Goal: Task Accomplishment & Management: Use online tool/utility

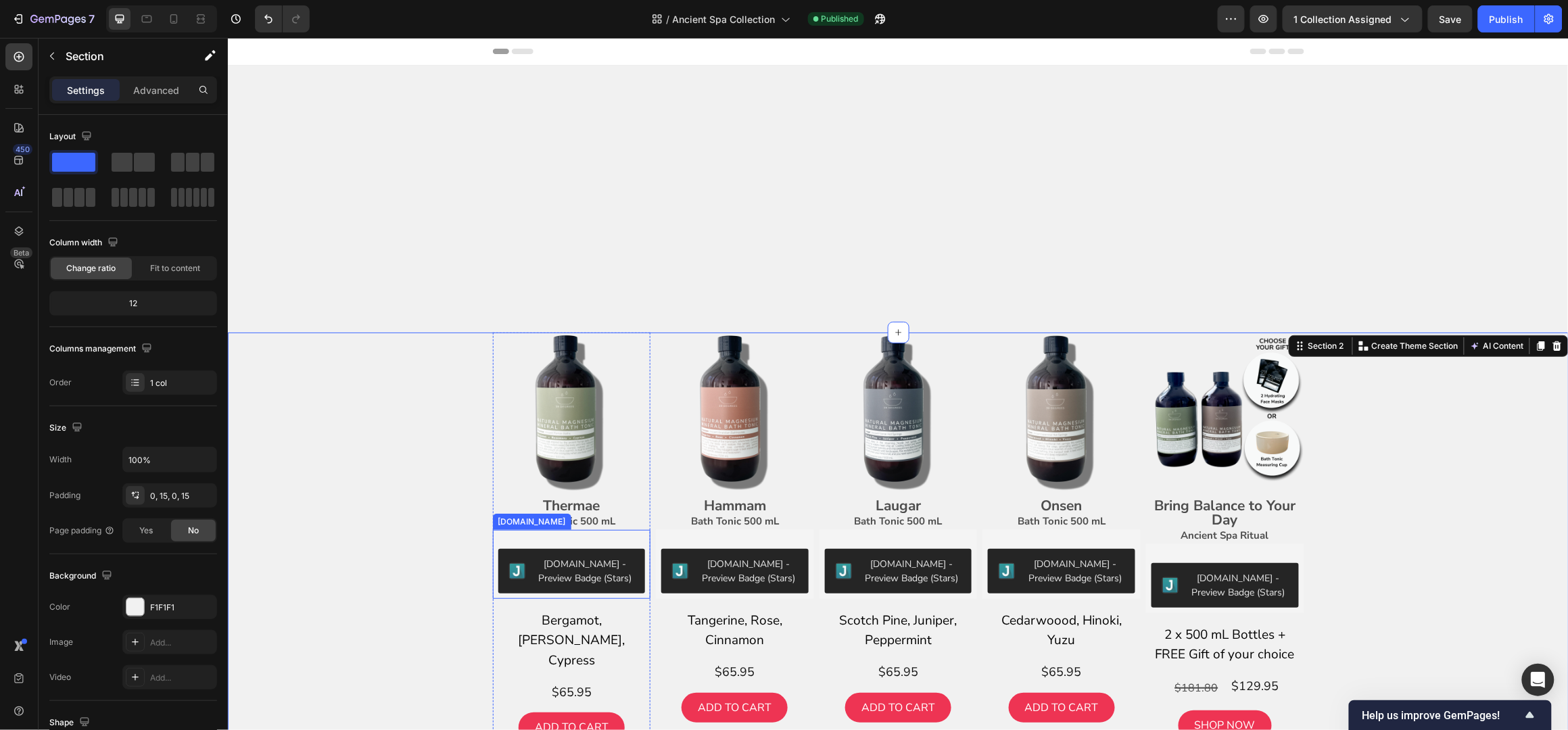
scroll to position [437, 0]
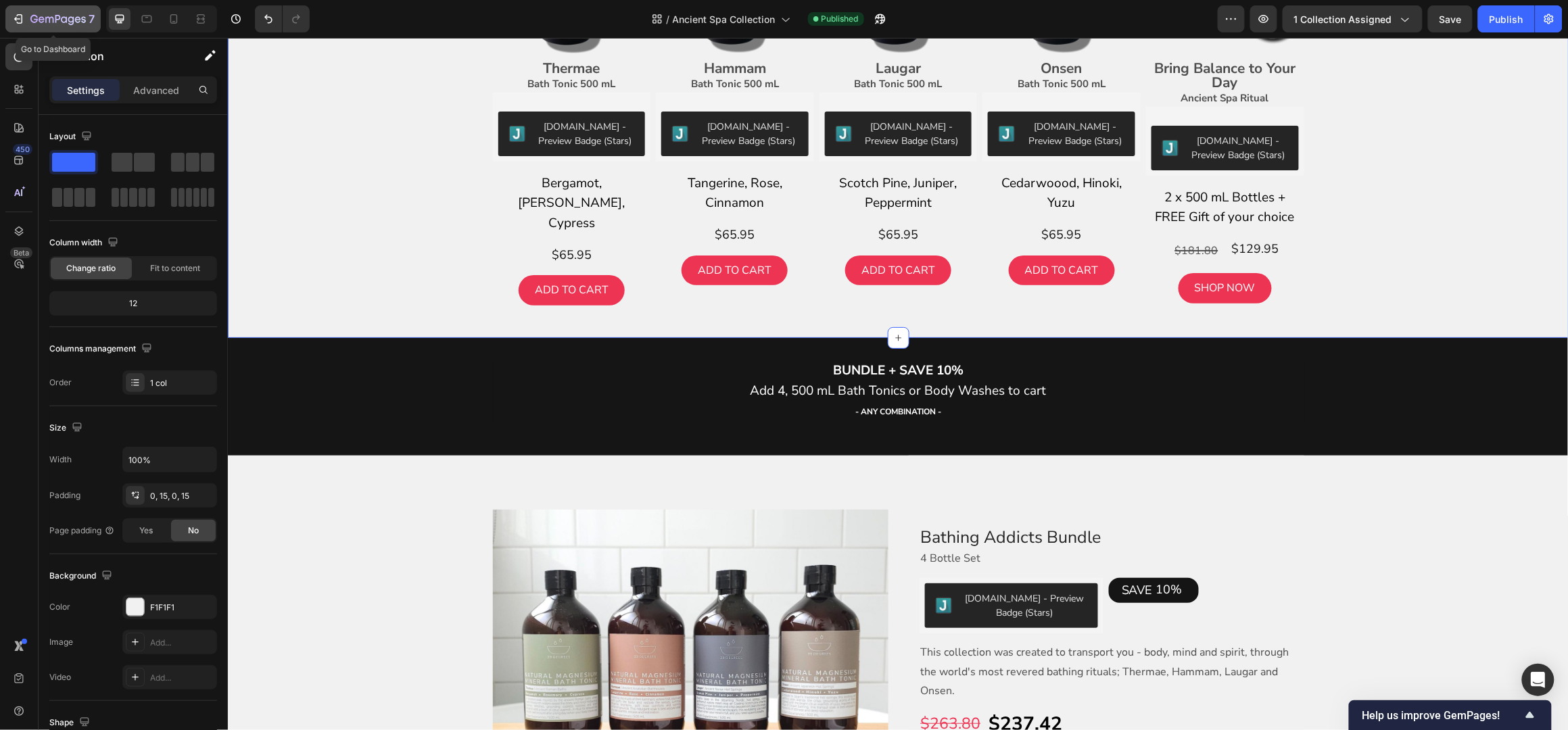
click at [26, 17] on div "7" at bounding box center [53, 19] width 84 height 16
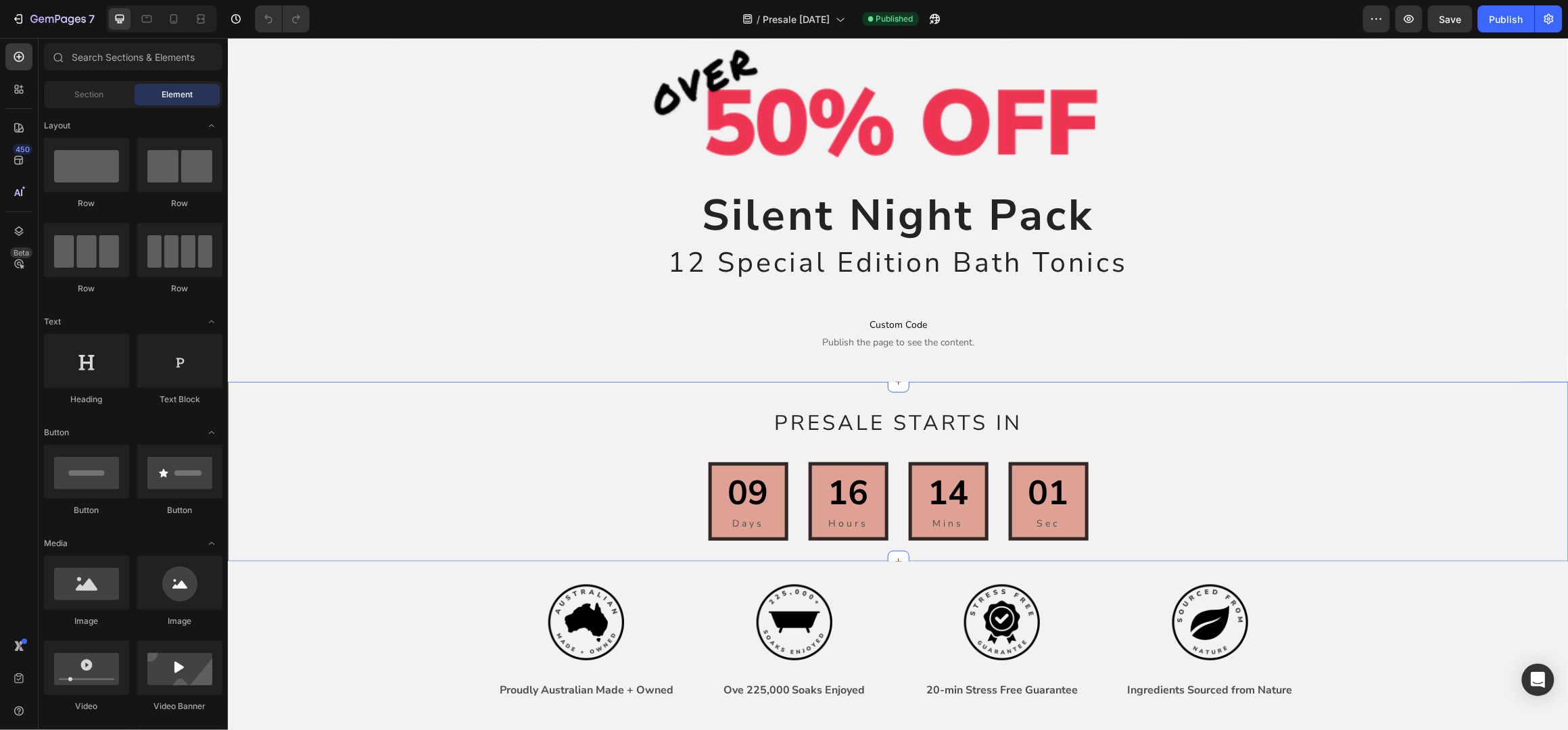
scroll to position [451, 0]
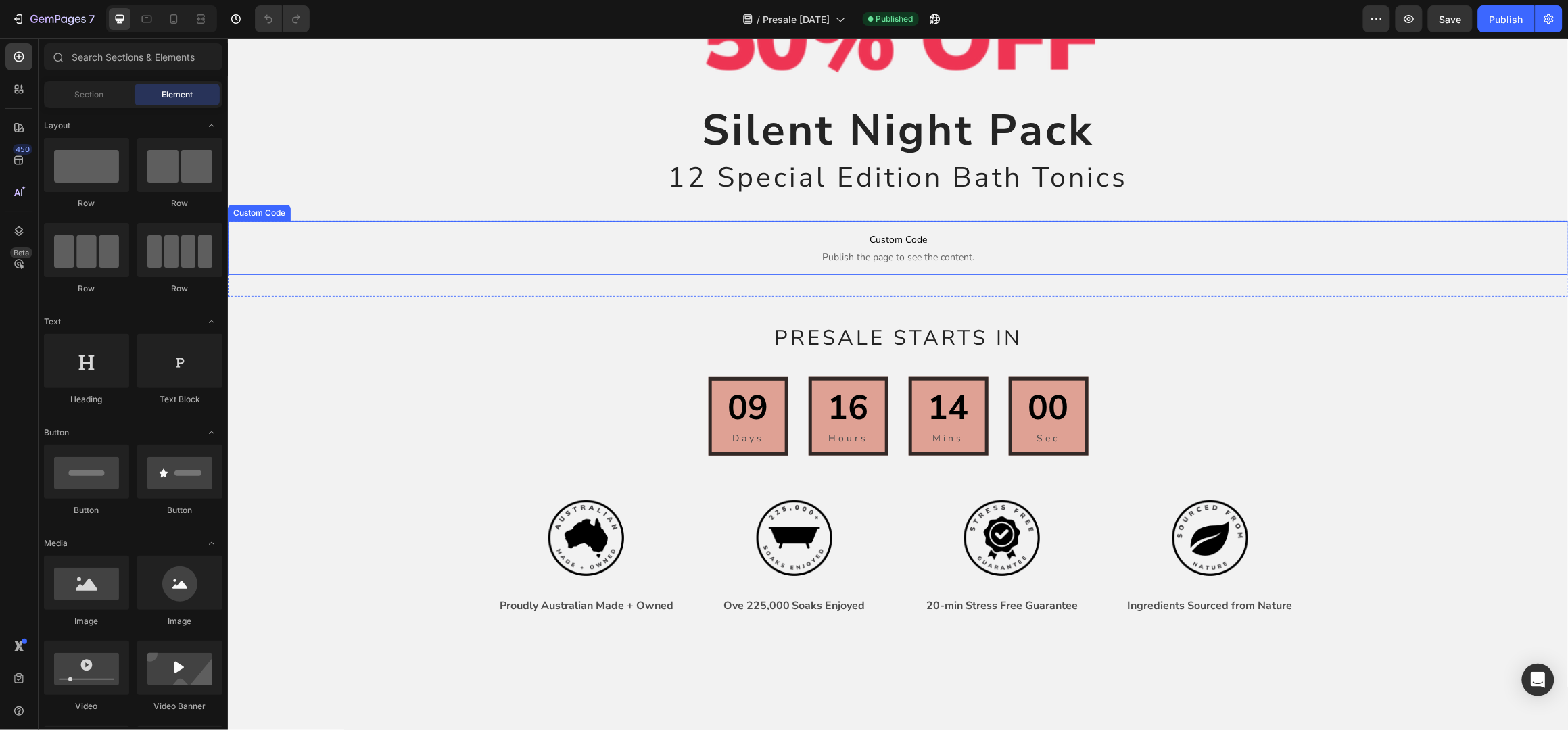
click at [799, 250] on span "Publish the page to see the content." at bounding box center [898, 256] width 1340 height 13
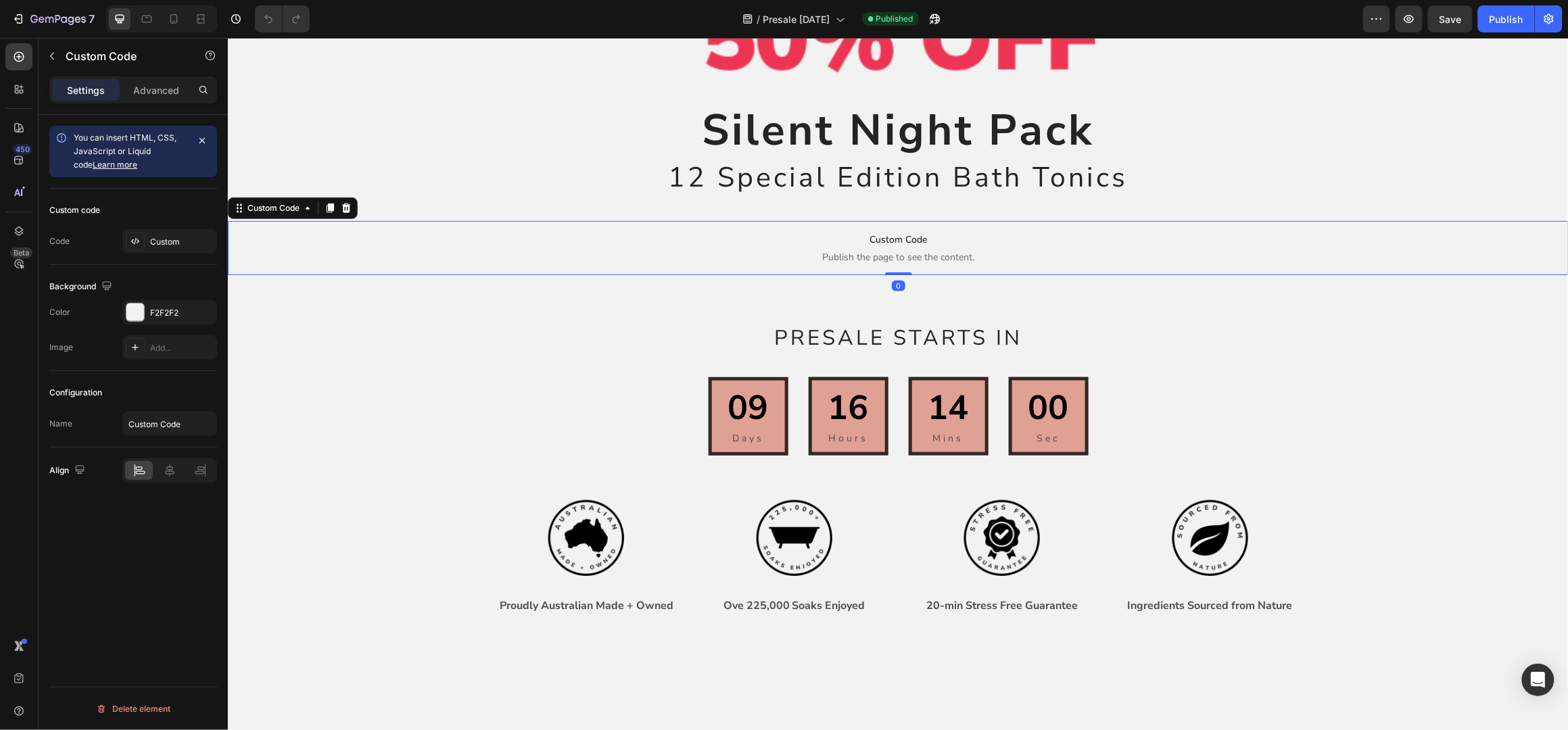
click at [799, 250] on span "Publish the page to see the content." at bounding box center [898, 256] width 1340 height 13
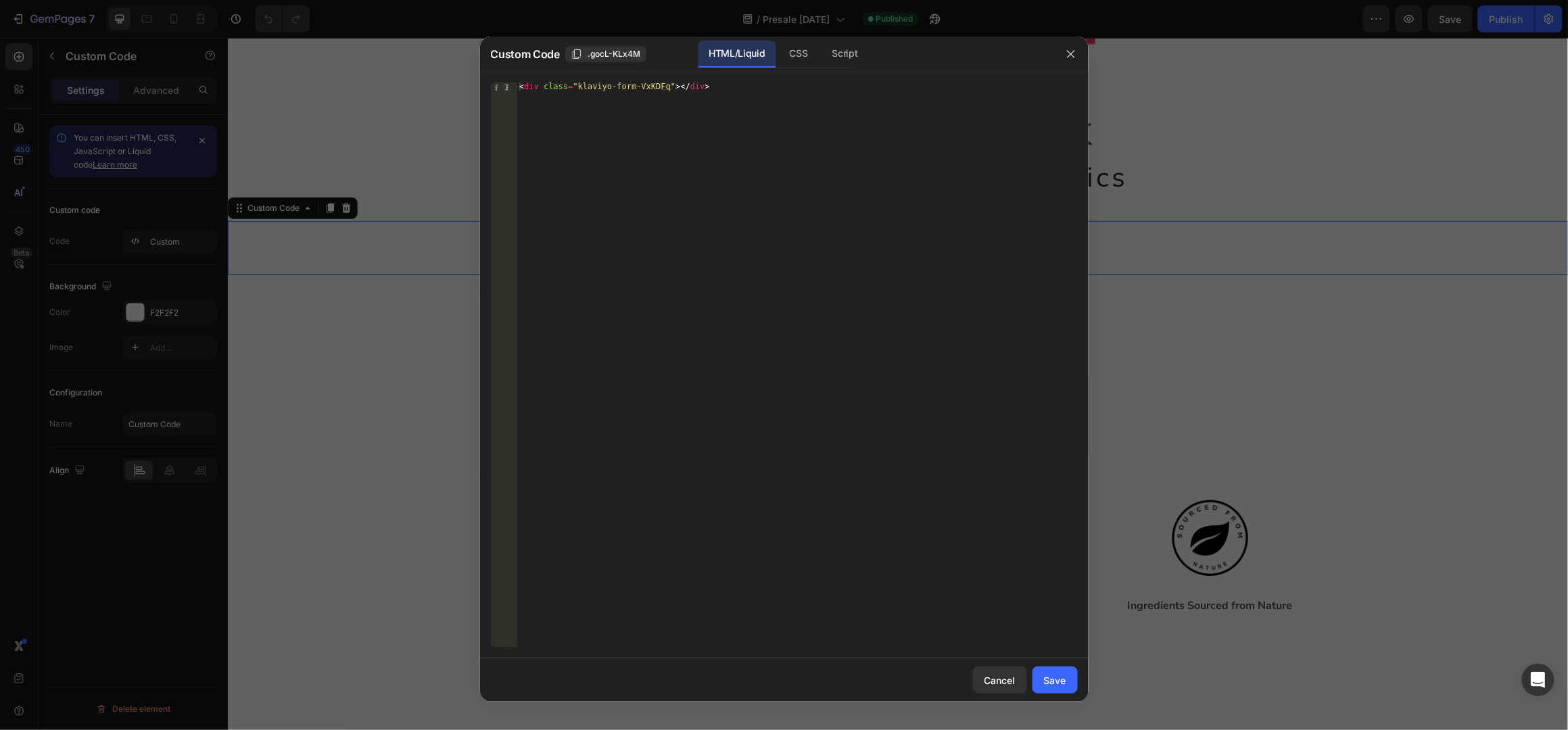
scroll to position [0, 0]
click at [636, 84] on div "< div class = "klaviyo-form-VxKDFq" > </ div >" at bounding box center [796, 373] width 561 height 582
paste textarea "QTeGjp"
type textarea "<div class="klaviyo-form-QTeGjp"></div>"
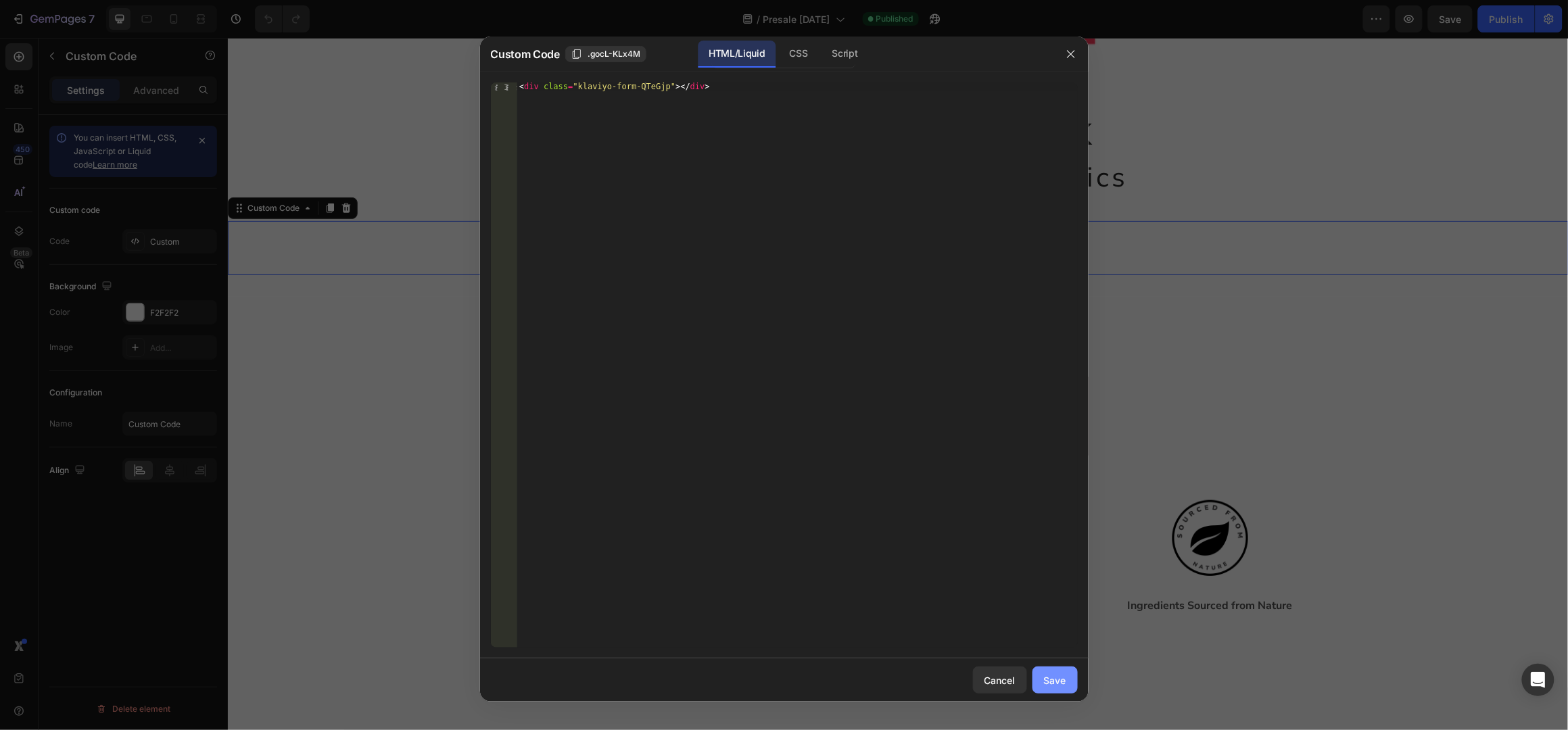
drag, startPoint x: 1075, startPoint y: 668, endPoint x: 1068, endPoint y: 671, distance: 7.6
click at [1072, 668] on button "Save" at bounding box center [1054, 680] width 45 height 27
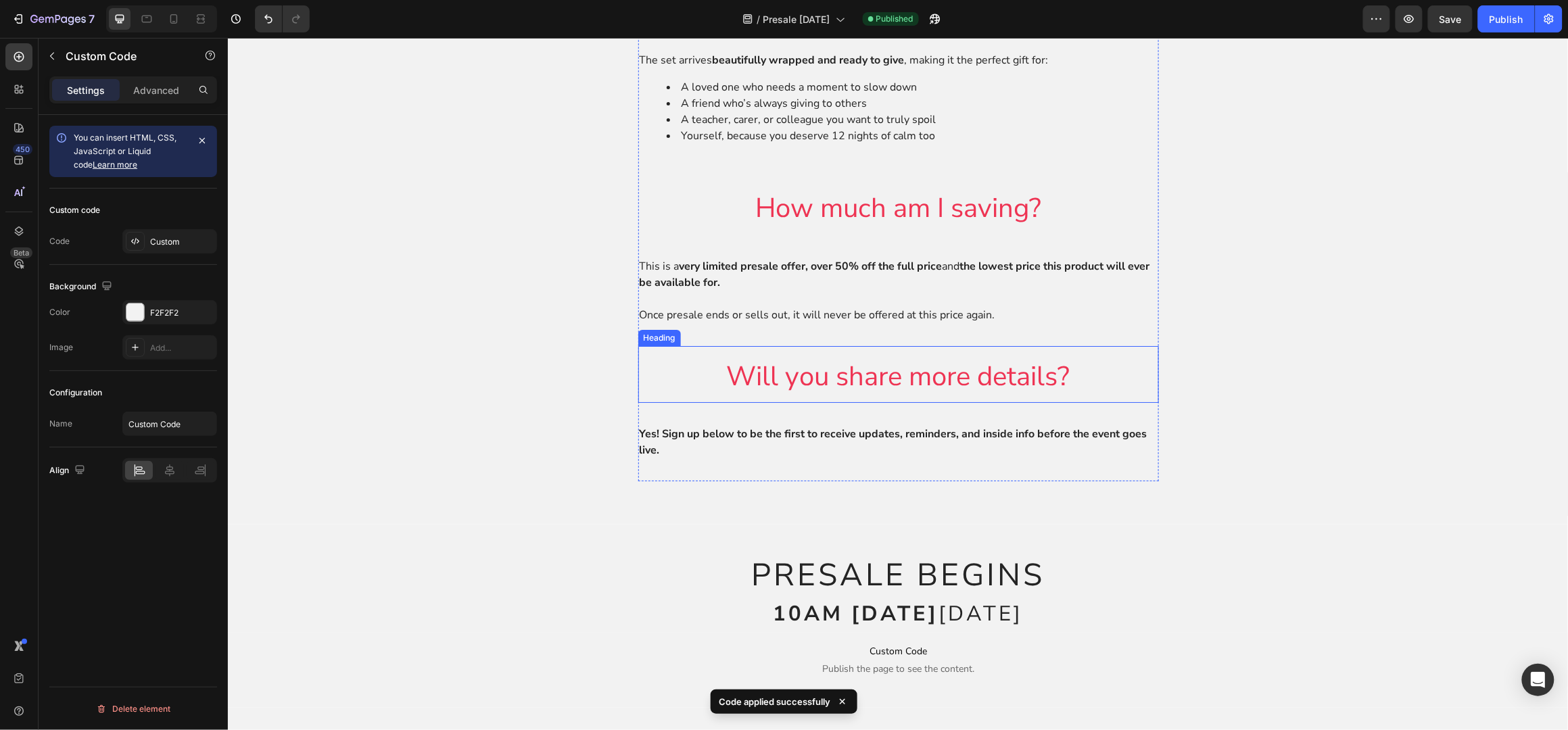
scroll to position [2344, 0]
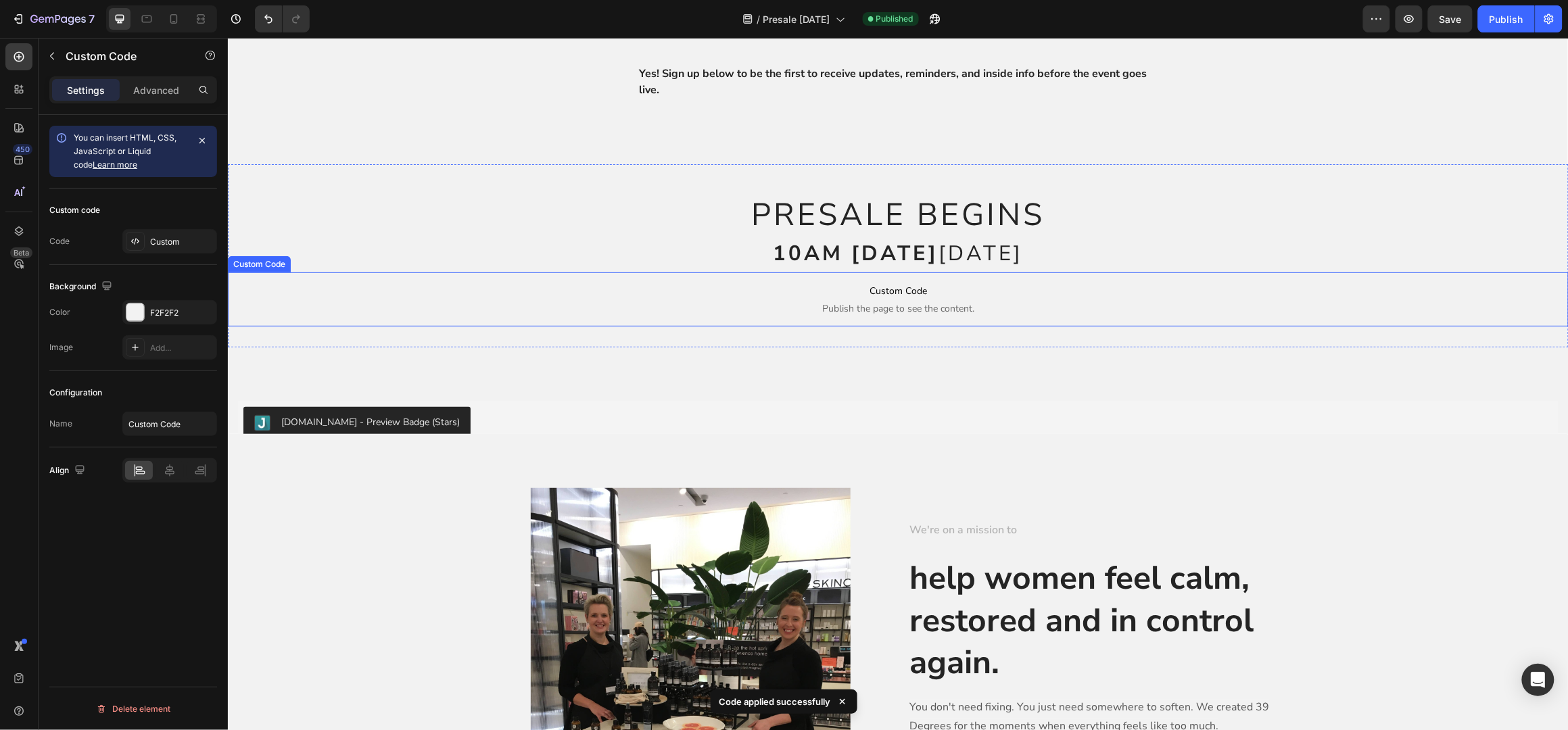
click at [816, 326] on p "Custom Code Publish the page to see the content." at bounding box center [898, 299] width 1340 height 54
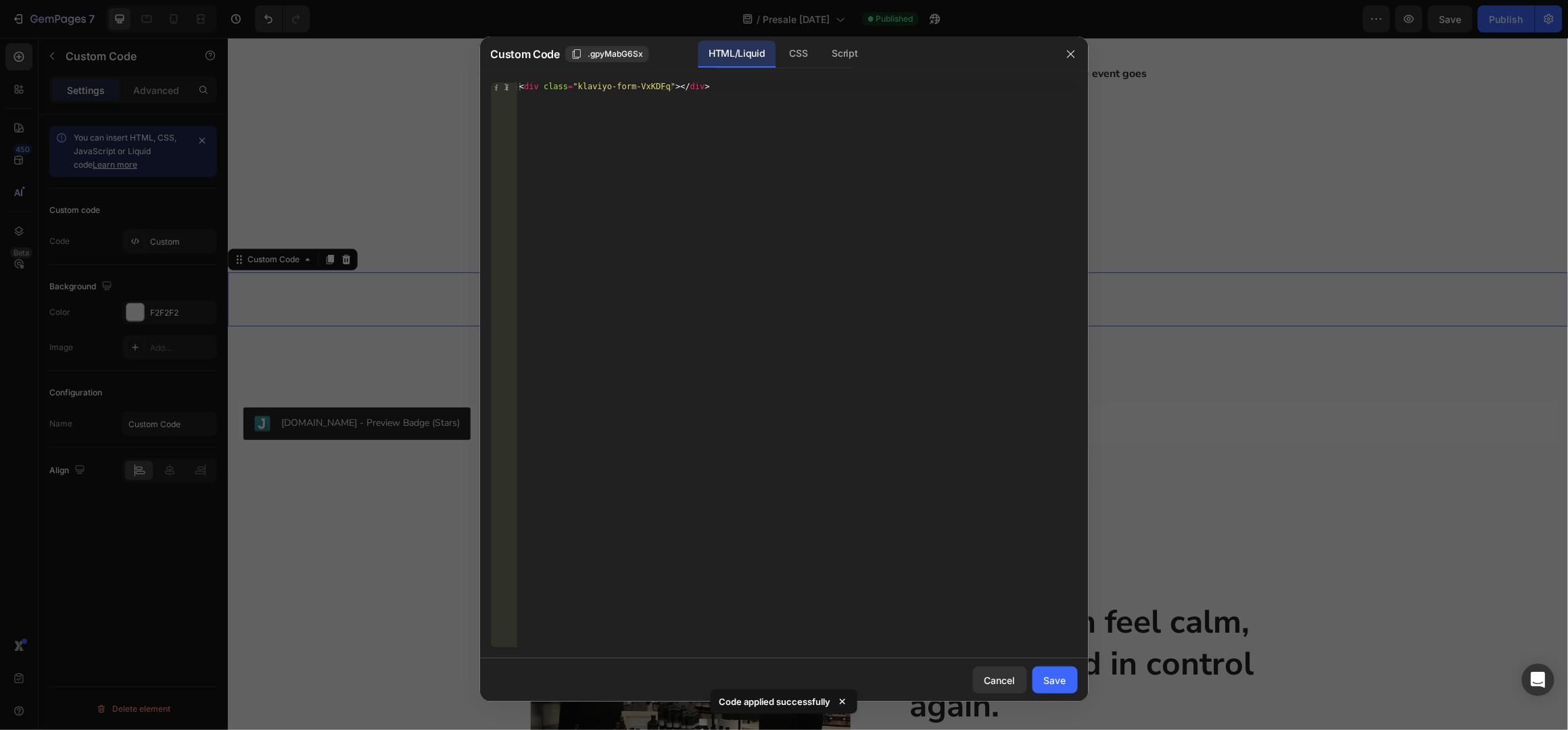
click at [634, 78] on div "1 < div class = "klaviyo-form-VxKDFq" > </ div > הההההההההההההההההההההההההההההה…" at bounding box center [784, 365] width 609 height 587
click at [631, 84] on div "< div class = "klaviyo-form-VxKDFq" > </ div >" at bounding box center [796, 373] width 561 height 582
paste textarea "QTeGjp"
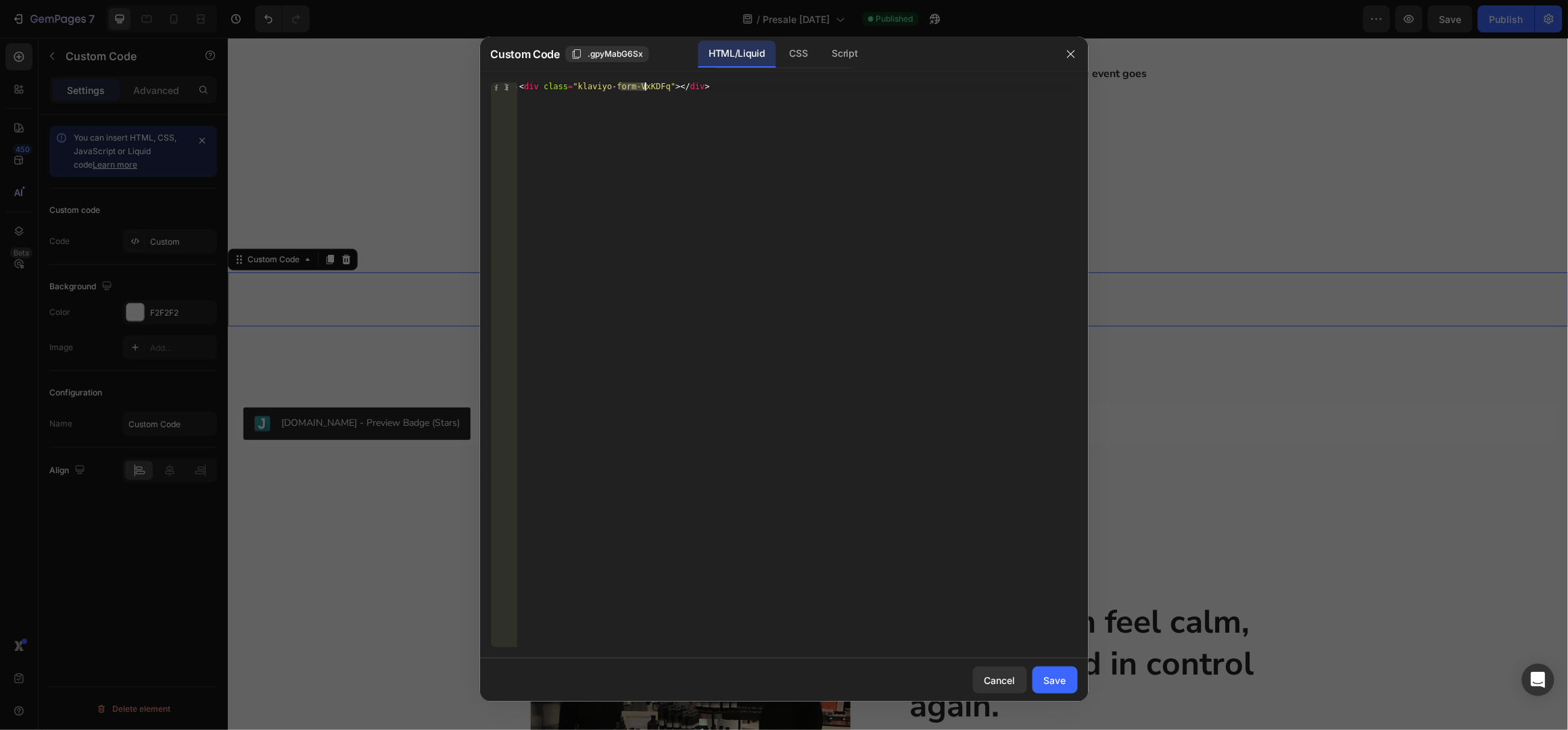
type textarea "<div class="klaviyo-form-QTeGjp"></div>"
click at [1064, 679] on div "Save" at bounding box center [1054, 681] width 22 height 14
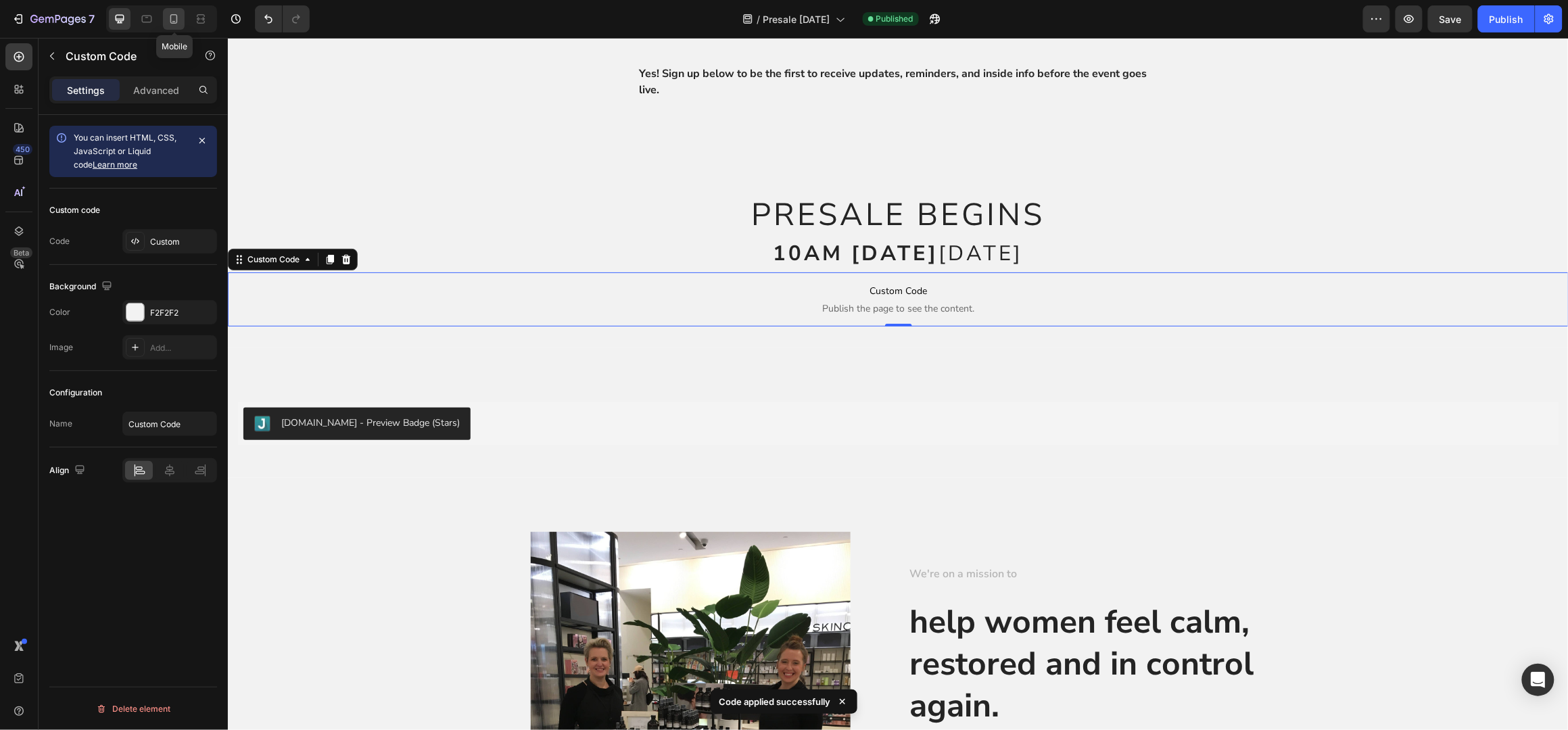
click at [175, 20] on icon at bounding box center [173, 19] width 13 height 13
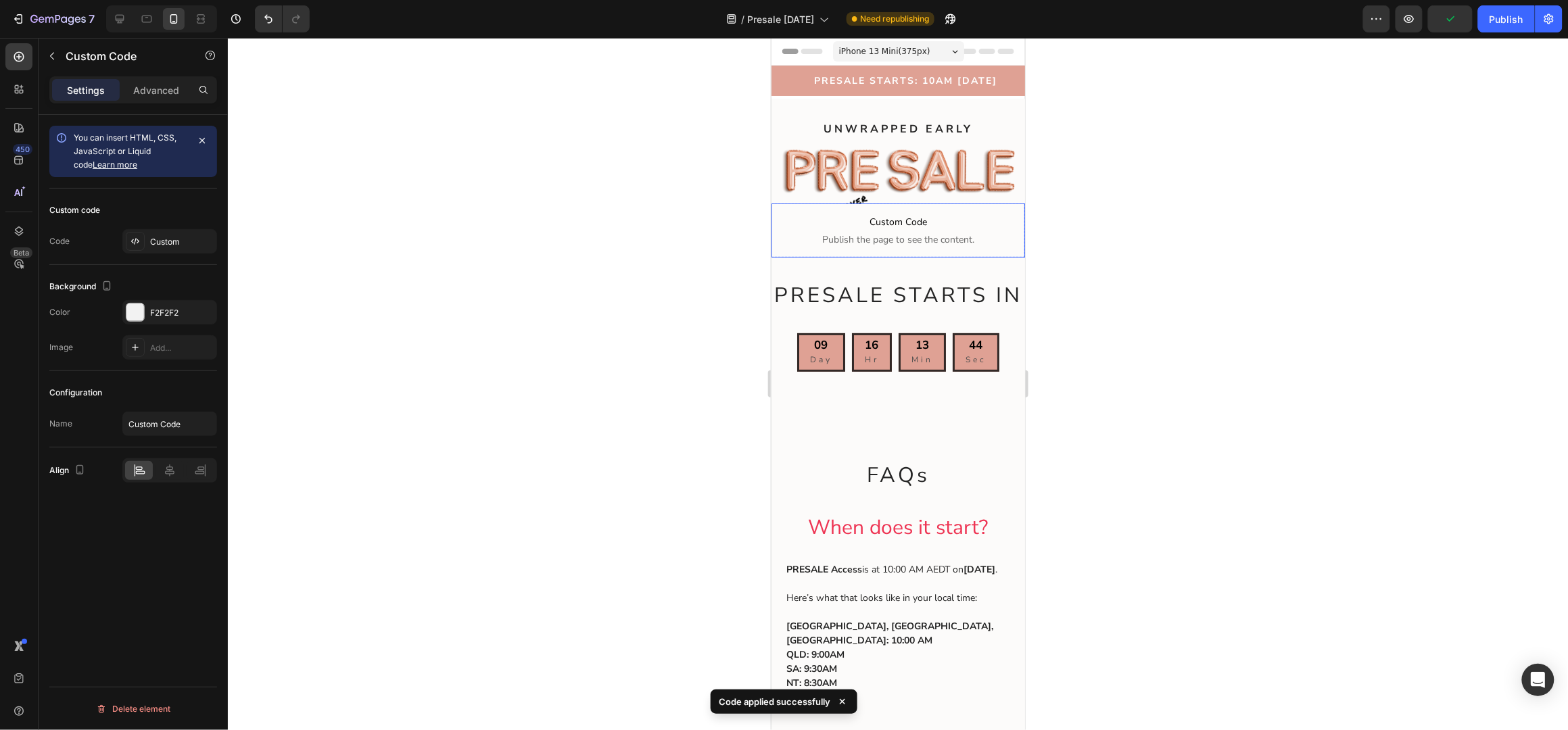
click at [875, 217] on span "Custom Code" at bounding box center [897, 221] width 253 height 16
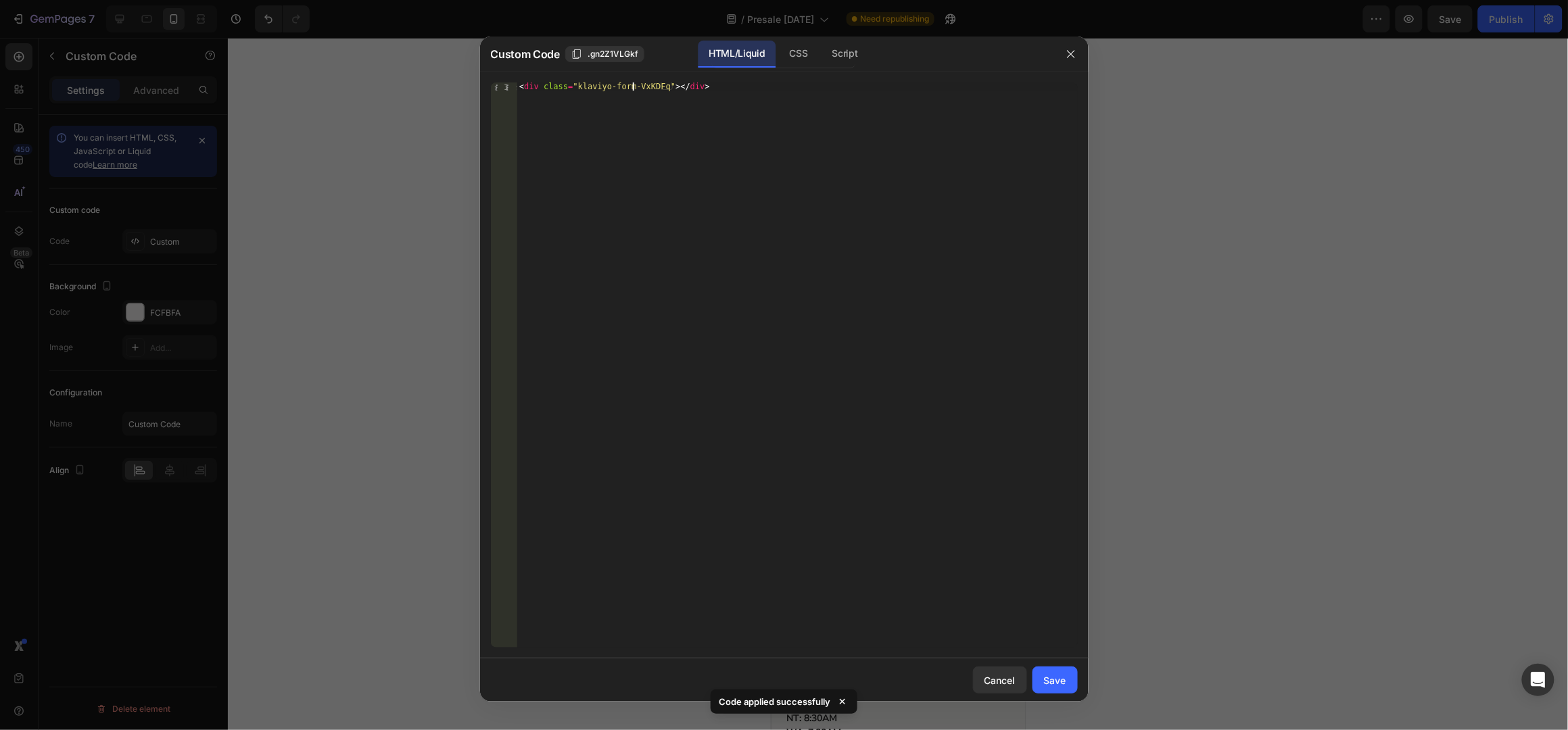
click at [631, 85] on div "< div class = "klaviyo-form-VxKDFq" > </ div >" at bounding box center [796, 373] width 561 height 582
paste textarea "QTeGjp"
type textarea "<div class="klaviyo-form-QTeGjp"></div>"
click at [1041, 679] on button "Save" at bounding box center [1054, 680] width 45 height 27
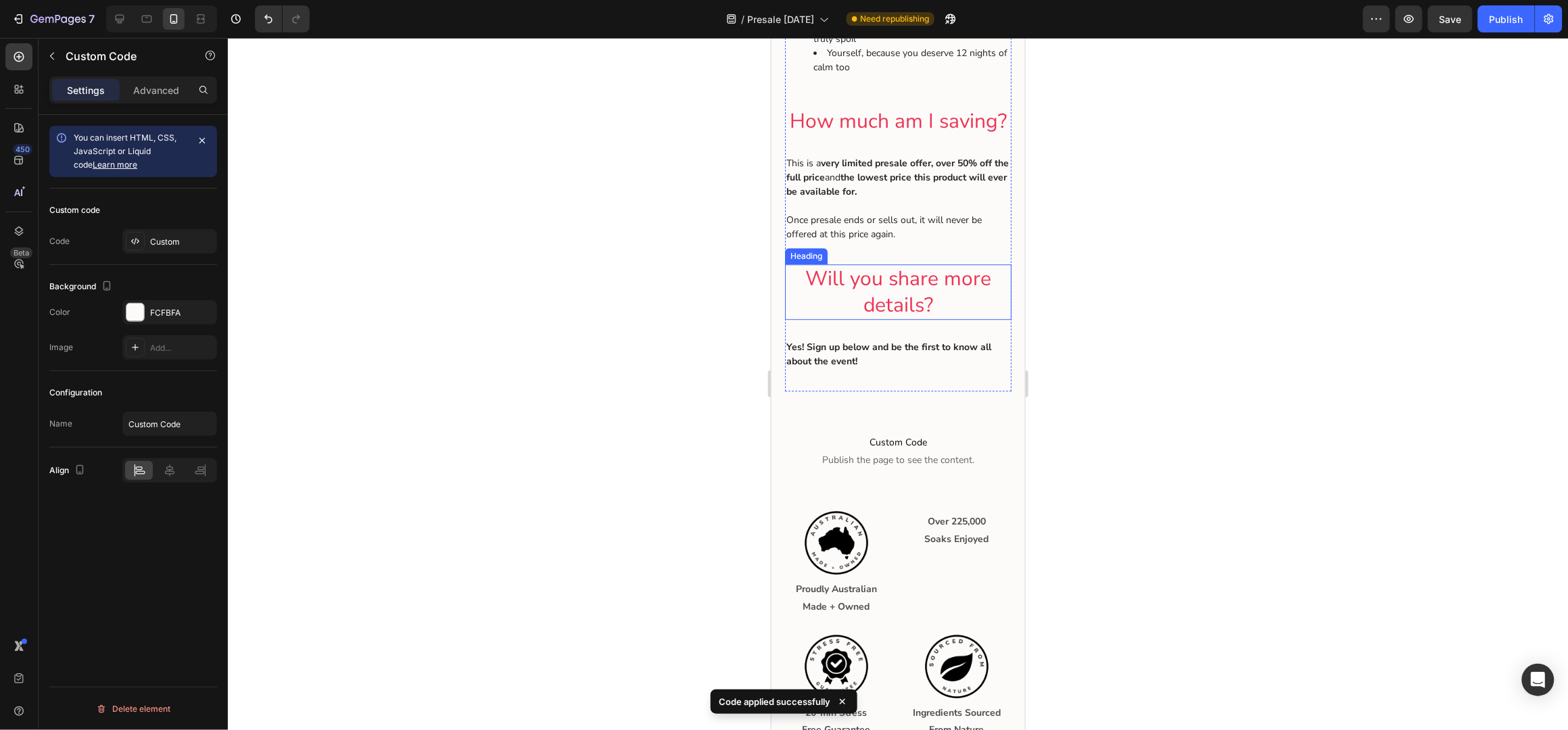
scroll to position [1532, 0]
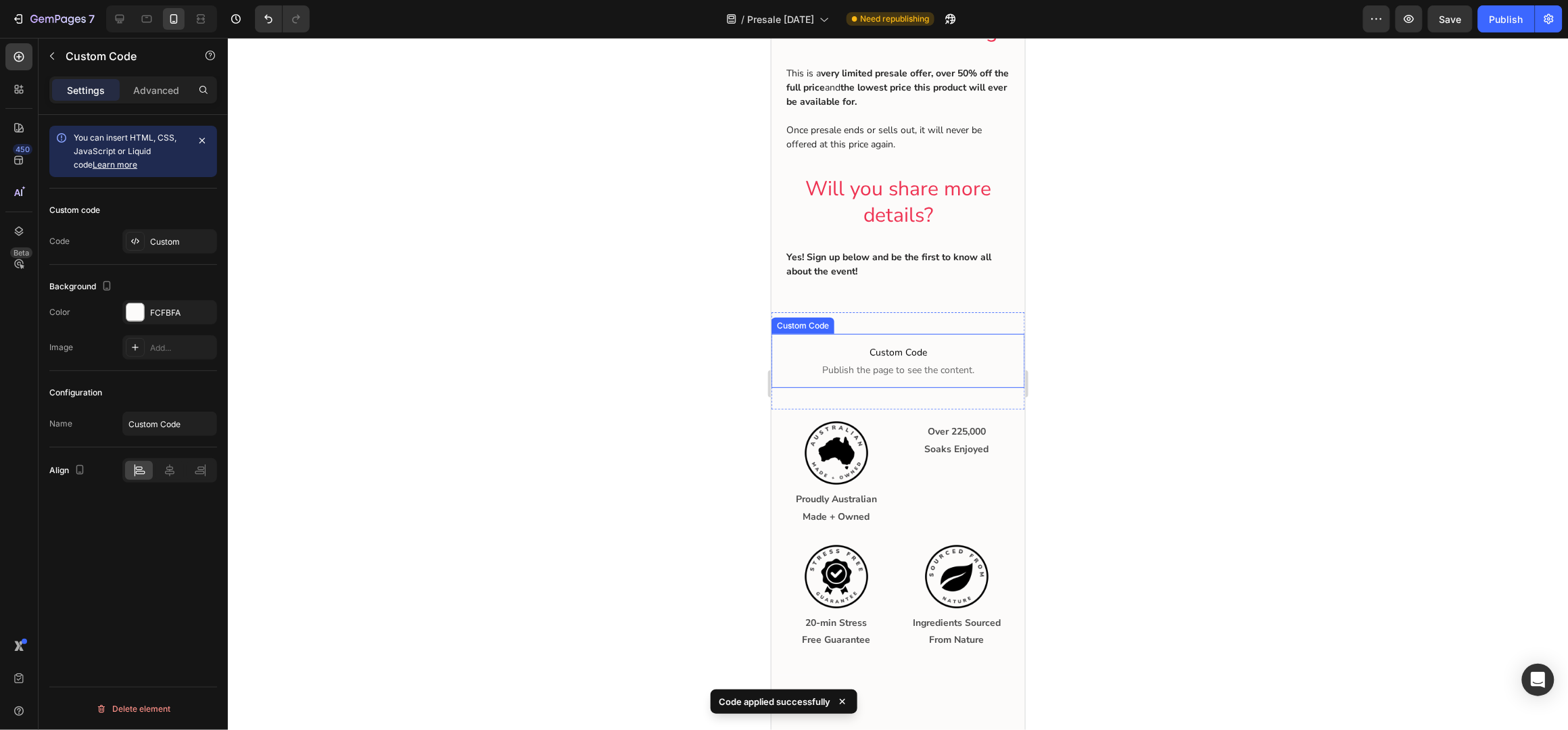
click at [916, 360] on span "Custom Code" at bounding box center [897, 352] width 253 height 16
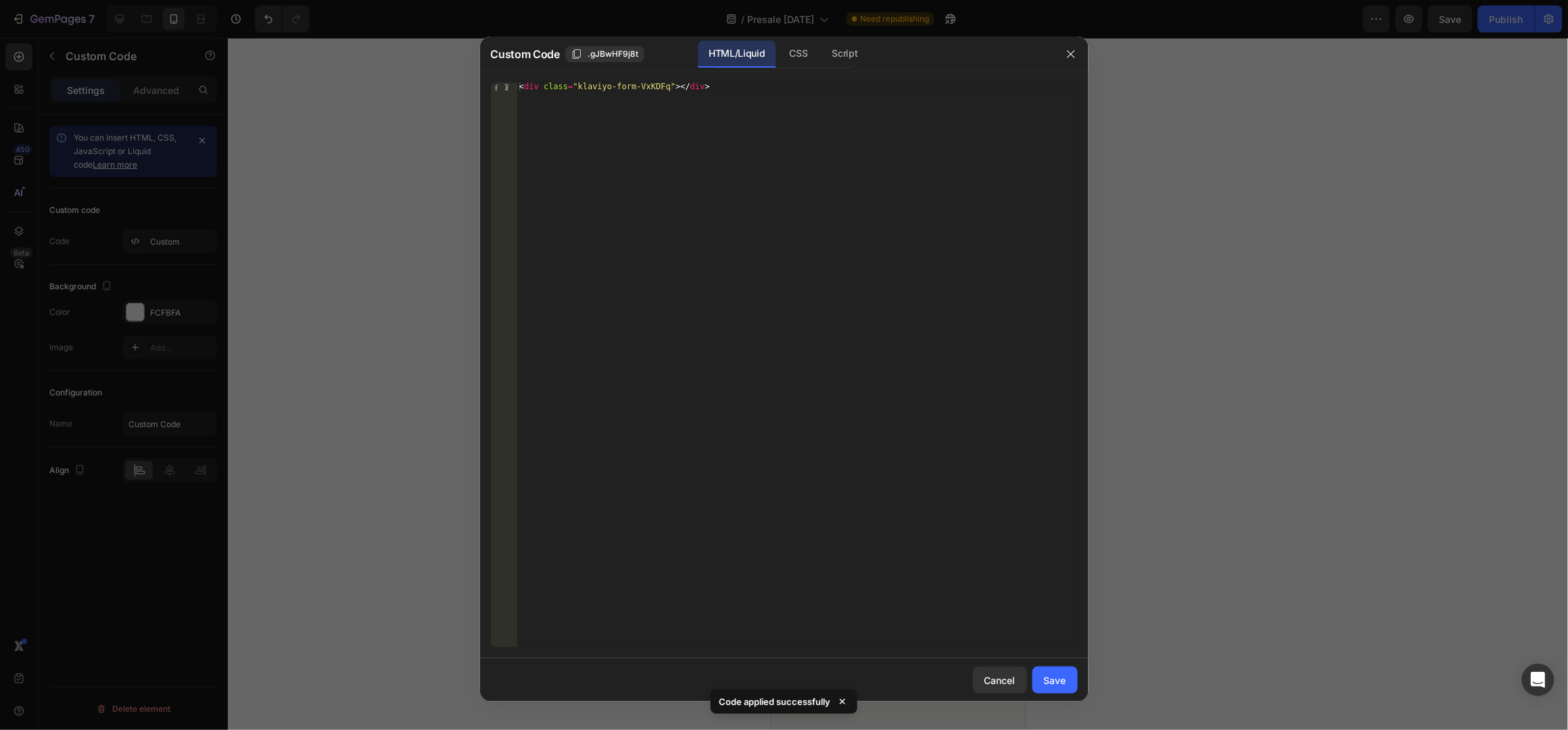
click at [636, 86] on div "< div class = "klaviyo-form-VxKDFq" > </ div >" at bounding box center [796, 373] width 561 height 582
paste textarea "QTeGjp"
type textarea "<div class="klaviyo-form-QTeGjp"></div>"
click at [1064, 682] on div "Save" at bounding box center [1054, 681] width 22 height 14
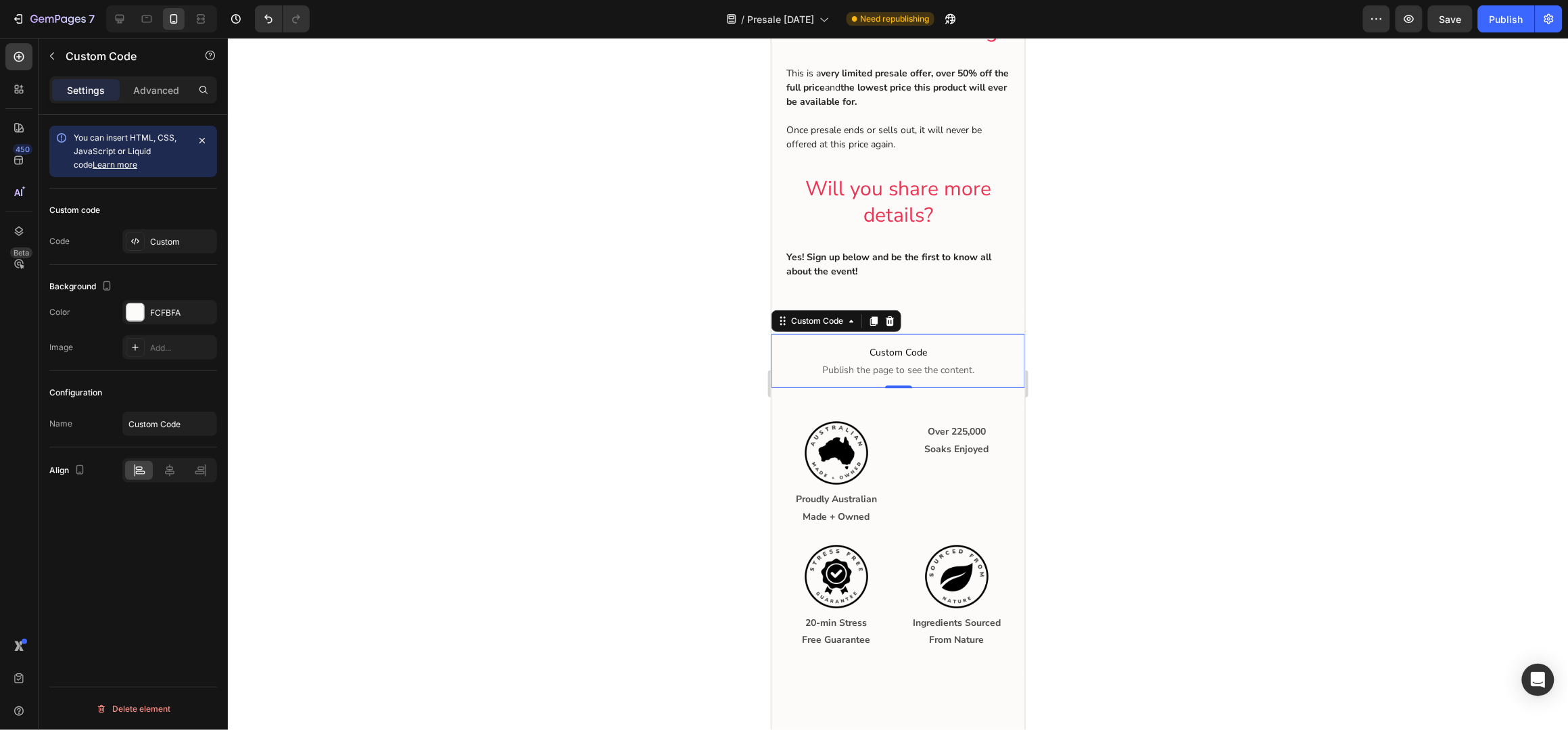
click at [1504, 16] on div "Publish" at bounding box center [1507, 20] width 34 height 14
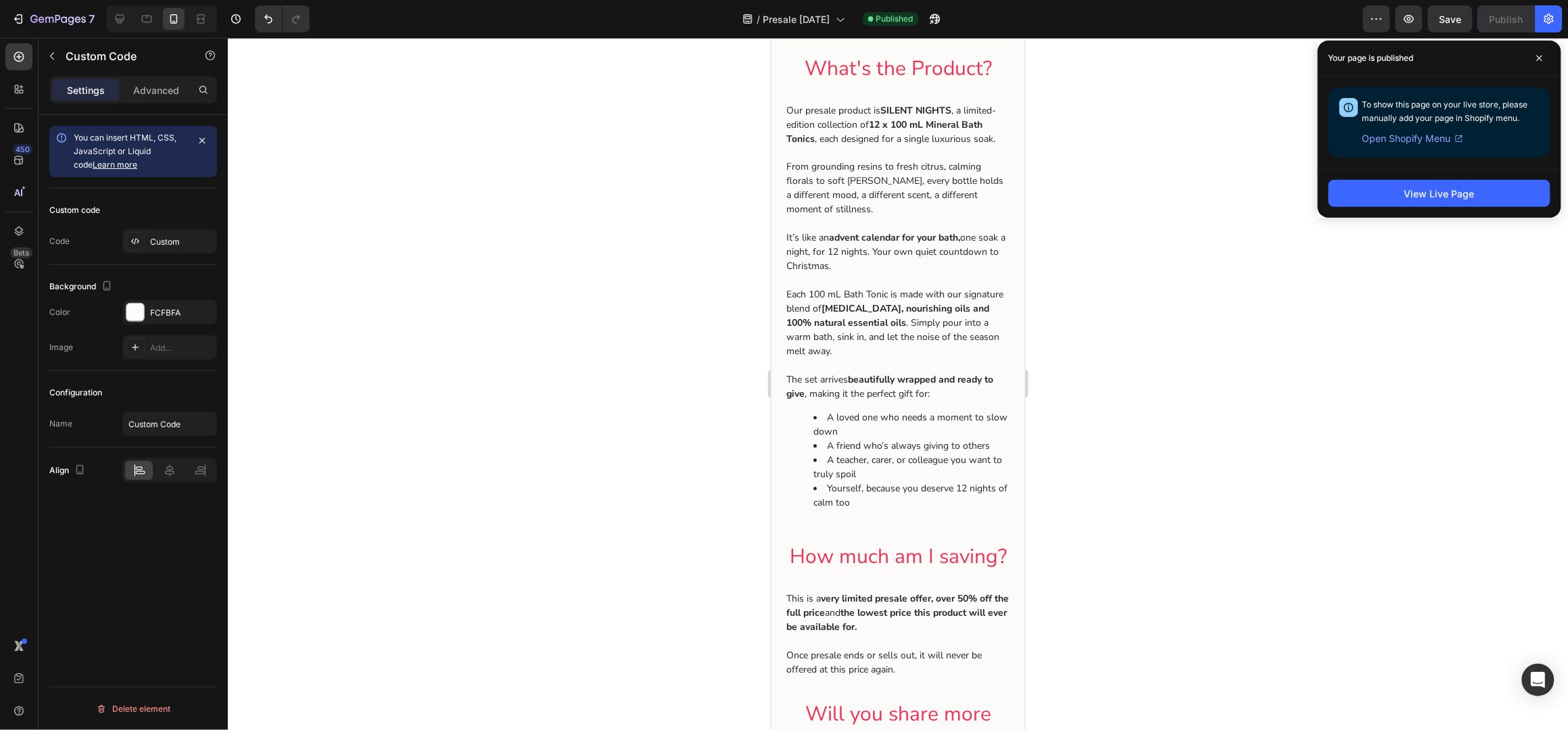
scroll to position [992, 0]
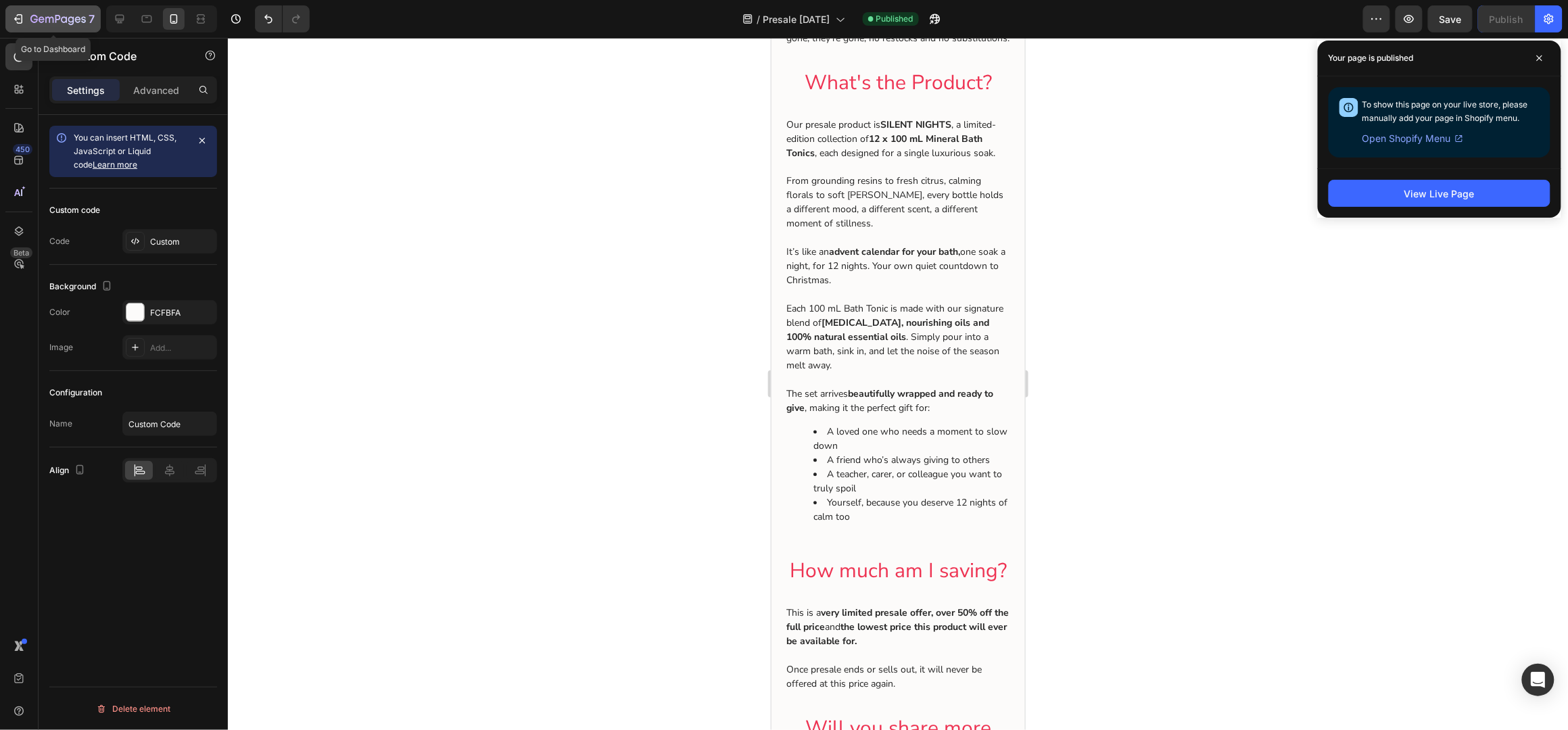
click at [22, 15] on icon "button" at bounding box center [18, 19] width 13 height 13
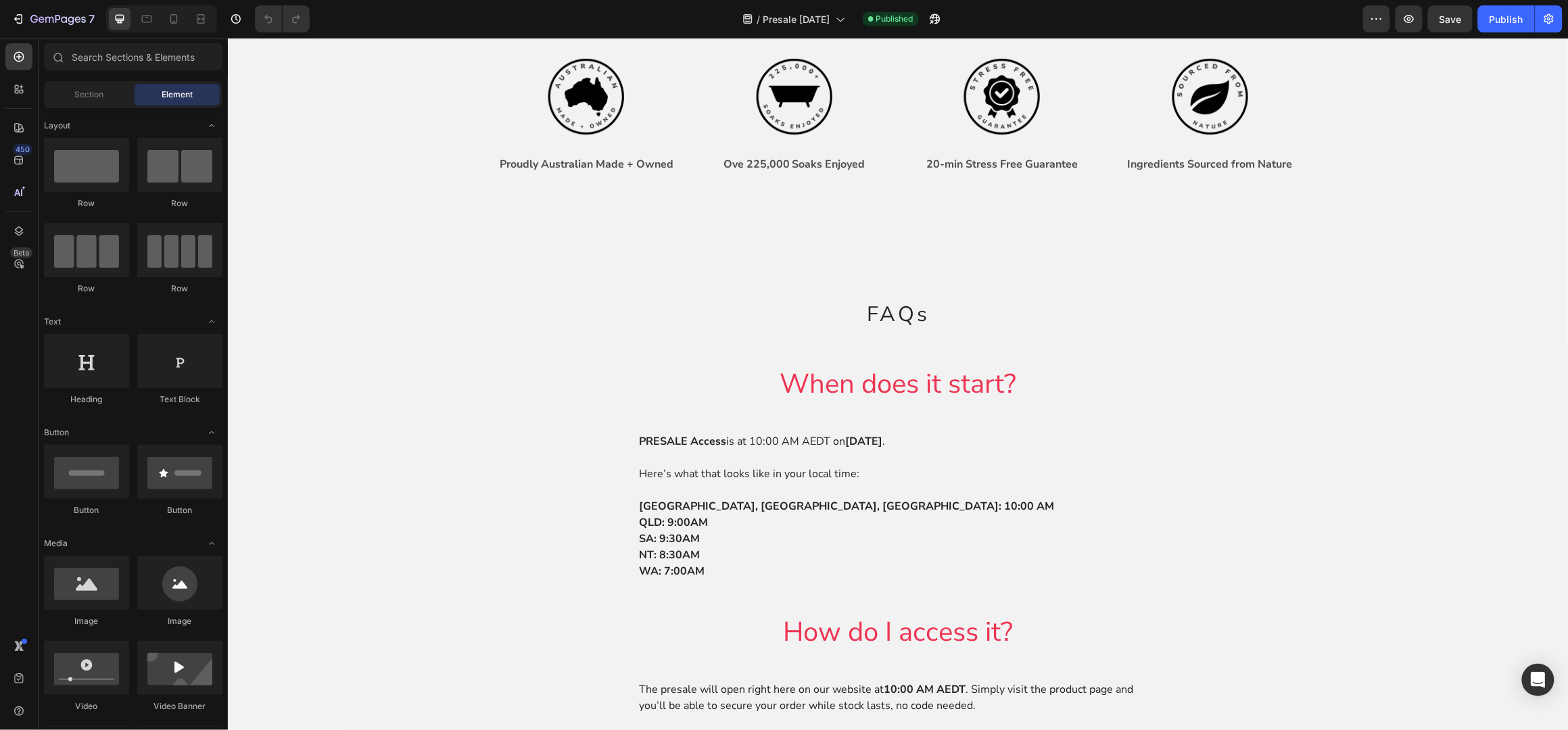
scroll to position [541, 0]
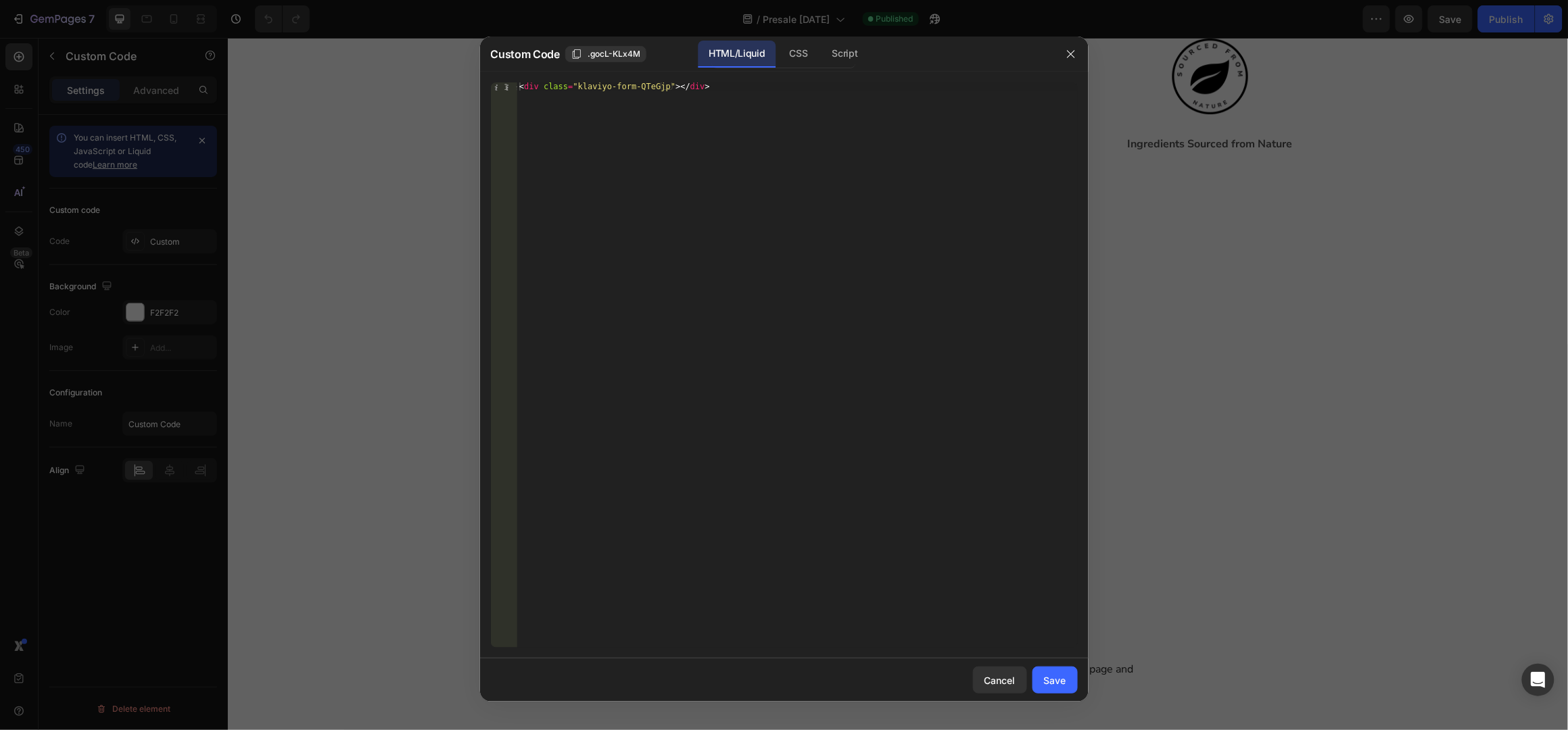
scroll to position [0, 0]
click at [631, 79] on div "1 < div class = "klaviyo-form-QTeGjp" > </ div > הההההההההההההההההההההההההההההה…" at bounding box center [784, 365] width 609 height 587
type textarea "<div class="klaviyo-form-QTeGjp"></div>"
click at [634, 86] on div "< div class = "klaviyo-form-QTeGjp" > </ div >" at bounding box center [796, 373] width 561 height 582
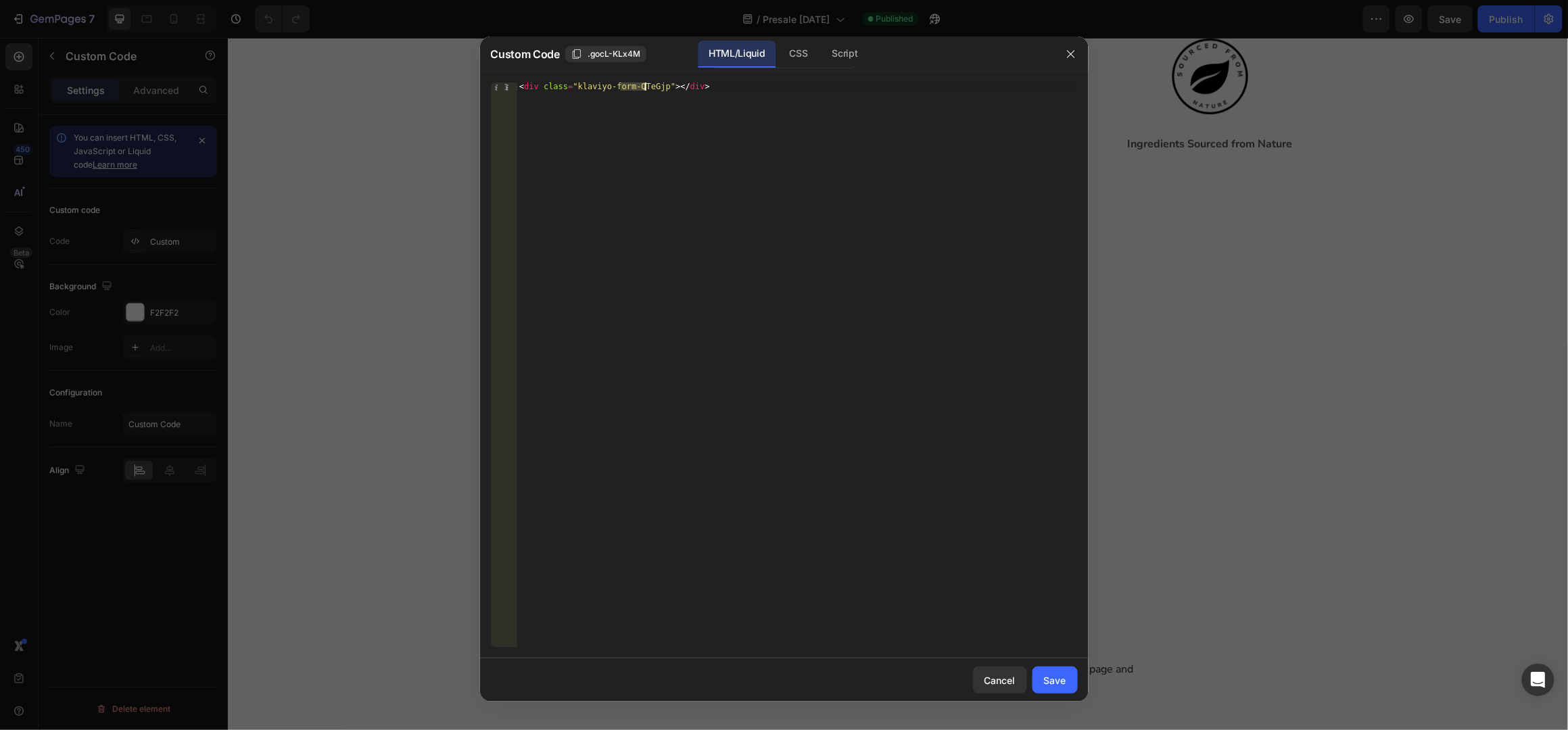
click at [634, 86] on div "< div class = "klaviyo-form-QTeGjp" > </ div >" at bounding box center [796, 373] width 561 height 582
drag, startPoint x: 1055, startPoint y: 678, endPoint x: 1015, endPoint y: 569, distance: 116.1
click at [1055, 678] on div "Save" at bounding box center [1054, 681] width 22 height 14
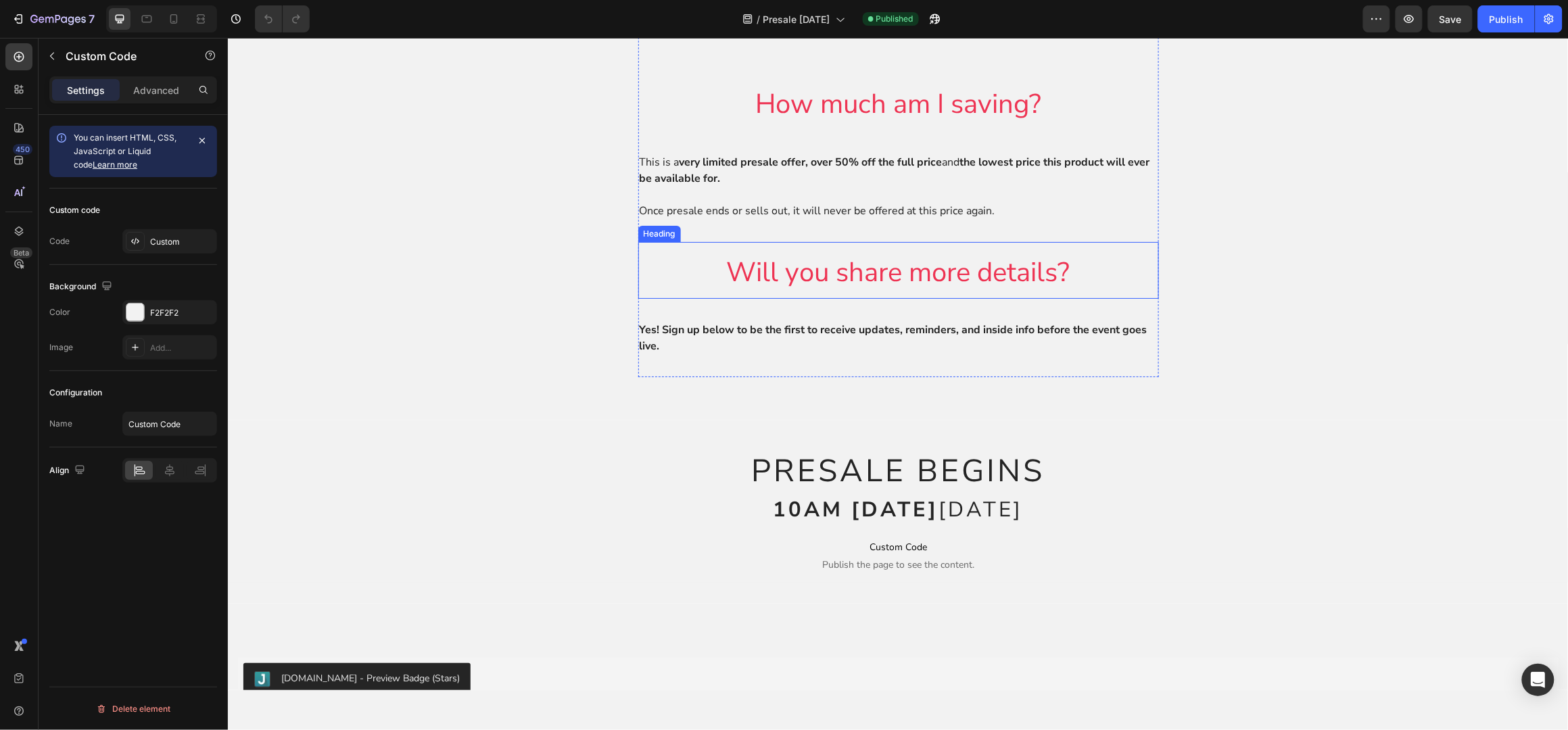
scroll to position [2253, 0]
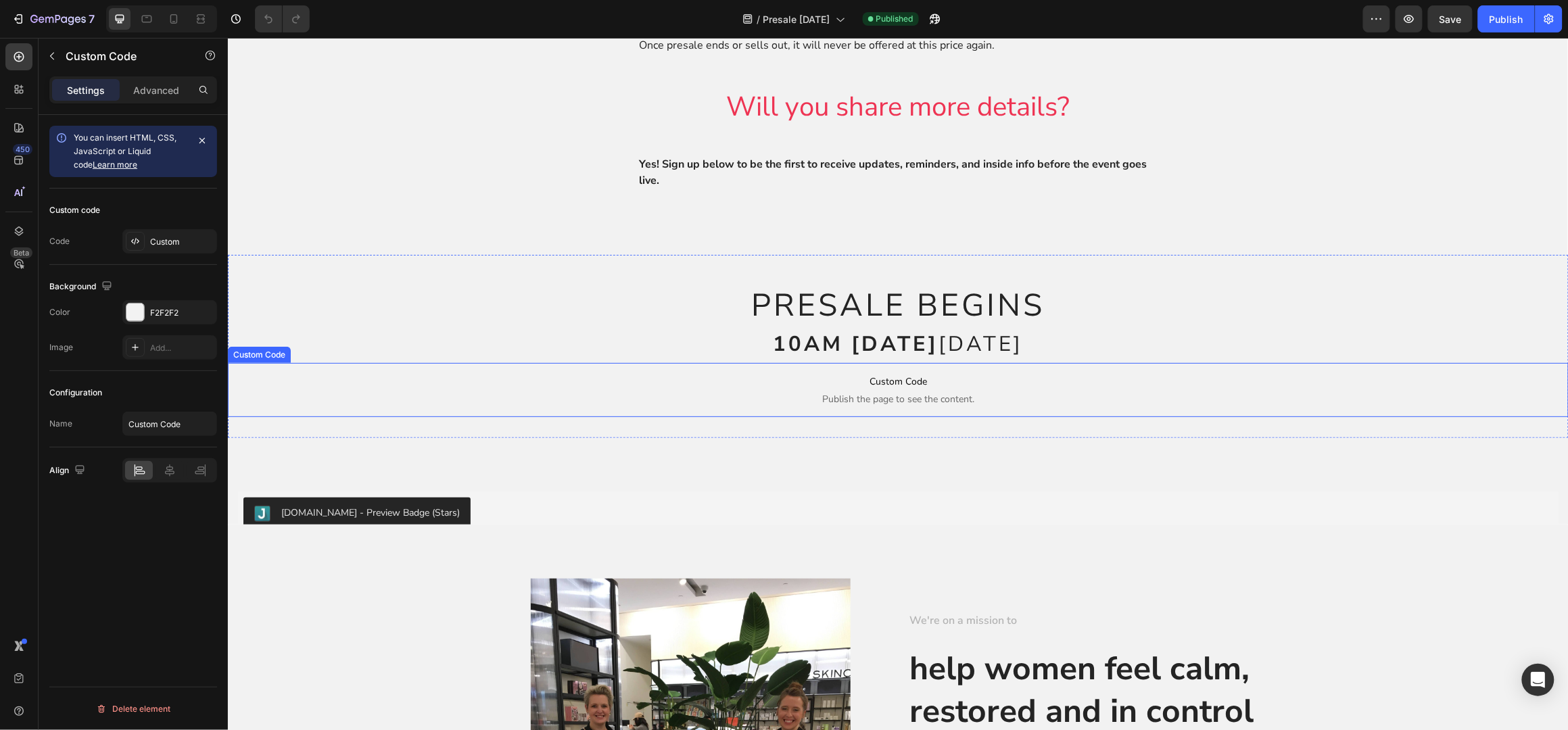
click at [897, 389] on span "Custom Code" at bounding box center [898, 381] width 1340 height 16
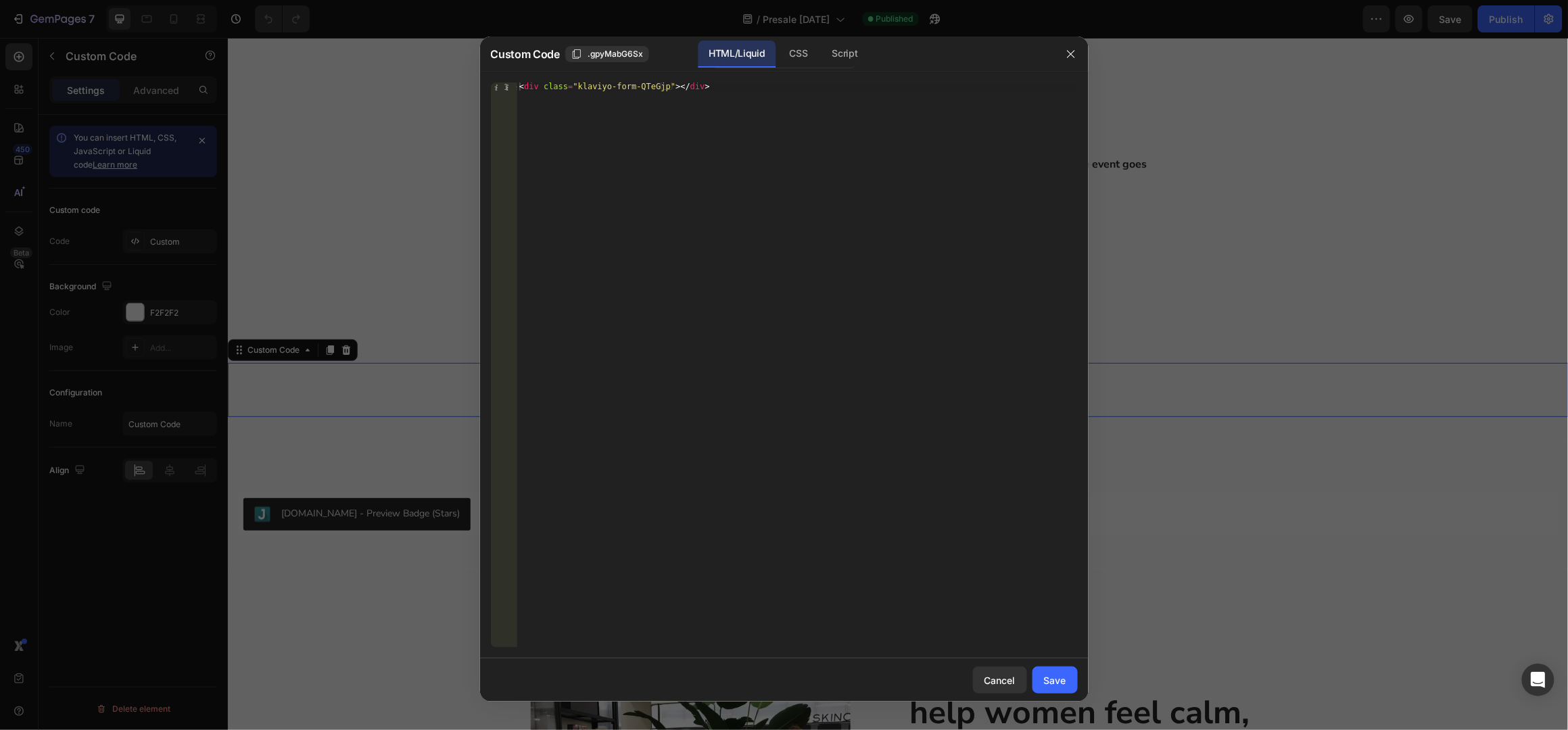
type textarea "<div class="klaviyo-form-QTeGjp"></div>"
click at [634, 84] on div "< div class = "klaviyo-form-QTeGjp" > </ div >" at bounding box center [796, 373] width 561 height 582
click at [1052, 688] on div "Save" at bounding box center [1054, 681] width 22 height 14
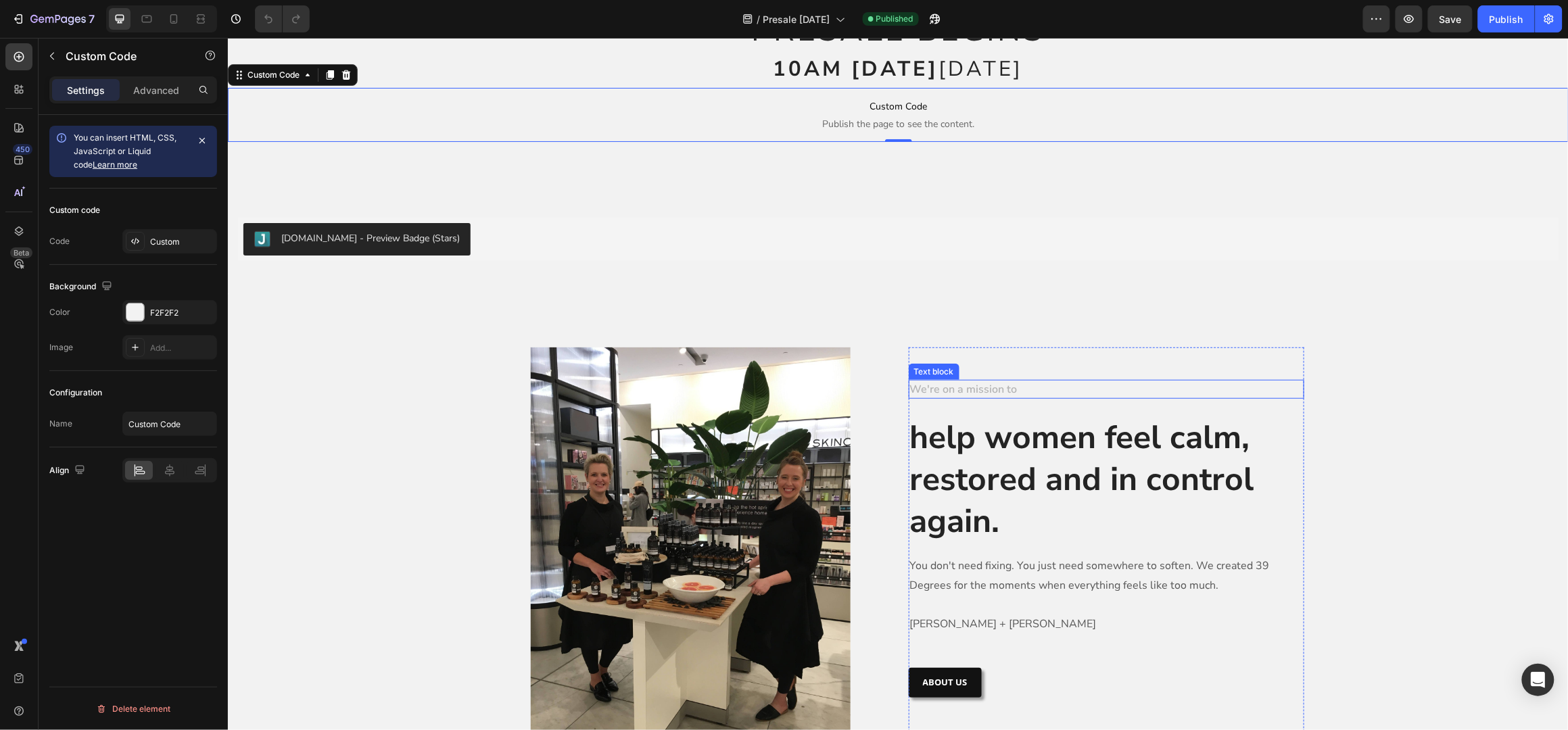
scroll to position [2705, 0]
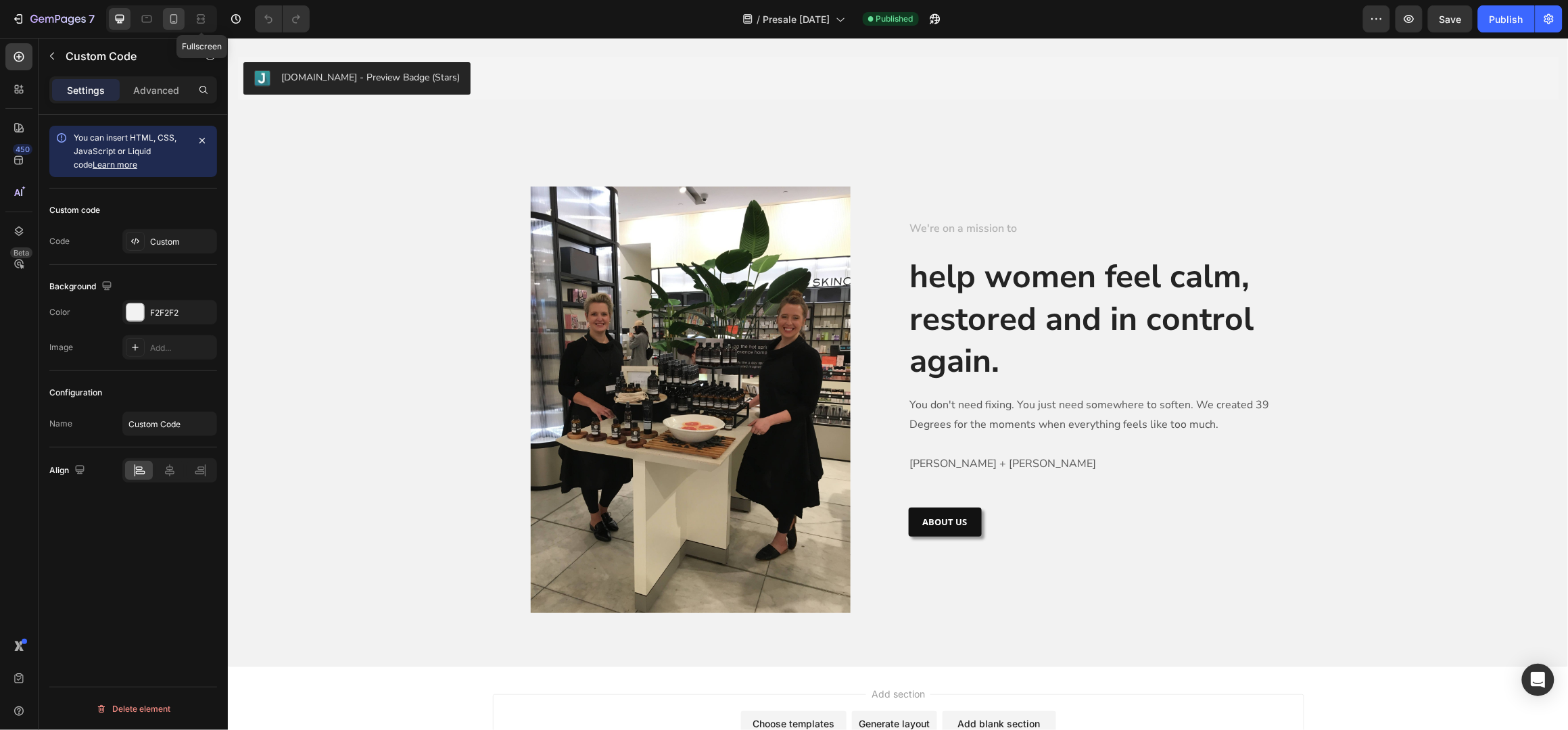
click at [176, 12] on icon at bounding box center [173, 19] width 13 height 13
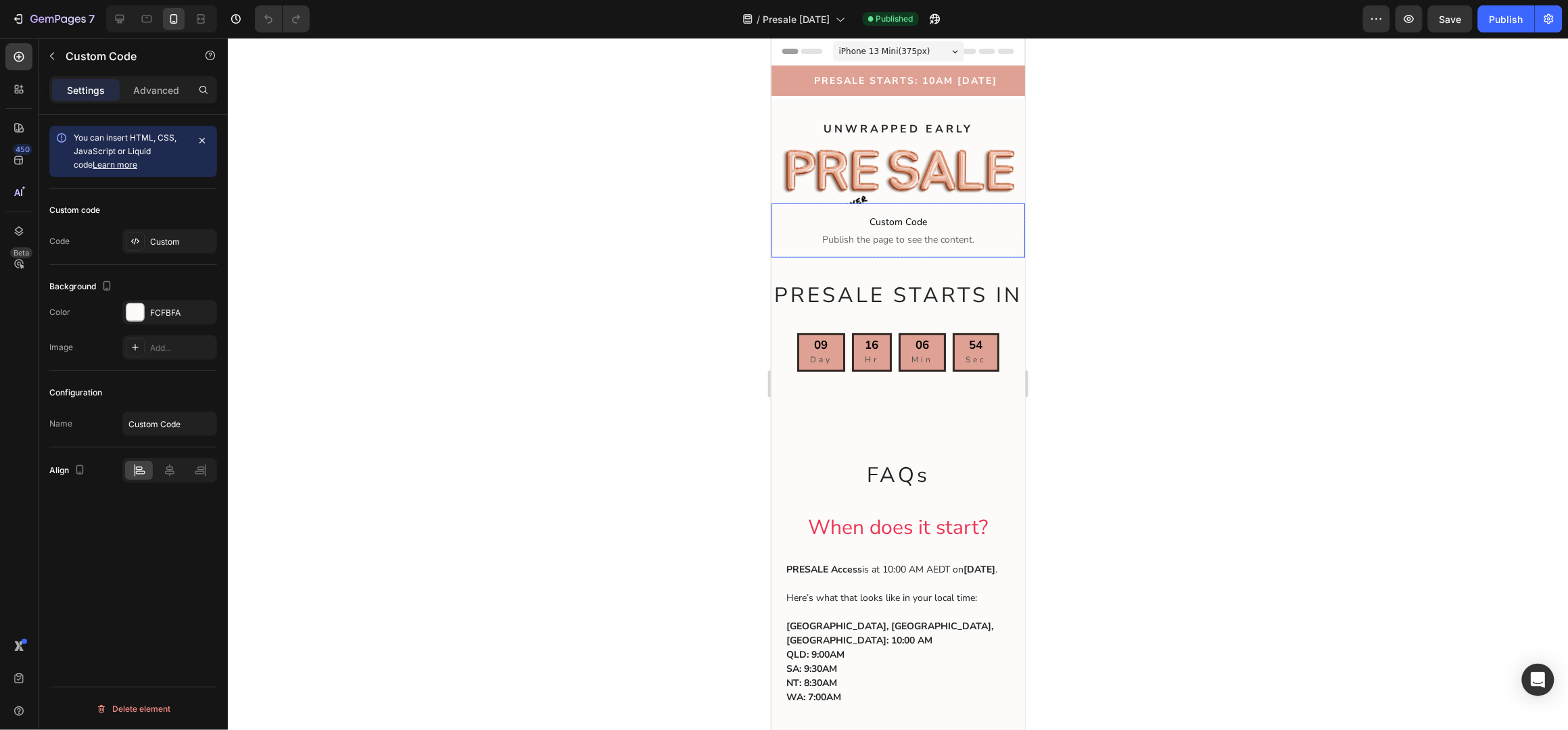
click at [901, 245] on span "Publish the page to see the content." at bounding box center [897, 239] width 253 height 13
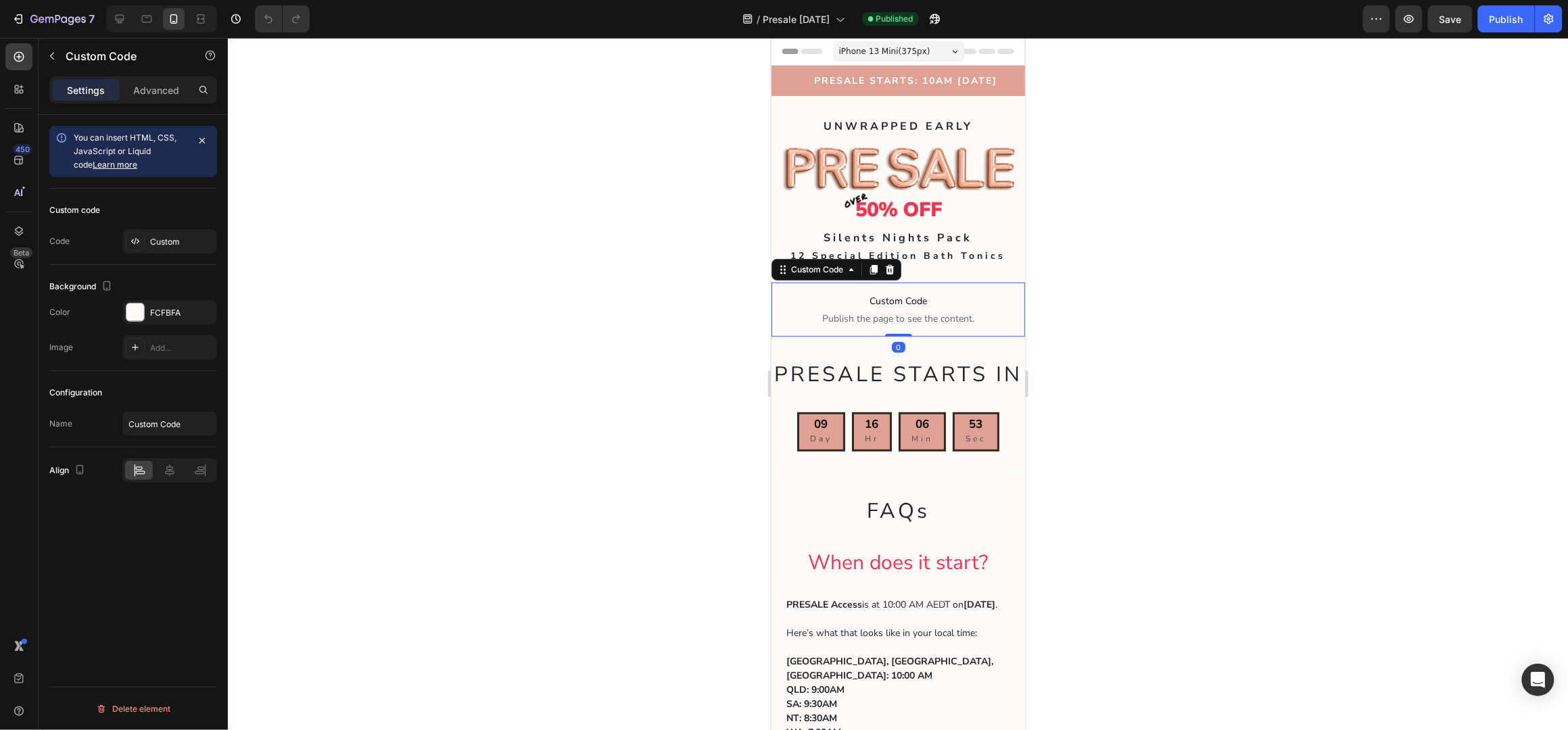
click at [905, 298] on span "Custom Code" at bounding box center [897, 301] width 253 height 16
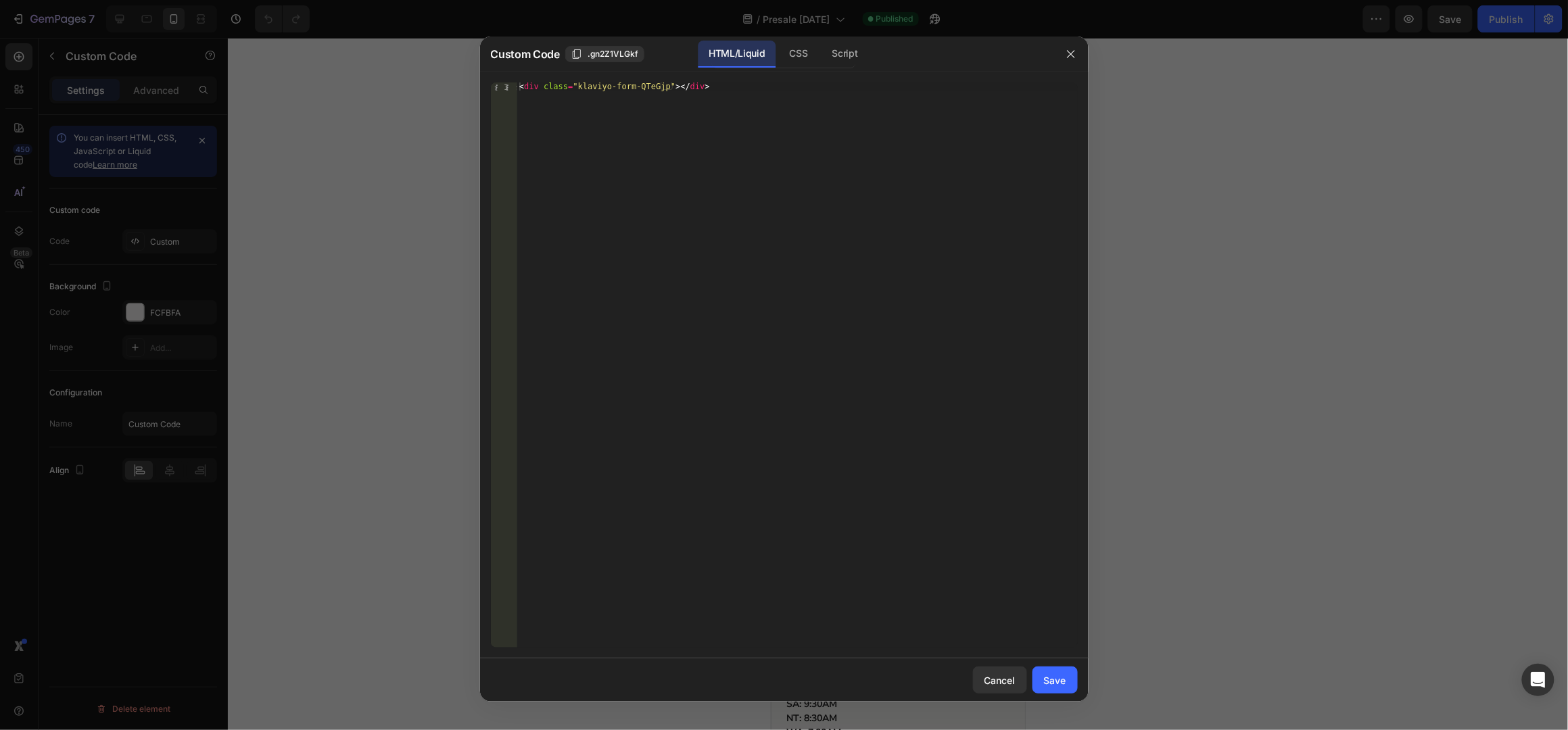
click at [628, 81] on div "1 < div class = "klaviyo-form-QTeGjp" > </ div > הההההההההההההההההההההההההההההה…" at bounding box center [784, 365] width 609 height 587
type textarea "<div class="klaviyo-form-QTeGjp"></div>"
click at [632, 85] on div "< div class = "klaviyo-form-QTeGjp" > </ div >" at bounding box center [796, 373] width 561 height 582
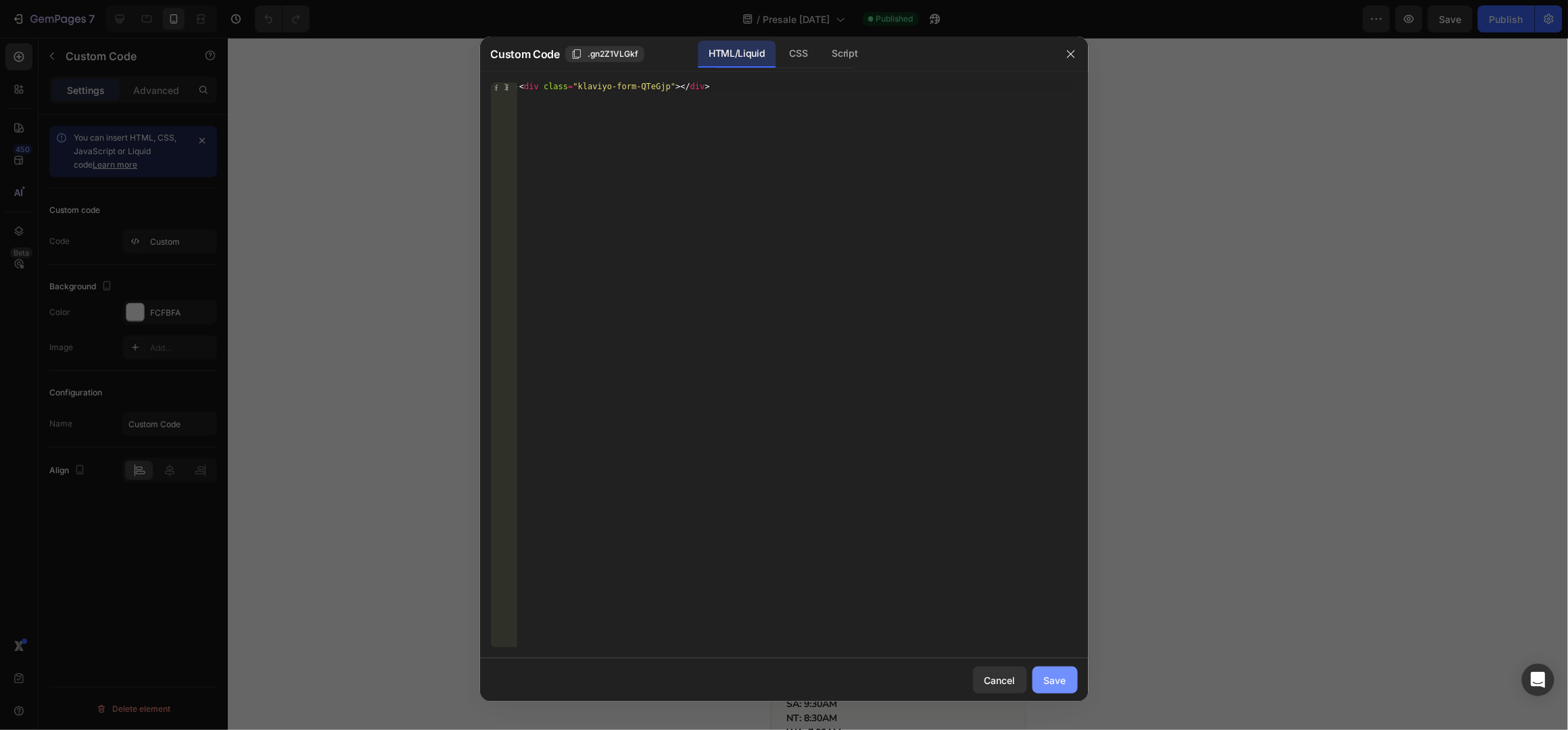
click at [1059, 689] on button "Save" at bounding box center [1054, 680] width 45 height 27
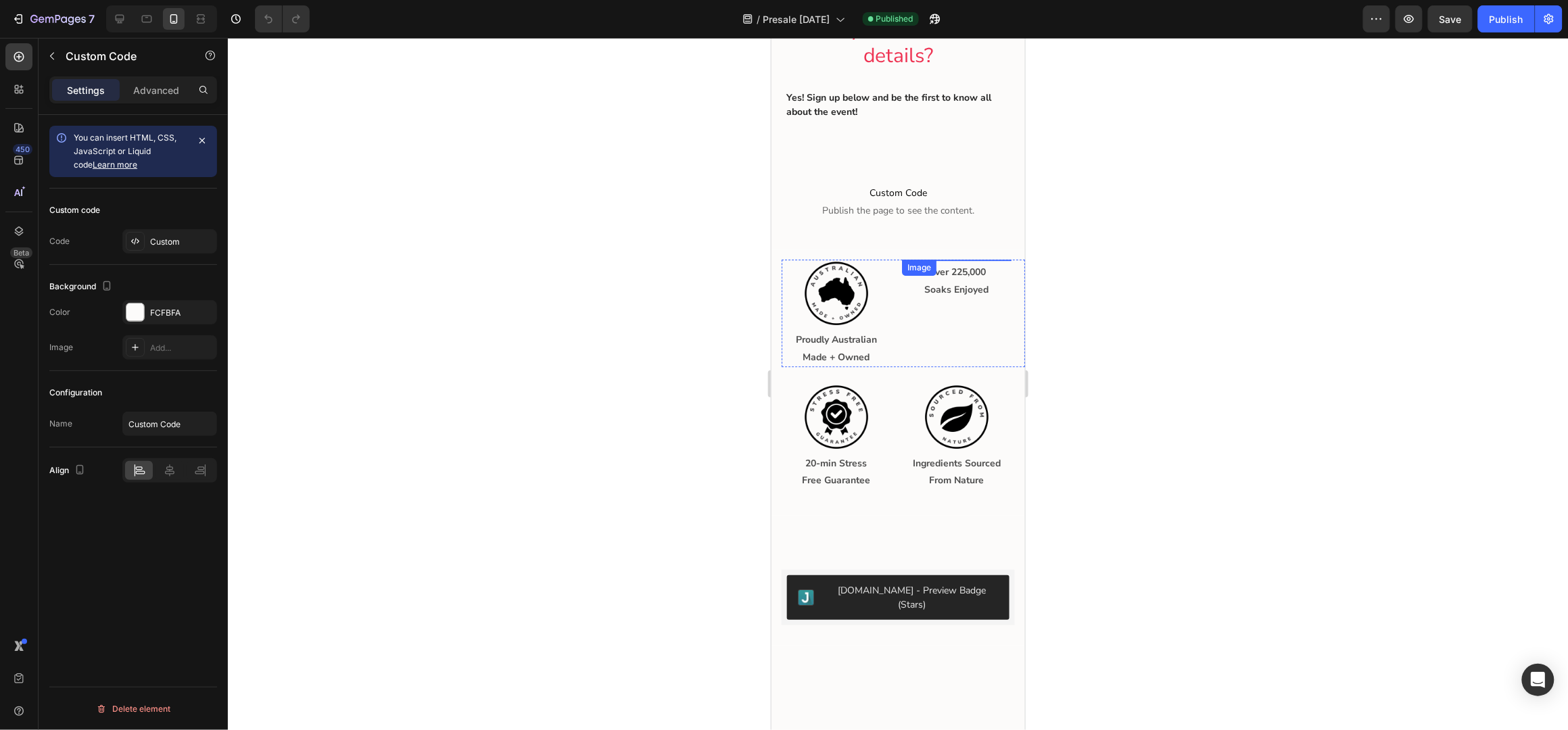
scroll to position [1713, 0]
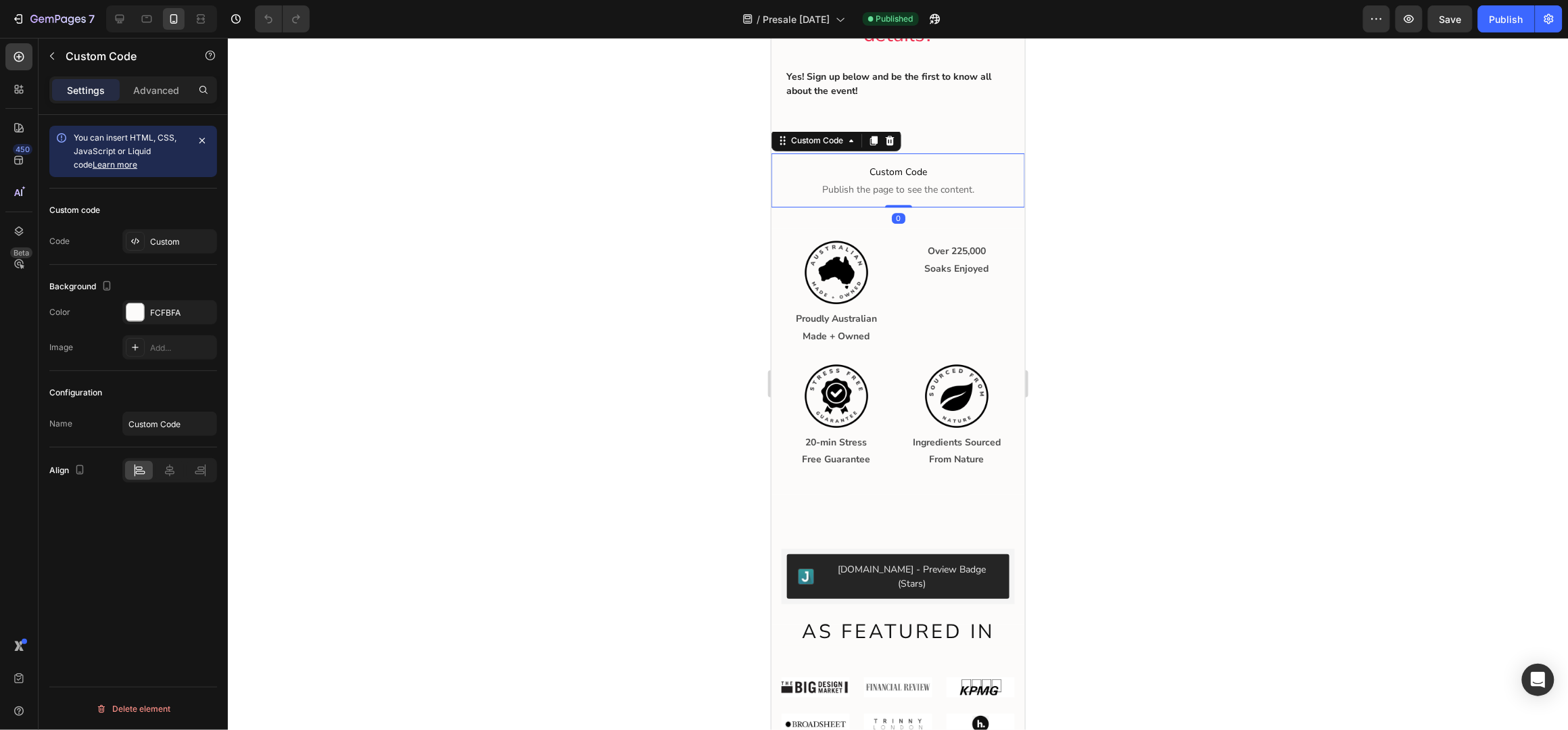
click at [876, 180] on span "Custom Code" at bounding box center [897, 172] width 253 height 16
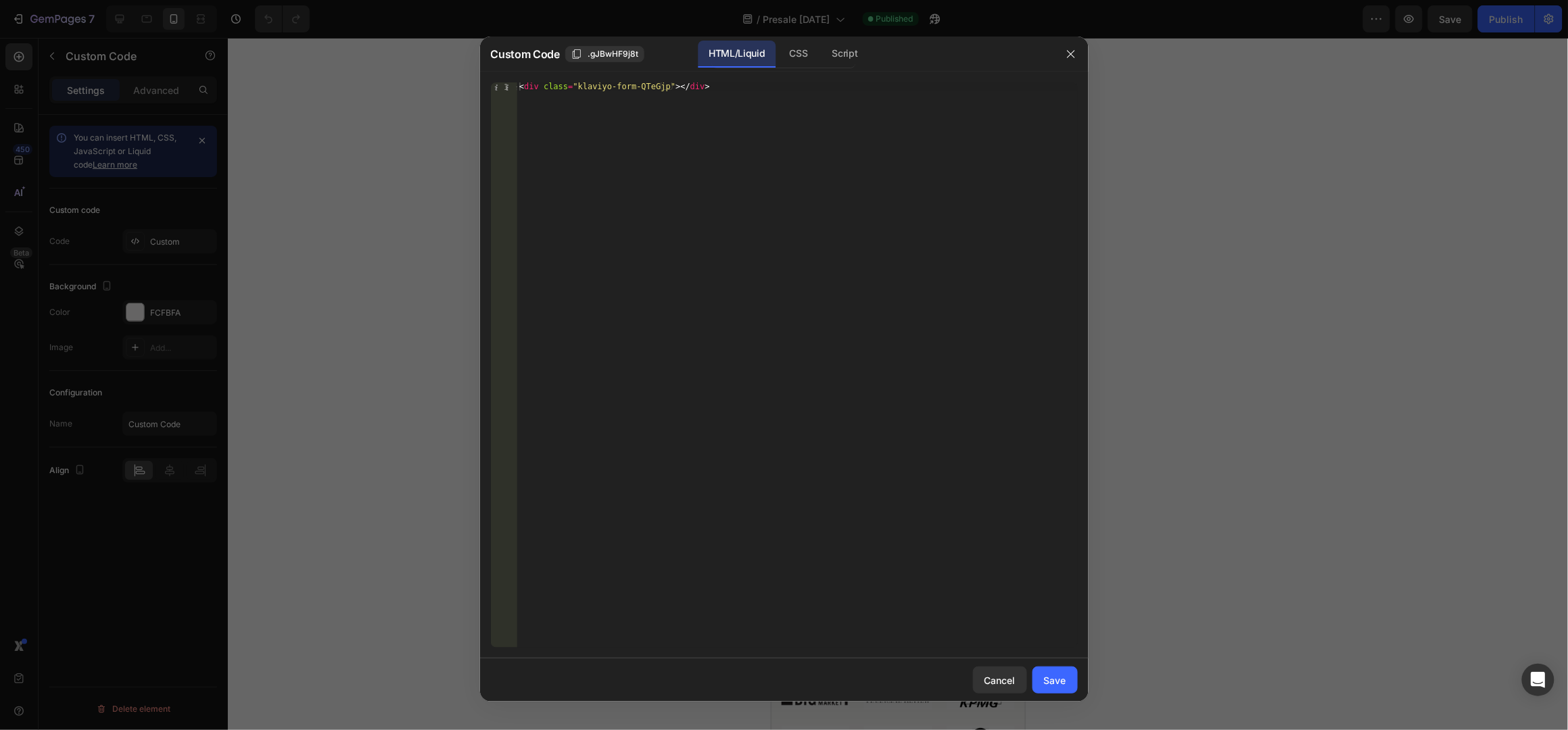
click at [629, 83] on div "< div class = "klaviyo-form-QTeGjp" > </ div >" at bounding box center [796, 373] width 561 height 582
paste textarea "QTeGjp"
type textarea "<div class="klaviyo-form-QTeGjp"></div>"
click at [634, 86] on div "< div class = "klaviyo-form-QTeGjp" > </ div >" at bounding box center [796, 373] width 561 height 582
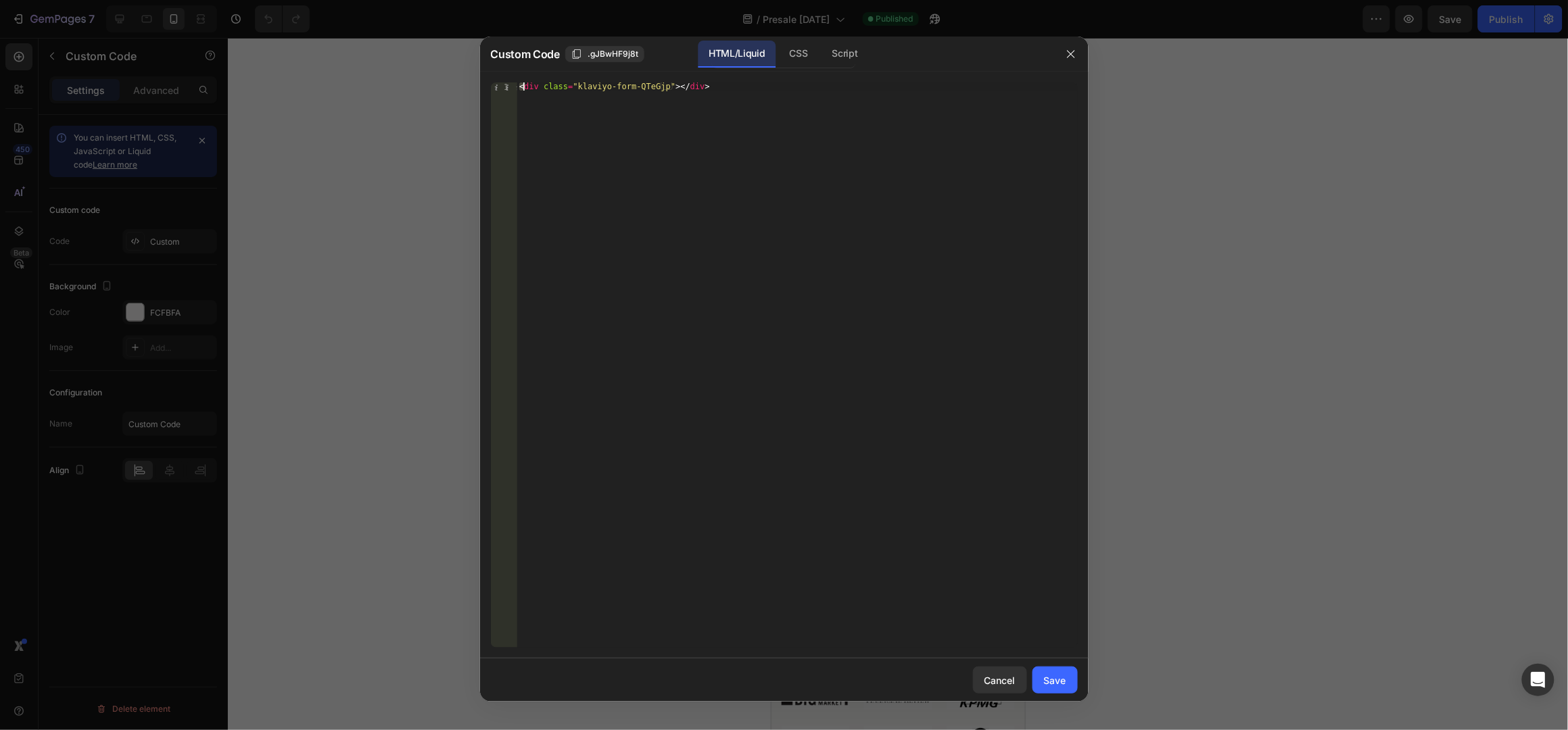
click at [634, 86] on div "< div class = "klaviyo-form-QTeGjp" > </ div >" at bounding box center [796, 373] width 561 height 582
click at [1070, 680] on button "Save" at bounding box center [1054, 680] width 45 height 27
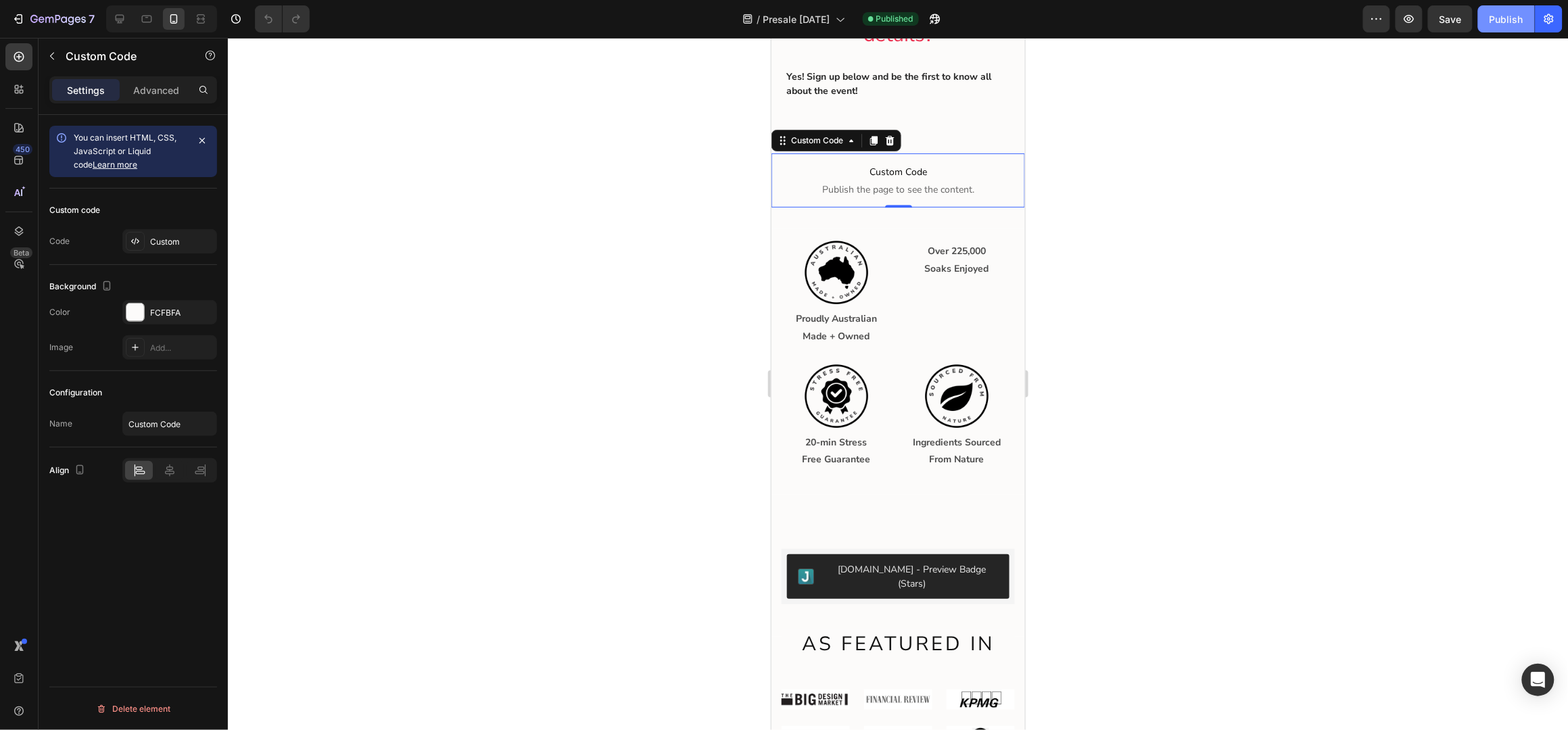
click at [1497, 17] on div "Publish" at bounding box center [1507, 20] width 34 height 14
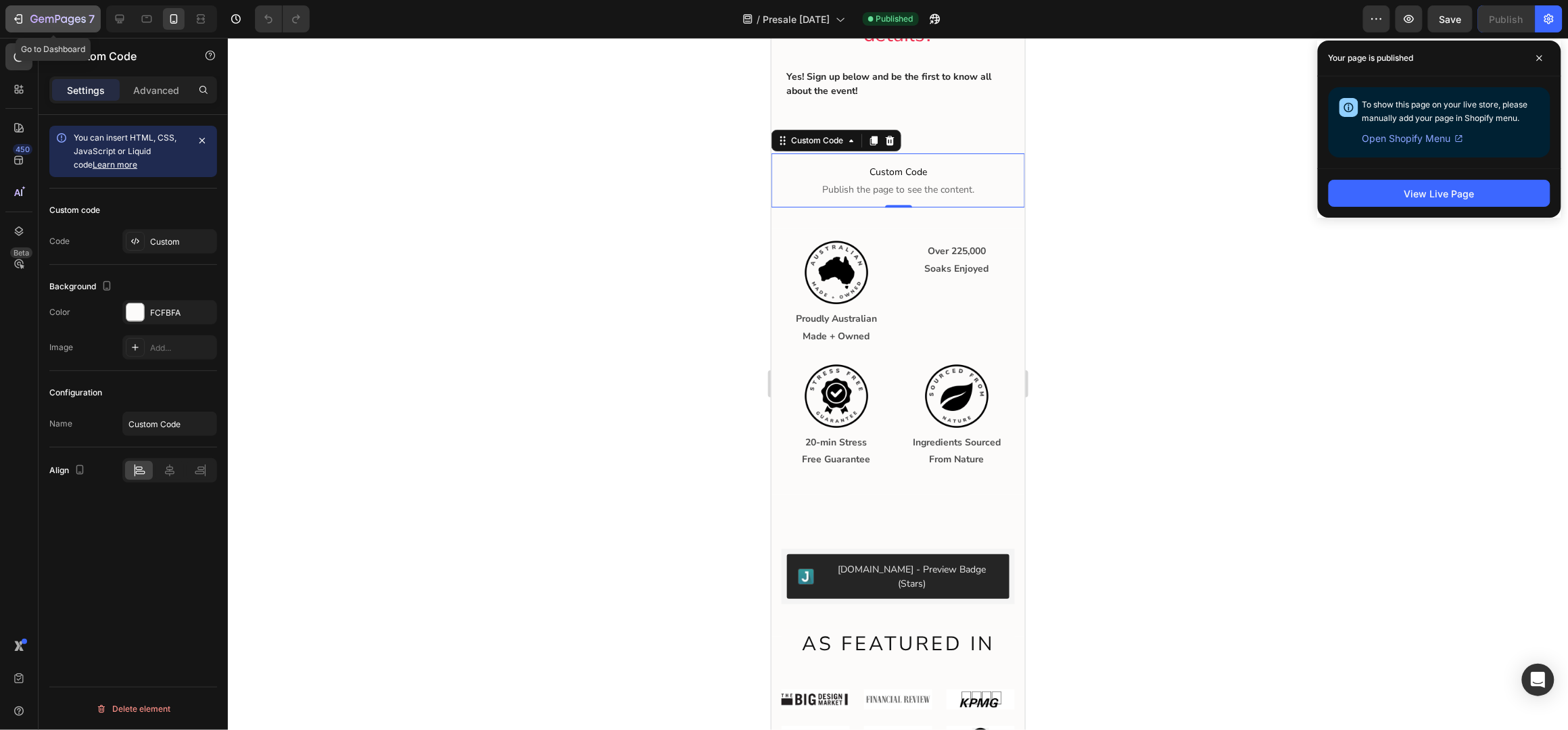
click at [24, 15] on icon "button" at bounding box center [18, 19] width 13 height 13
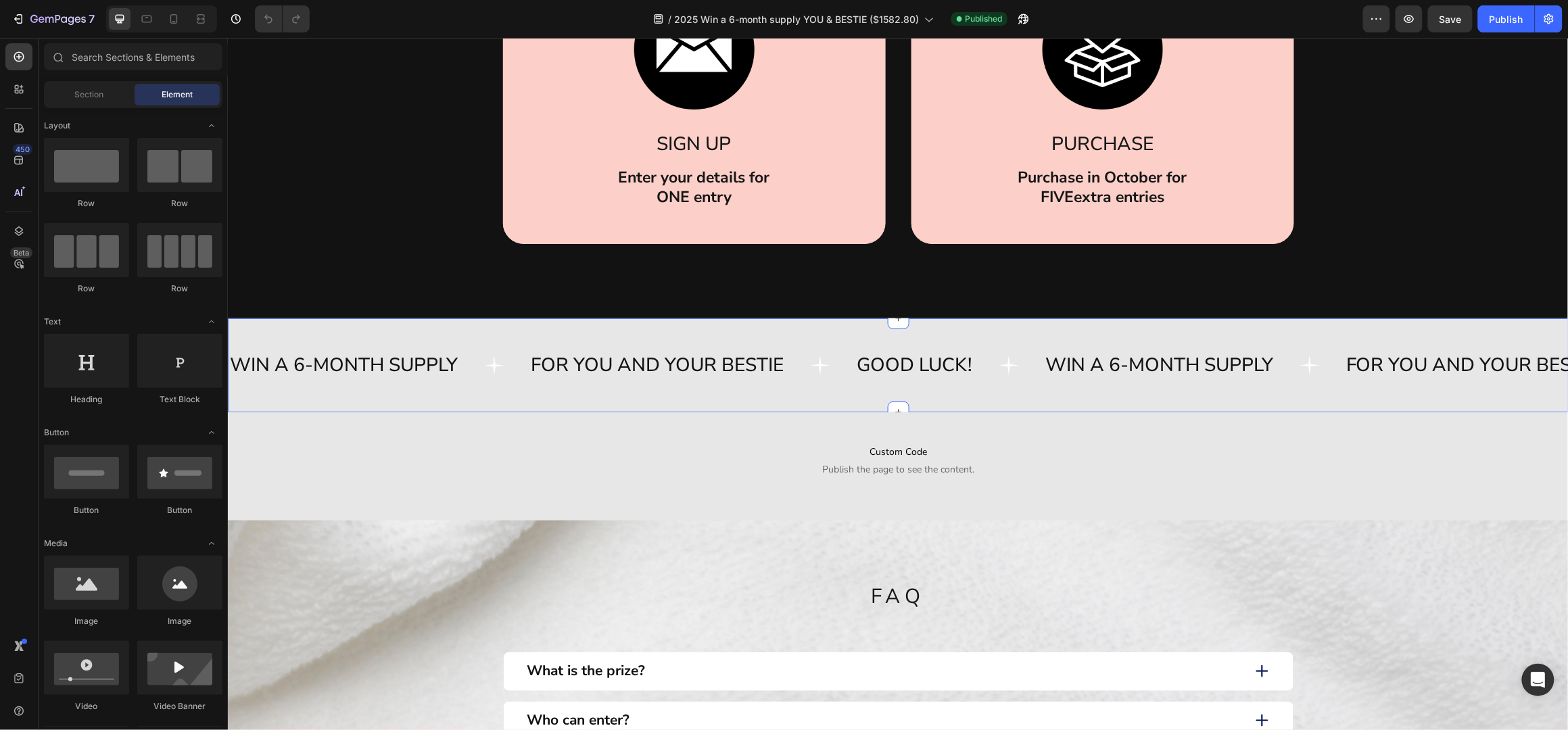
scroll to position [902, 0]
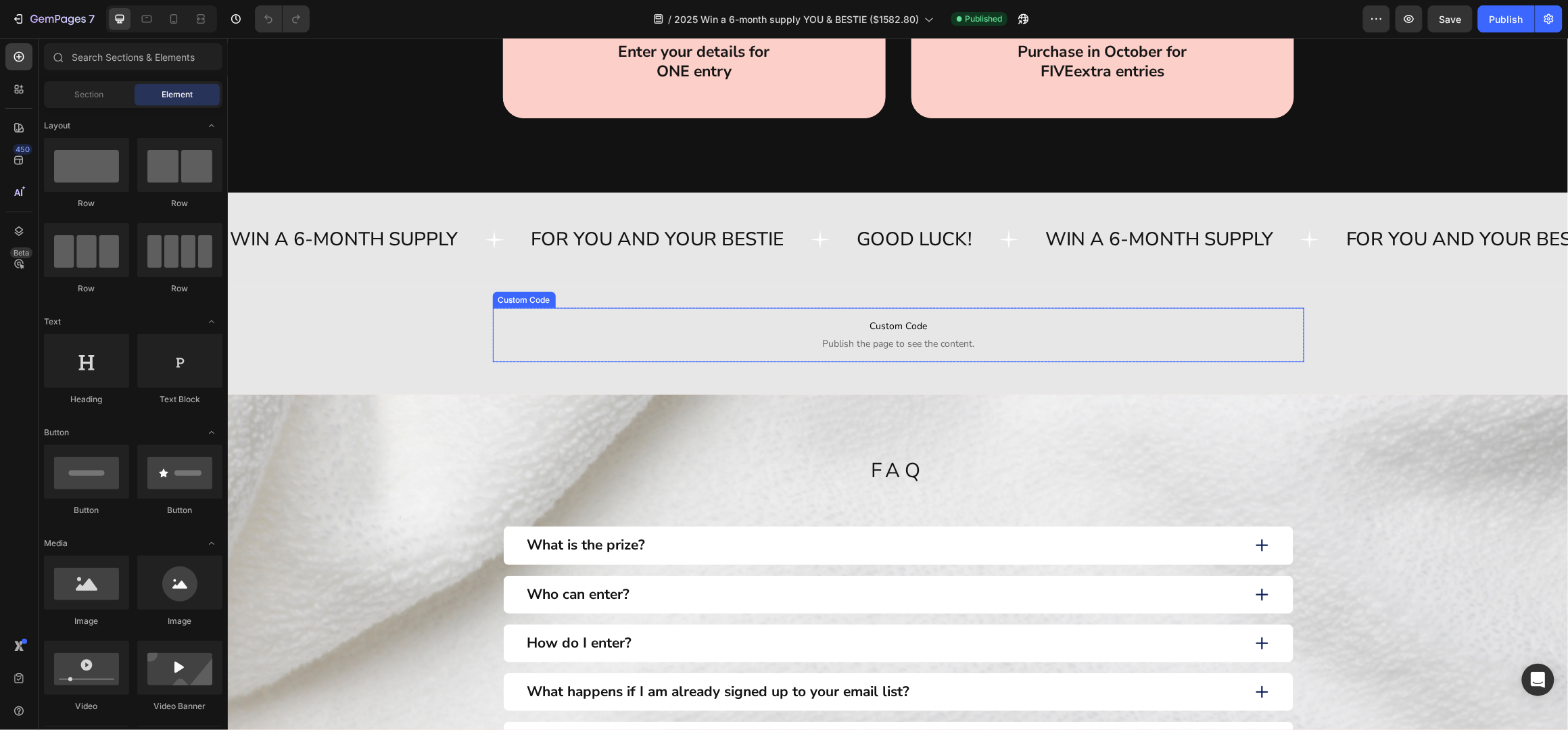
click at [777, 327] on span "Custom Code" at bounding box center [898, 326] width 812 height 16
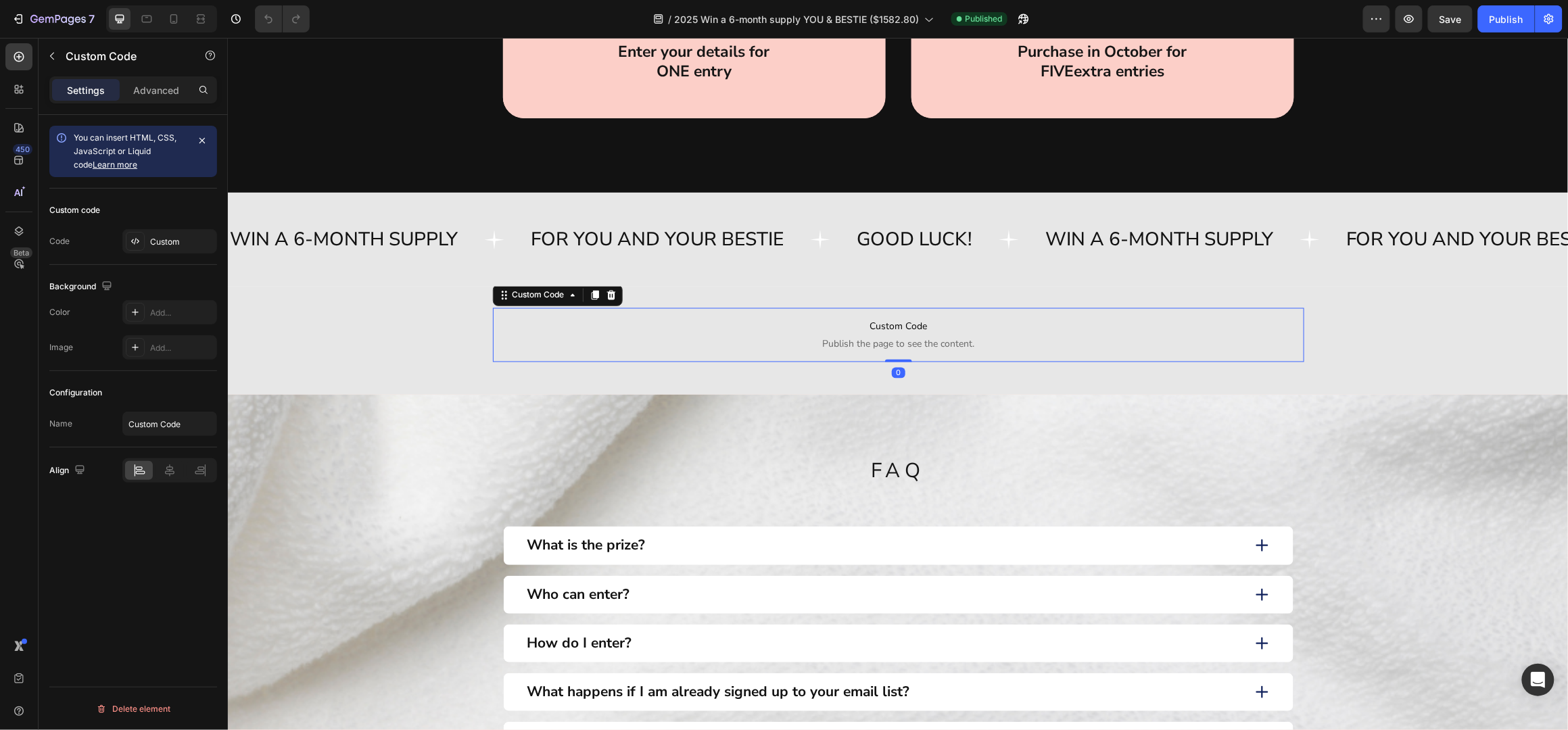
click at [777, 327] on span "Custom Code" at bounding box center [898, 326] width 812 height 16
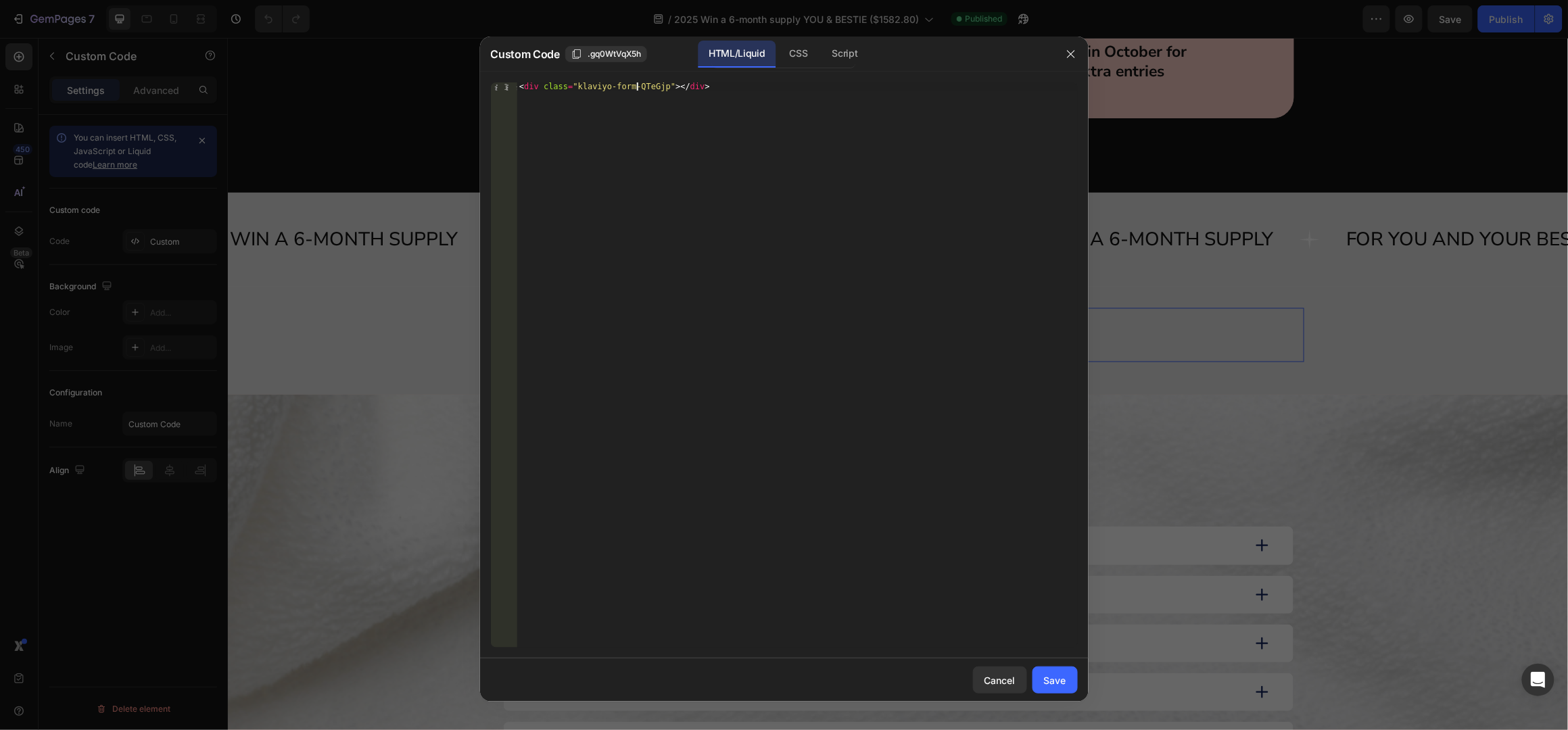
click at [637, 84] on div "< div class = "klaviyo-form-QTeGjp" > </ div >" at bounding box center [796, 373] width 561 height 582
paste textarea "VCyy5U"
type textarea "<div class="klaviyo-form-VCyy5U"></div>"
click at [1058, 680] on div "Save" at bounding box center [1054, 681] width 22 height 14
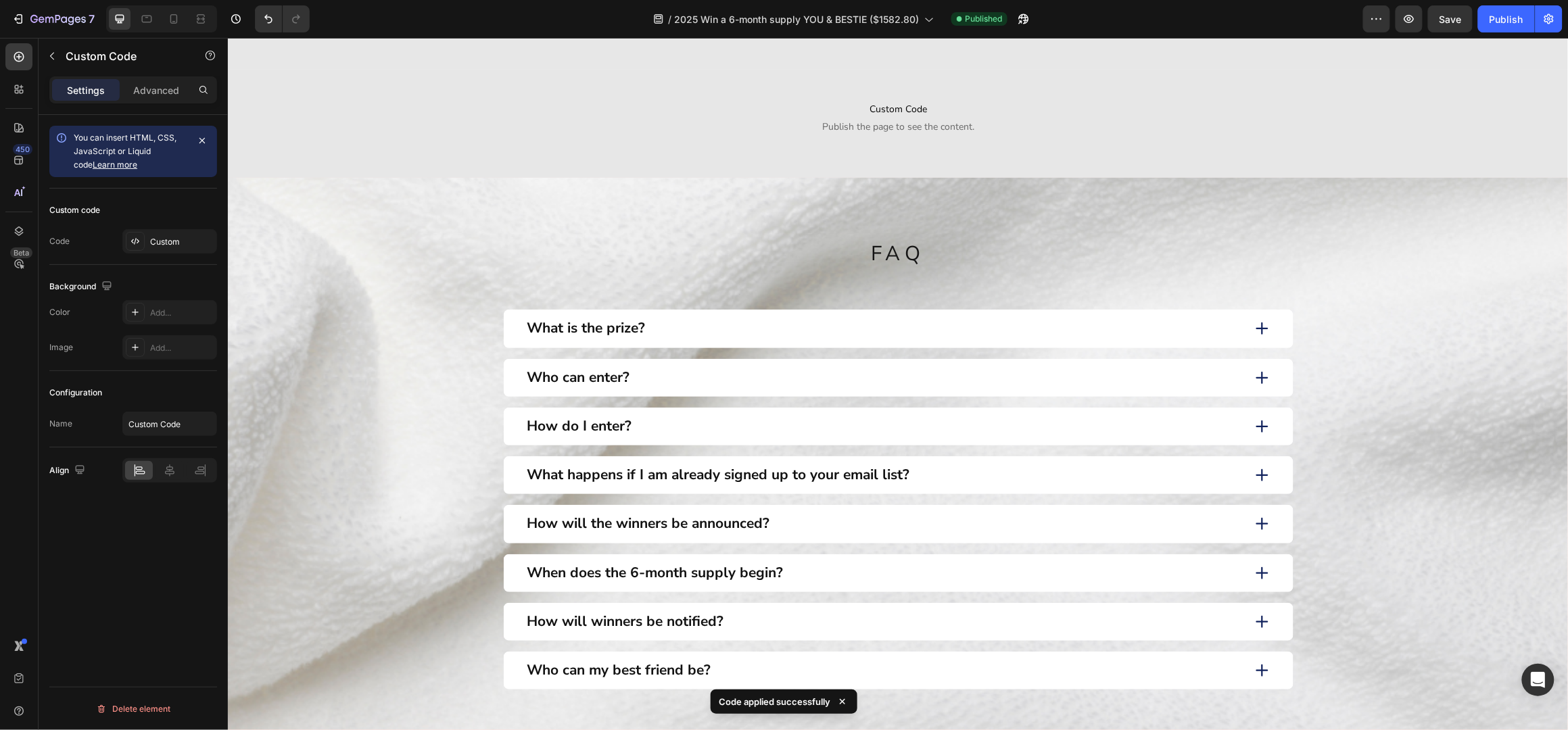
scroll to position [682, 0]
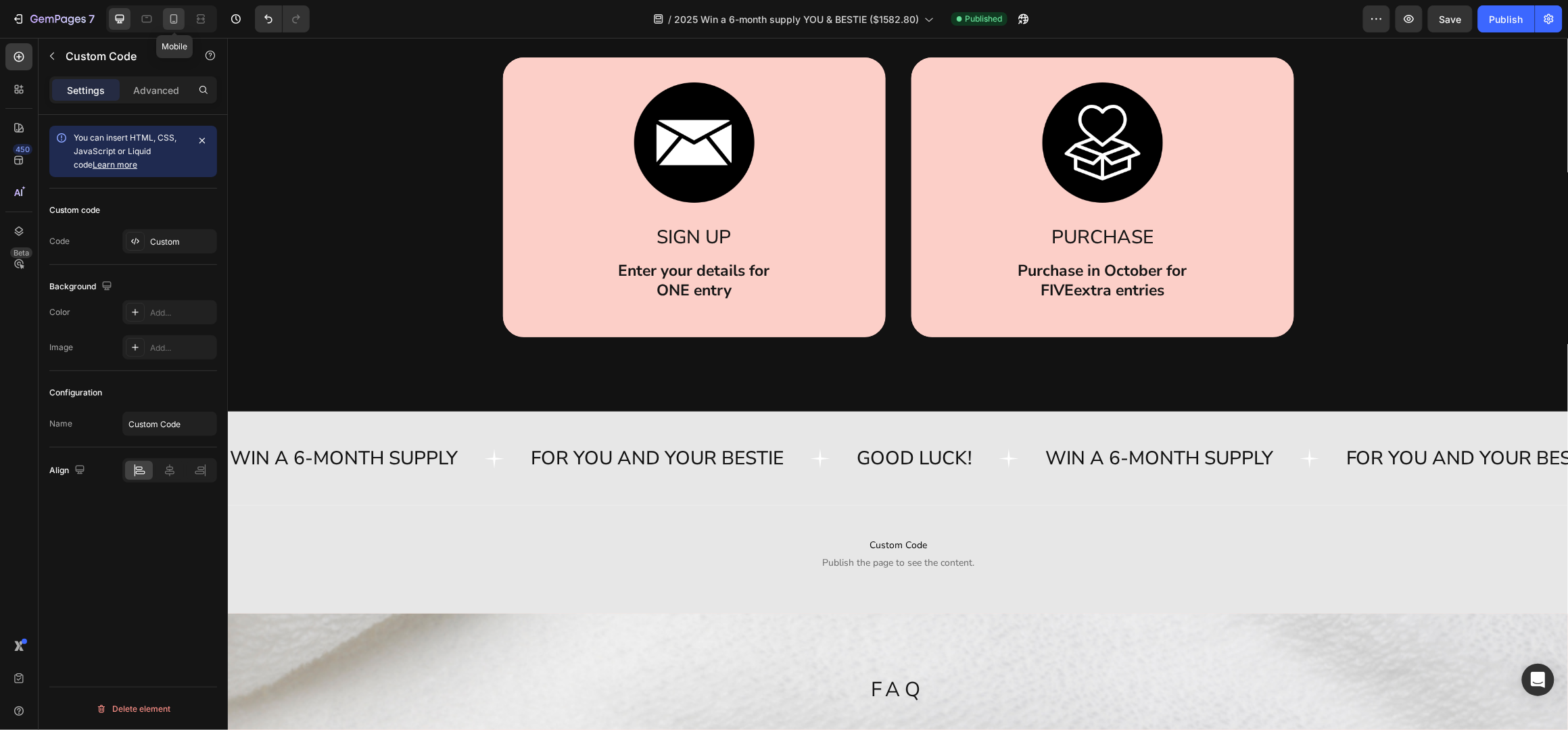
click at [173, 21] on icon at bounding box center [174, 22] width 4 height 2
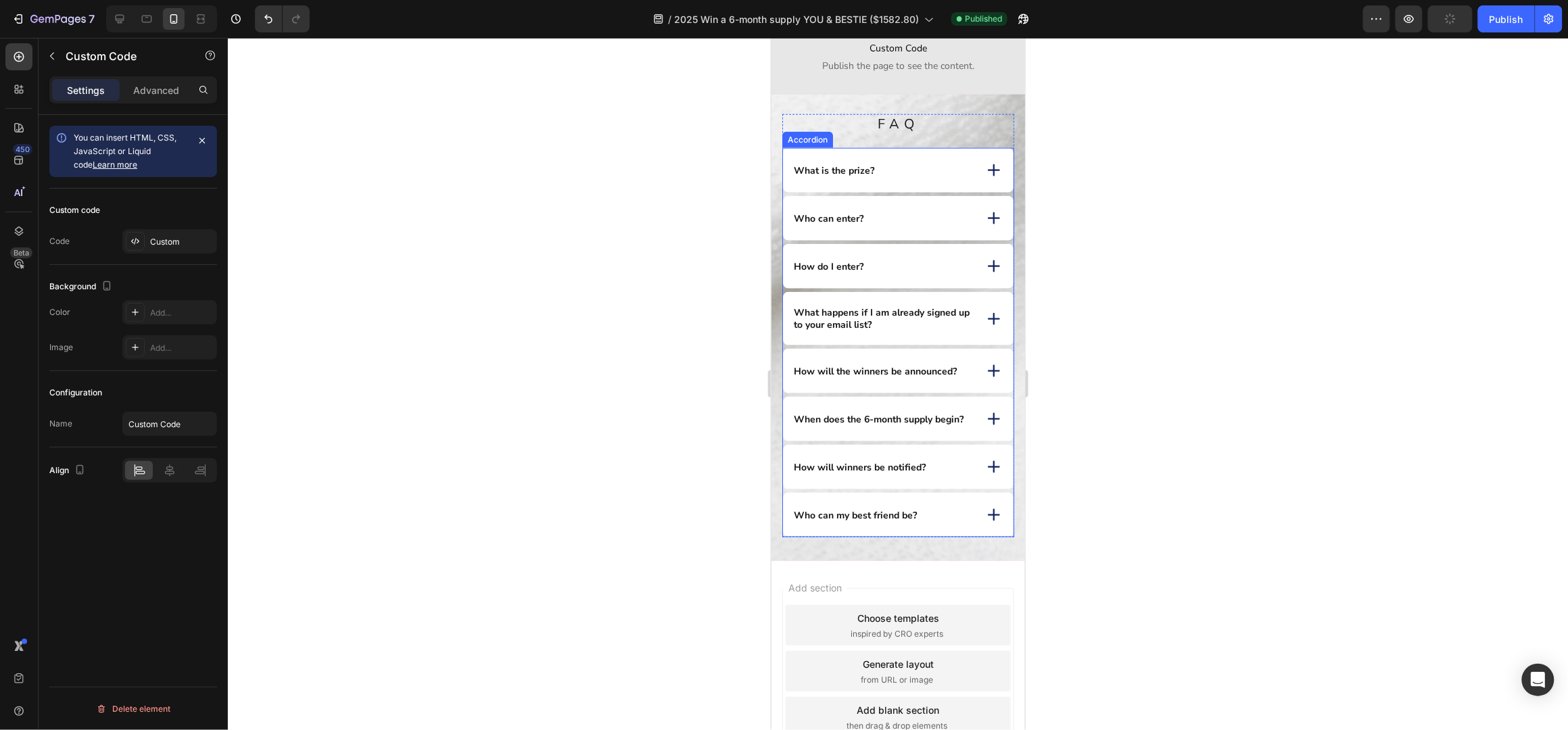
scroll to position [202, 0]
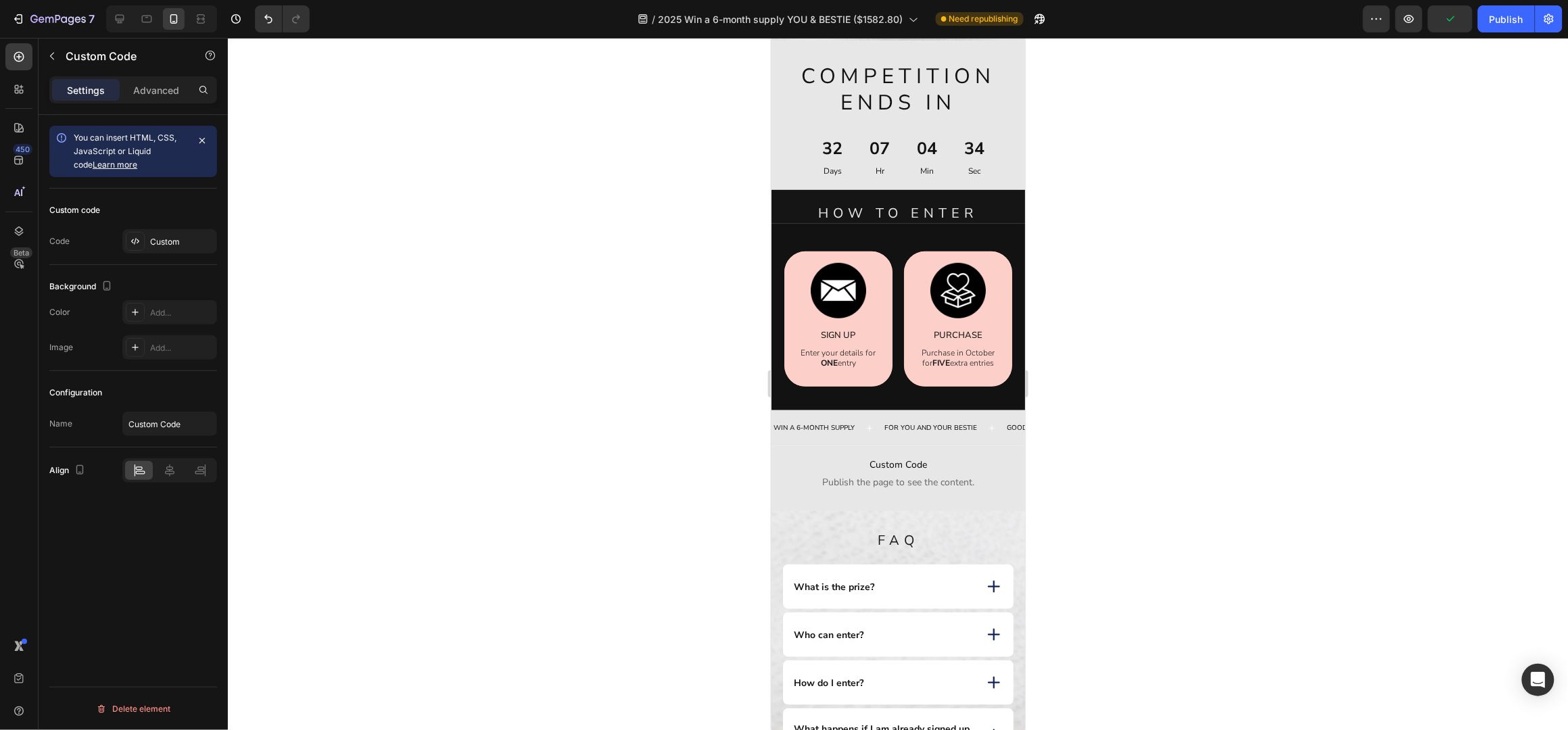
click at [899, 469] on span "Custom Code" at bounding box center [897, 464] width 253 height 16
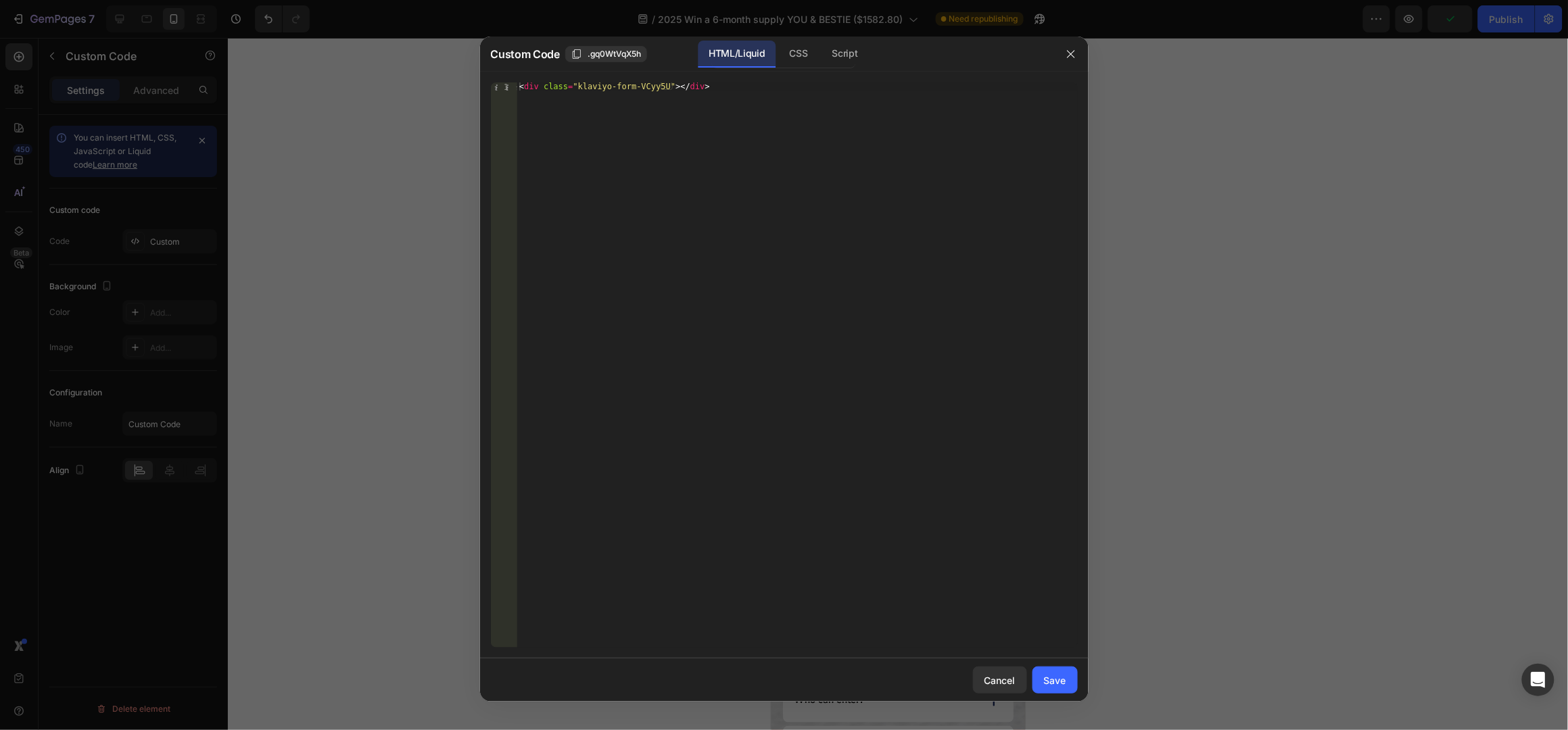
type textarea "<div class="klaviyo-form-VCyy5U"></div>"
click at [629, 84] on div "< div class = "klaviyo-form-VCyy5U" > </ div >" at bounding box center [796, 373] width 561 height 582
click at [1060, 681] on div "Save" at bounding box center [1054, 681] width 22 height 14
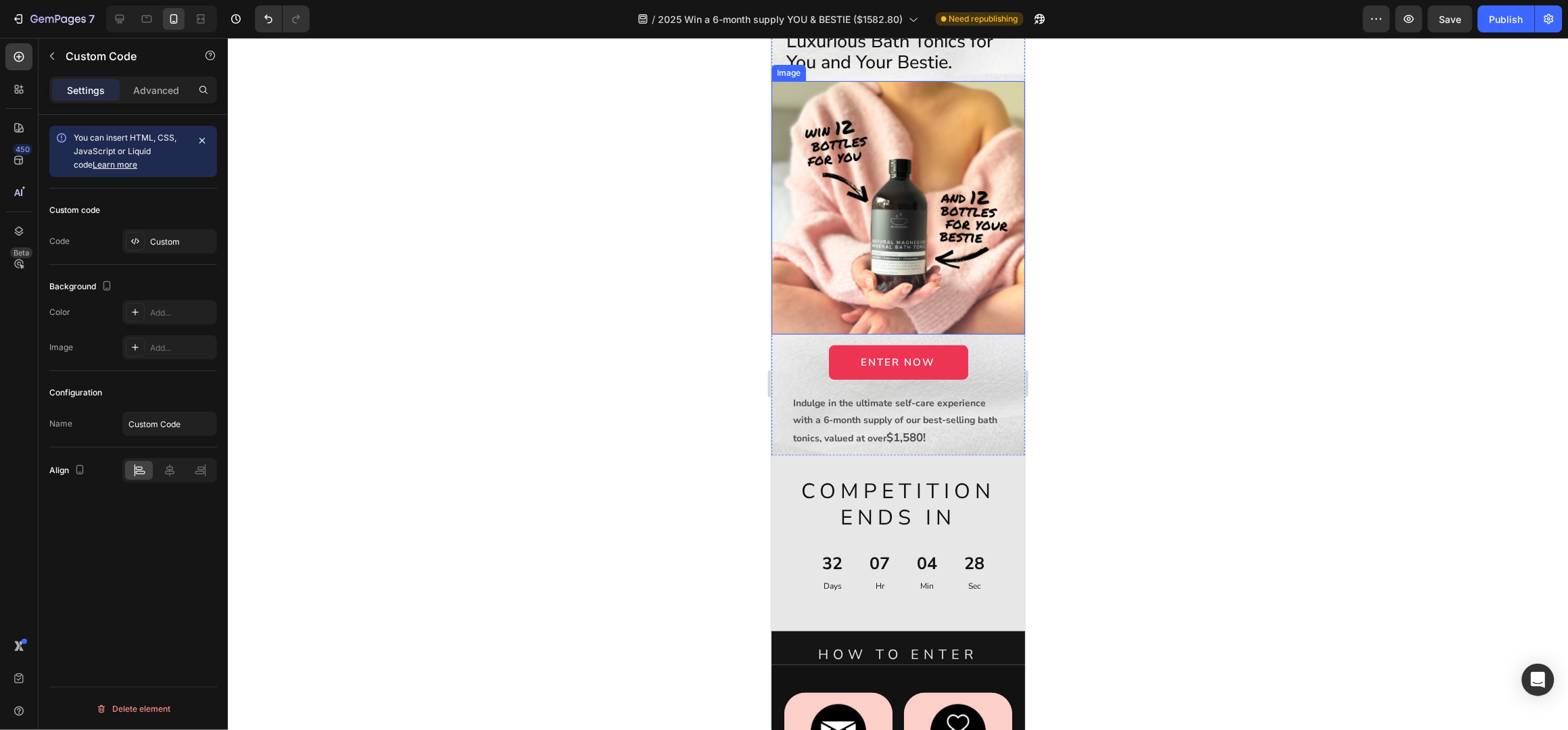
scroll to position [0, 0]
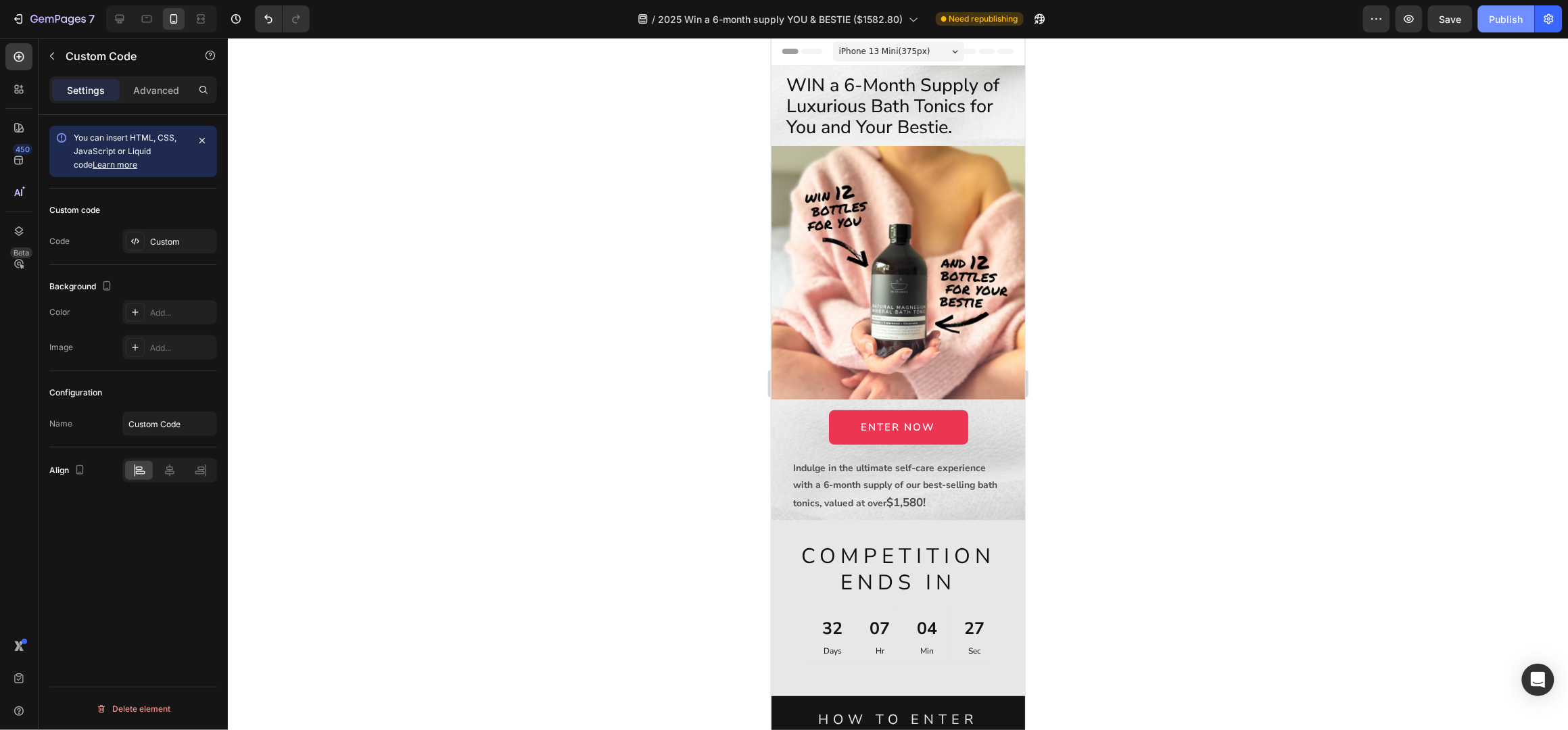
click at [1516, 20] on div "Publish" at bounding box center [1507, 20] width 34 height 14
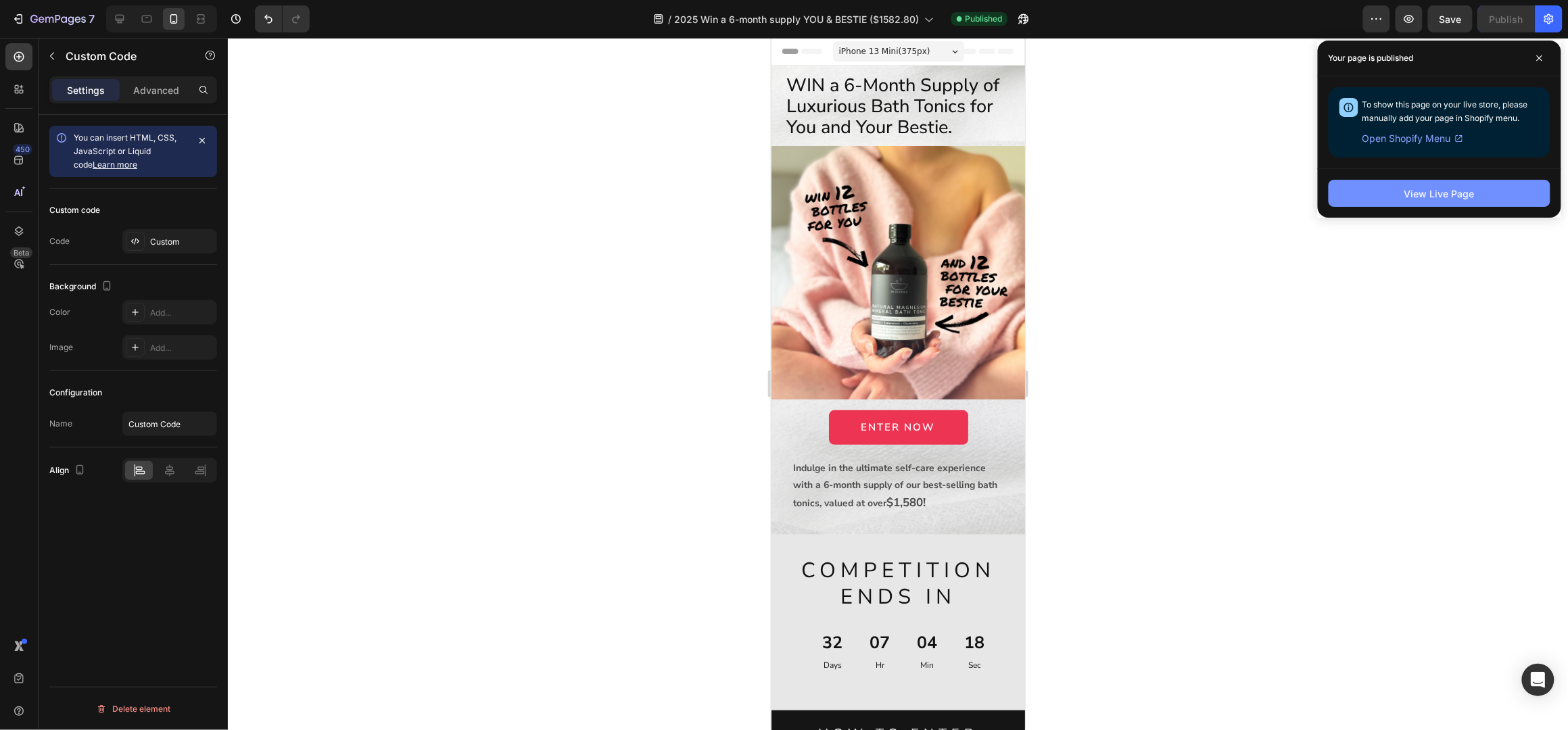
click at [1407, 188] on div "View Live Page" at bounding box center [1439, 194] width 70 height 14
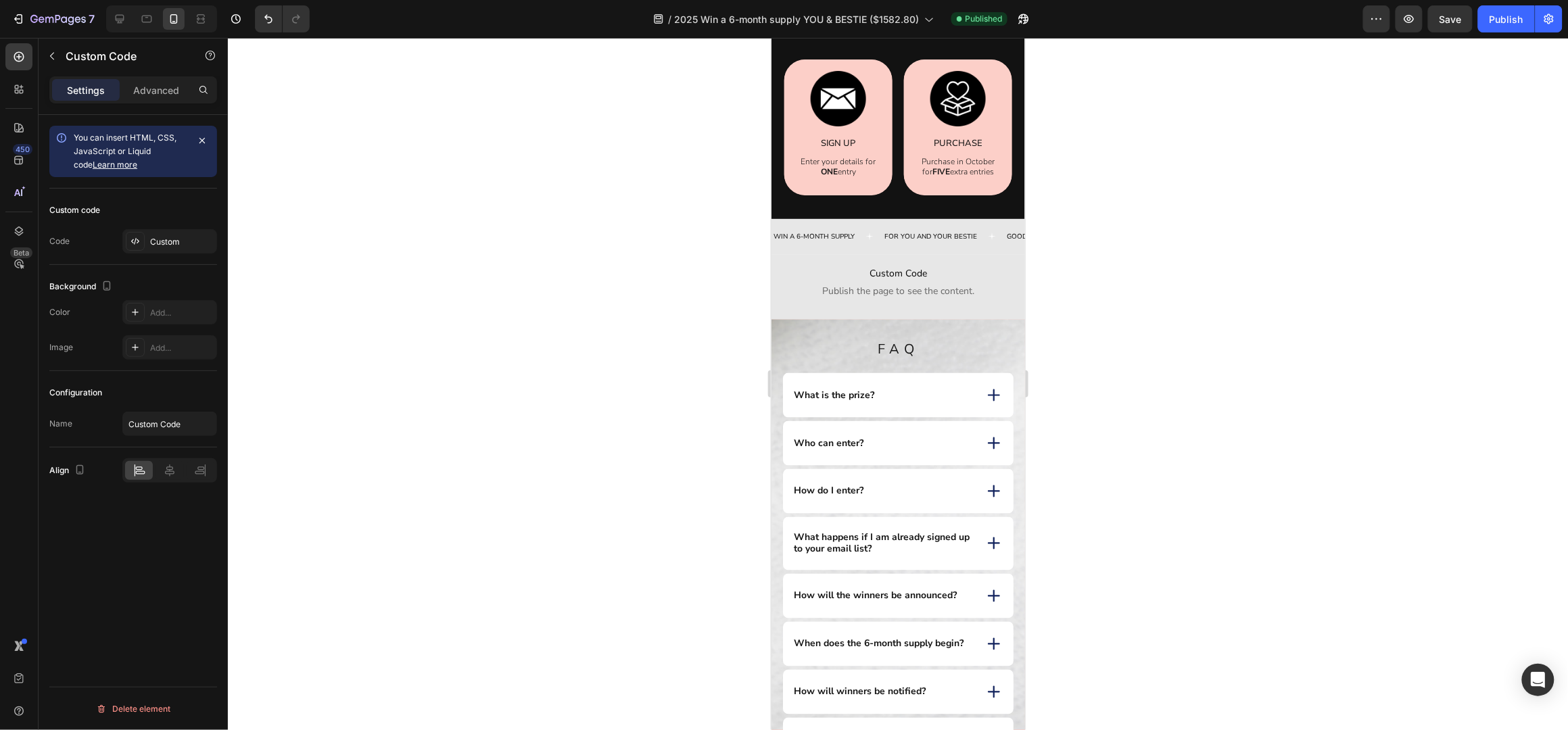
scroll to position [721, 0]
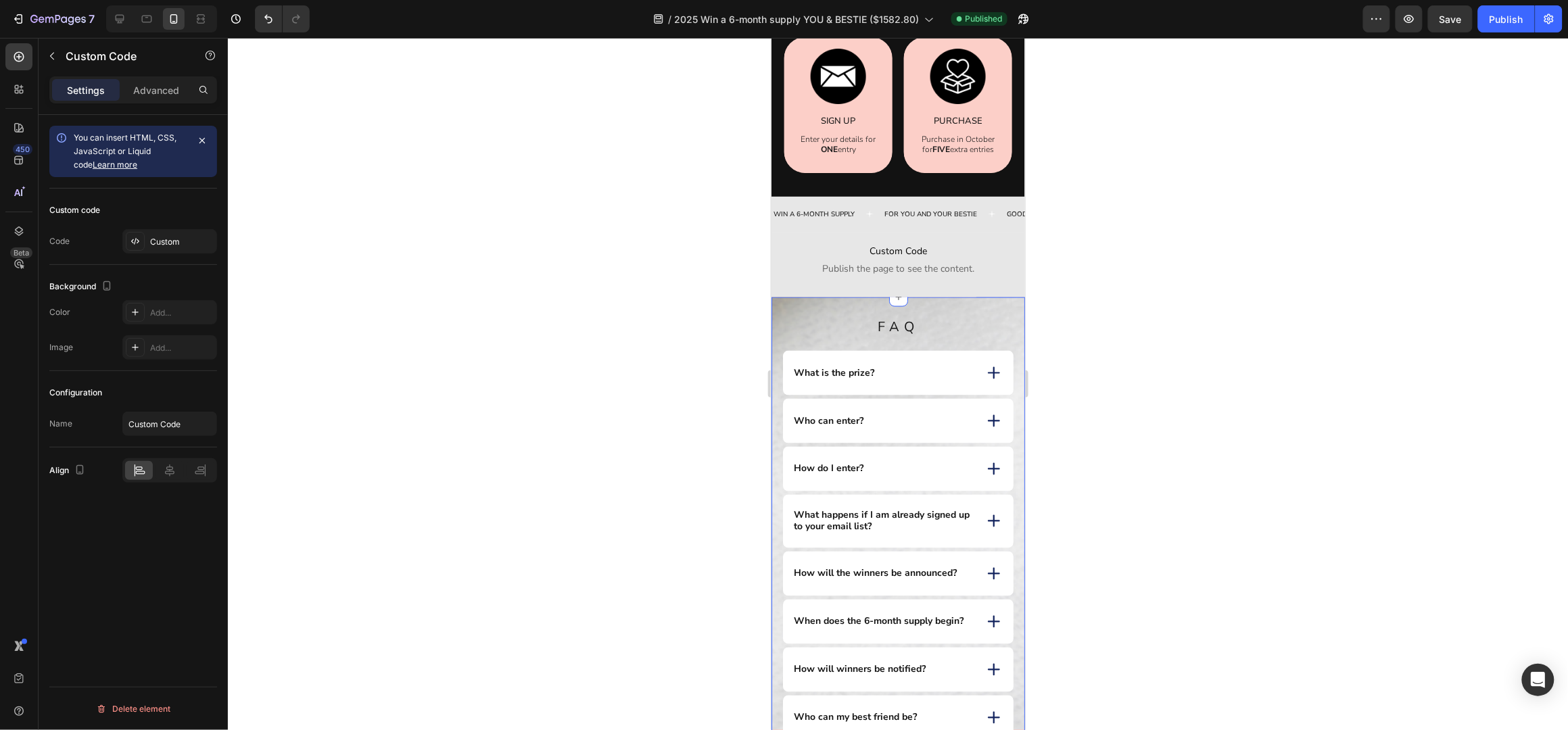
click at [1004, 307] on div "FAQ Heading FAQ Heading What is the prize? Who can enter? How do I enter? What …" at bounding box center [897, 534] width 253 height 476
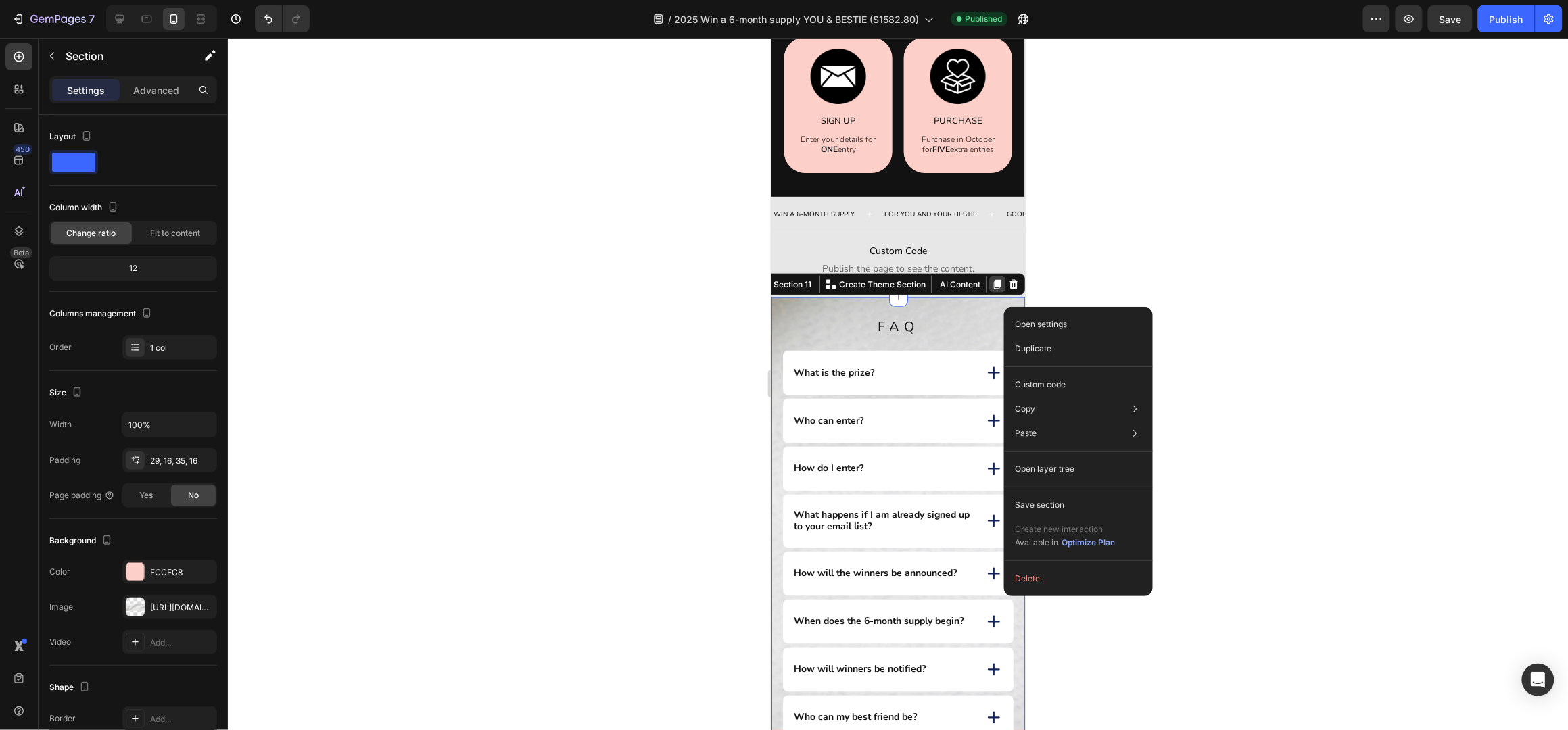
click at [993, 281] on icon at bounding box center [996, 284] width 7 height 10
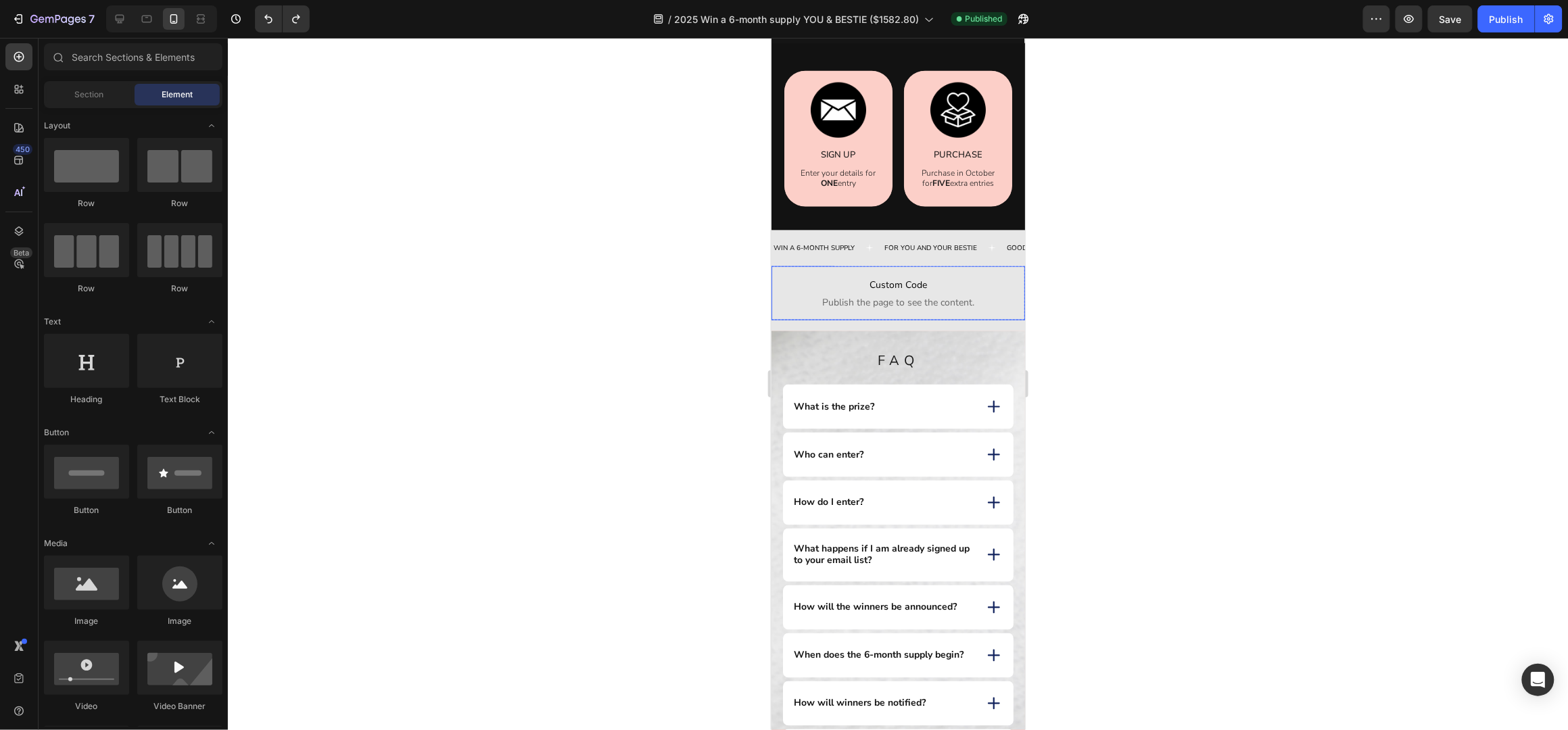
scroll to position [681, 0]
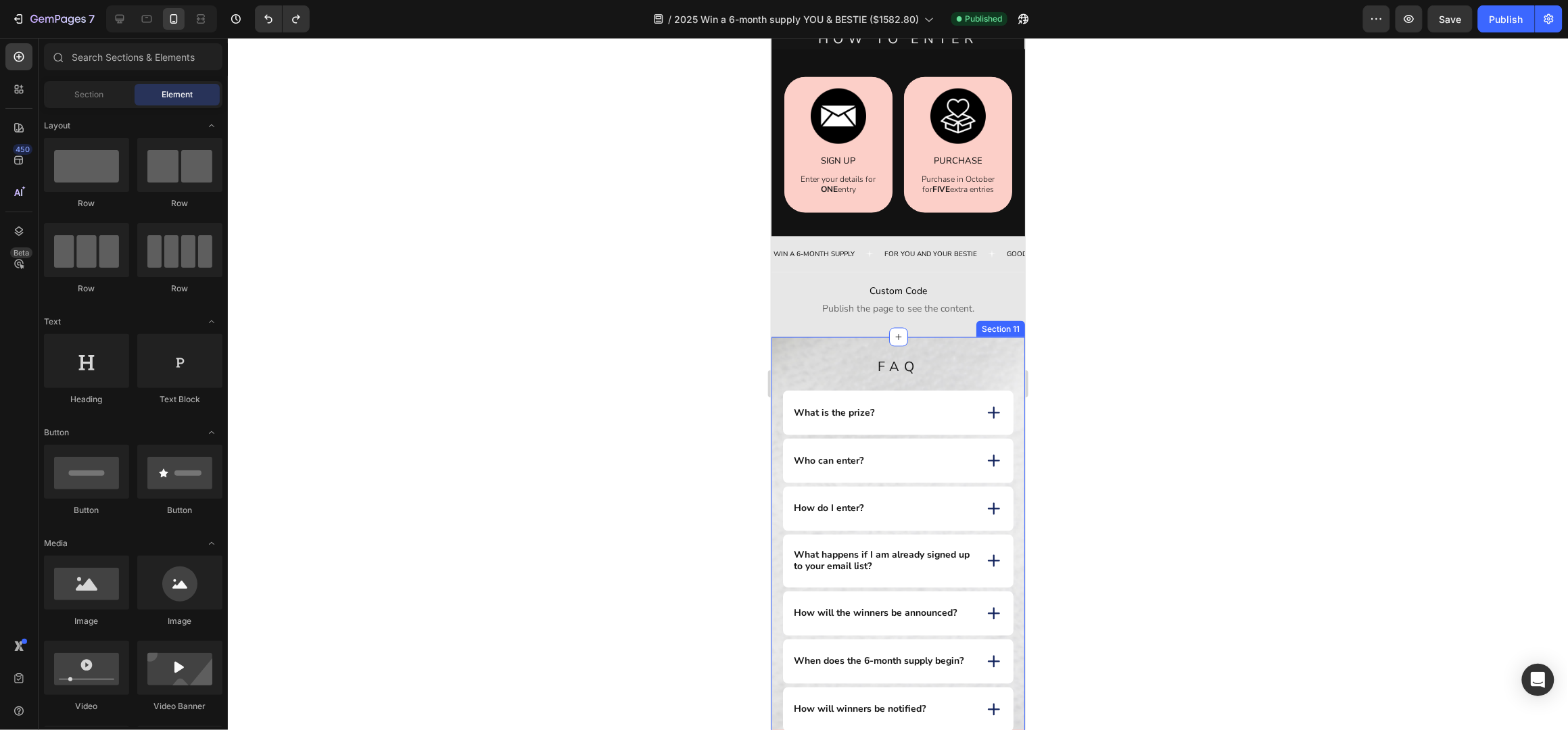
click at [997, 351] on div "FAQ Heading FAQ Heading What is the prize? Who can enter? How do I enter? What …" at bounding box center [897, 570] width 253 height 467
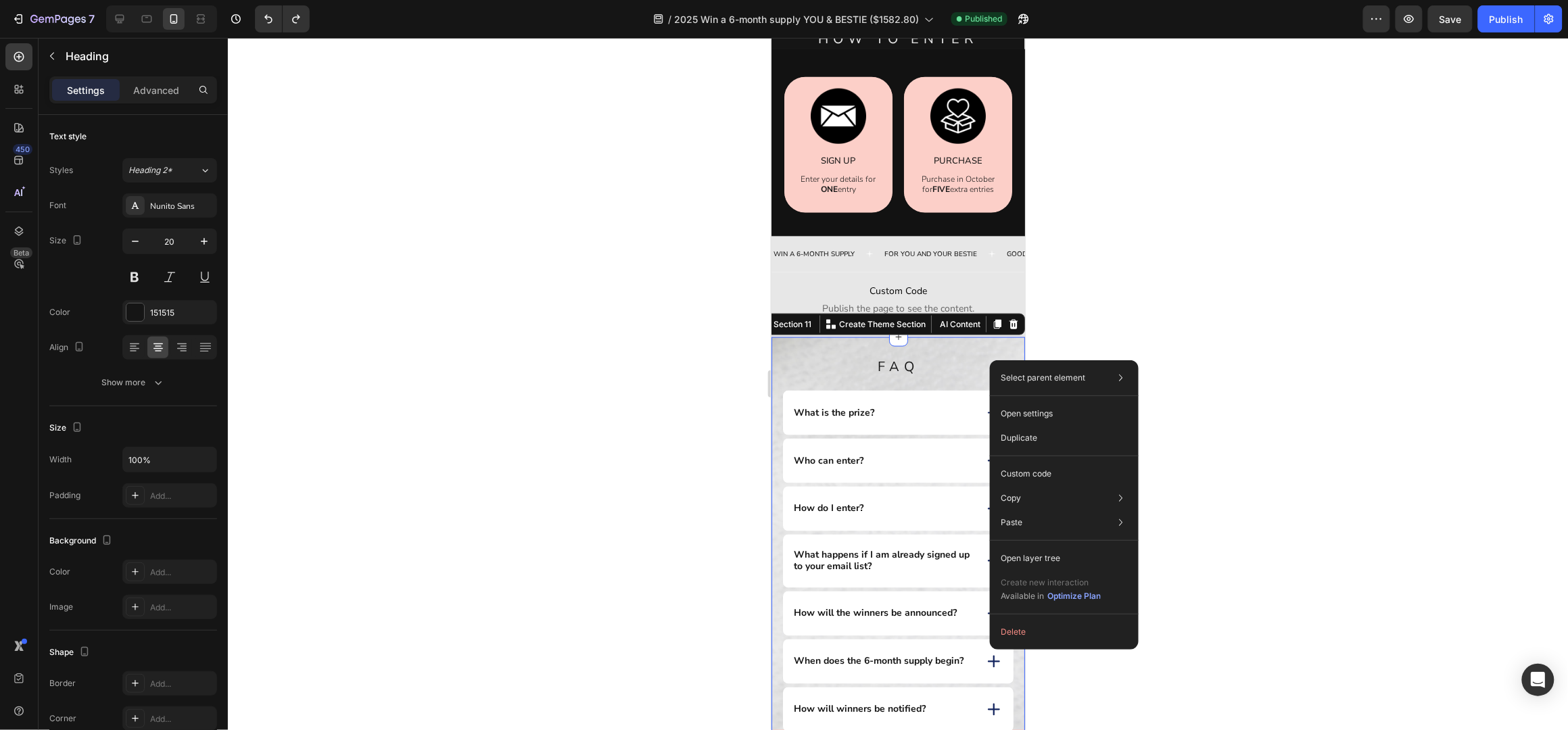
click at [988, 341] on div "FAQ Heading FAQ Heading What is the prize? Who can enter? How do I enter? What …" at bounding box center [897, 570] width 253 height 467
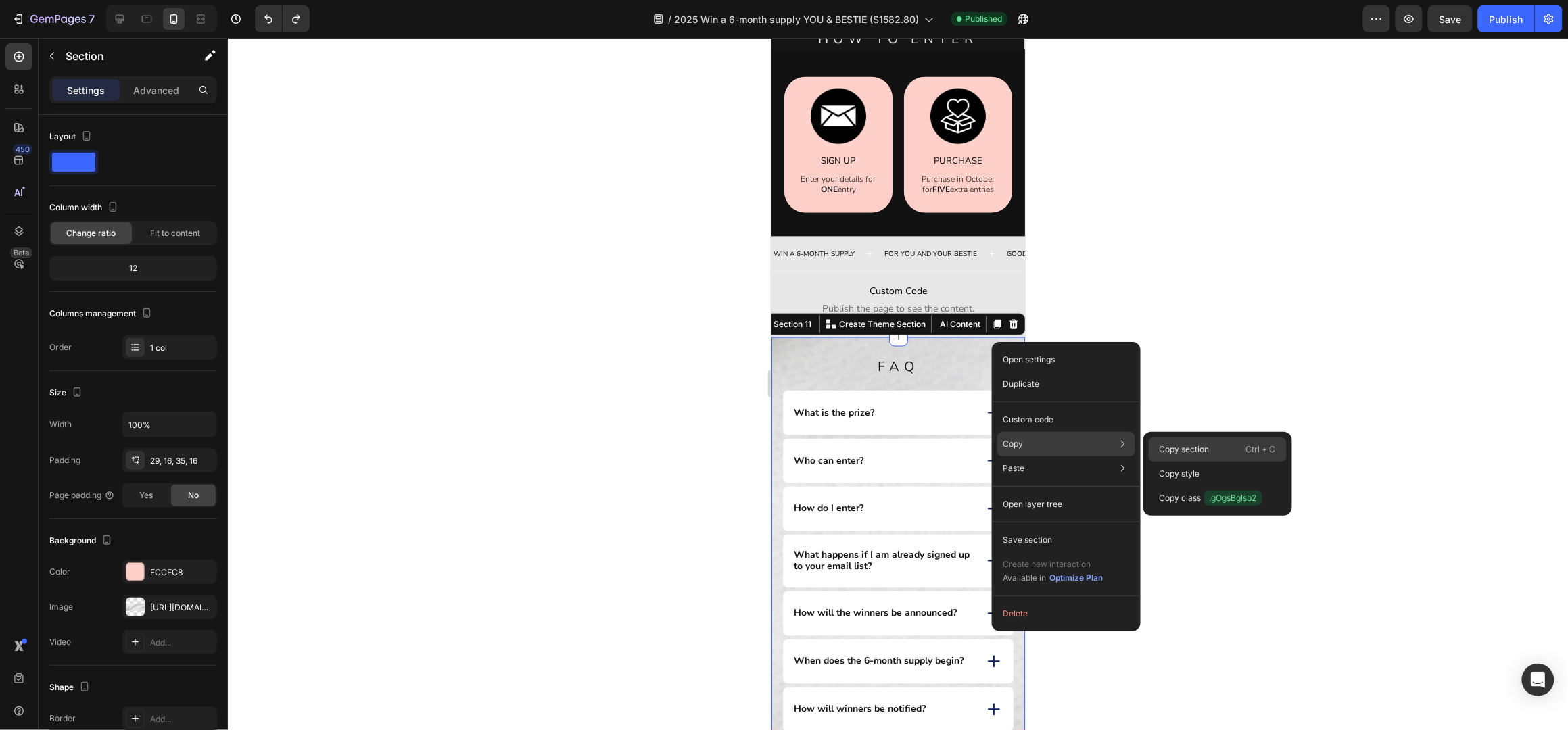
click at [1180, 445] on p "Copy section" at bounding box center [1184, 450] width 50 height 12
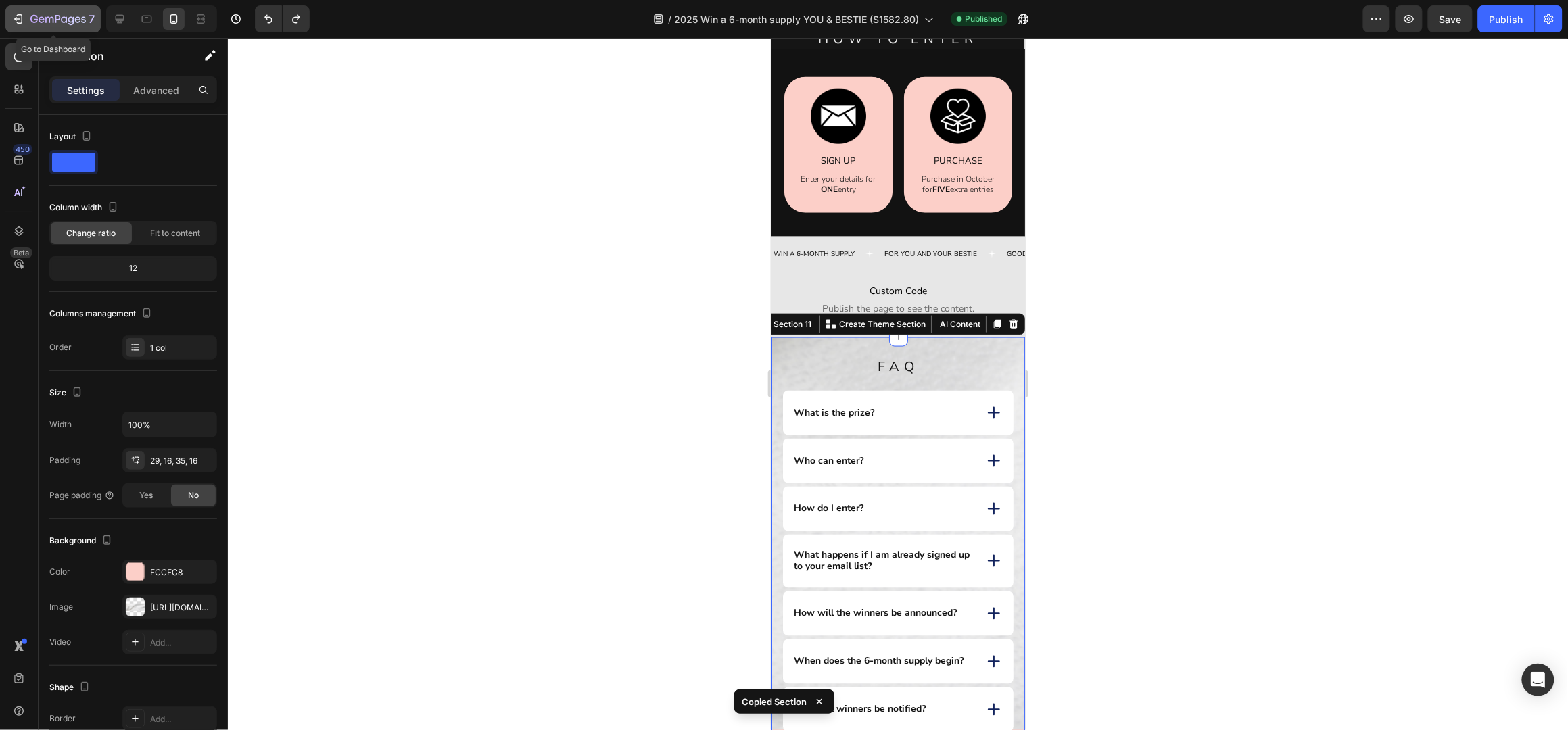
click at [16, 11] on div "7" at bounding box center [53, 19] width 84 height 16
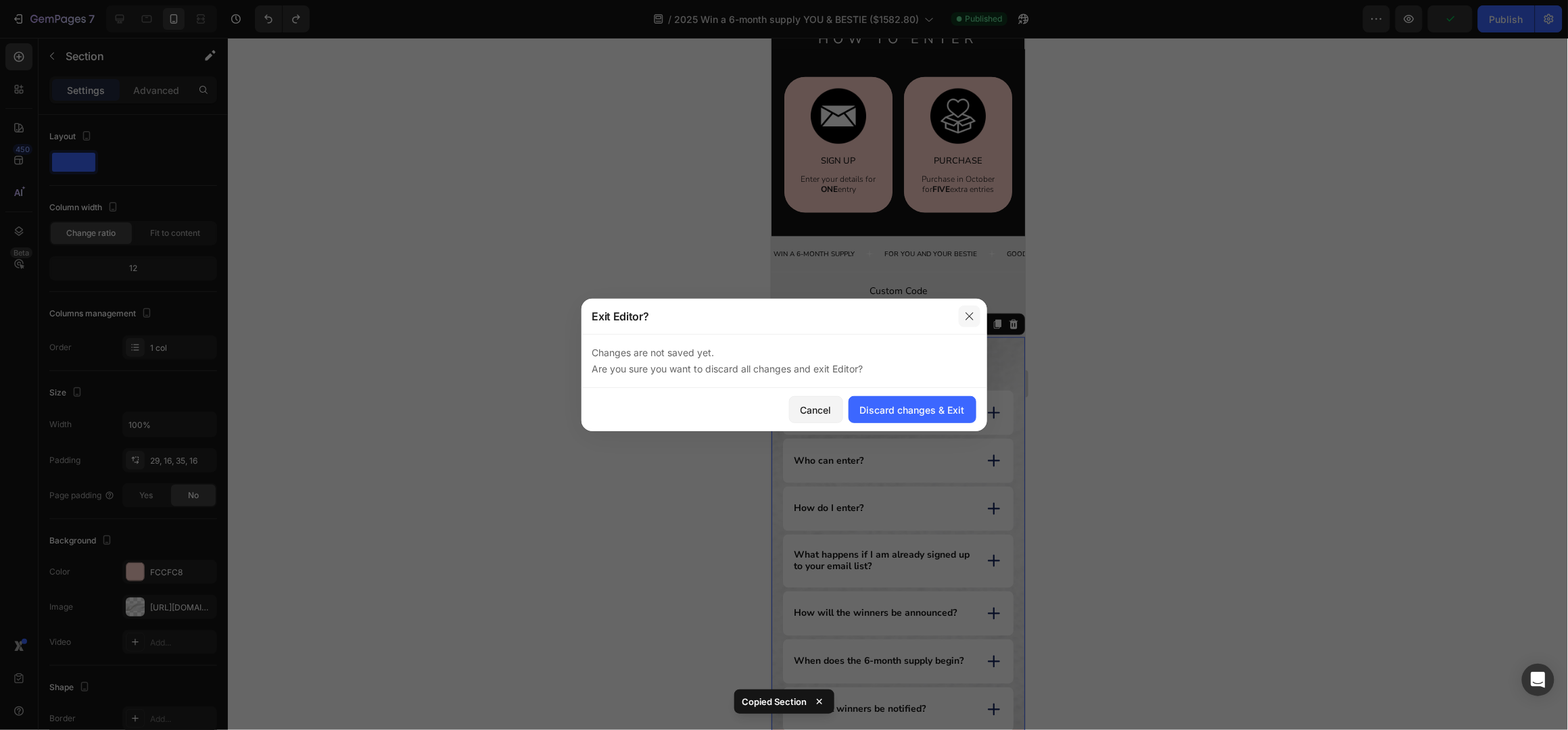
click at [976, 315] on button "button" at bounding box center [970, 317] width 21 height 21
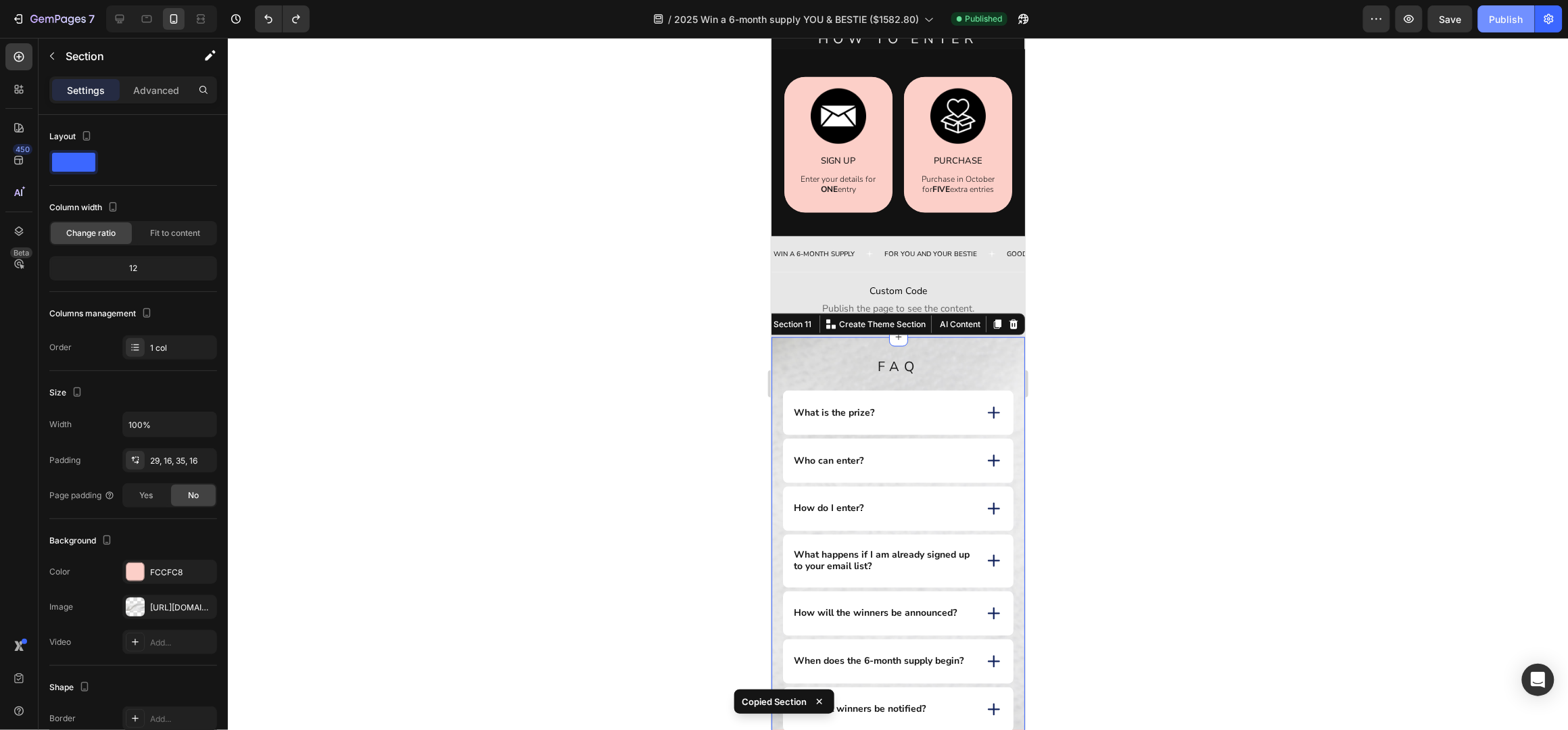
click at [1519, 16] on div "Publish" at bounding box center [1507, 20] width 34 height 14
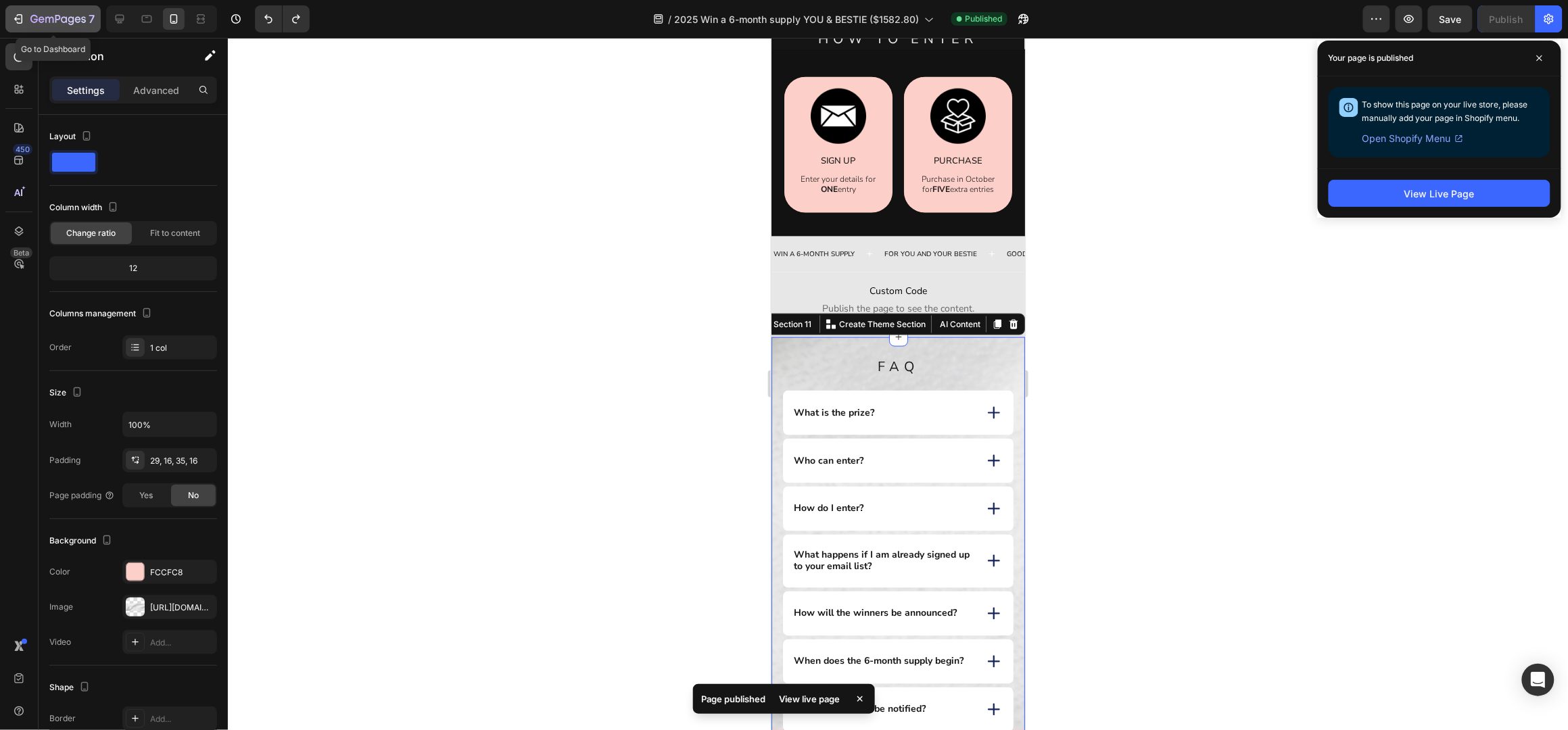
click at [12, 17] on icon "button" at bounding box center [18, 19] width 13 height 13
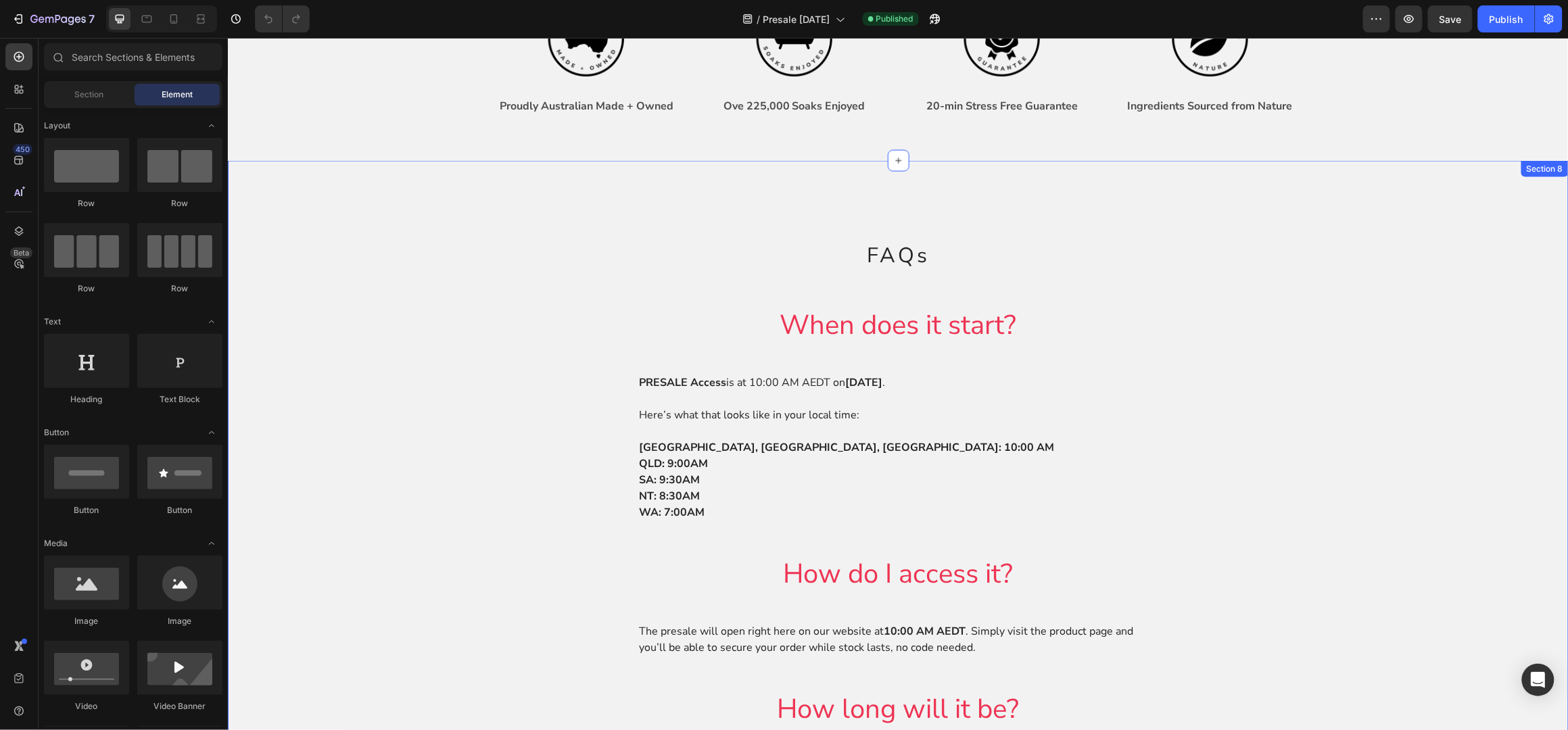
scroll to position [902, 0]
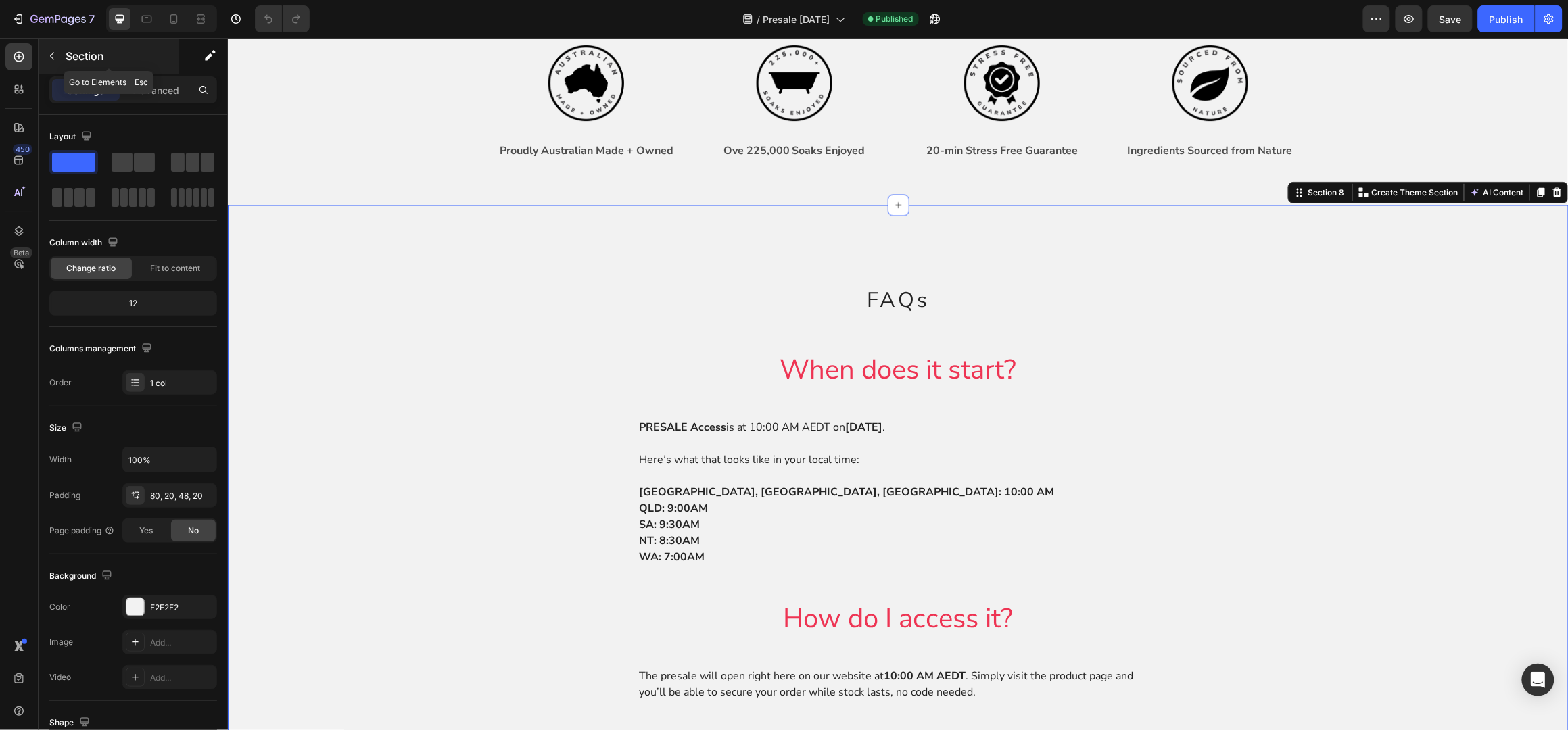
click at [52, 54] on icon "button" at bounding box center [52, 56] width 4 height 7
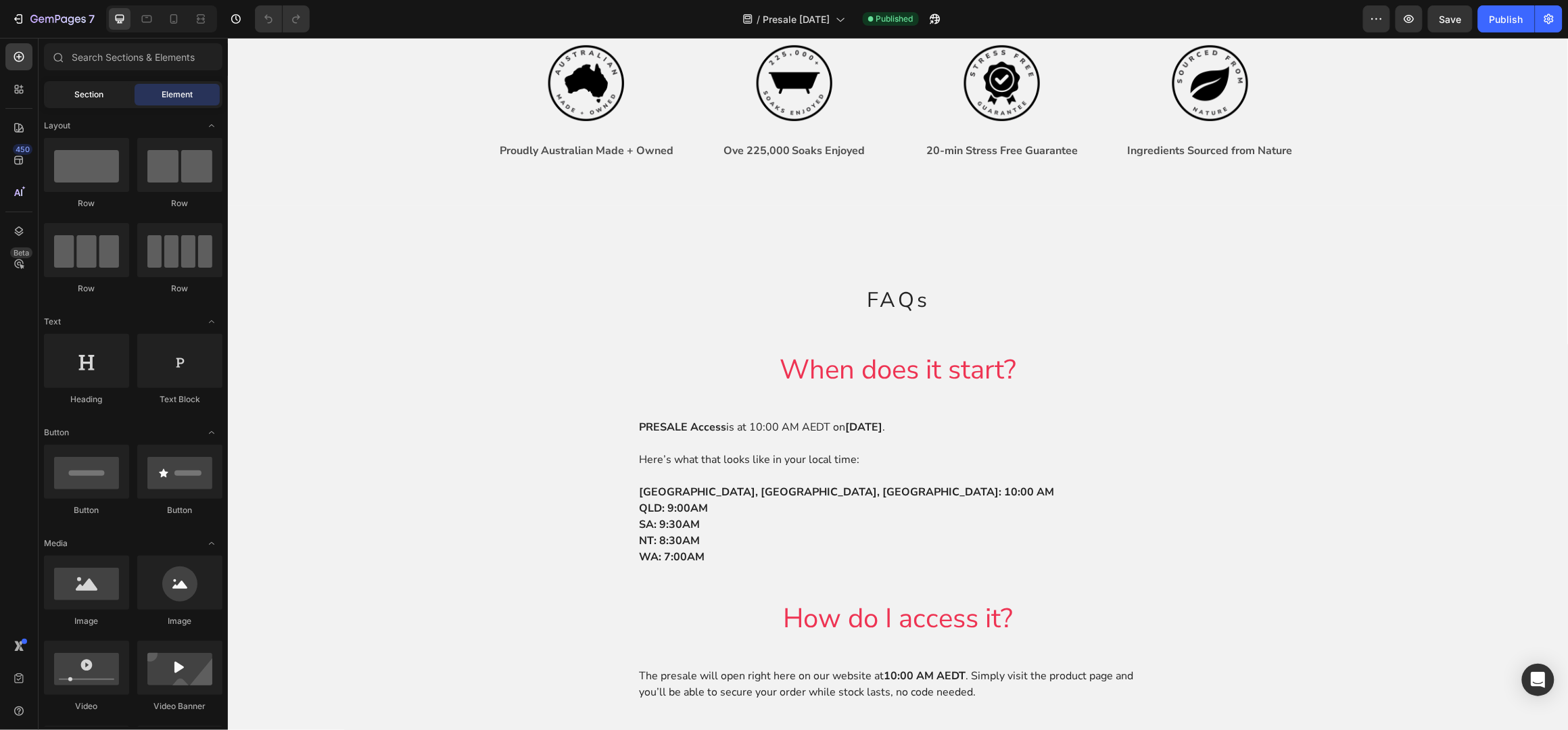
click at [89, 100] on span "Section" at bounding box center [89, 95] width 29 height 12
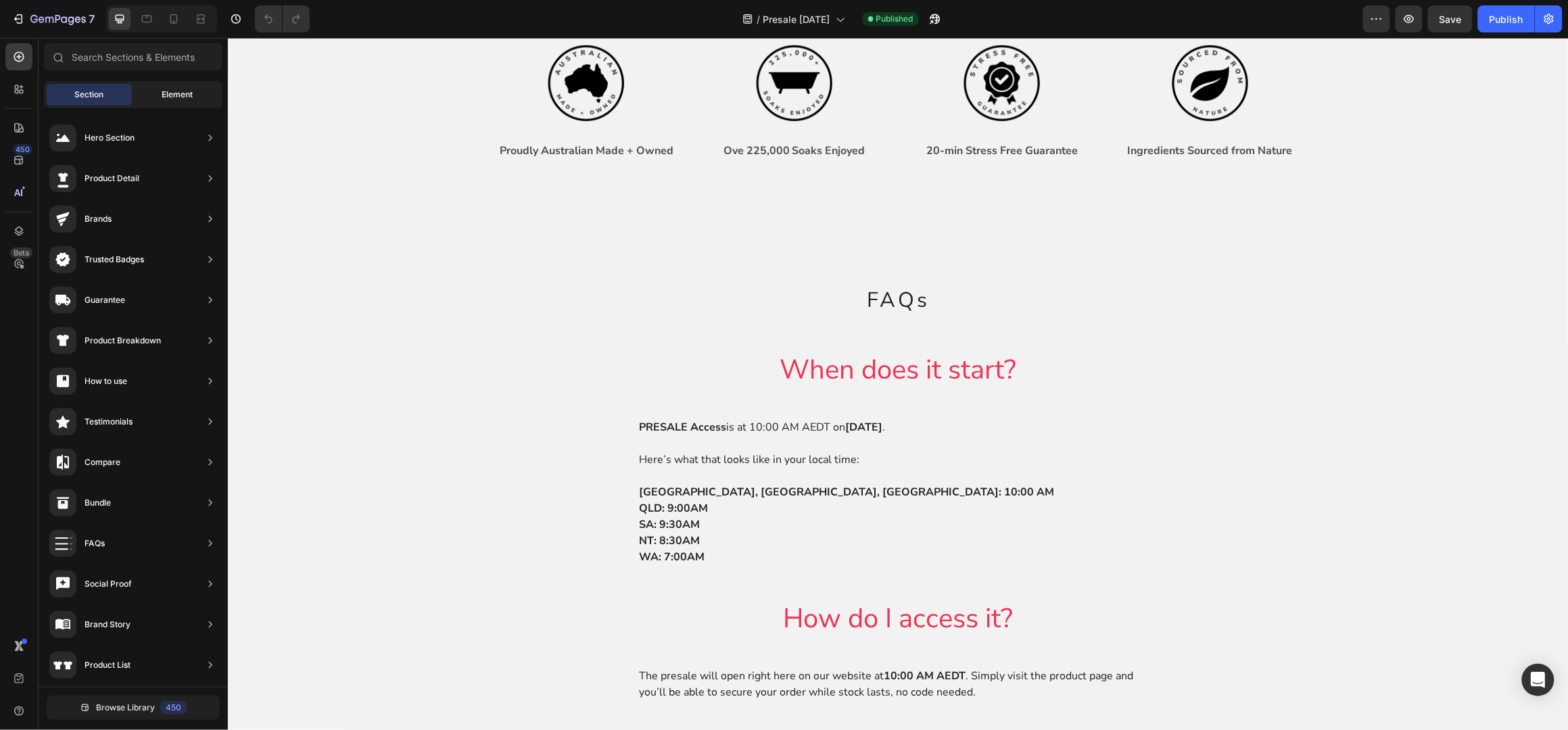
click at [172, 98] on span "Element" at bounding box center [177, 95] width 31 height 12
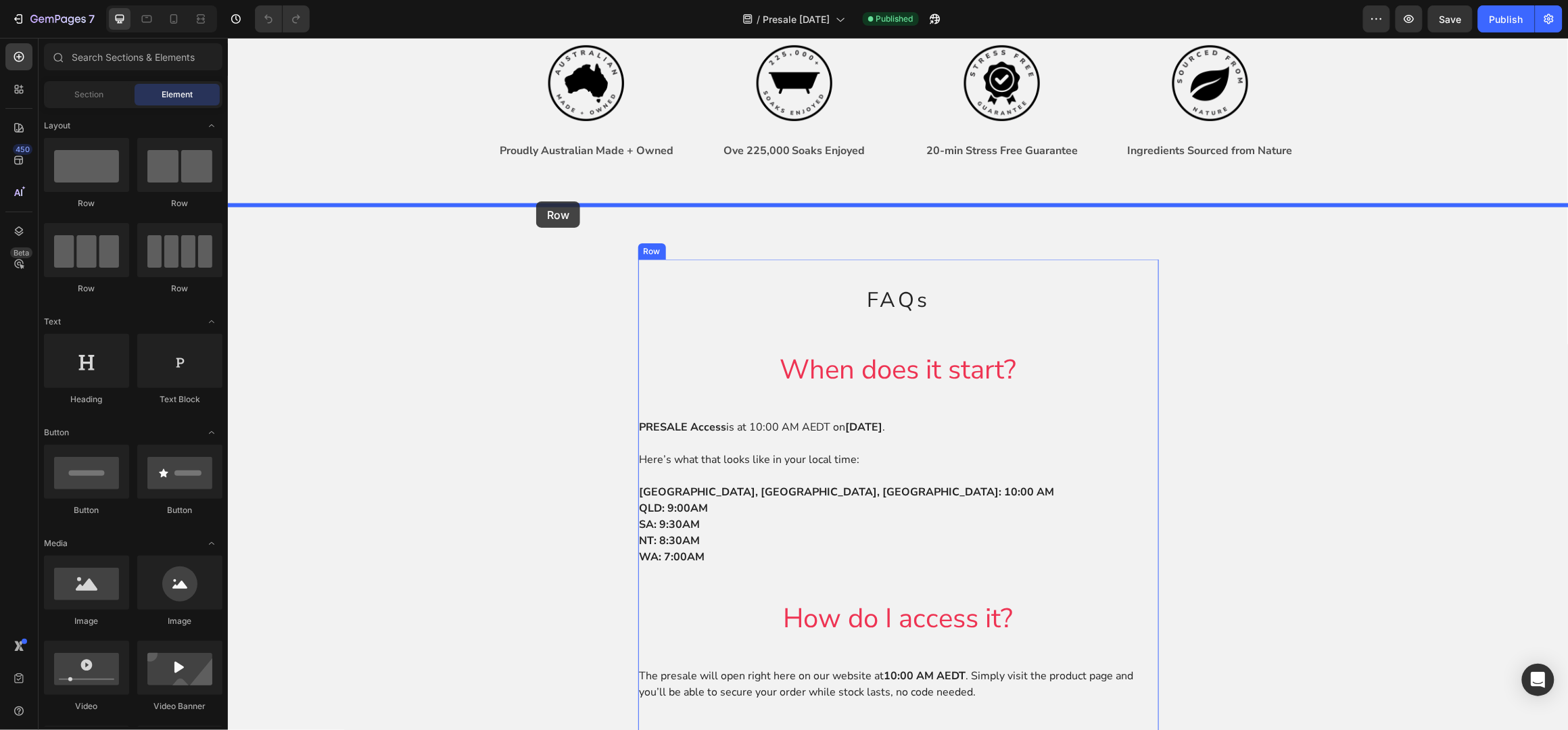
drag, startPoint x: 334, startPoint y: 211, endPoint x: 535, endPoint y: 201, distance: 201.2
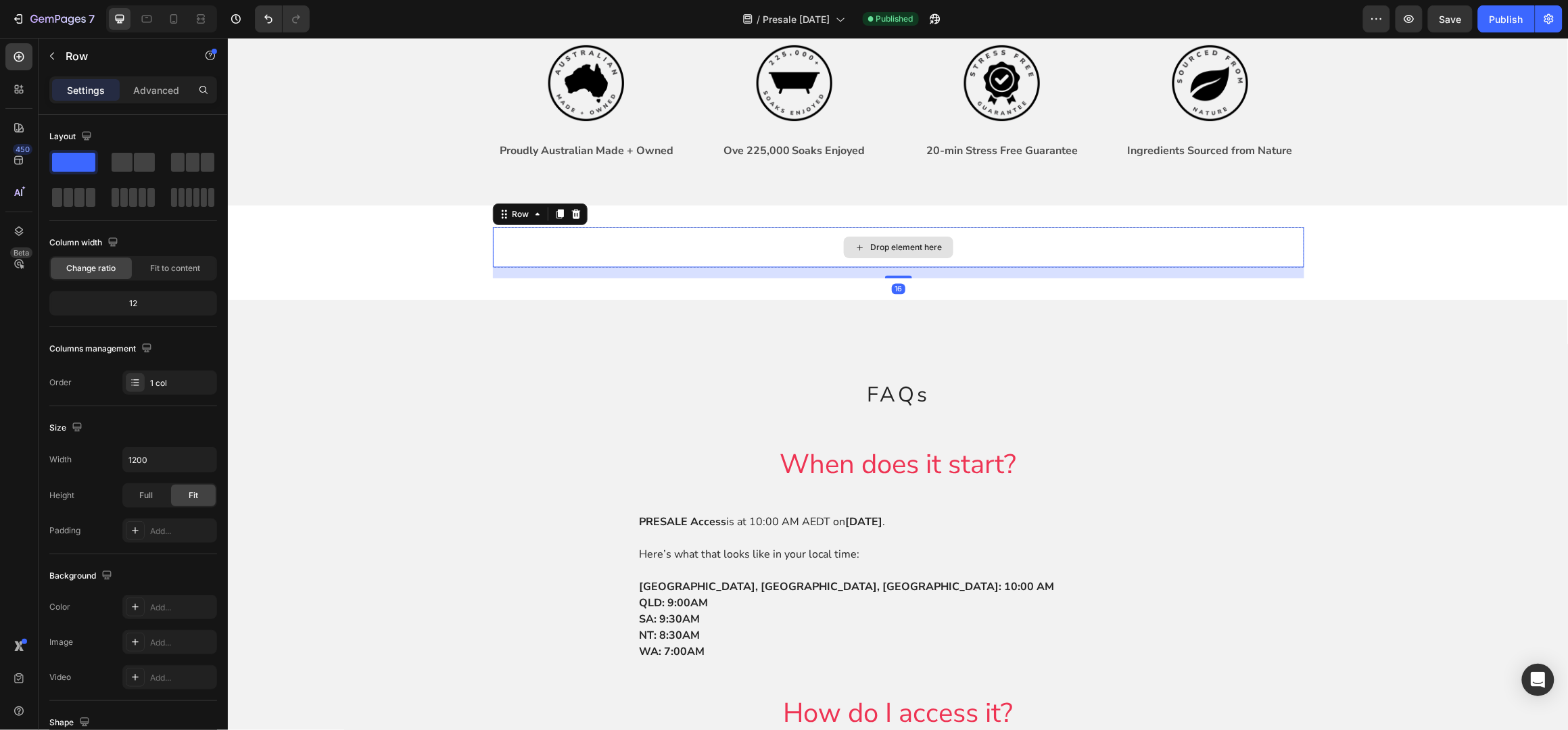
click at [674, 247] on div "Drop element here" at bounding box center [898, 247] width 812 height 41
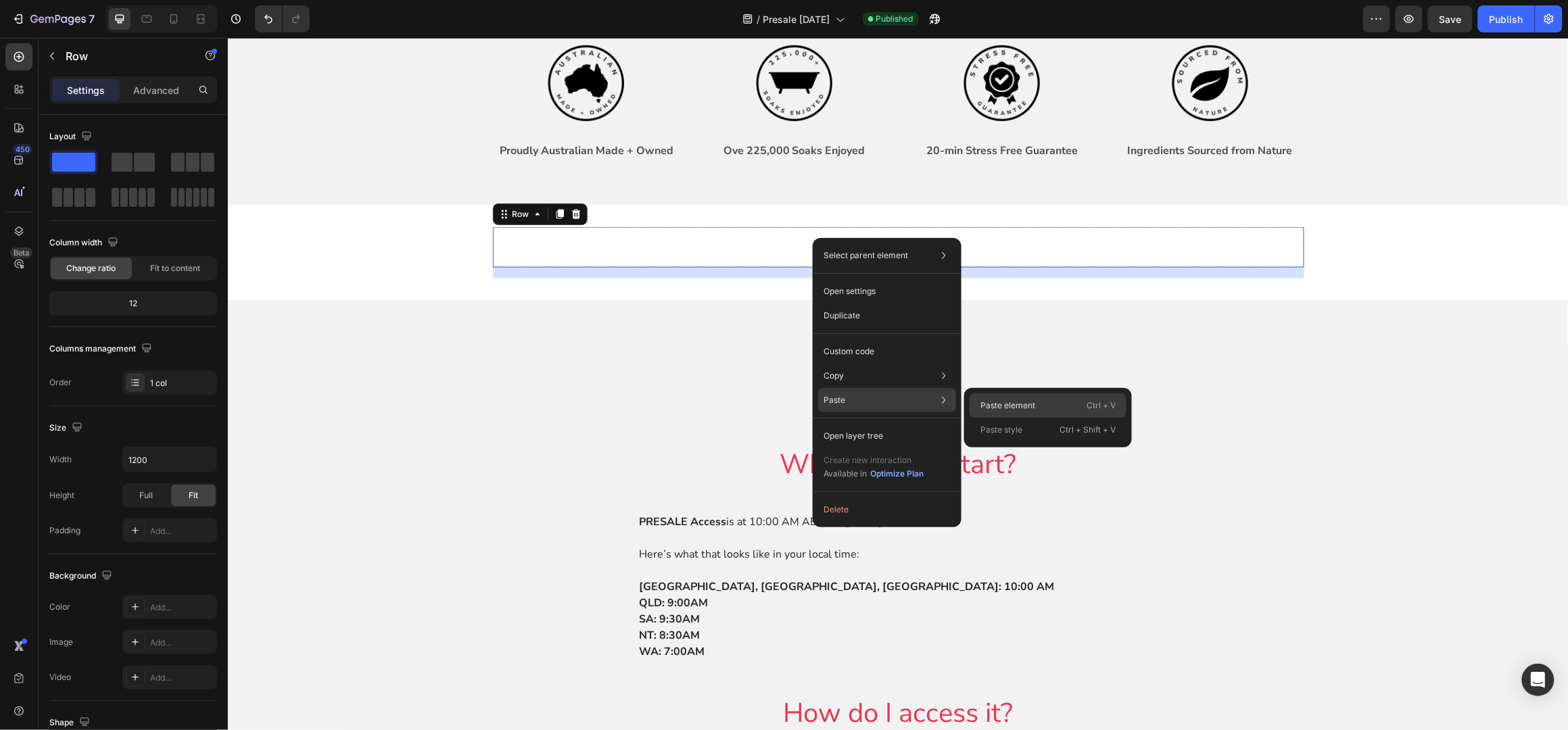
click at [1046, 404] on div "Paste element Ctrl + V" at bounding box center [1048, 405] width 156 height 24
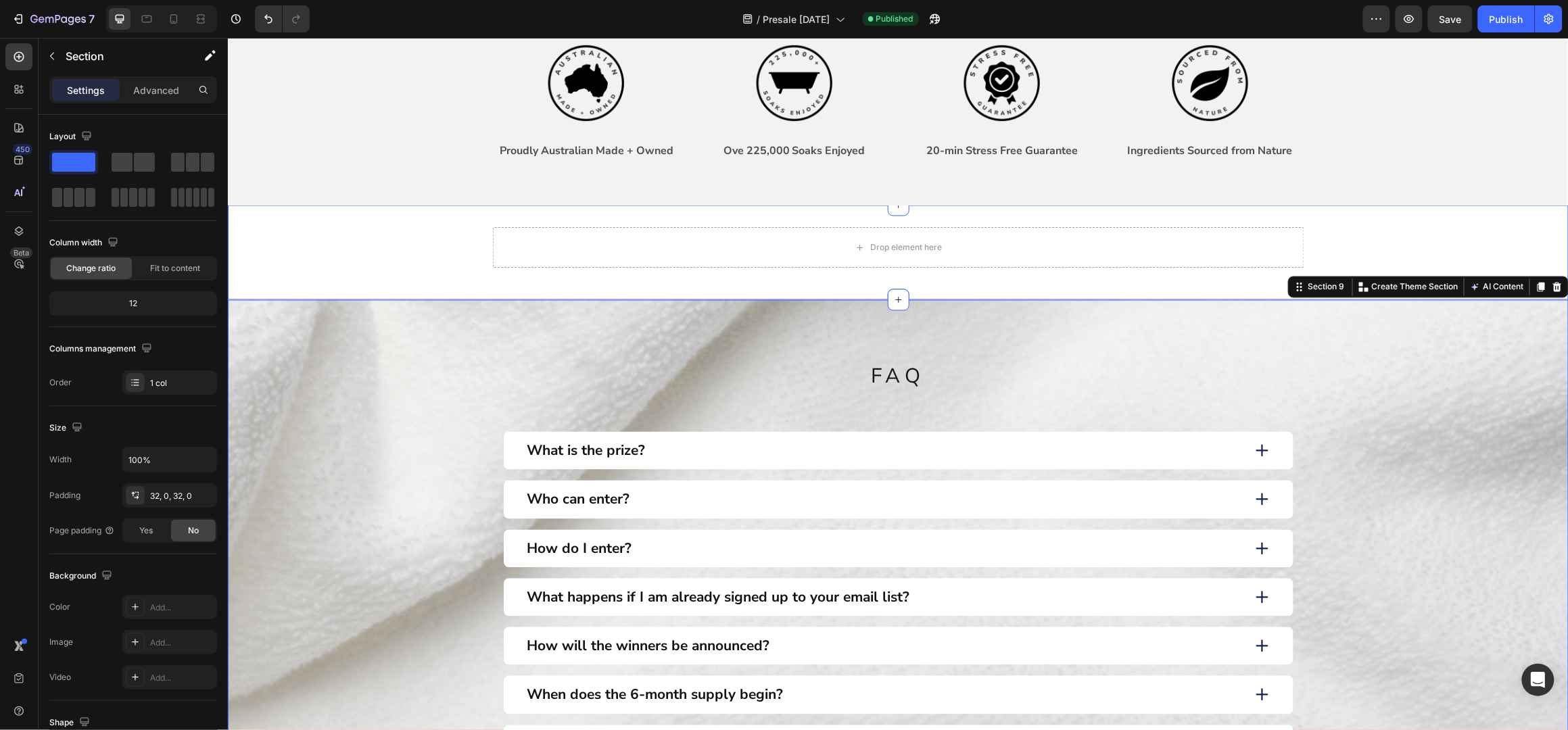
click at [437, 245] on div "Drop element here Row" at bounding box center [898, 253] width 1340 height 52
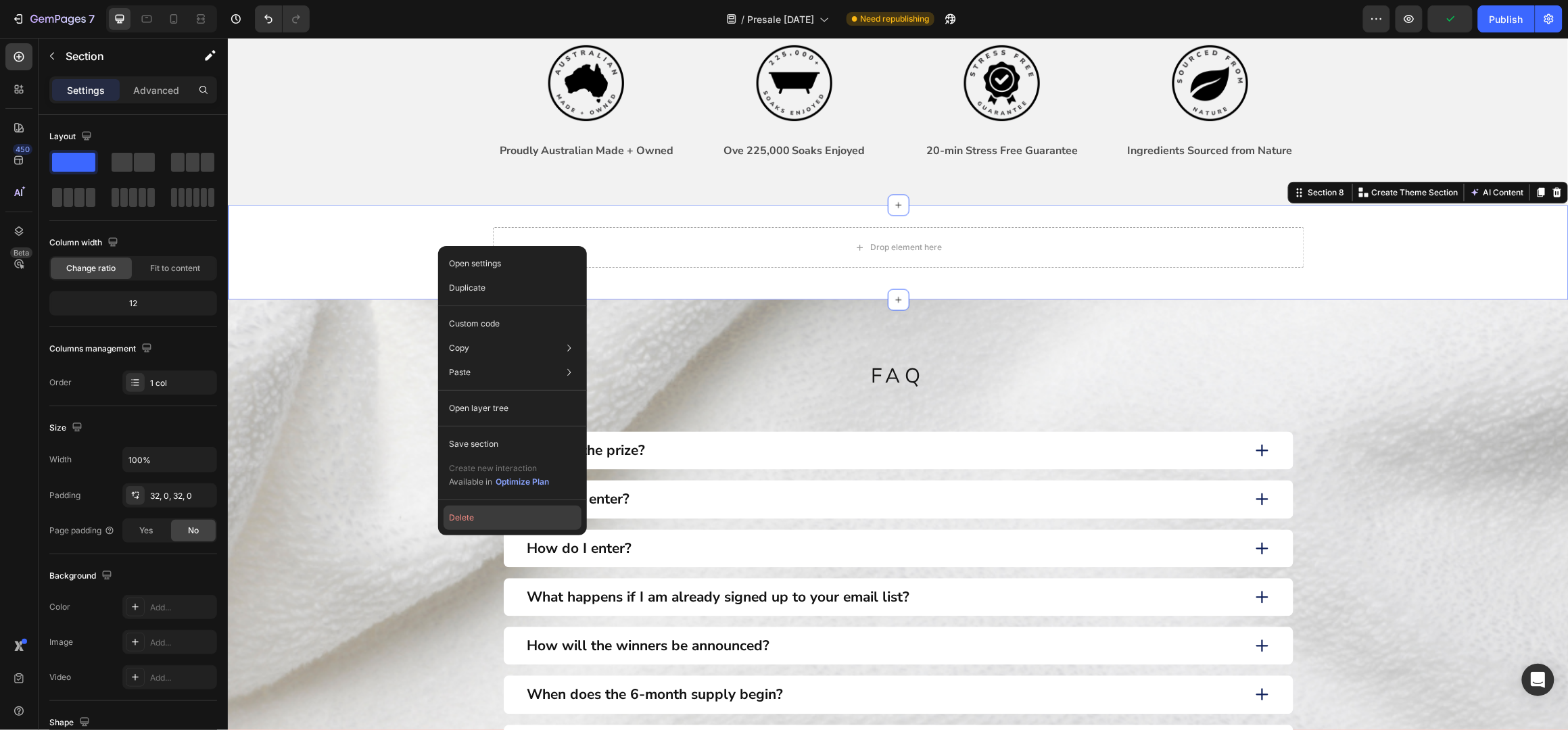
click at [470, 519] on button "Delete" at bounding box center [512, 517] width 138 height 24
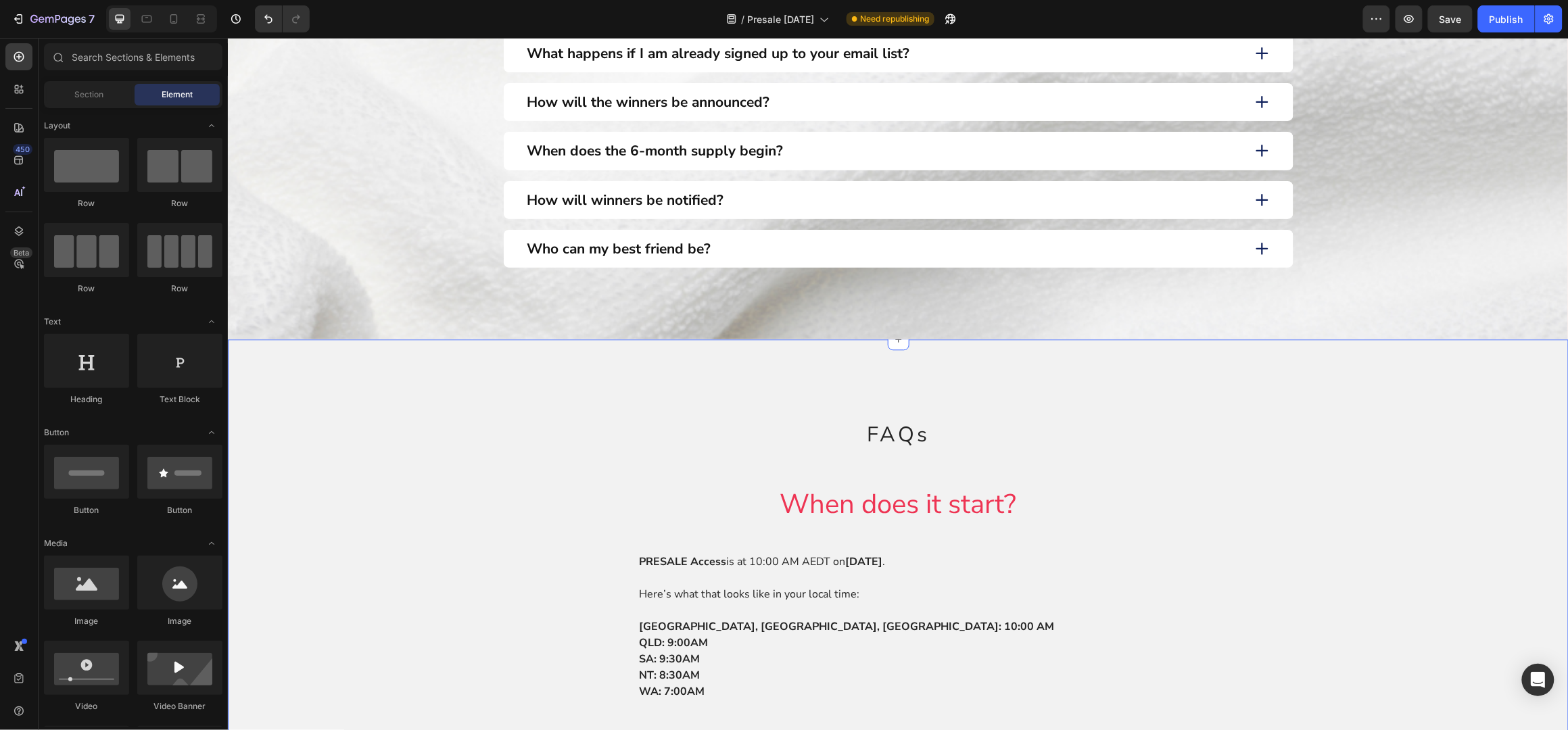
scroll to position [1352, 0]
click at [917, 502] on span "When does it start?" at bounding box center [898, 502] width 236 height 36
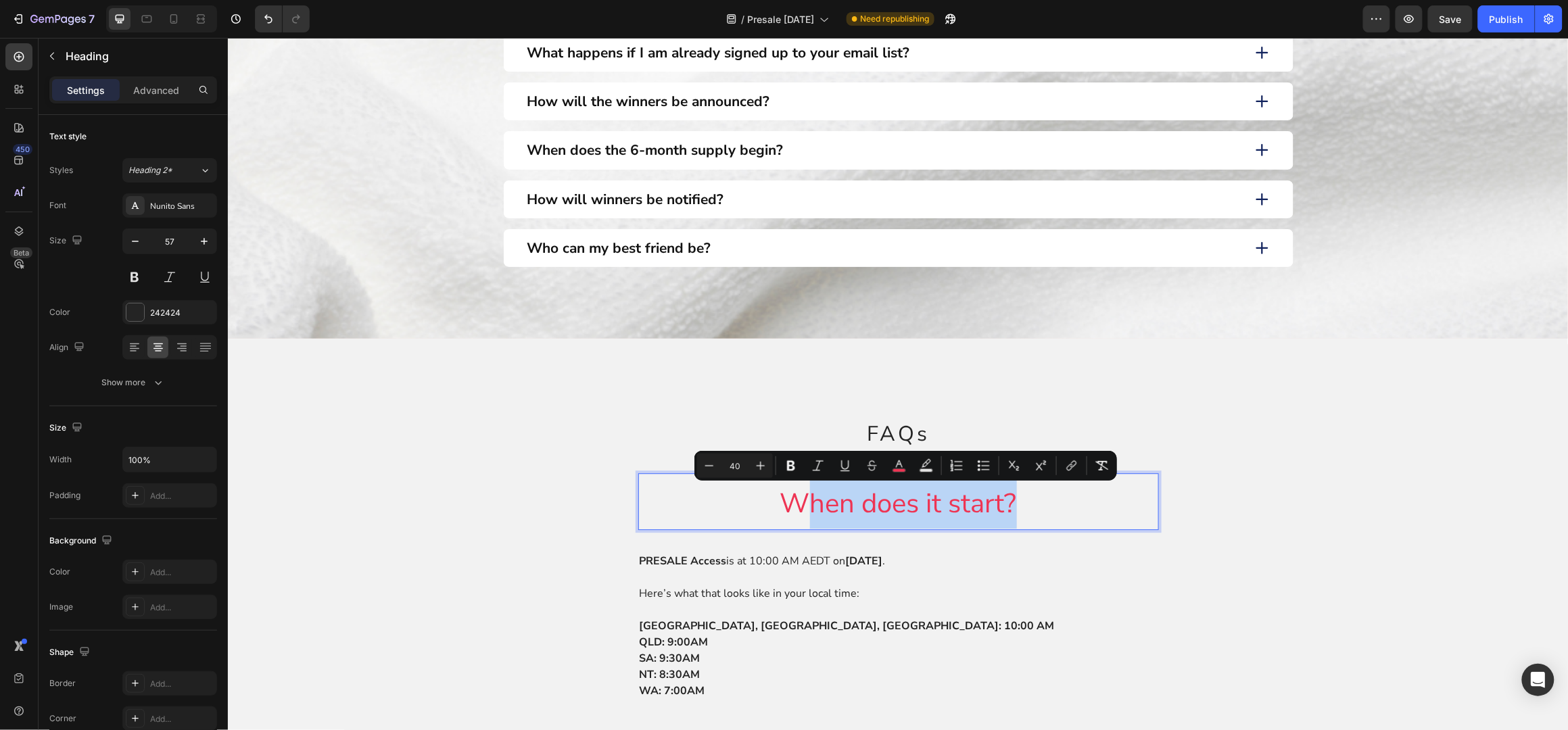
drag, startPoint x: 1038, startPoint y: 503, endPoint x: 791, endPoint y: 492, distance: 247.2
click at [791, 492] on p "When does it start?" at bounding box center [898, 501] width 518 height 54
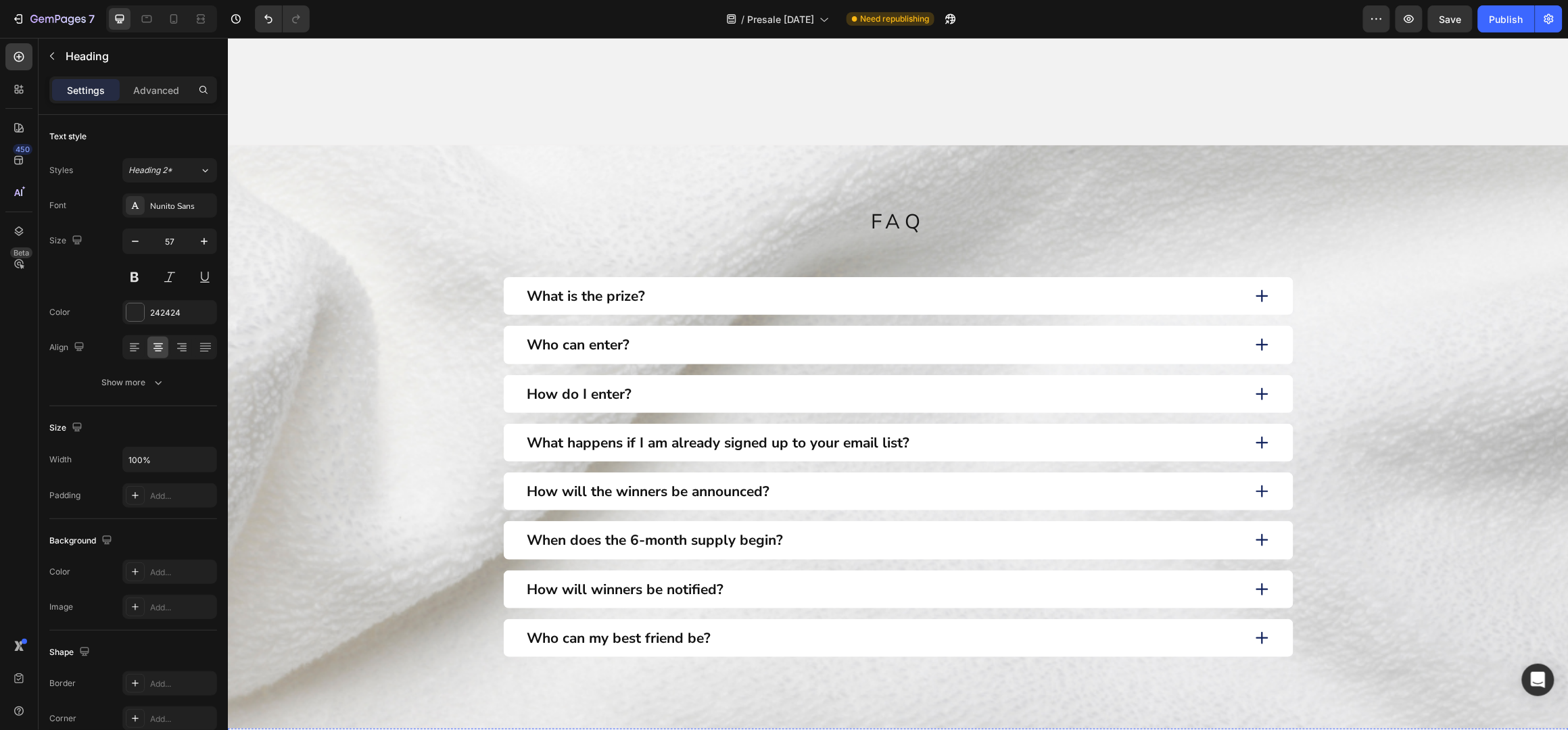
scroll to position [721, 0]
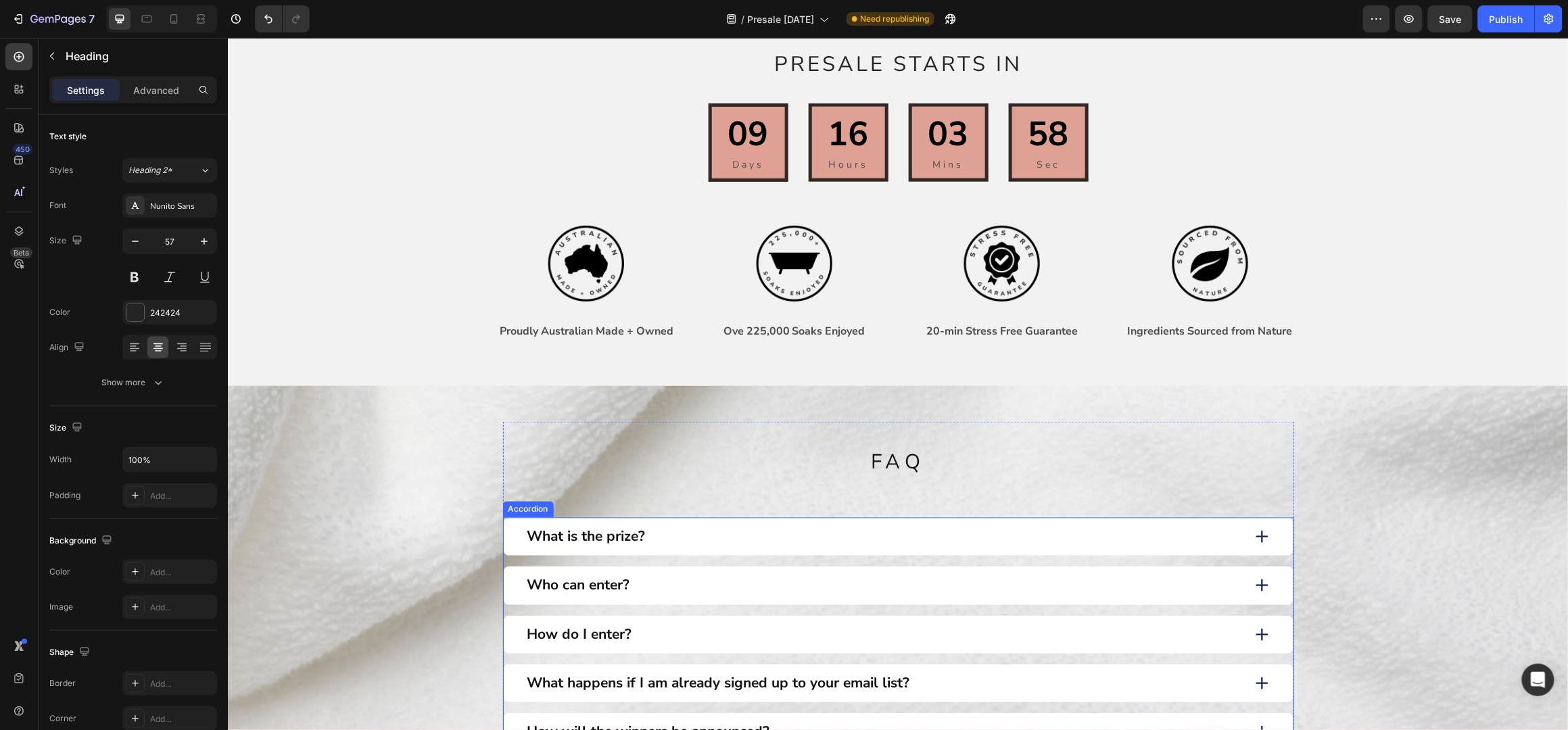
click at [615, 535] on p "What is the prize?" at bounding box center [585, 536] width 118 height 18
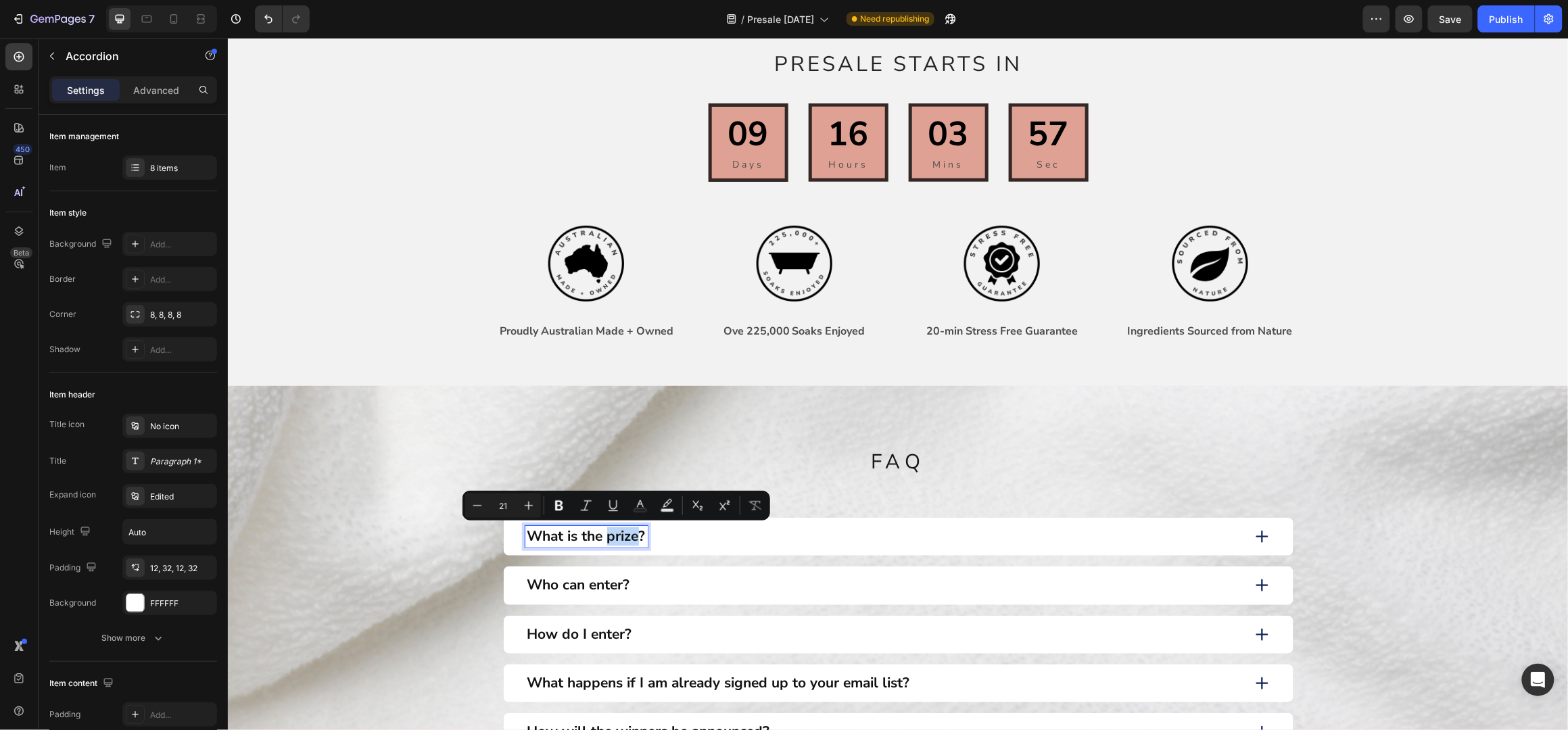
click at [617, 540] on p "What is the prize?" at bounding box center [585, 536] width 118 height 18
click at [617, 540] on p "What is the prize?" at bounding box center [585, 537] width 118 height 18
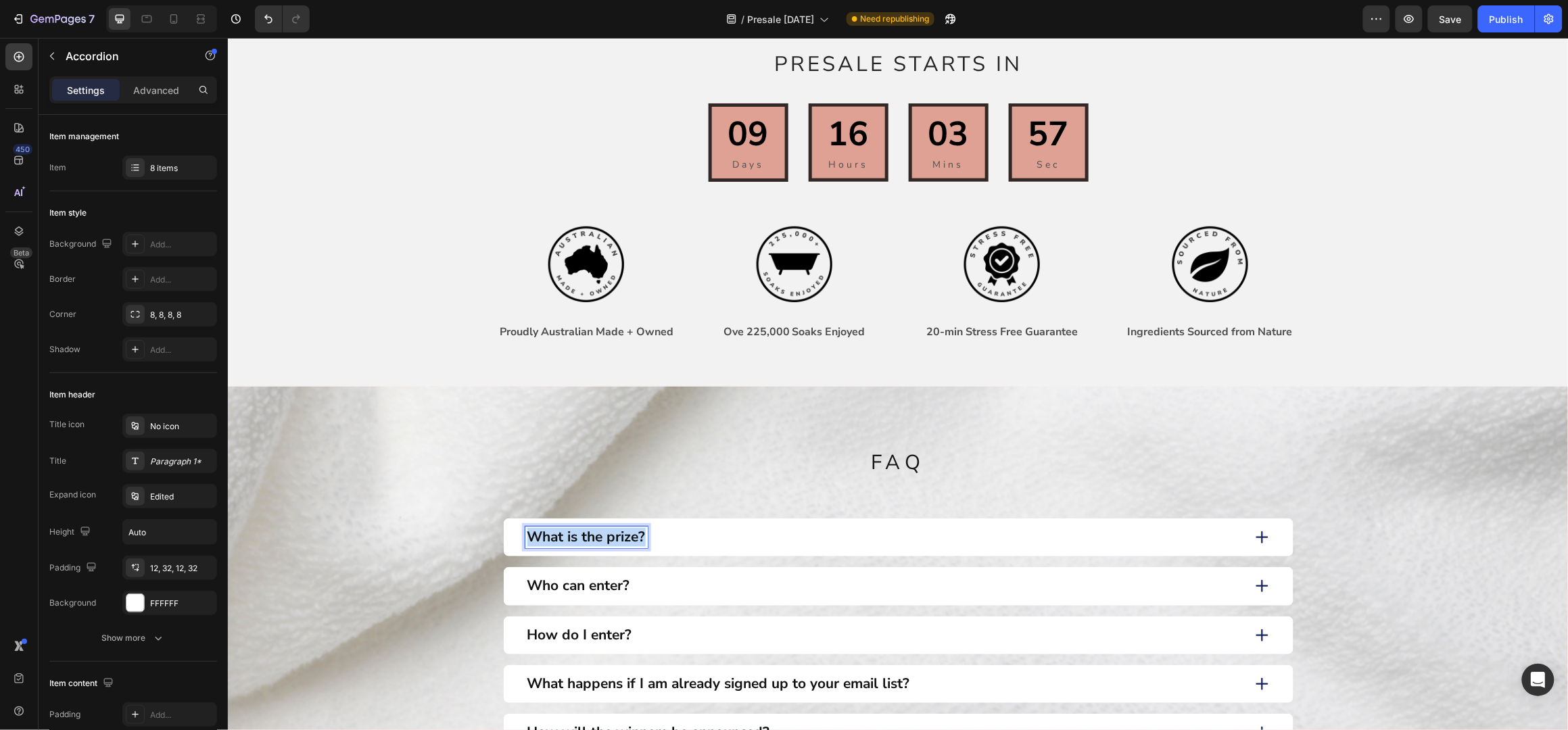
click at [617, 540] on p "What is the prize?" at bounding box center [585, 537] width 118 height 18
click at [420, 494] on div "FAQ Heading FAQ Heading When does the Presale start Who can enter? How do I ent…" at bounding box center [898, 660] width 1314 height 476
click at [657, 528] on p "When does the Presale start" at bounding box center [620, 537] width 188 height 18
click at [688, 535] on p "When does the Presale start" at bounding box center [620, 537] width 188 height 18
click at [700, 538] on p "When does the Presale start" at bounding box center [620, 537] width 188 height 18
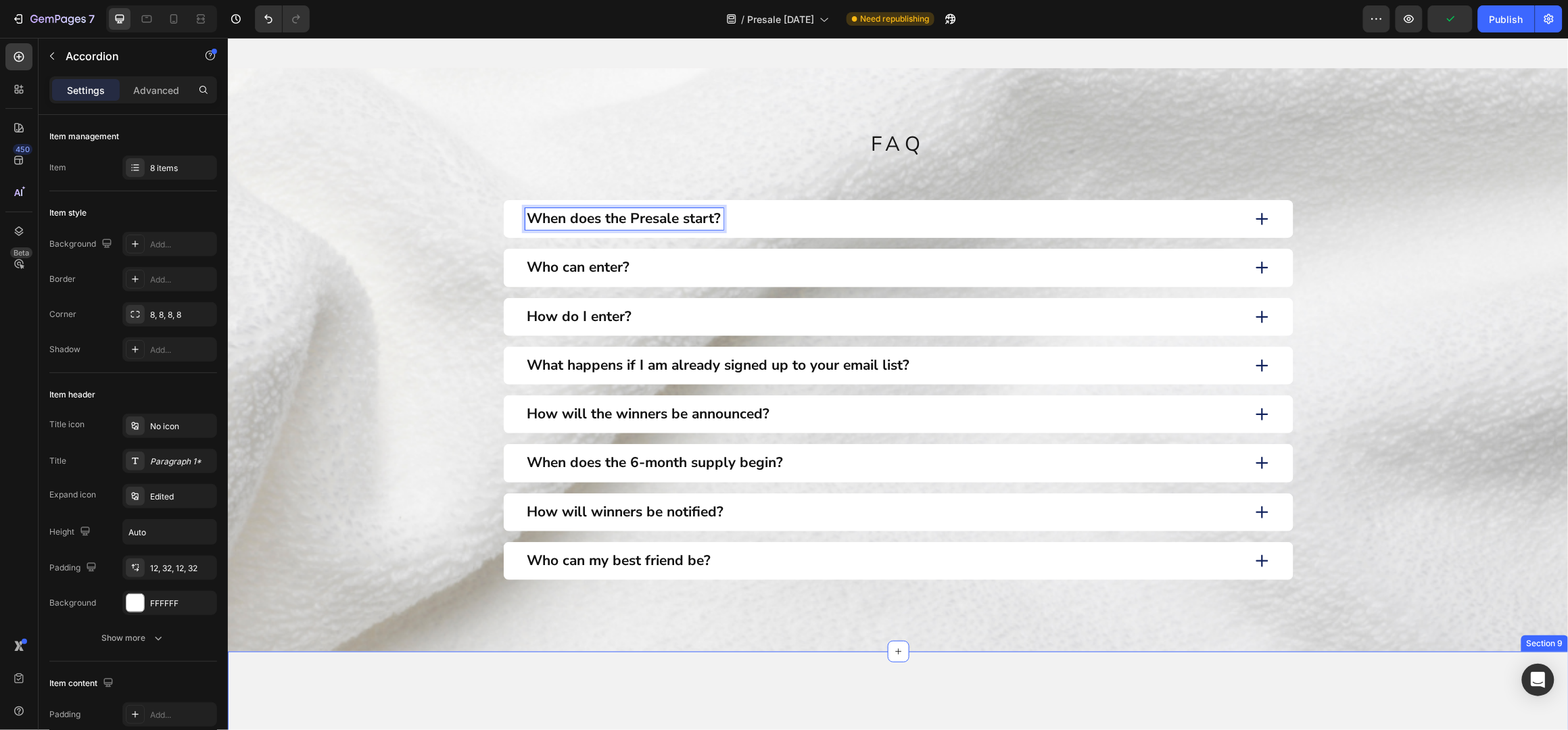
scroll to position [992, 0]
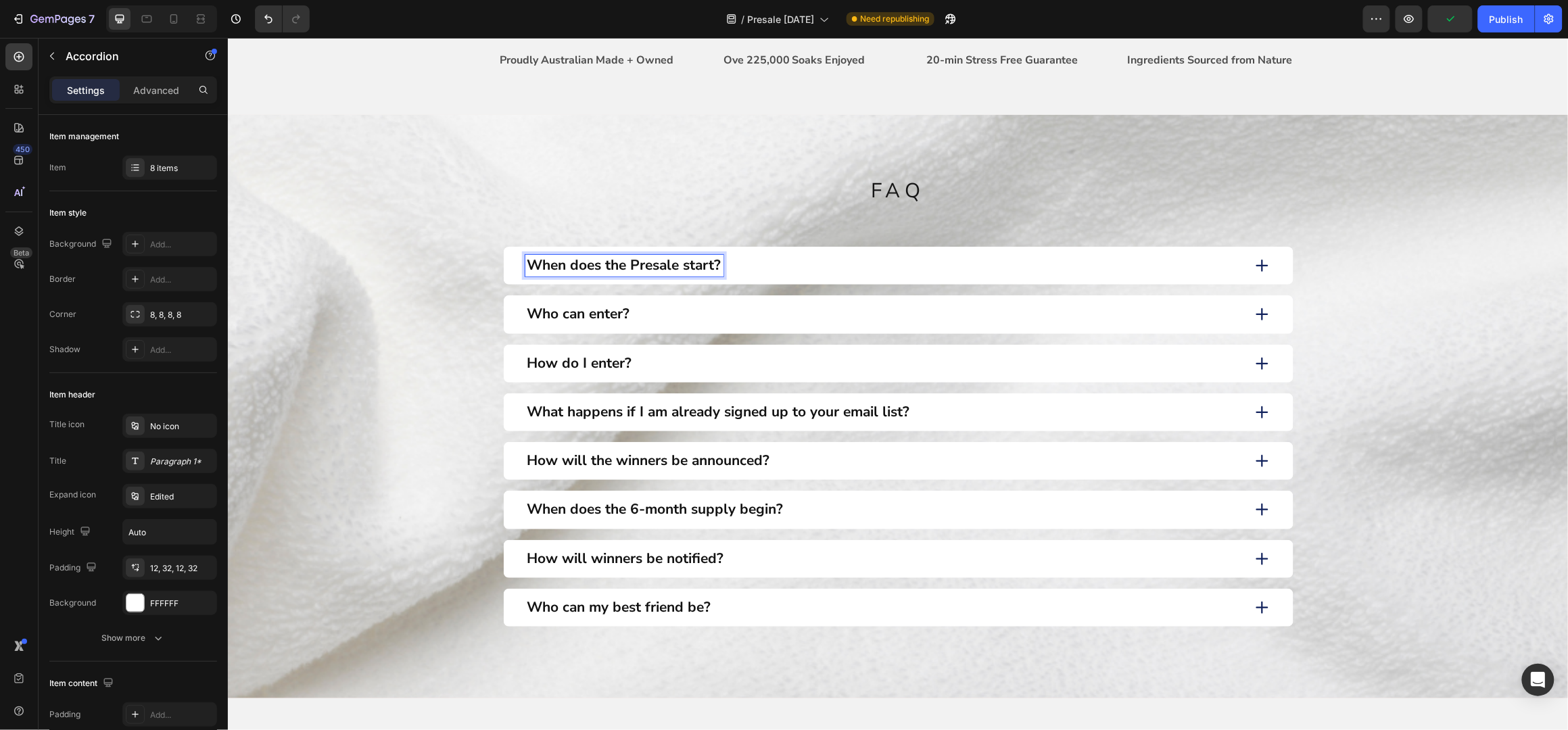
click at [579, 311] on p "Who can enter?" at bounding box center [578, 314] width 103 height 18
click at [578, 311] on p "Who can enter?" at bounding box center [578, 314] width 103 height 18
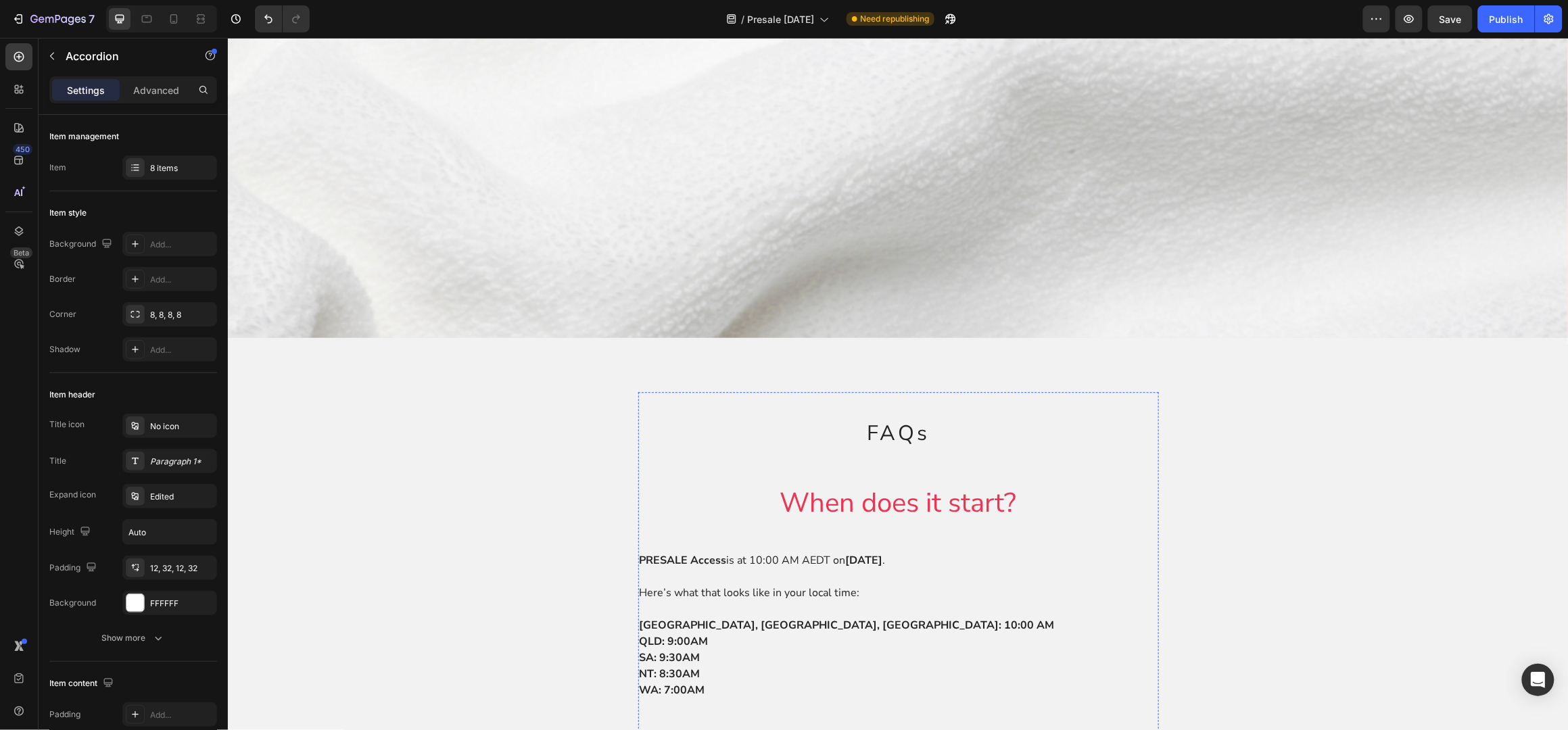
scroll to position [1082, 0]
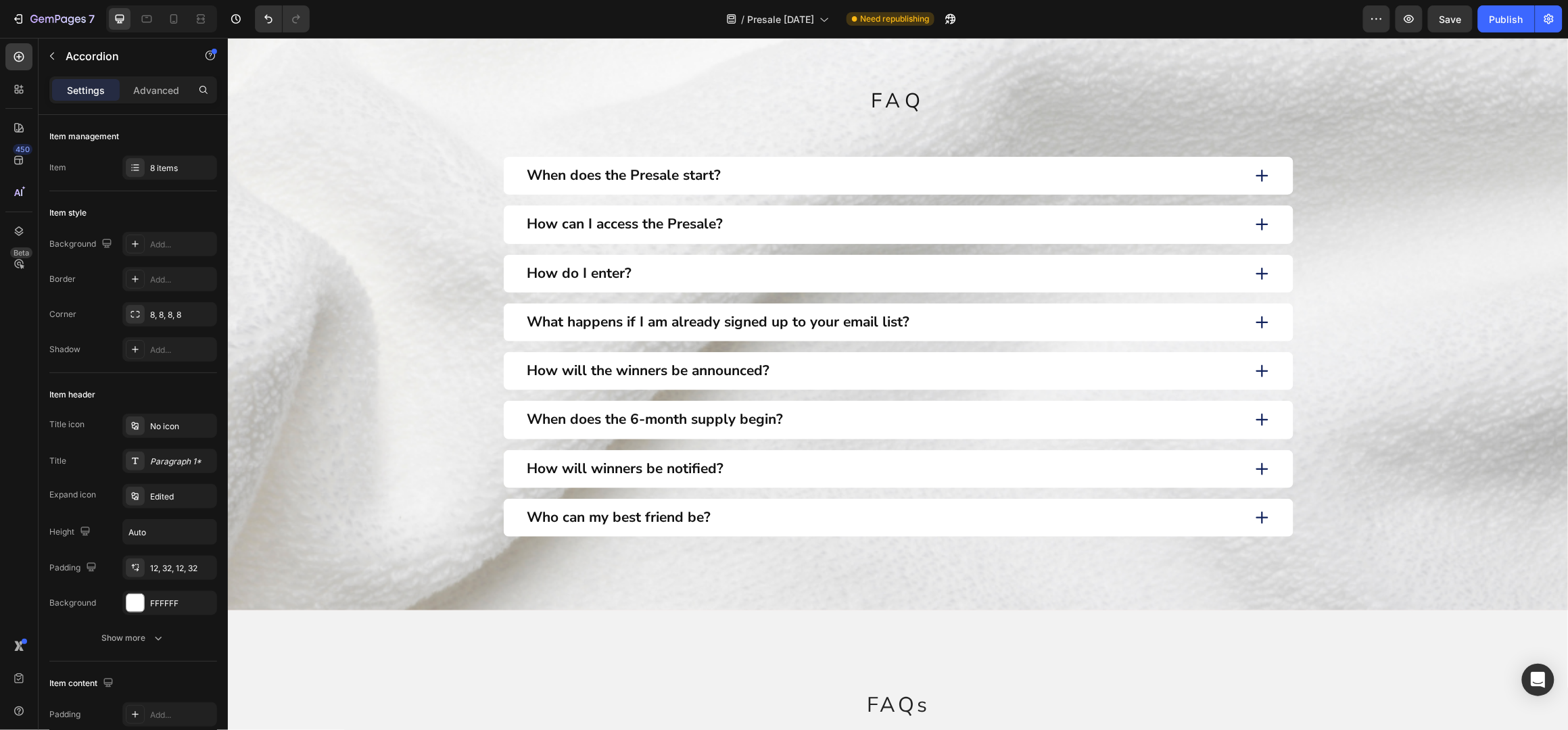
click at [575, 273] on p "How do I enter?" at bounding box center [579, 273] width 105 height 18
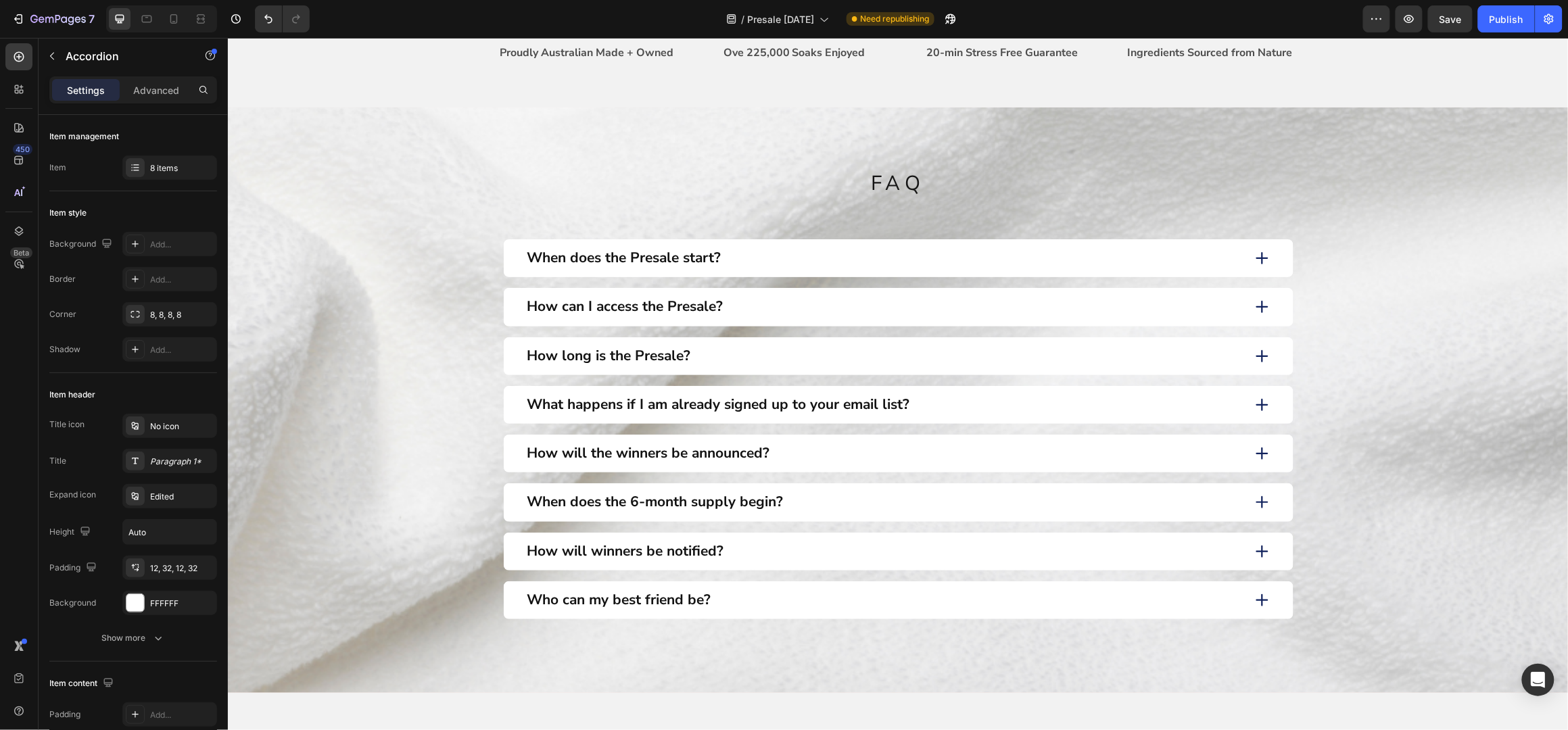
scroll to position [992, 0]
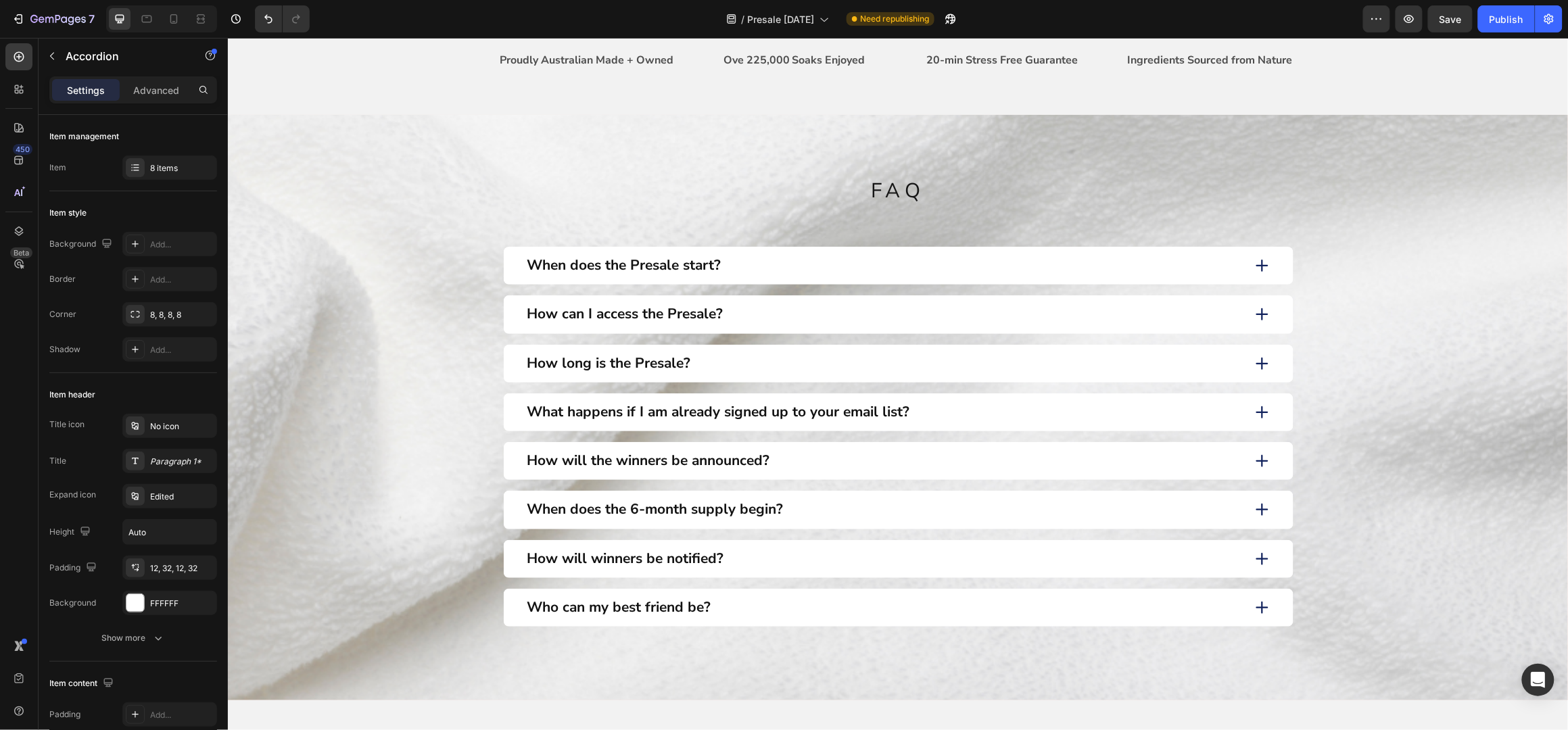
click at [643, 418] on p "What happens if I am already signed up to your email list?" at bounding box center [717, 412] width 382 height 18
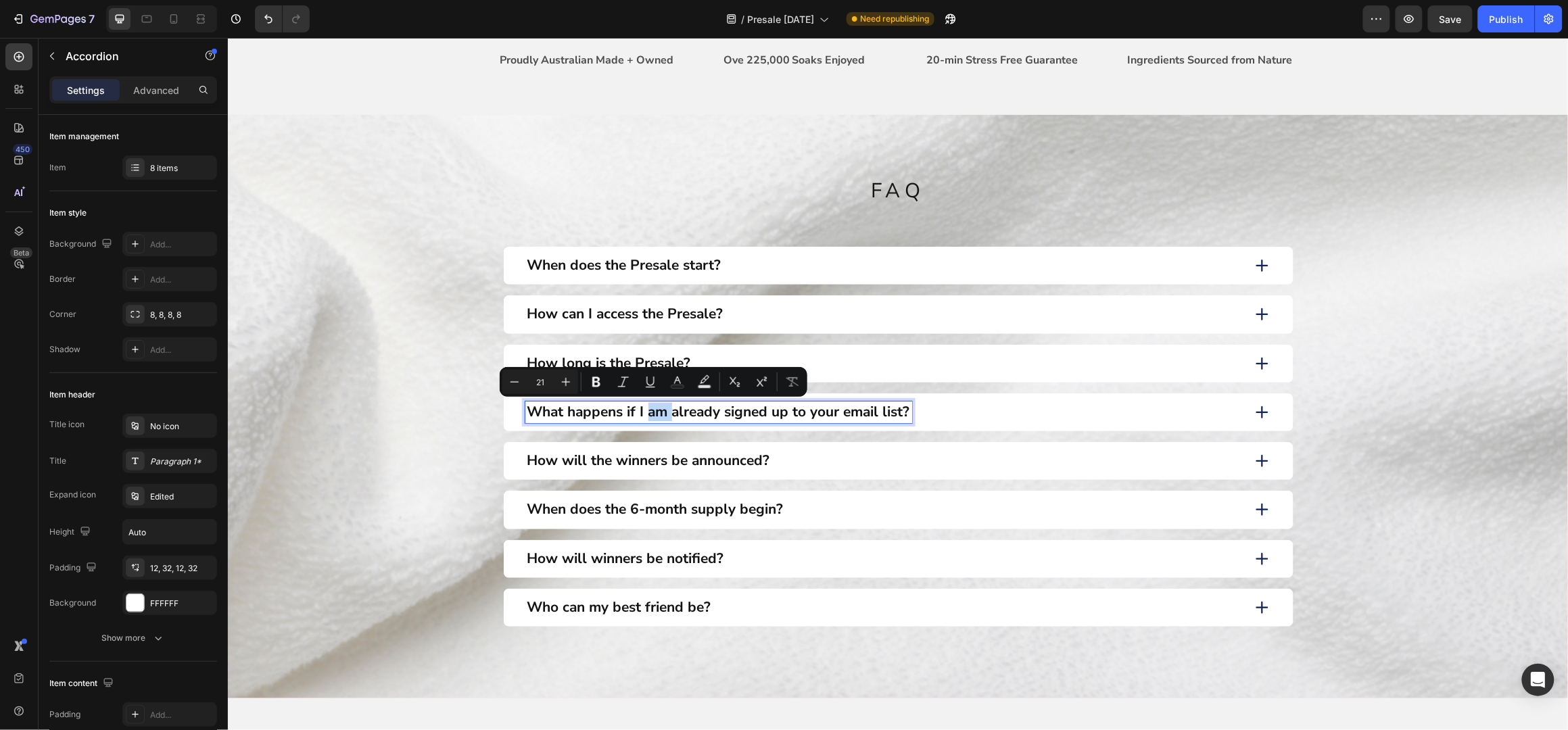
click at [665, 415] on p "What happens if I am already signed up to your email list?" at bounding box center [717, 412] width 382 height 18
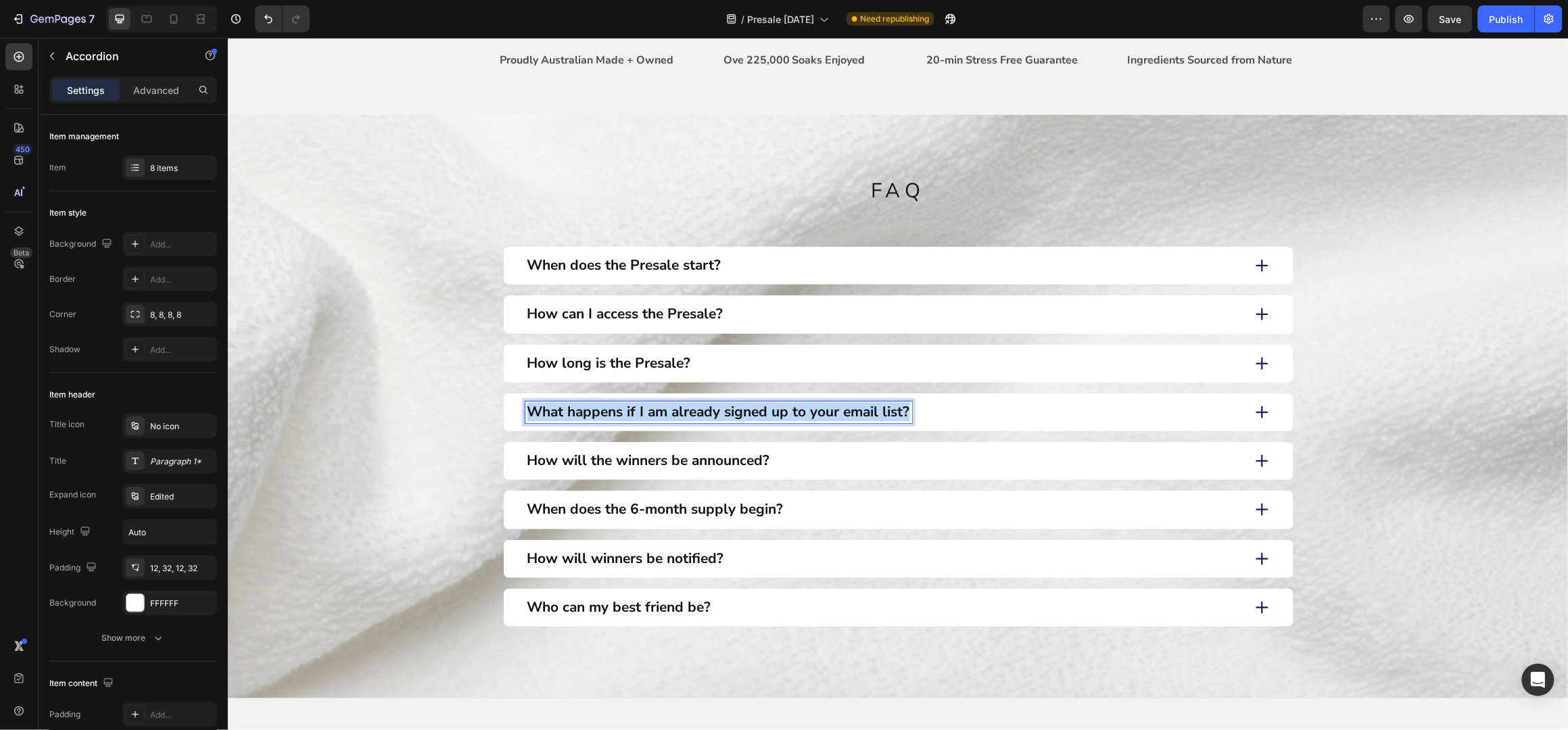
click at [665, 415] on p "What happens if I am already signed up to your email list?" at bounding box center [717, 412] width 382 height 18
click at [654, 415] on p "What product is for Presale?" at bounding box center [620, 412] width 188 height 18
click at [662, 415] on p "What product is for Presale?" at bounding box center [620, 412] width 188 height 18
click at [633, 365] on p "How long is the Presale?" at bounding box center [608, 364] width 164 height 18
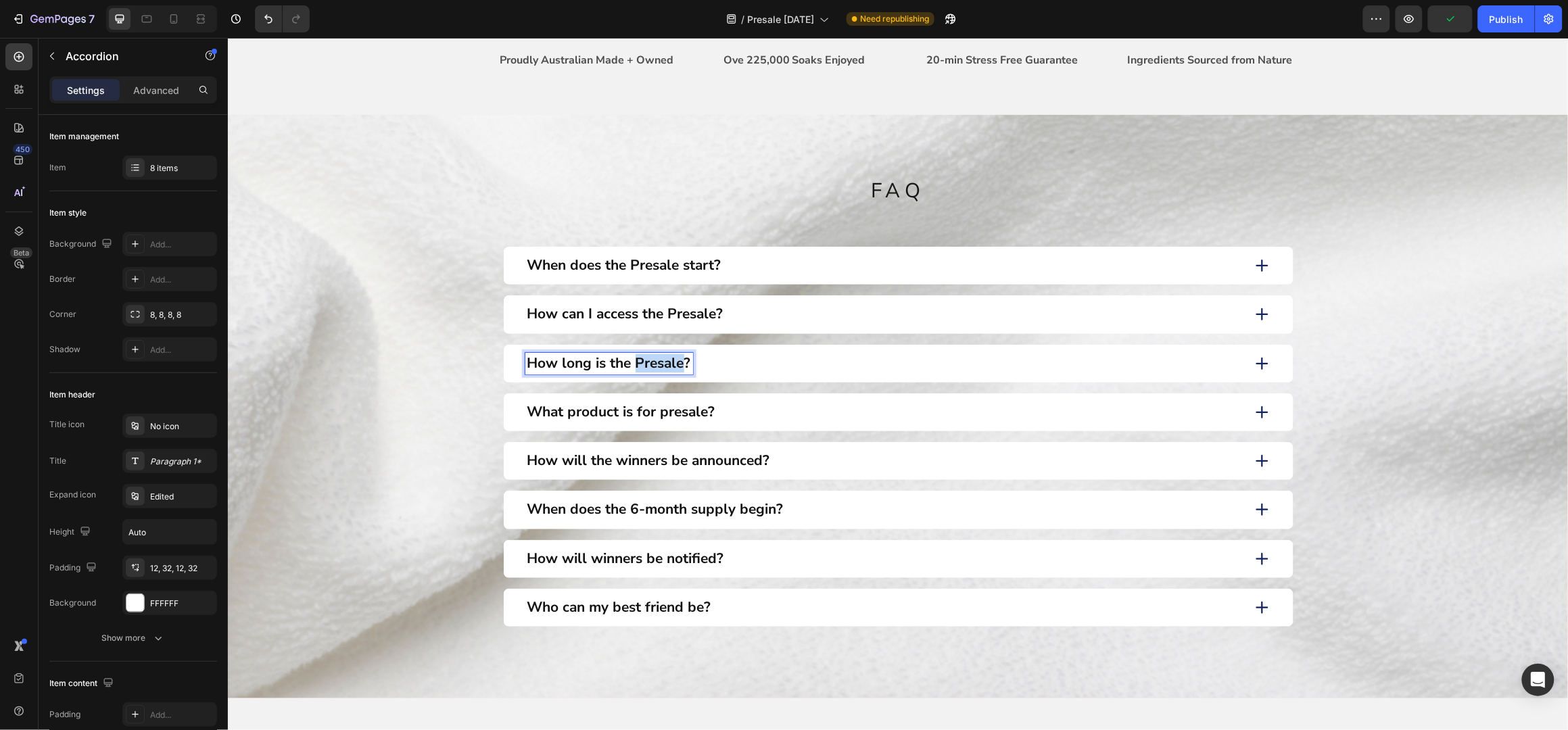
click at [633, 365] on p "How long is the Presale?" at bounding box center [608, 364] width 164 height 18
click at [637, 365] on p "How long is the Presale?" at bounding box center [608, 364] width 164 height 18
click at [636, 365] on p "How long is the Presale?" at bounding box center [608, 364] width 164 height 18
click at [670, 317] on p "How can I access the Presale?" at bounding box center [624, 314] width 196 height 18
click at [671, 317] on p "How can I access the Presale?" at bounding box center [624, 314] width 196 height 18
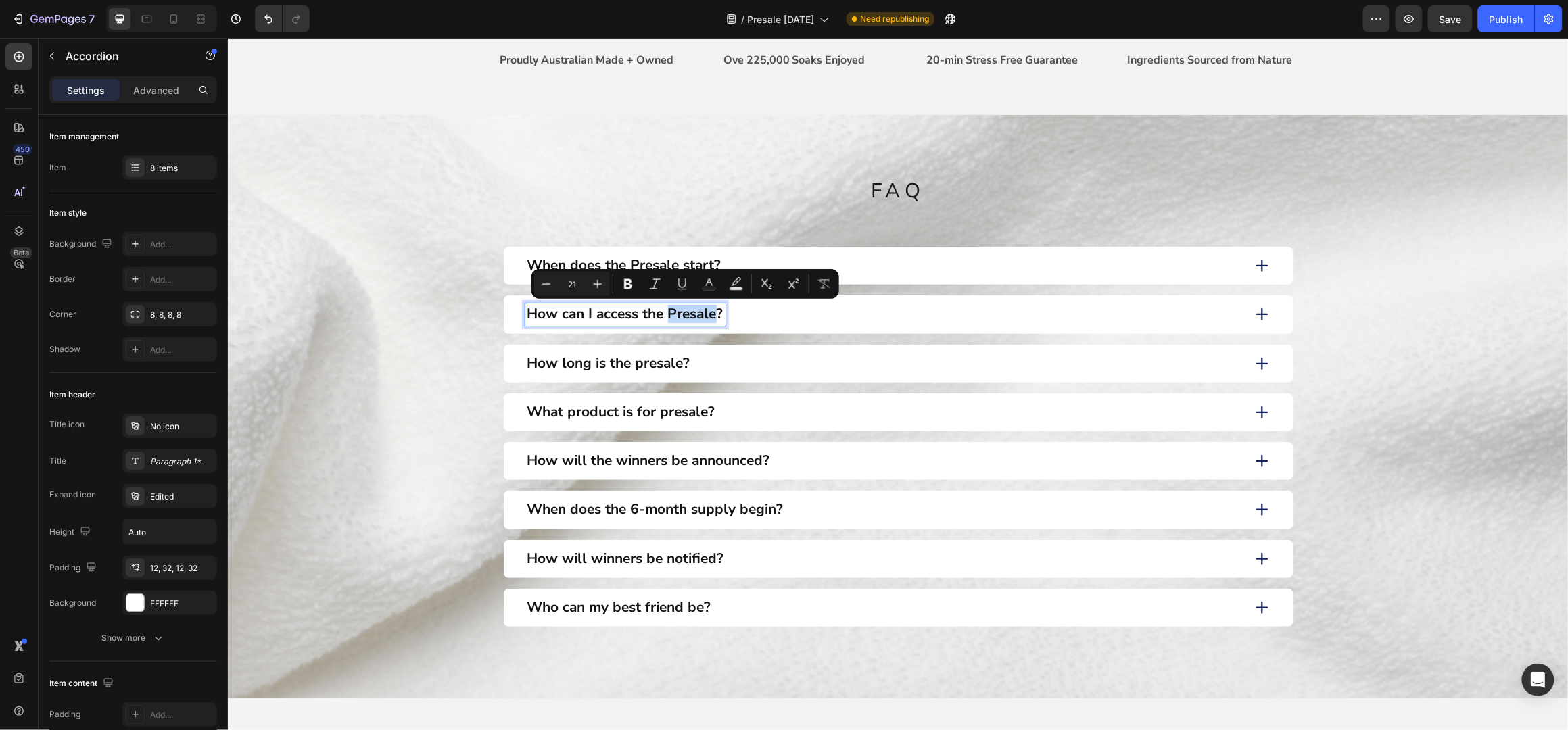
click at [671, 312] on p "How can I access the Presale?" at bounding box center [624, 314] width 196 height 18
click at [623, 261] on p "When does the Presale start?" at bounding box center [623, 265] width 194 height 18
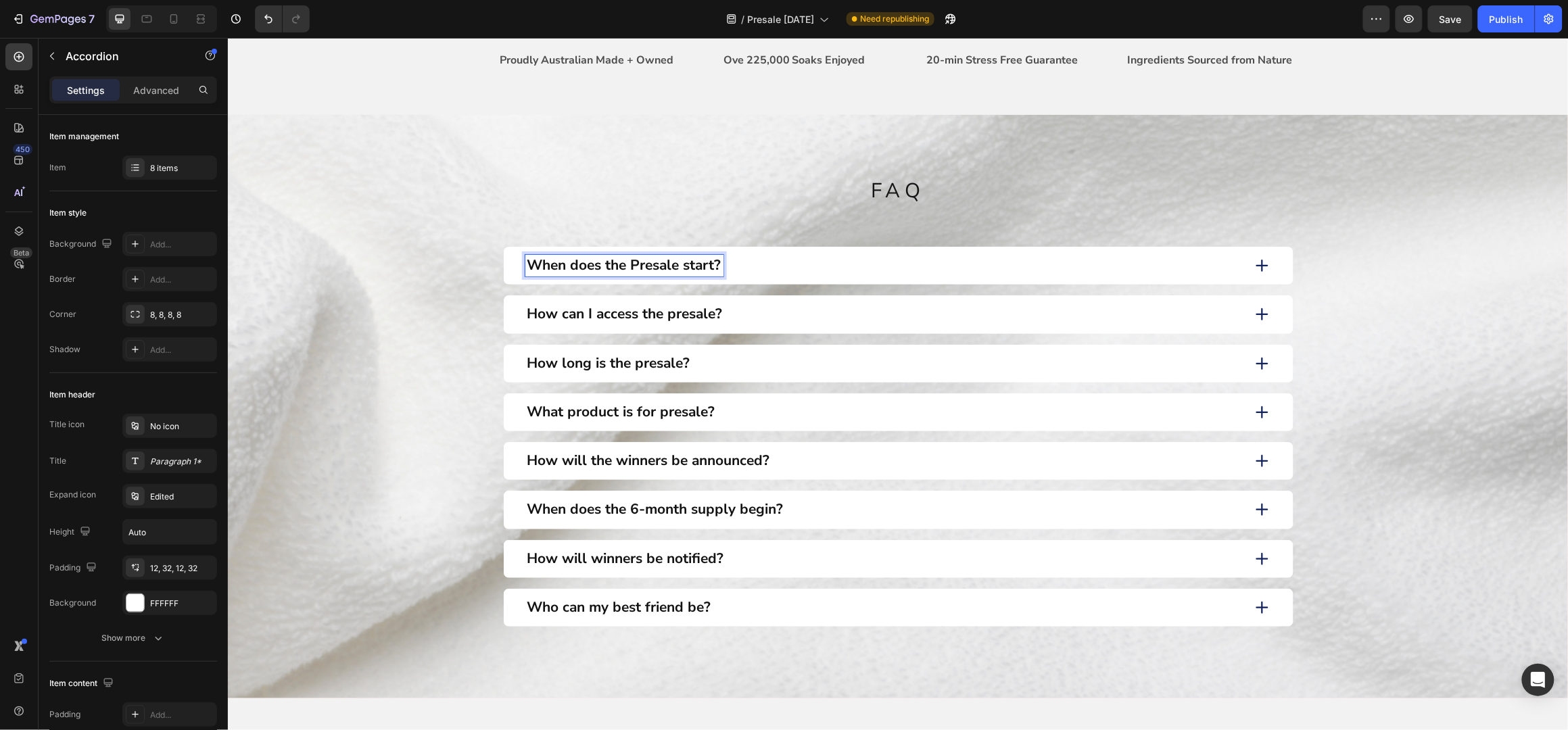
click at [634, 267] on p "When does the Presale start?" at bounding box center [623, 265] width 194 height 18
click at [633, 264] on p "When does the Presale start?" at bounding box center [623, 265] width 194 height 18
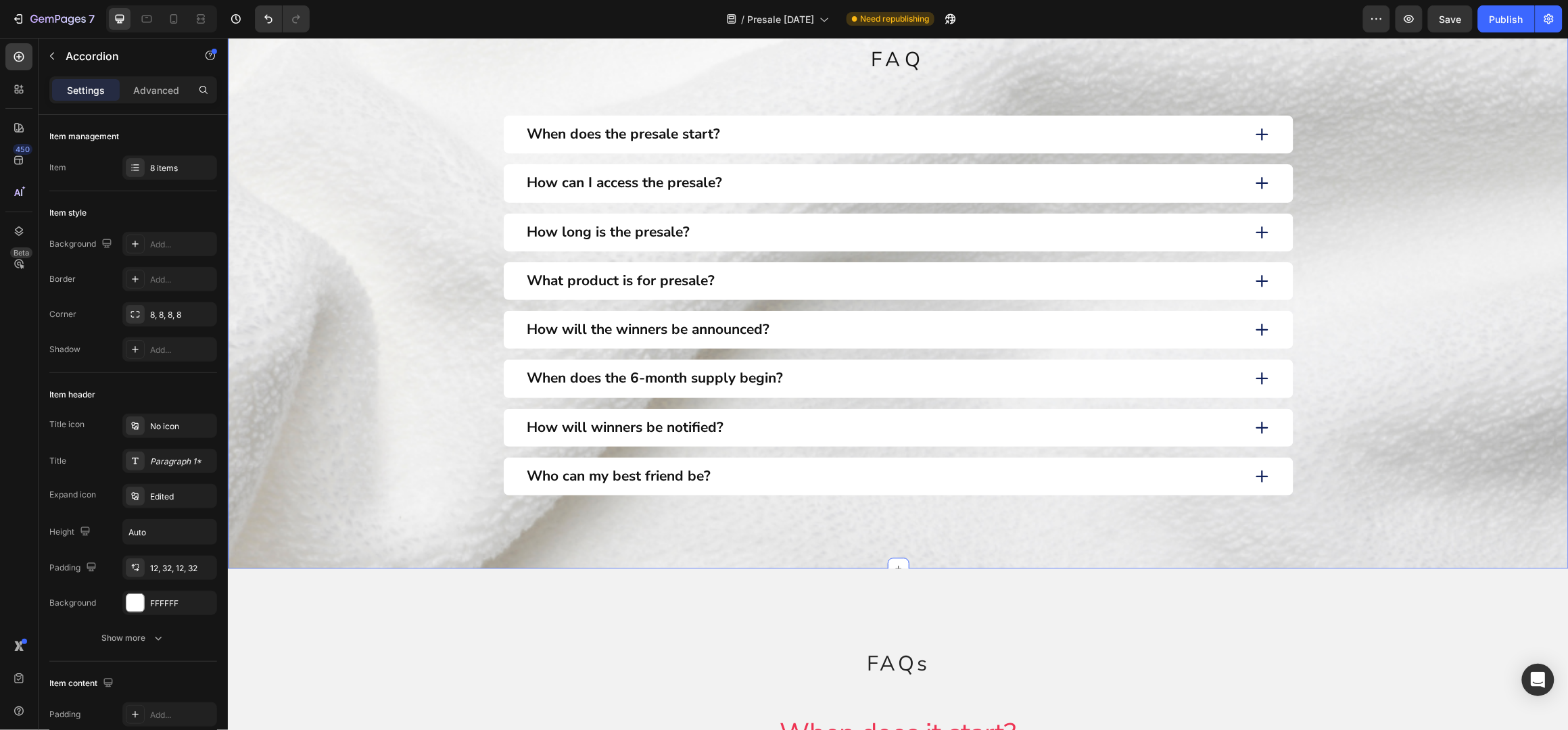
scroll to position [1082, 0]
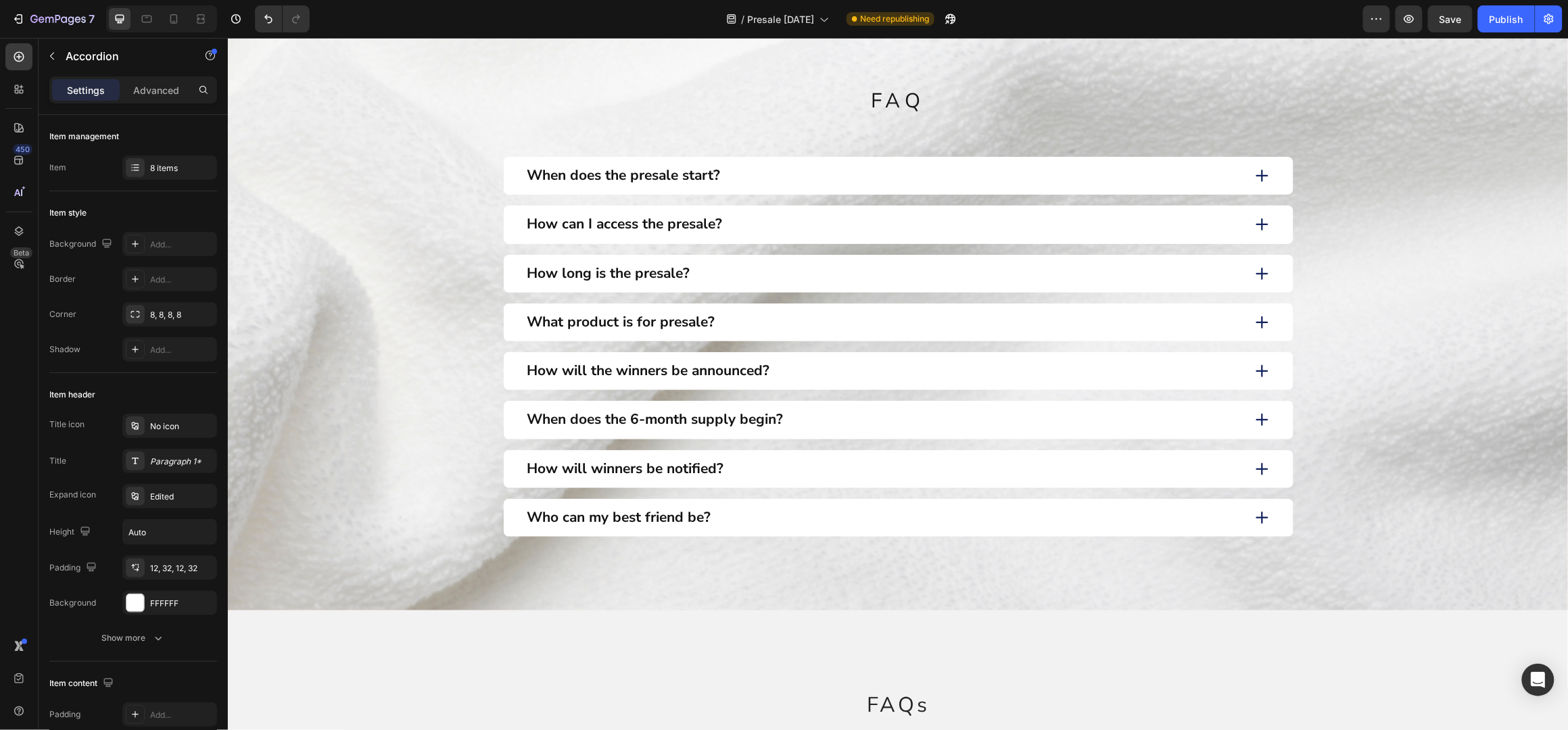
click at [603, 377] on p "How will the winners be announced?" at bounding box center [647, 371] width 243 height 18
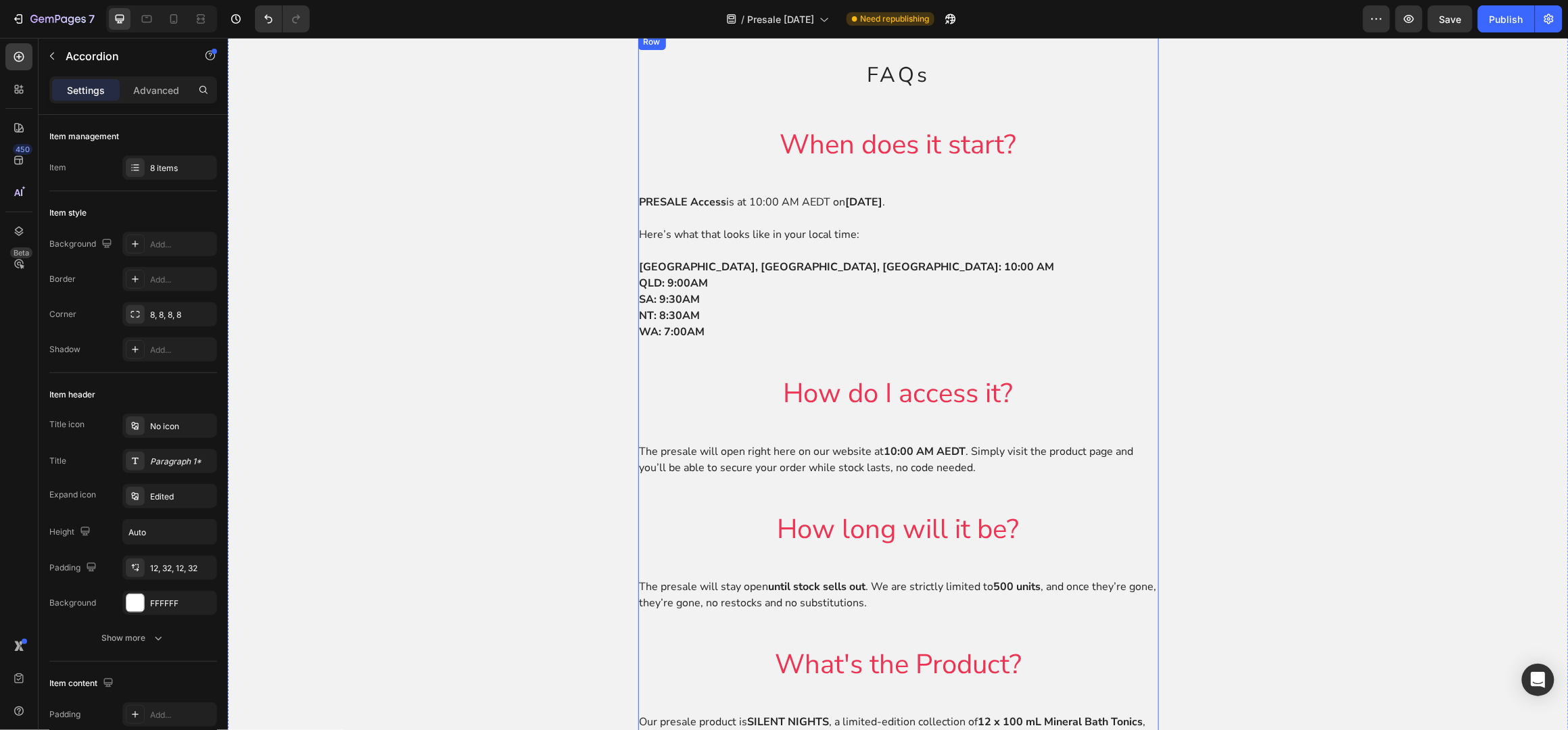
scroll to position [992, 0]
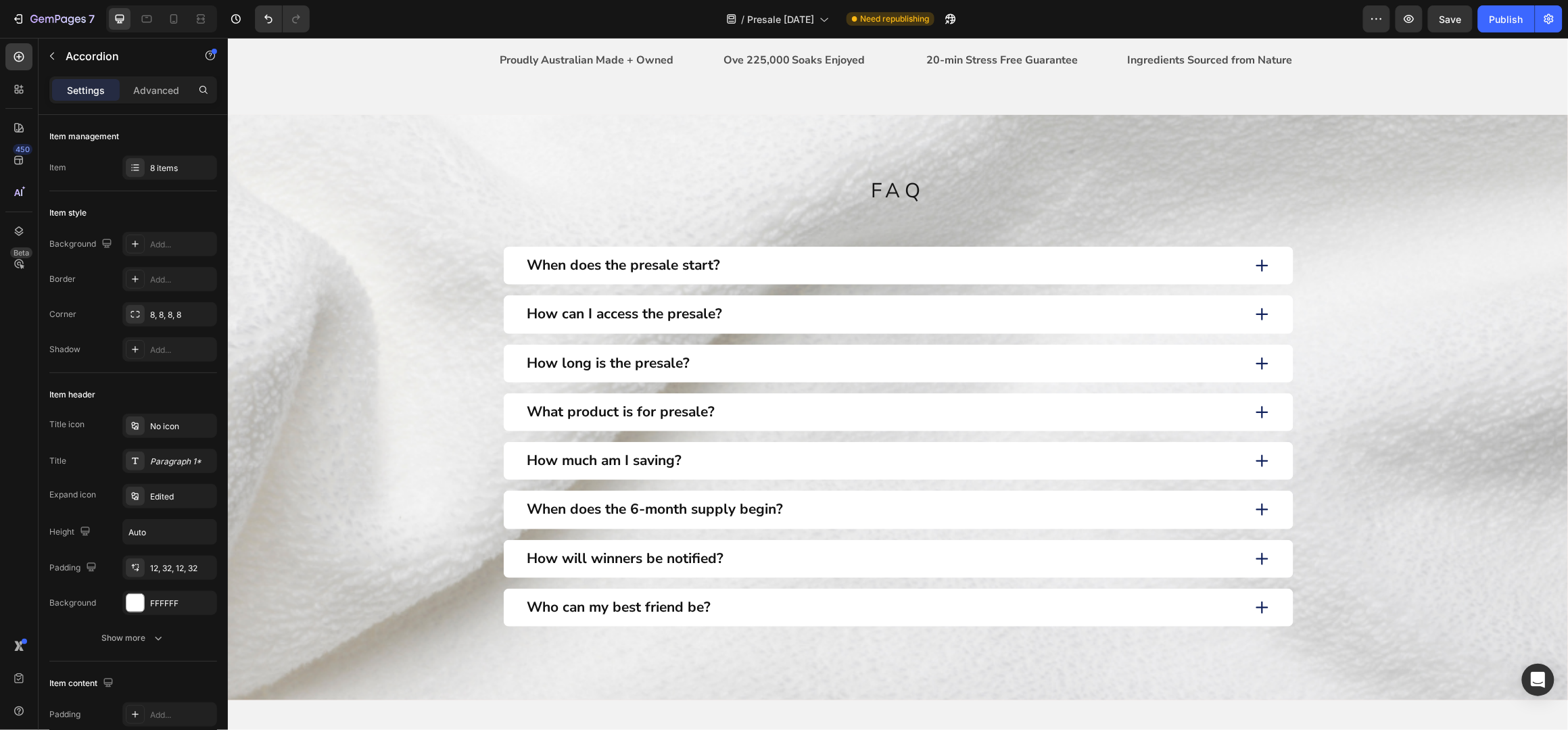
click at [620, 508] on p "When does the 6-month supply begin?" at bounding box center [654, 509] width 256 height 18
click at [621, 508] on p "When does the 6-month supply begin?" at bounding box center [654, 509] width 256 height 18
click at [791, 557] on div "How will winners be notified?" at bounding box center [883, 558] width 716 height 21
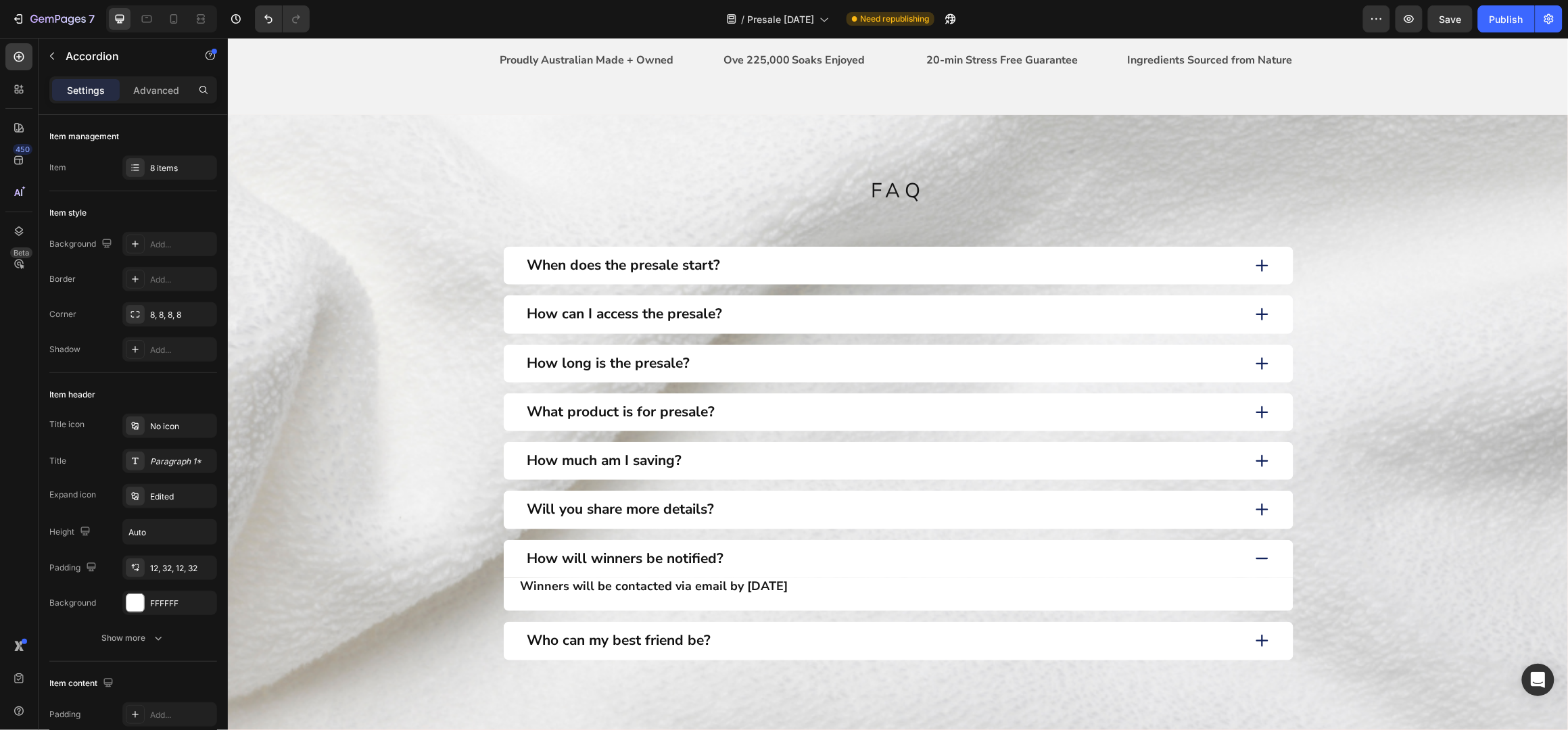
click at [757, 550] on div "How will winners be notified?" at bounding box center [883, 558] width 716 height 21
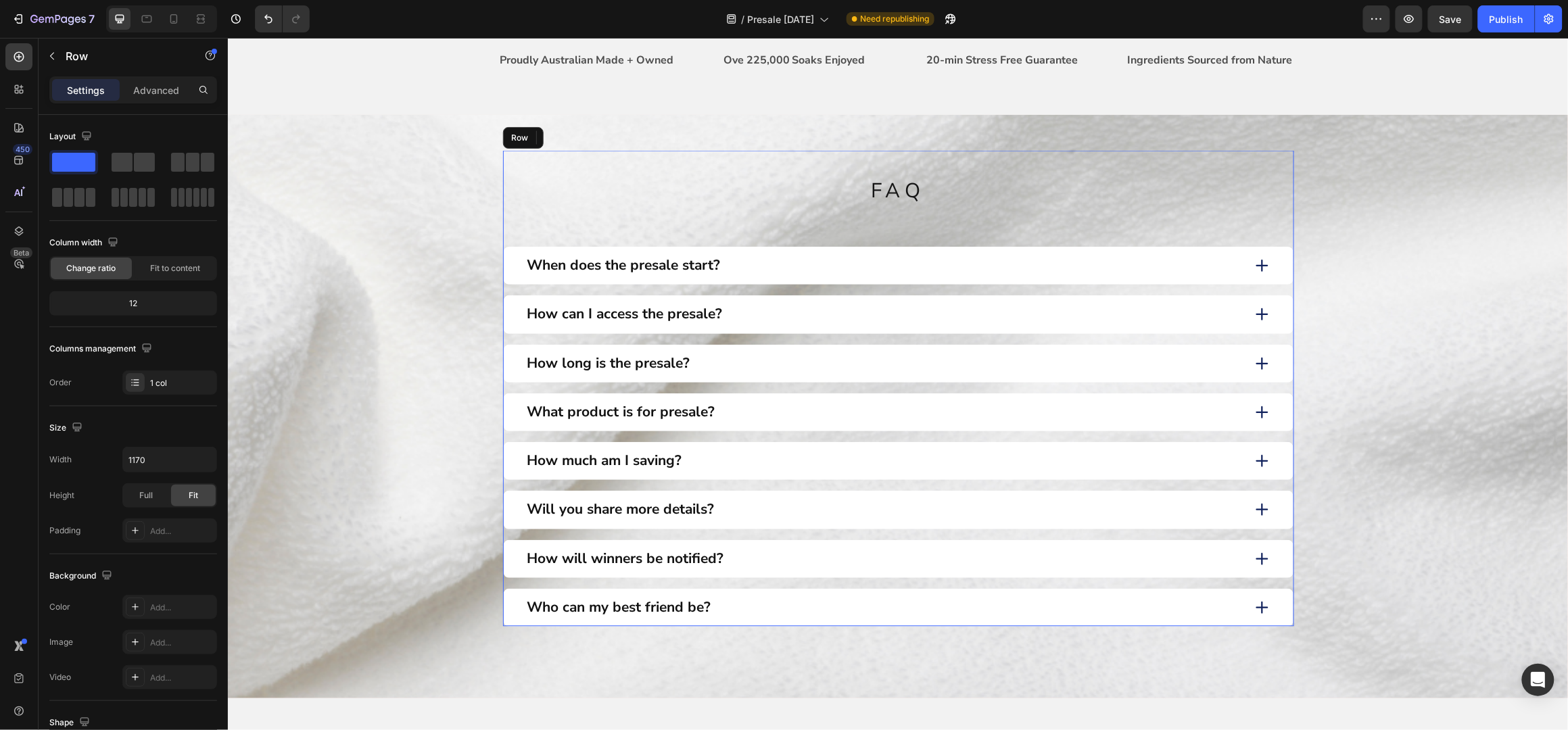
click at [942, 240] on div "FAQ Heading FAQ Heading When does the presale start? How can I access the presa…" at bounding box center [898, 388] width 791 height 476
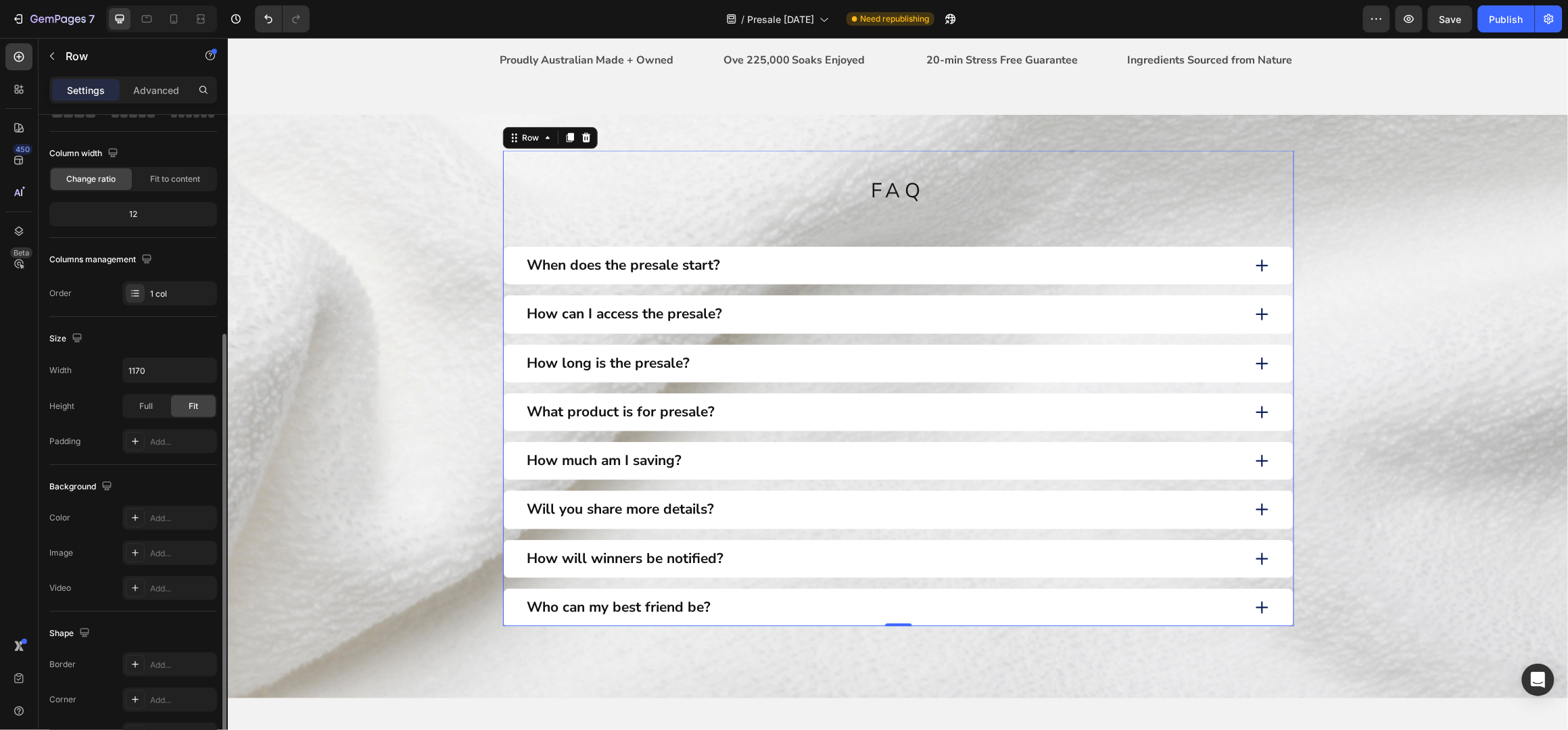
scroll to position [172, 0]
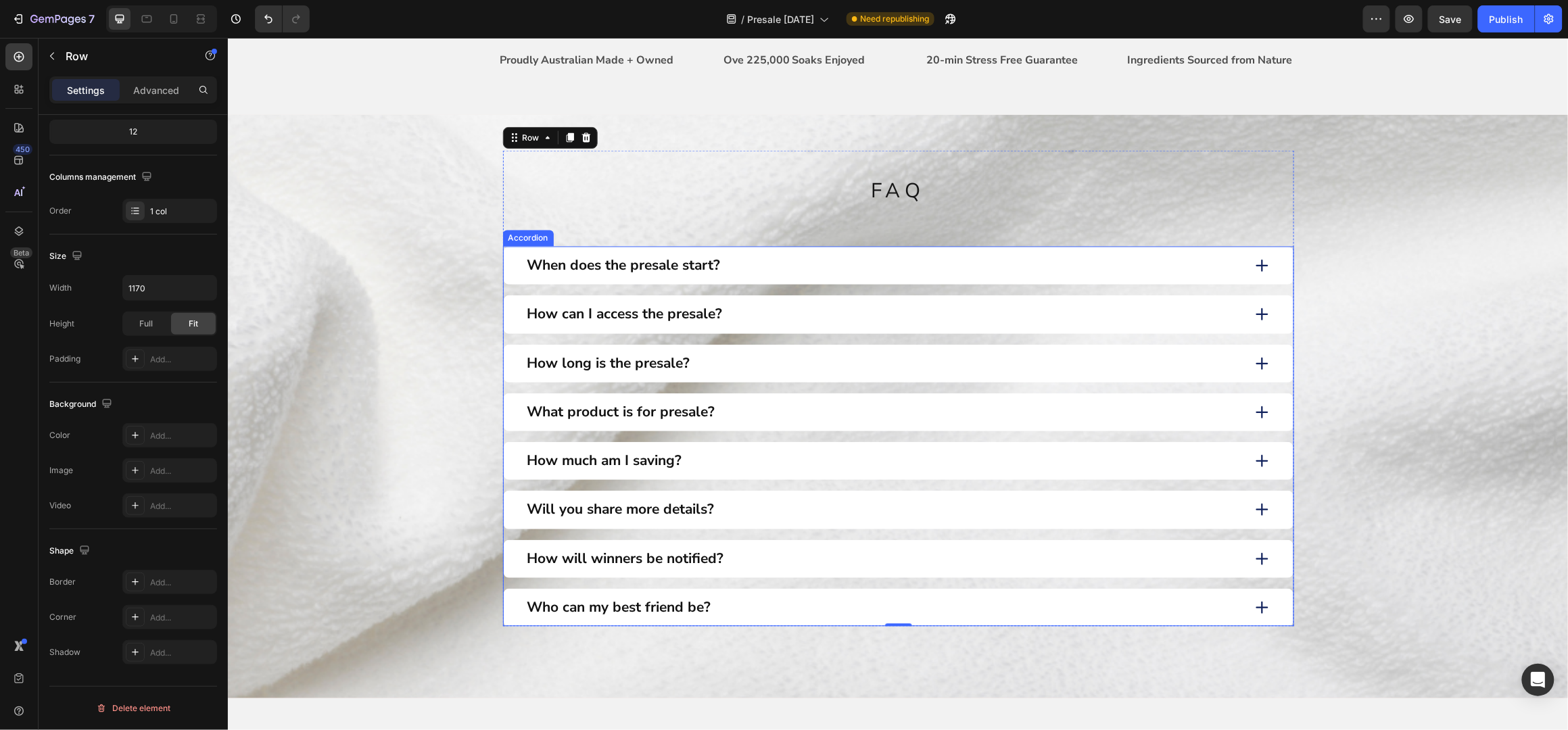
click at [821, 550] on div "How will winners be notified?" at bounding box center [883, 558] width 716 height 21
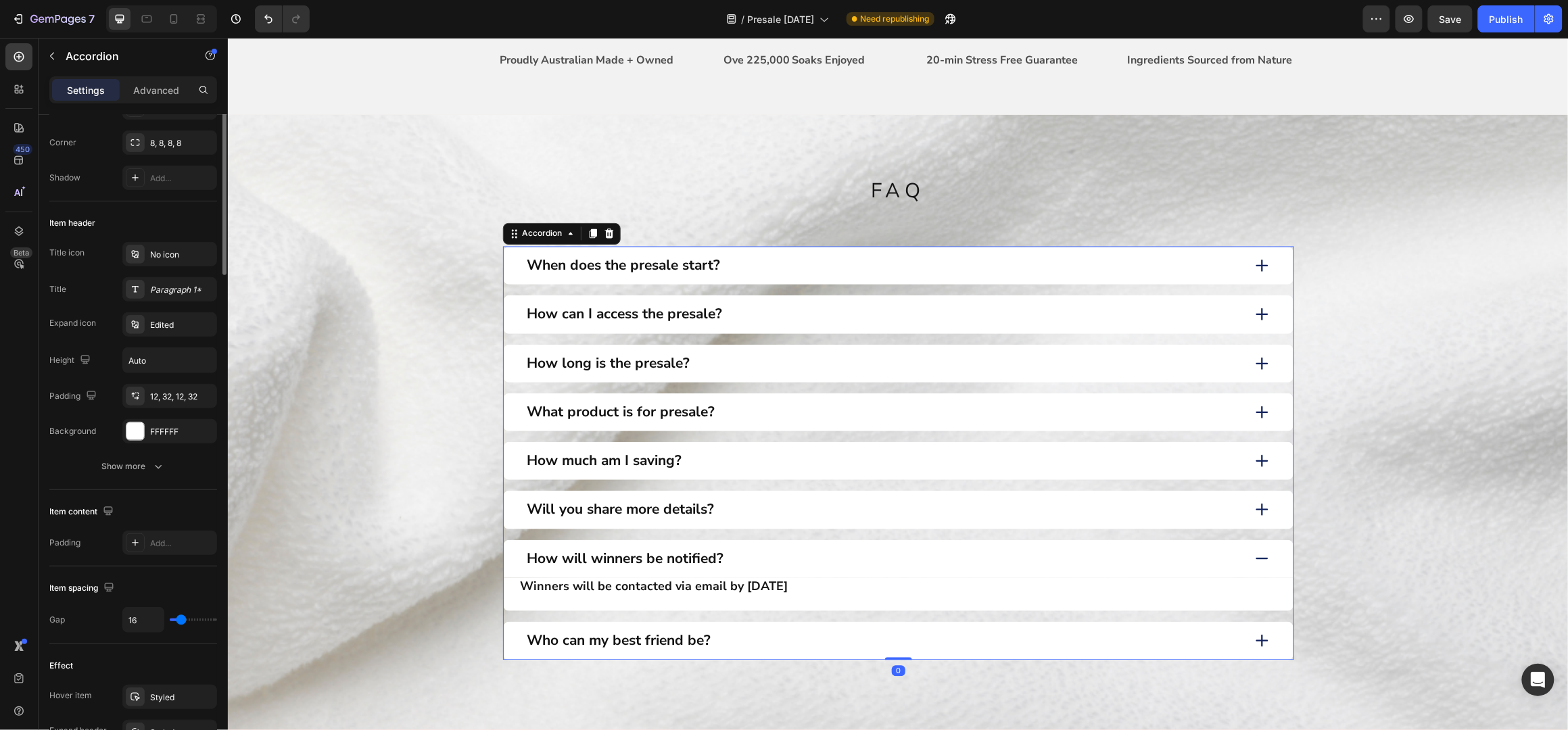
scroll to position [0, 0]
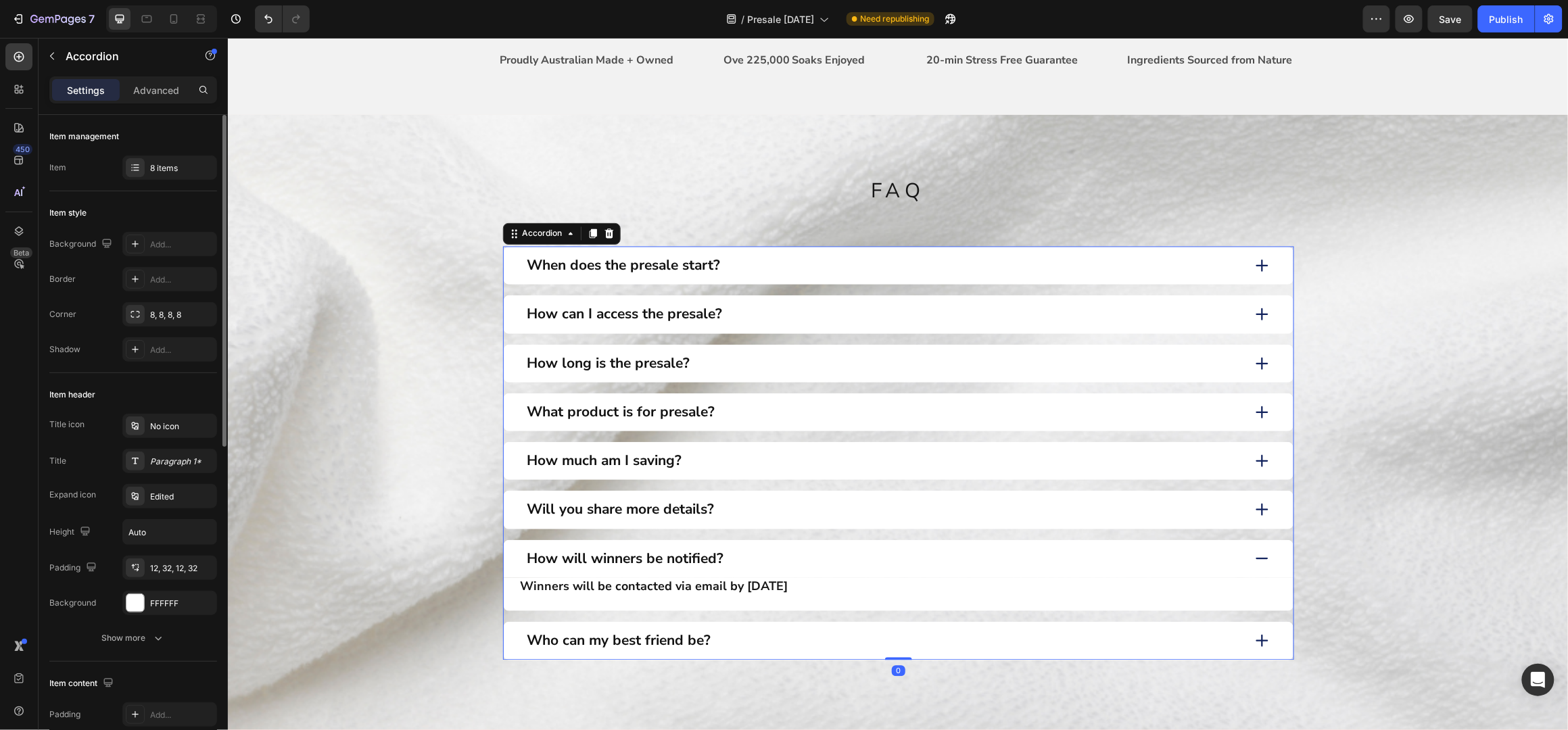
click at [821, 550] on div "How will winners be notified?" at bounding box center [883, 558] width 716 height 21
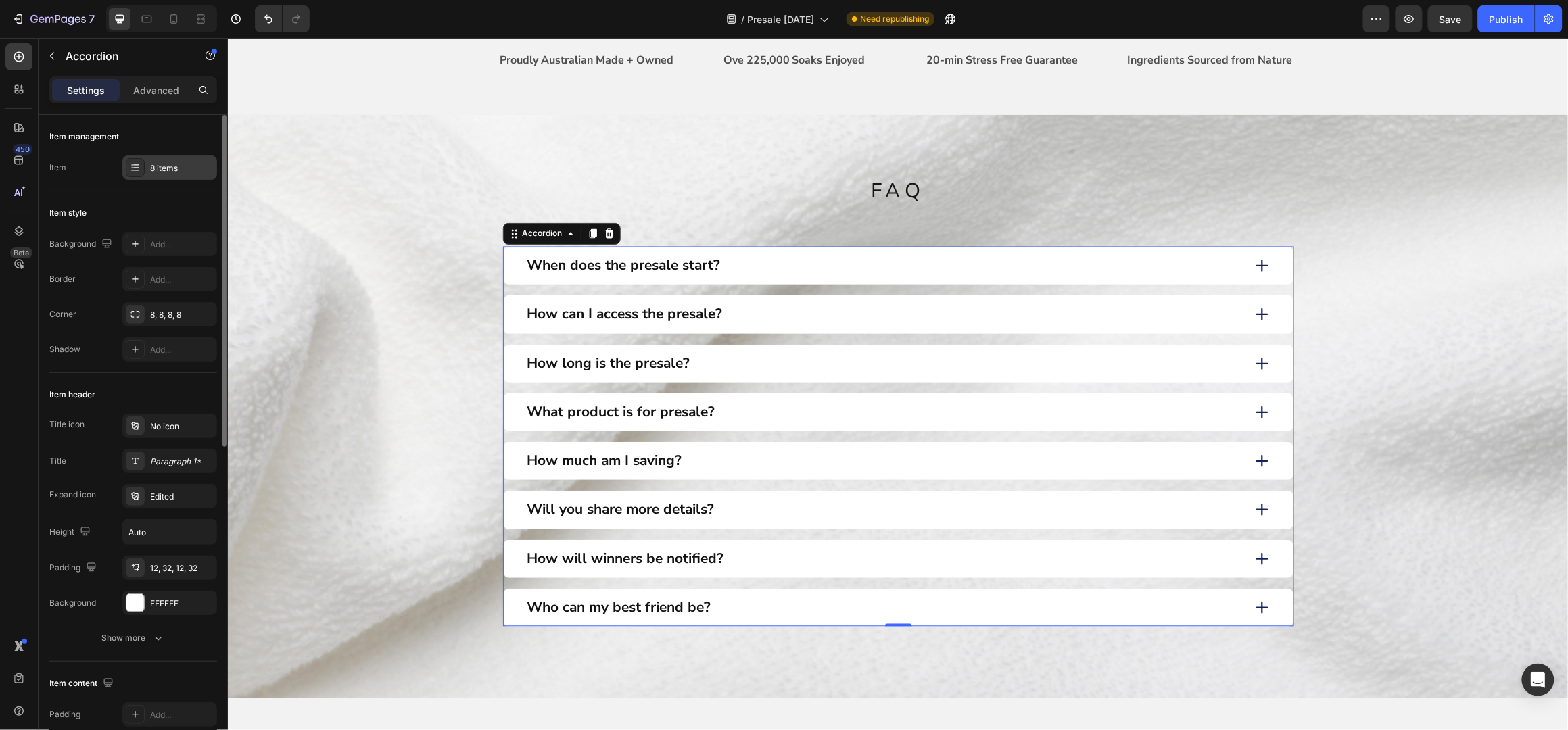
click at [182, 158] on div "8 items" at bounding box center [170, 167] width 94 height 24
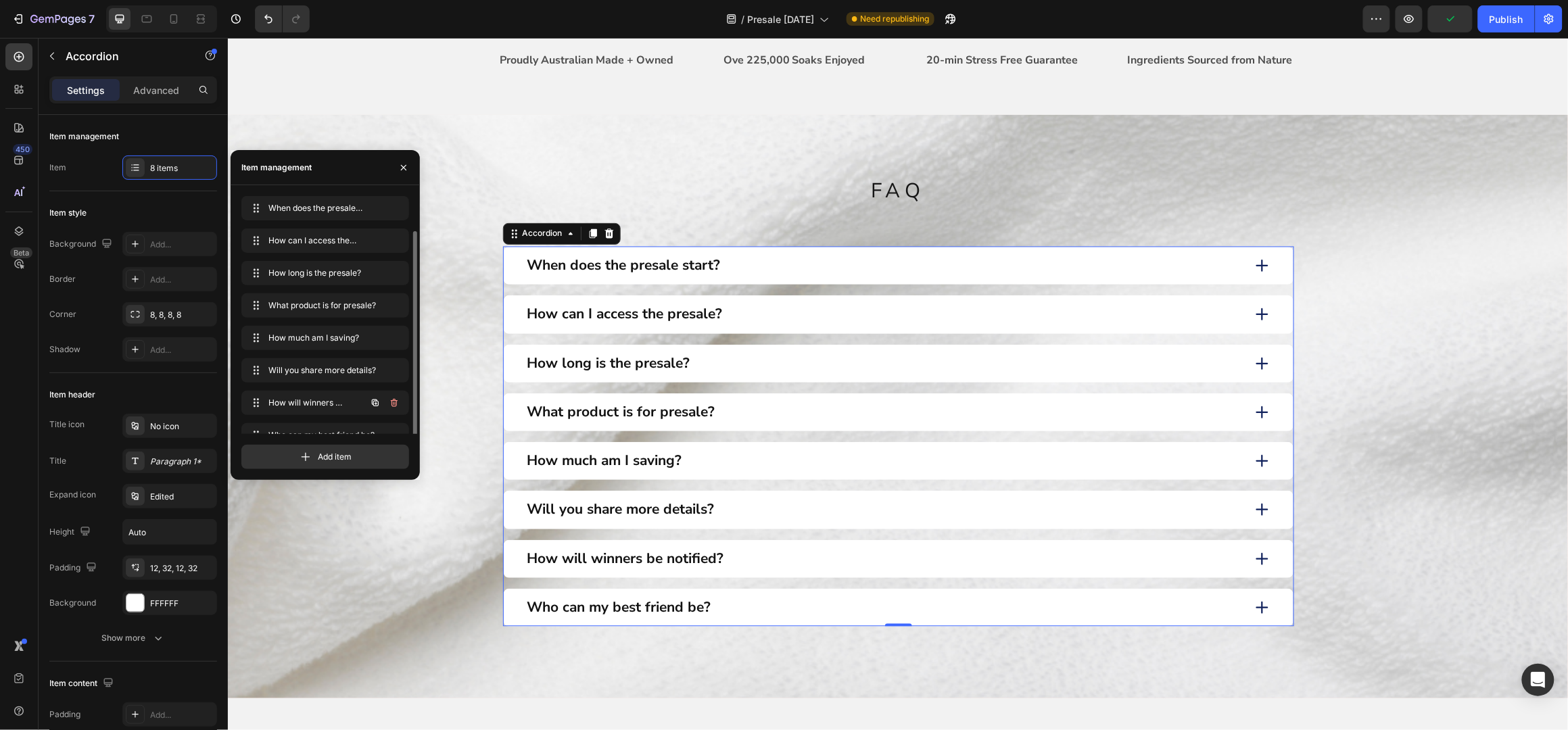
scroll to position [19, 0]
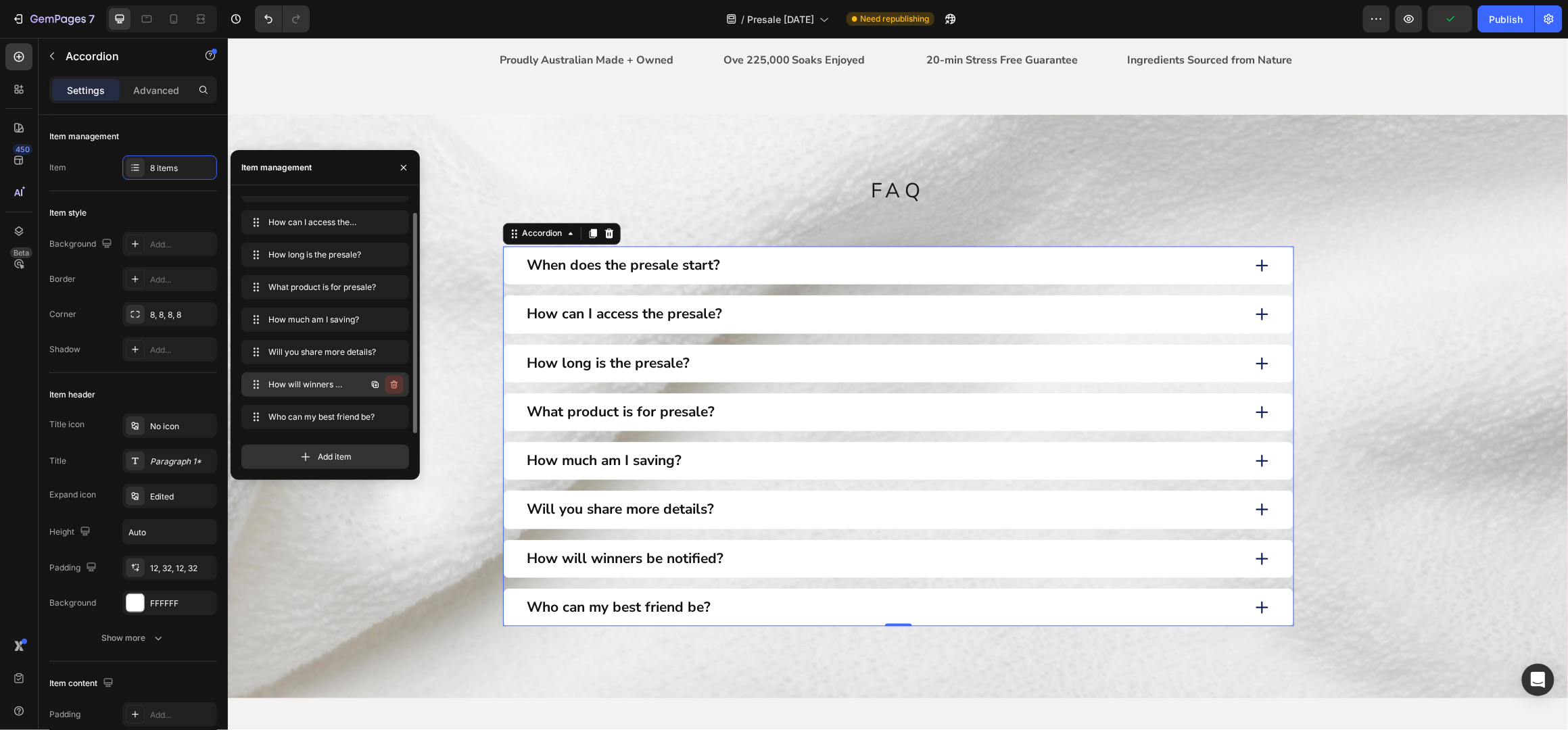
click at [391, 381] on icon "button" at bounding box center [394, 385] width 11 height 11
click at [391, 385] on div "Delete" at bounding box center [385, 385] width 25 height 12
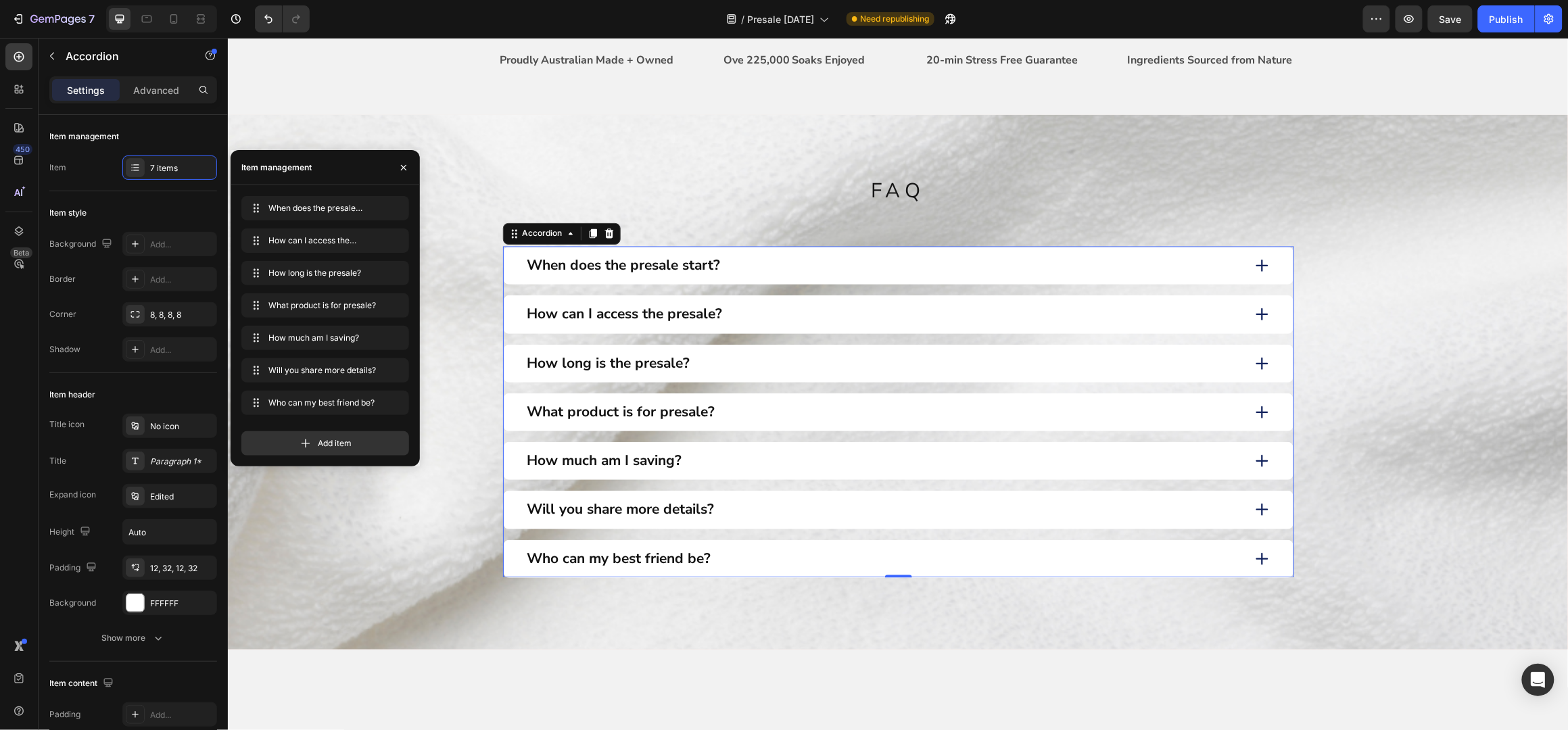
scroll to position [0, 0]
click at [391, 399] on icon "button" at bounding box center [394, 403] width 11 height 11
click at [388, 401] on div "Delete" at bounding box center [385, 403] width 25 height 12
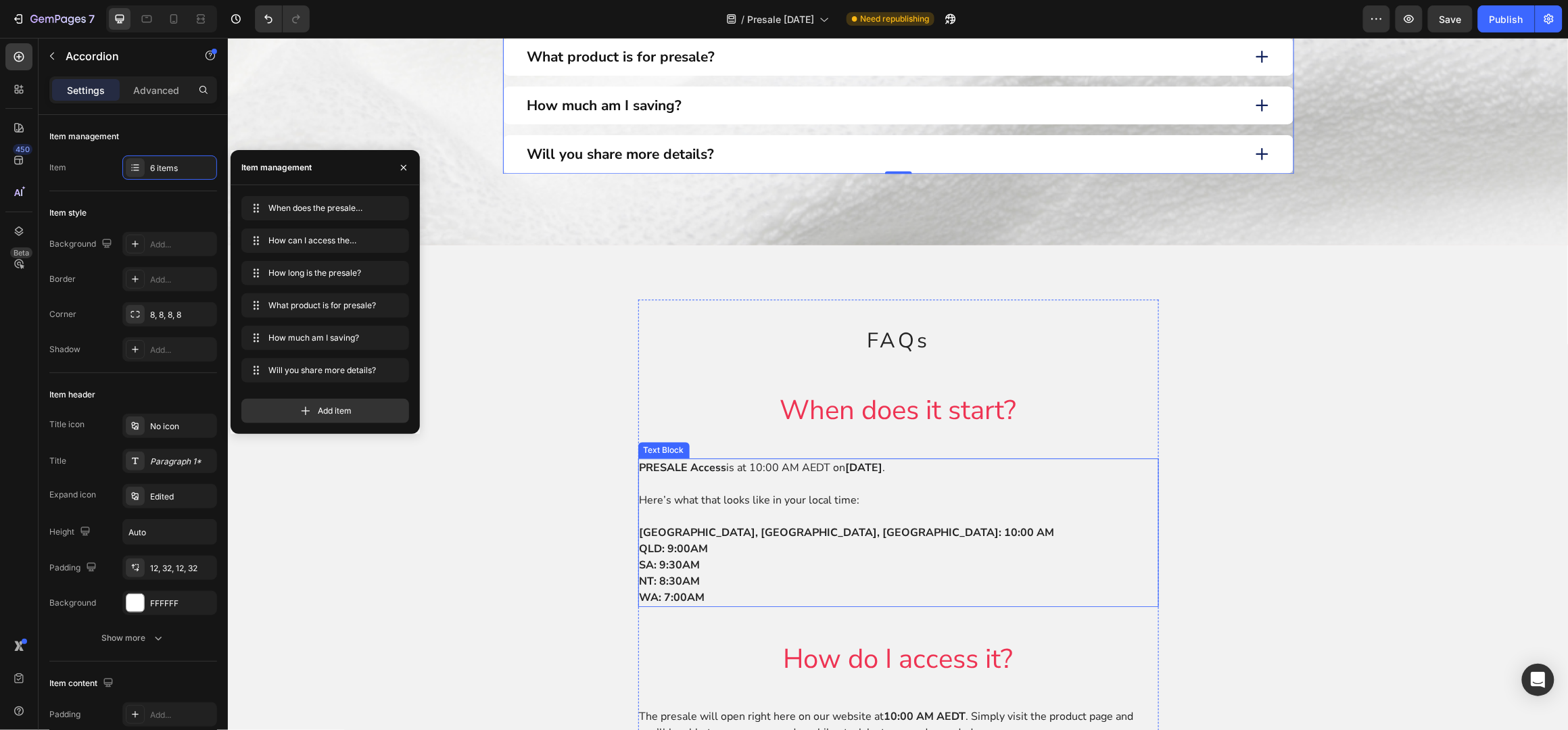
scroll to position [1352, 0]
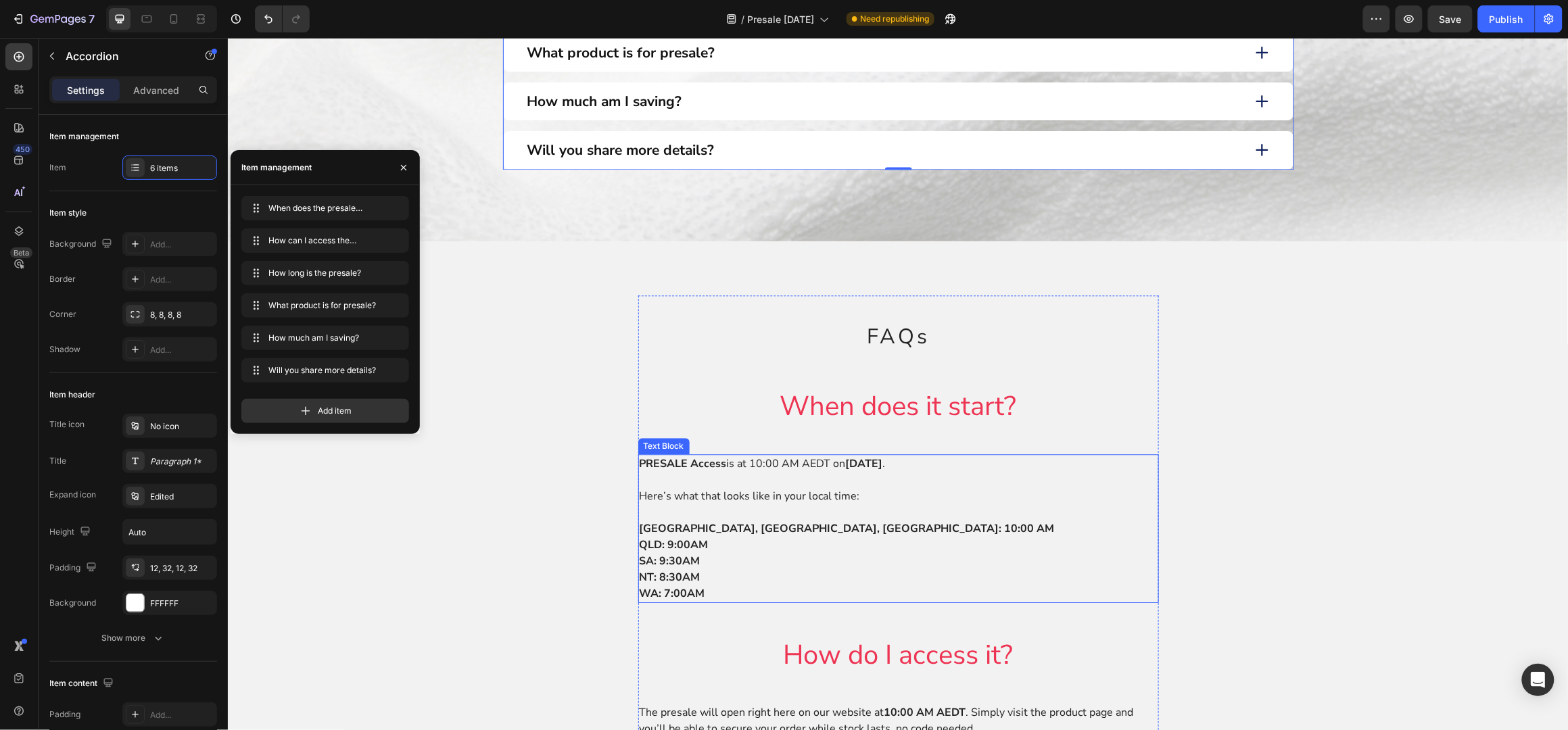
click at [786, 513] on p at bounding box center [898, 512] width 518 height 16
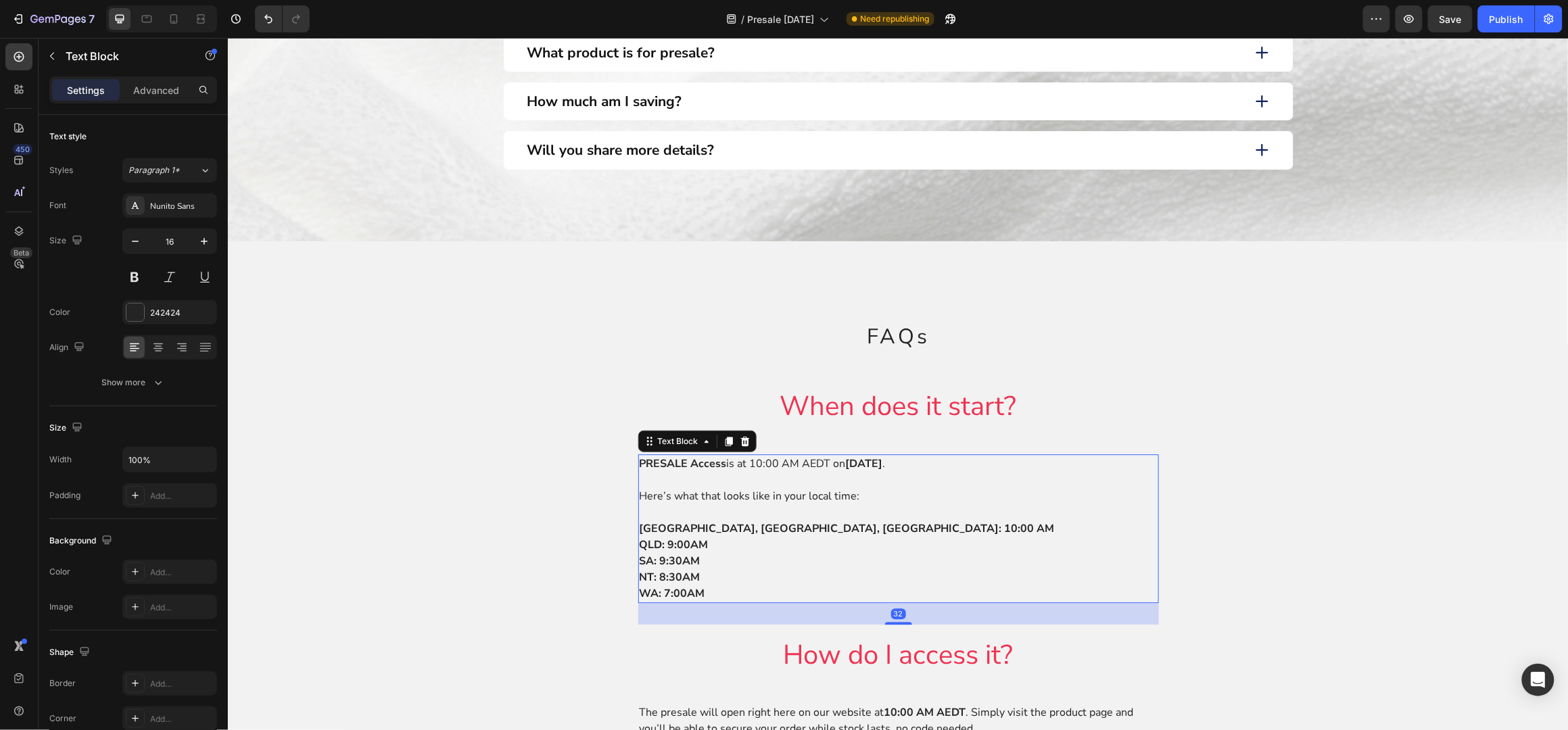
click at [713, 557] on p "SA: 9:30AM" at bounding box center [898, 560] width 518 height 16
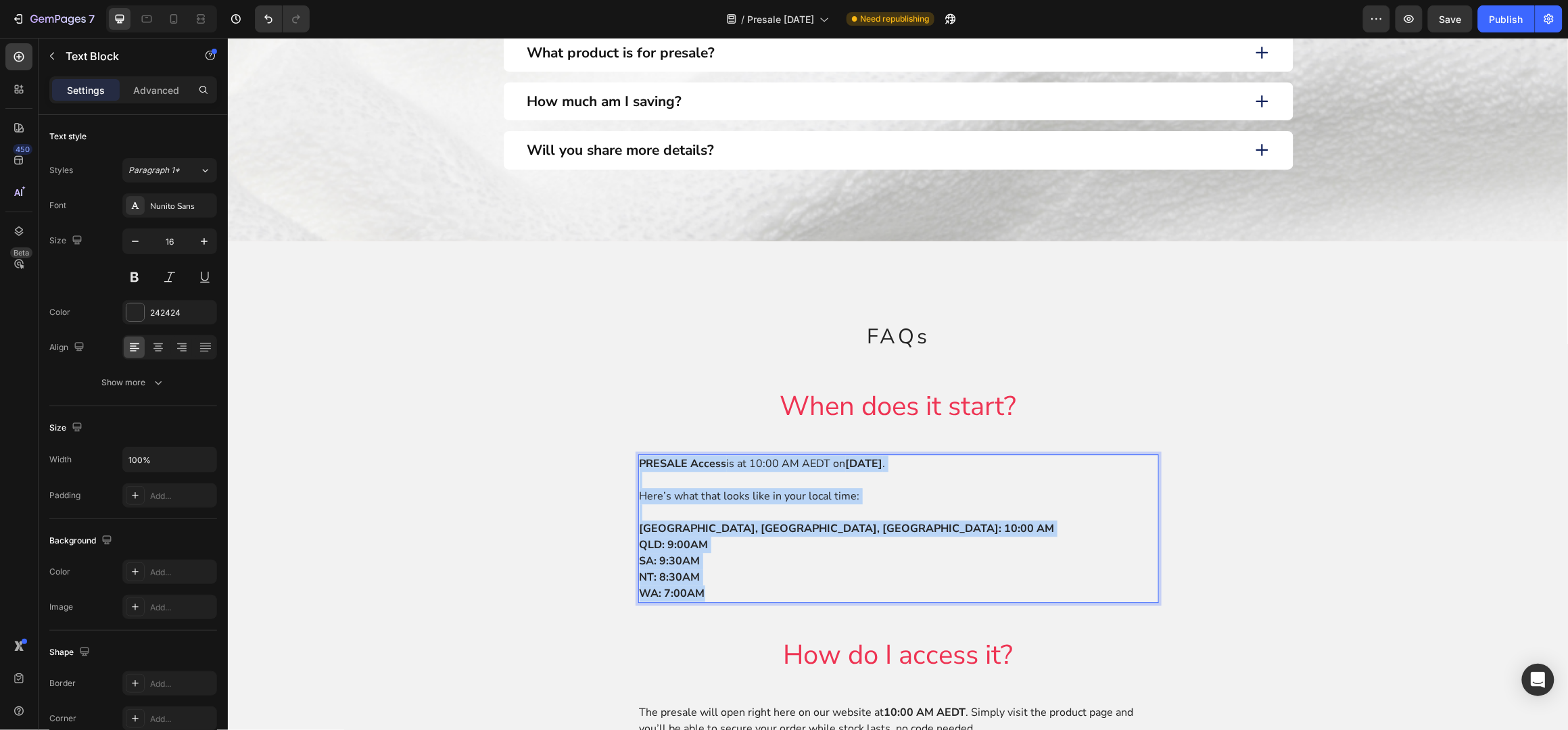
drag, startPoint x: 710, startPoint y: 590, endPoint x: 634, endPoint y: 464, distance: 147.1
click at [637, 464] on div "PRESALE Access is at 10:00 AM AEDT on Thursday 9th October . Here’s what that l…" at bounding box center [898, 527] width 521 height 148
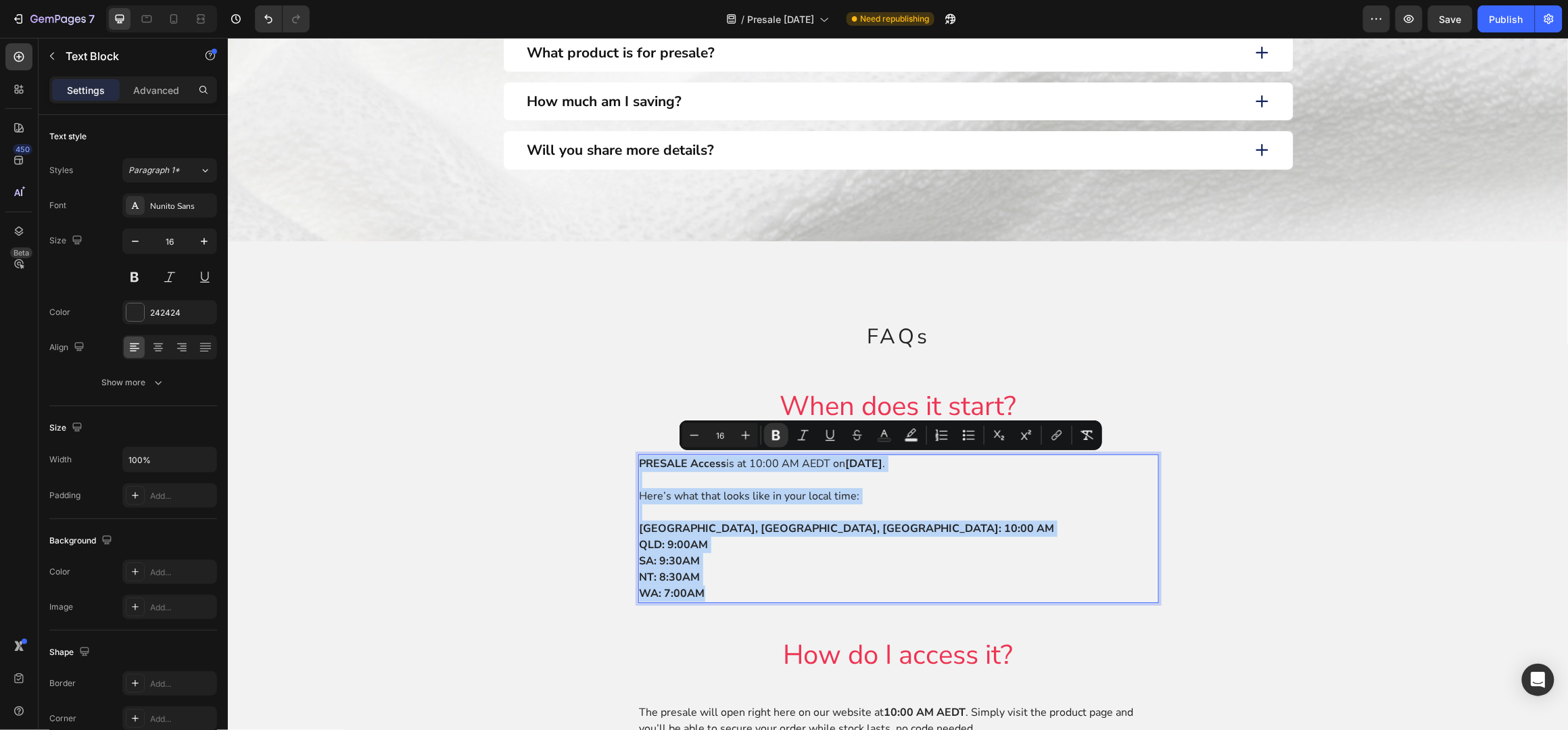
copy div "PRESALE Access is at 10:00 AM AEDT on Thursday 9th October . Here’s what that l…"
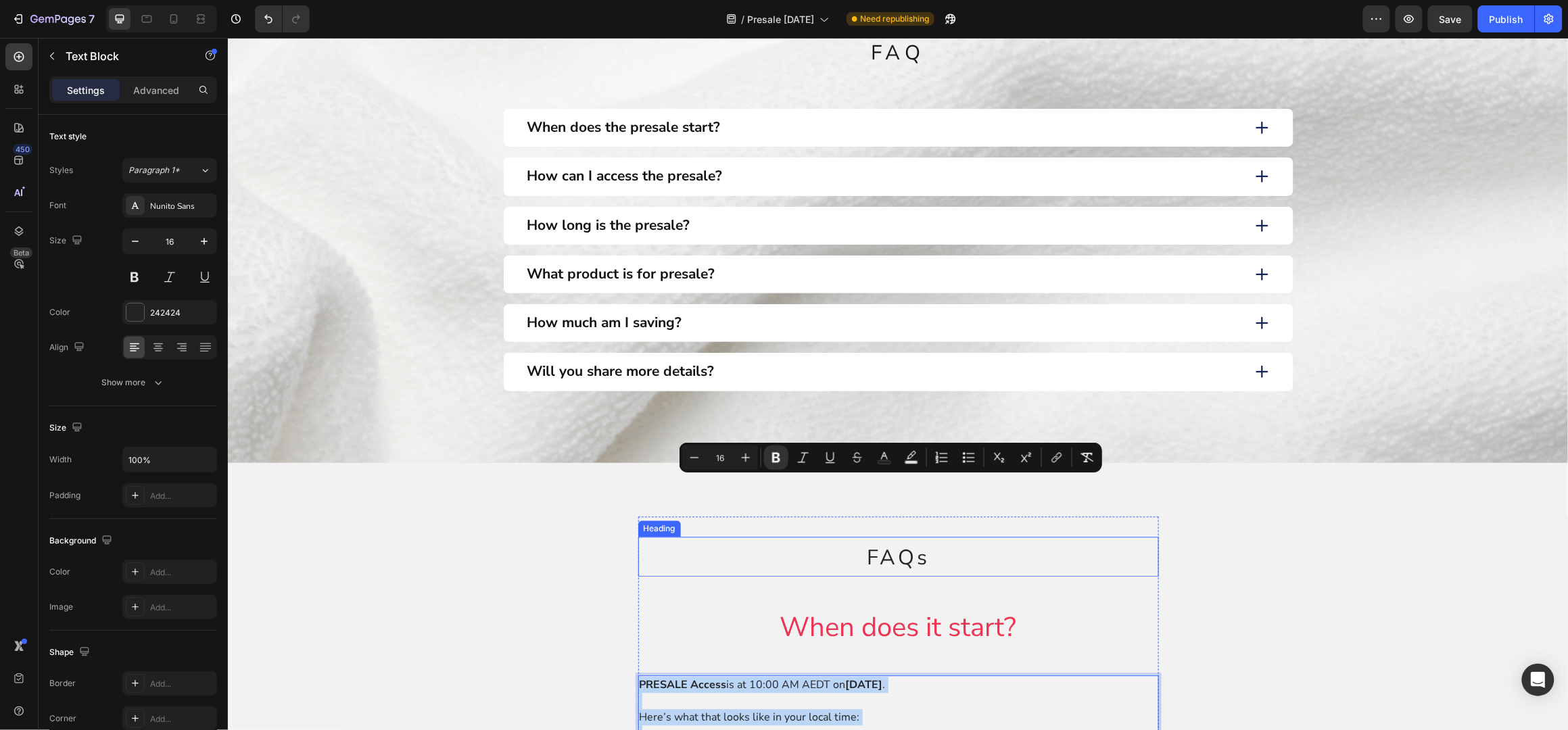
scroll to position [1082, 0]
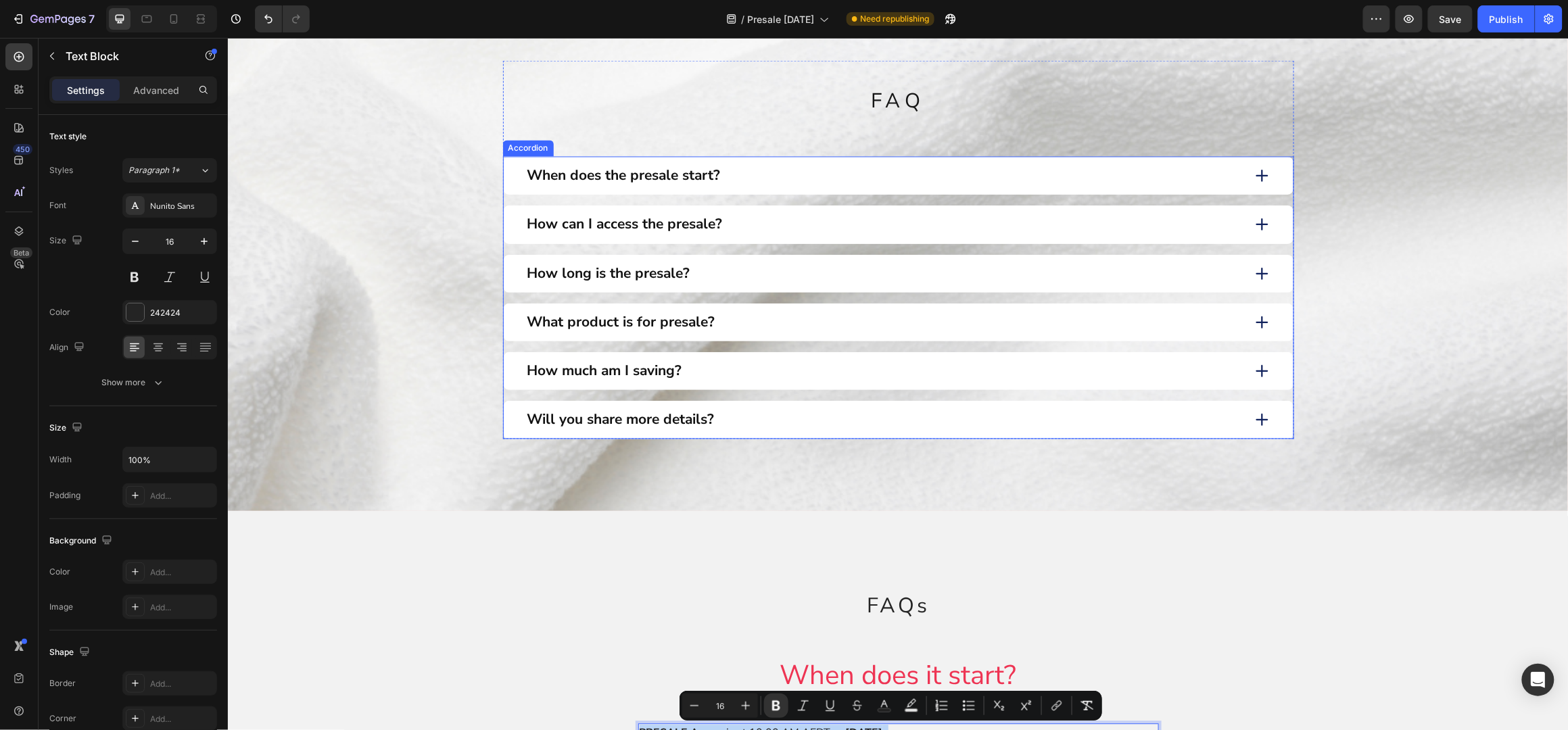
click at [680, 178] on p "When does the presale start?" at bounding box center [623, 175] width 194 height 18
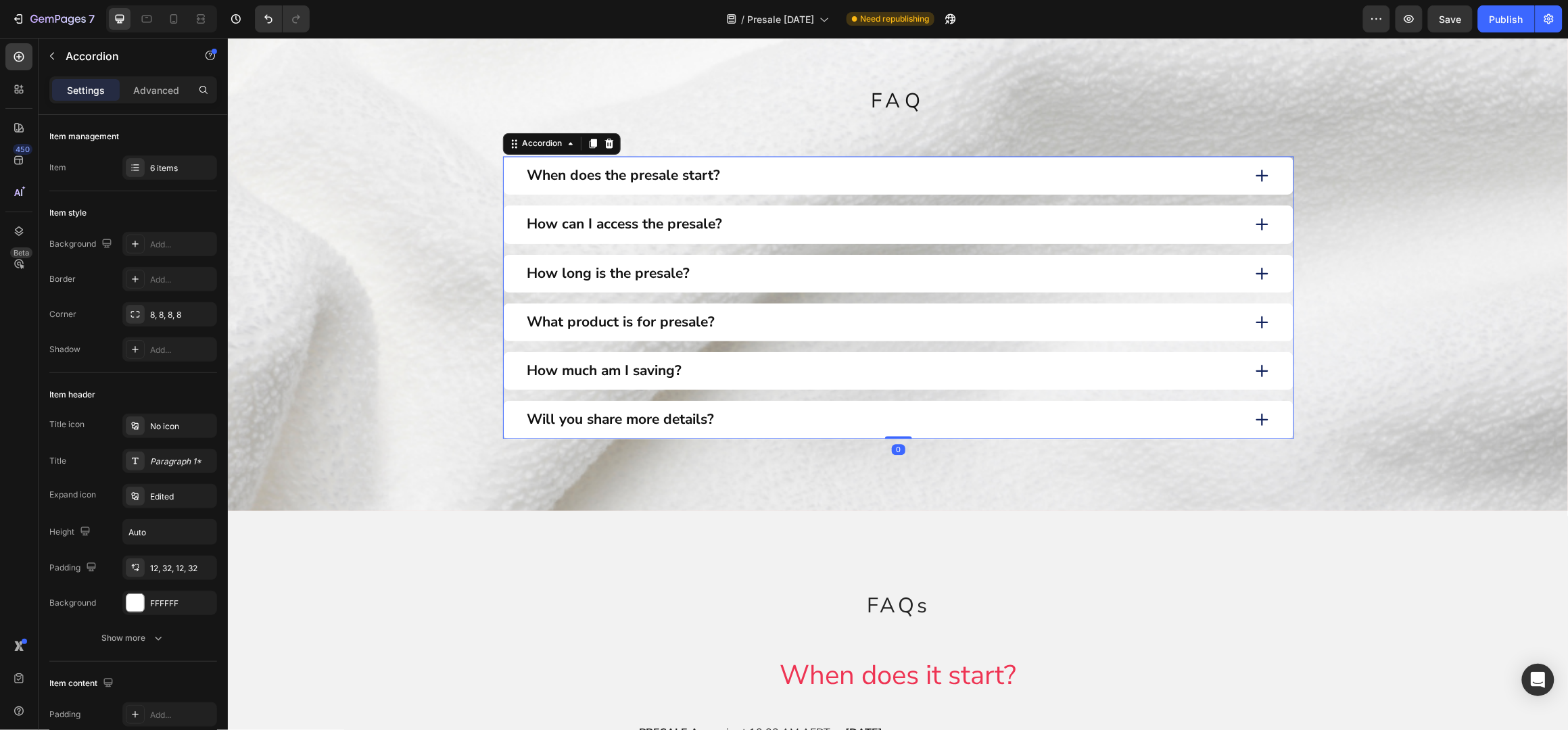
click at [771, 177] on div "When does the presale start?" at bounding box center [883, 175] width 716 height 21
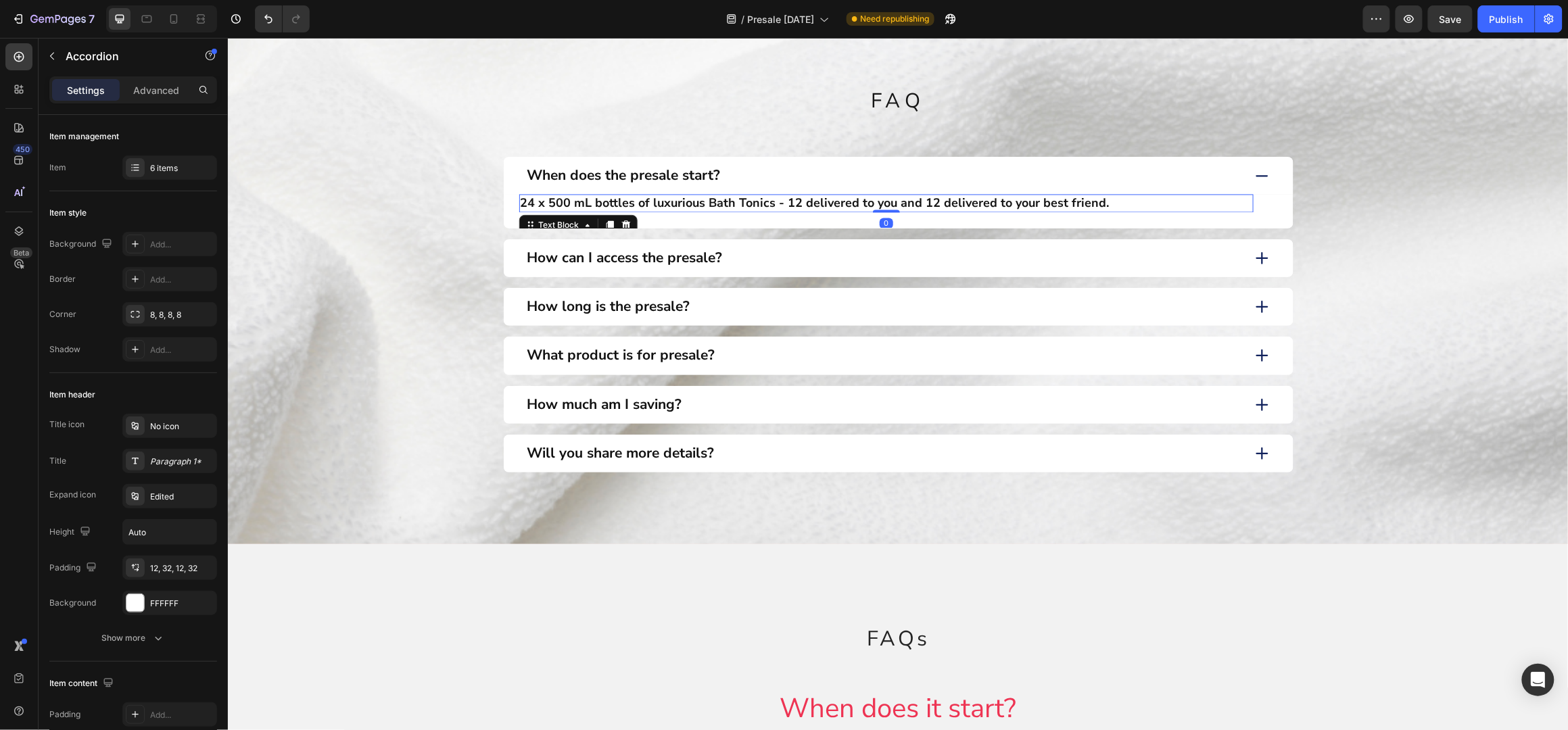
click at [656, 203] on p "24 x 500 mL bottles of luxurious Bath Tonics - 12 delivered to you and 12 deliv…" at bounding box center [885, 203] width 732 height 15
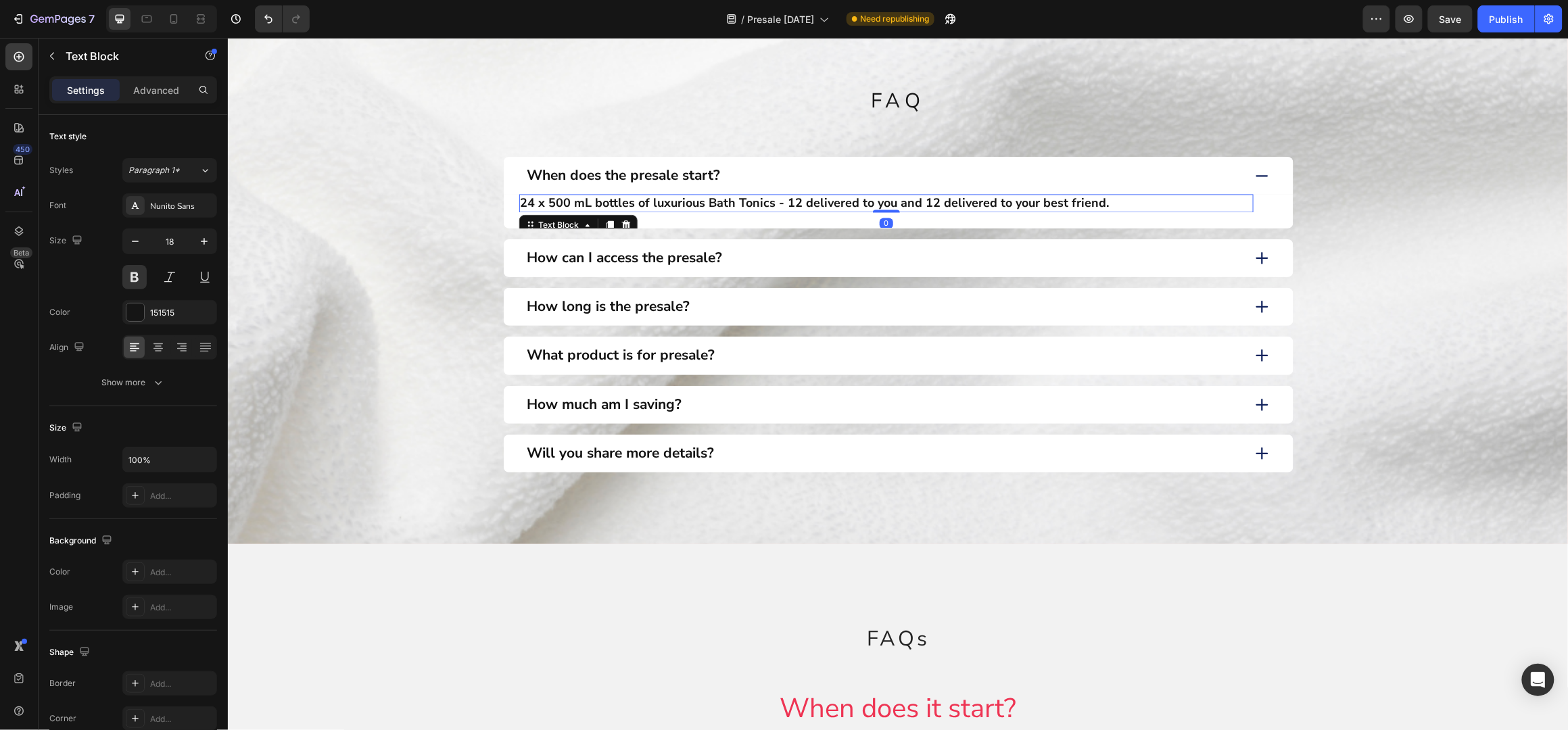
click at [656, 203] on p "24 x 500 mL bottles of luxurious Bath Tonics - 12 delivered to you and 12 deliv…" at bounding box center [885, 203] width 732 height 15
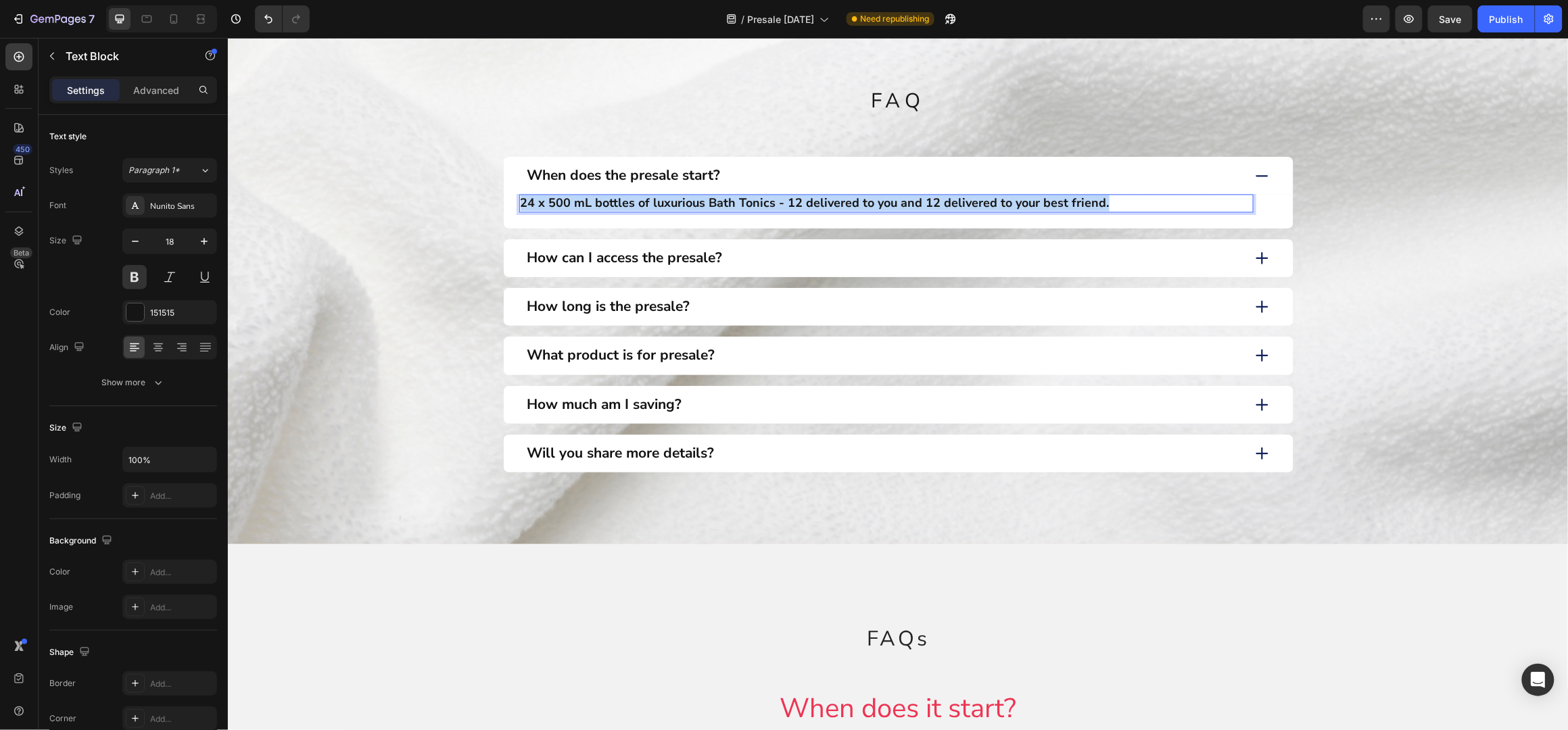
click at [656, 204] on p "24 x 500 mL bottles of luxurious Bath Tonics - 12 delivered to you and 12 deliv…" at bounding box center [885, 203] width 732 height 15
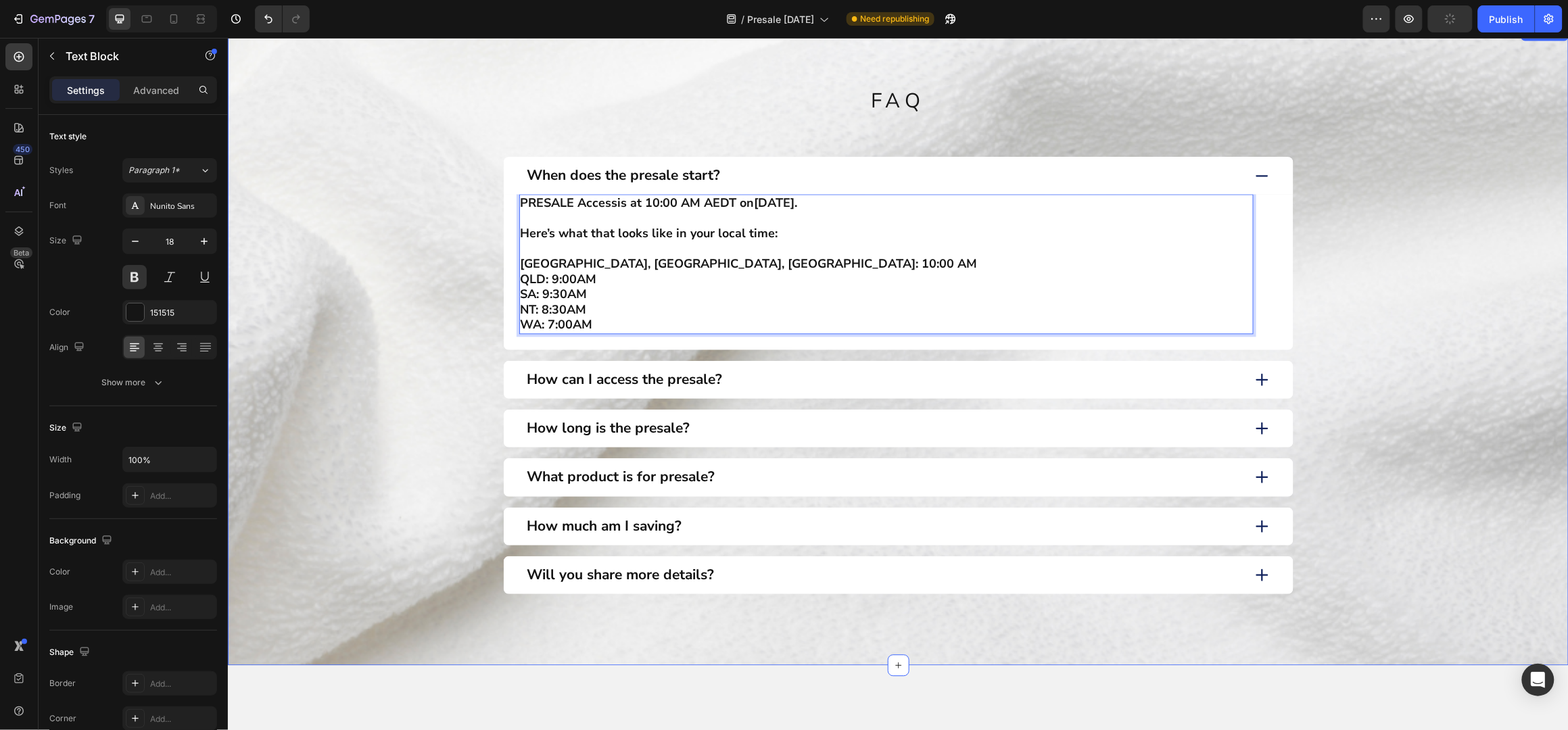
click at [448, 378] on div "FAQ Heading FAQ Heading When does the presale start? PRESALE Access is at 10:00…" at bounding box center [898, 327] width 1314 height 533
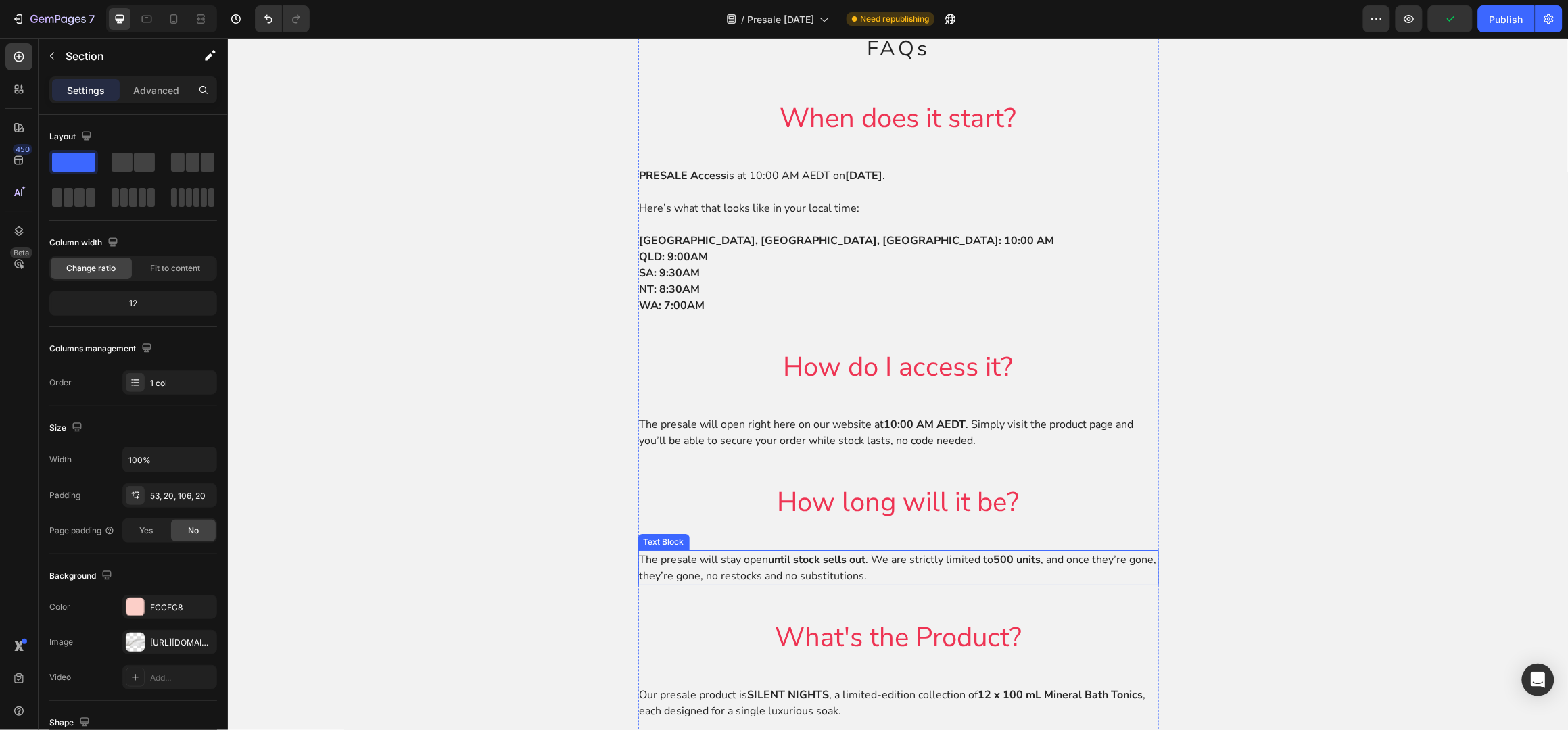
scroll to position [1803, 0]
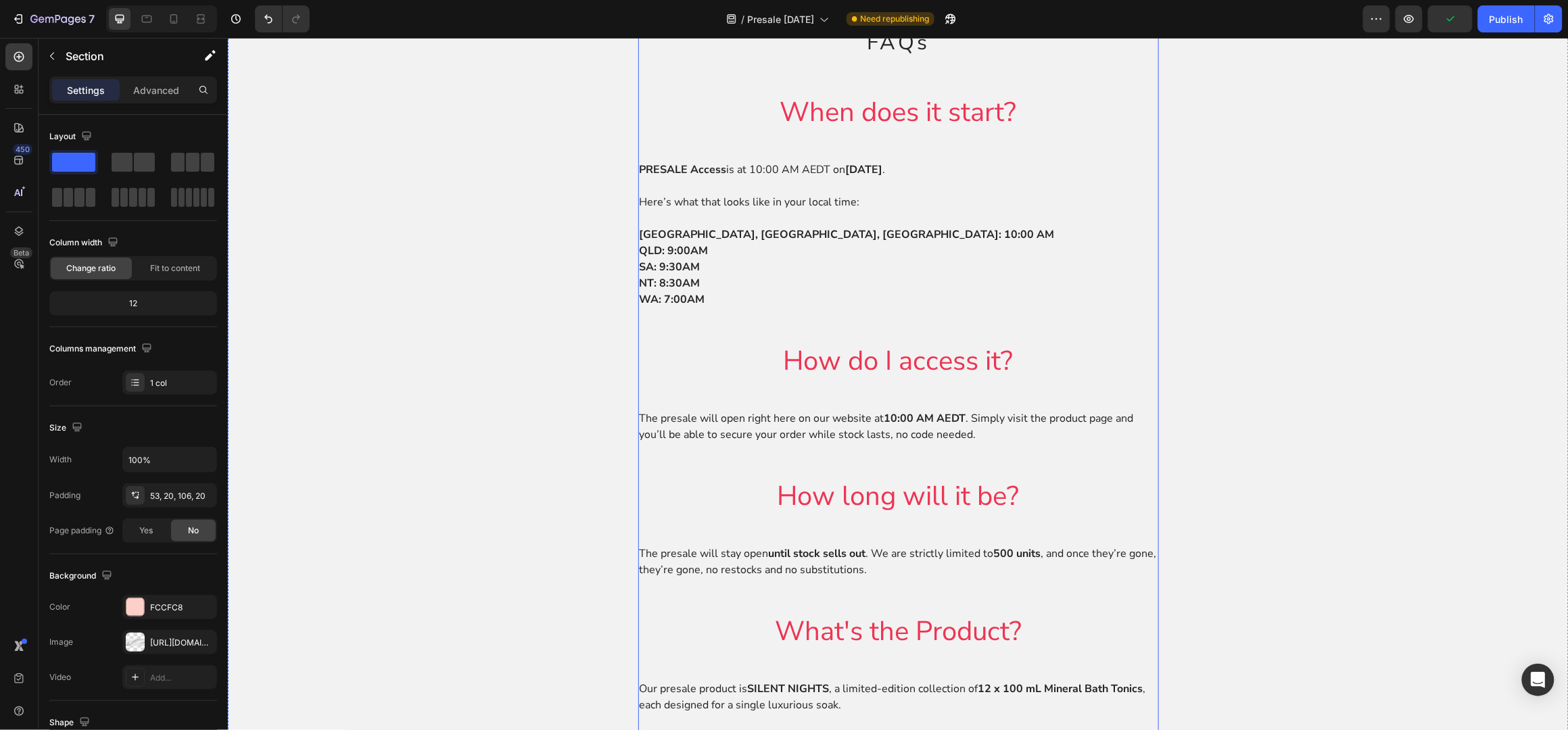
click at [911, 429] on p "The presale will open right here on our website at 10:00 AM AEDT . Simply visit…" at bounding box center [898, 426] width 518 height 33
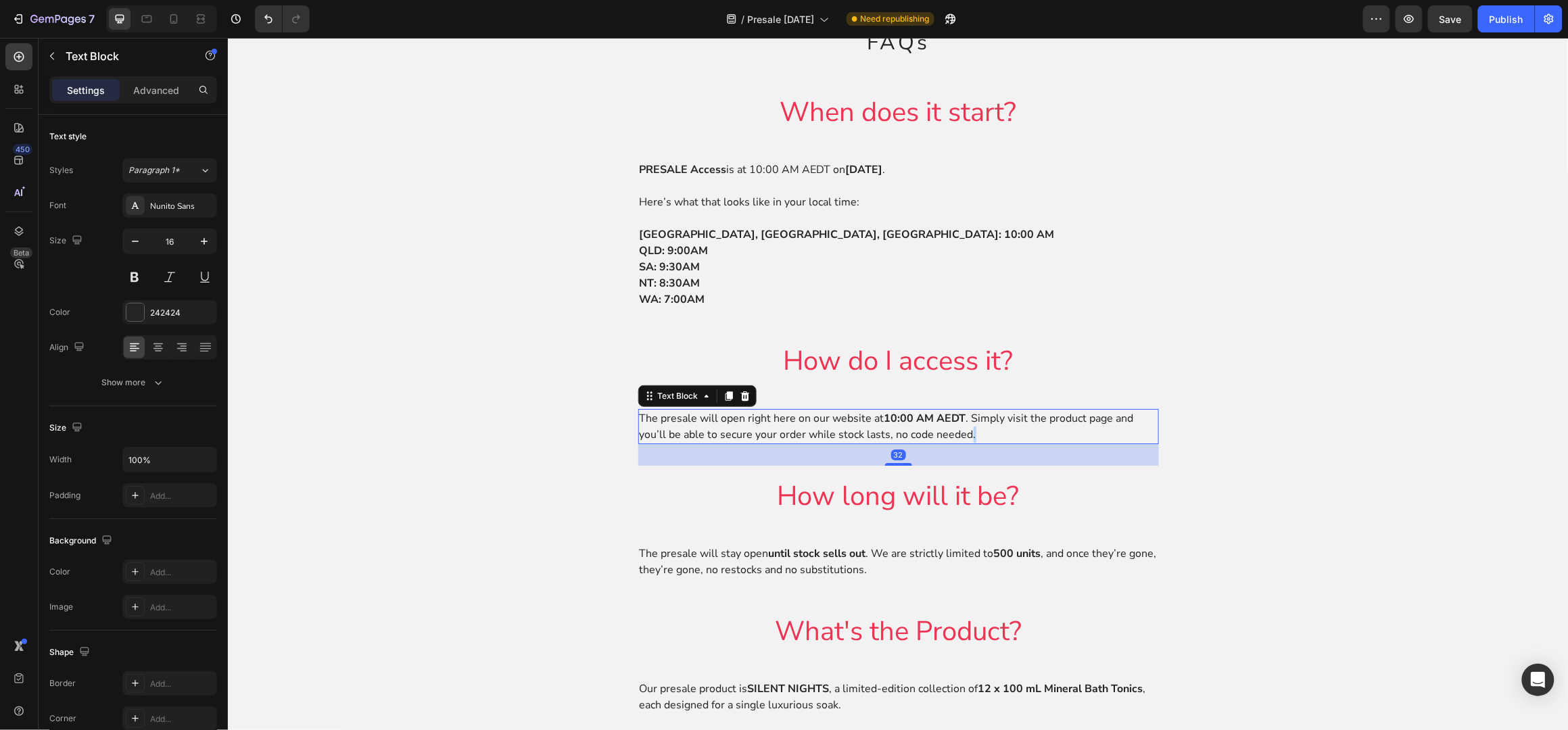
click at [963, 429] on p "The presale will open right here on our website at 10:00 AM AEDT . Simply visit…" at bounding box center [898, 426] width 518 height 33
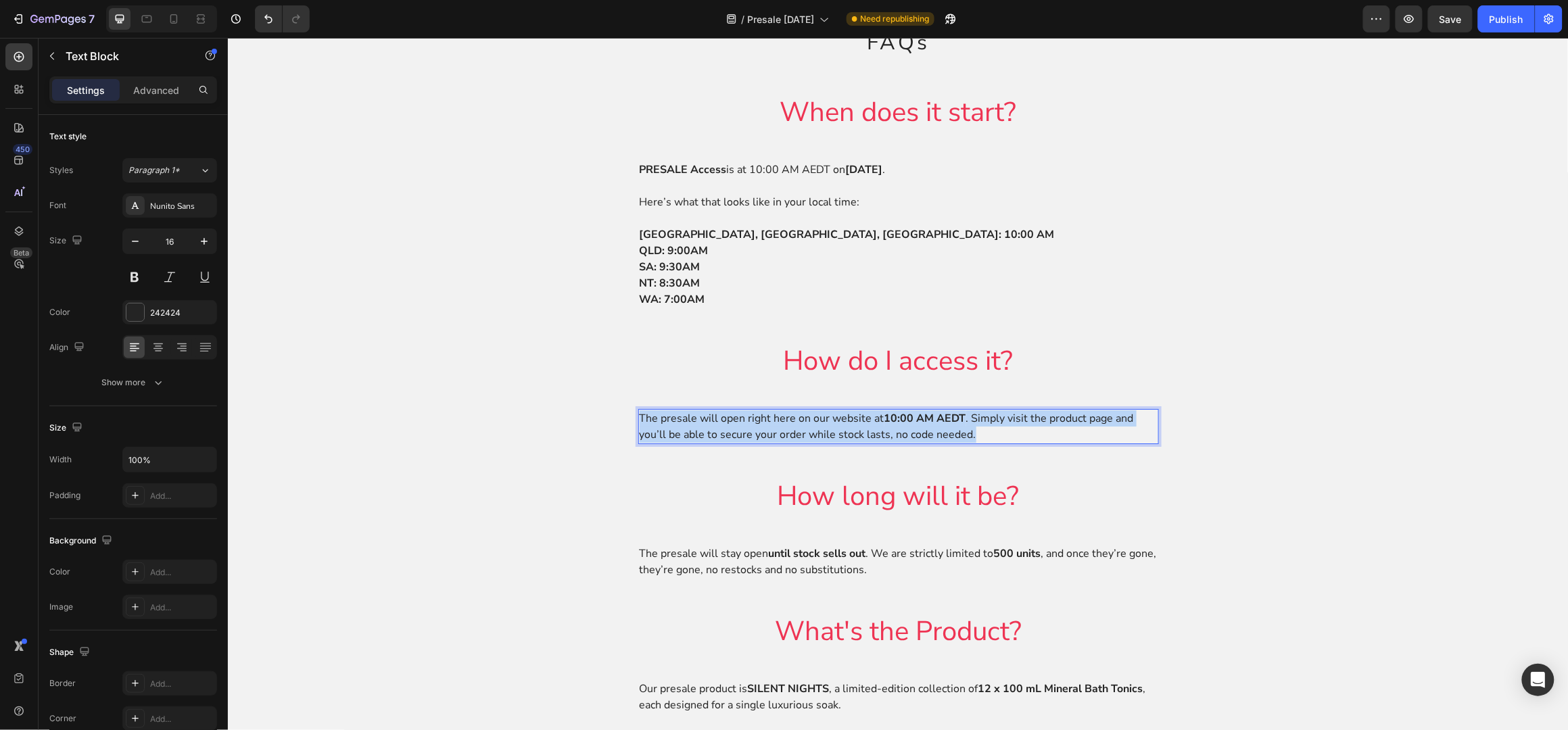
drag, startPoint x: 844, startPoint y: 429, endPoint x: 629, endPoint y: 418, distance: 215.3
click at [637, 418] on div "The presale will open right here on our website at 10:00 AM AEDT . Simply visit…" at bounding box center [898, 426] width 521 height 36
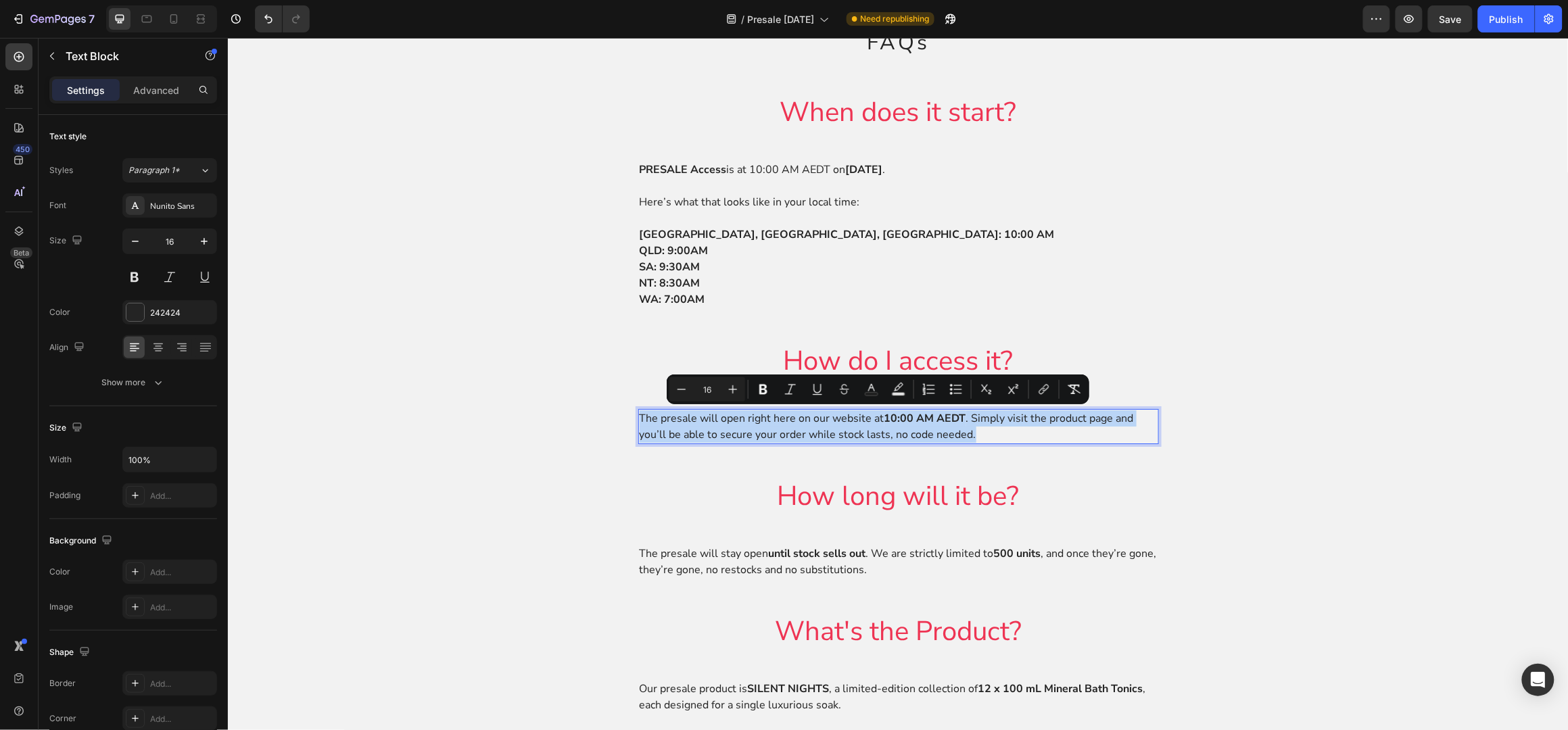
copy p "The presale will open right here on our website at 10:00 AM AEDT . Simply visit…"
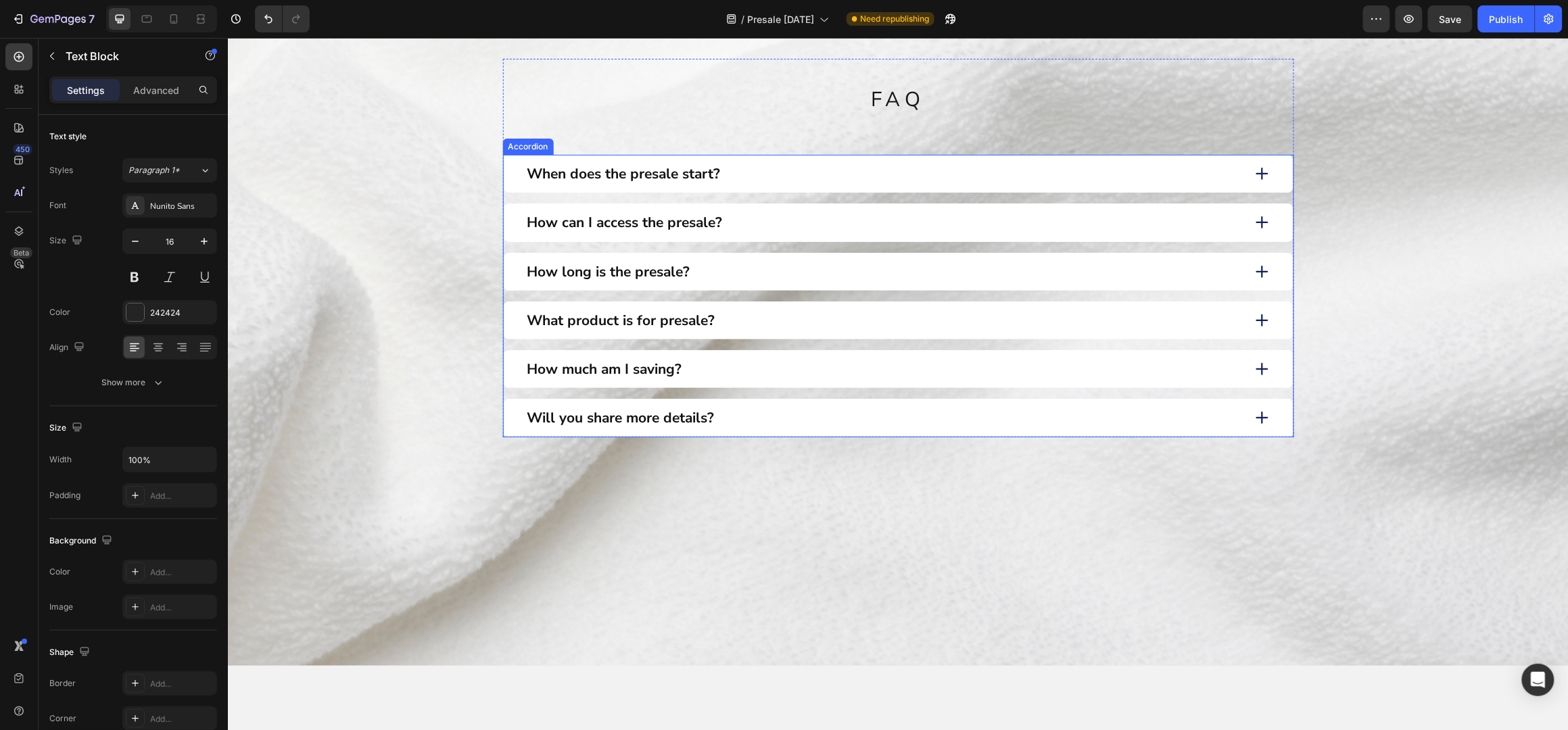
scroll to position [902, 0]
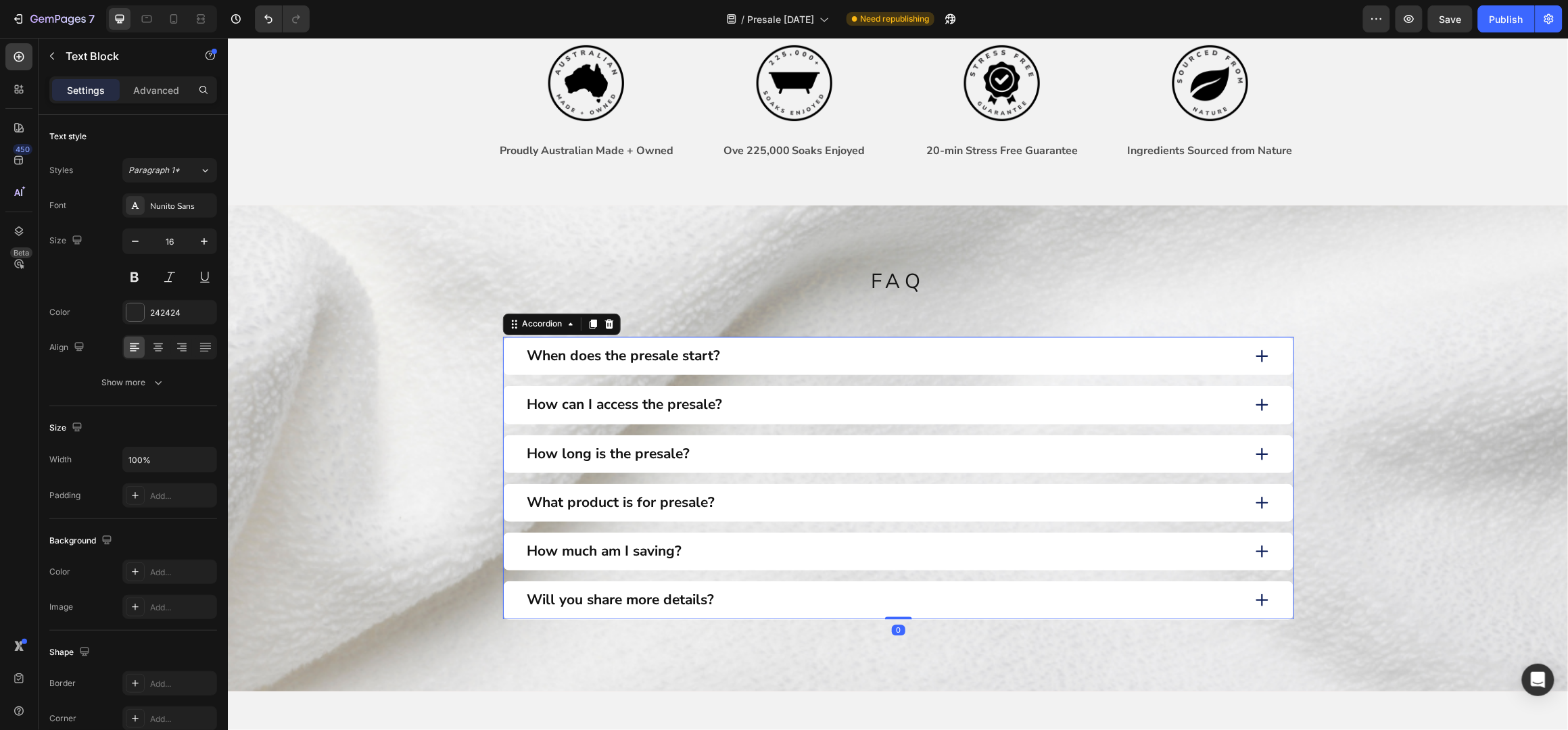
click at [763, 405] on div "How can I access the presale?" at bounding box center [883, 405] width 716 height 21
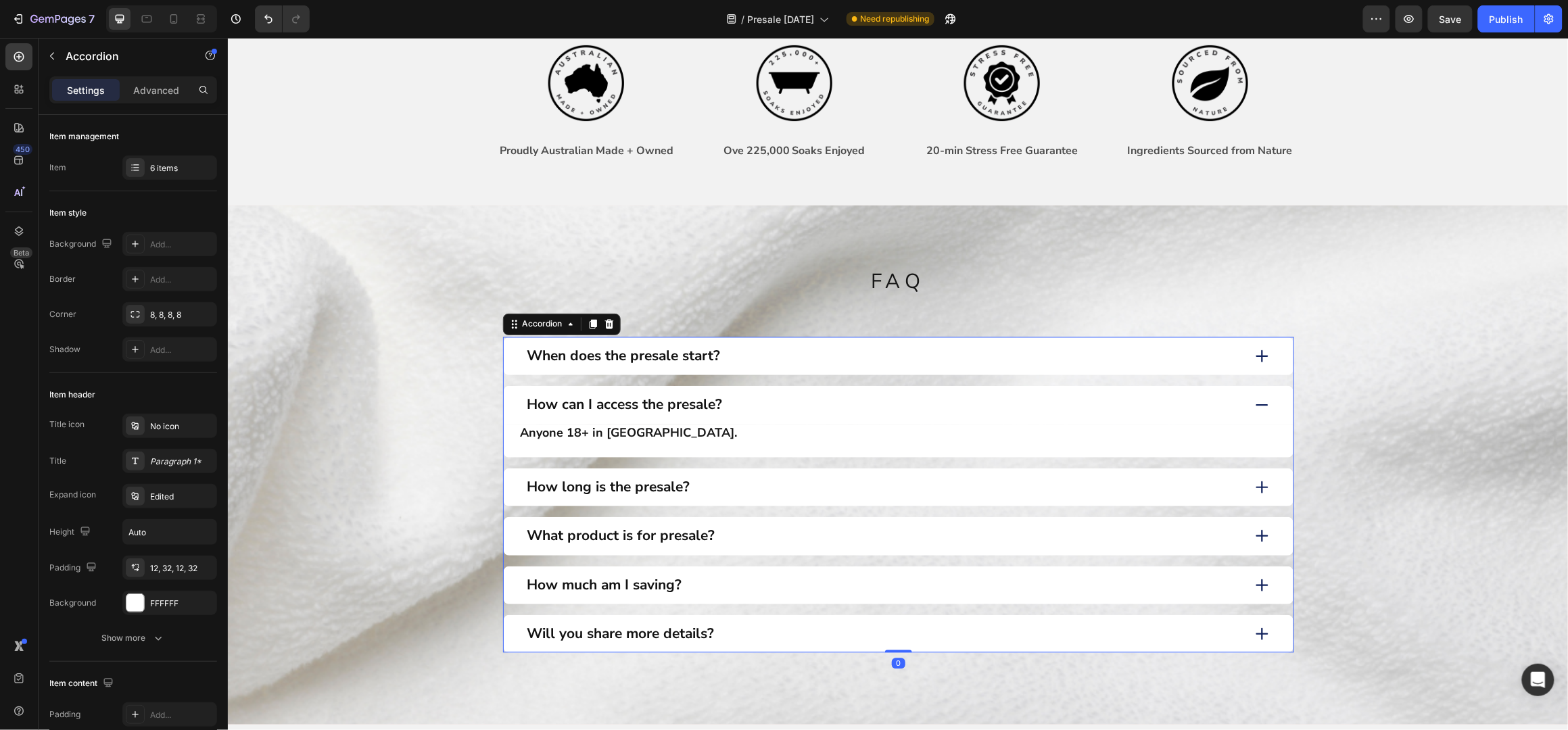
scroll to position [992, 0]
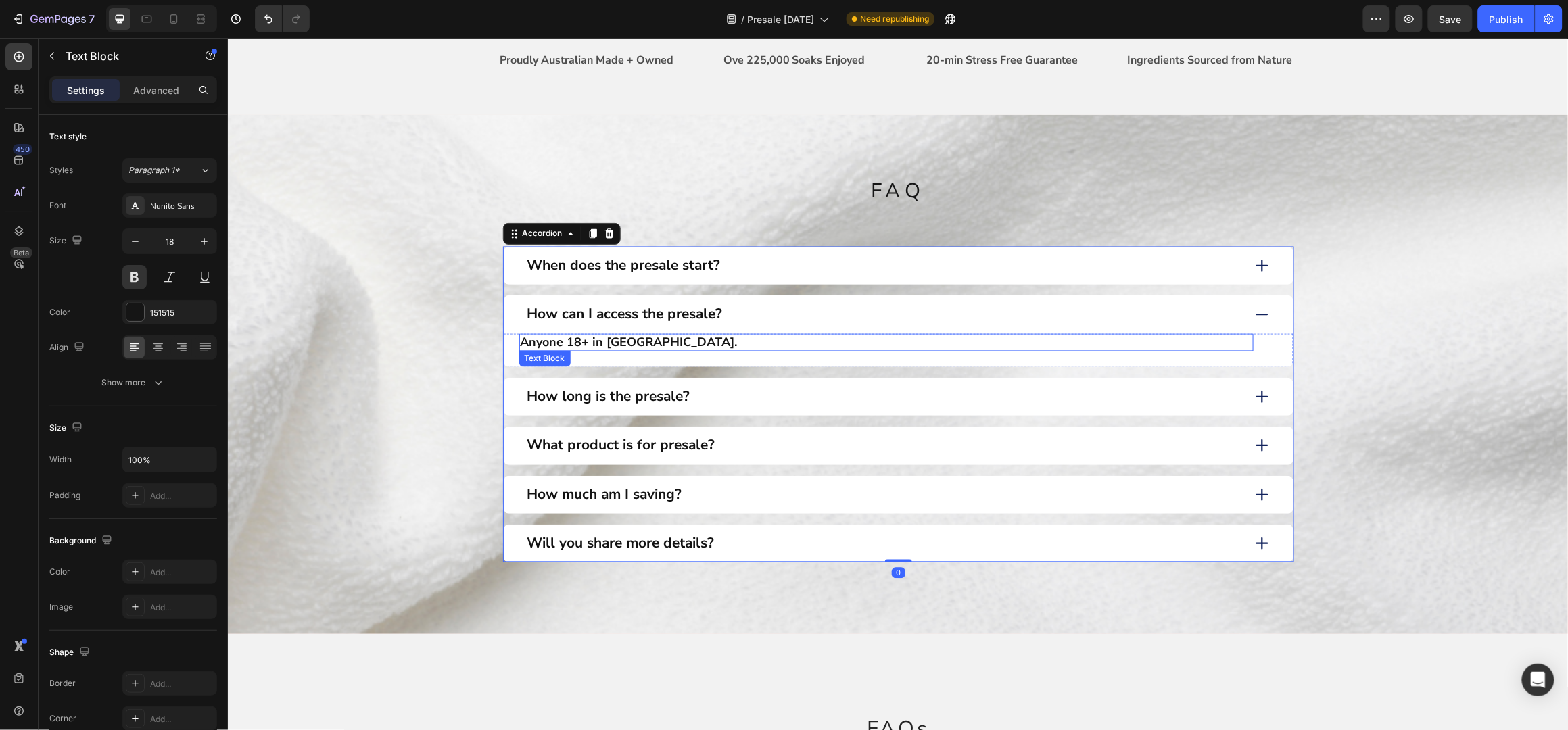
click at [595, 341] on p "Anyone 18+ in Australia." at bounding box center [885, 341] width 732 height 15
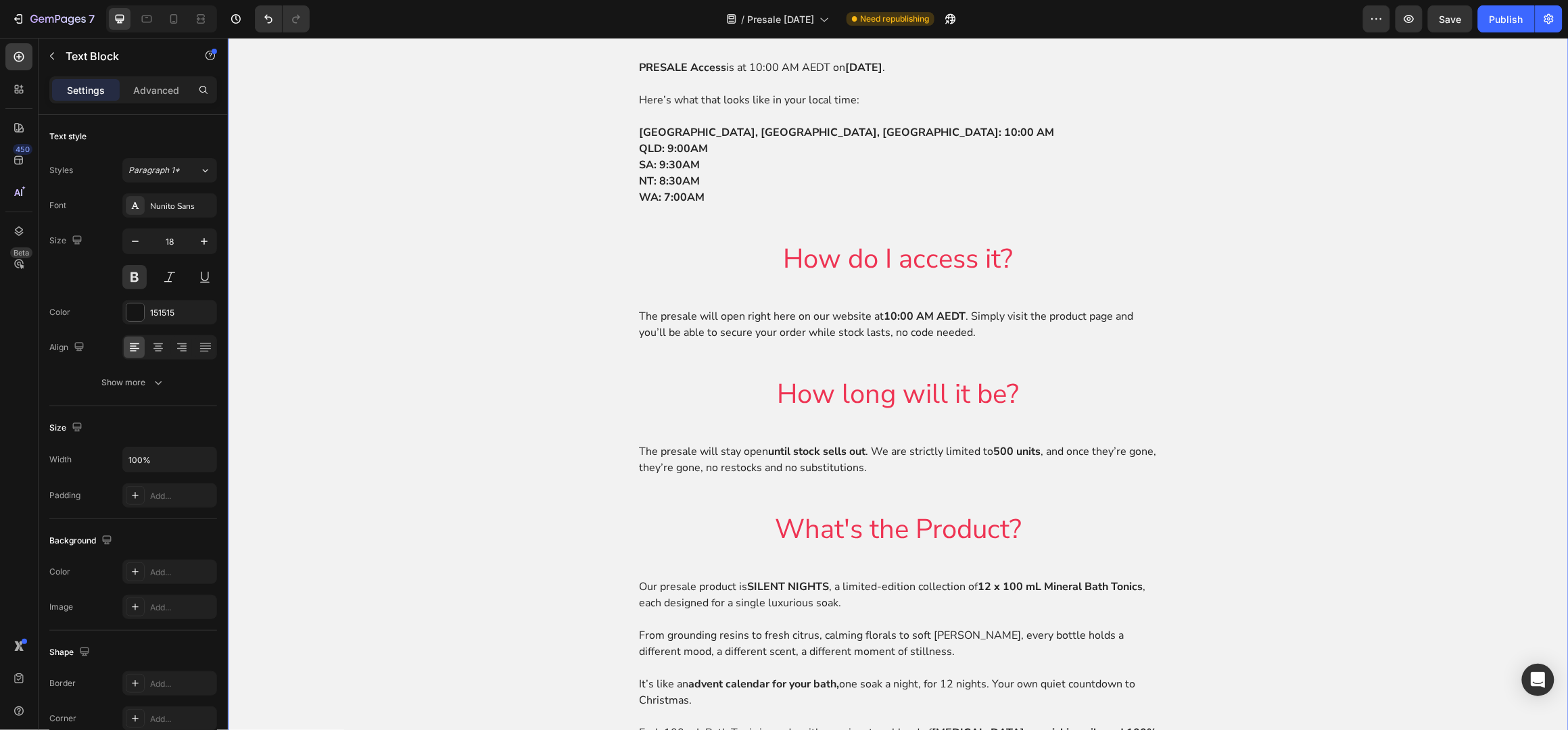
scroll to position [1894, 0]
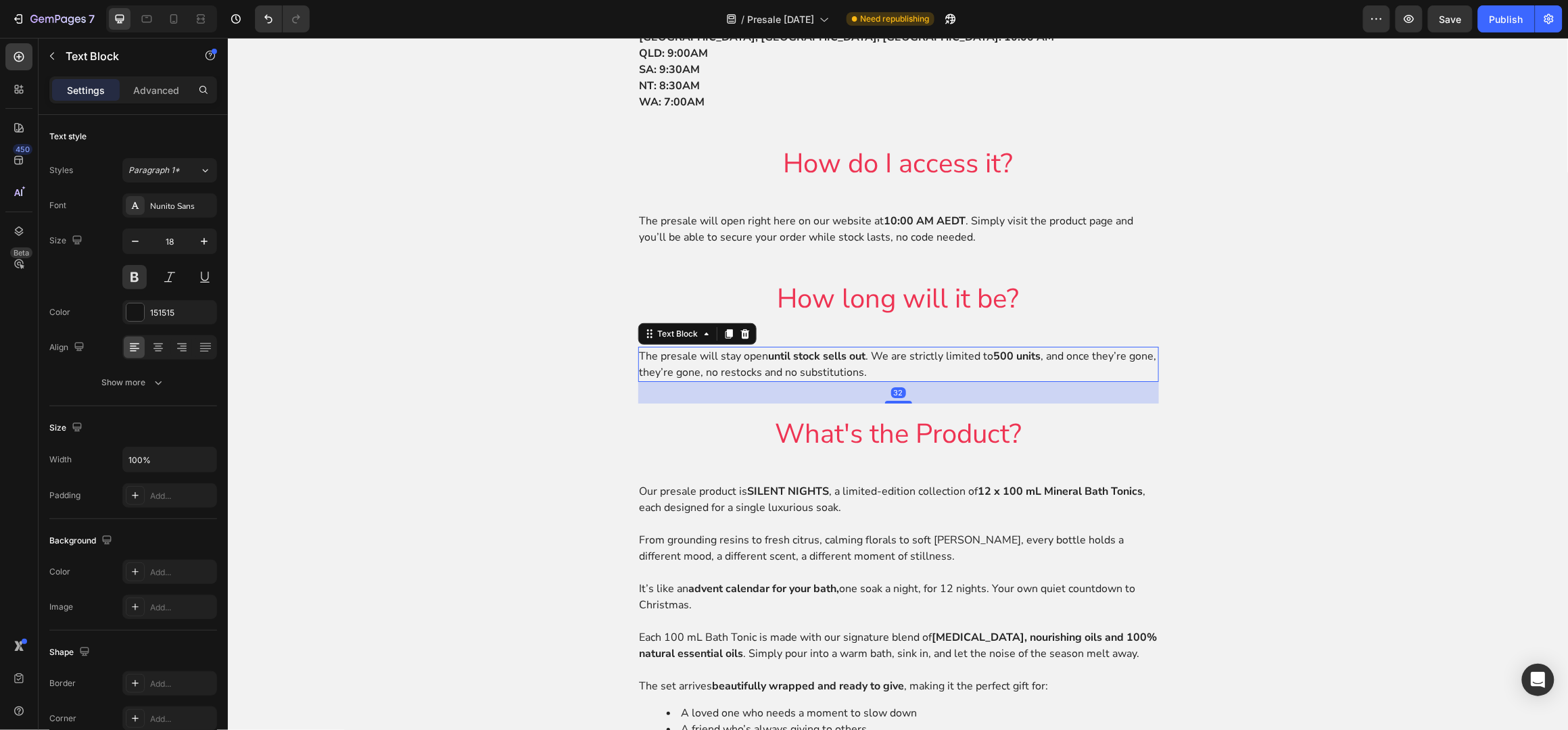
click at [810, 370] on p "The presale will stay open until stock sells out . We are strictly limited to 5…" at bounding box center [898, 364] width 518 height 33
click at [858, 369] on p "The presale will stay open until stock sells out . We are strictly limited to 5…" at bounding box center [898, 364] width 518 height 33
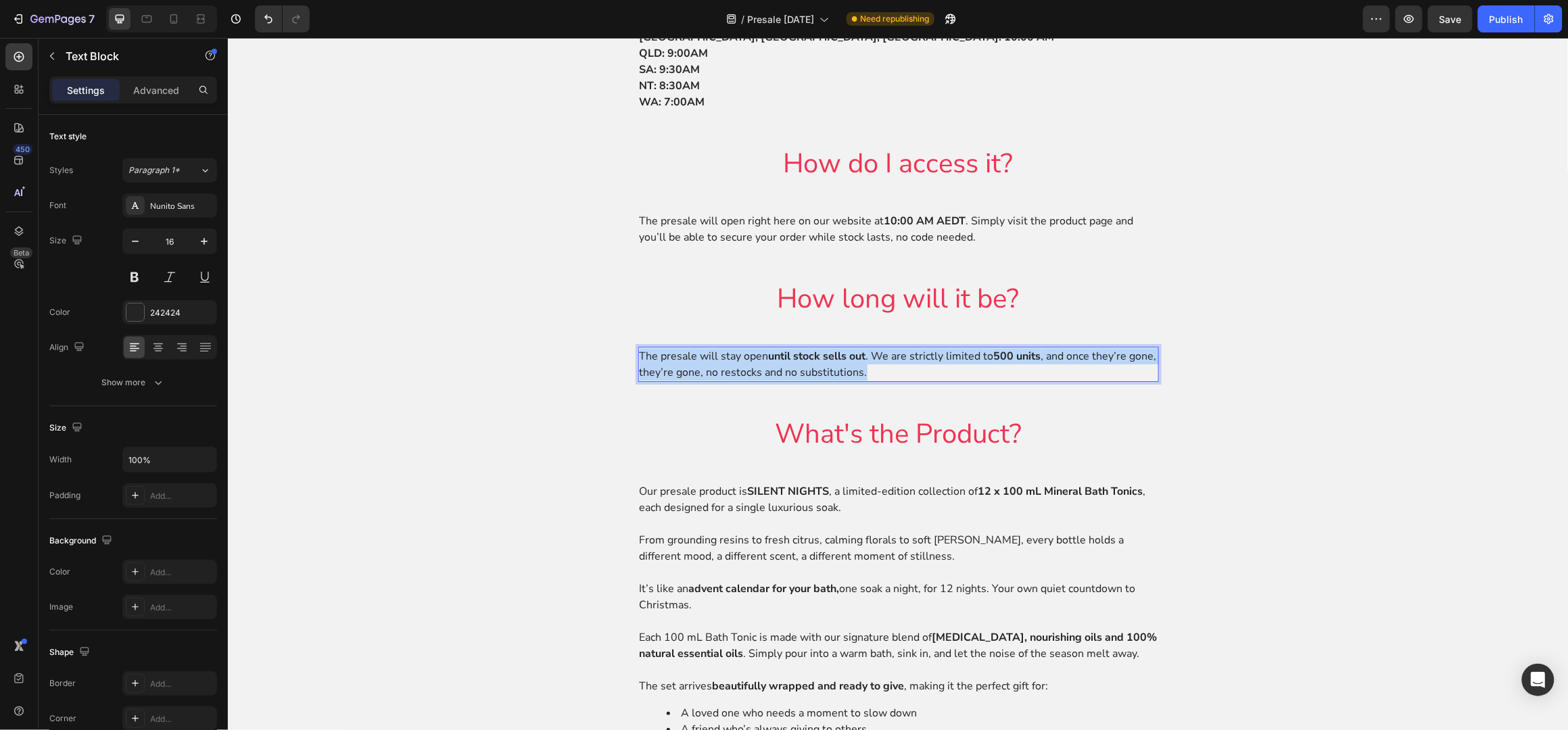
drag, startPoint x: 857, startPoint y: 369, endPoint x: 634, endPoint y: 354, distance: 223.5
click at [639, 354] on p "The presale will stay open until stock sells out . We are strictly limited to 5…" at bounding box center [898, 364] width 518 height 33
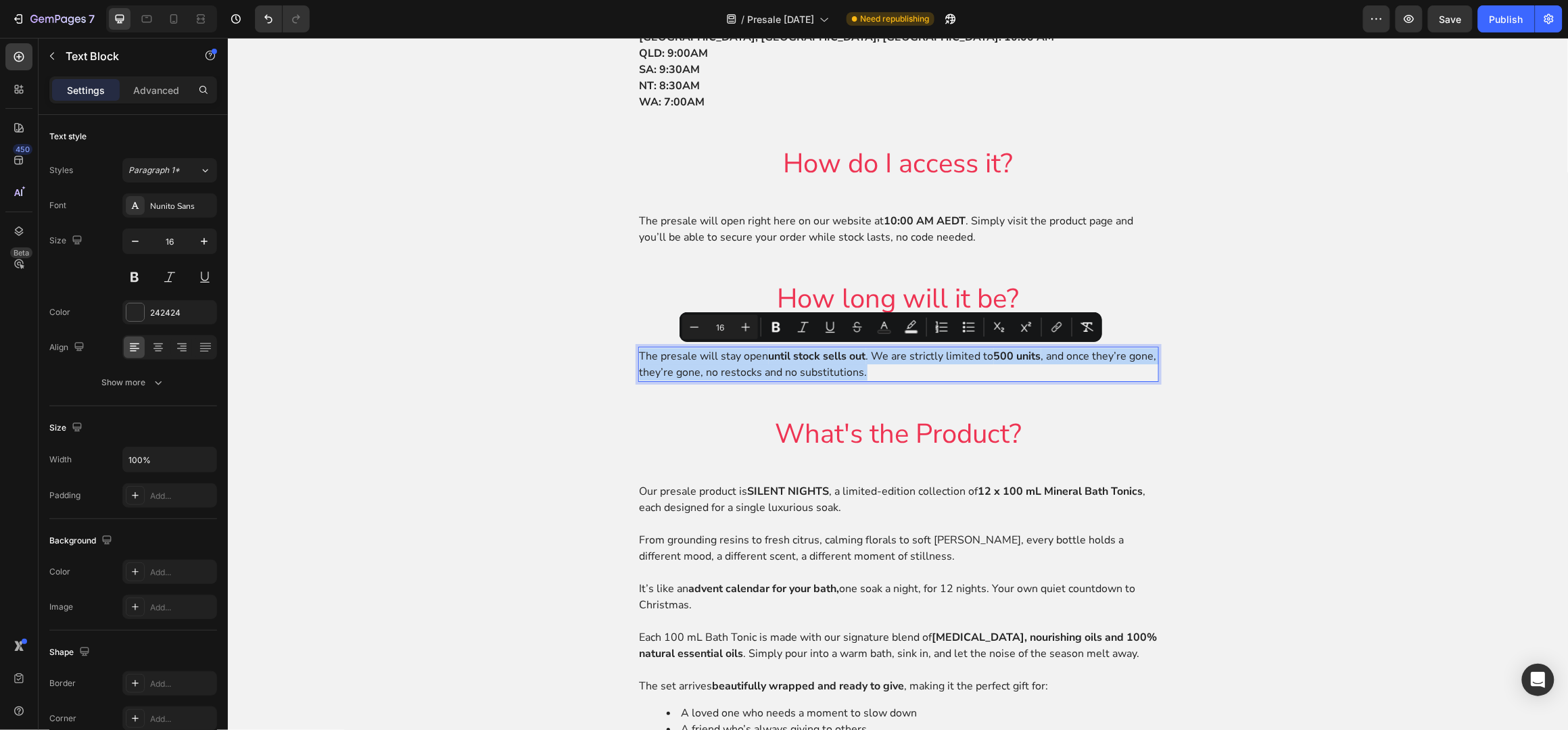
copy p "The presale will stay open until stock sells out . We are strictly limited to 5…"
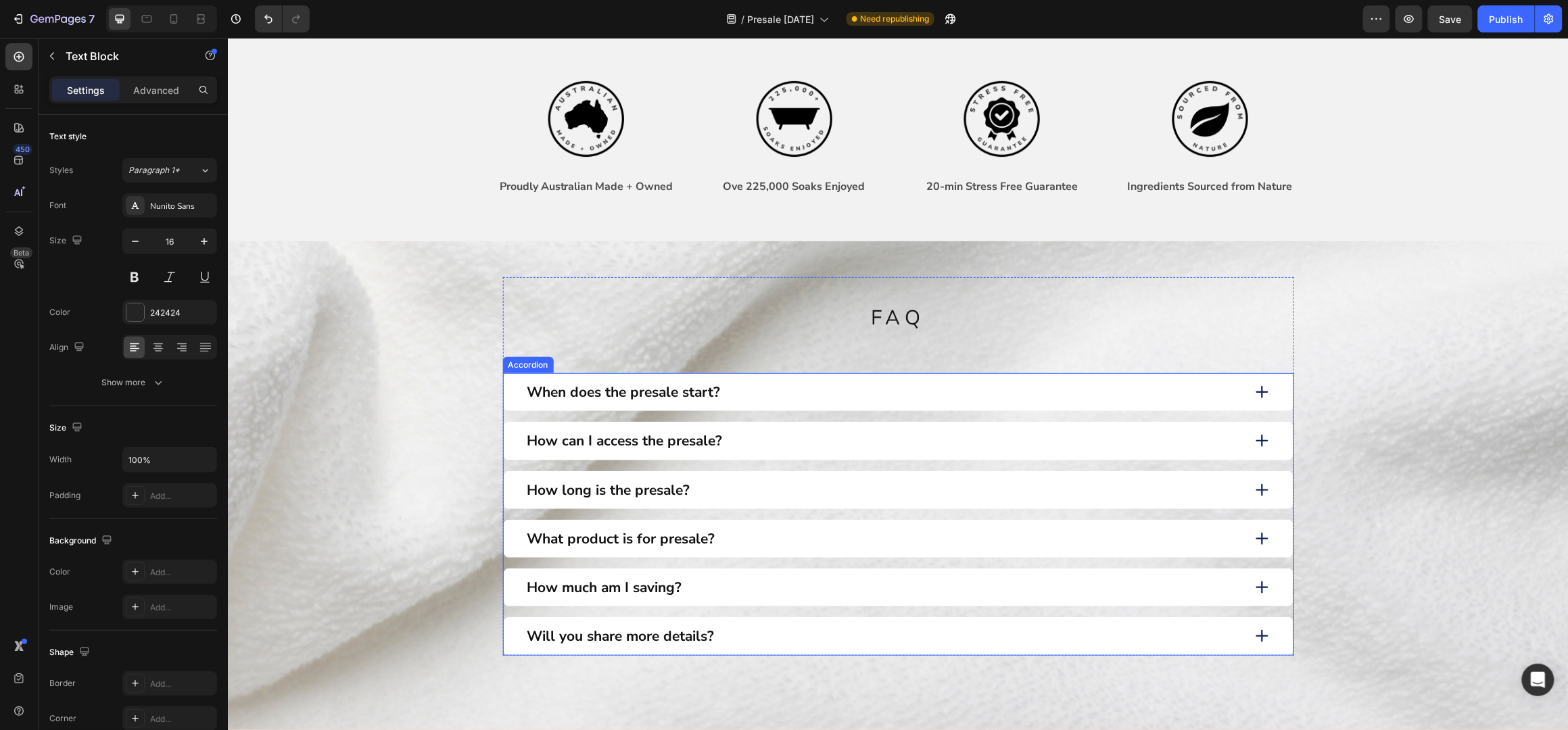
scroll to position [812, 0]
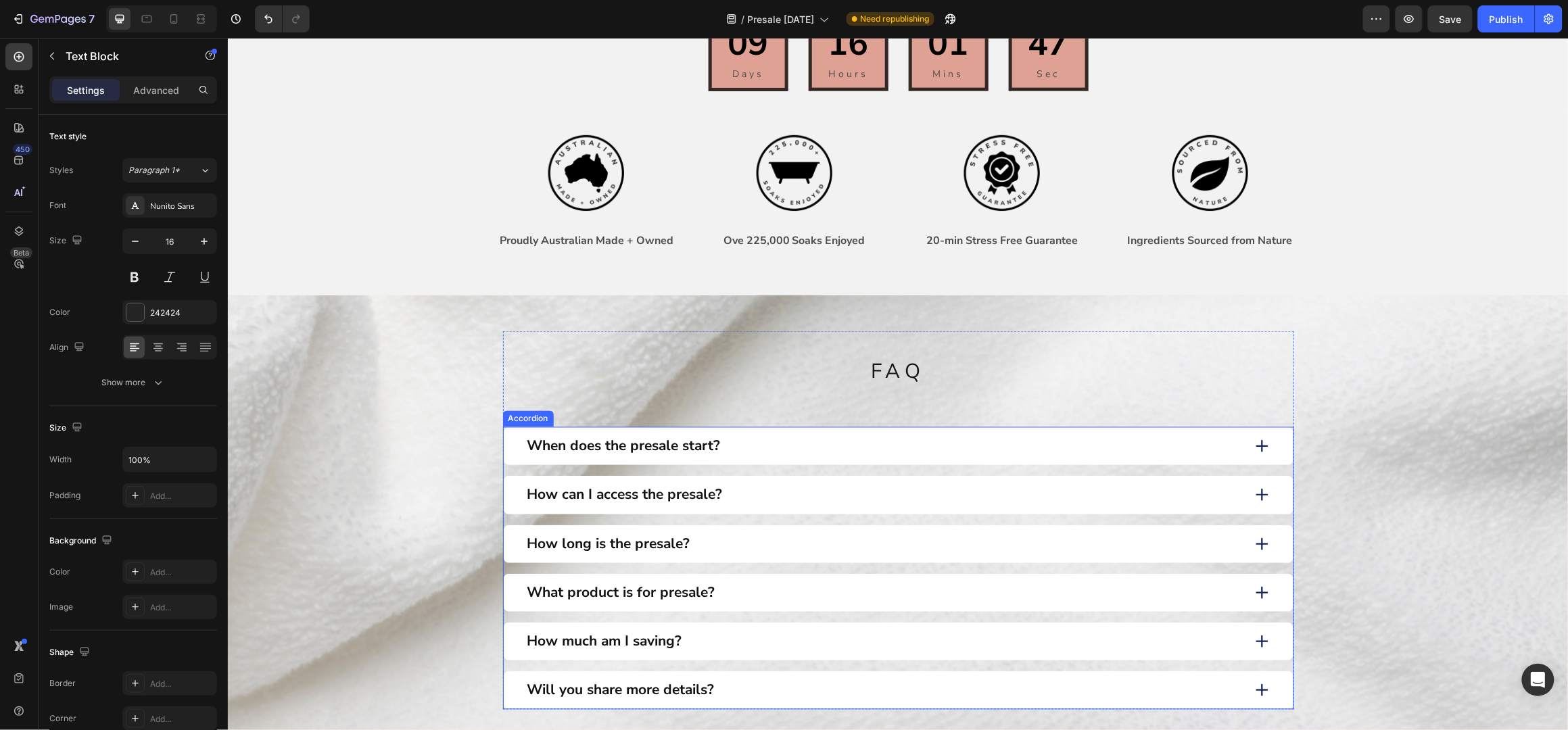
click at [716, 543] on div "How long is the presale?" at bounding box center [883, 543] width 716 height 21
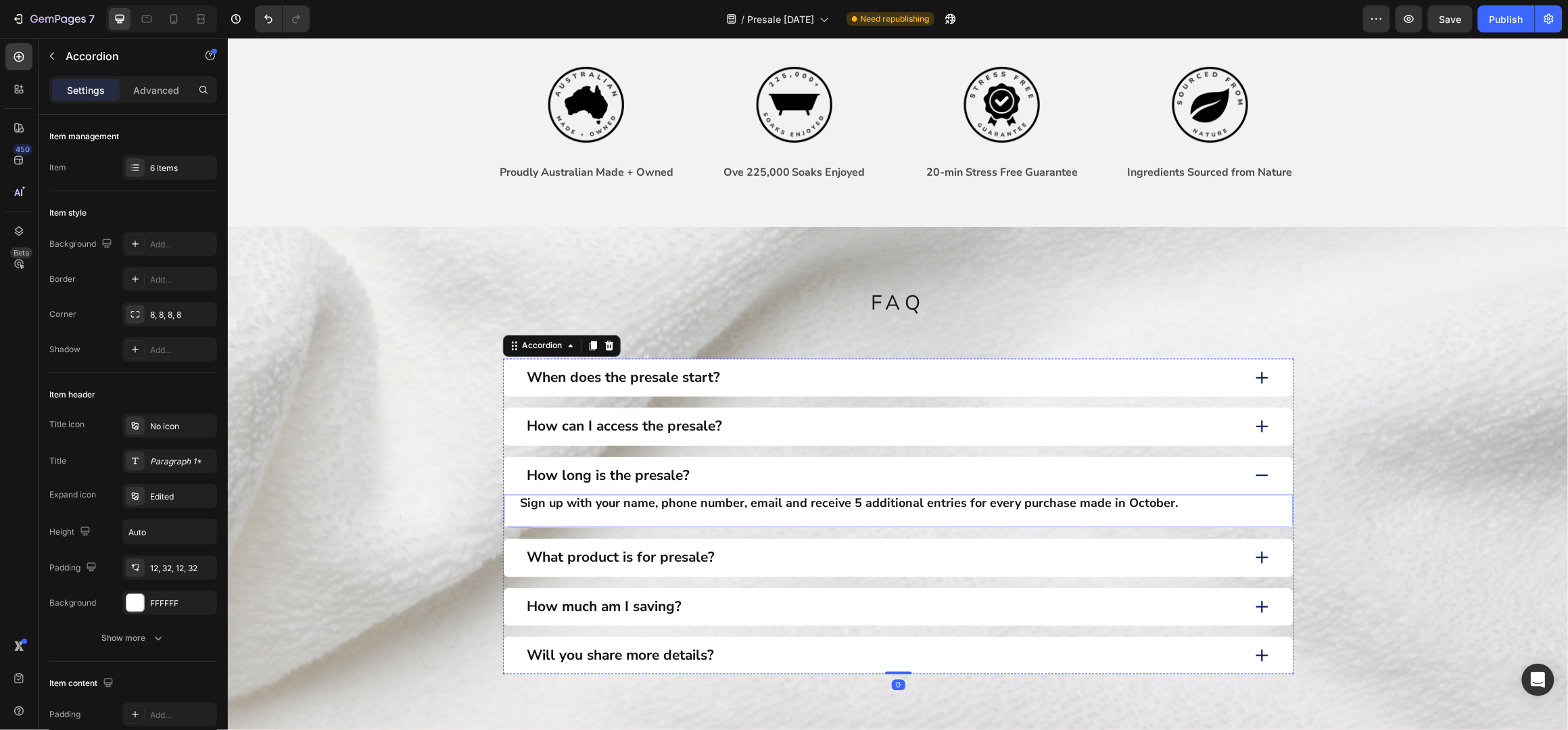
scroll to position [902, 0]
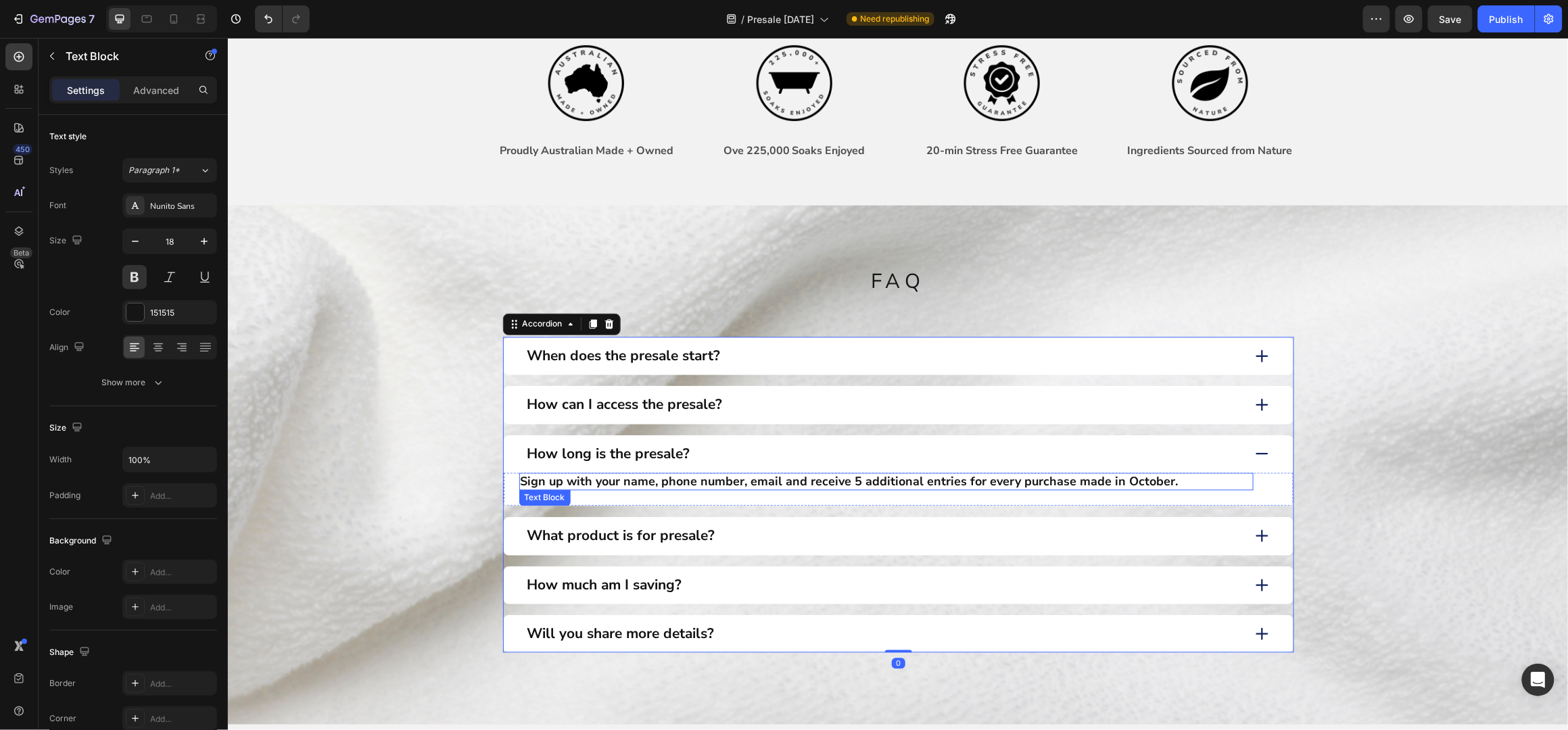
click at [696, 481] on p "Sign up with your name, phone number, email and receive 5 additional entries fo…" at bounding box center [885, 481] width 732 height 15
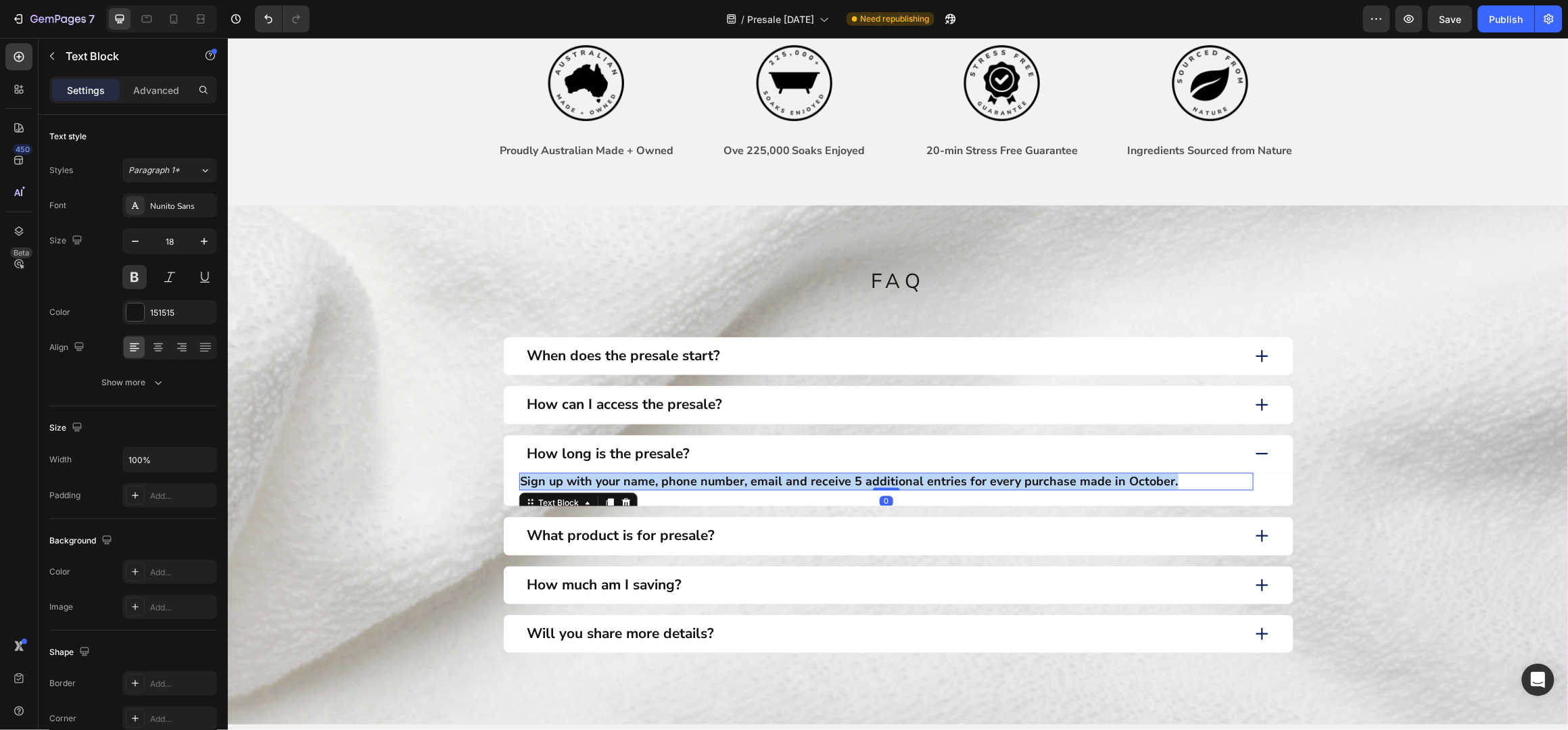
click at [696, 481] on p "Sign up with your name, phone number, email and receive 5 additional entries fo…" at bounding box center [885, 481] width 732 height 15
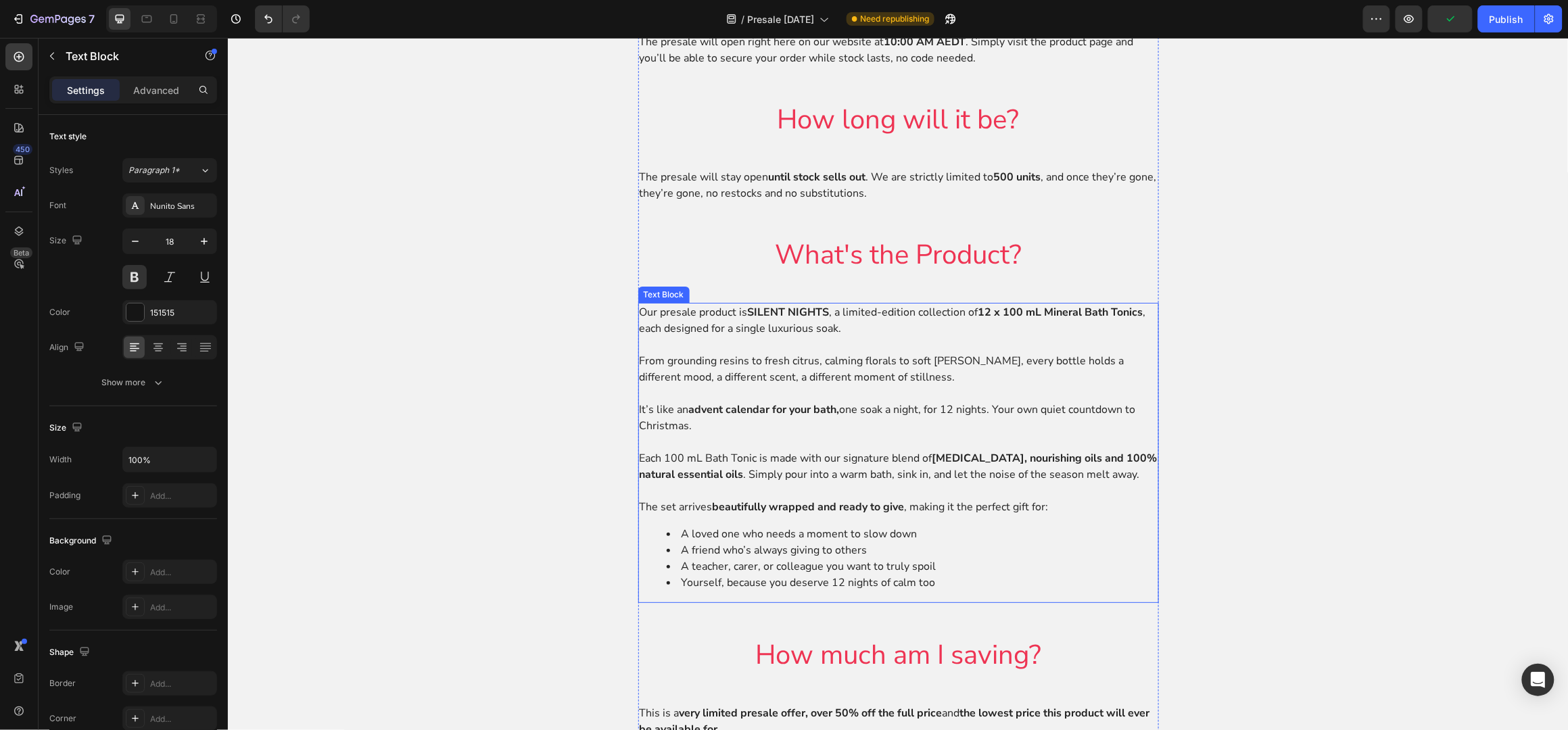
scroll to position [2074, 0]
click at [853, 428] on p "It’s like an advent calendar for your bath, one soak a night, for 12 nights. Yo…" at bounding box center [898, 416] width 518 height 33
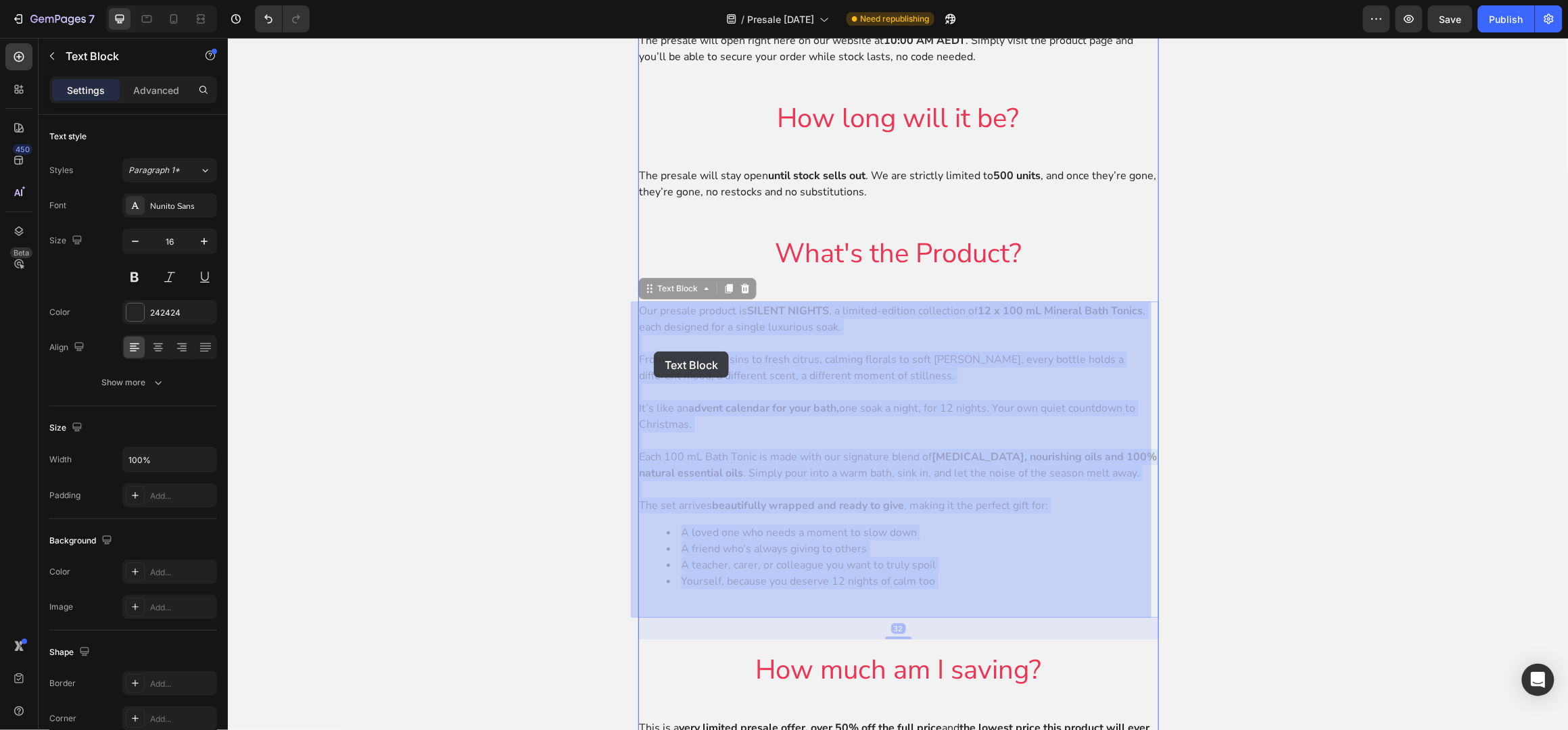
drag, startPoint x: 922, startPoint y: 591, endPoint x: 669, endPoint y: 347, distance: 351.5
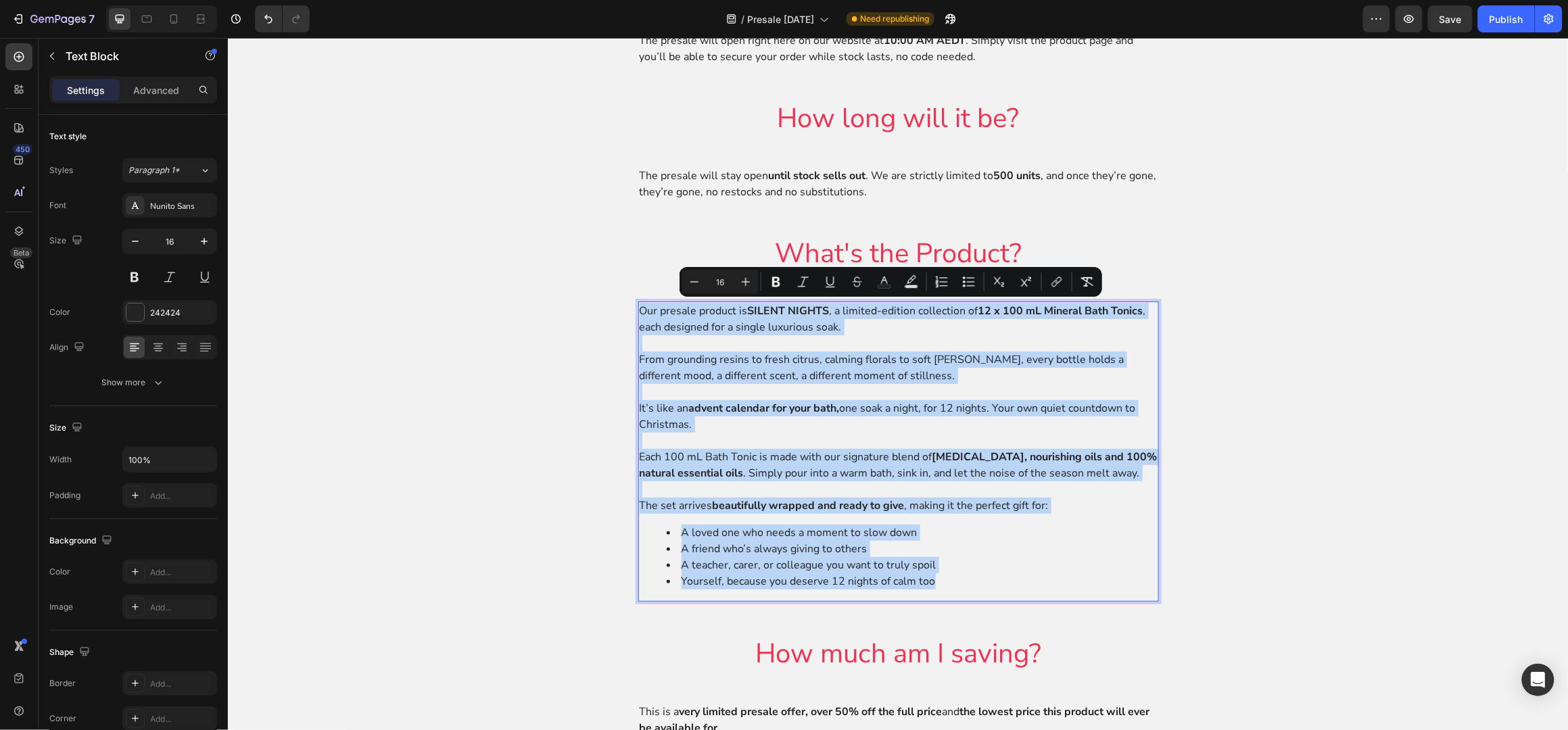
drag, startPoint x: 633, startPoint y: 308, endPoint x: 972, endPoint y: 606, distance: 451.4
click at [972, 601] on div "Our presale product is SILENT NIGHTS , a limited-edition collection of 12 x 100…" at bounding box center [898, 451] width 521 height 301
copy div "Our presale product is SILENT NIGHTS , a limited-edition collection of 12 x 100…"
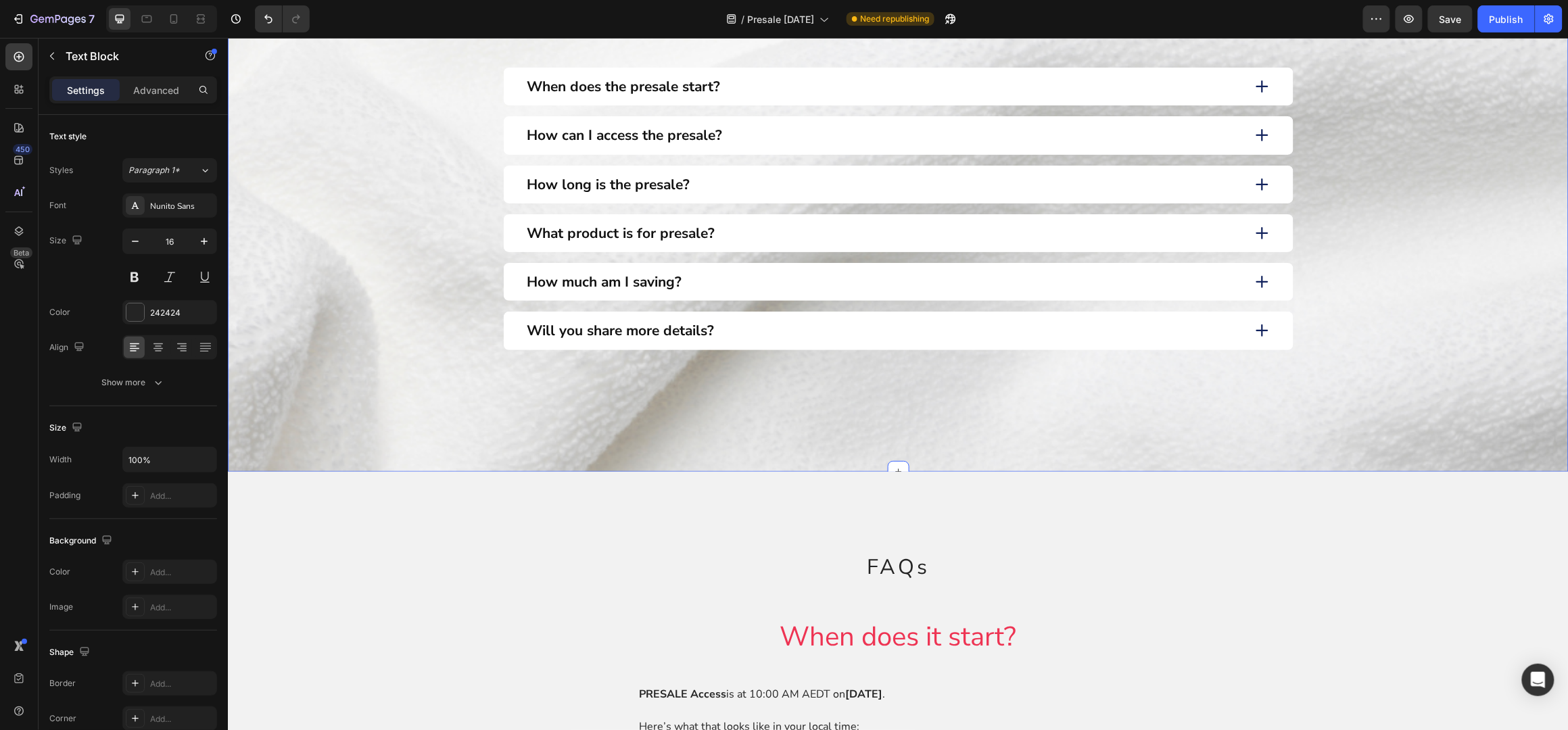
scroll to position [1082, 0]
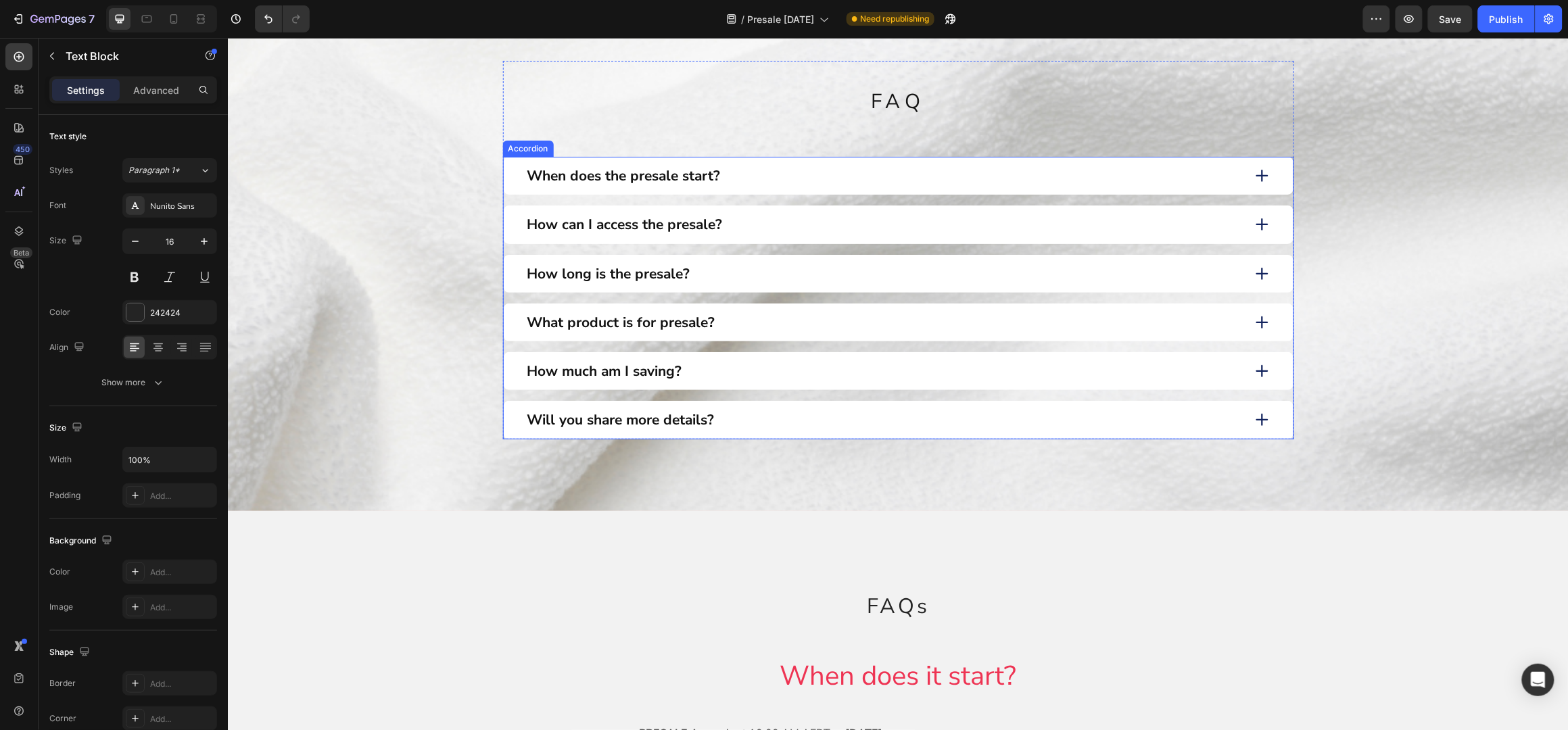
click at [617, 315] on p "What product is for presale?" at bounding box center [620, 322] width 188 height 18
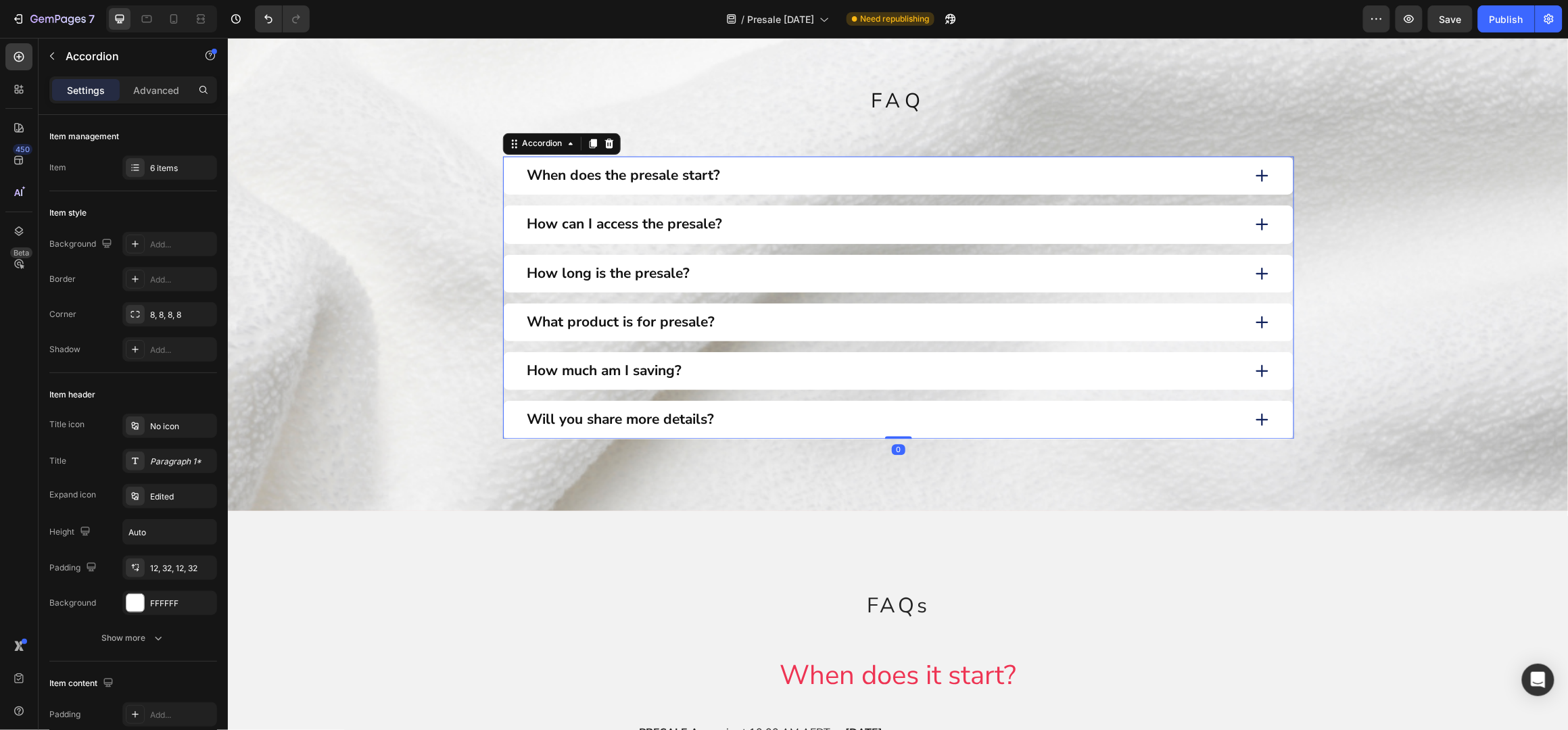
click at [752, 325] on div "What product is for presale?" at bounding box center [883, 322] width 716 height 21
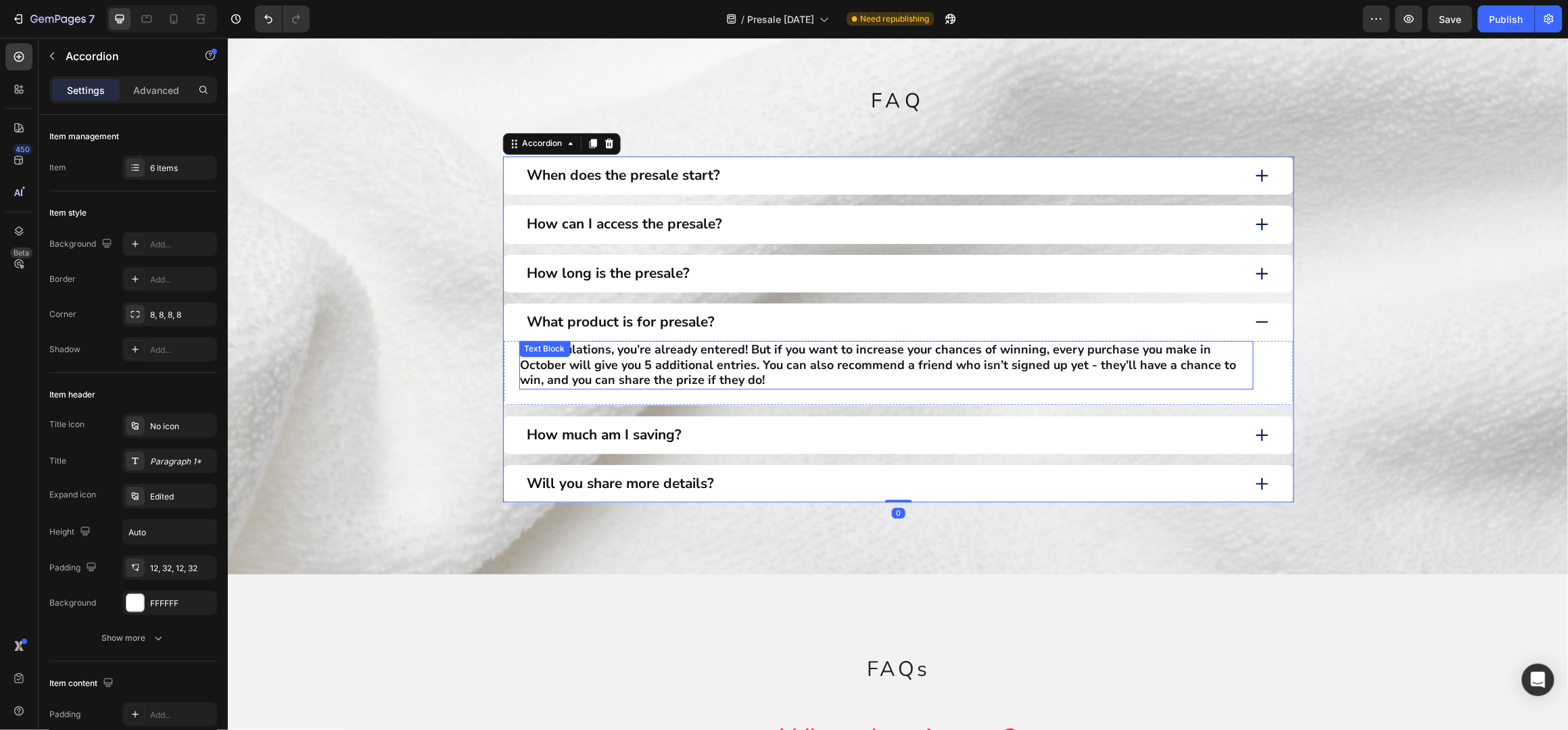
click at [684, 365] on p "Congratulations, you’re already entered! But if you want to increase your chanc…" at bounding box center [885, 365] width 732 height 46
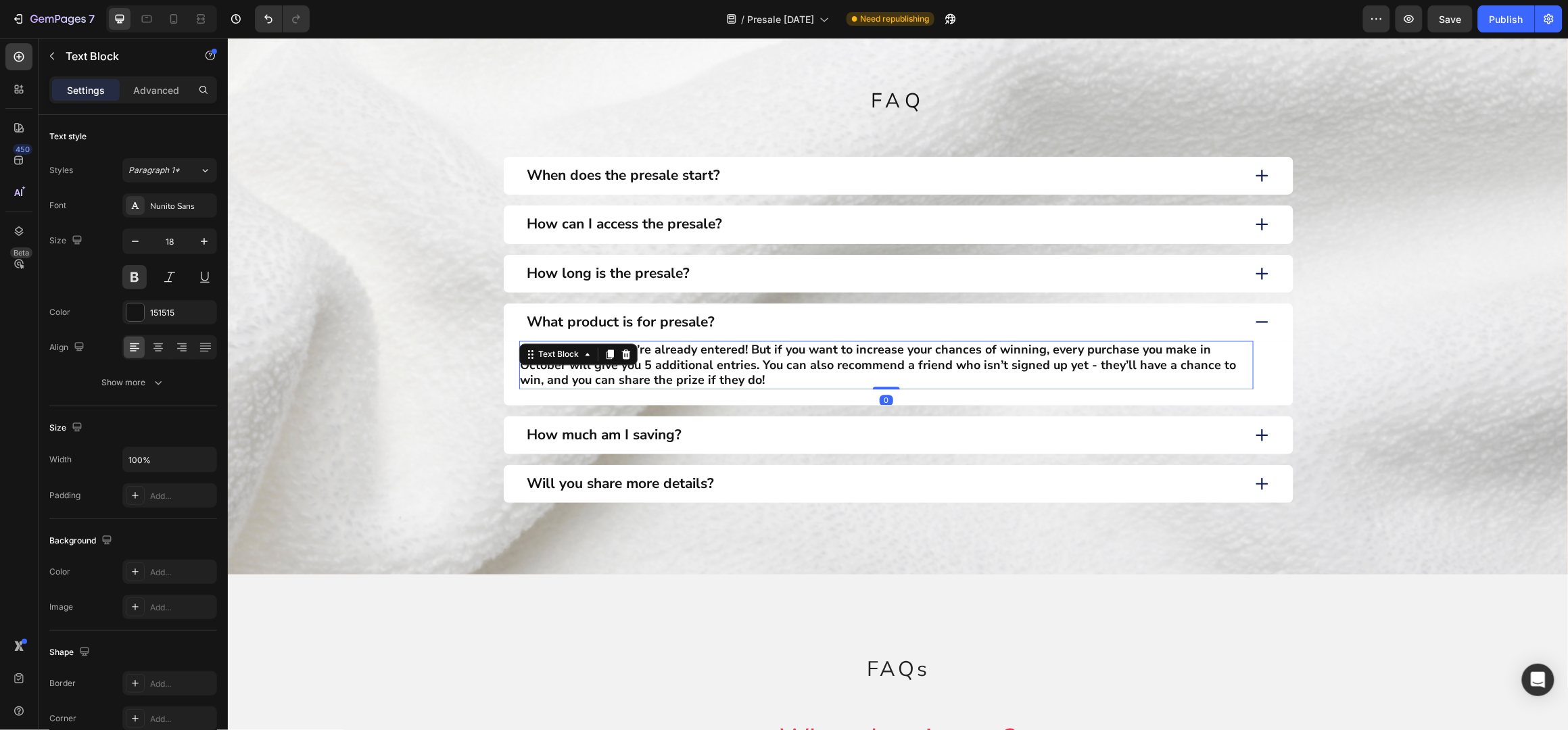
click at [684, 365] on p "Congratulations, you’re already entered! But if you want to increase your chanc…" at bounding box center [885, 365] width 732 height 46
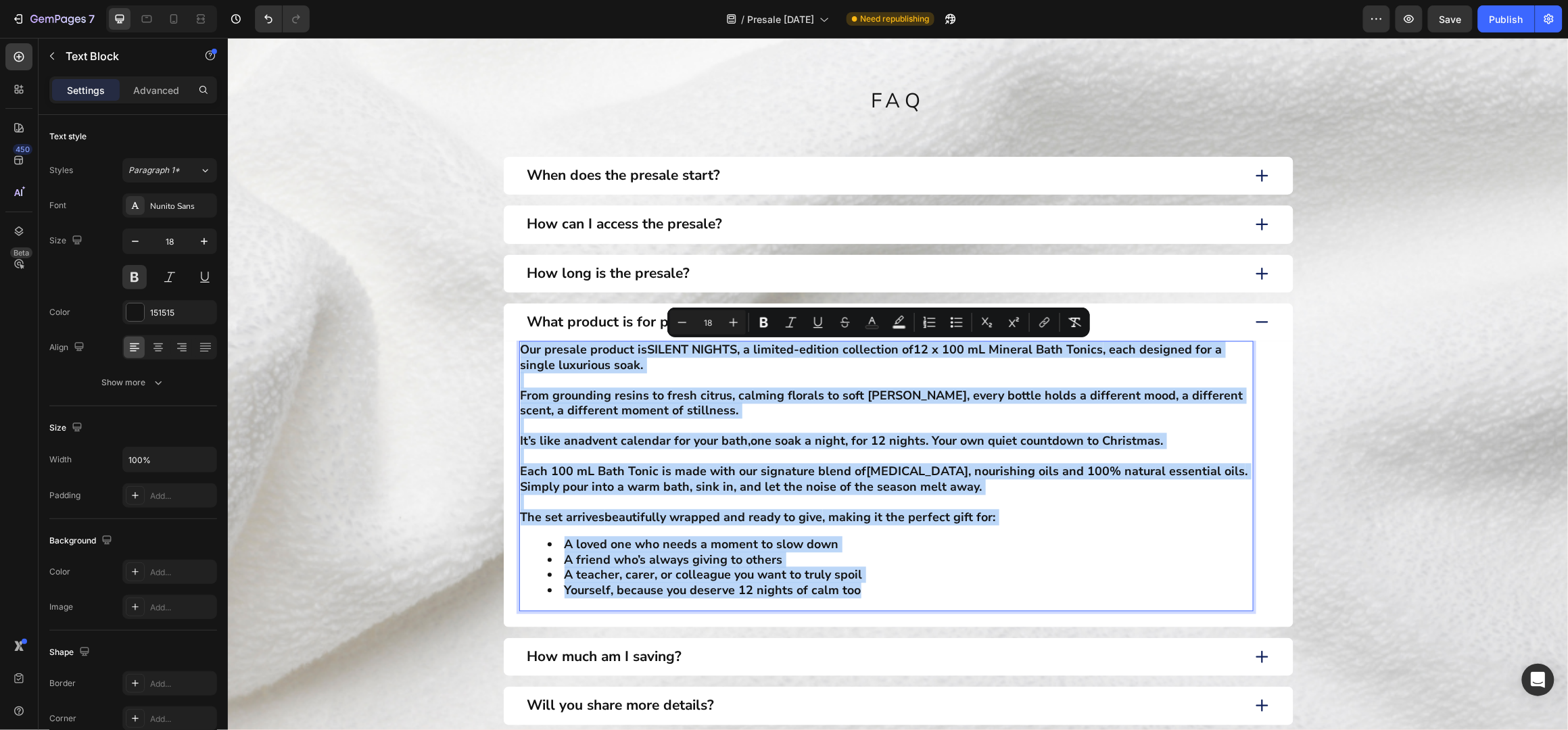
drag, startPoint x: 764, startPoint y: 561, endPoint x: 513, endPoint y: 353, distance: 326.0
click at [518, 353] on div "Our presale product is SILENT NIGHTS , a limited-edition collection of 12 x 100…" at bounding box center [885, 476] width 734 height 270
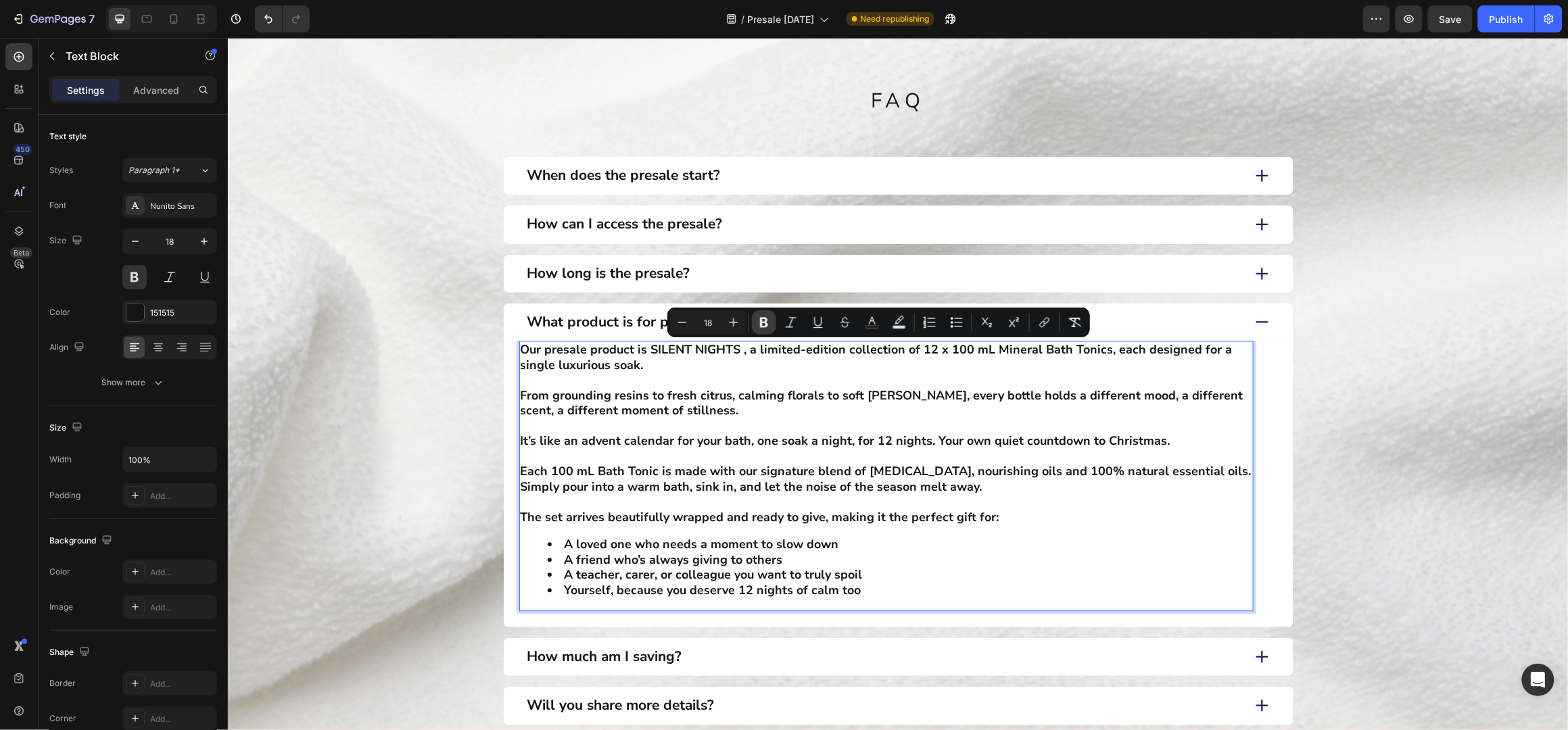
click at [767, 323] on icon "Editor contextual toolbar" at bounding box center [764, 322] width 13 height 13
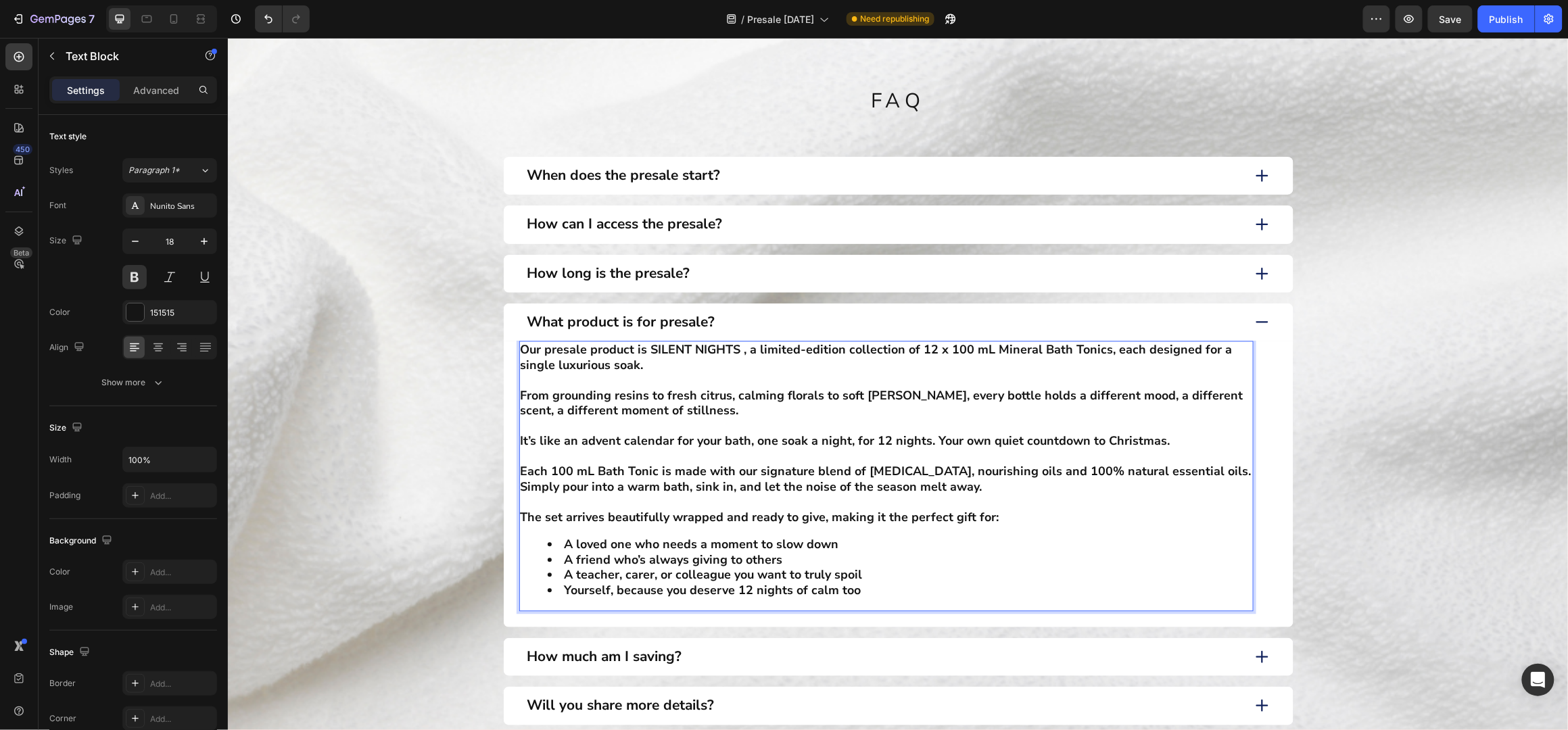
click at [680, 365] on p "Our presale product is SILENT NIGHTS , a limited-edition collection of 12 x 100…" at bounding box center [885, 357] width 732 height 30
click at [688, 390] on p "From grounding resins to fresh citrus, calming florals to soft woods, every bot…" at bounding box center [885, 404] width 732 height 30
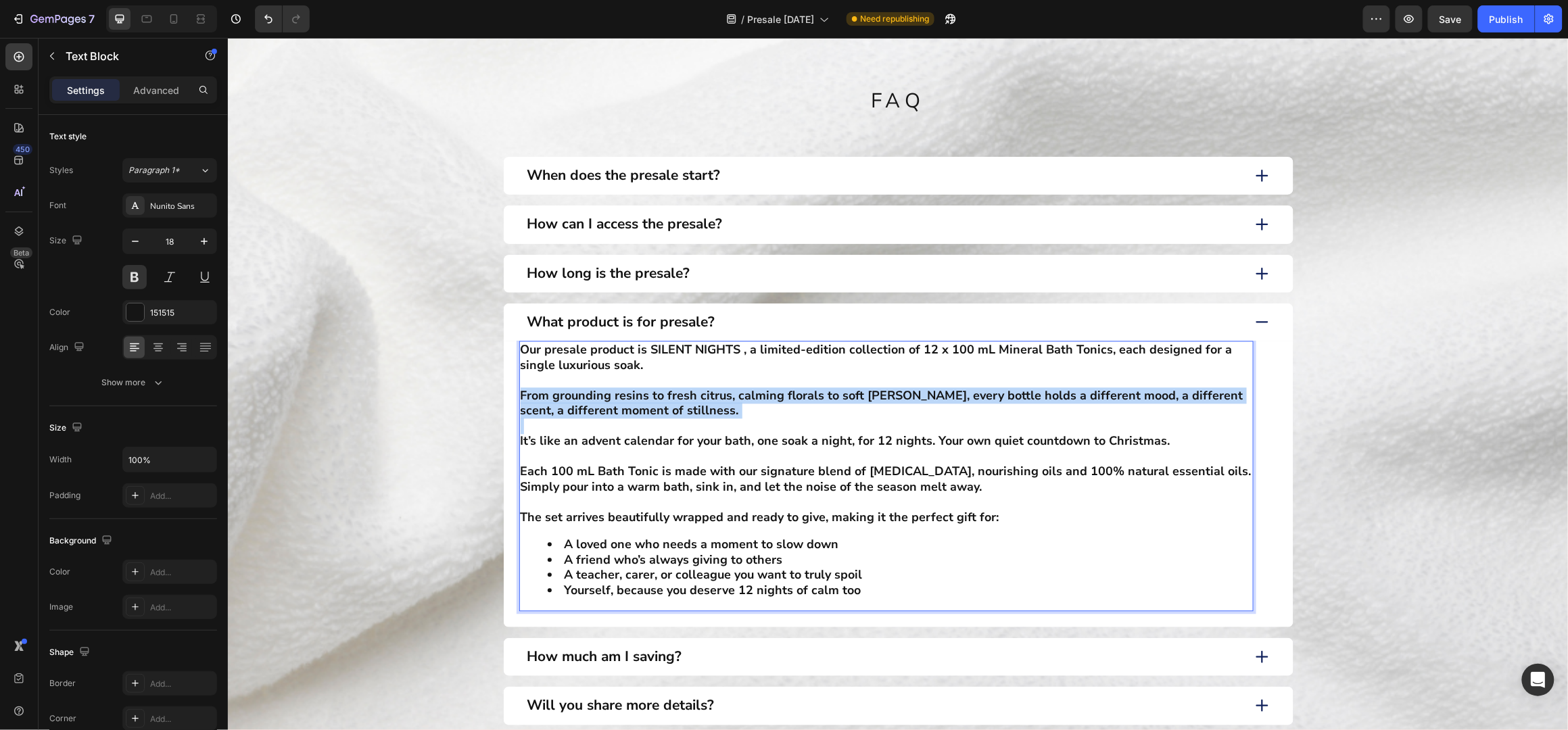
click at [688, 390] on p "From grounding resins to fresh citrus, calming florals to soft woods, every bot…" at bounding box center [885, 404] width 732 height 30
click at [697, 404] on p "From grounding resins to fresh citrus, calming florals to soft woods, every bot…" at bounding box center [885, 404] width 732 height 30
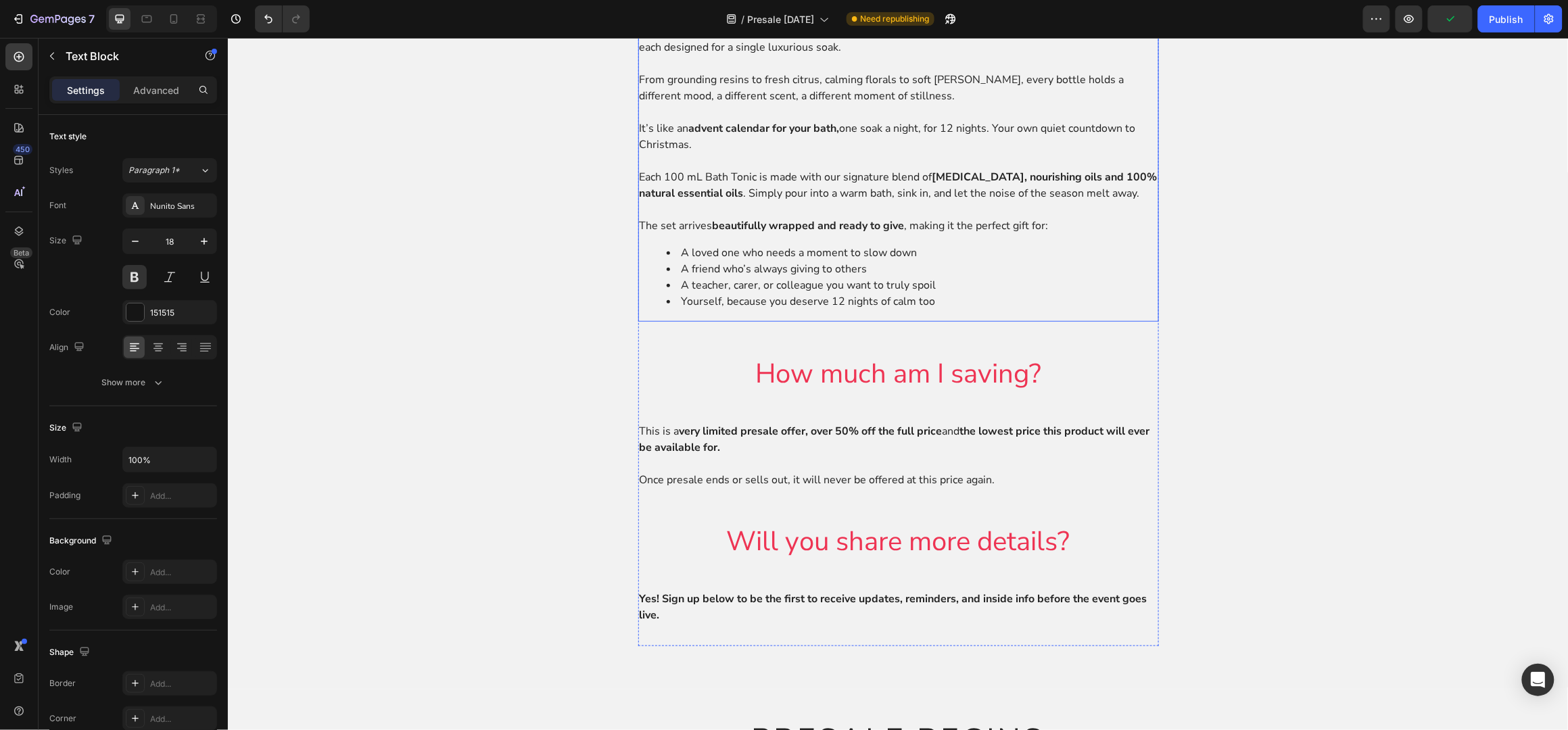
scroll to position [2614, 0]
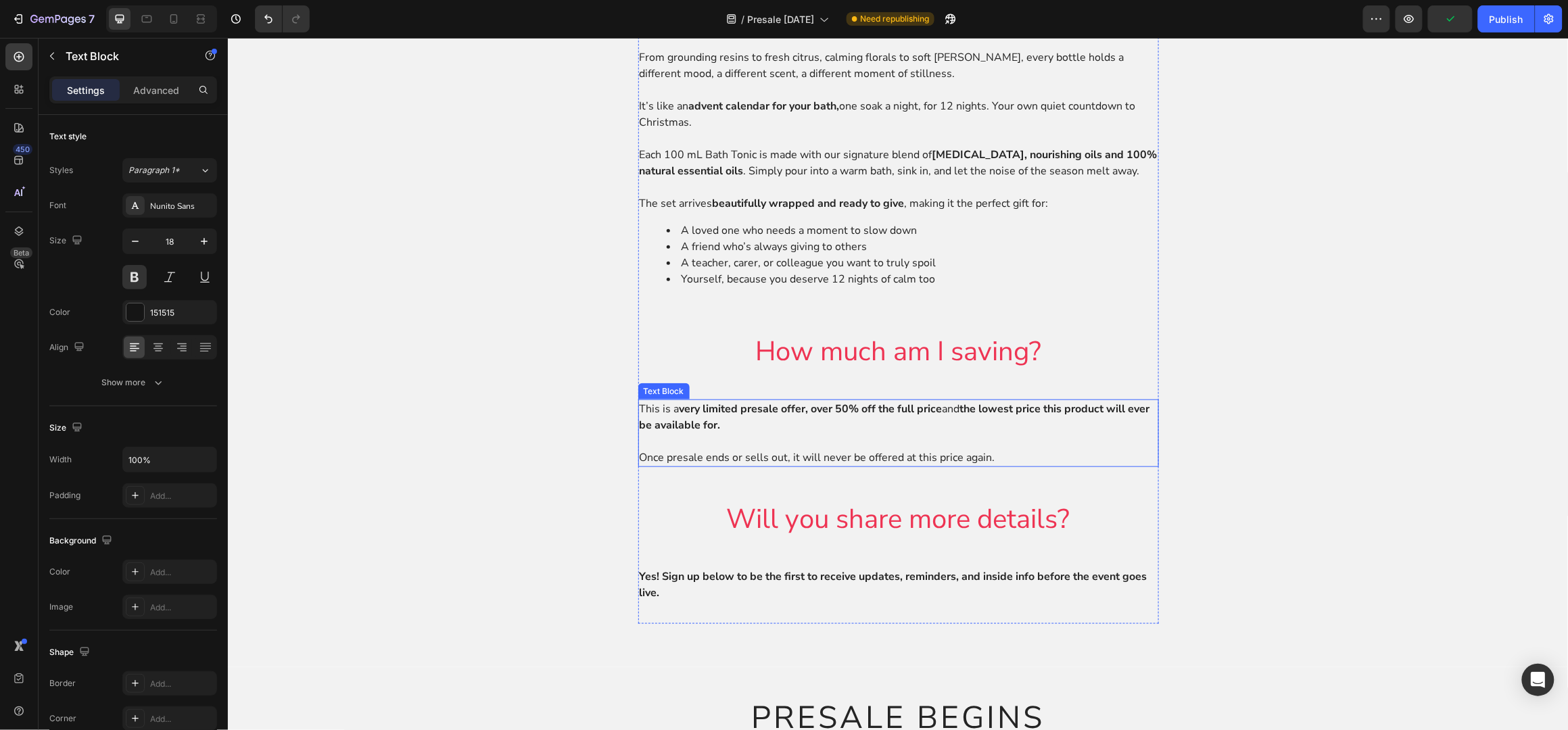
click at [854, 433] on p "This is a very limited presale offer, over 50% off the full price and the lowes…" at bounding box center [898, 416] width 518 height 33
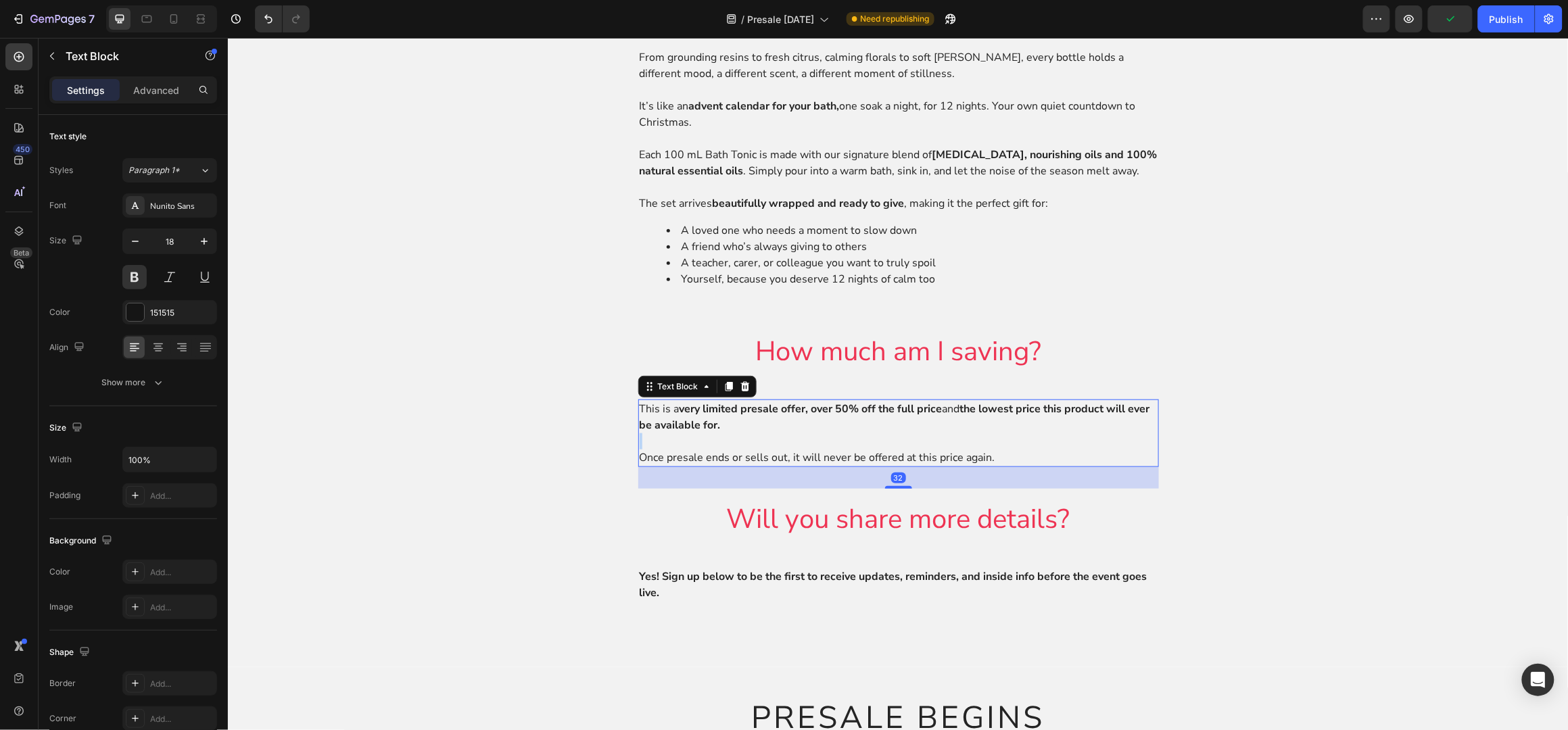
click at [854, 433] on p "This is a very limited presale offer, over 50% off the full price and the lowes…" at bounding box center [898, 416] width 518 height 33
click at [942, 465] on p "Once presale ends or sells out, it will never be offered at this price again." at bounding box center [898, 457] width 518 height 16
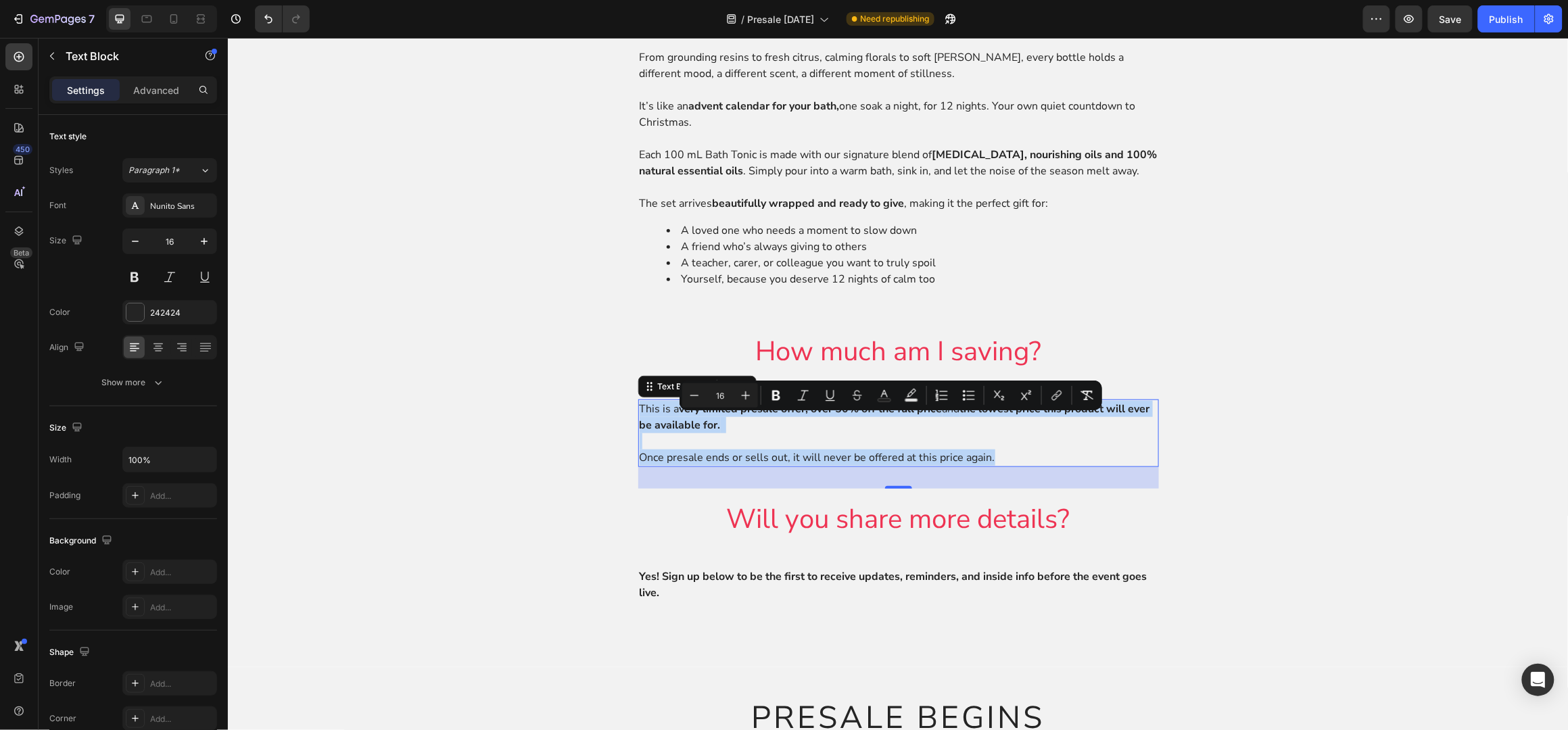
drag, startPoint x: 985, startPoint y: 470, endPoint x: 634, endPoint y: 420, distance: 354.5
click at [637, 420] on div "This is a very limited presale offer, over 50% off the full price and the lowes…" at bounding box center [898, 433] width 521 height 68
copy div "This is a very limited presale offer, over 50% off the full price and the lowes…"
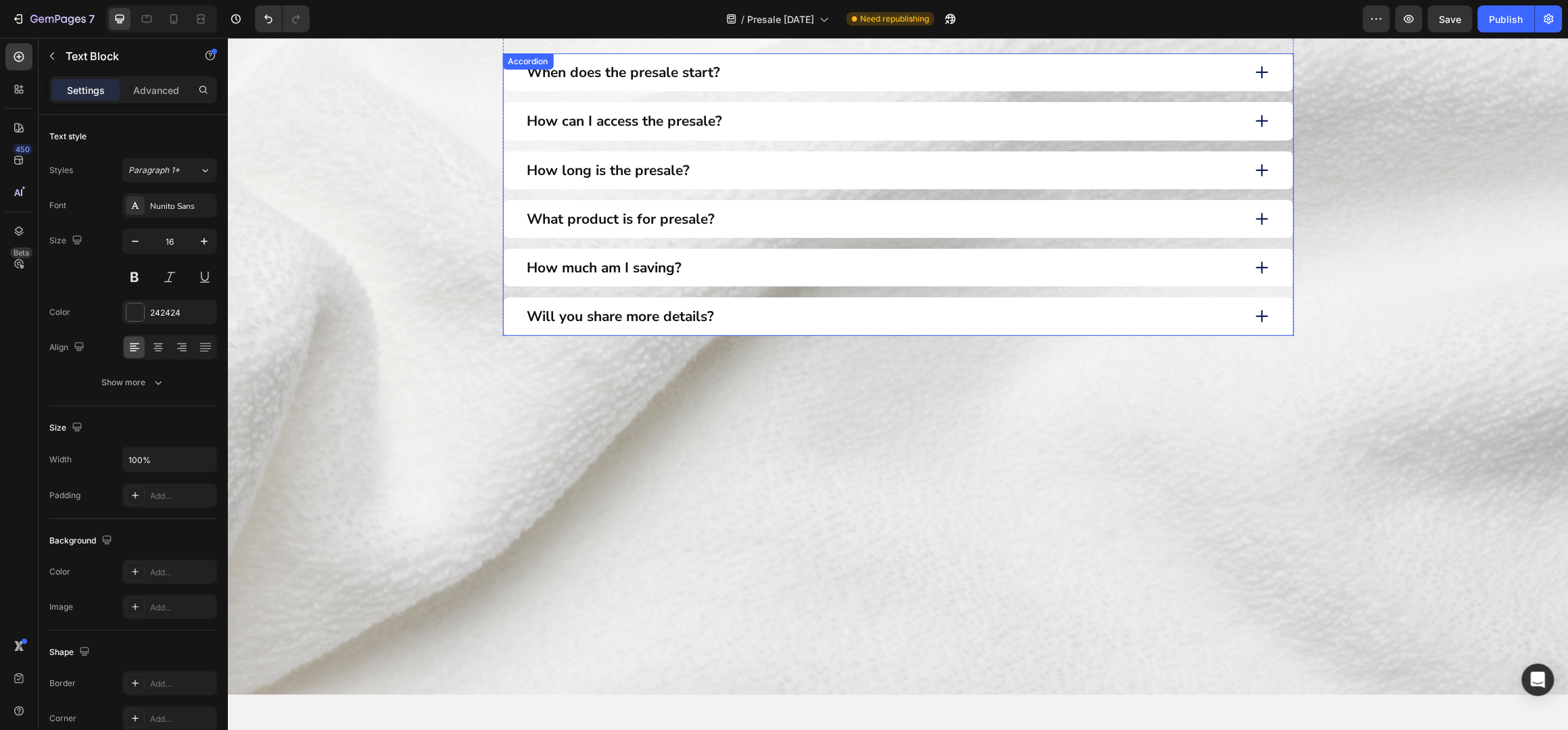
scroll to position [1171, 0]
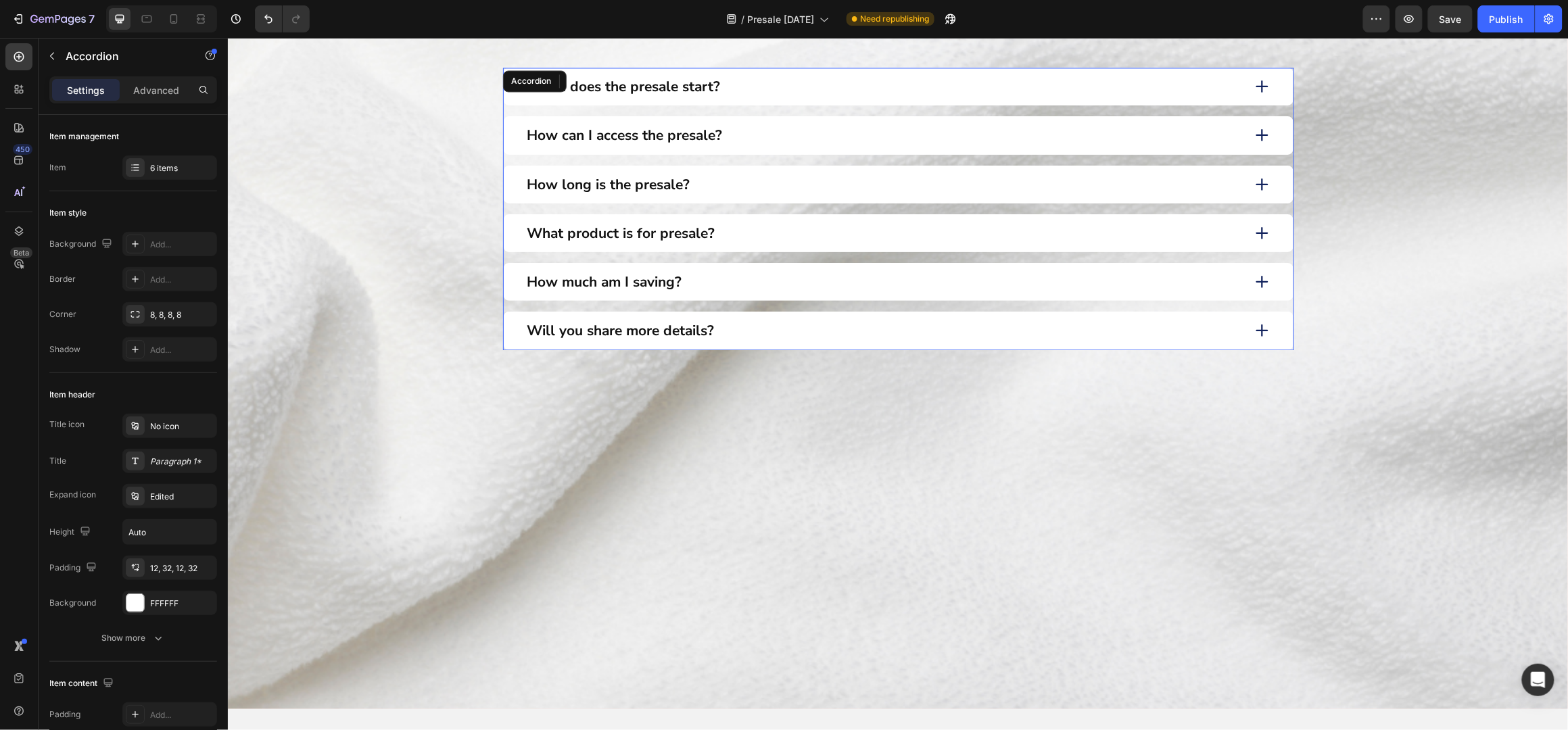
click at [733, 292] on div "How much am I saving?" at bounding box center [883, 281] width 716 height 21
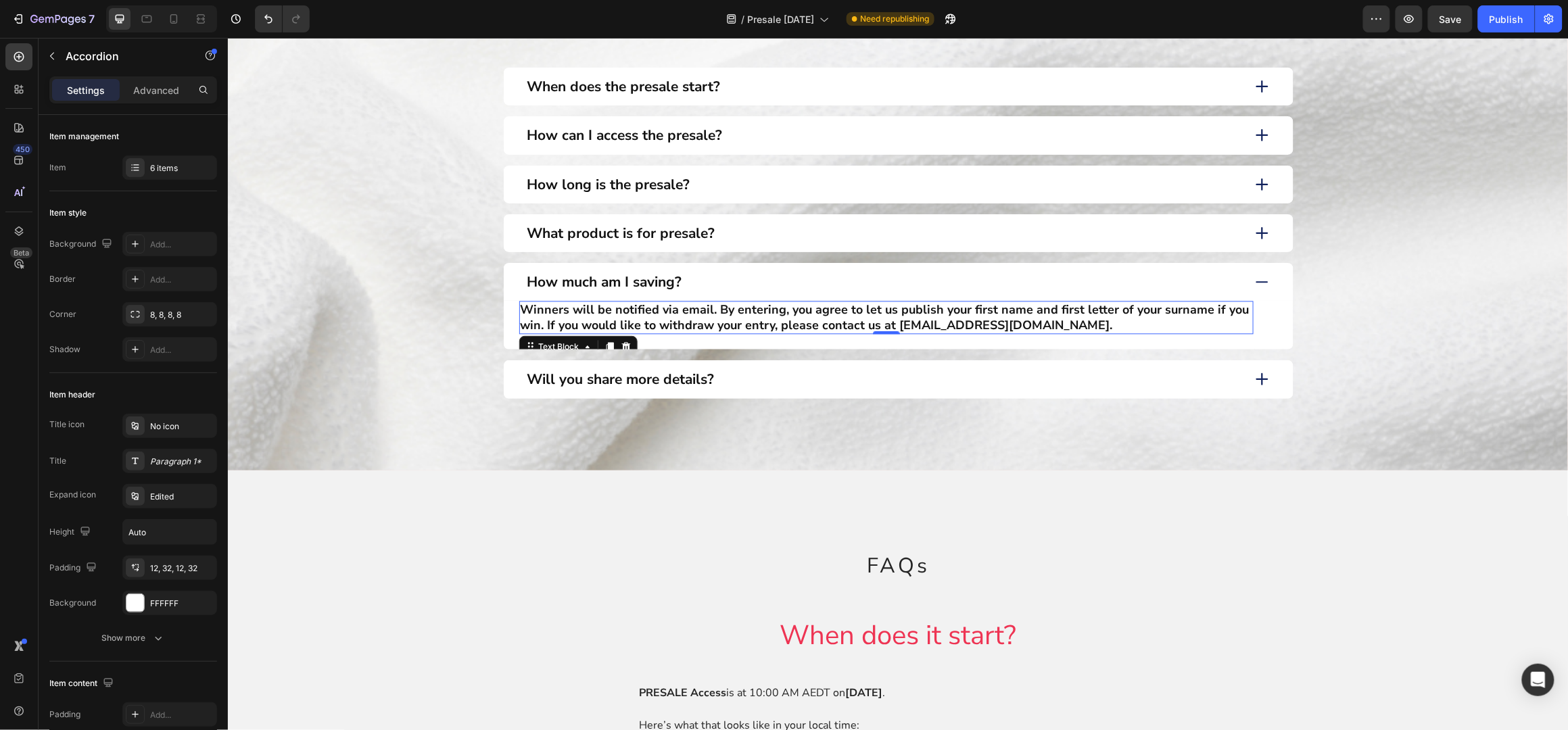
click at [676, 317] on p "Winners will be notified via email. By entering, you agree to let us publish yo…" at bounding box center [885, 317] width 732 height 30
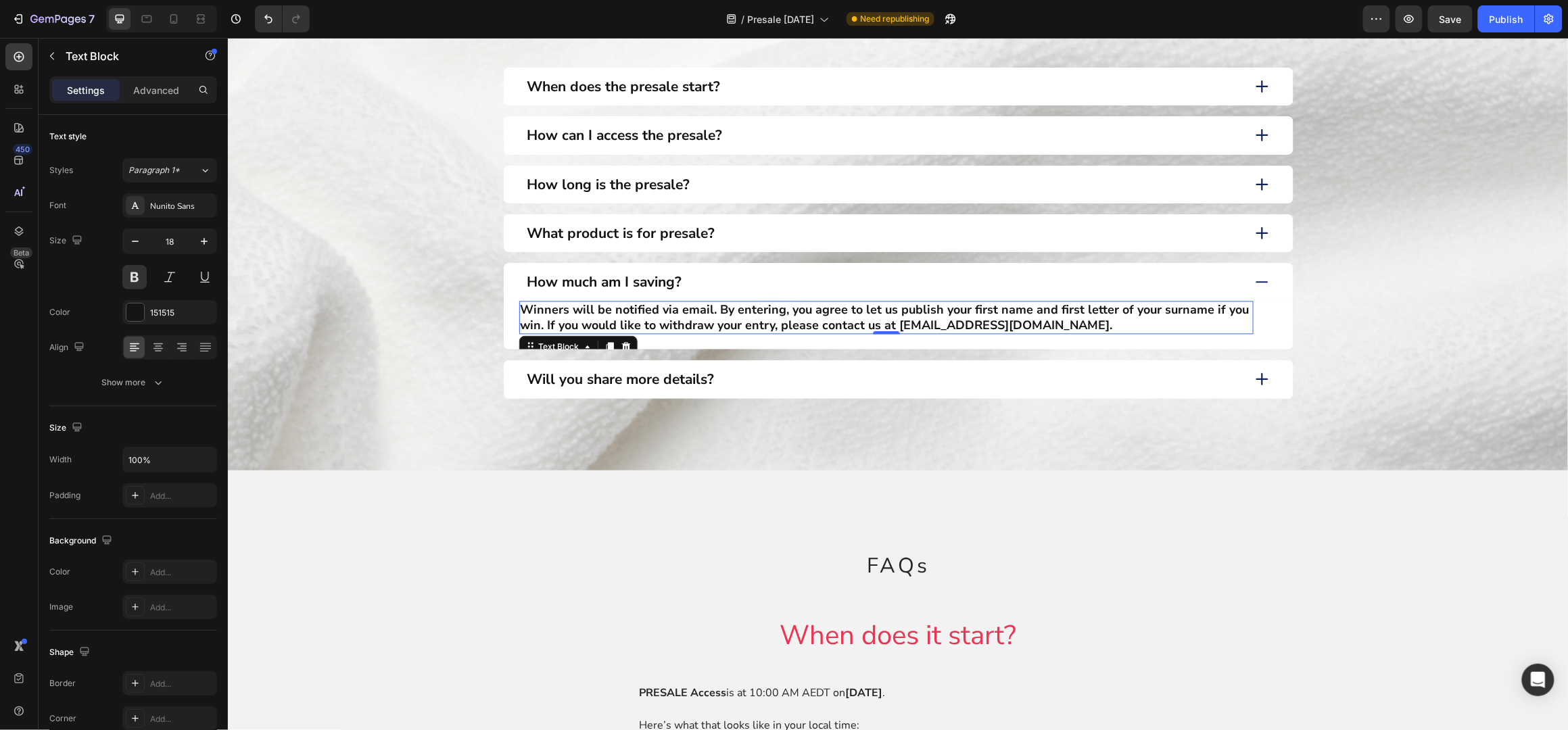
click at [676, 317] on p "Winners will be notified via email. By entering, you agree to let us publish yo…" at bounding box center [885, 317] width 732 height 30
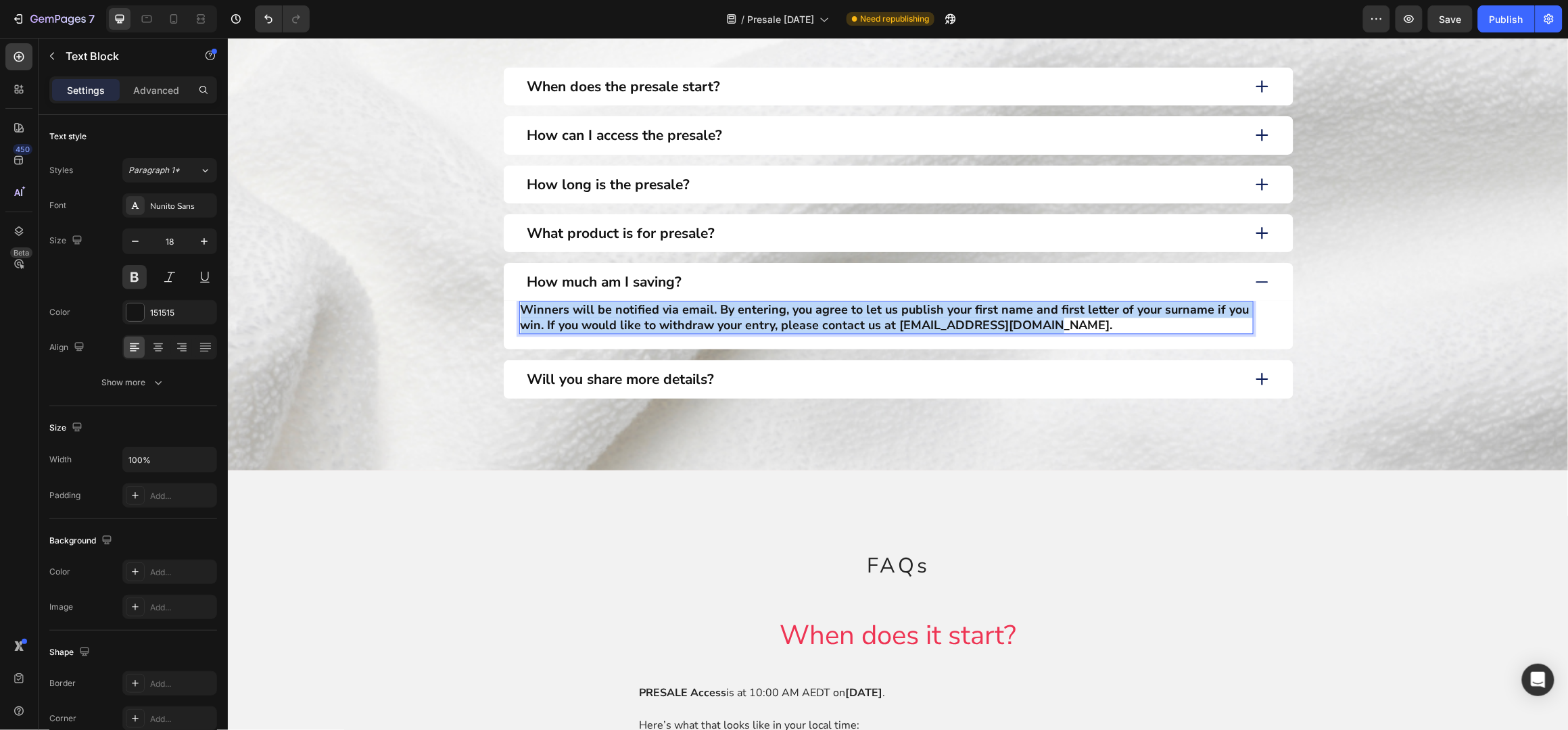
click at [676, 317] on p "Winners will be notified via email. By entering, you agree to let us publish yo…" at bounding box center [885, 317] width 732 height 30
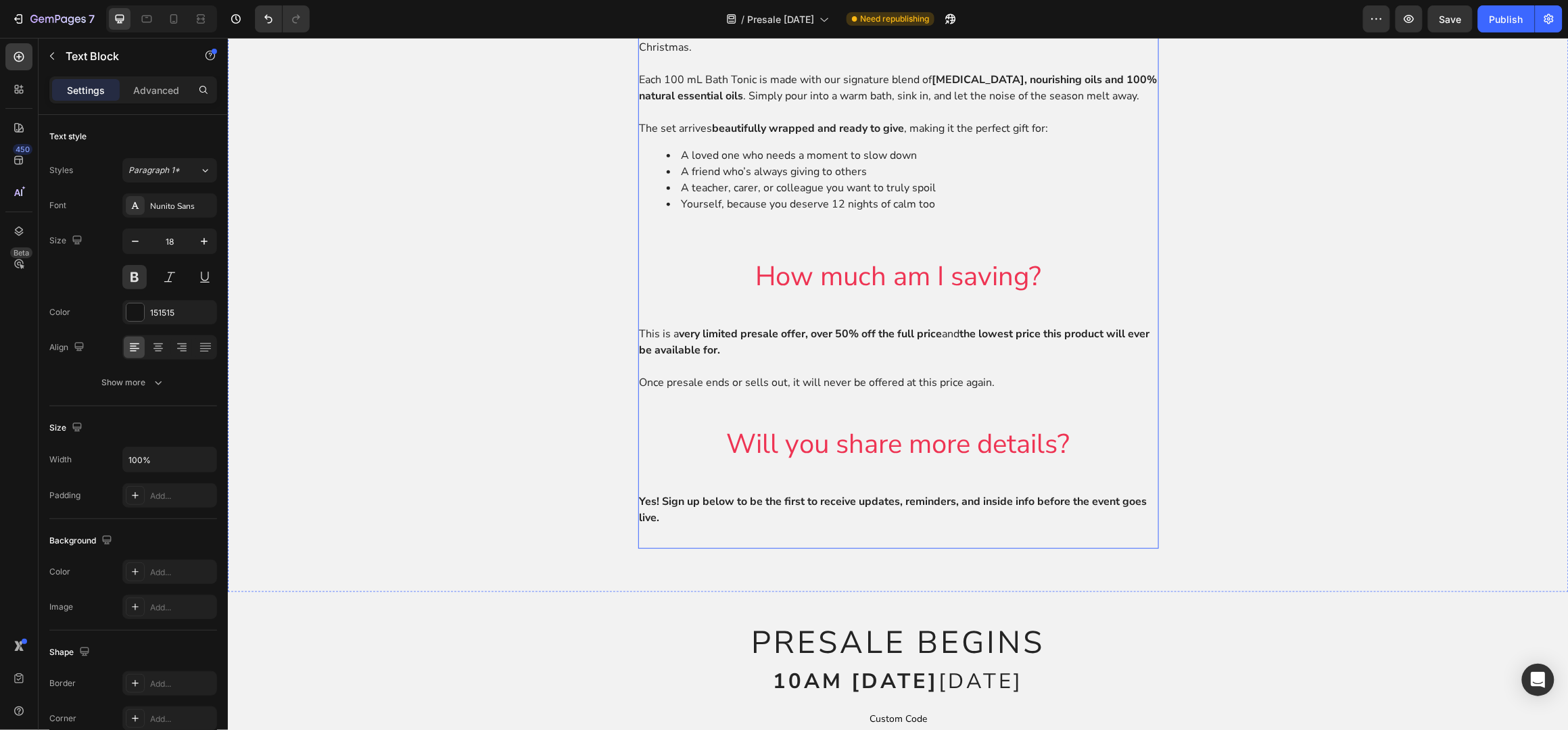
scroll to position [2524, 0]
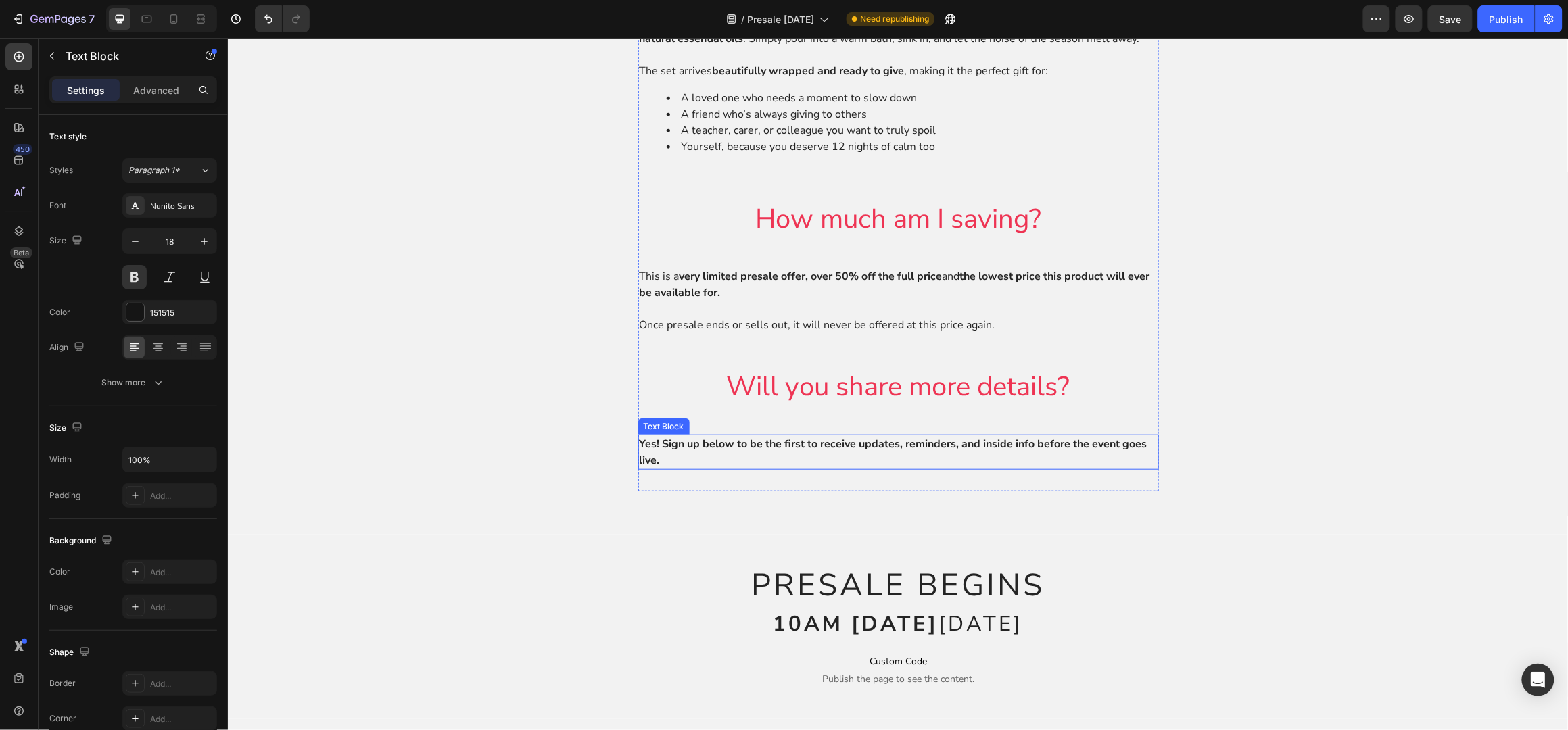
click at [824, 460] on strong "Yes! Sign up below to be the first to receive updates, reminders, and inside in…" at bounding box center [892, 452] width 508 height 31
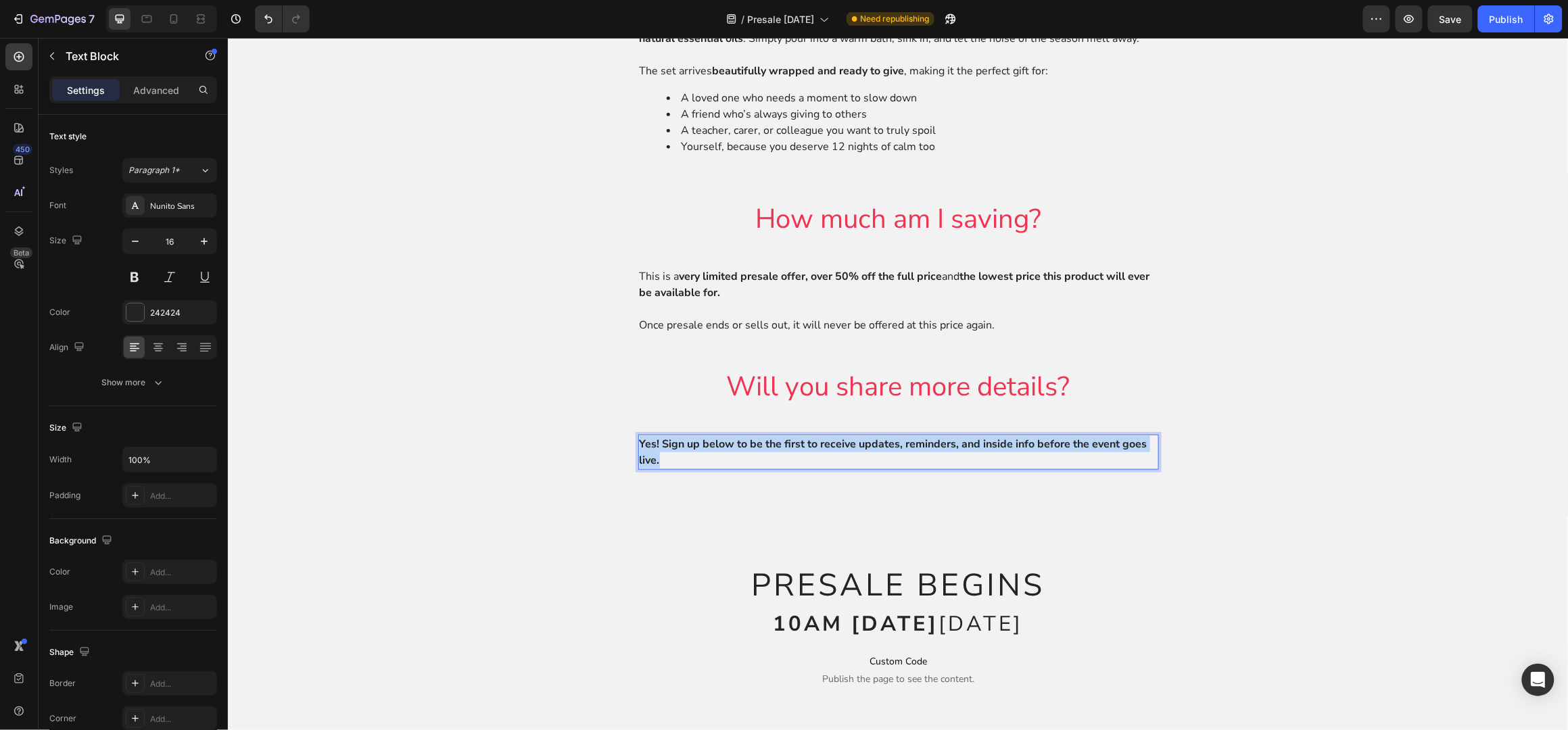
click at [824, 460] on strong "Yes! Sign up below to be the first to receive updates, reminders, and inside in…" at bounding box center [892, 452] width 508 height 31
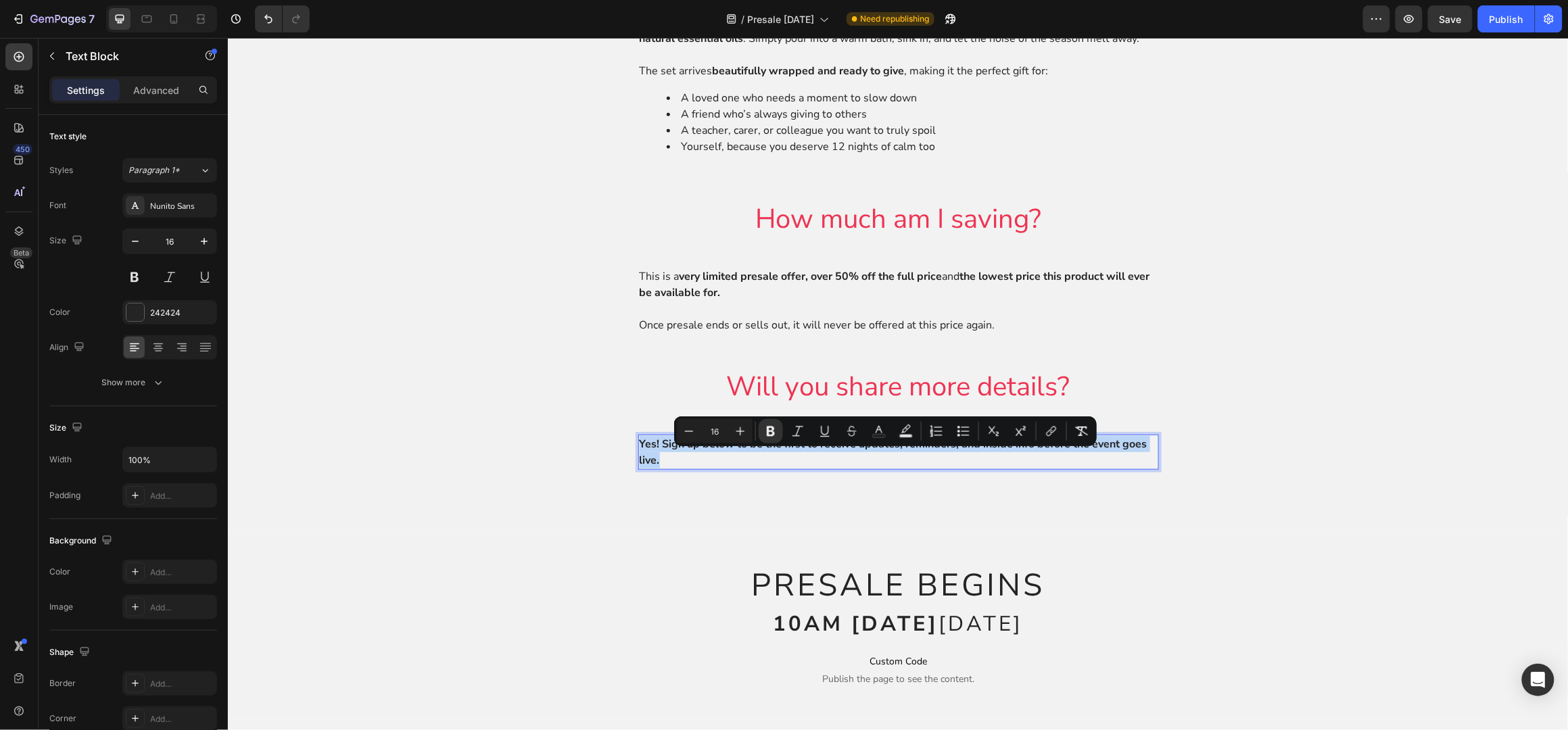
copy strong "Yes! Sign up below to be the first to receive updates, reminders, and inside in…"
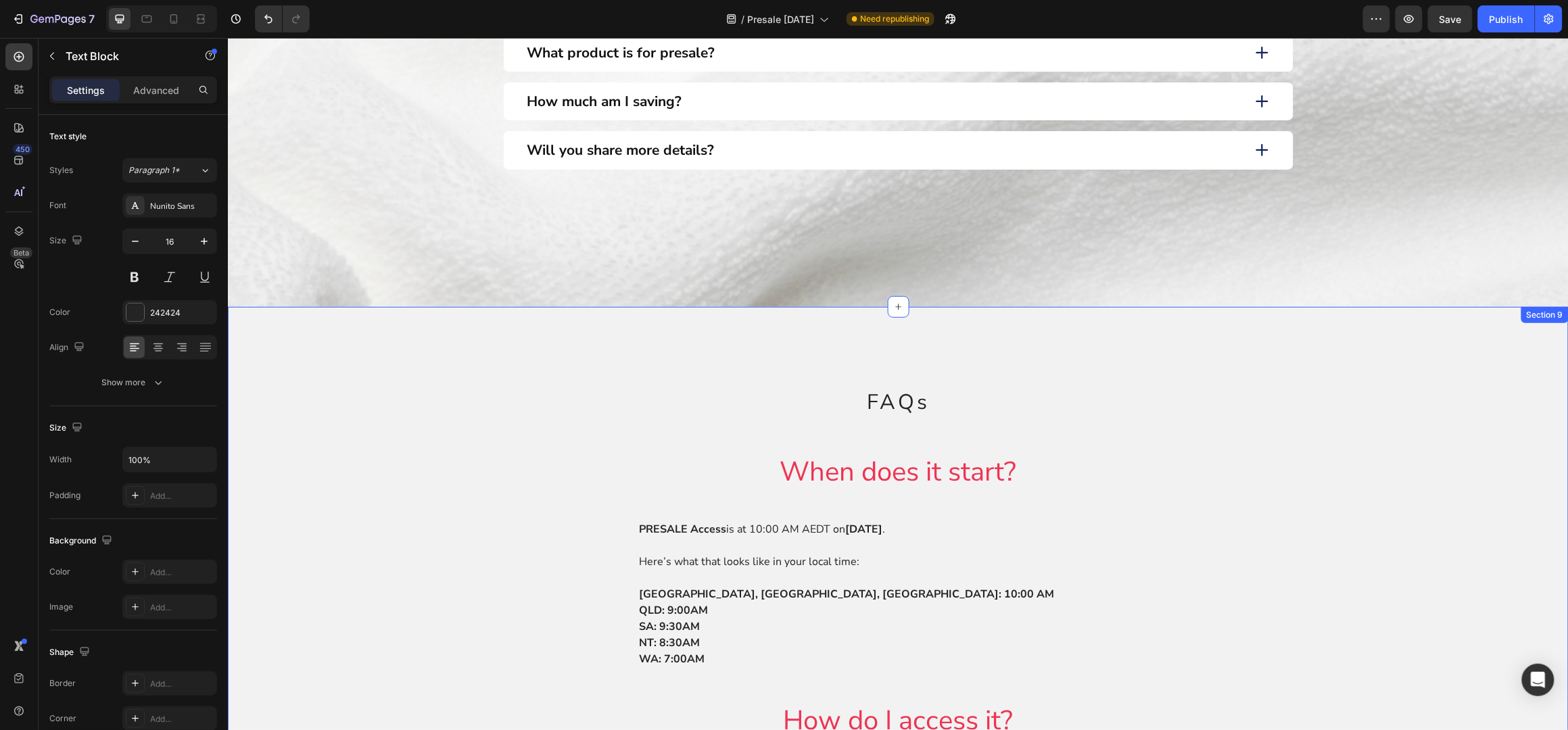
scroll to position [1171, 0]
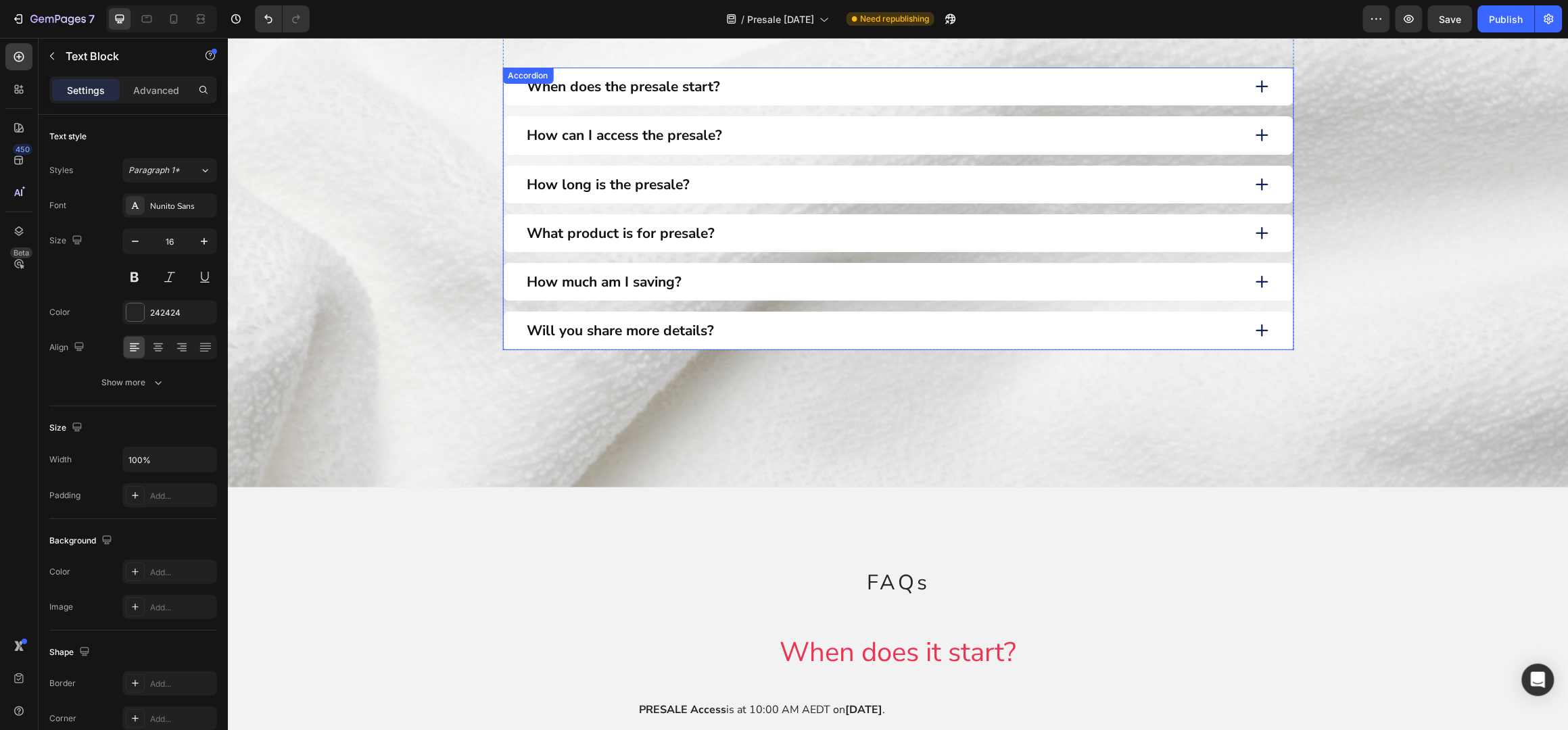
click at [732, 331] on div "Will you share more details?" at bounding box center [883, 330] width 716 height 21
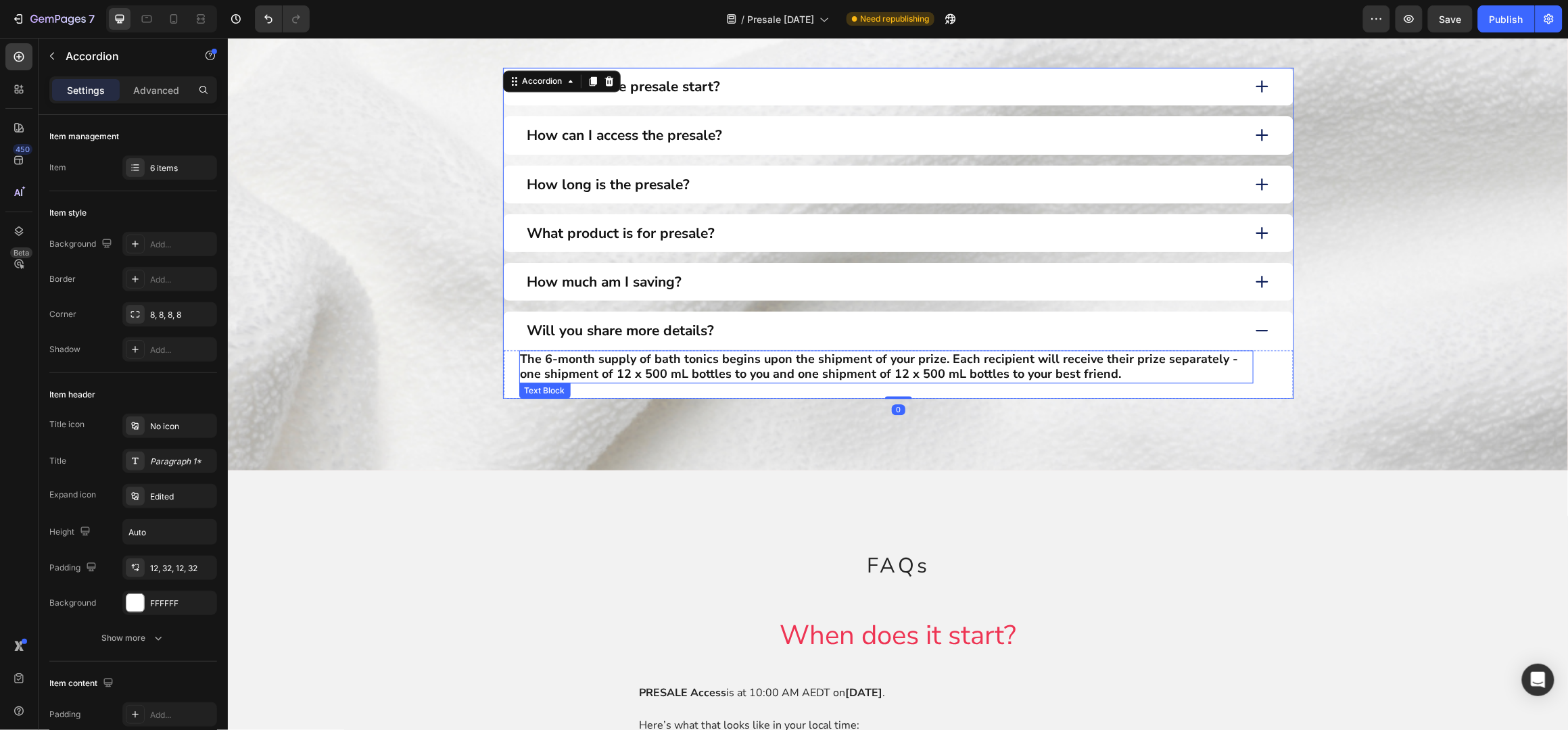
click at [666, 364] on p "The 6-month supply of bath tonics begins upon the shipment of your prize. Each …" at bounding box center [885, 366] width 732 height 30
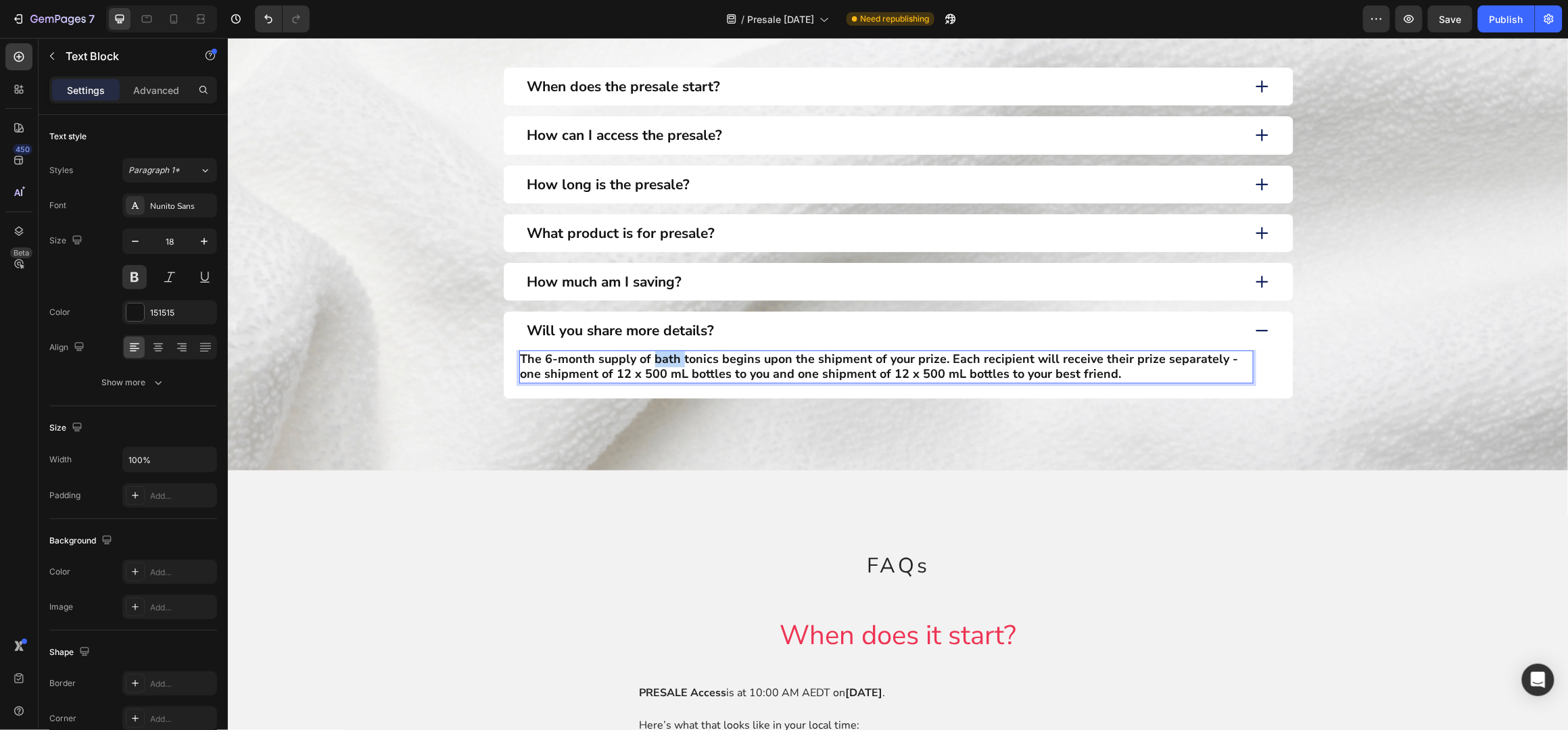
click at [666, 364] on p "The 6-month supply of bath tonics begins upon the shipment of your prize. Each …" at bounding box center [885, 366] width 732 height 30
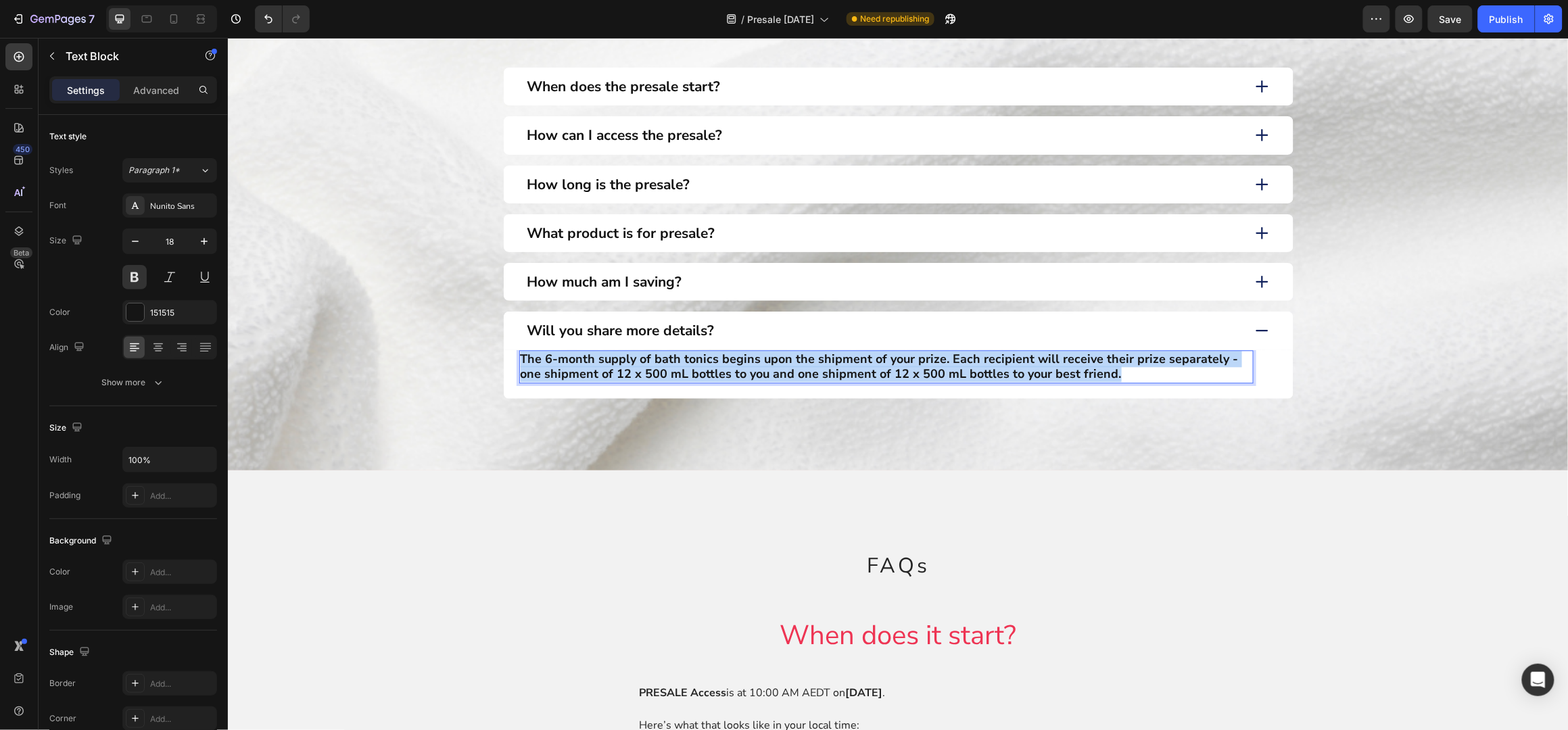
click at [666, 364] on p "The 6-month supply of bath tonics begins upon the shipment of your prize. Each …" at bounding box center [885, 366] width 732 height 30
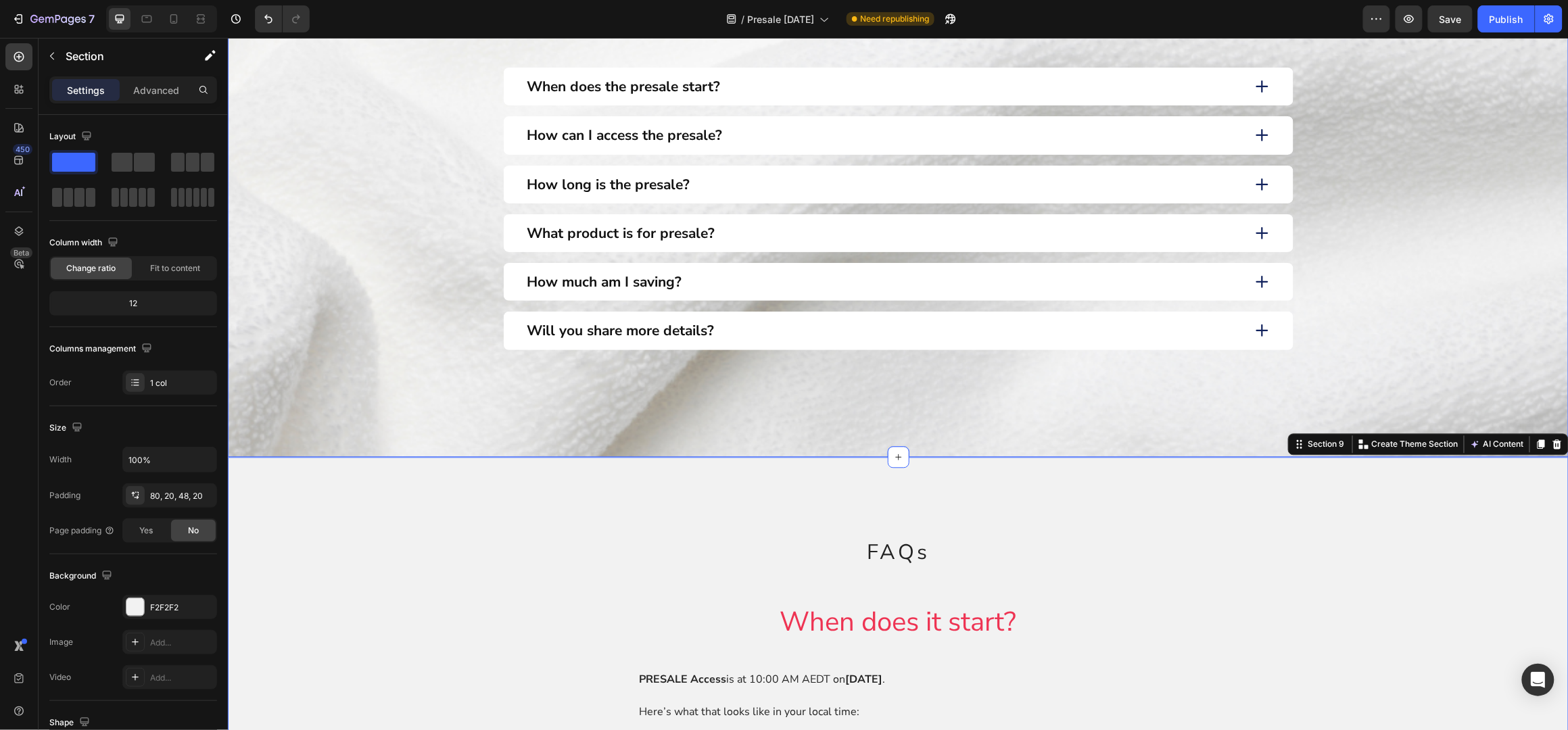
click at [1379, 315] on div "FAQ Heading FAQ Heading When does the presale start? How can I access the presa…" at bounding box center [898, 177] width 1314 height 413
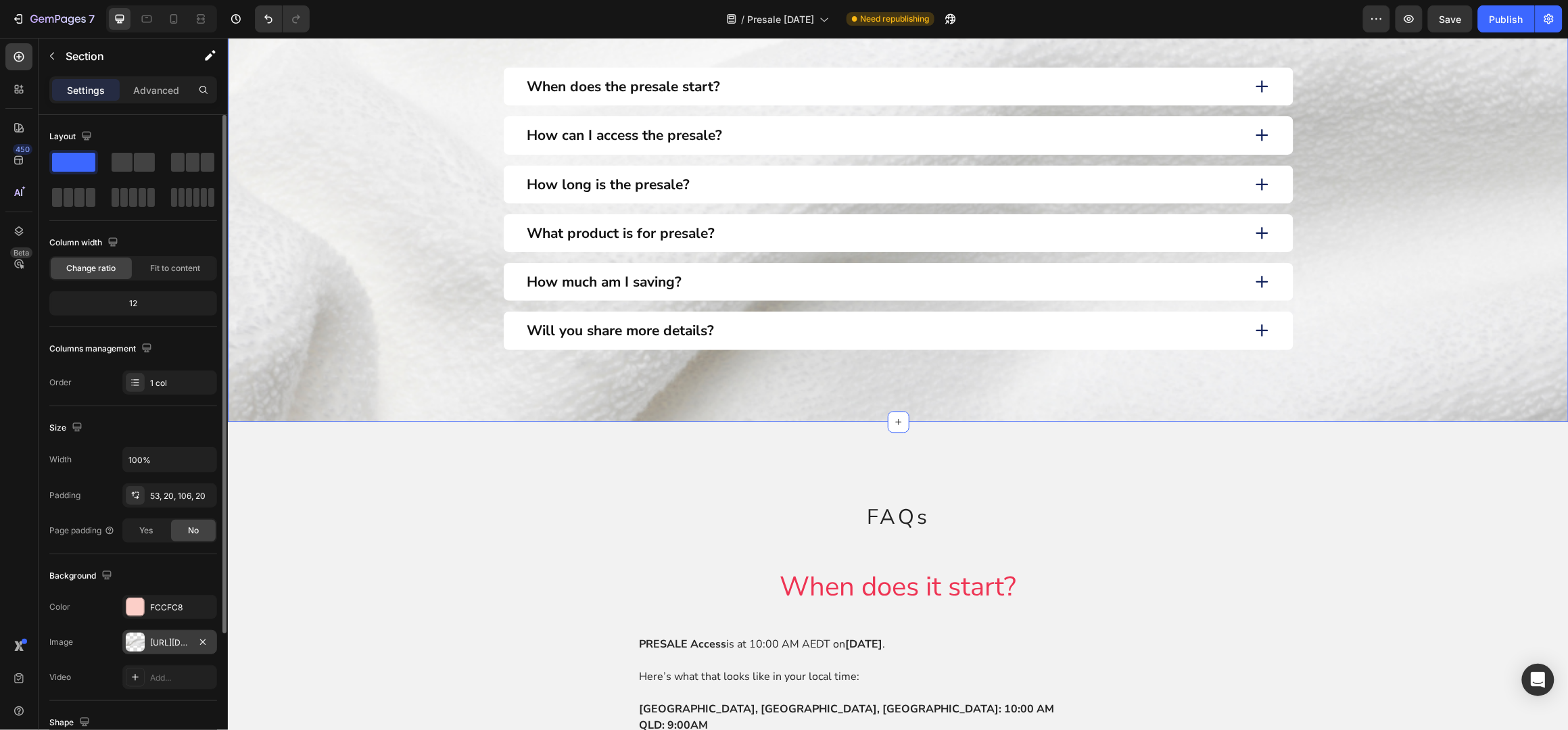
click at [182, 643] on div "https://cdn.shopify.com/s/files/1/0045/6828/5299/files/gempages_508703347822298…" at bounding box center [170, 643] width 39 height 12
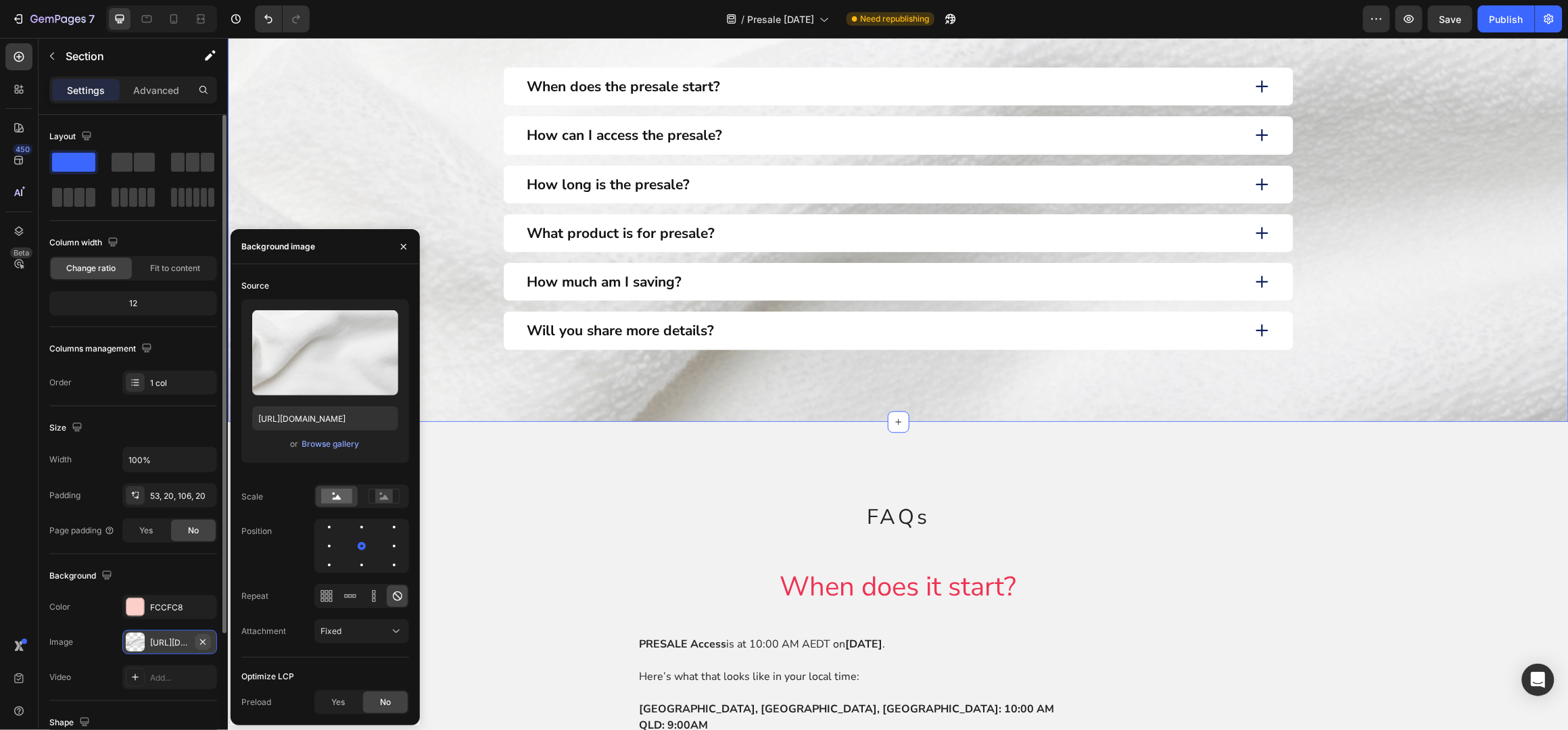
click at [206, 644] on icon "button" at bounding box center [203, 642] width 11 height 11
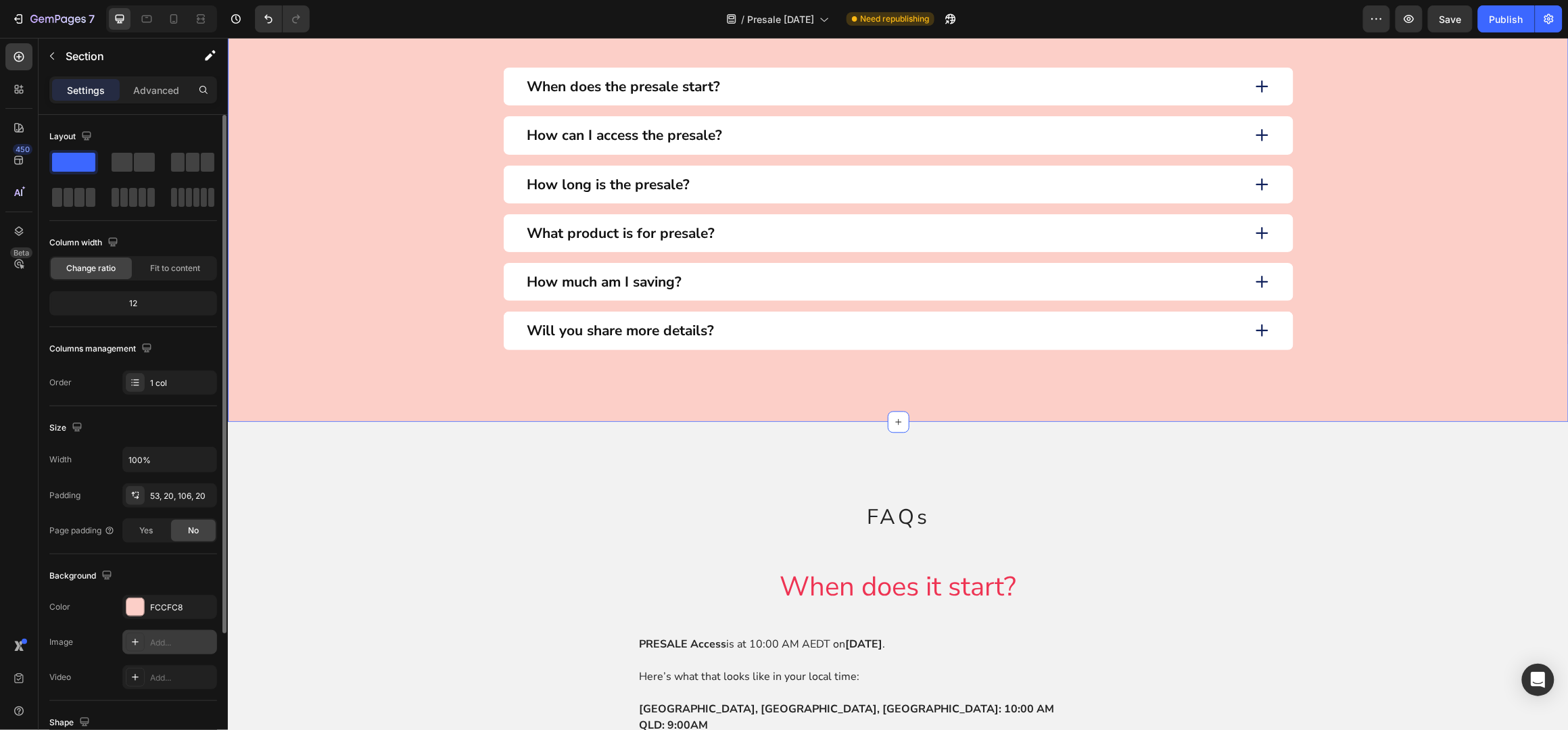
click at [154, 646] on div "Add..." at bounding box center [181, 643] width 63 height 12
type input "https://cdn.shopify.com/s/files/1/2005/9307/files/background_settings.jpg"
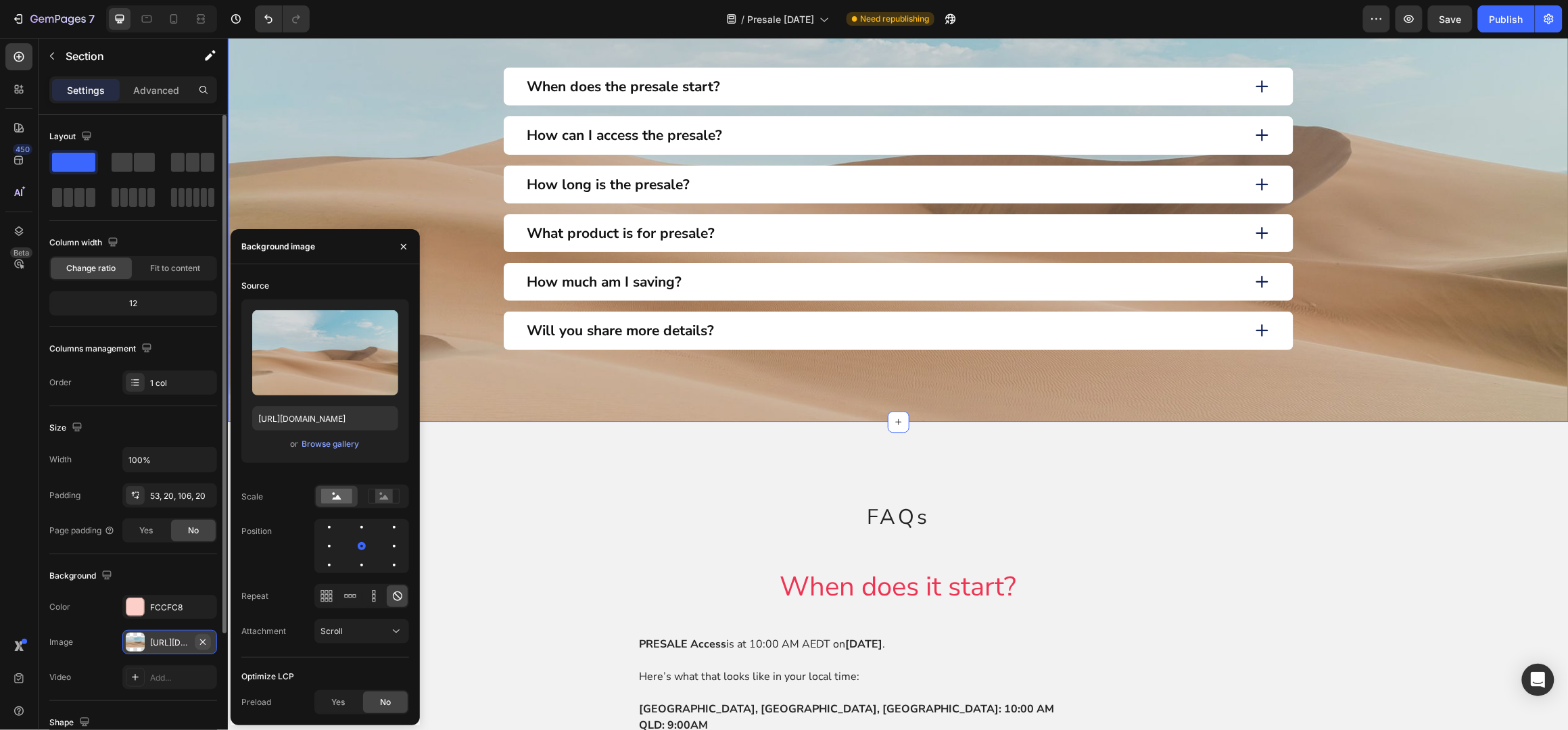
click at [208, 639] on button "button" at bounding box center [203, 642] width 16 height 16
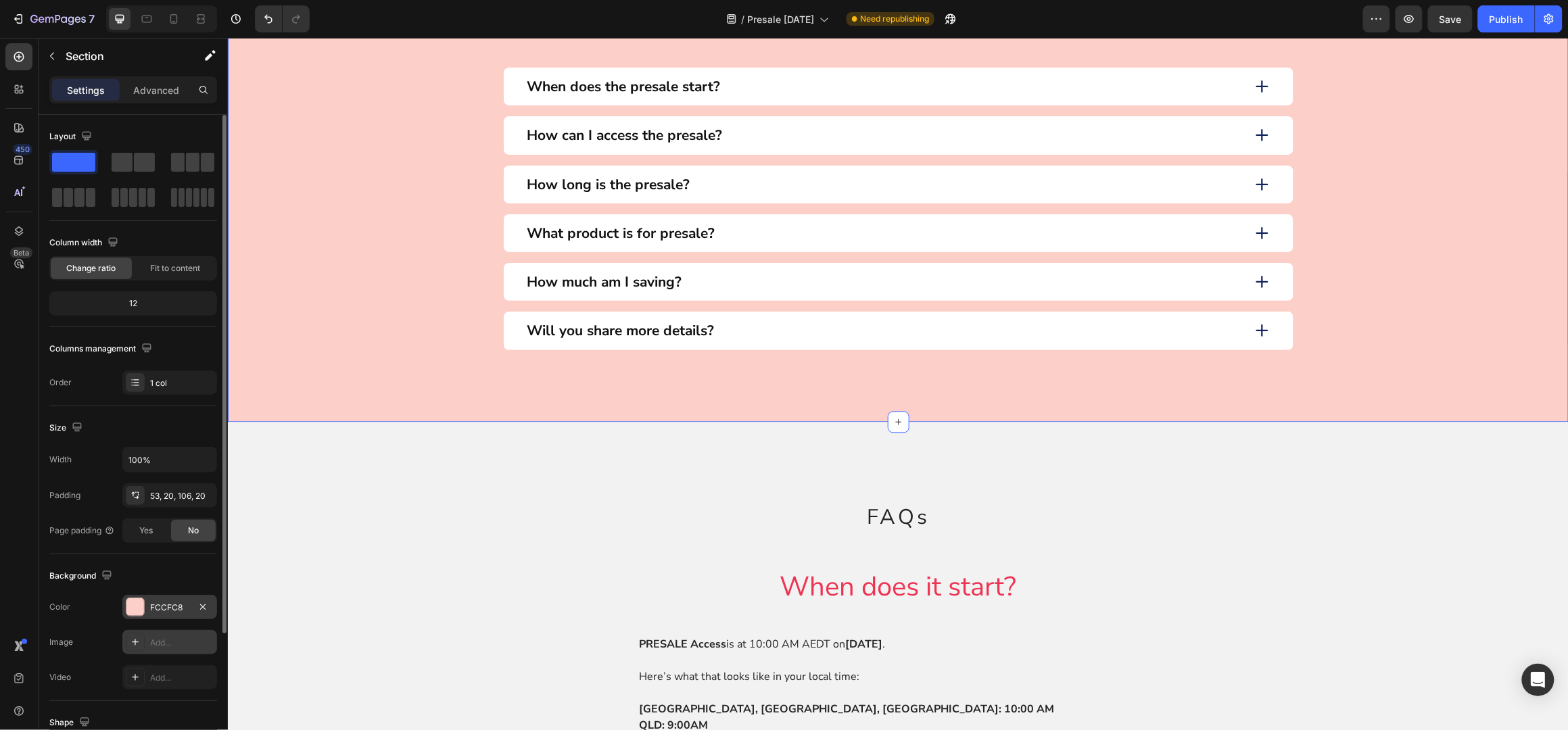
click at [134, 606] on div at bounding box center [135, 607] width 18 height 18
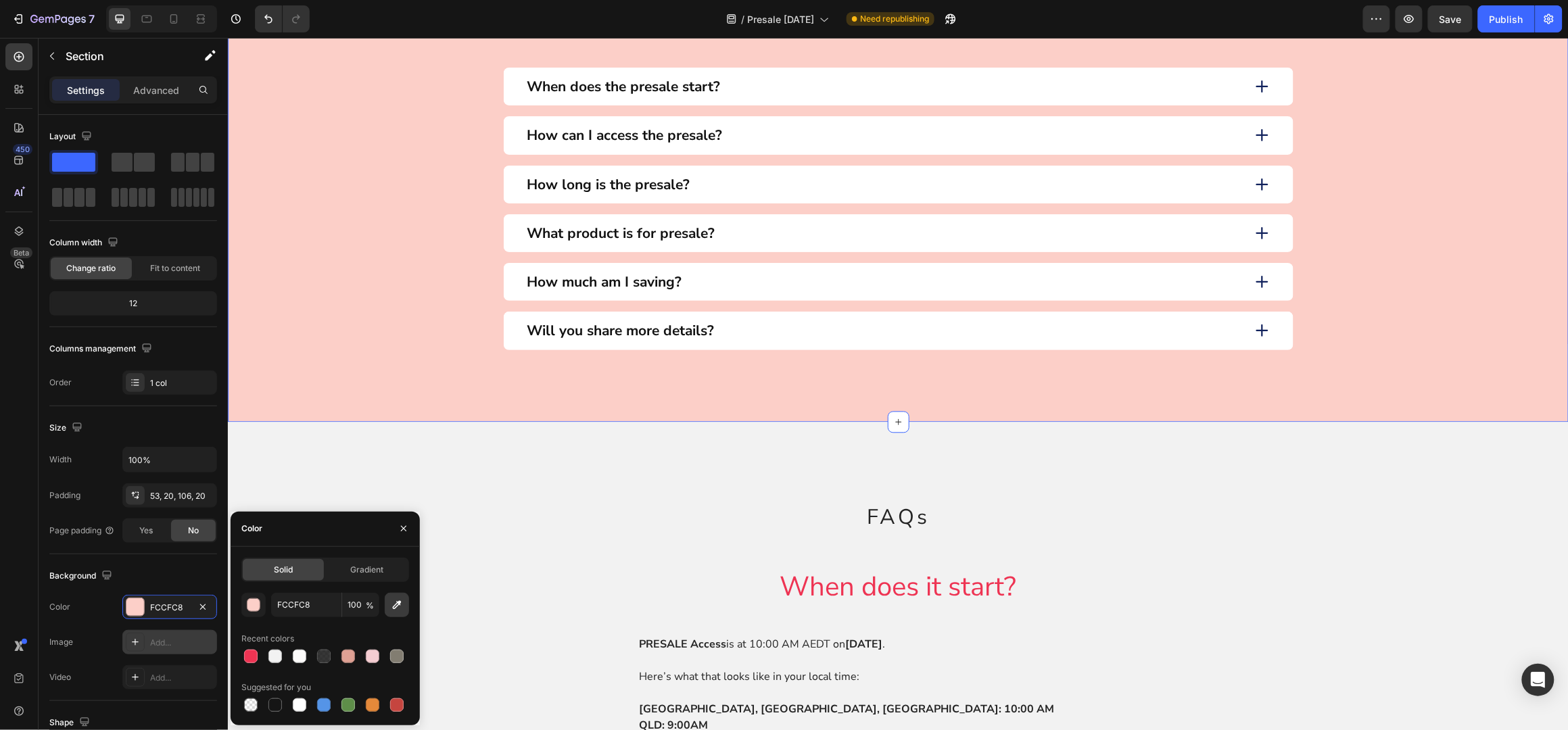
click at [399, 603] on icon "button" at bounding box center [397, 605] width 9 height 9
type input "F2F2F2"
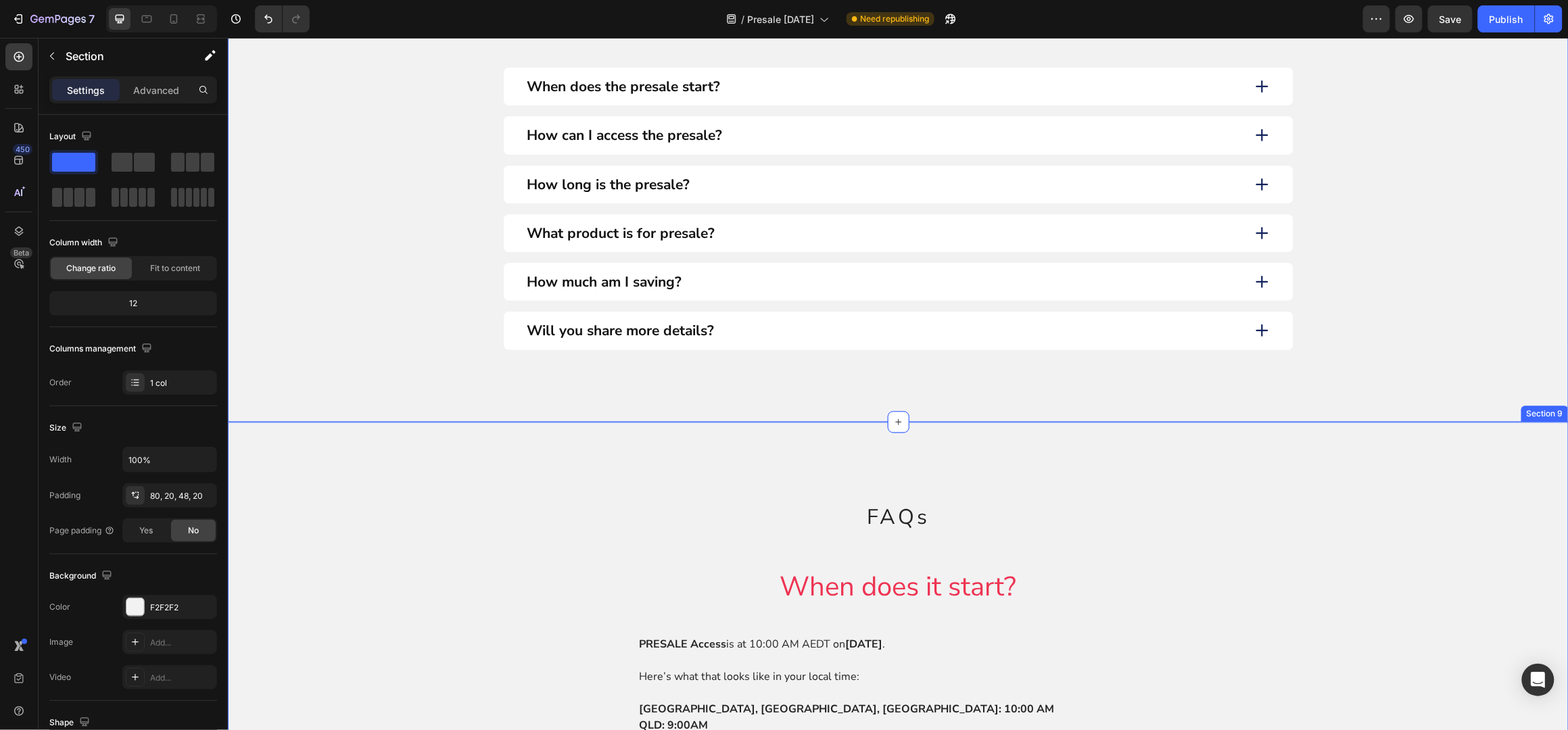
click at [1552, 411] on icon at bounding box center [1556, 407] width 9 height 10
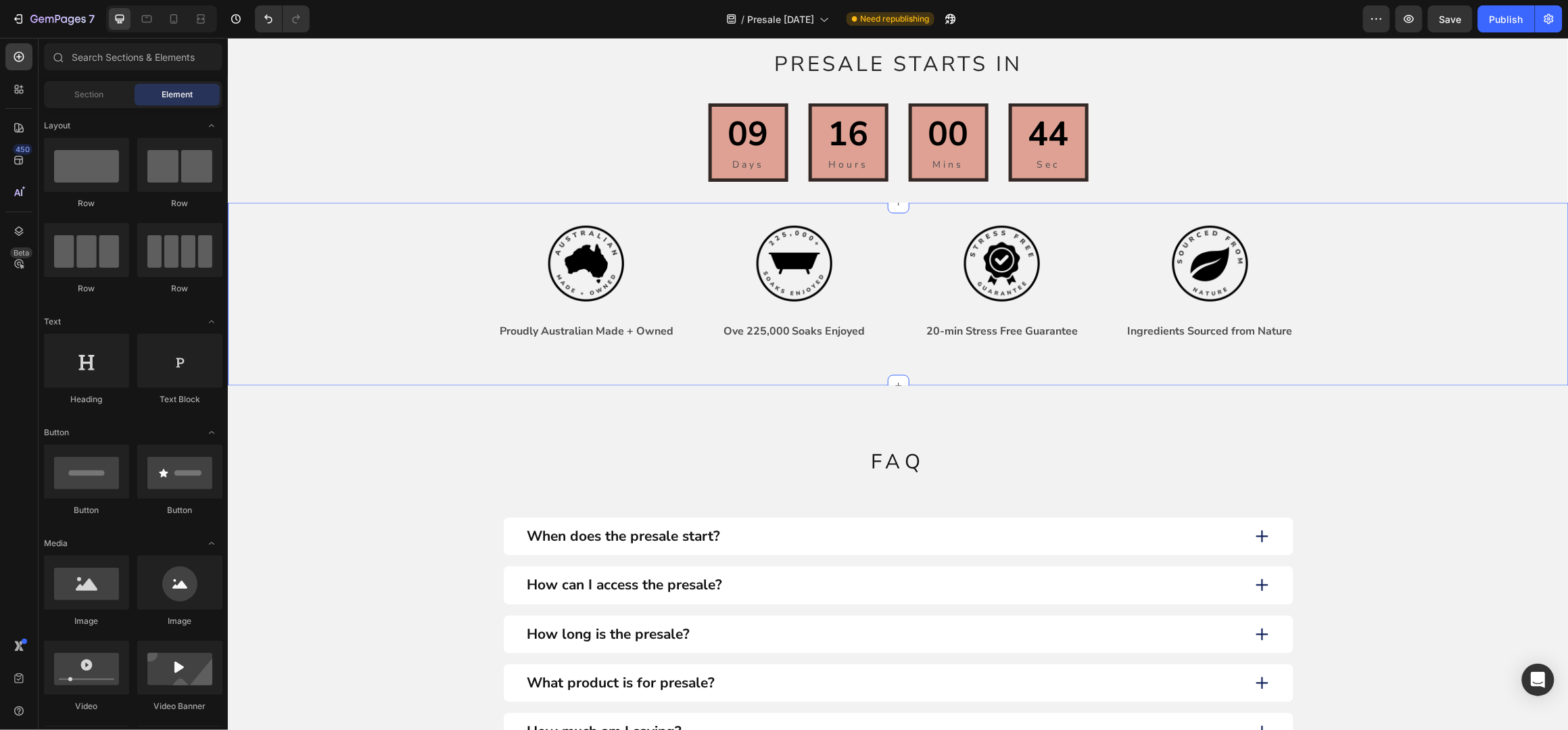
click at [1311, 363] on div "Image Proudly Australian Made + Owned Text Block Image Ove 225,000 Soaks Enjoye…" at bounding box center [898, 293] width 1340 height 183
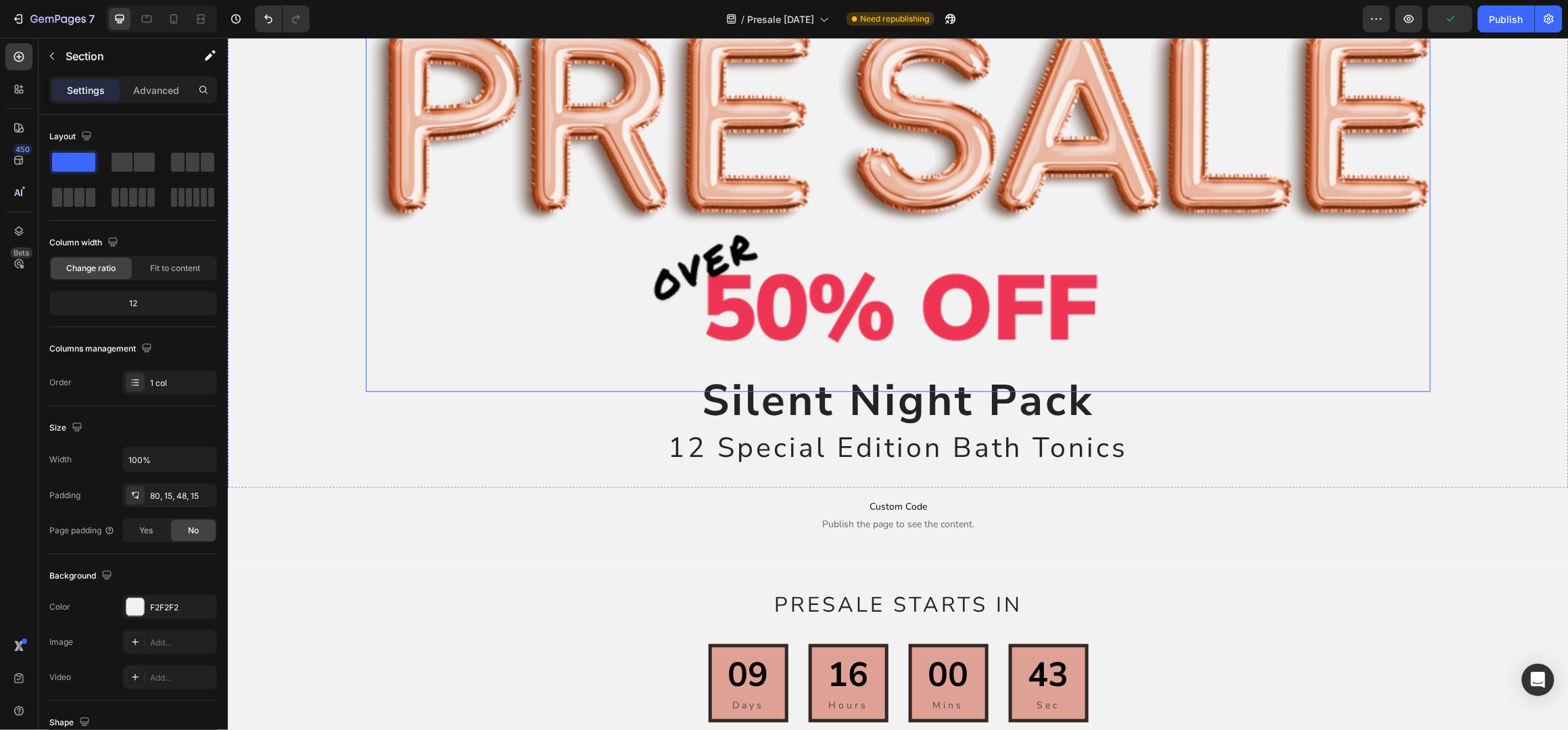
scroll to position [0, 0]
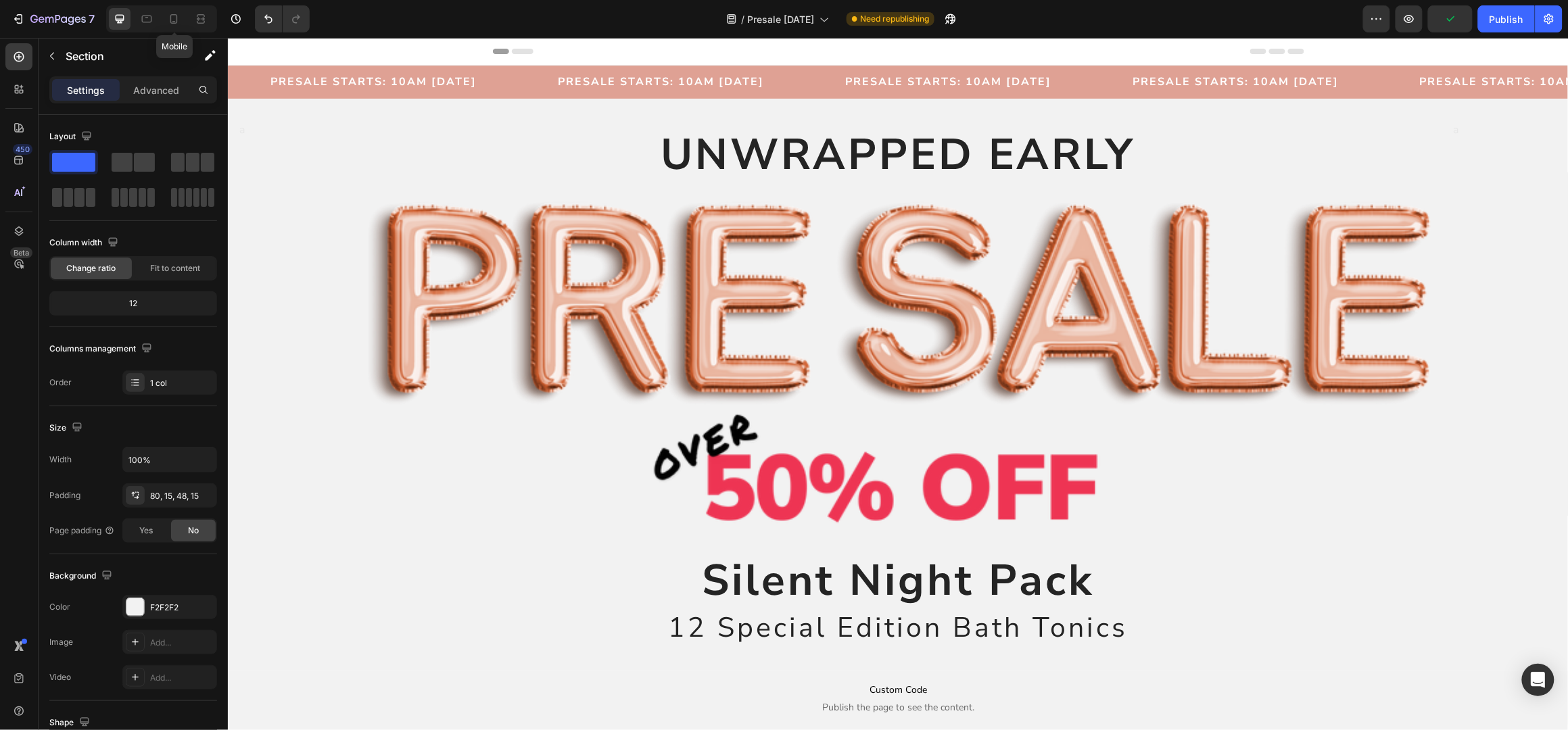
click at [172, 17] on icon at bounding box center [173, 19] width 13 height 13
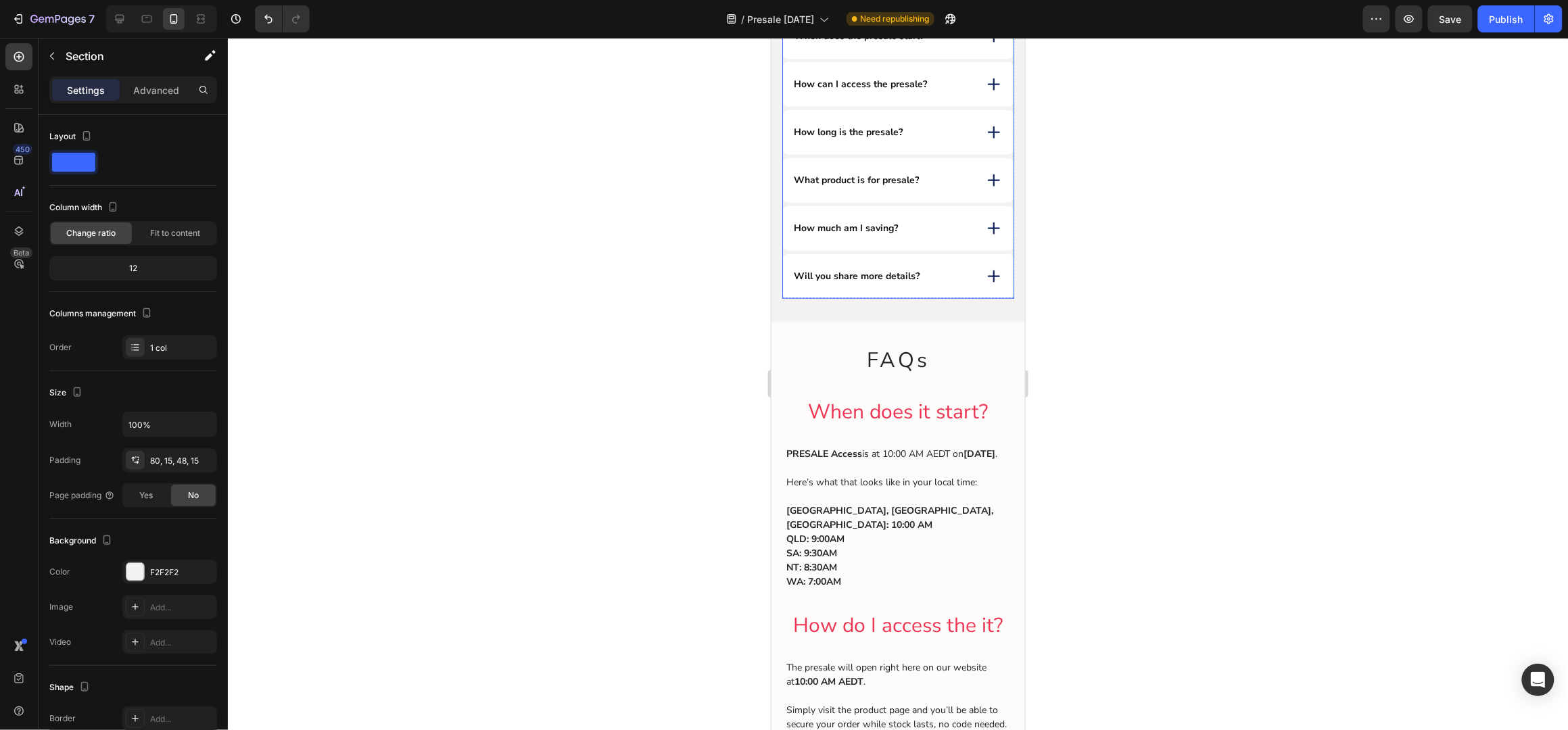
scroll to position [541, 0]
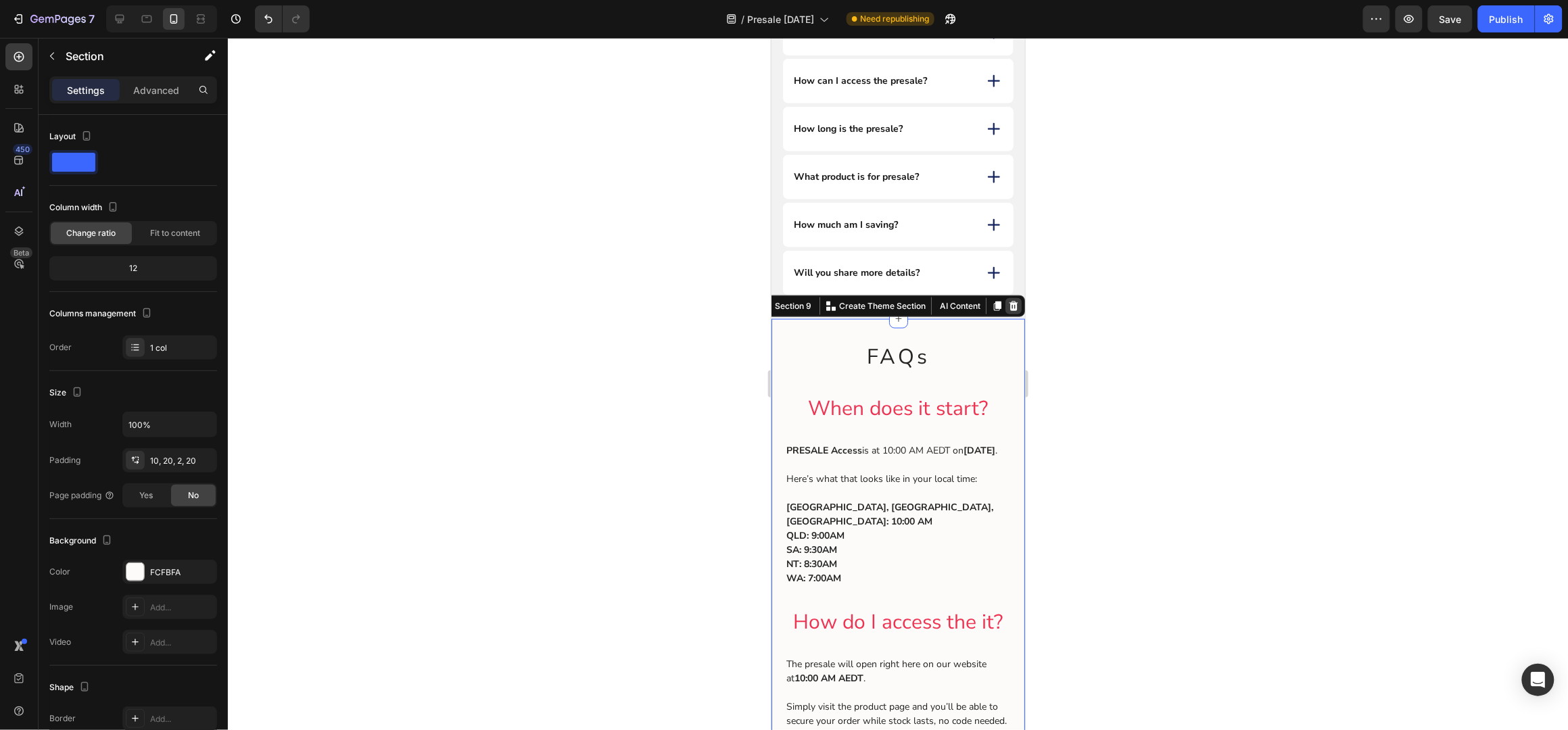
click at [1009, 307] on icon at bounding box center [1013, 305] width 9 height 10
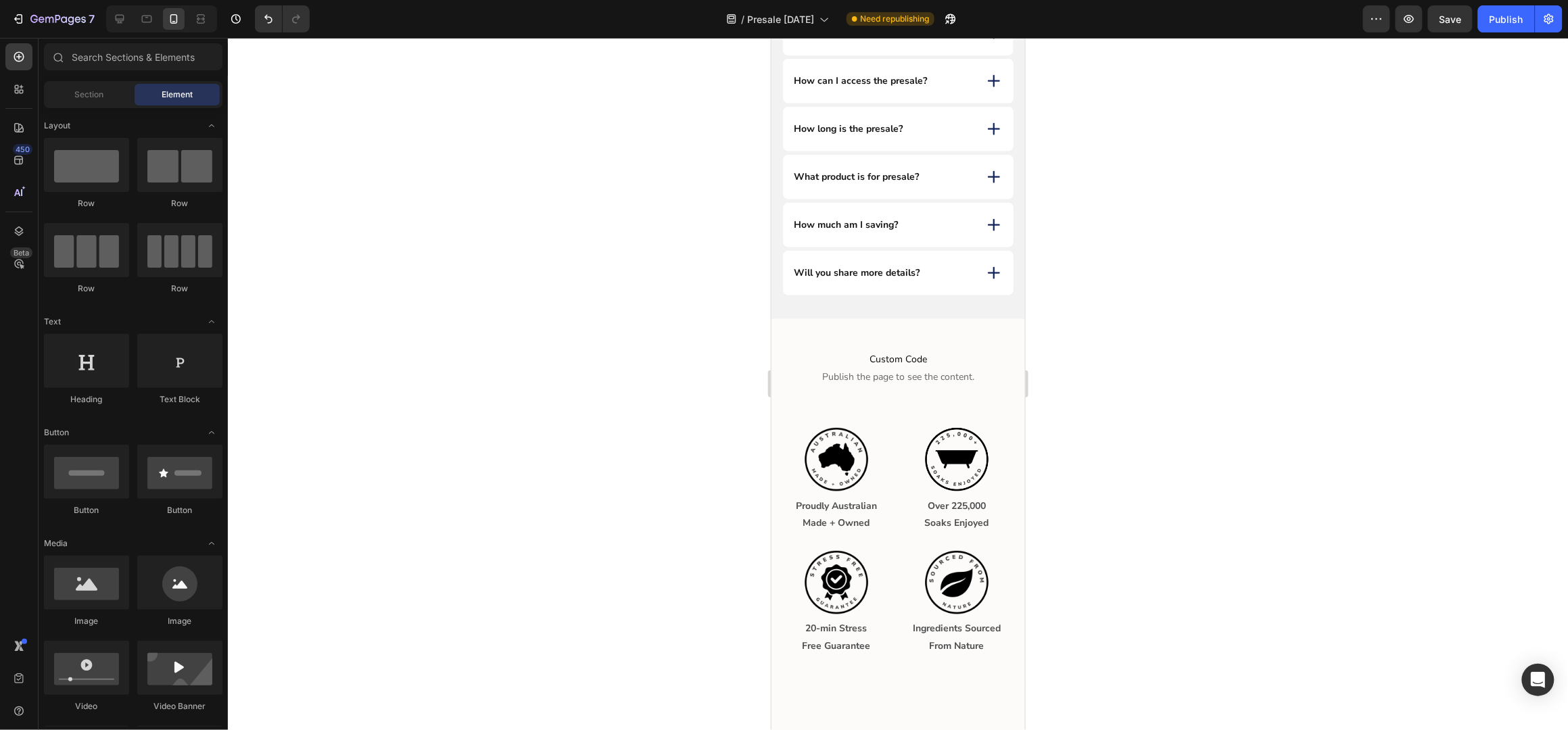
scroll to position [451, 0]
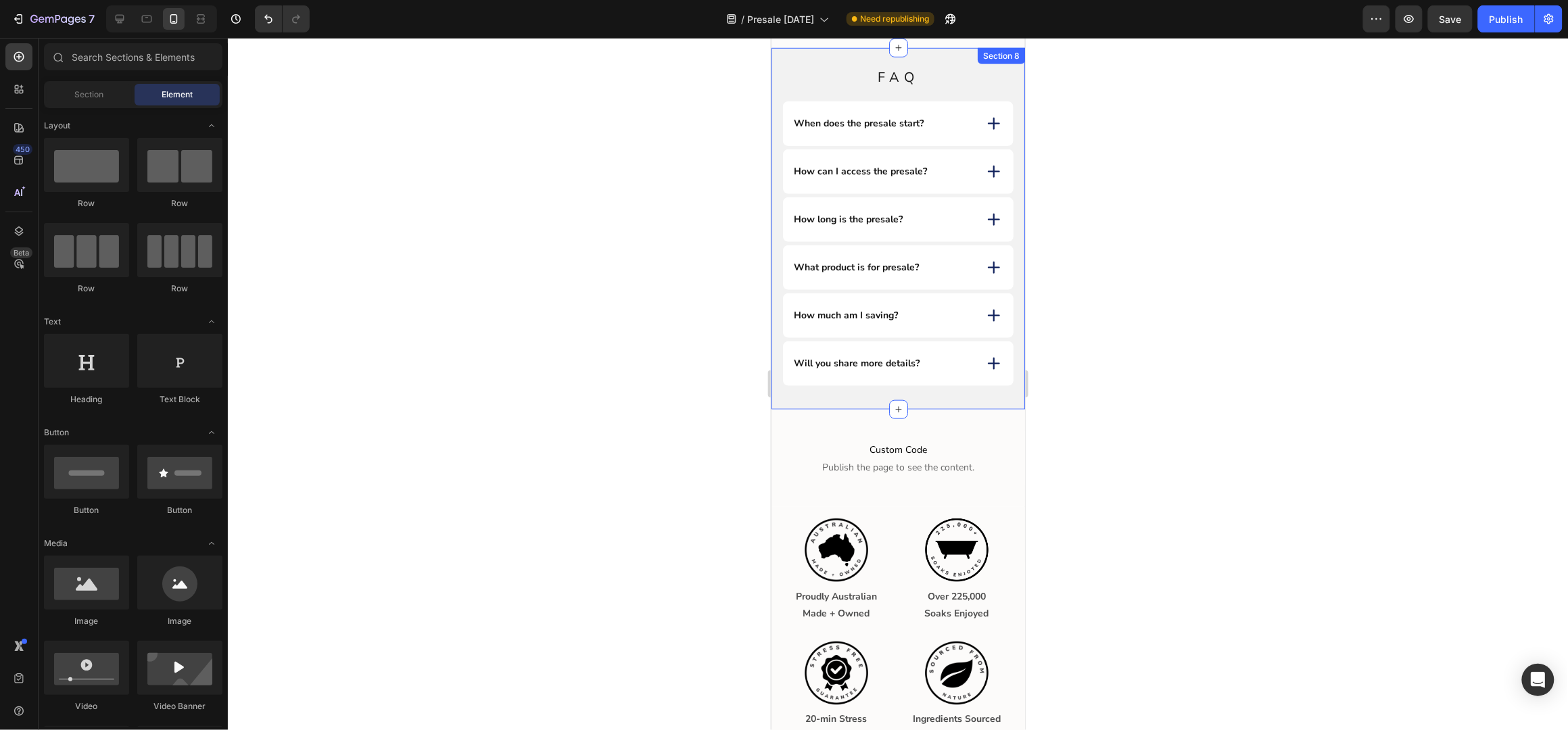
click at [1003, 397] on div "FAQ Heading FAQ Heading When does the presale start? How can I access the presa…" at bounding box center [897, 228] width 253 height 362
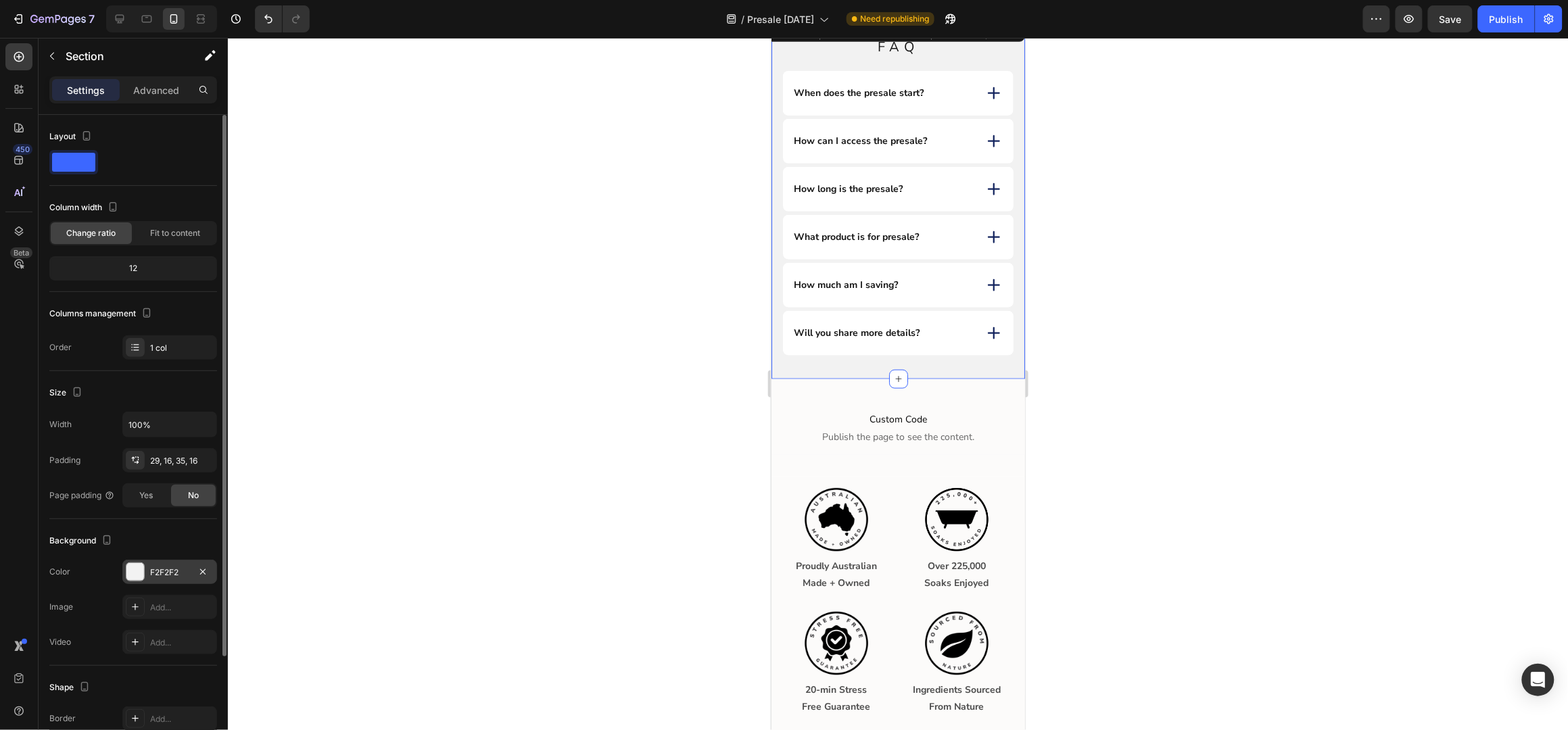
click at [165, 575] on div "F2F2F2" at bounding box center [170, 573] width 39 height 12
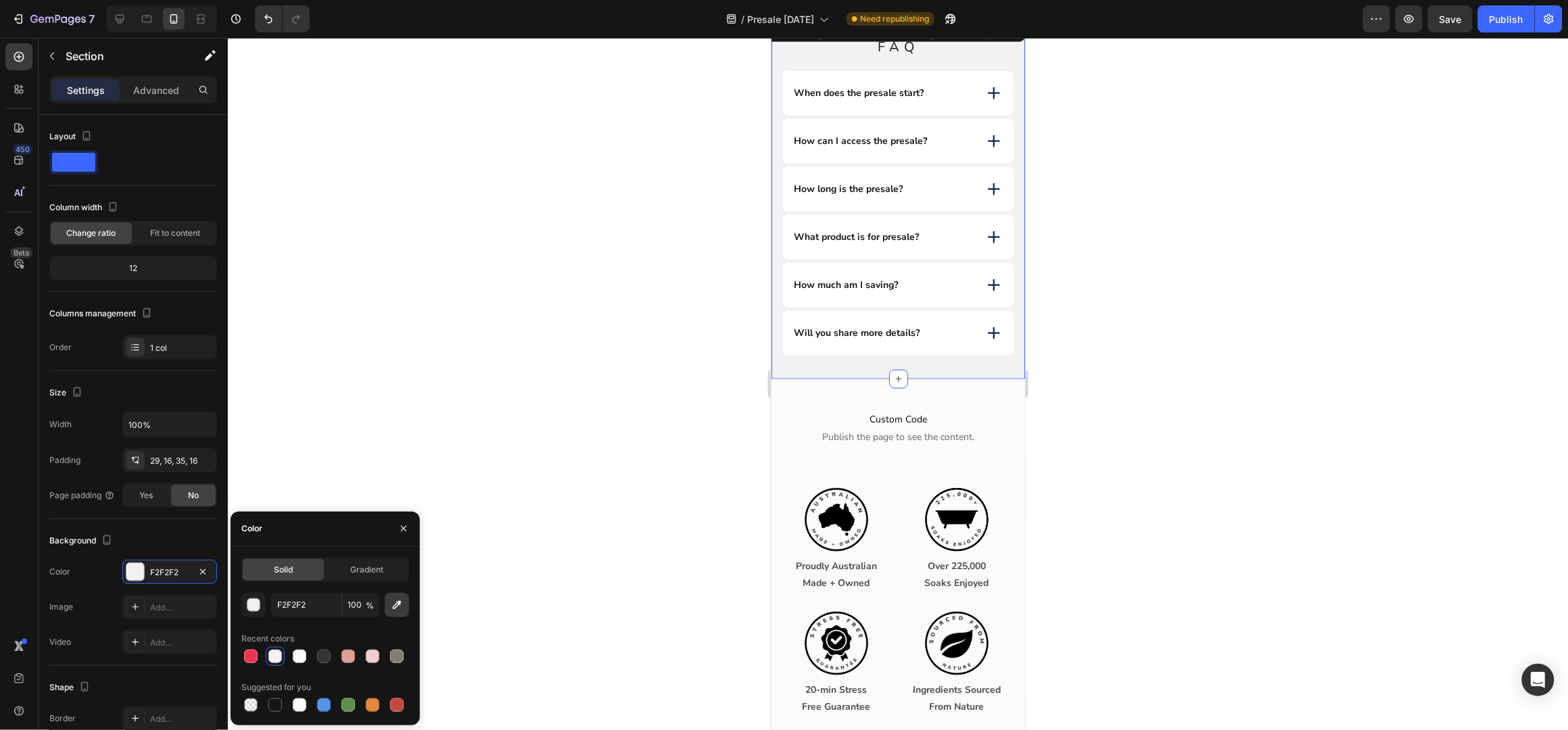
click at [395, 606] on icon "button" at bounding box center [397, 605] width 9 height 9
type input "FCFBFA"
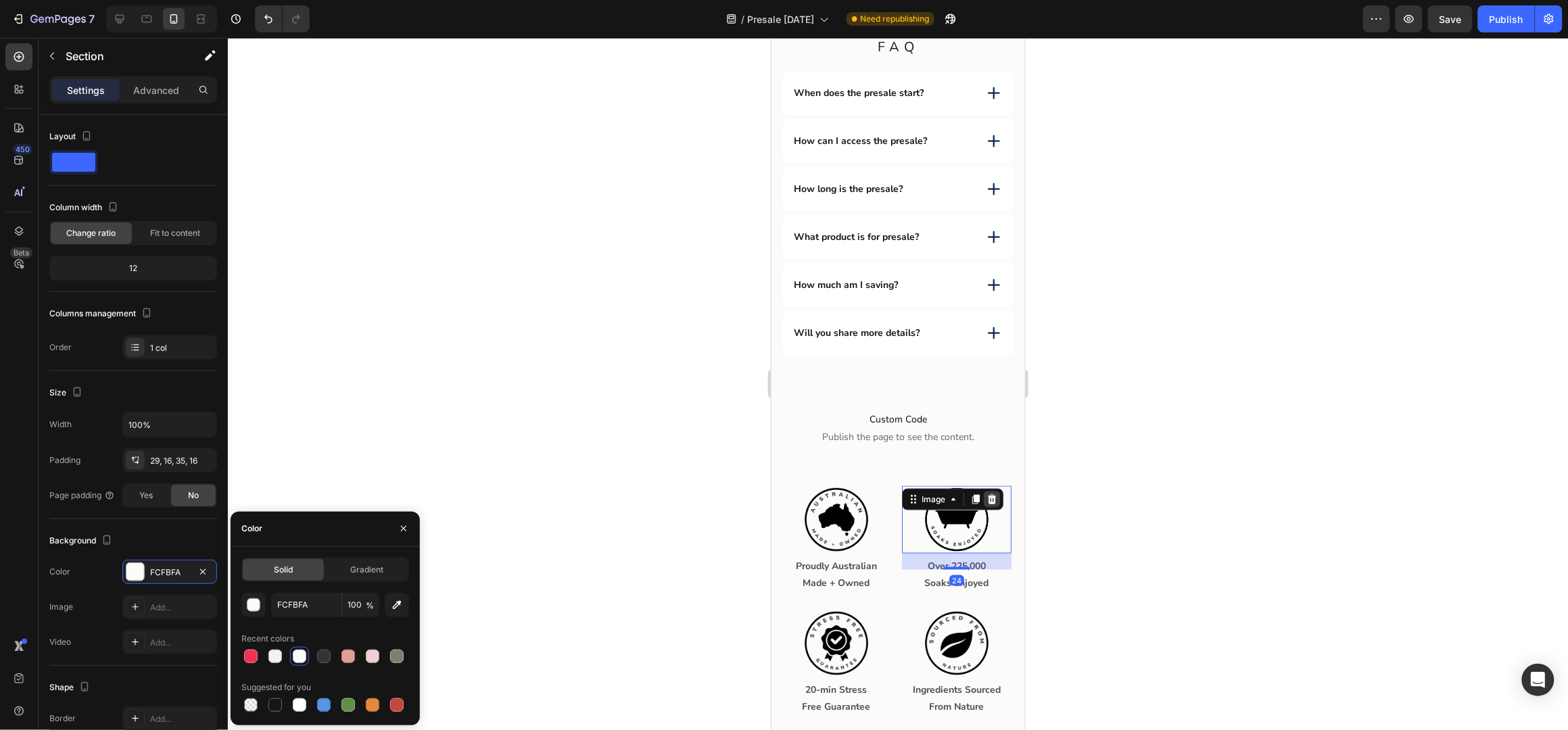
drag, startPoint x: 1001, startPoint y: 528, endPoint x: 993, endPoint y: 523, distance: 9.4
click at [999, 528] on div "Image 24" at bounding box center [956, 519] width 109 height 68
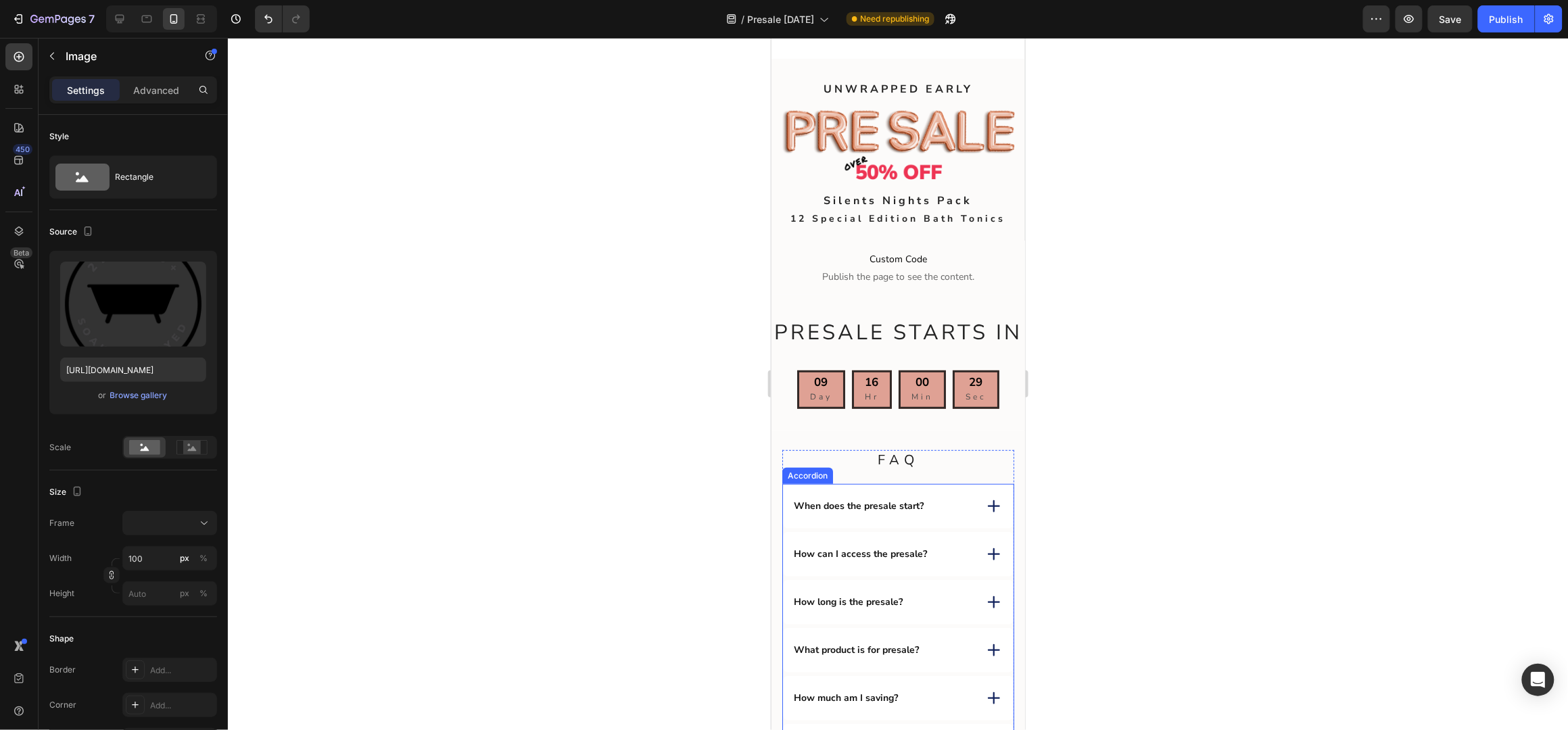
scroll to position [0, 0]
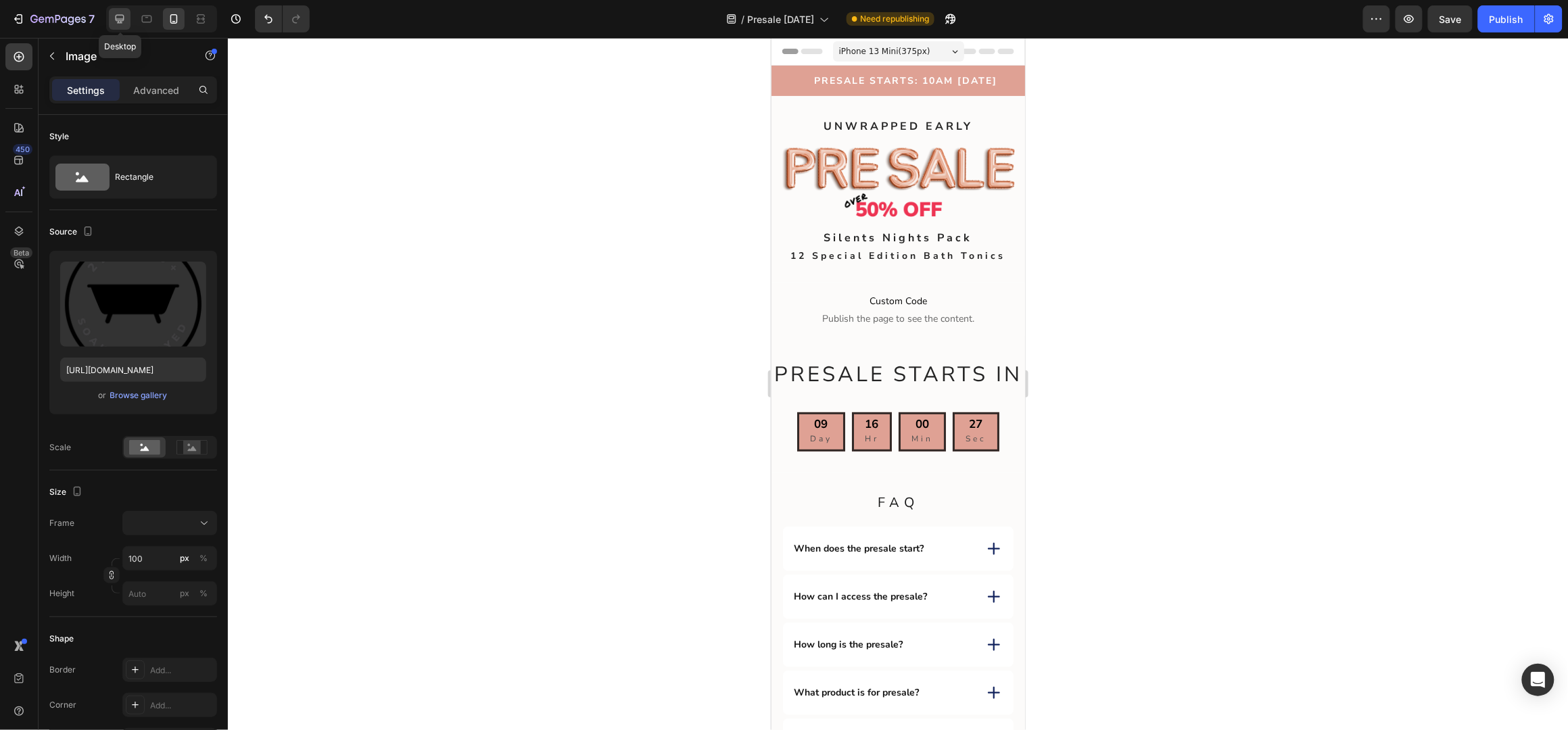
click at [123, 19] on icon at bounding box center [119, 19] width 13 height 13
type input "https://cdn.shopify.com/s/files/1/0045/6828/5299/files/gempages_508703347822298…"
type input "120"
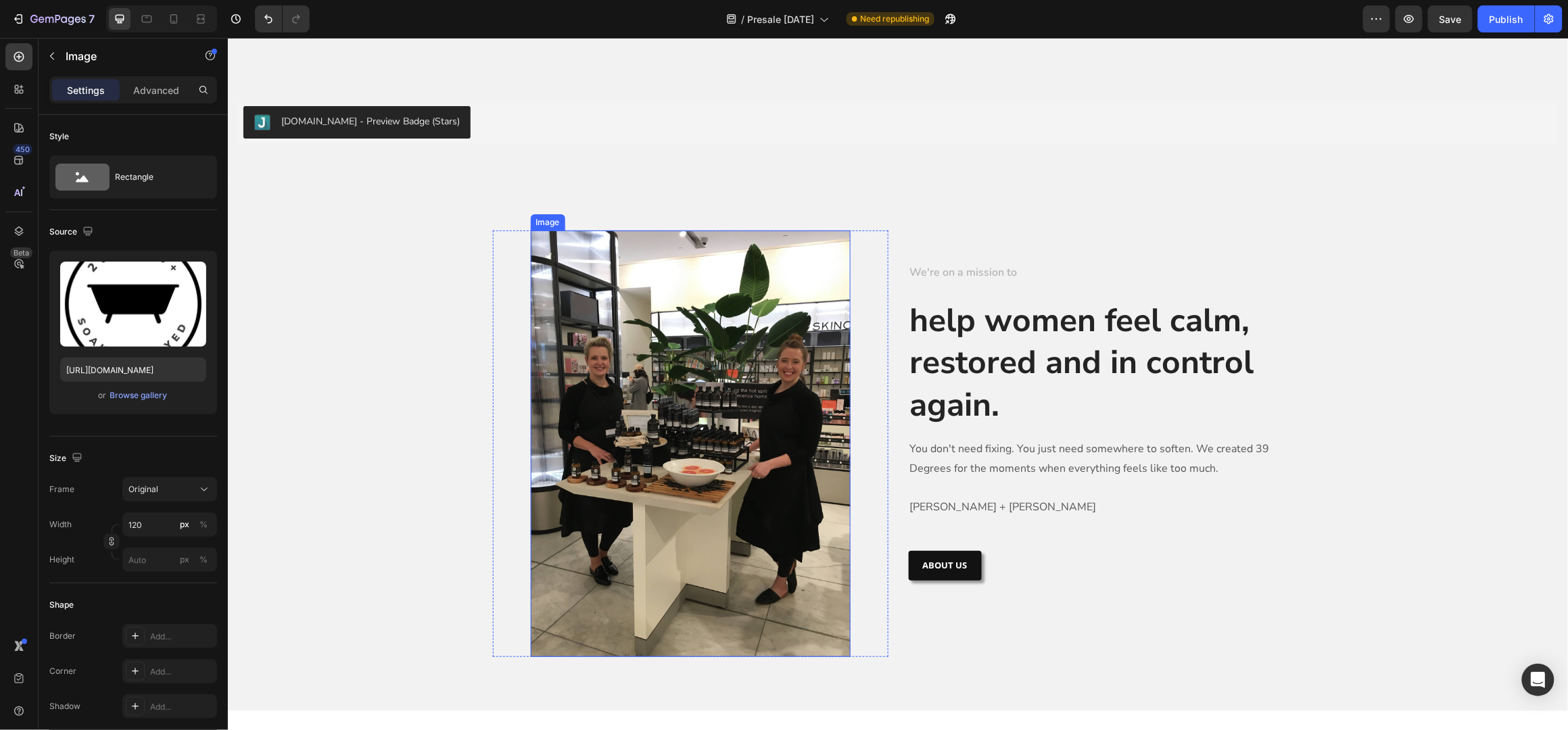
scroll to position [1727, 0]
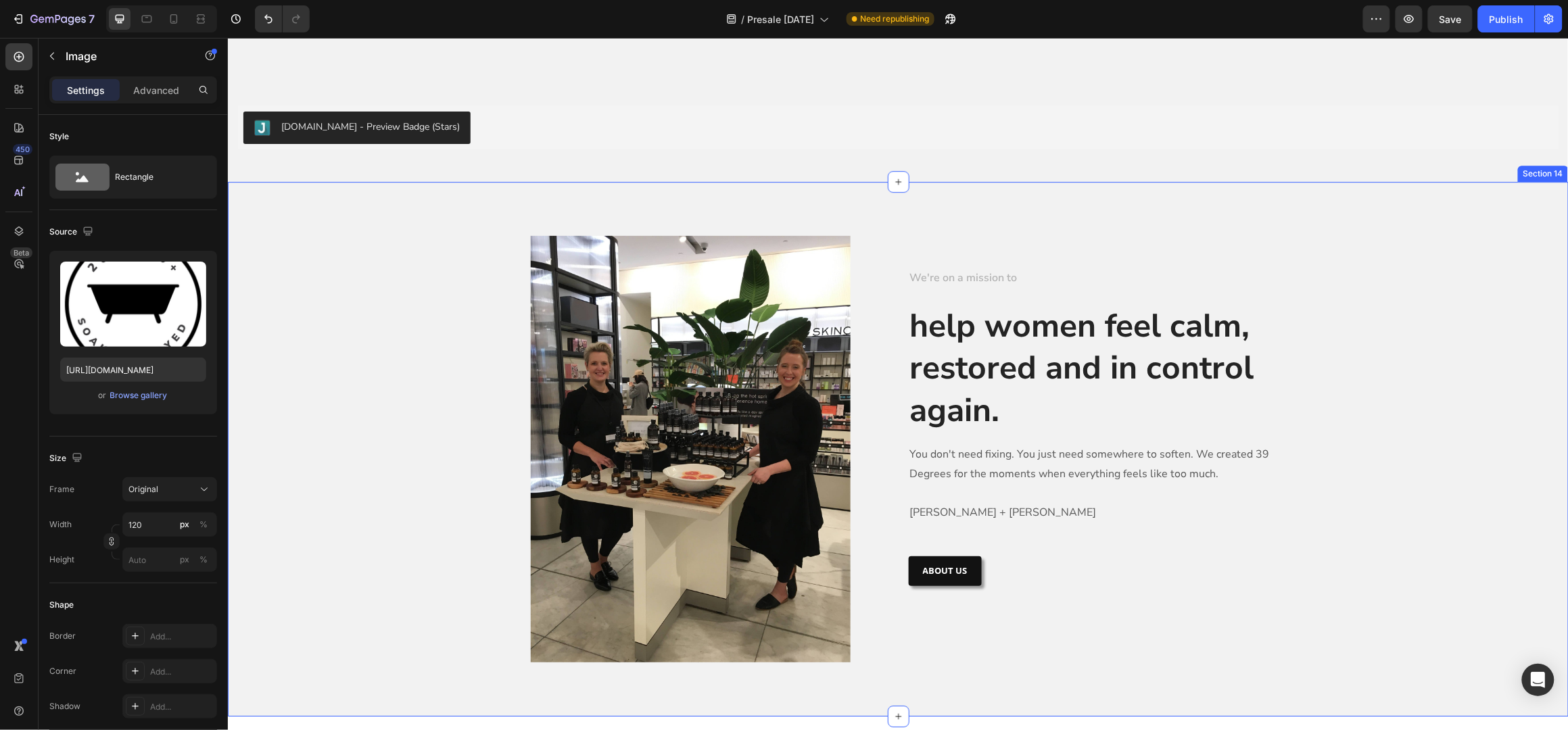
click at [410, 227] on div "Image Row We're on a mission to Text block help women feel calm, restored and i…" at bounding box center [898, 449] width 1340 height 535
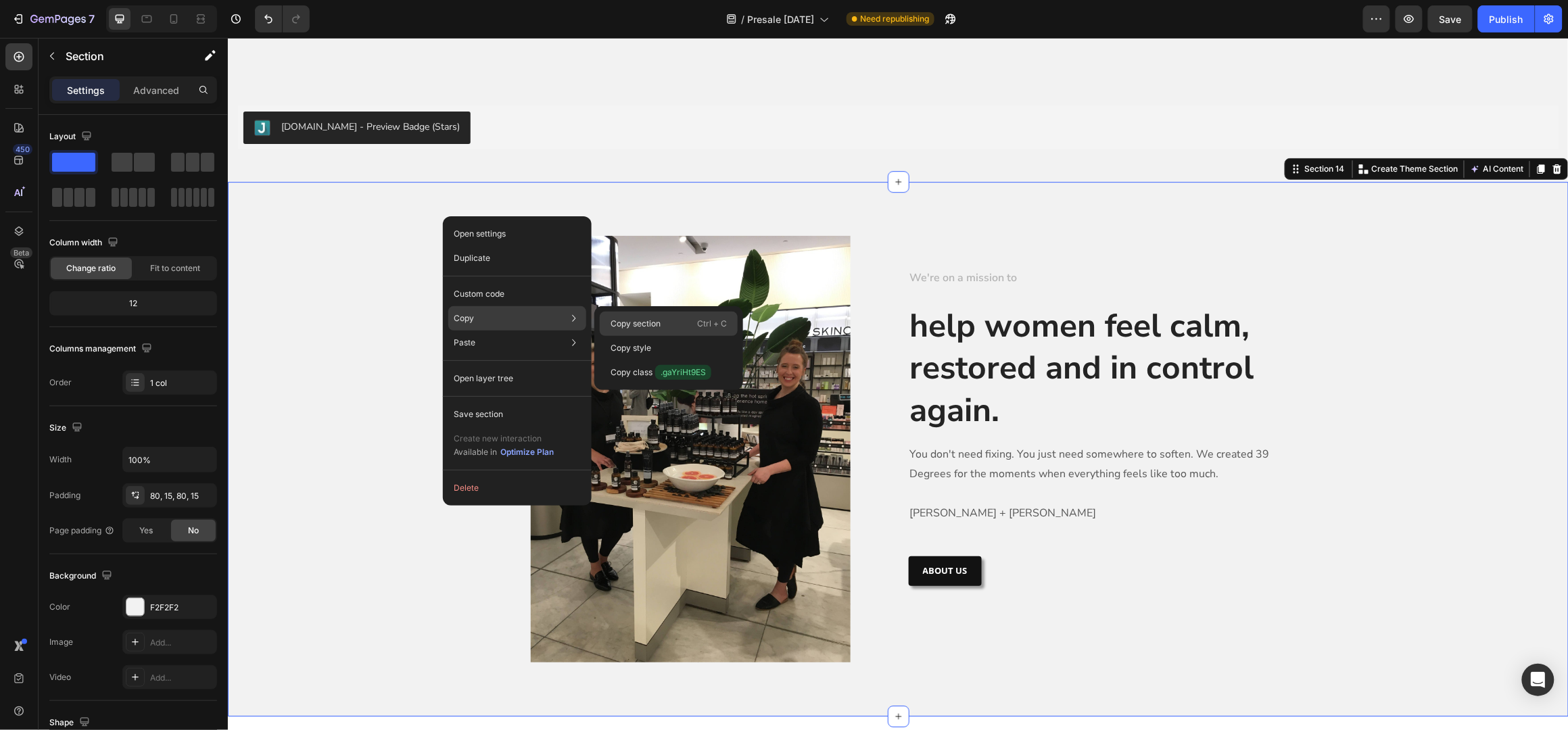
click at [626, 323] on p "Copy section" at bounding box center [636, 324] width 50 height 12
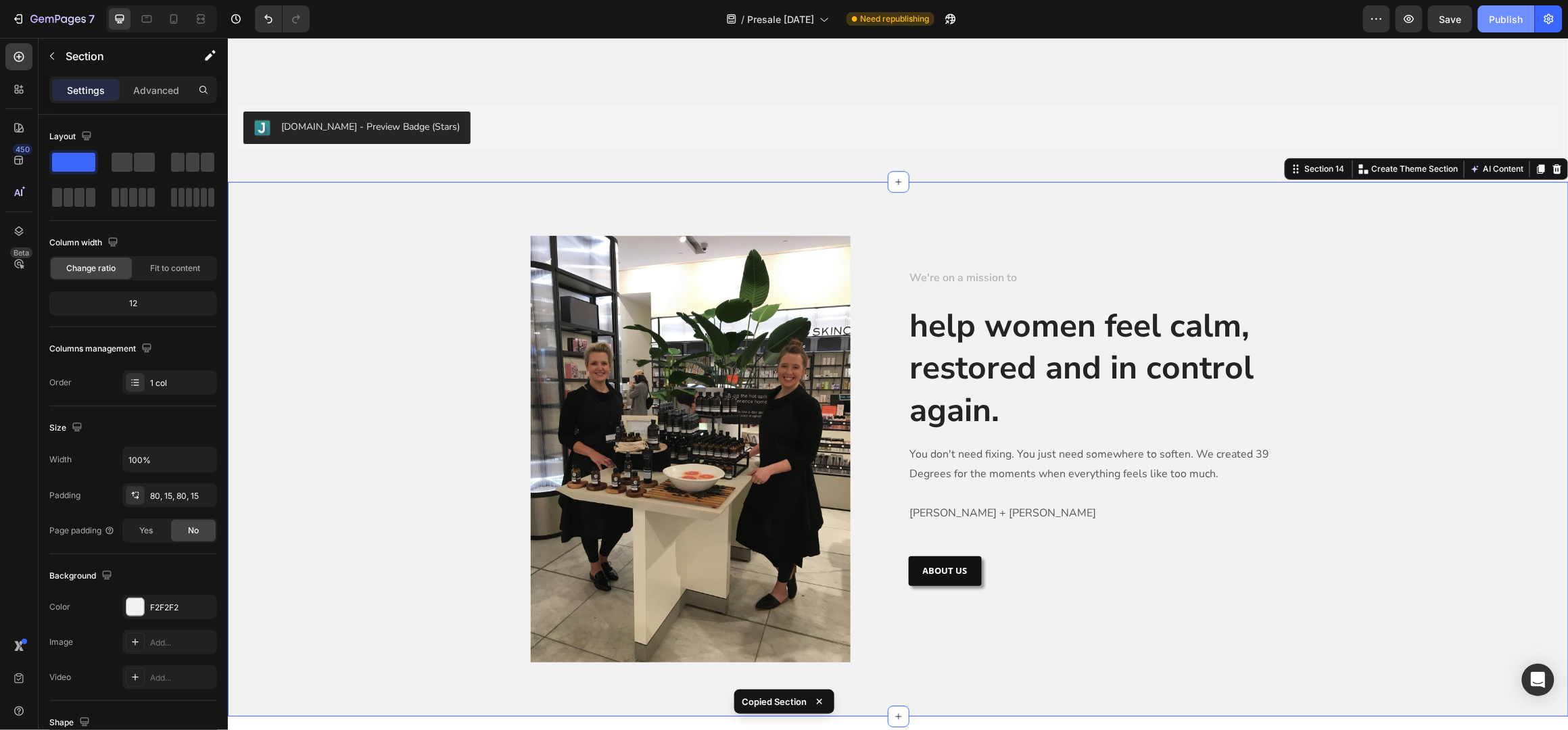
click at [1498, 22] on div "Publish" at bounding box center [1507, 20] width 34 height 14
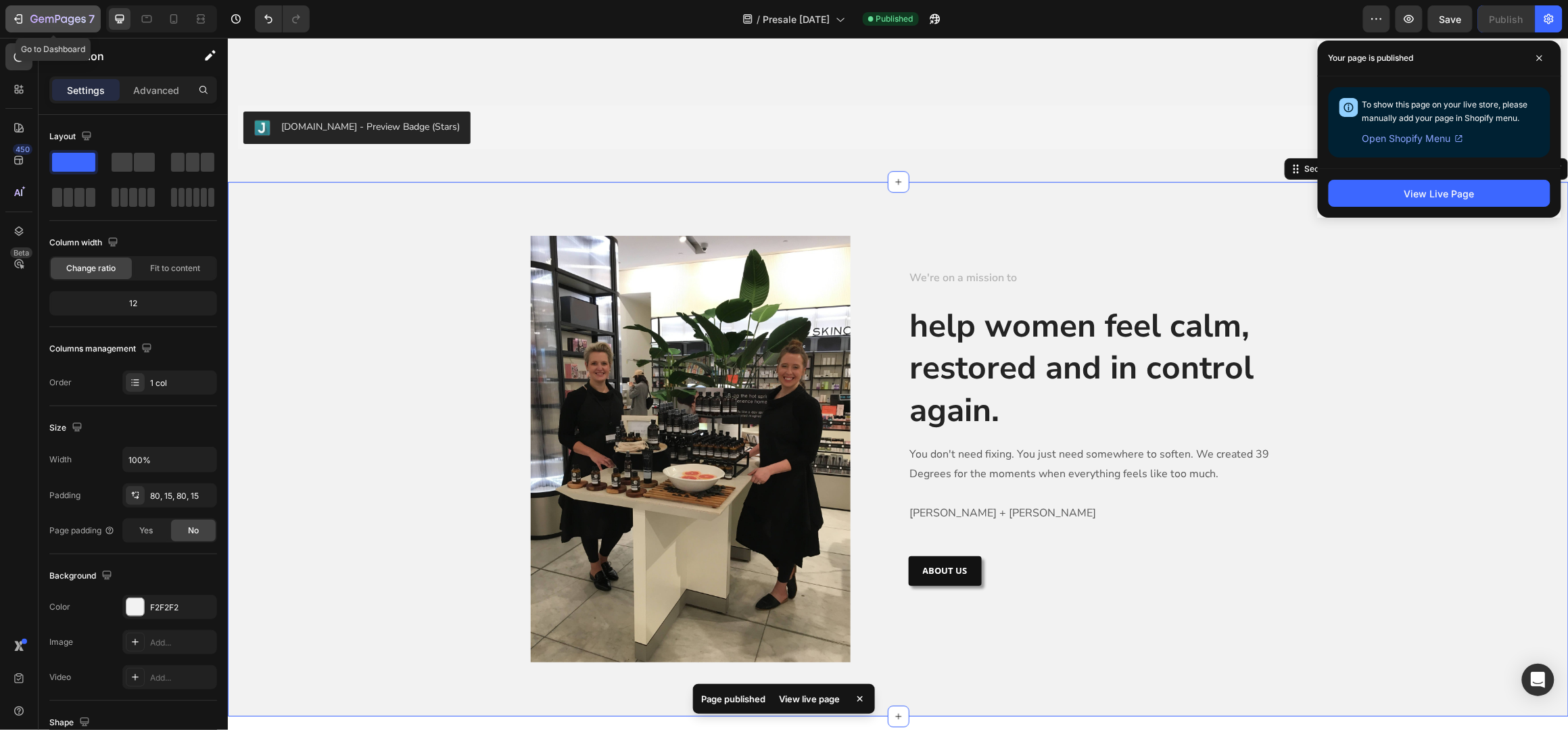
click at [18, 19] on icon "button" at bounding box center [17, 19] width 6 height 4
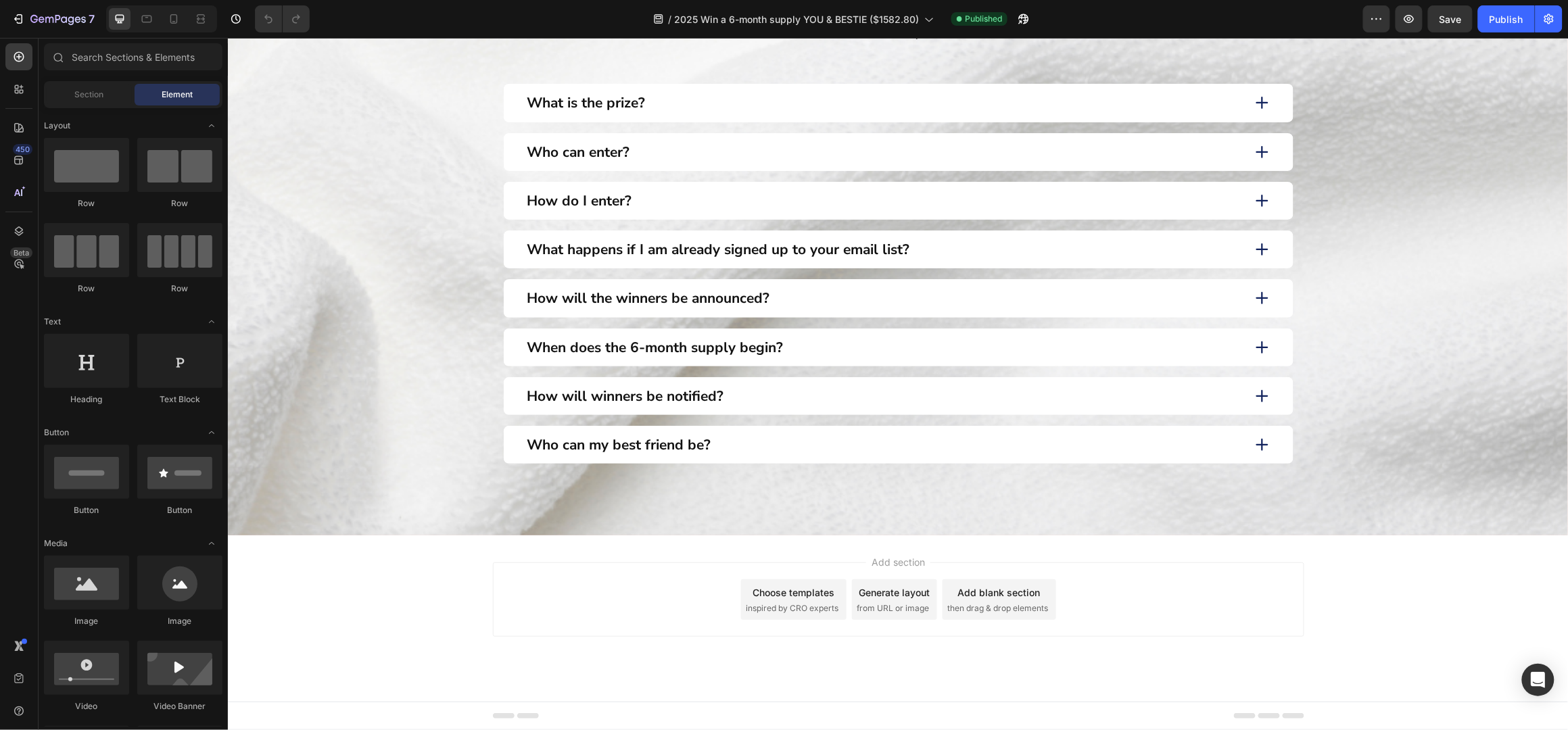
click at [436, 552] on div "Add section Choose templates inspired by CRO experts Generate layout from URL o…" at bounding box center [898, 618] width 1340 height 166
drag, startPoint x: 437, startPoint y: 551, endPoint x: 456, endPoint y: 594, distance: 47.0
click at [425, 602] on div "Add section Choose templates inspired by CRO experts Generate layout from URL o…" at bounding box center [898, 618] width 1340 height 166
click at [780, 516] on div "FAQ Heading FAQ Heading What is the prize? Who can enter? How do I enter? What …" at bounding box center [898, 243] width 1340 height 583
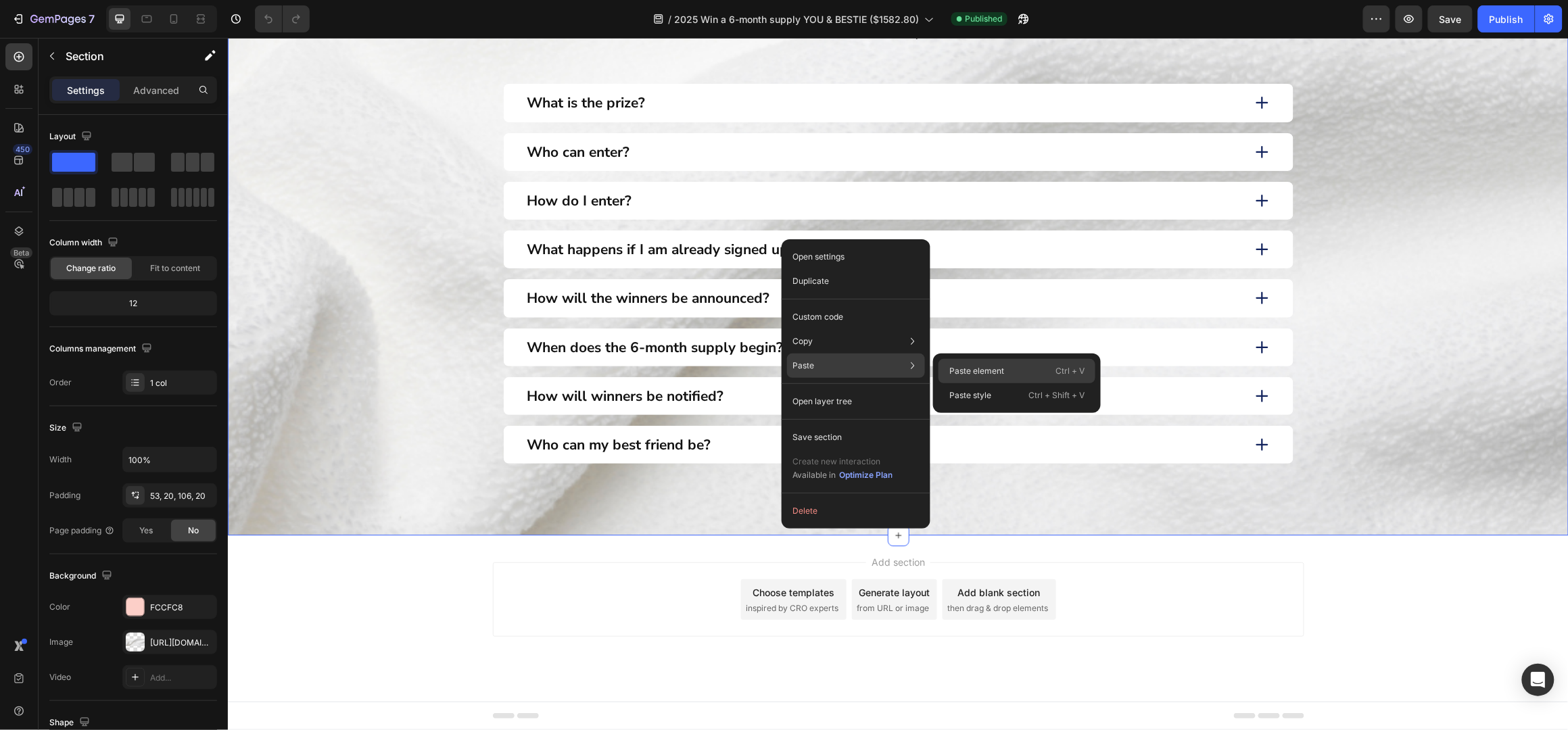
click at [971, 367] on p "Paste element" at bounding box center [977, 372] width 55 height 12
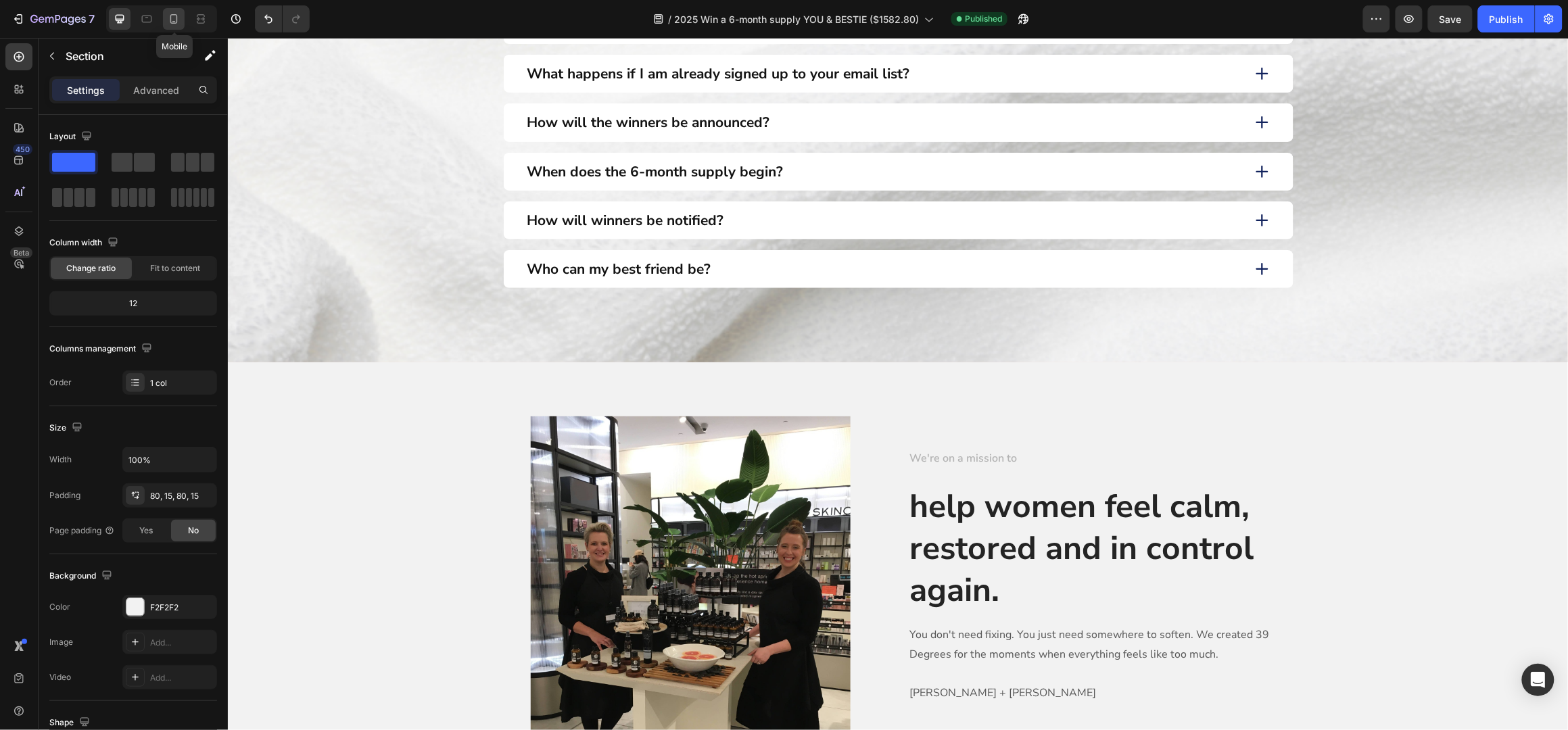
click at [171, 19] on icon at bounding box center [174, 19] width 7 height 10
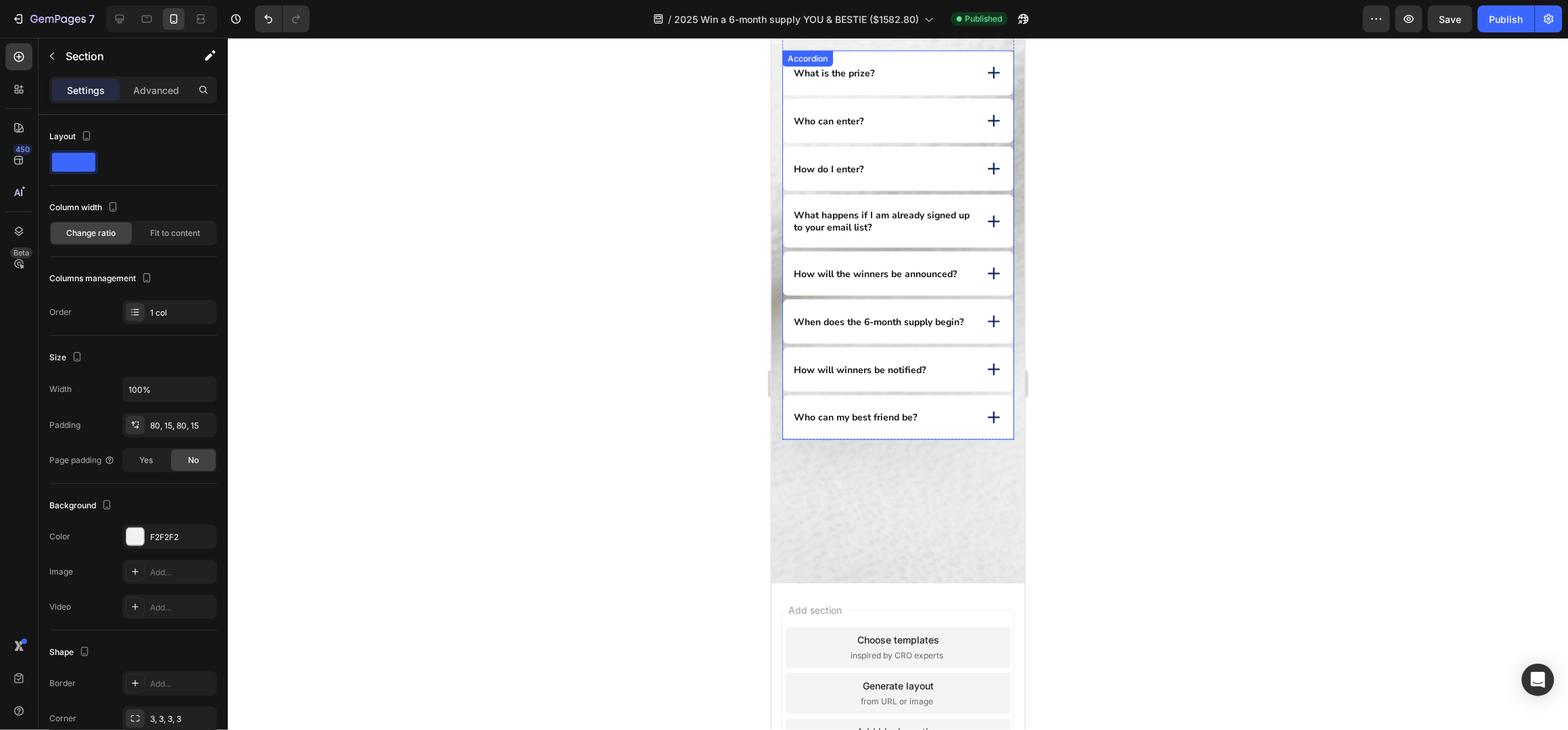
scroll to position [726, 0]
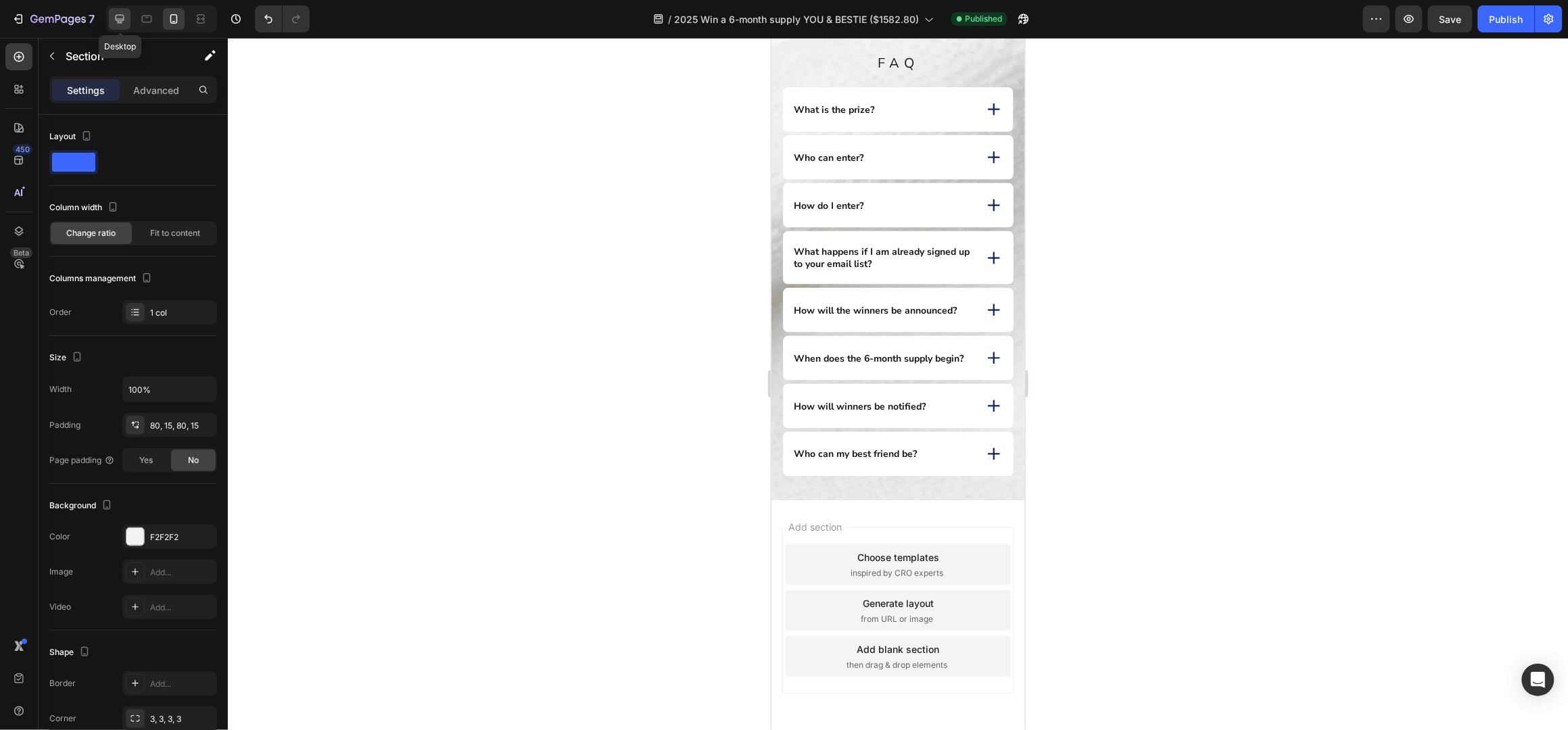
click at [119, 15] on icon at bounding box center [120, 20] width 9 height 9
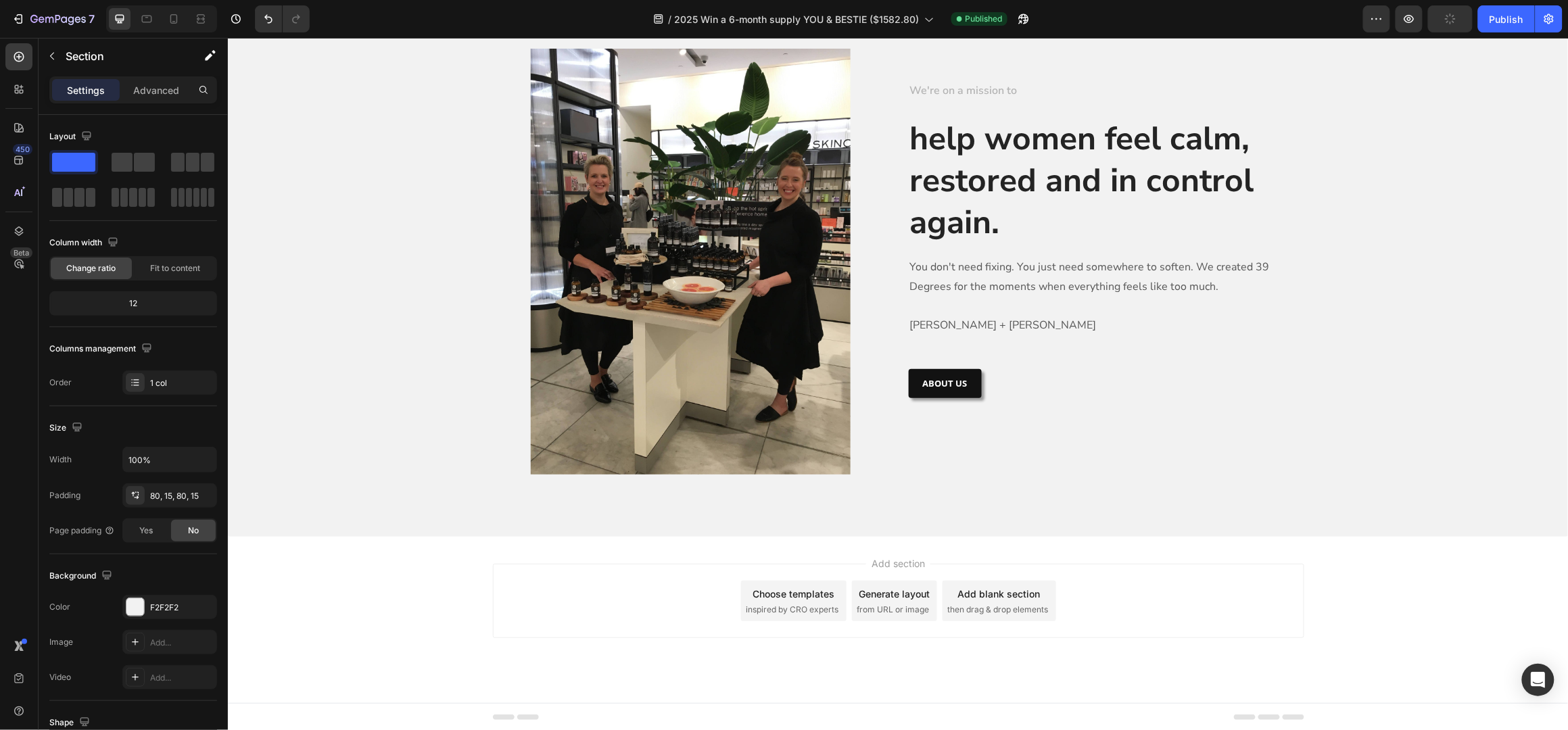
click at [1424, 300] on div "Image Row We're on a mission to Text block help women feel calm, restored and i…" at bounding box center [897, 265] width 1320 height 435
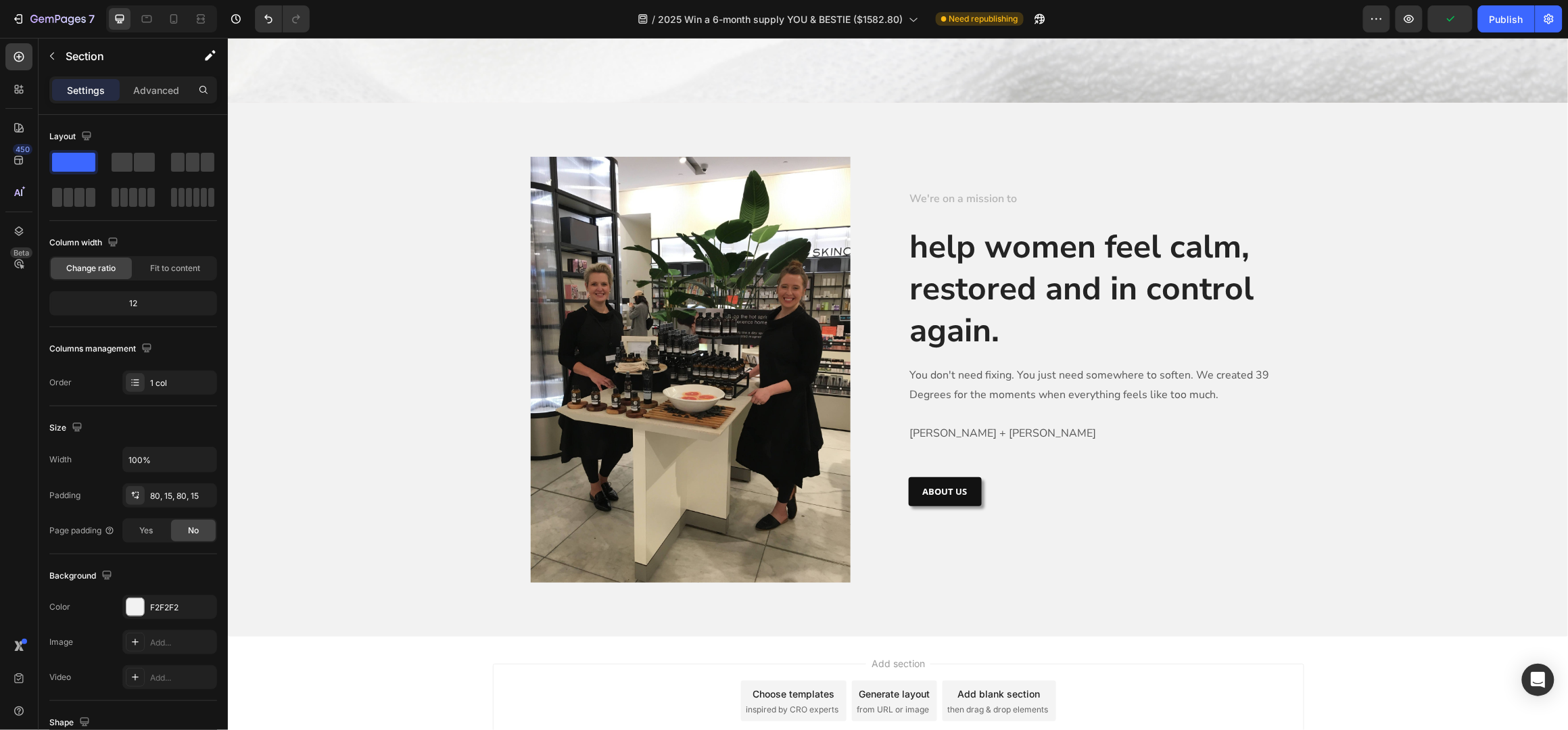
scroll to position [1777, 0]
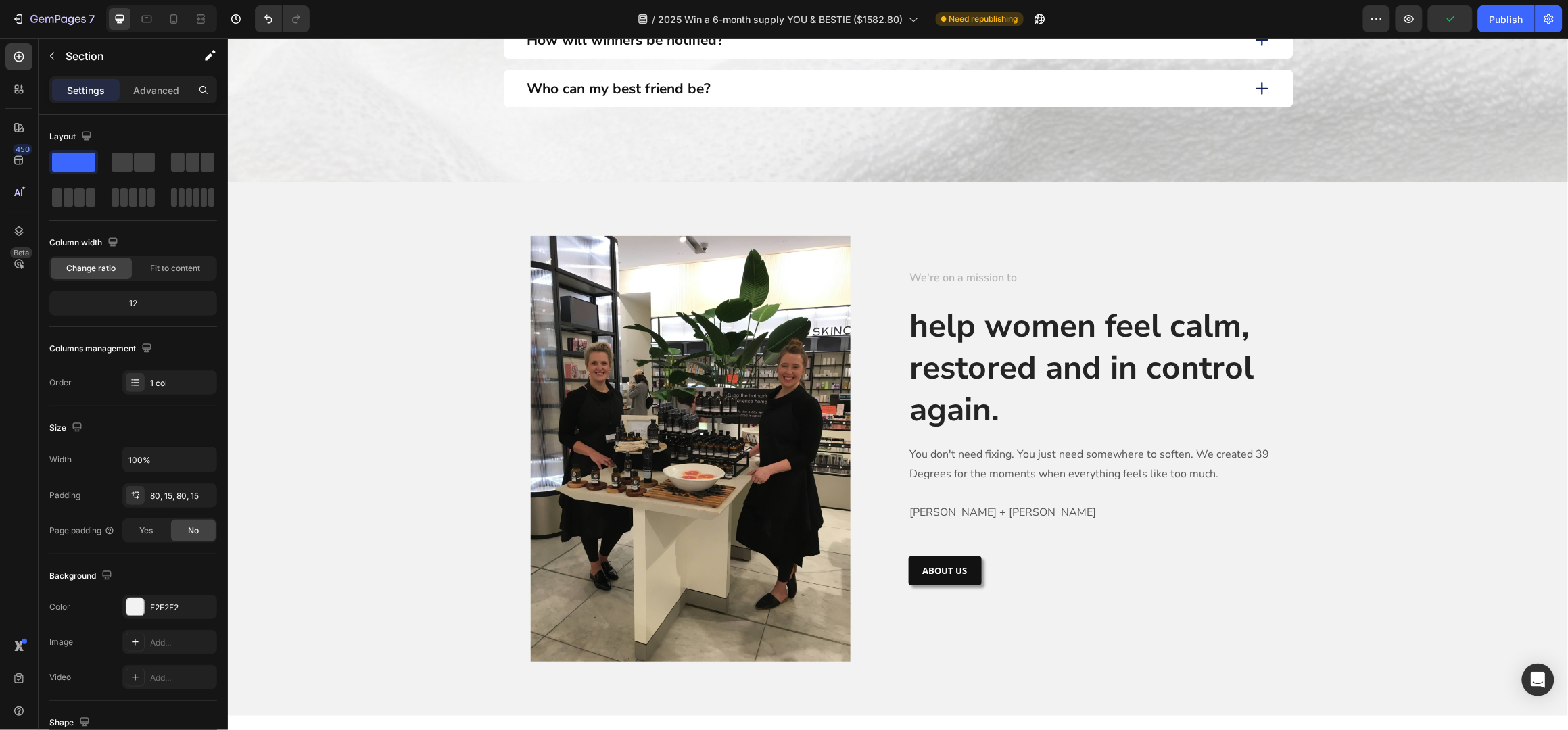
click at [364, 190] on div "Image Row We're on a mission to Text block help women feel calm, restored and i…" at bounding box center [898, 449] width 1340 height 535
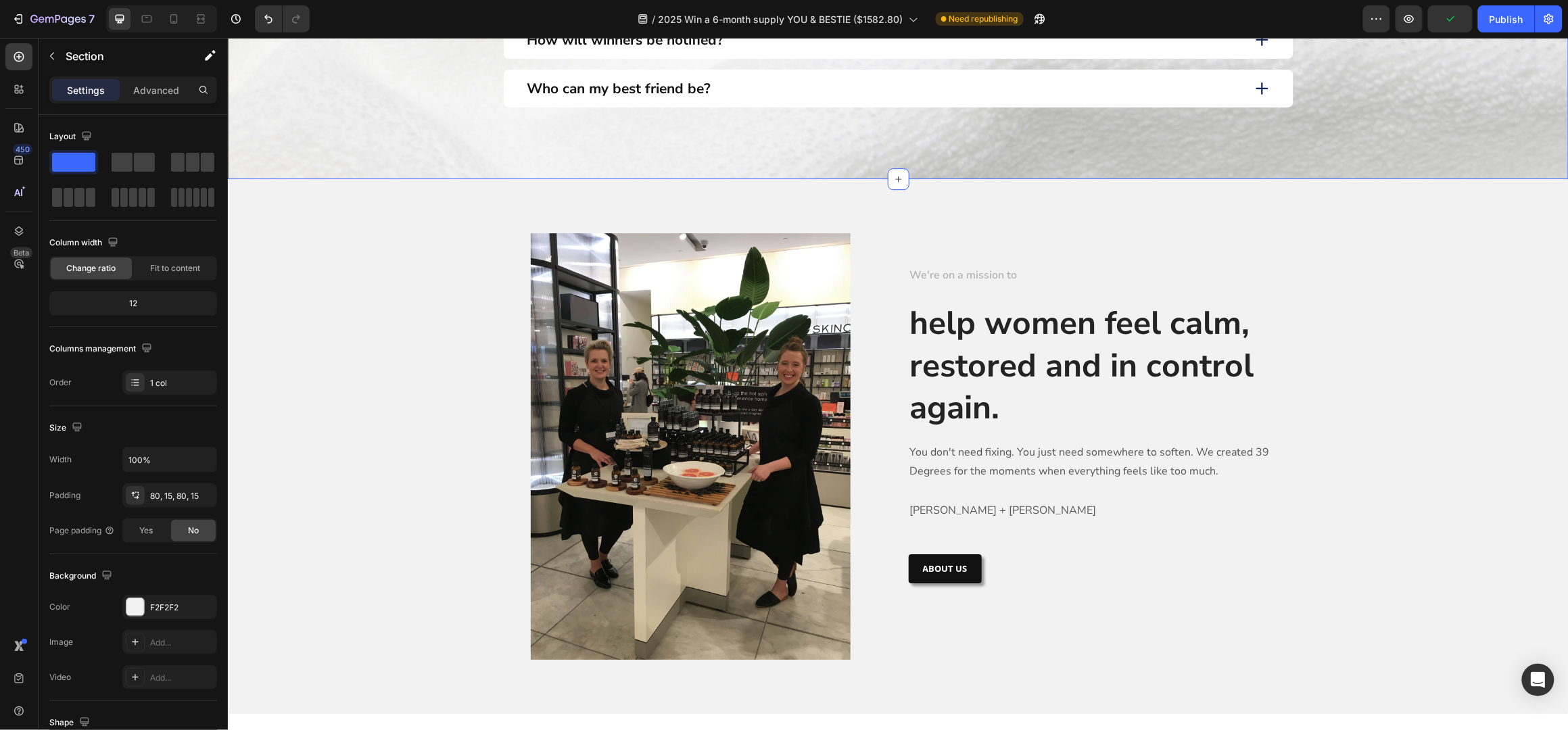
click at [407, 197] on div "Image Row We're on a mission to Text block help women feel calm, restored and i…" at bounding box center [898, 446] width 1340 height 535
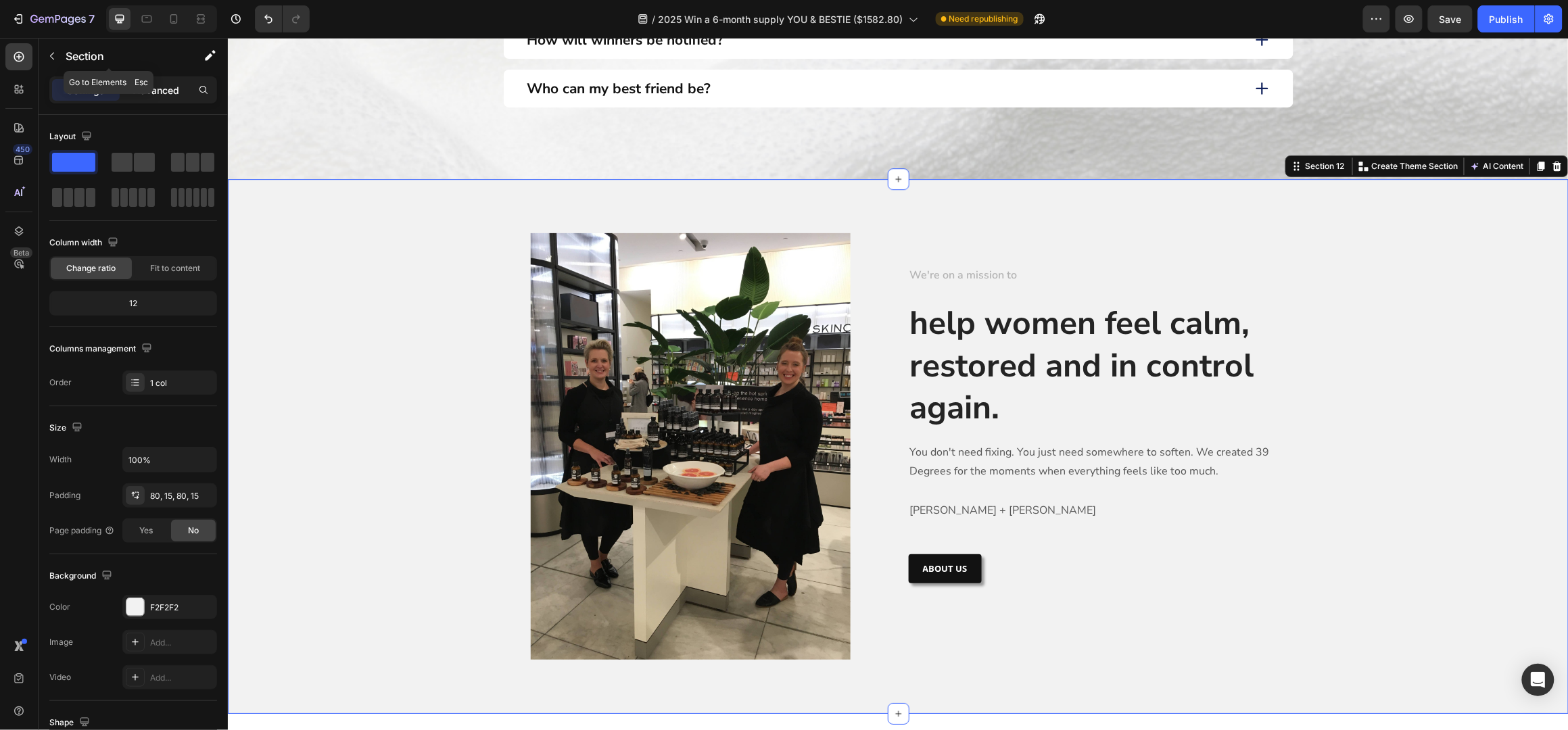
click at [156, 92] on p "Advanced" at bounding box center [156, 91] width 46 height 14
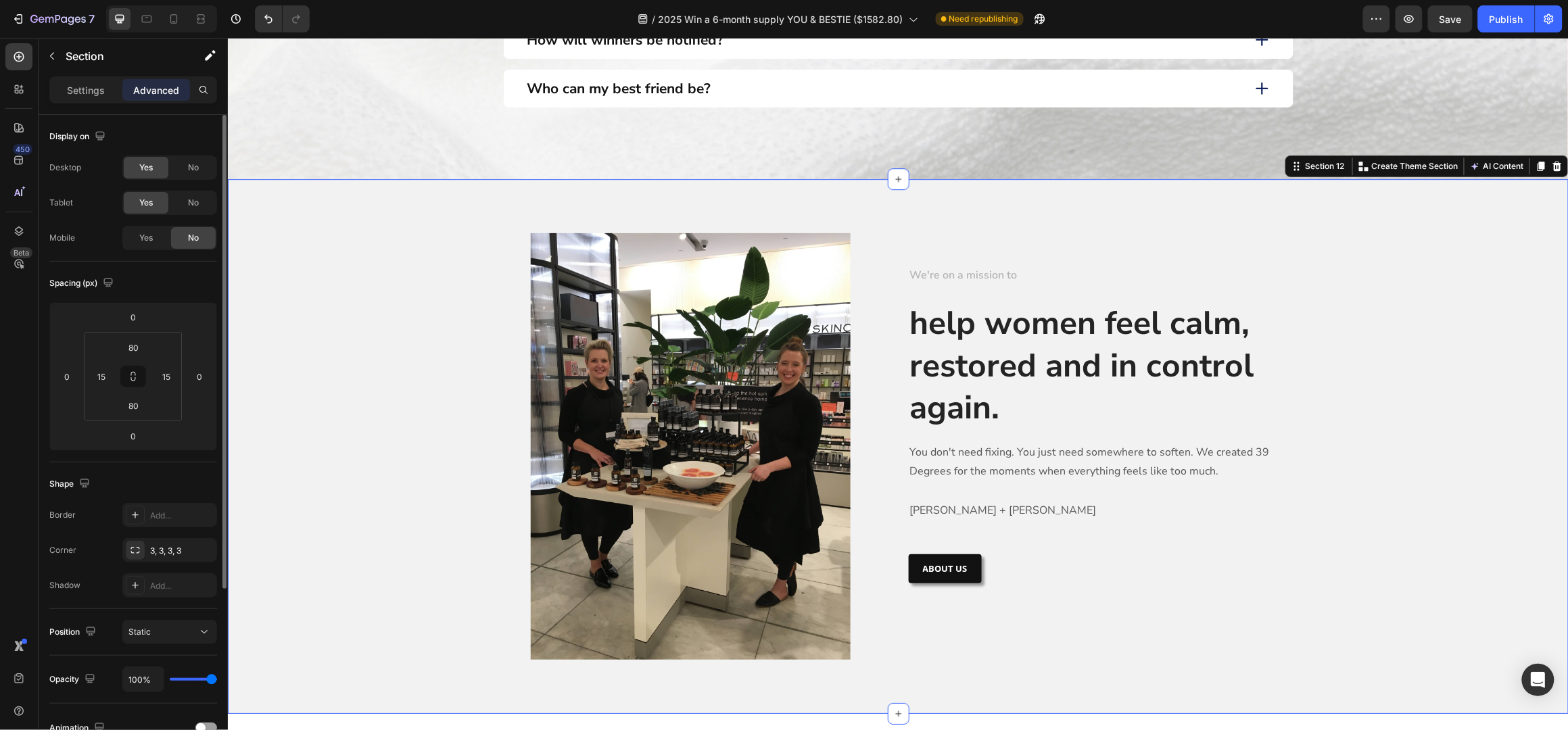
click at [163, 198] on div "Yes" at bounding box center [146, 203] width 44 height 21
click at [185, 229] on div "No" at bounding box center [193, 238] width 44 height 21
click at [159, 236] on div "Yes" at bounding box center [146, 238] width 44 height 21
click at [168, 12] on icon at bounding box center [173, 19] width 13 height 13
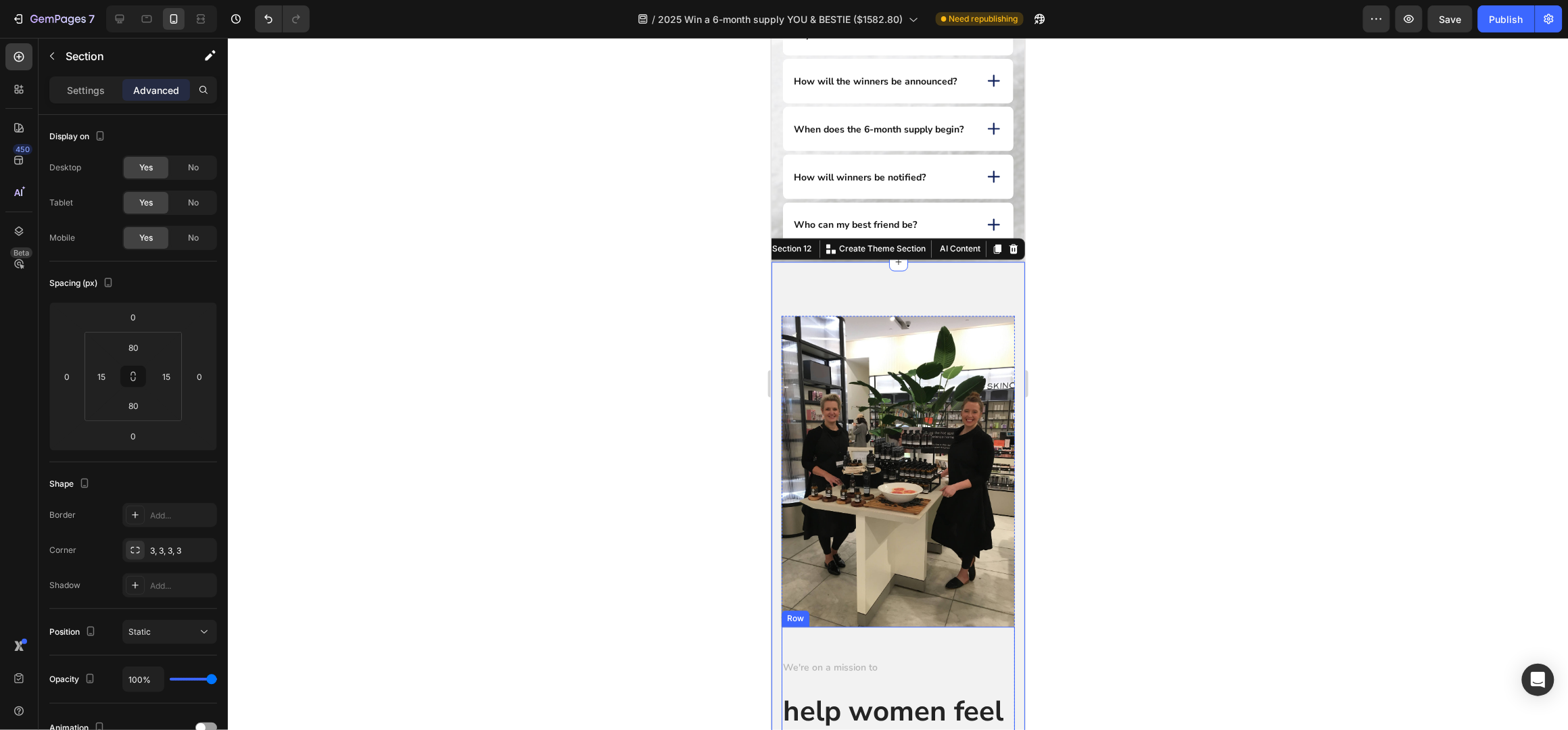
scroll to position [952, 0]
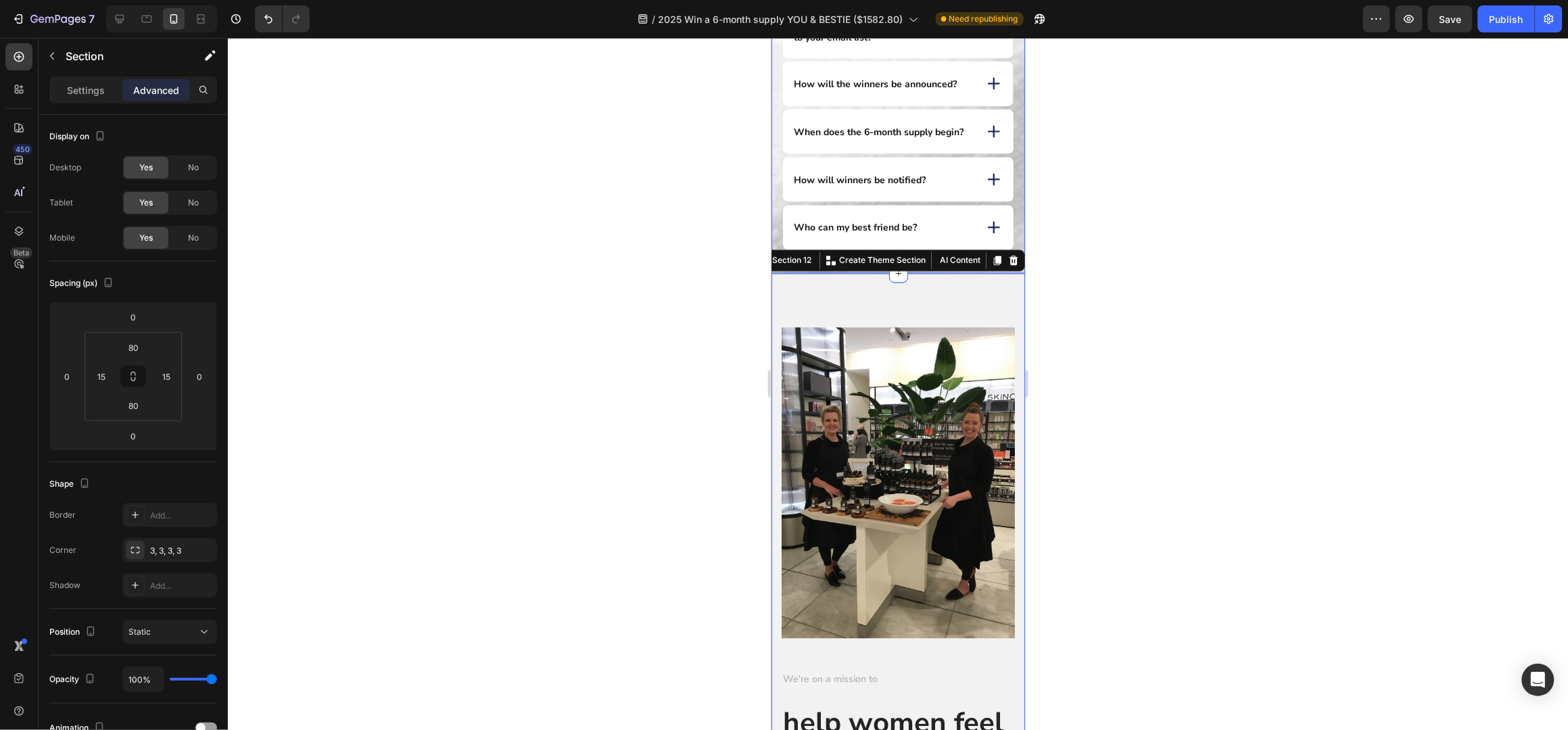
click at [1151, 205] on div at bounding box center [897, 384] width 1340 height 693
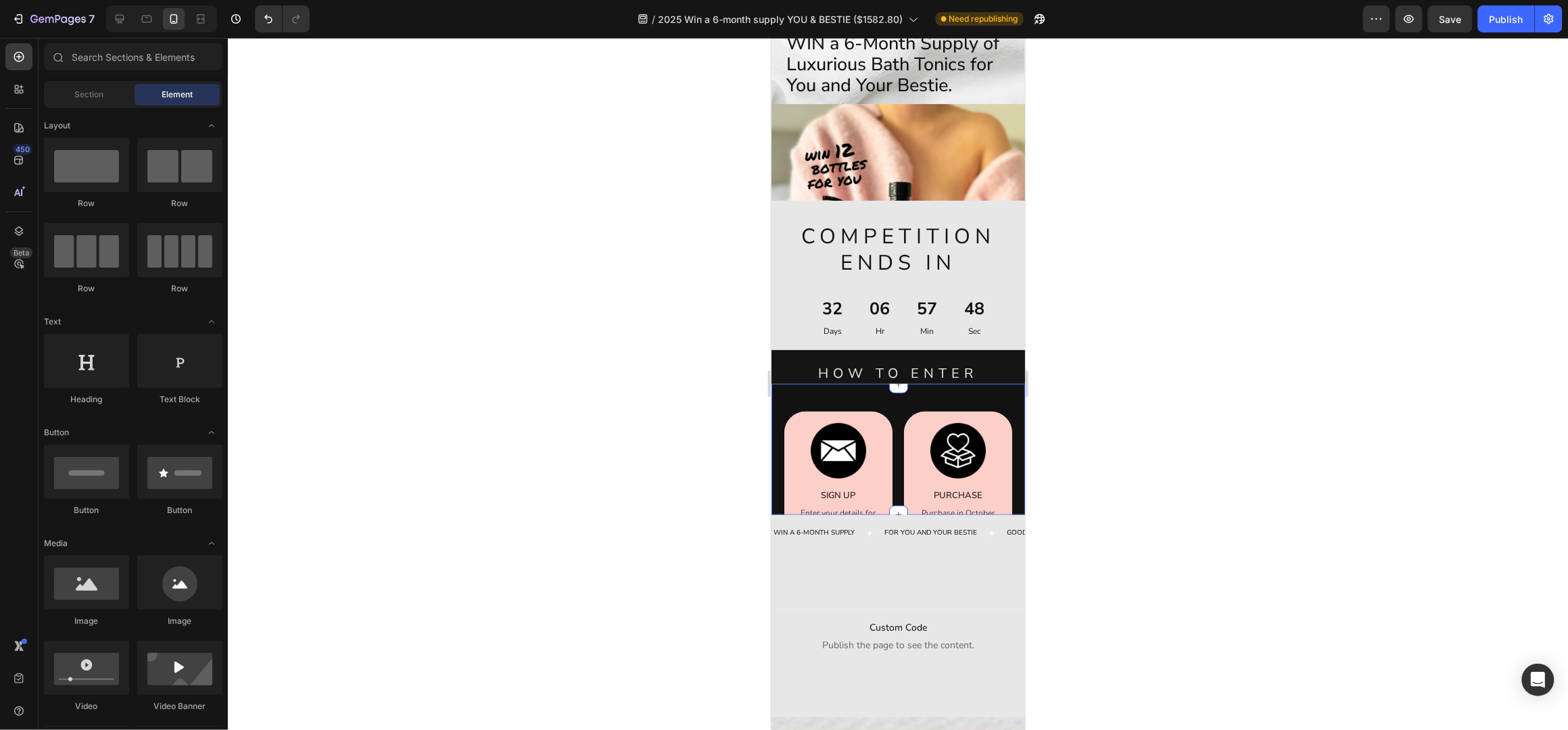
scroll to position [0, 0]
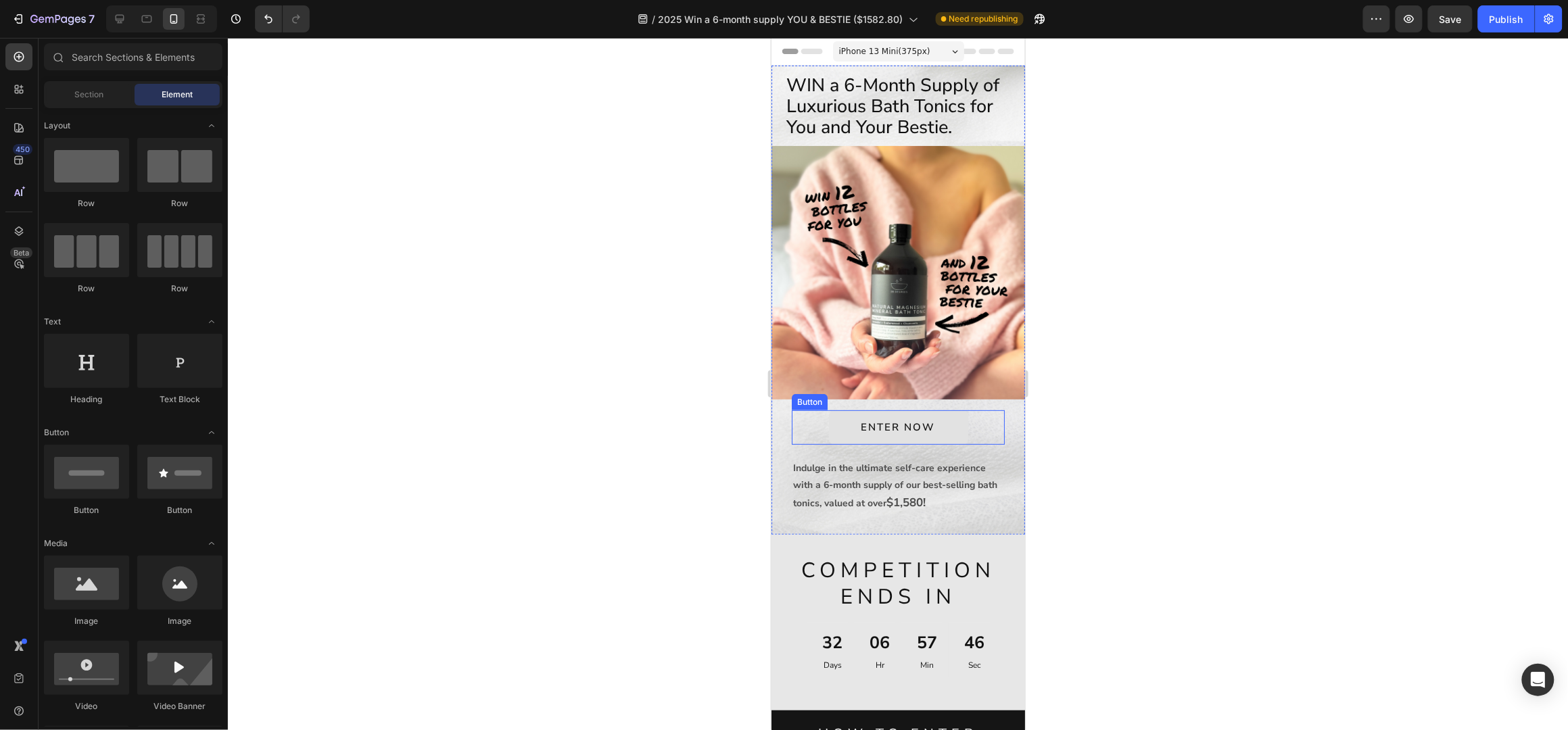
click at [933, 410] on link "ENTER NOW" at bounding box center [898, 427] width 140 height 35
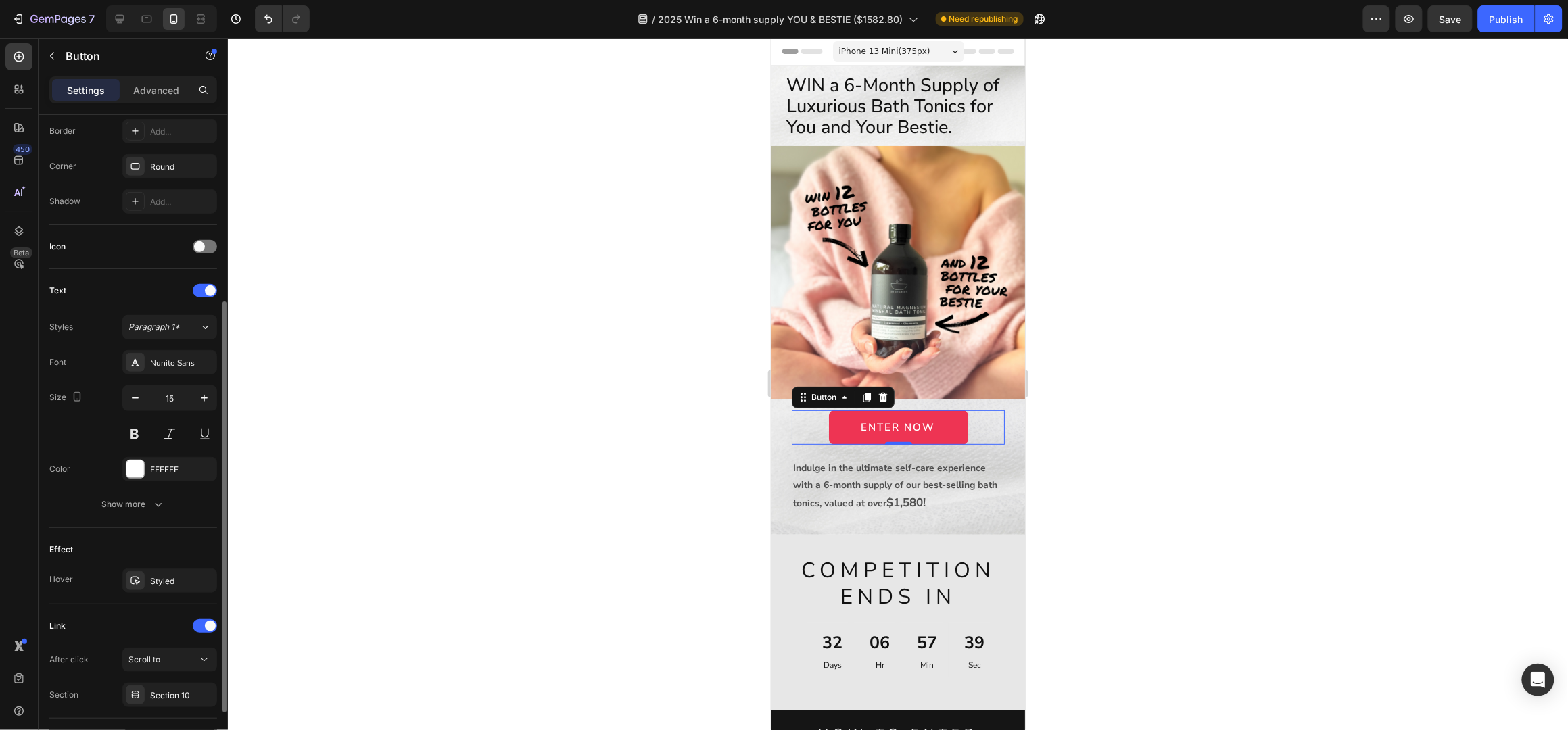
scroll to position [208, 0]
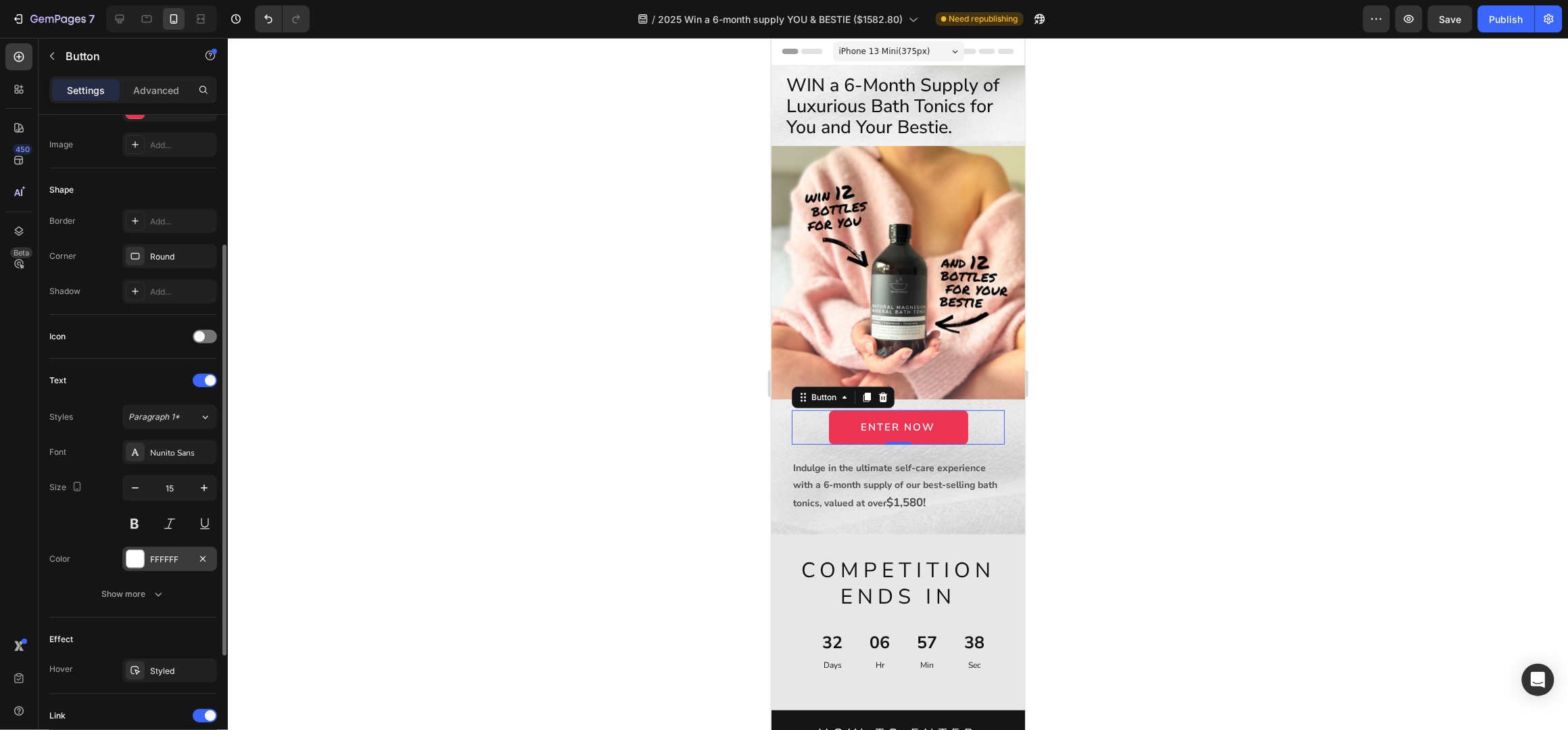
click at [159, 558] on div "FFFFFF" at bounding box center [170, 560] width 39 height 12
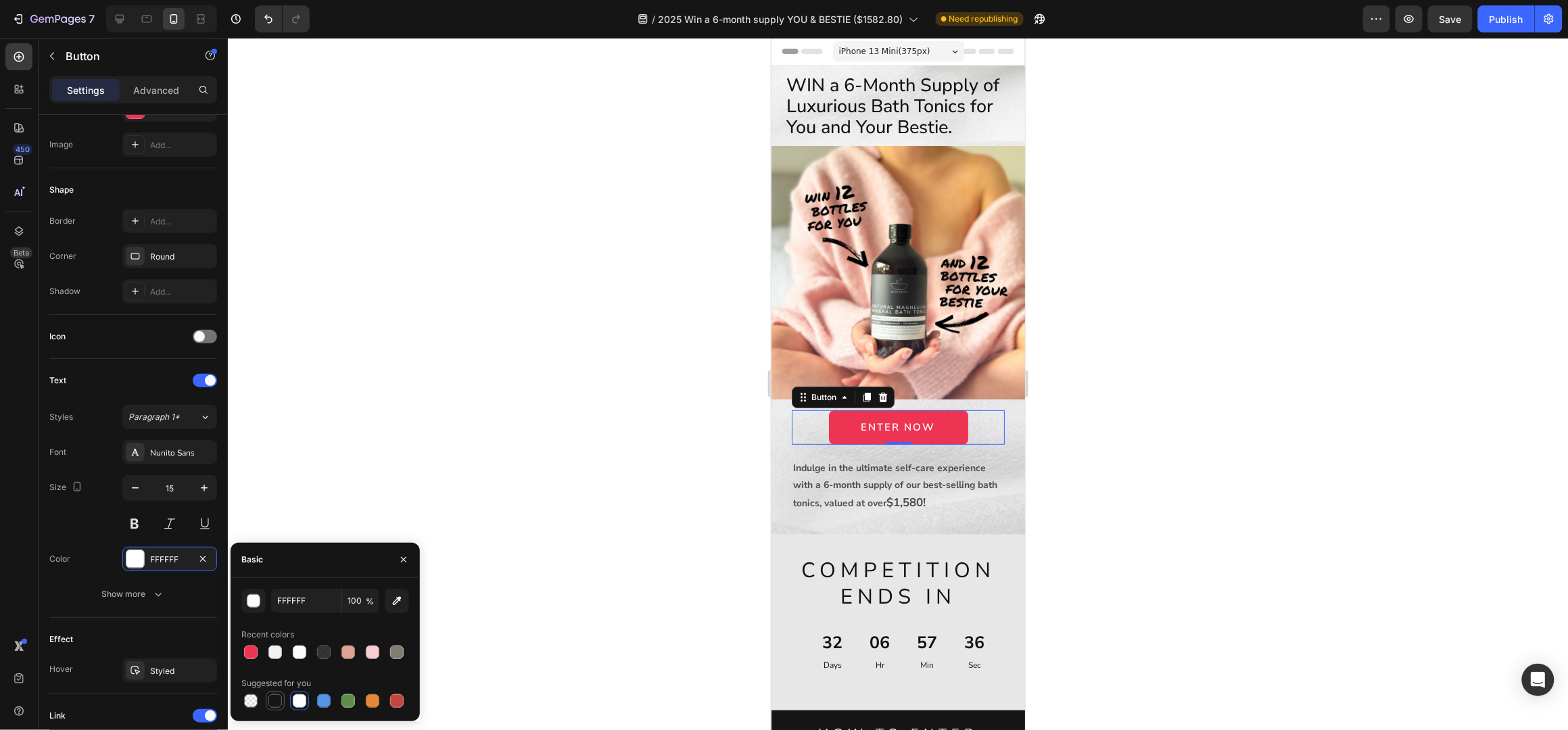
click at [278, 699] on div at bounding box center [275, 701] width 13 height 13
click at [303, 651] on div at bounding box center [299, 652] width 13 height 13
type input "FCFBFA"
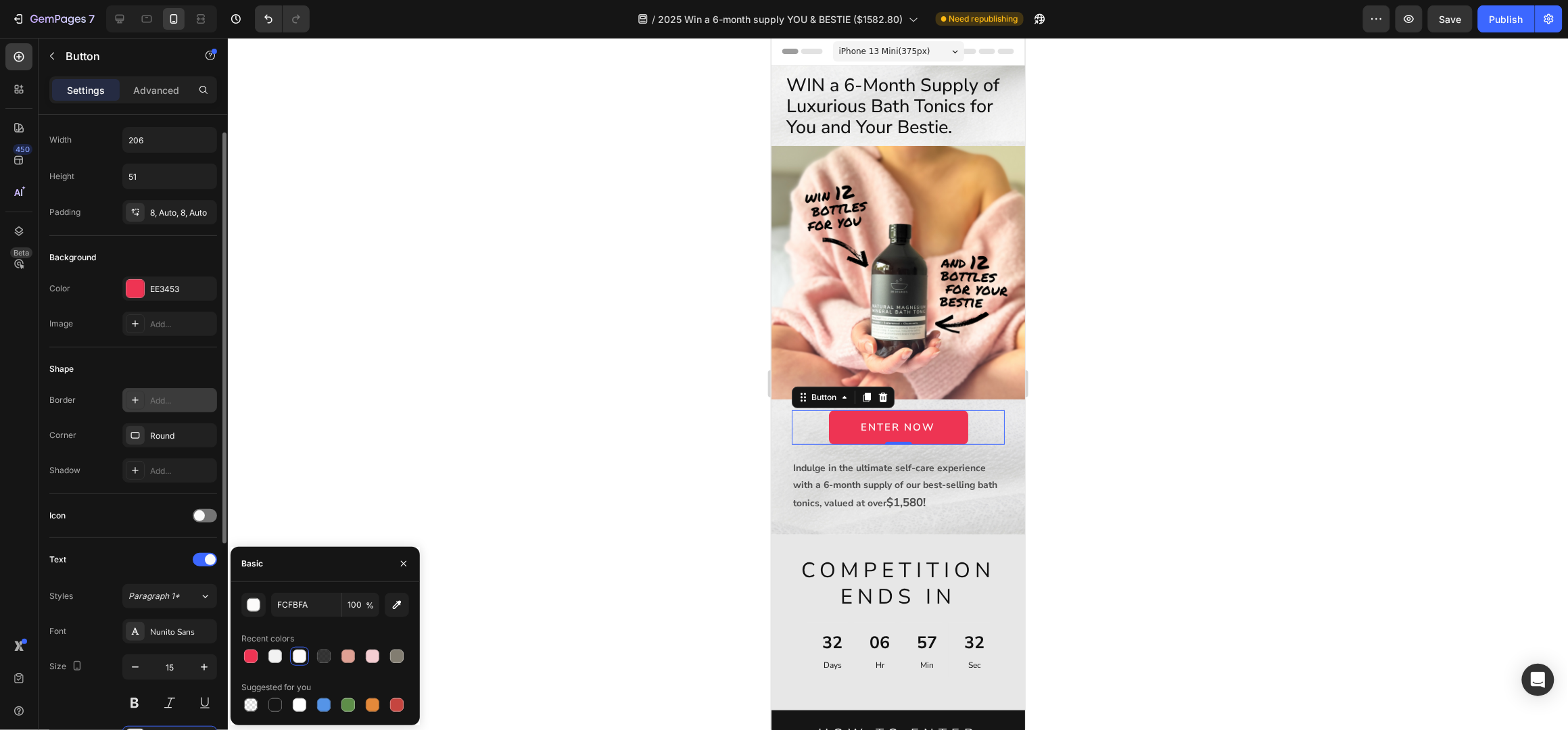
scroll to position [0, 0]
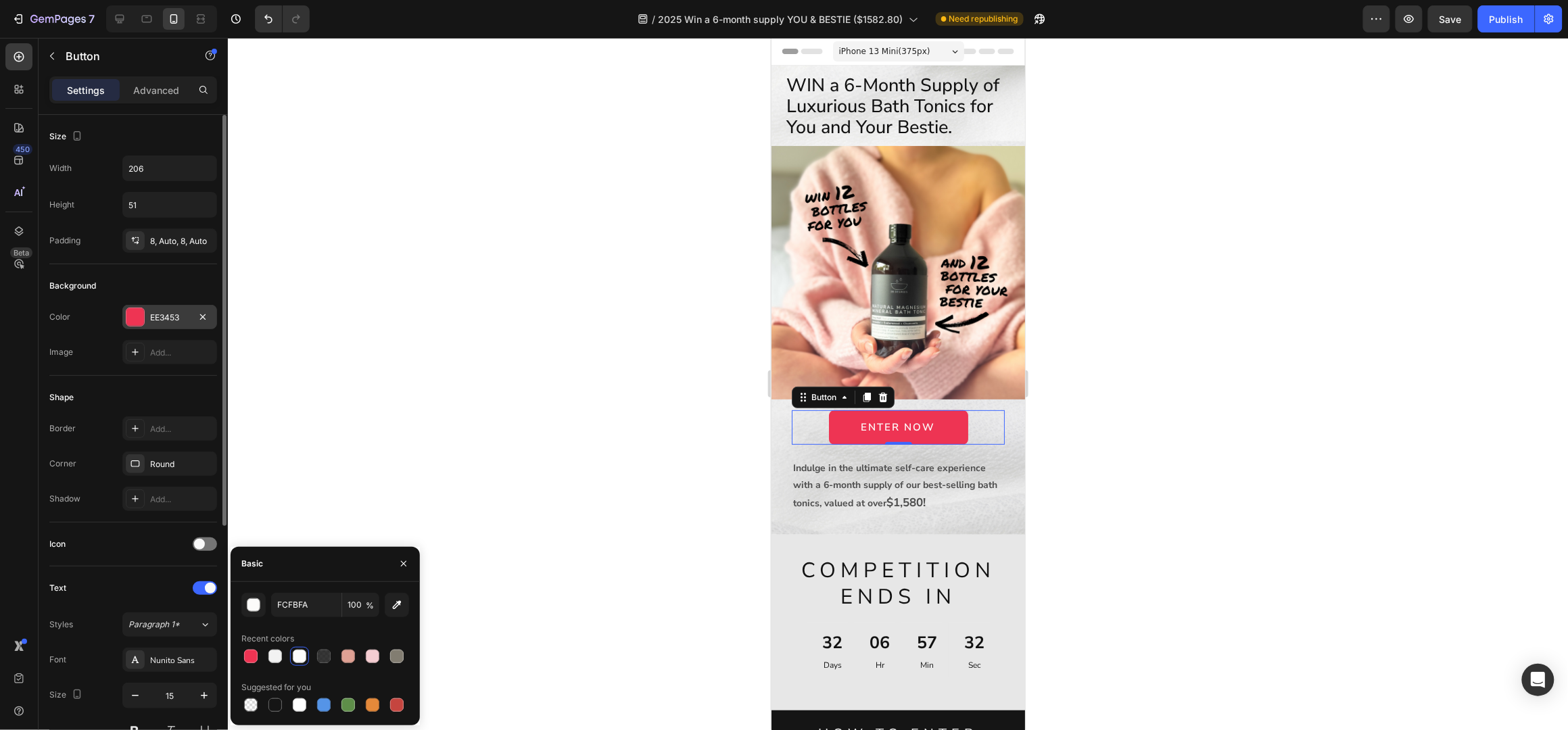
click at [160, 311] on div "EE3453" at bounding box center [170, 317] width 94 height 24
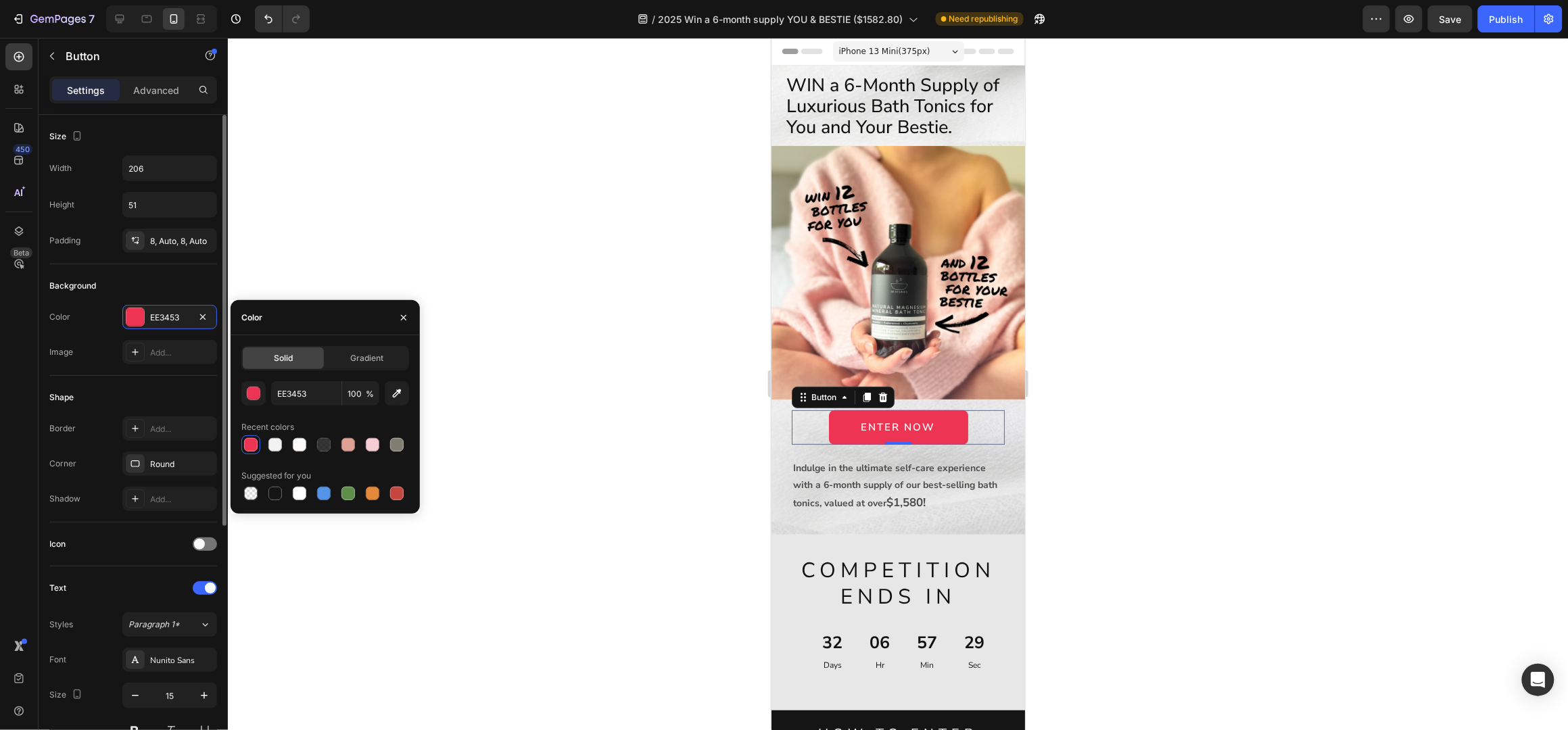
click at [180, 283] on div "Background" at bounding box center [133, 286] width 168 height 21
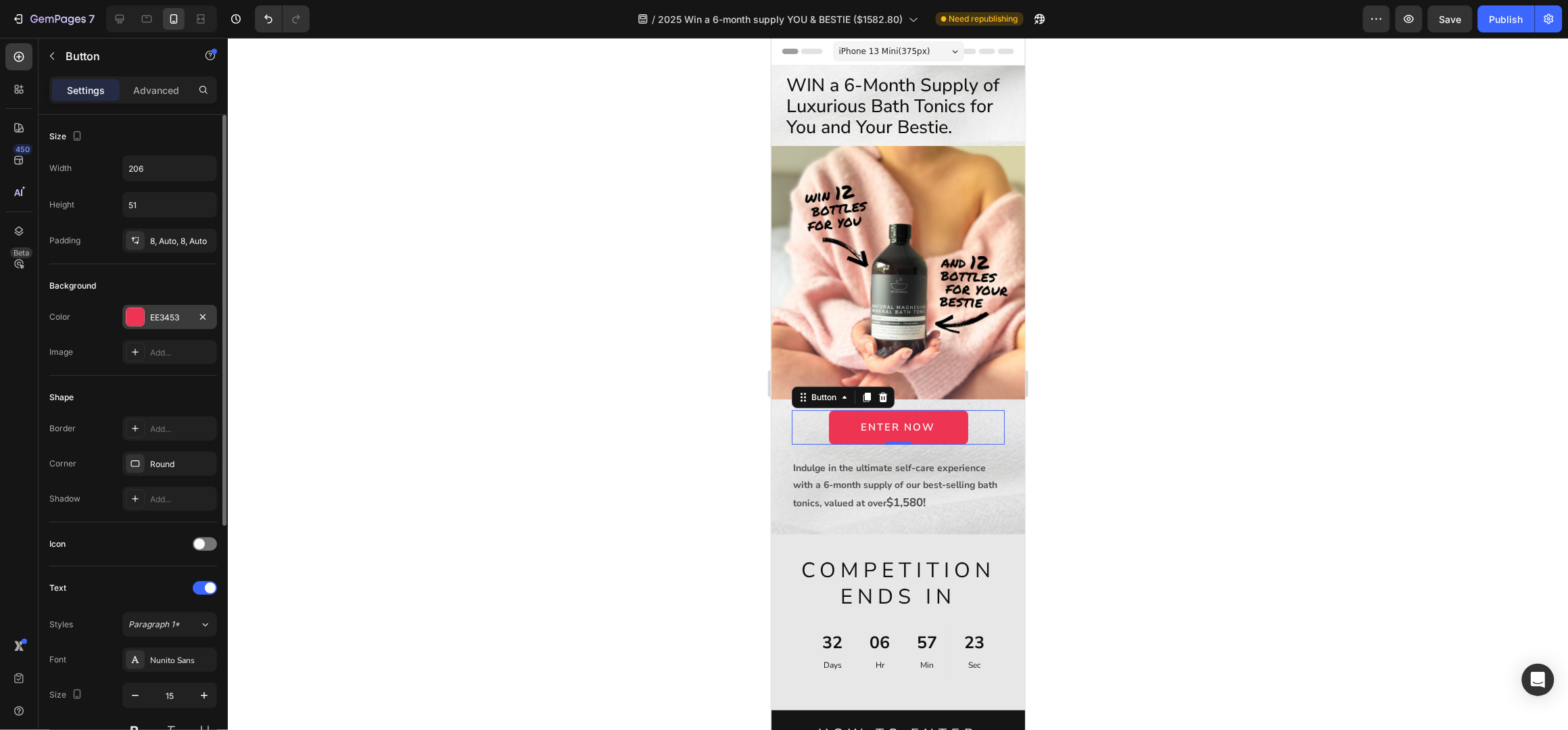
click at [140, 315] on div at bounding box center [135, 317] width 18 height 18
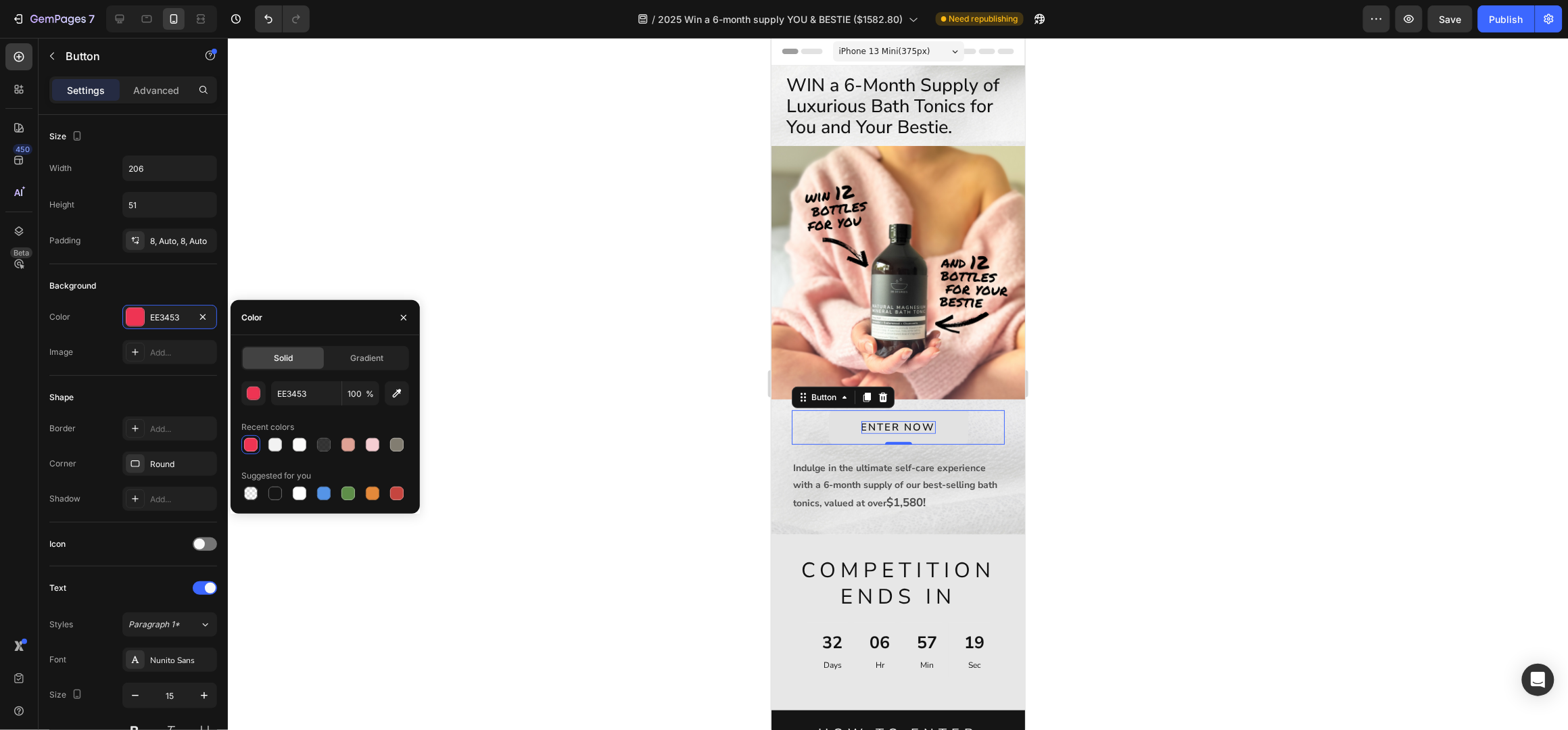
click at [881, 421] on p "ENTER NOW" at bounding box center [898, 427] width 75 height 13
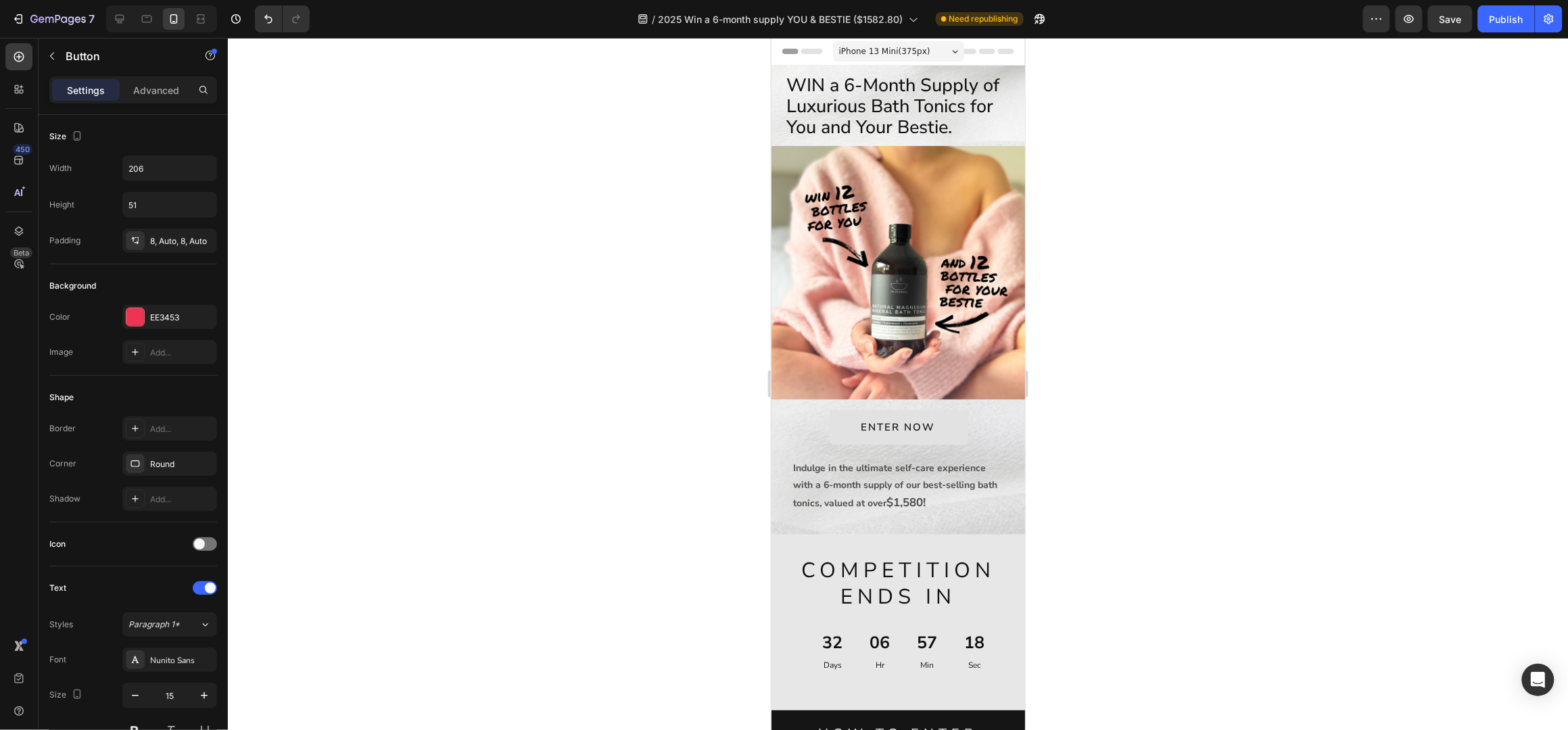
click at [876, 429] on div "ENTER NOW Button 0" at bounding box center [898, 427] width 213 height 35
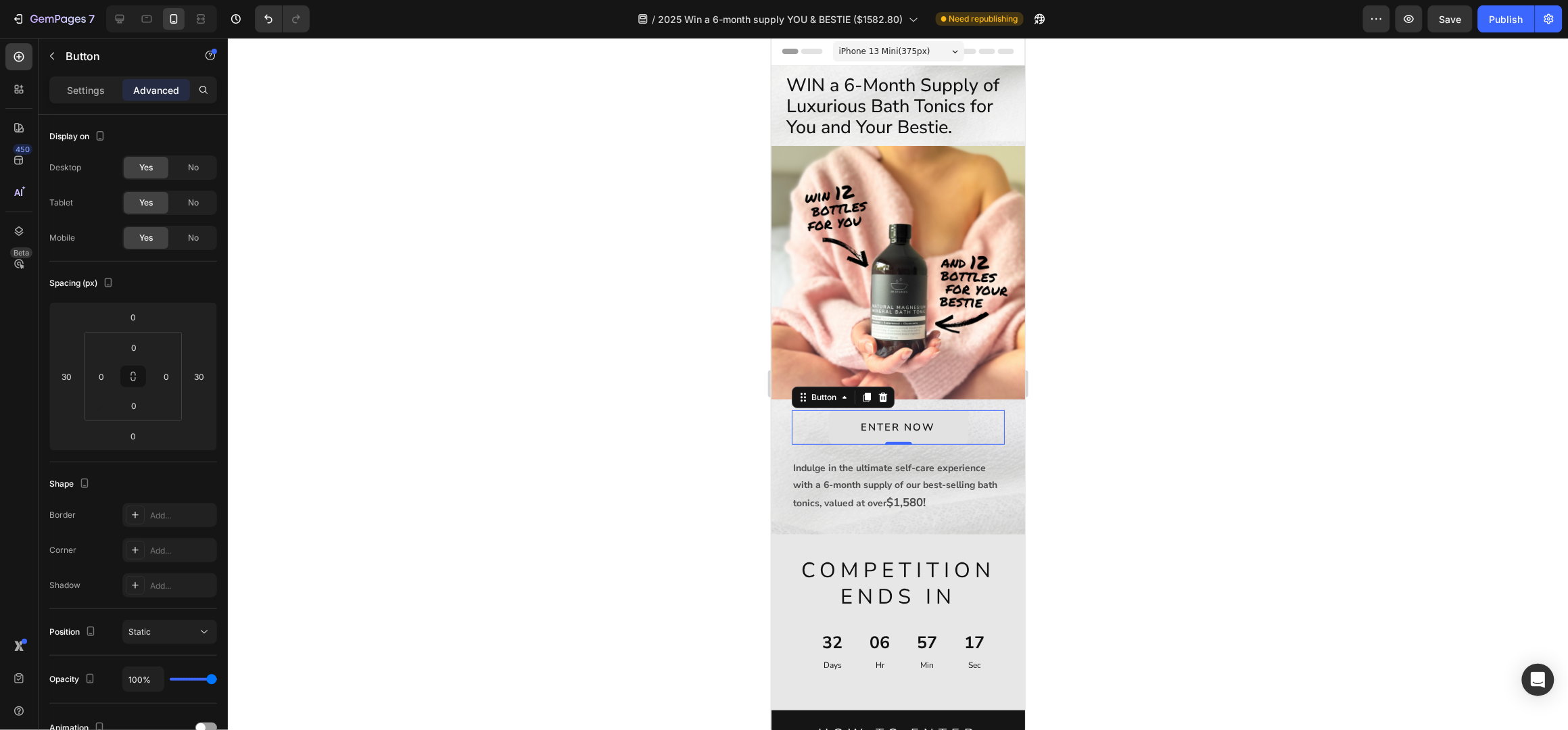
click at [874, 425] on link "ENTER NOW" at bounding box center [898, 427] width 140 height 35
click at [92, 91] on p "Settings" at bounding box center [85, 91] width 38 height 14
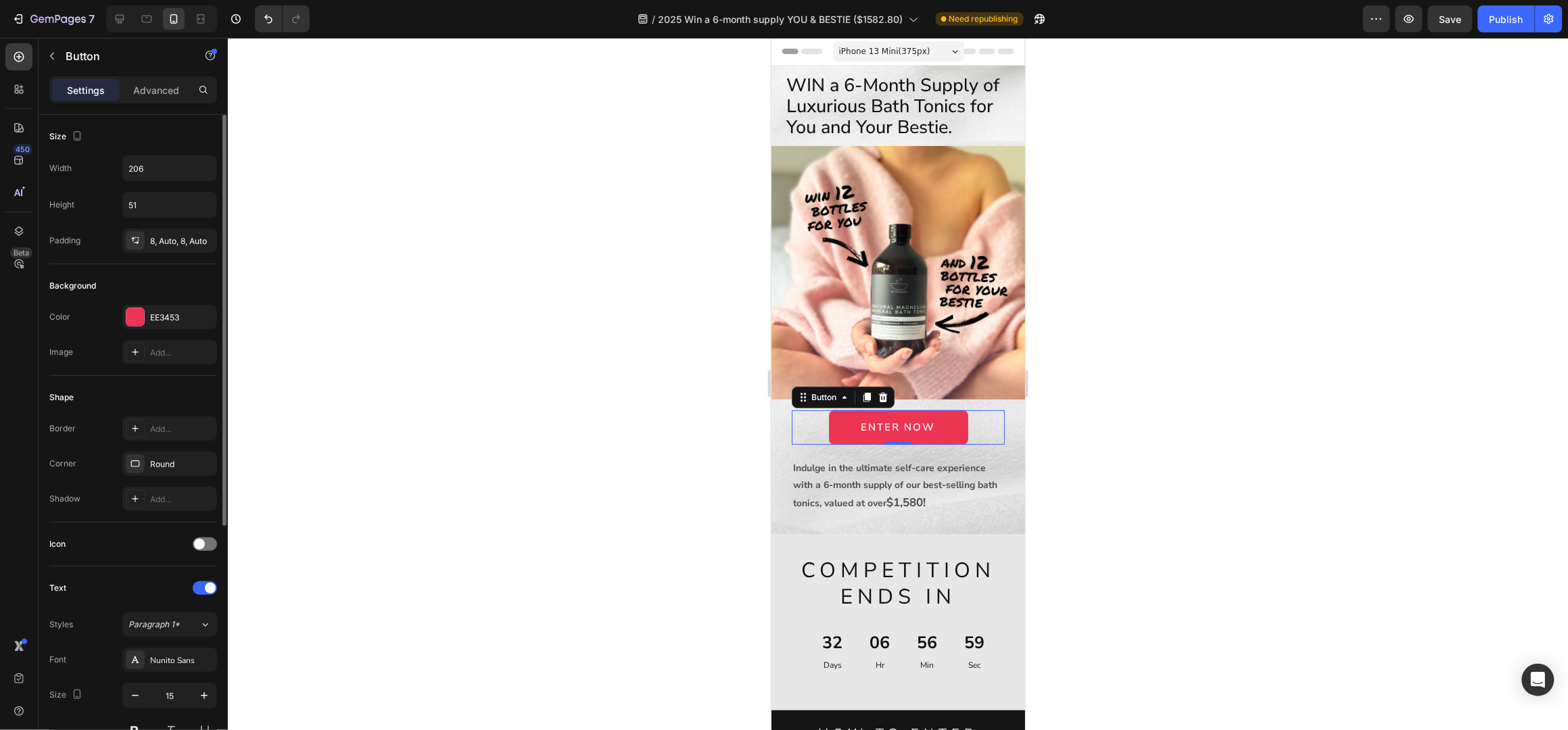
click at [69, 287] on div "Background" at bounding box center [73, 286] width 46 height 12
click at [156, 323] on div "EE3453" at bounding box center [170, 318] width 39 height 12
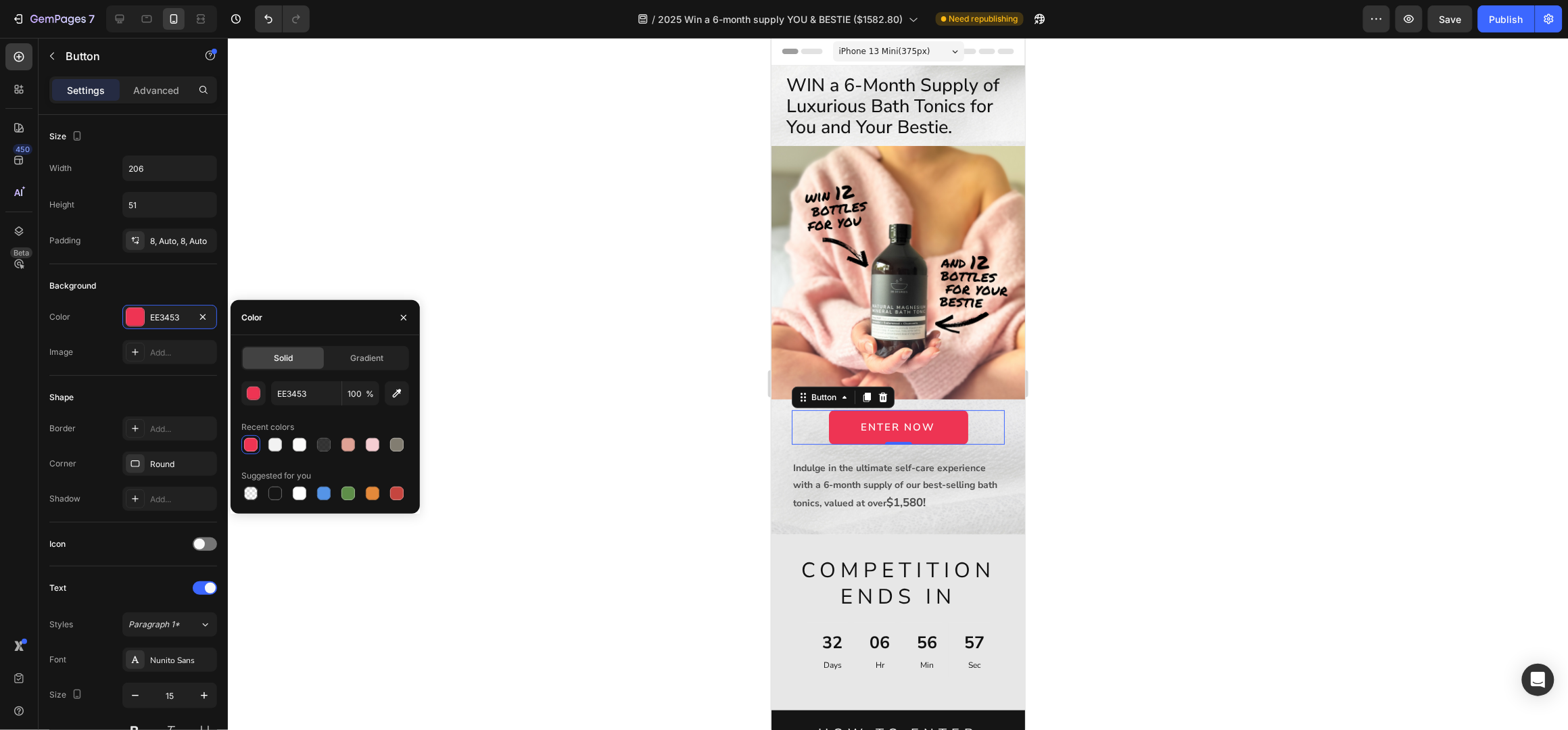
click at [249, 321] on div "Color" at bounding box center [252, 318] width 21 height 12
click at [252, 318] on div "Color" at bounding box center [252, 318] width 21 height 12
click at [115, 323] on div "Color EE3453" at bounding box center [133, 317] width 168 height 24
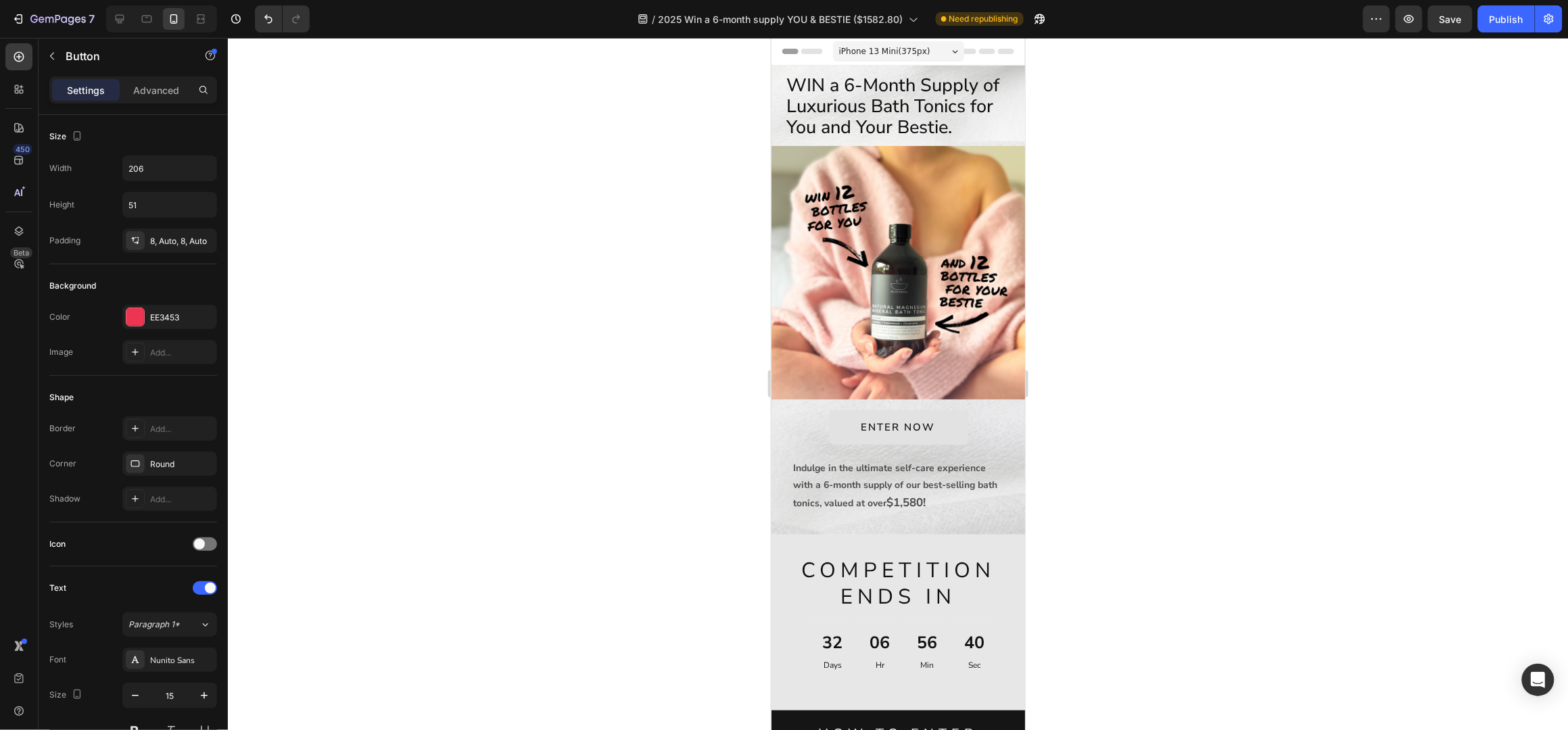
click at [843, 410] on link "ENTER NOW" at bounding box center [898, 427] width 140 height 35
click at [839, 413] on link "ENTER NOW" at bounding box center [898, 427] width 140 height 35
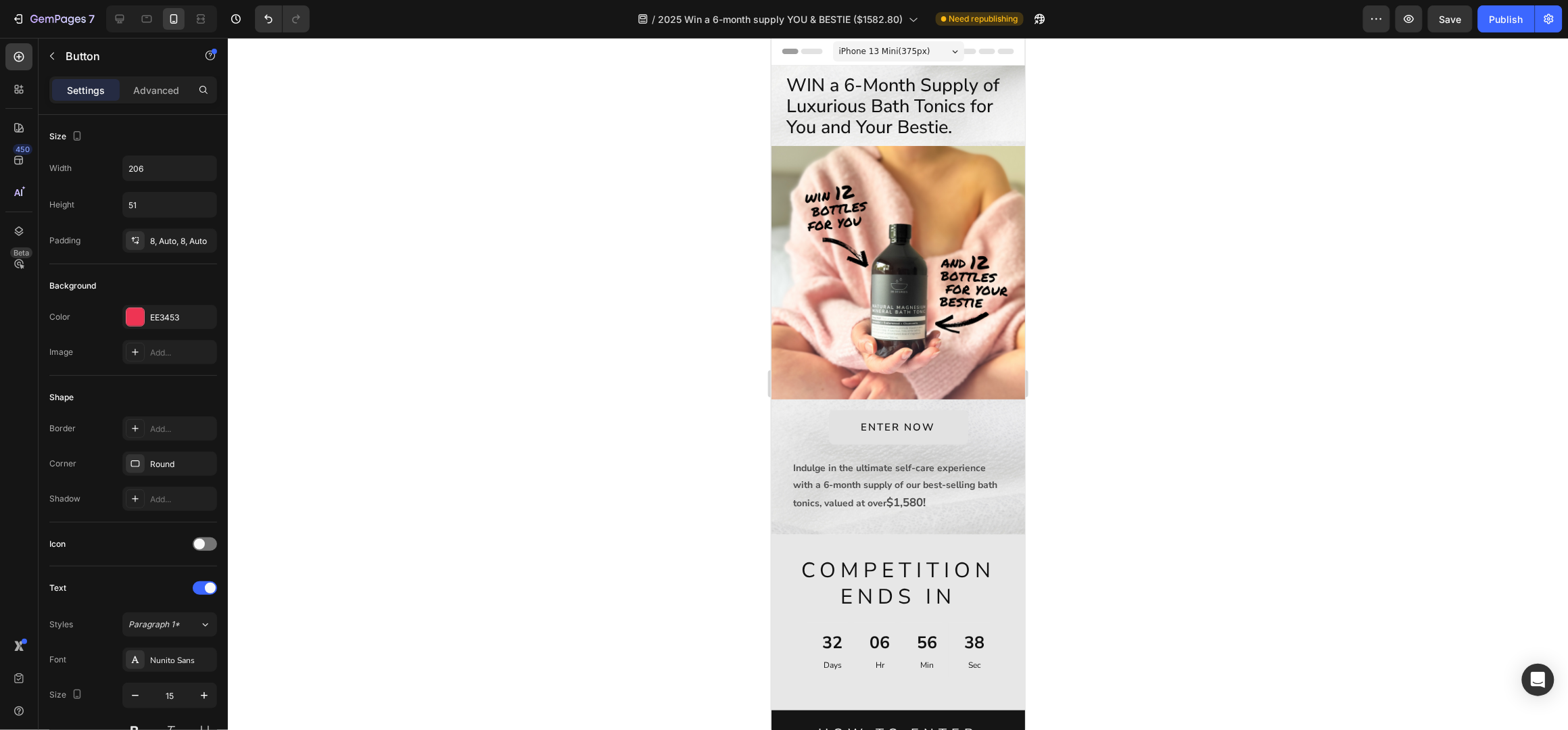
click at [839, 413] on link "ENTER NOW" at bounding box center [898, 427] width 140 height 35
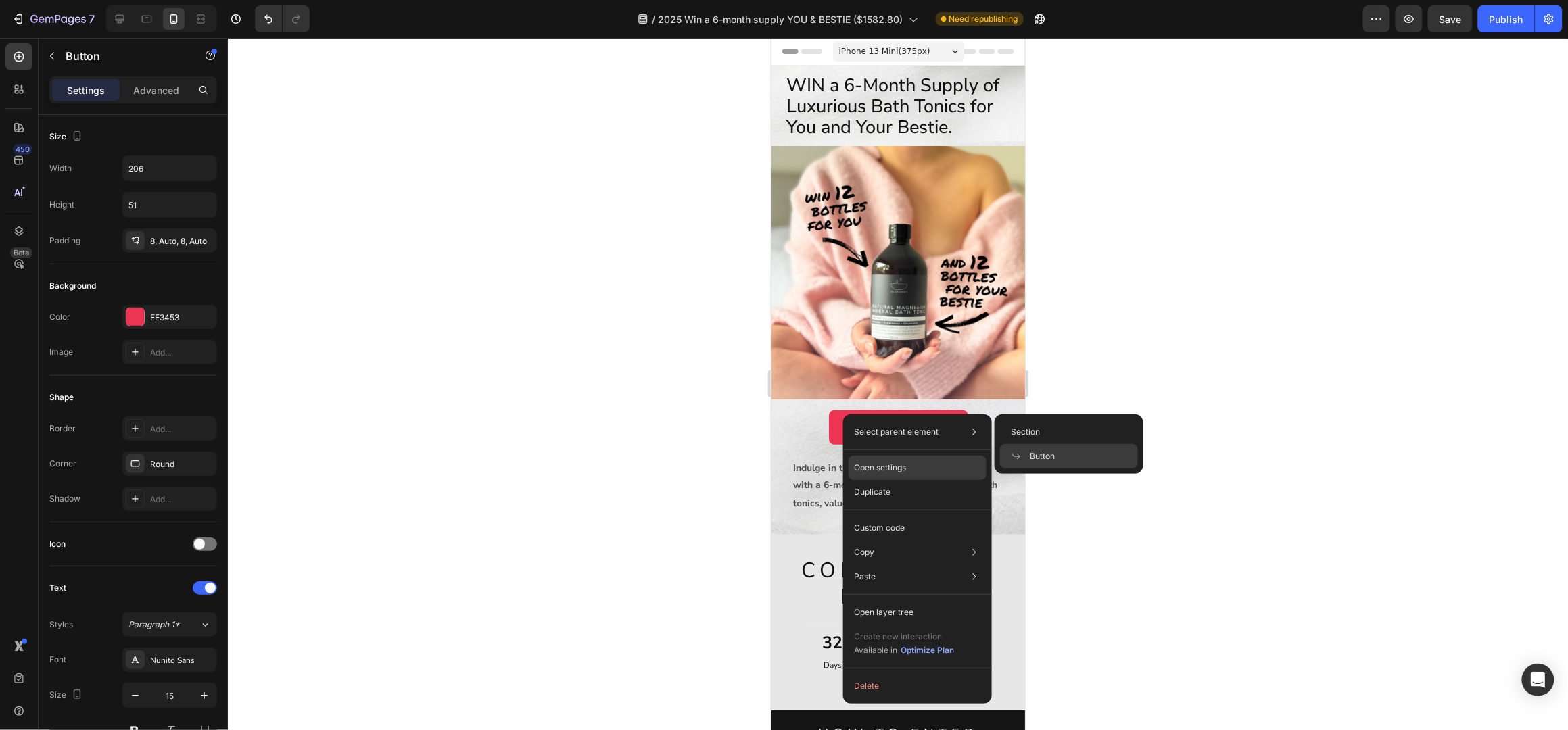
click at [880, 461] on div "Open settings" at bounding box center [917, 468] width 138 height 24
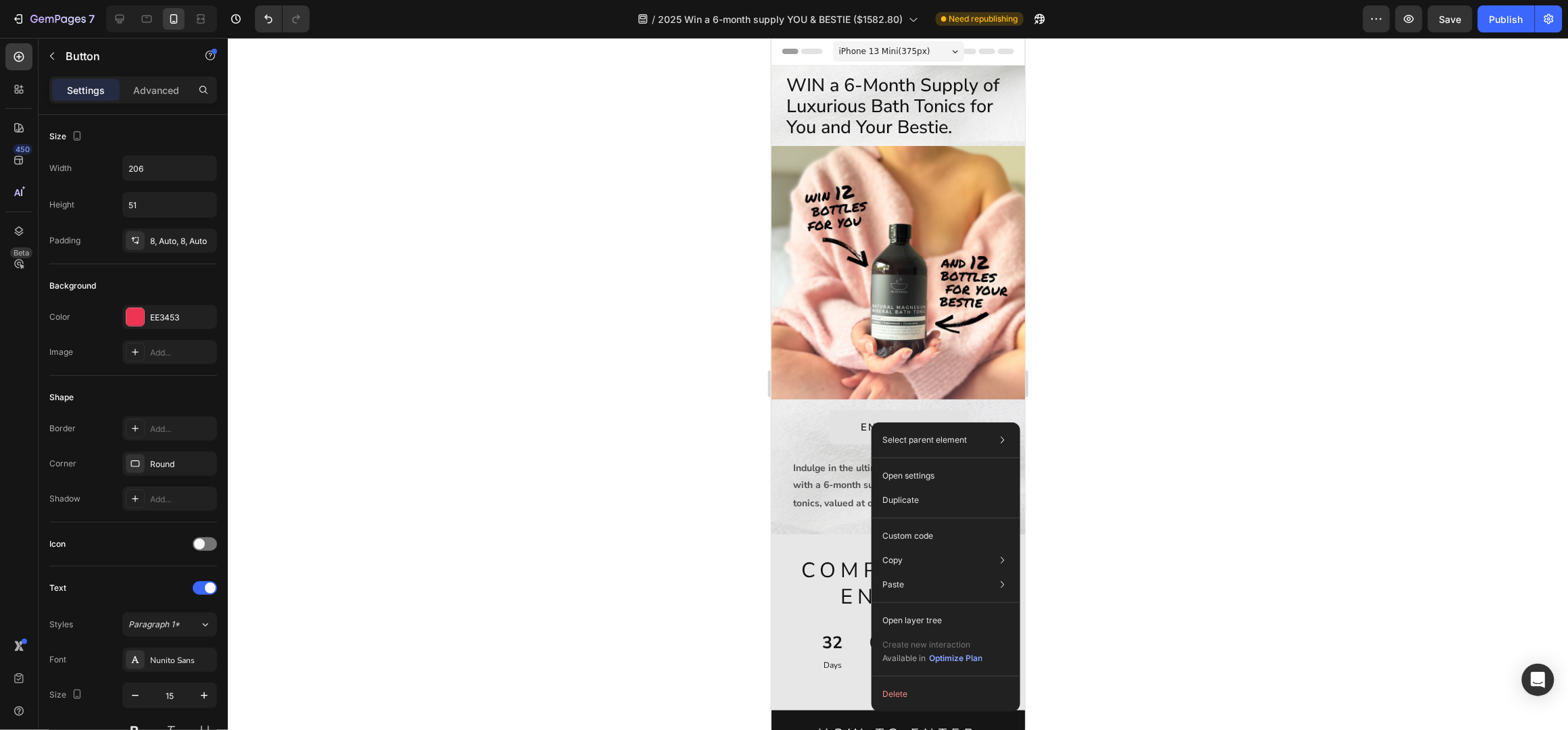
click at [849, 417] on link "ENTER NOW" at bounding box center [898, 427] width 140 height 35
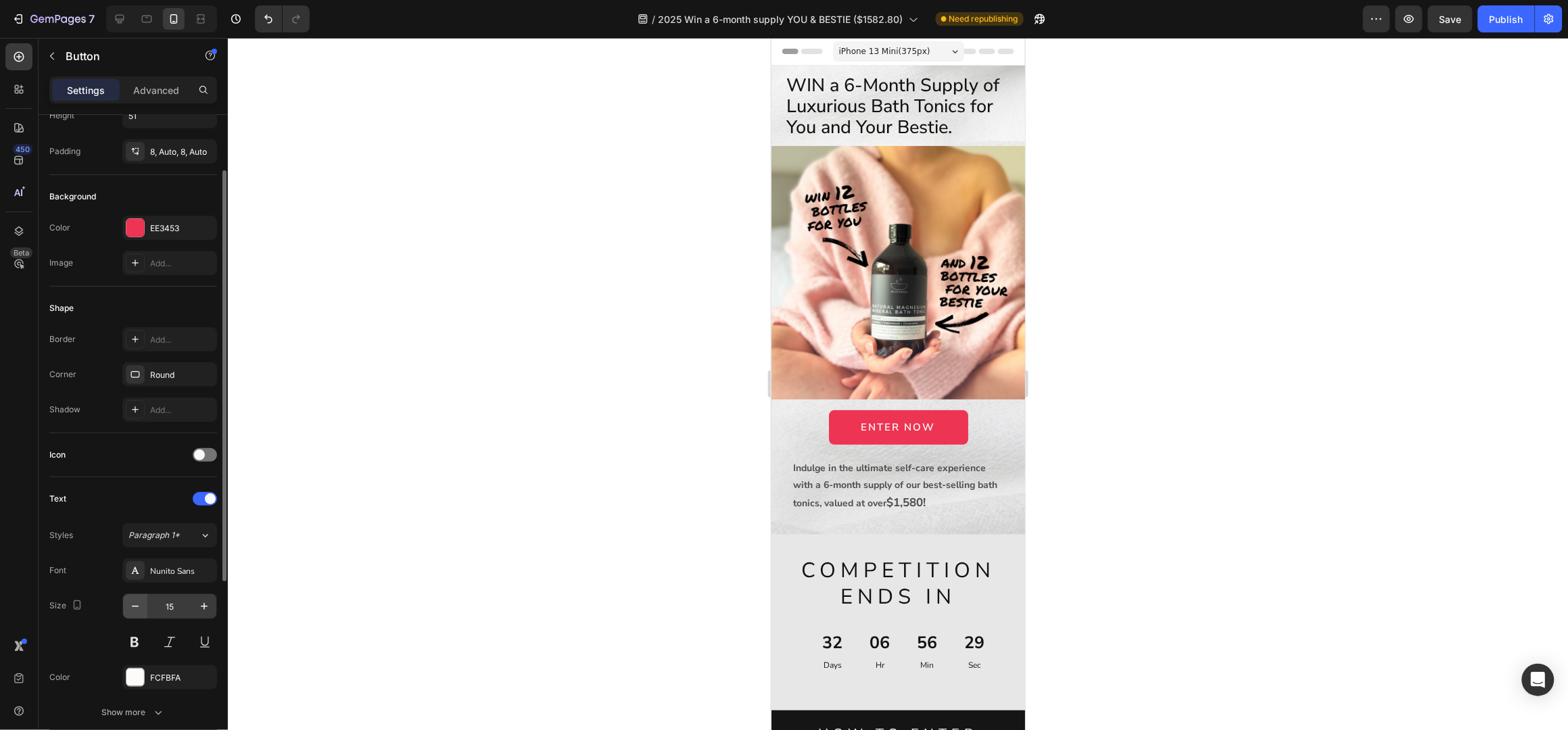
scroll to position [180, 0]
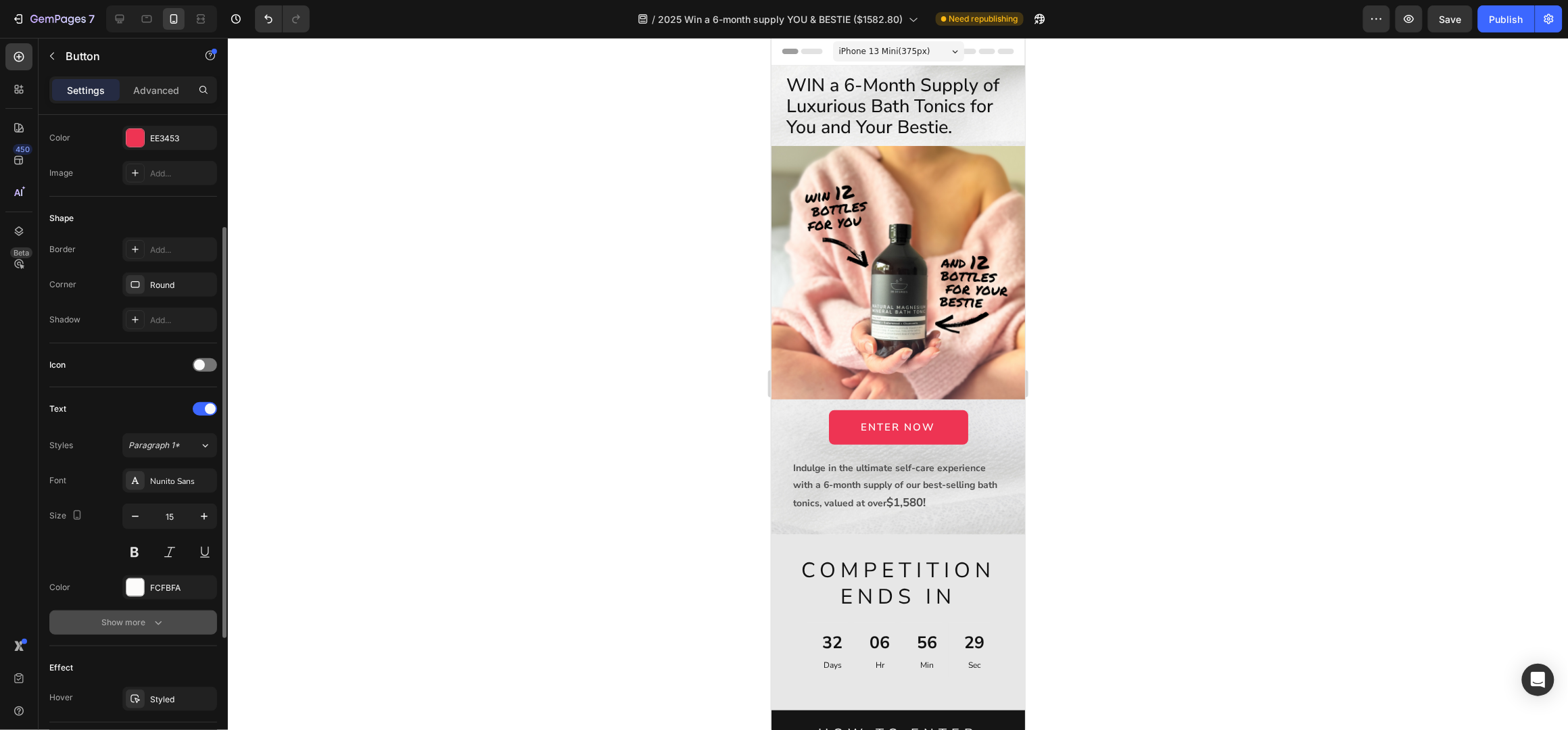
click at [151, 622] on icon "button" at bounding box center [157, 622] width 13 height 13
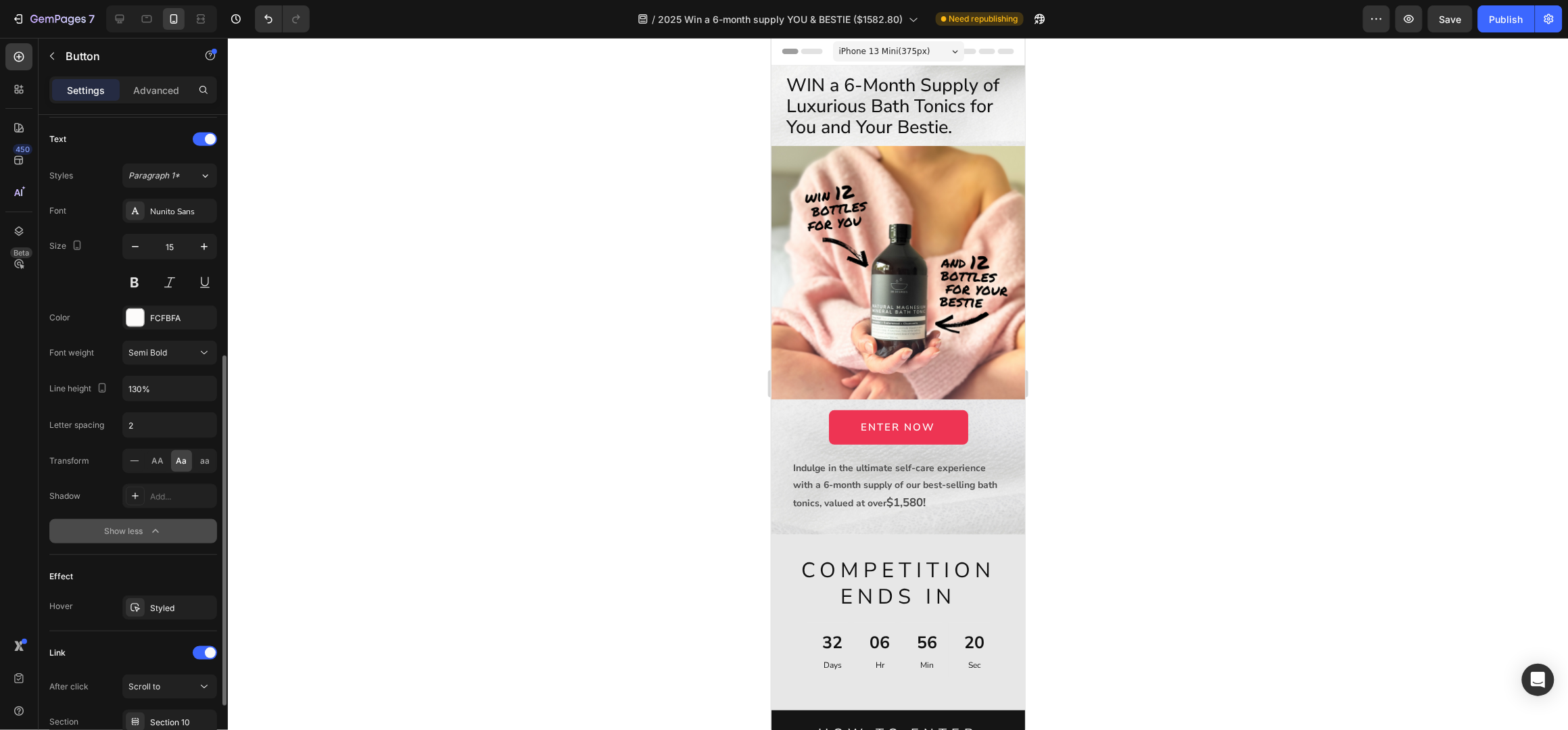
scroll to position [538, 0]
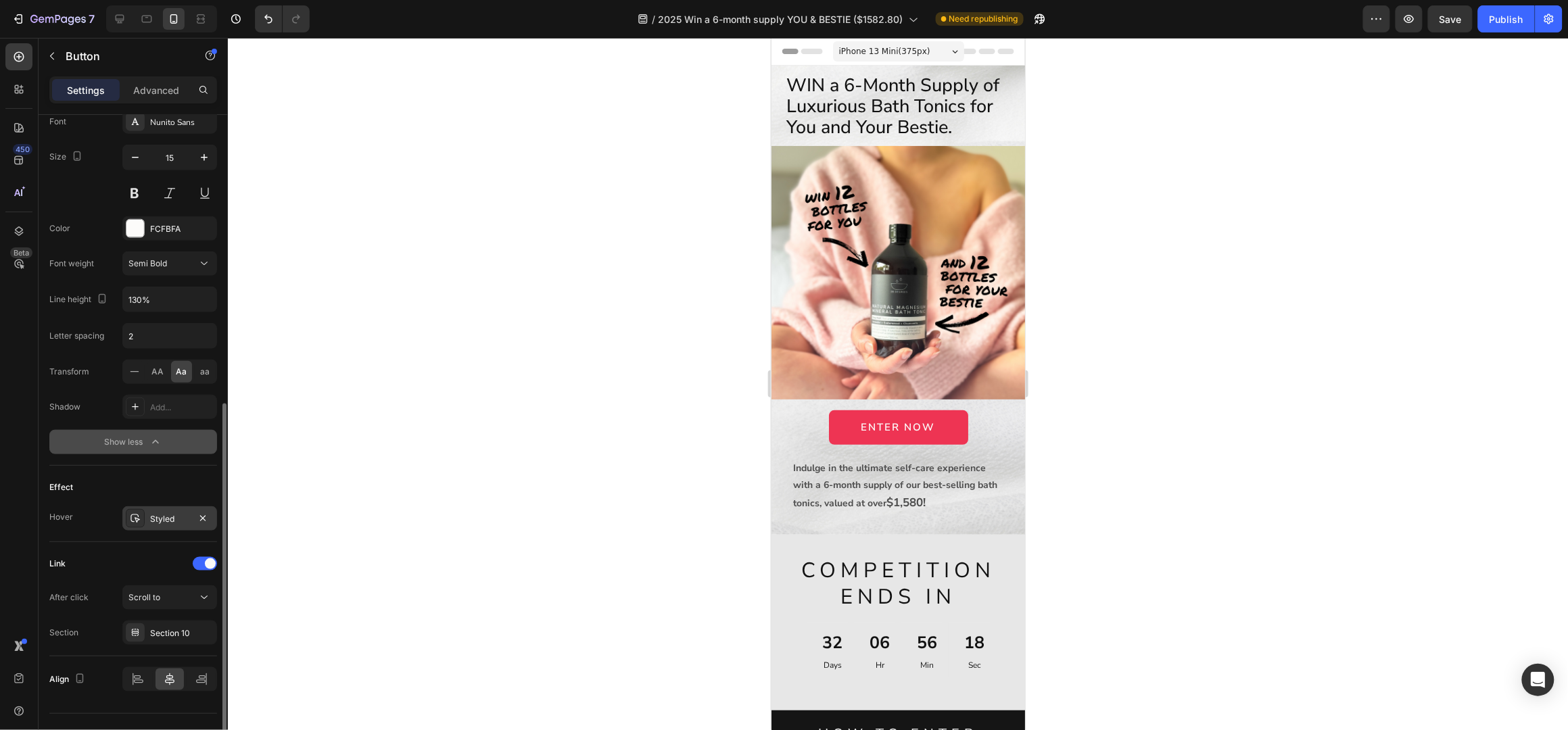
click at [163, 517] on div "Styled" at bounding box center [170, 519] width 39 height 12
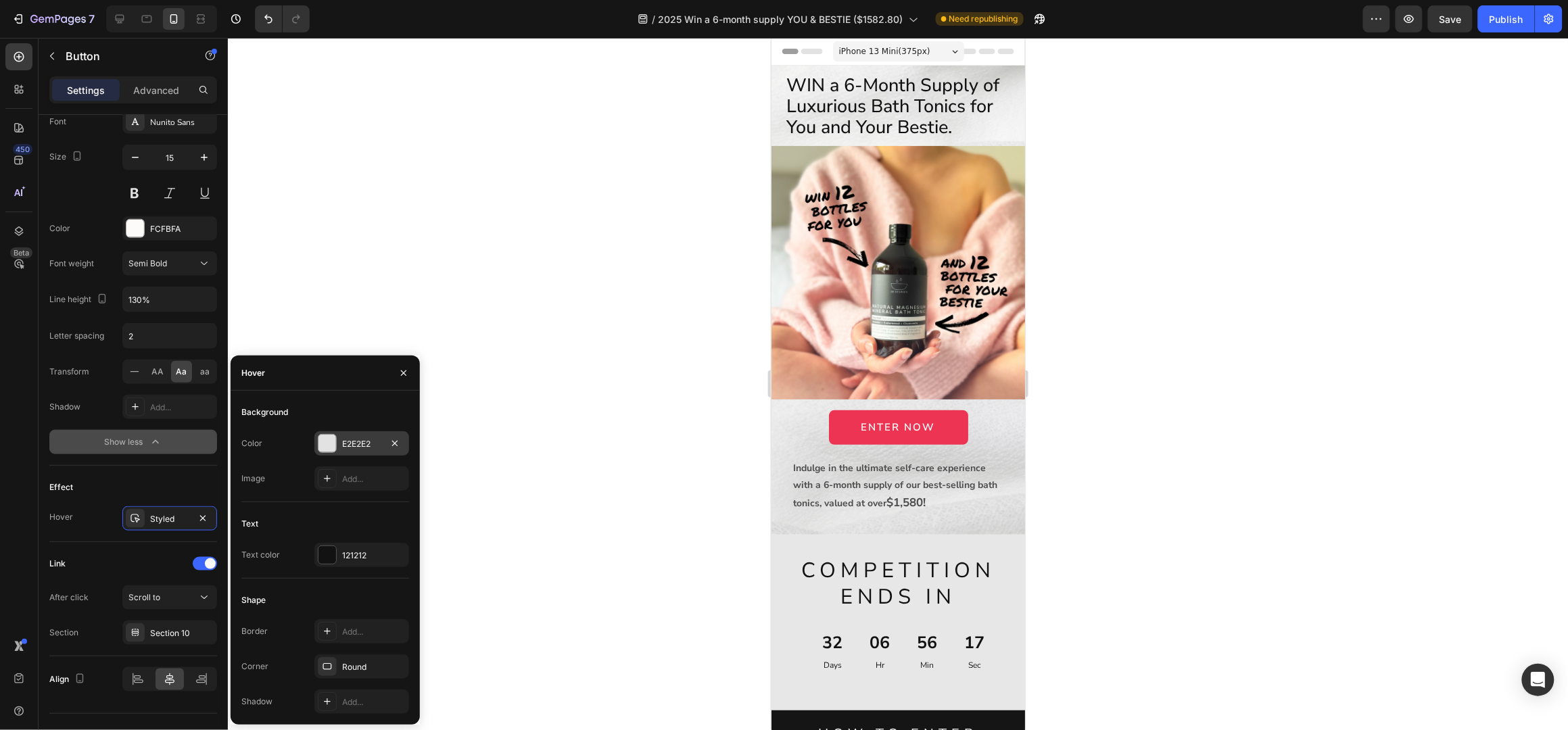
click at [321, 442] on div at bounding box center [327, 444] width 18 height 18
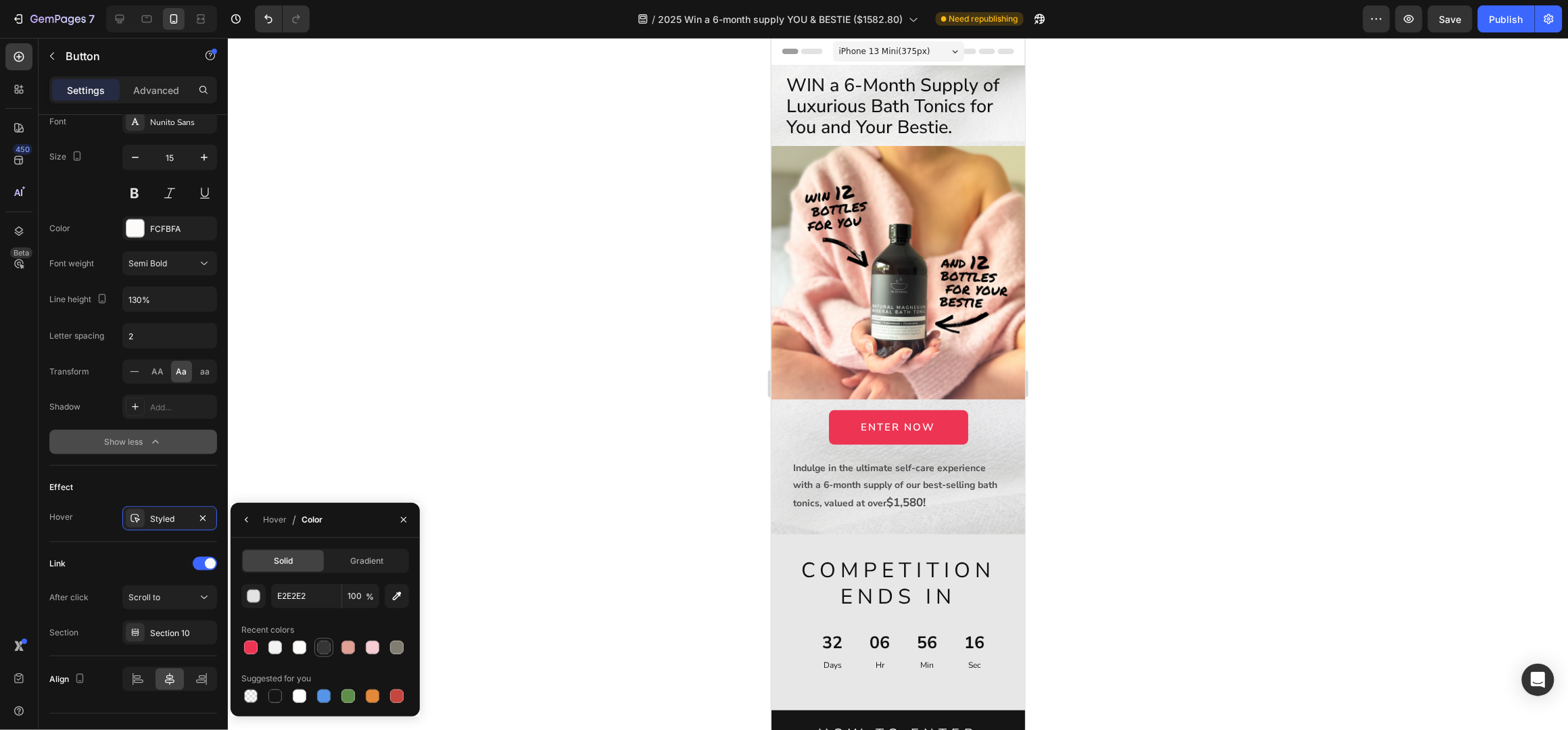
click at [321, 646] on div at bounding box center [324, 647] width 13 height 13
type input "151515"
click at [276, 694] on div at bounding box center [275, 696] width 13 height 13
type input "100"
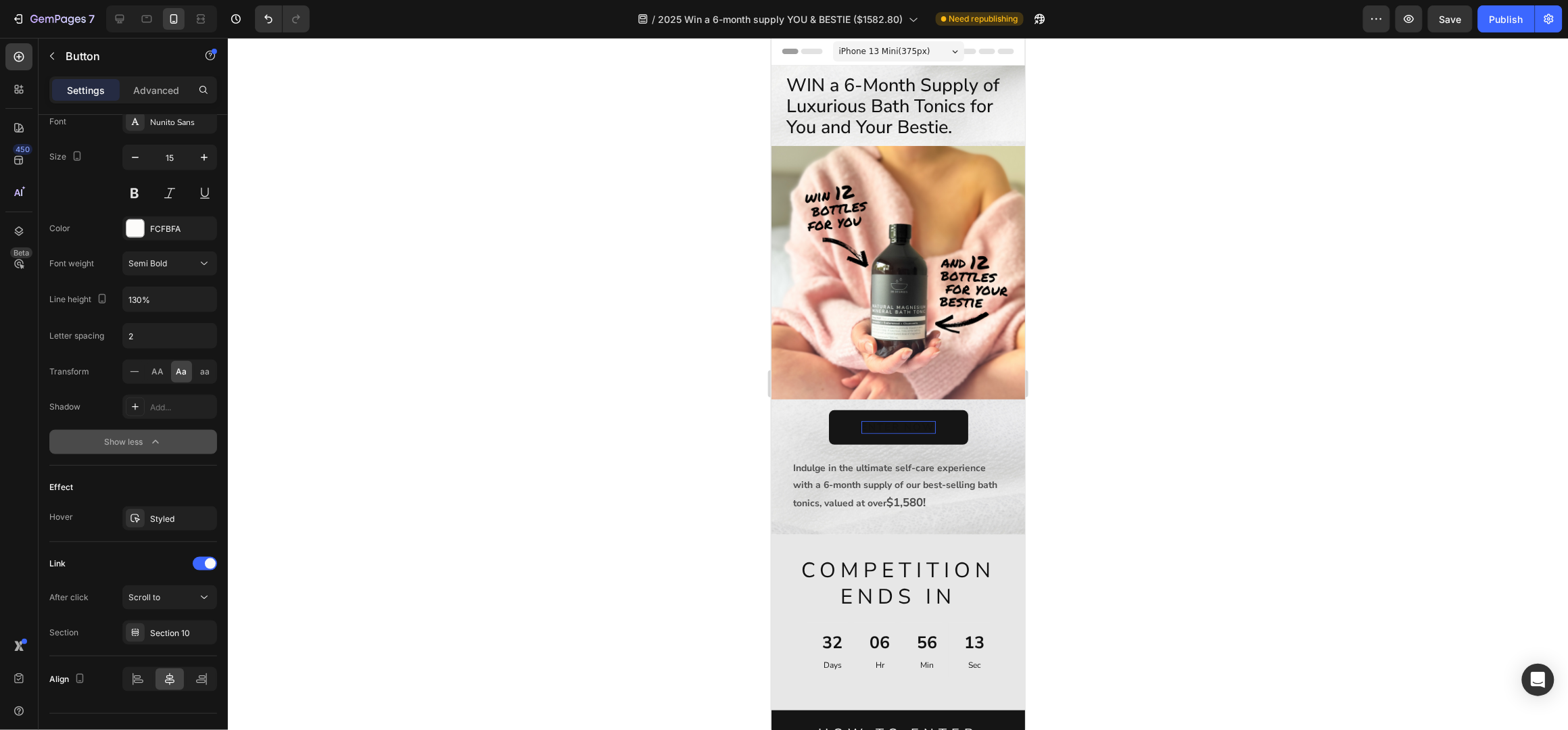
click at [878, 421] on p "ENTER NOW" at bounding box center [898, 427] width 75 height 13
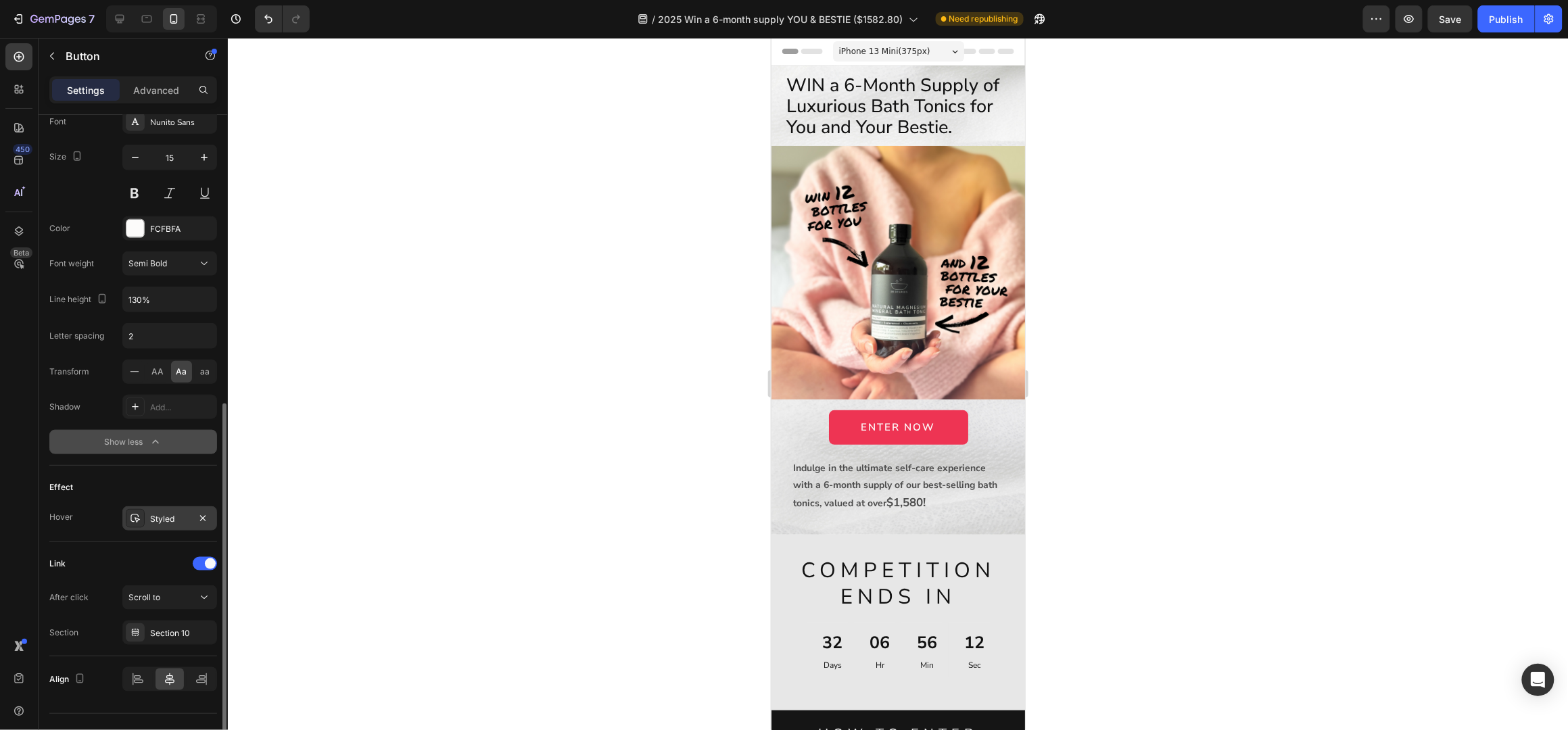
click at [190, 522] on div "Styled" at bounding box center [170, 518] width 94 height 24
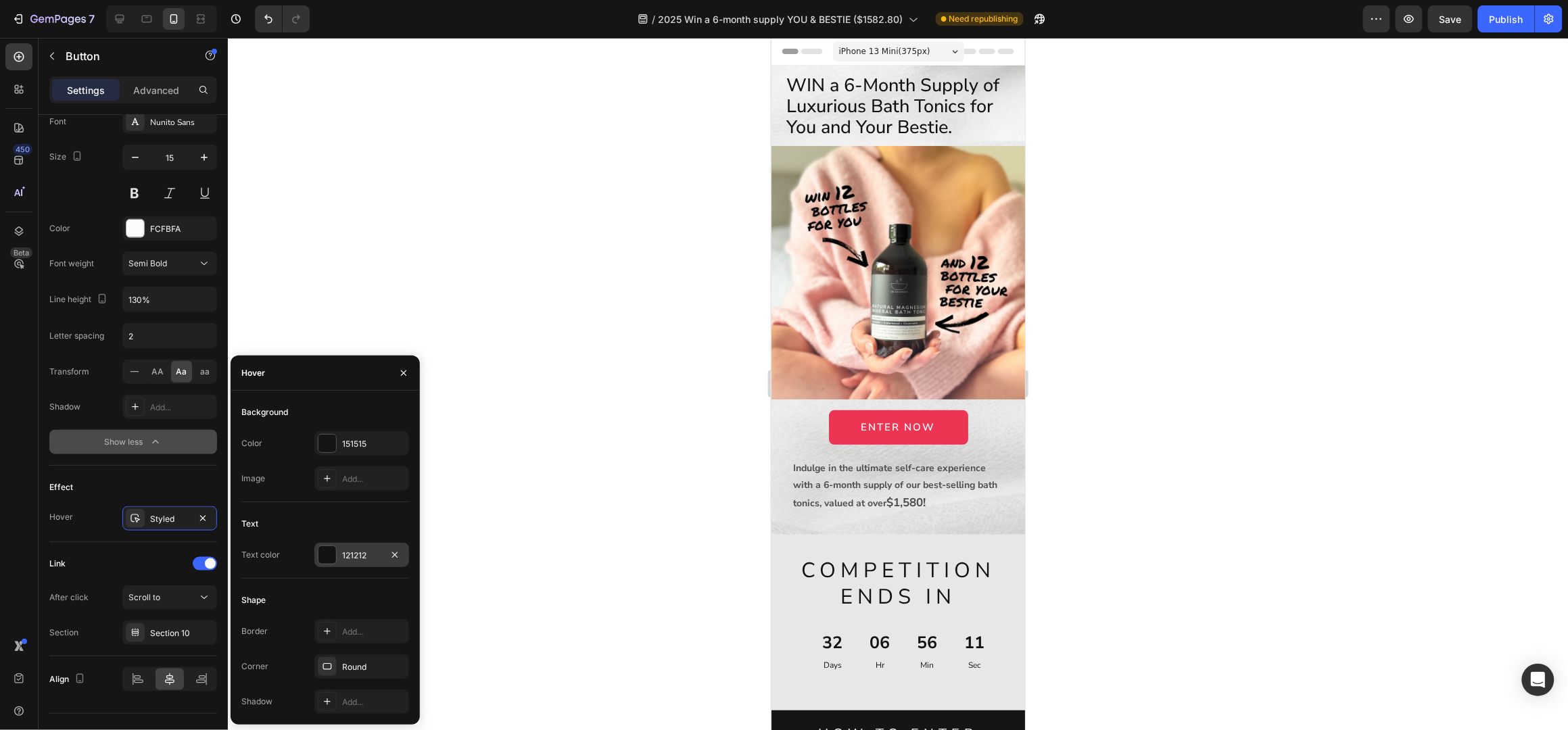
click at [339, 558] on div "121212" at bounding box center [362, 555] width 94 height 24
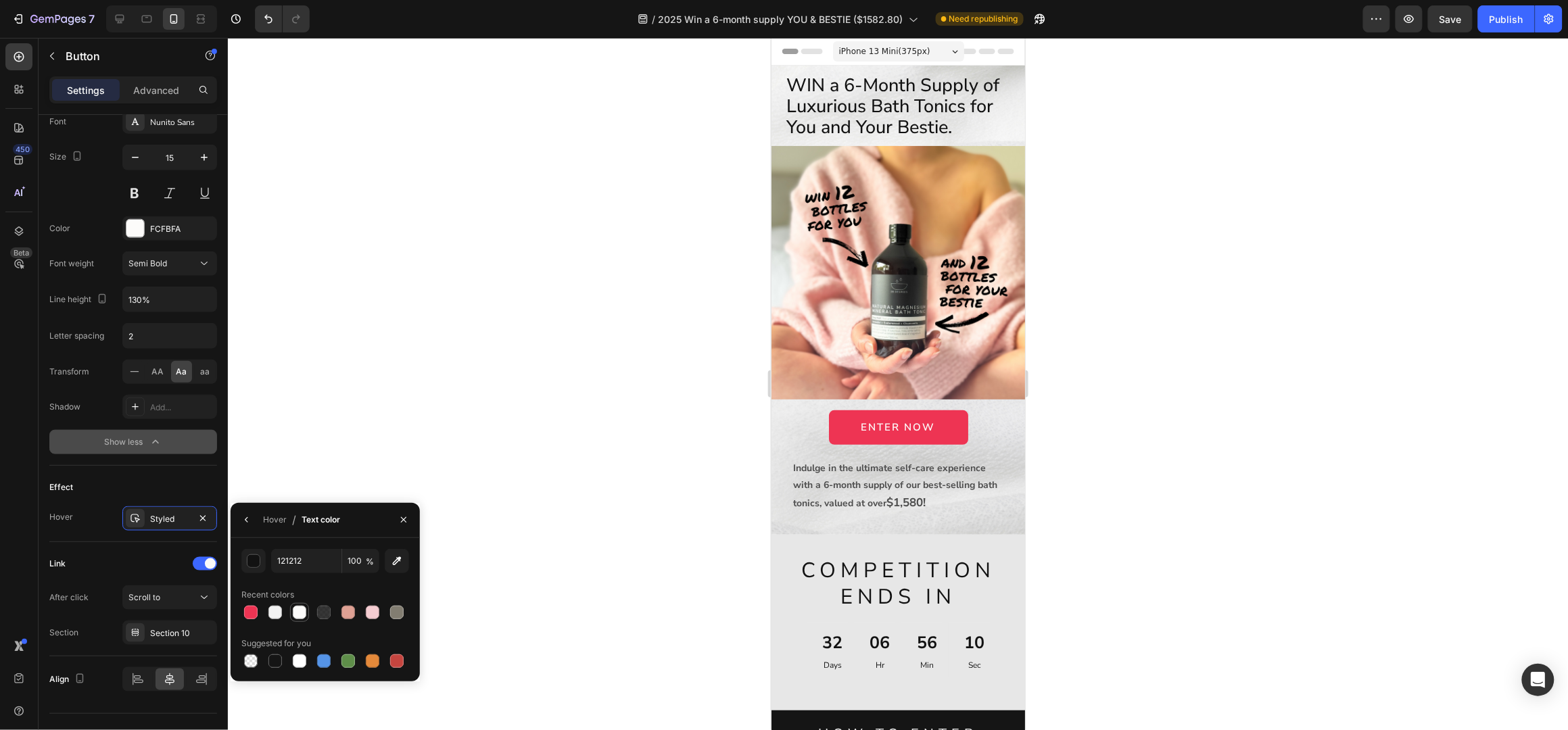
click at [300, 615] on div at bounding box center [299, 612] width 13 height 13
type input "FCFBFA"
click at [1501, 14] on div "Publish" at bounding box center [1507, 20] width 34 height 14
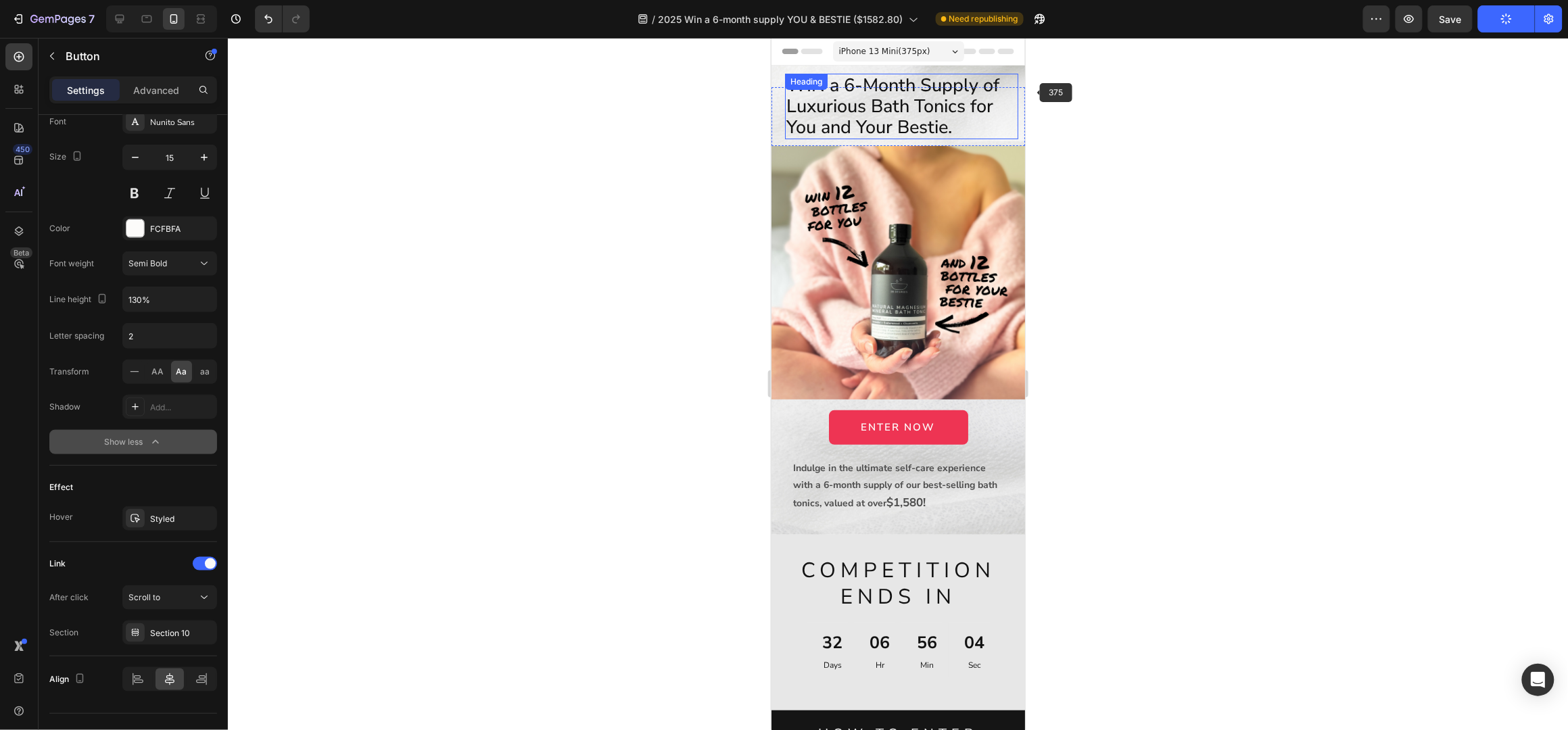
click at [919, 92] on h1 "WIN a 6-Month Supply of Luxurious Bath Tonics for You and Your Bestie." at bounding box center [900, 106] width 233 height 66
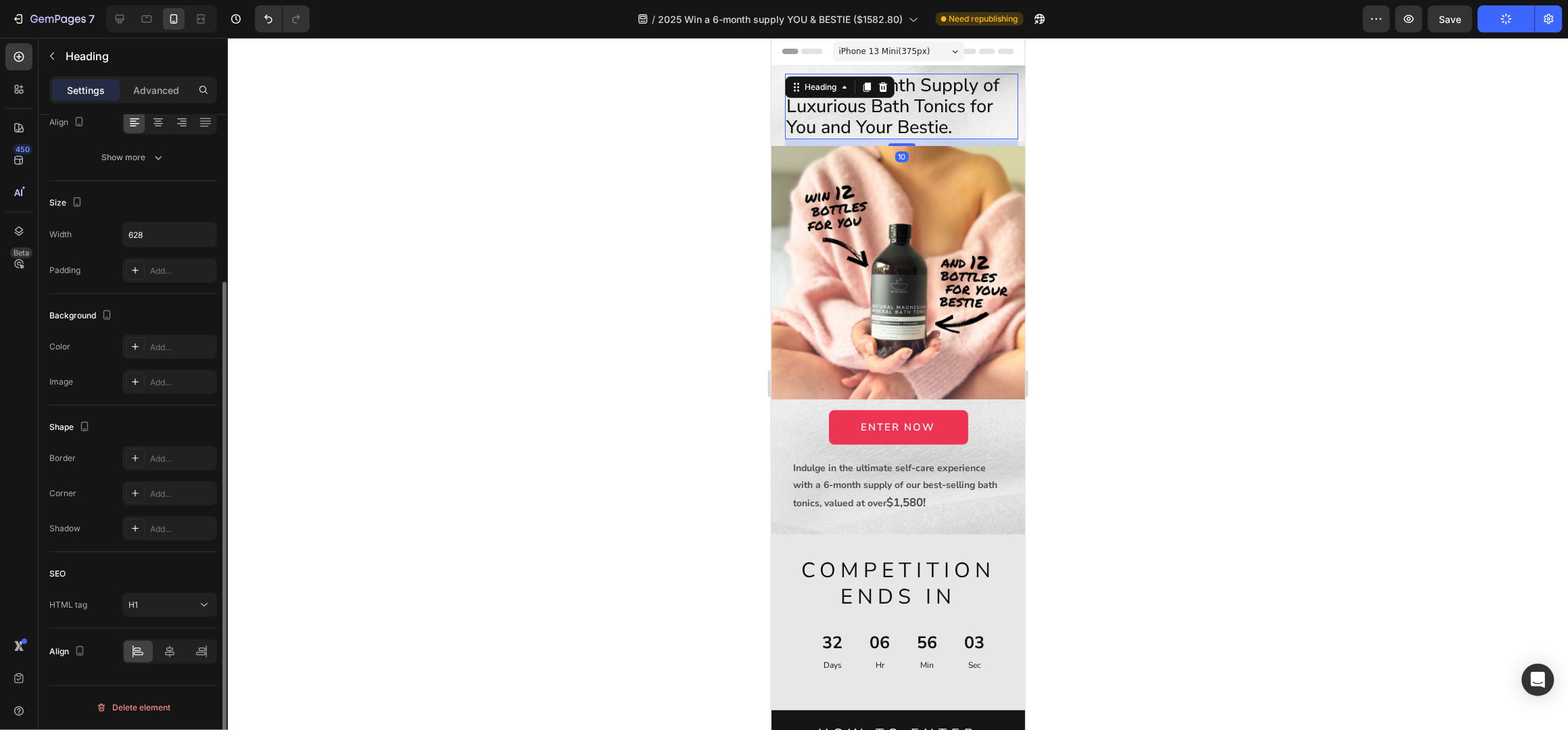
scroll to position [0, 0]
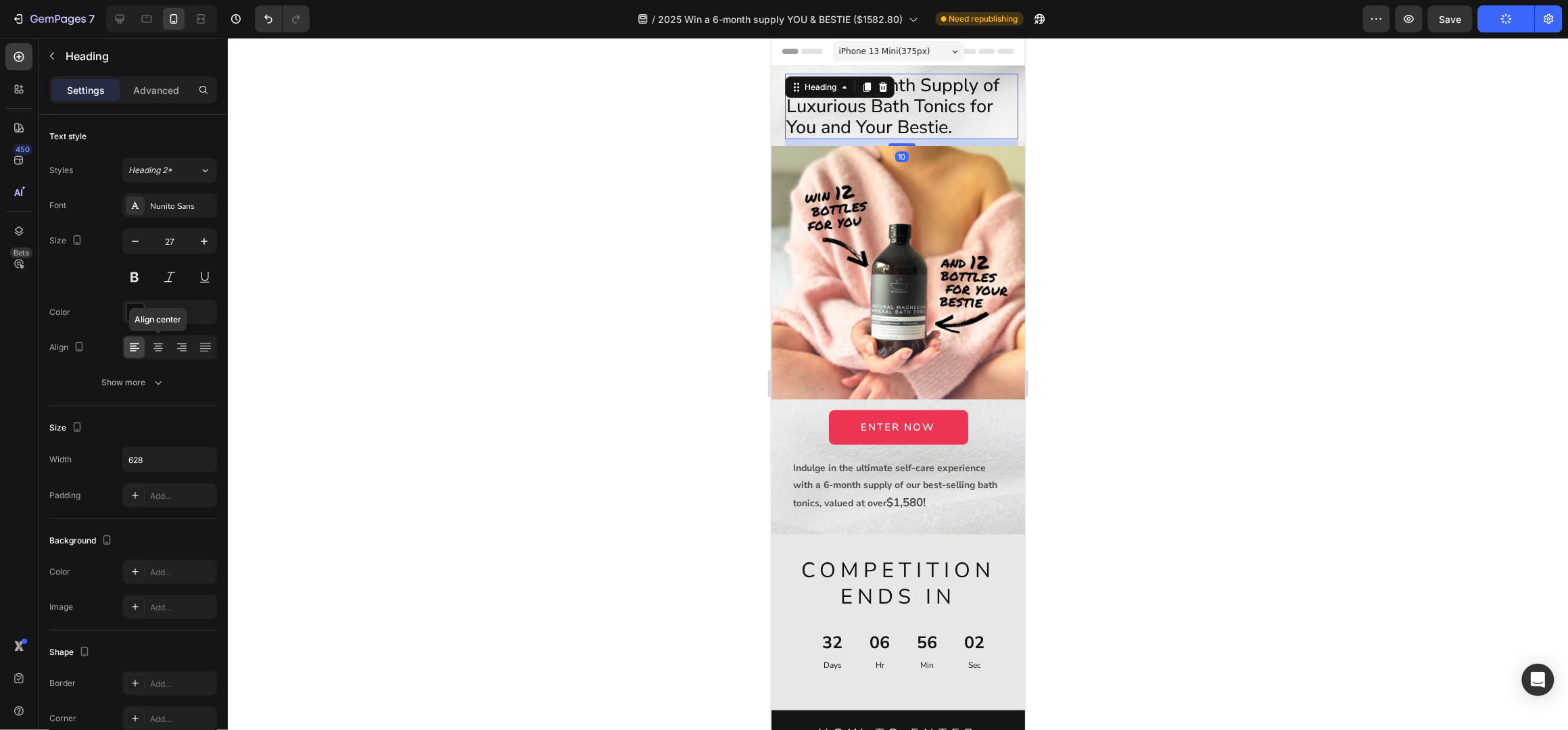
click at [159, 348] on icon at bounding box center [157, 347] width 13 height 13
click at [829, 116] on h1 "WIN a 6-Month Supply of Luxurious Bath Tonics for You and Your Bestie." at bounding box center [900, 106] width 233 height 66
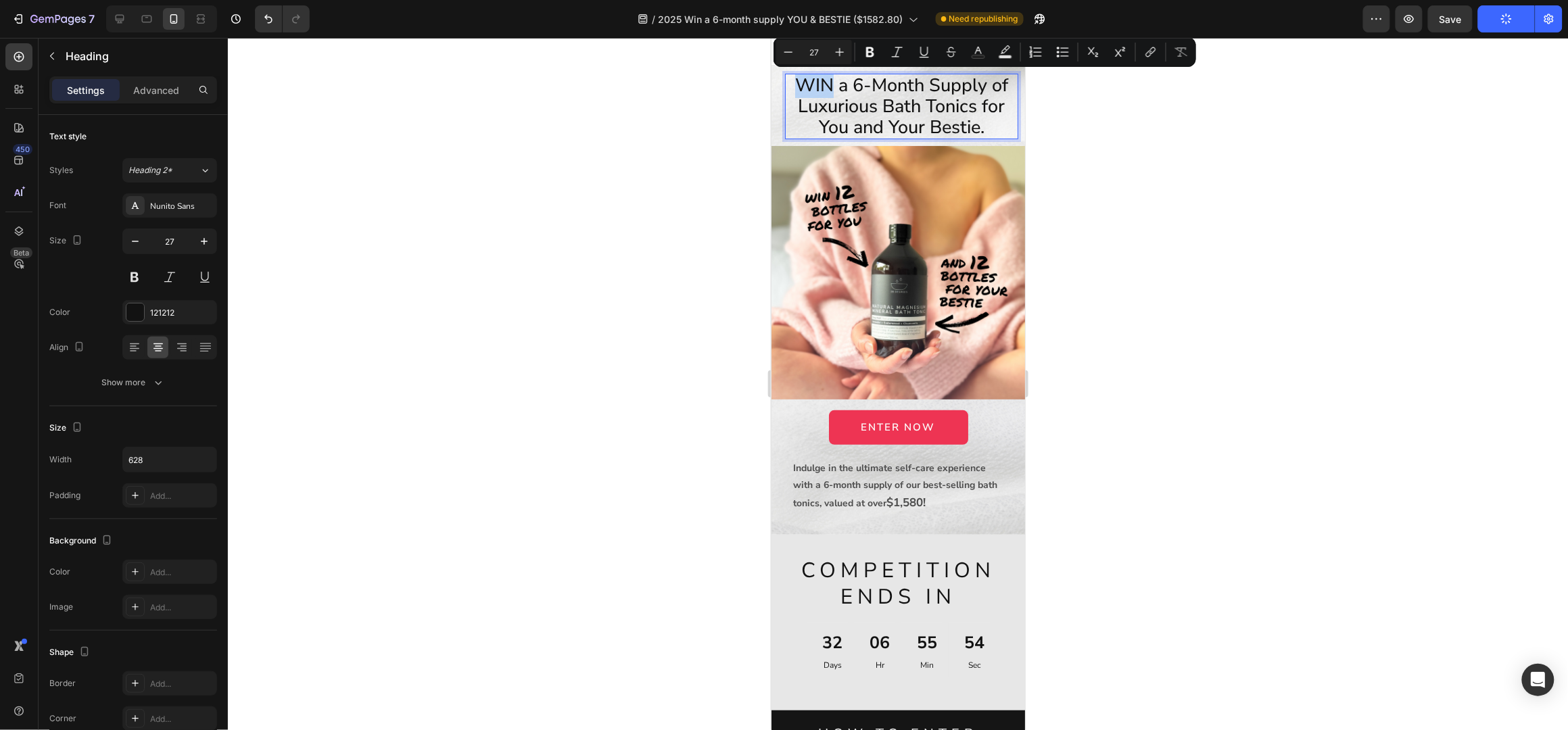
drag, startPoint x: 823, startPoint y: 89, endPoint x: 788, endPoint y: 85, distance: 35.2
click at [788, 85] on p "WIN a 6-Month Supply of Luxurious Bath Tonics for You and Your Bestie." at bounding box center [900, 106] width 230 height 63
click at [976, 52] on icon "Editor contextual toolbar" at bounding box center [979, 50] width 7 height 7
type input "121212"
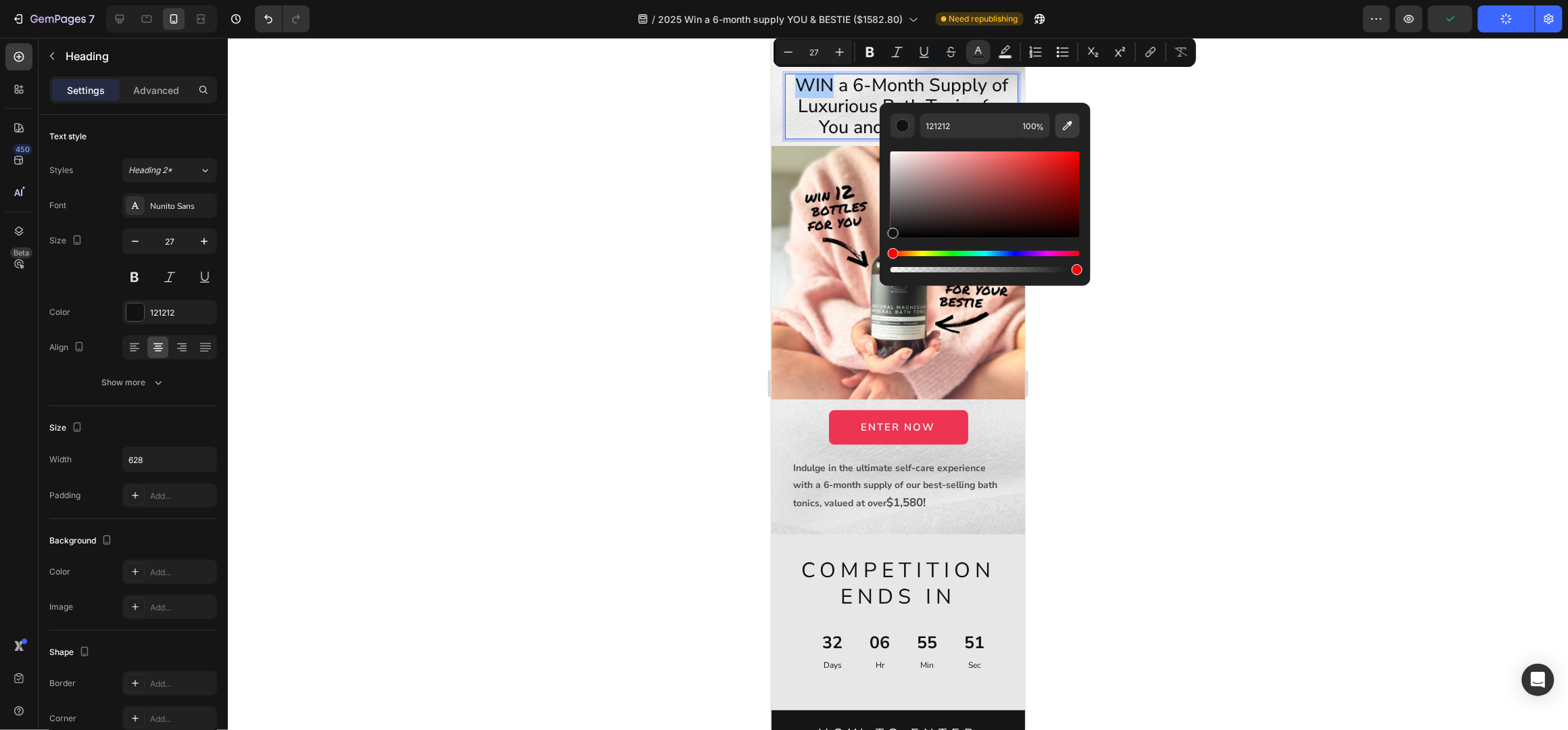
click at [1070, 124] on icon "Editor contextual toolbar" at bounding box center [1067, 125] width 13 height 13
type input "EE3453"
click at [1156, 338] on div at bounding box center [897, 384] width 1340 height 693
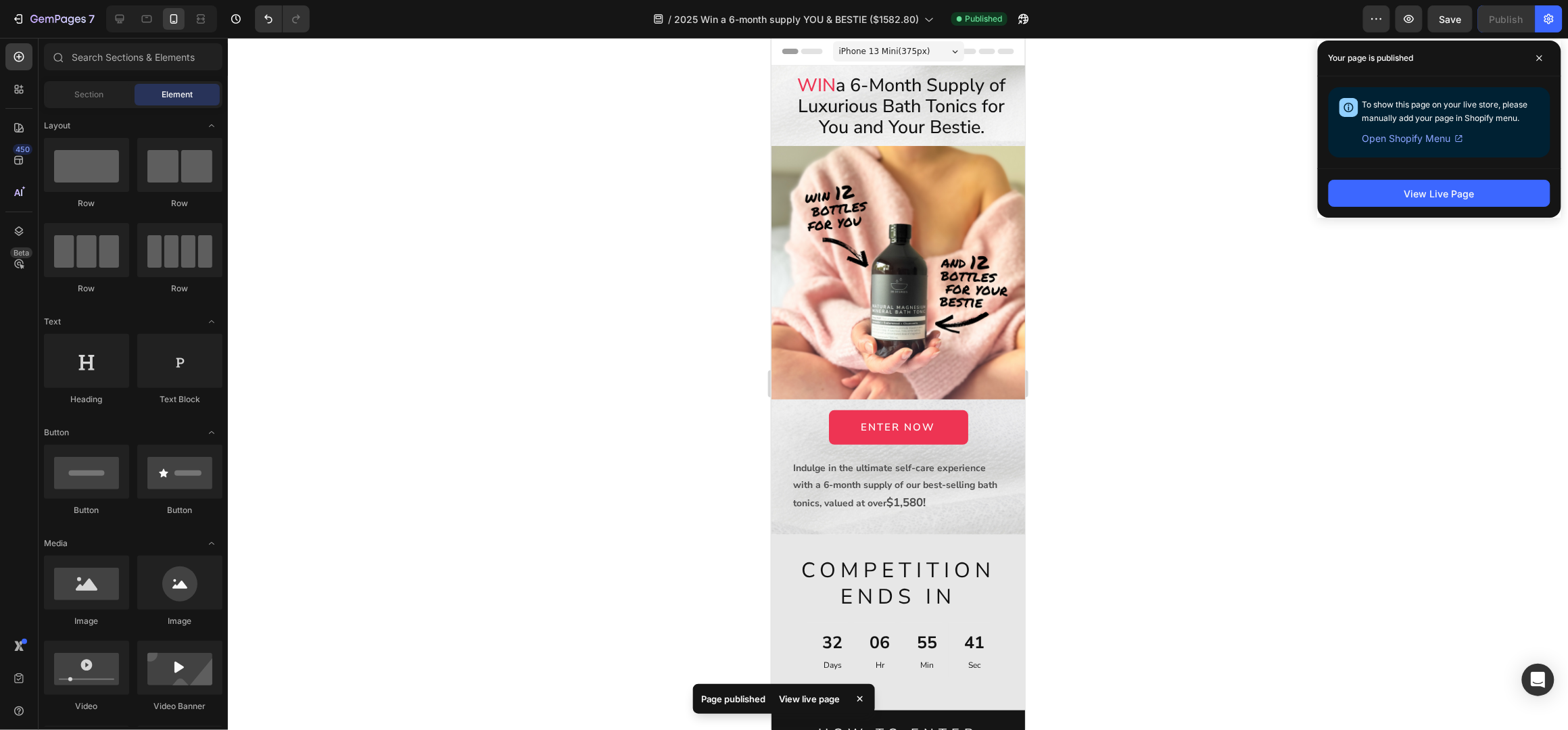
click at [1220, 202] on div at bounding box center [897, 384] width 1340 height 693
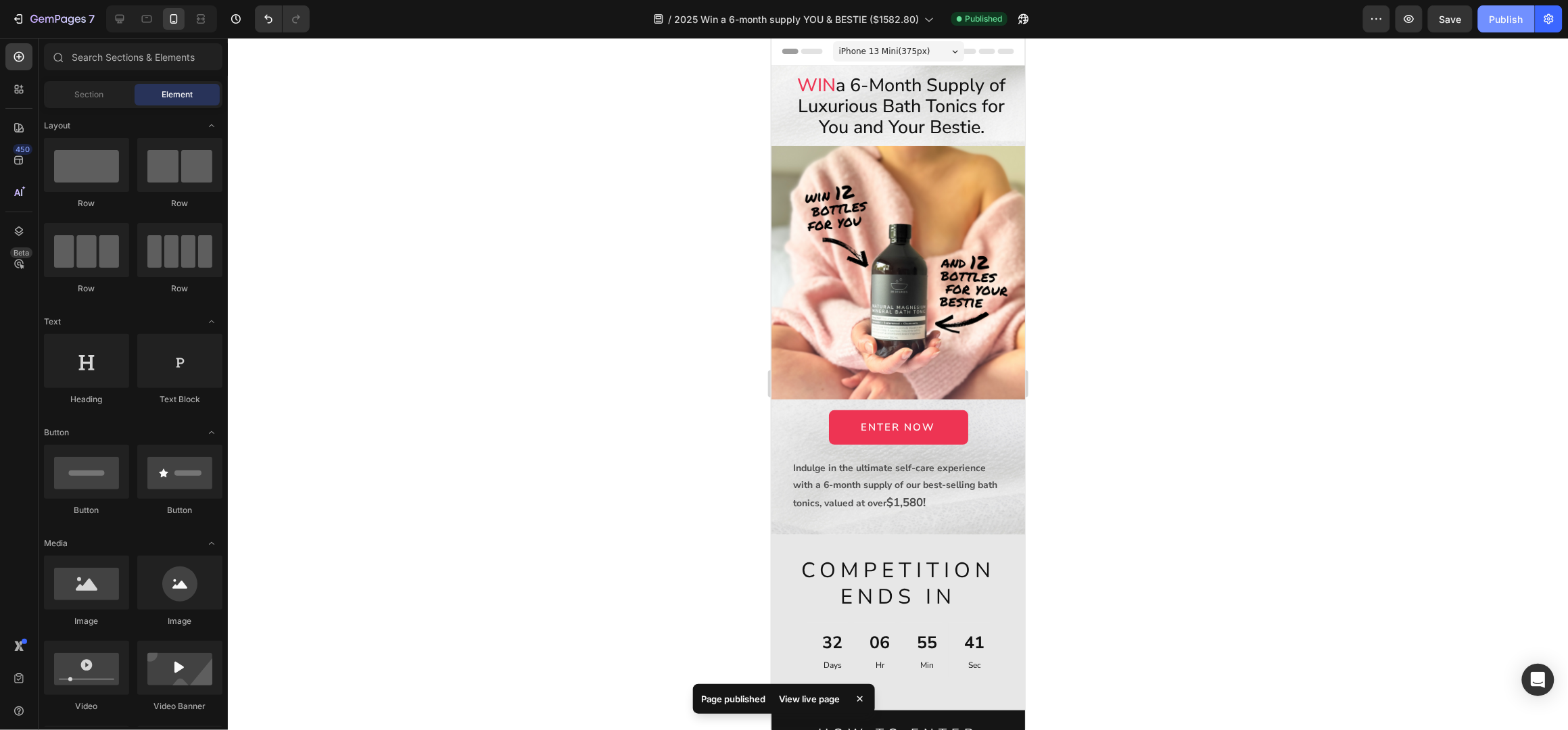
click at [1504, 25] on div "Publish" at bounding box center [1507, 20] width 34 height 14
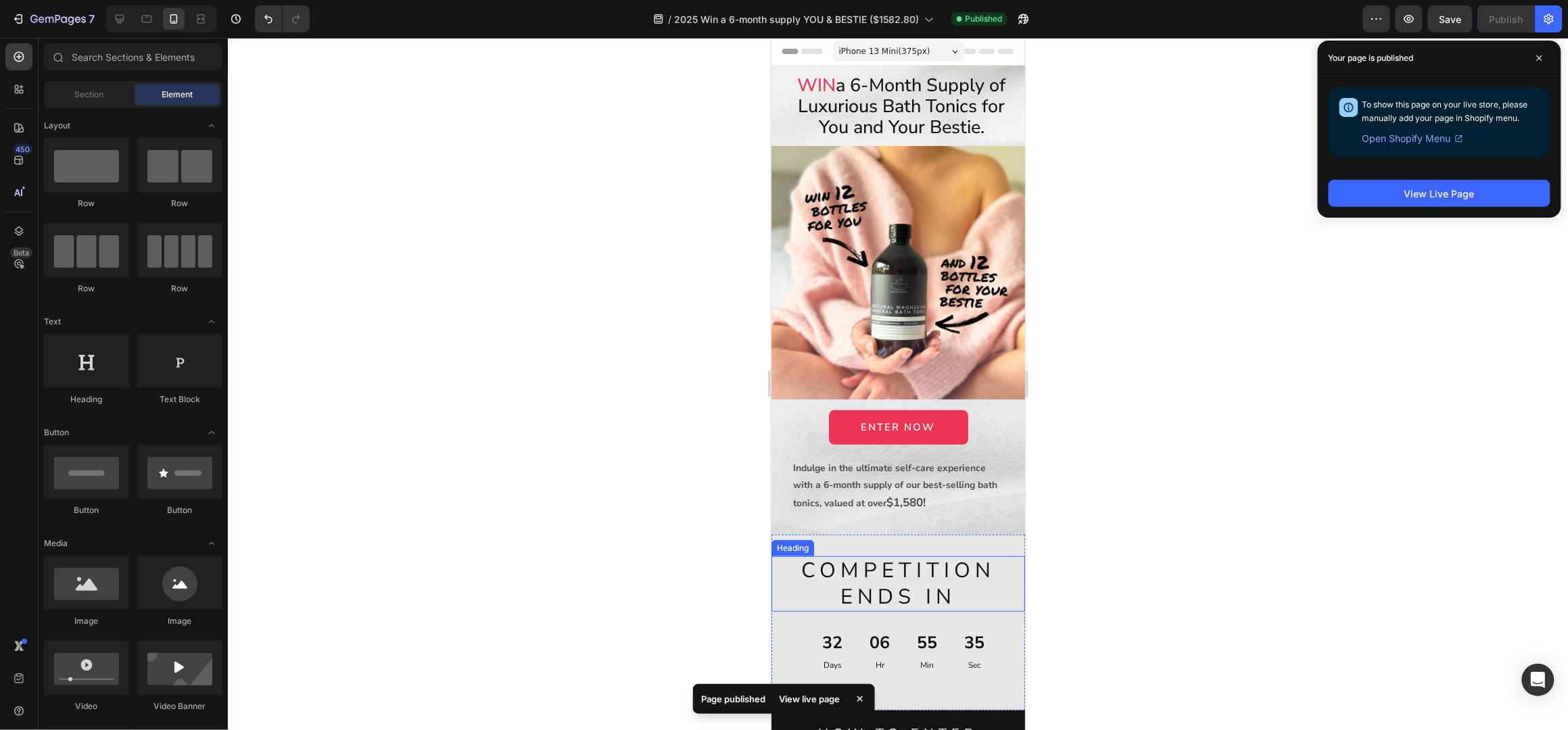
drag, startPoint x: 963, startPoint y: 567, endPoint x: 956, endPoint y: 566, distance: 7.1
click at [963, 569] on span "COMPETITION ENDS IN" at bounding box center [898, 583] width 194 height 55
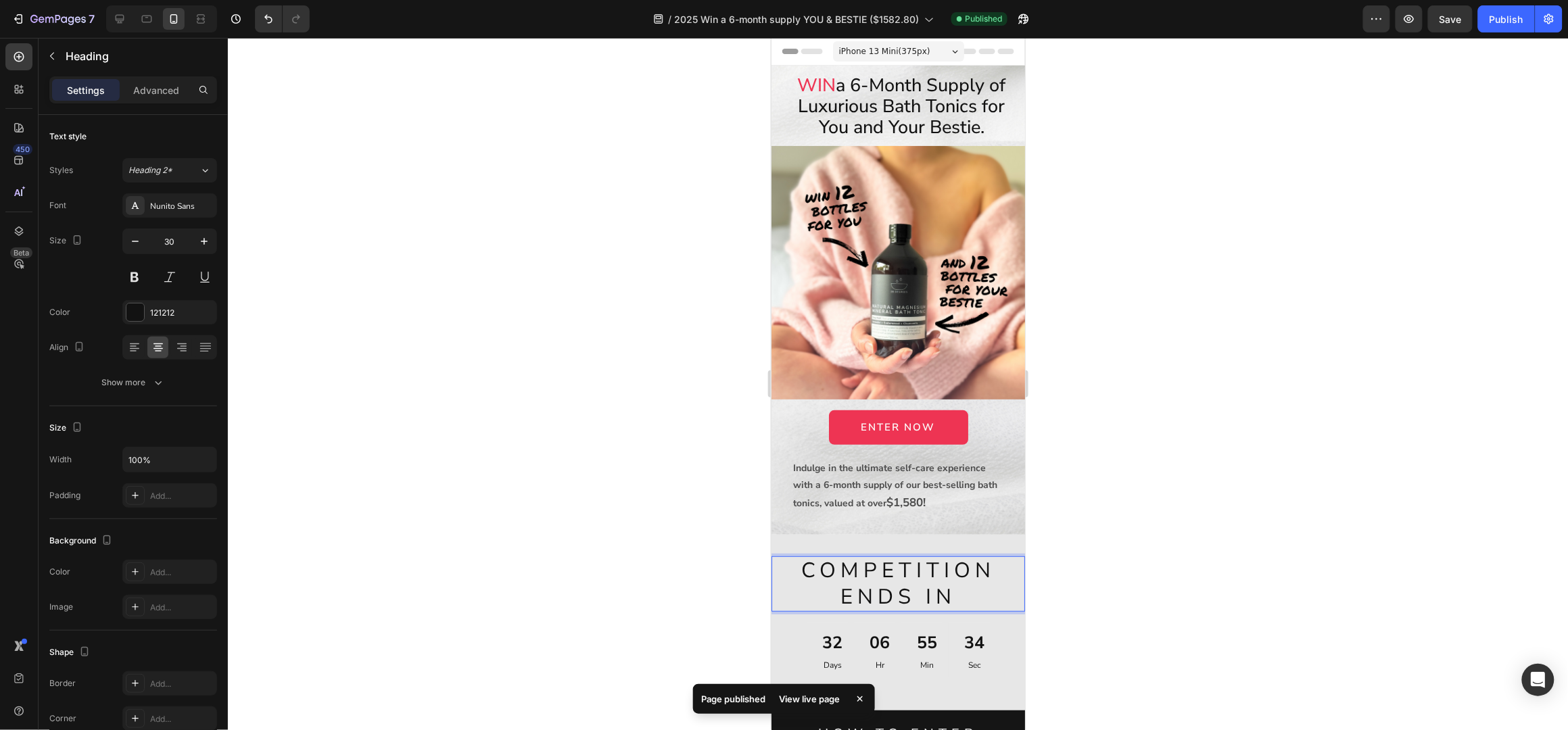
click at [984, 556] on span "COMPETITION ENDS IN" at bounding box center [898, 583] width 194 height 55
click at [840, 586] on span "ENDS IN" at bounding box center [898, 597] width 116 height 28
click at [1503, 20] on div "Publish" at bounding box center [1507, 20] width 34 height 14
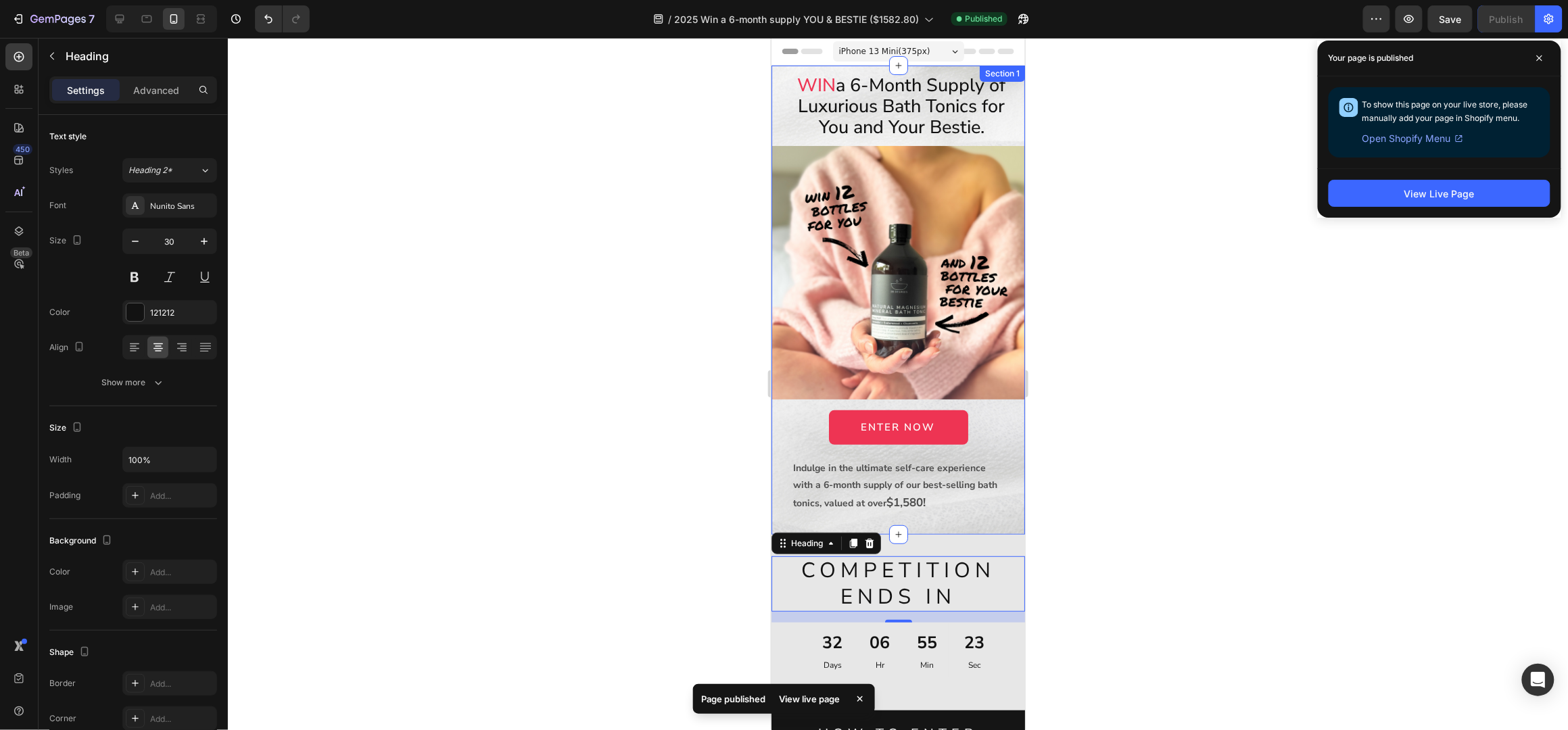
click at [799, 71] on div "Heading" at bounding box center [806, 65] width 37 height 12
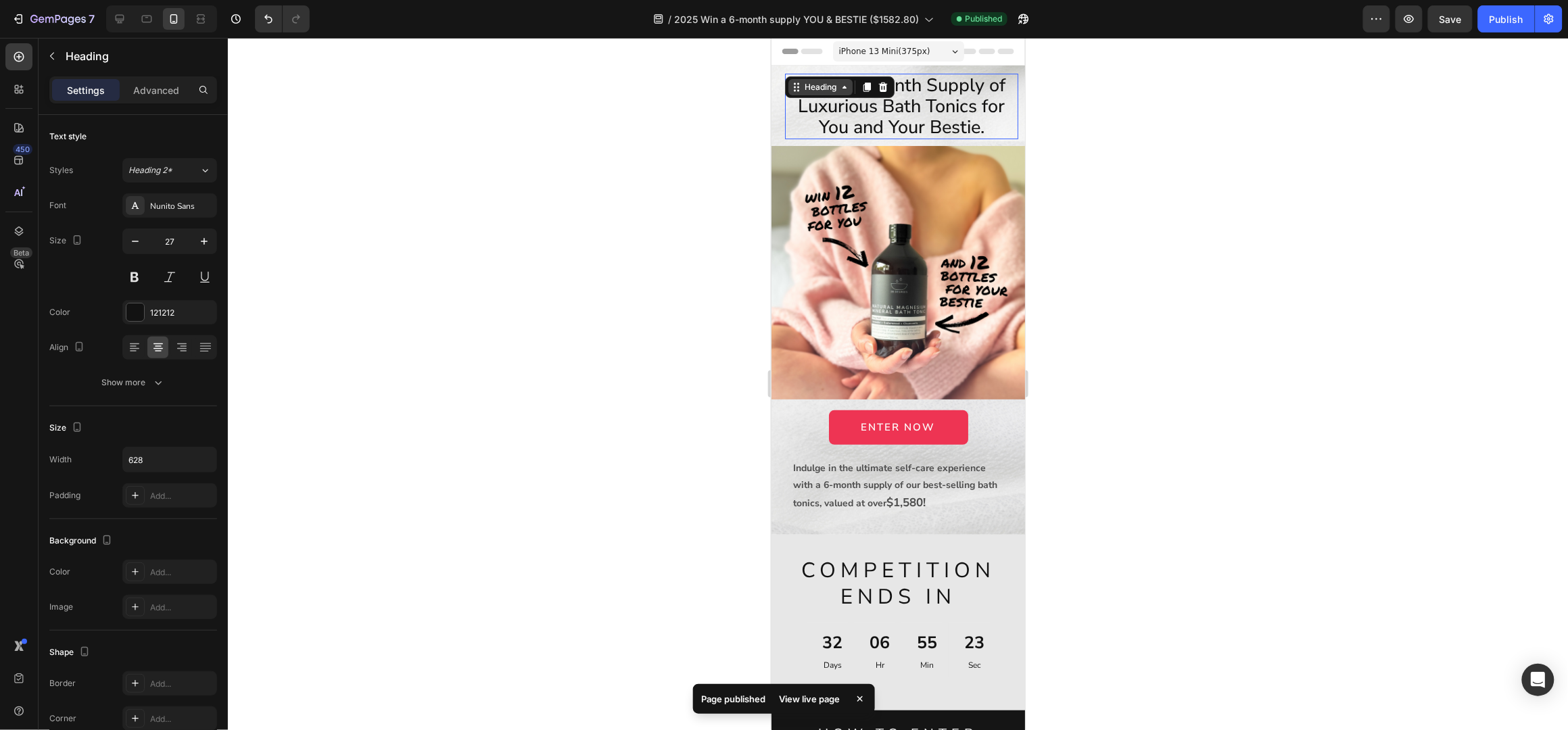
click at [799, 84] on icon at bounding box center [796, 86] width 11 height 11
click at [884, 119] on p "WIN a 6-Month Supply of Luxurious Bath Tonics for You and Your Bestie." at bounding box center [900, 106] width 230 height 63
click at [809, 82] on span "WIN" at bounding box center [816, 84] width 38 height 25
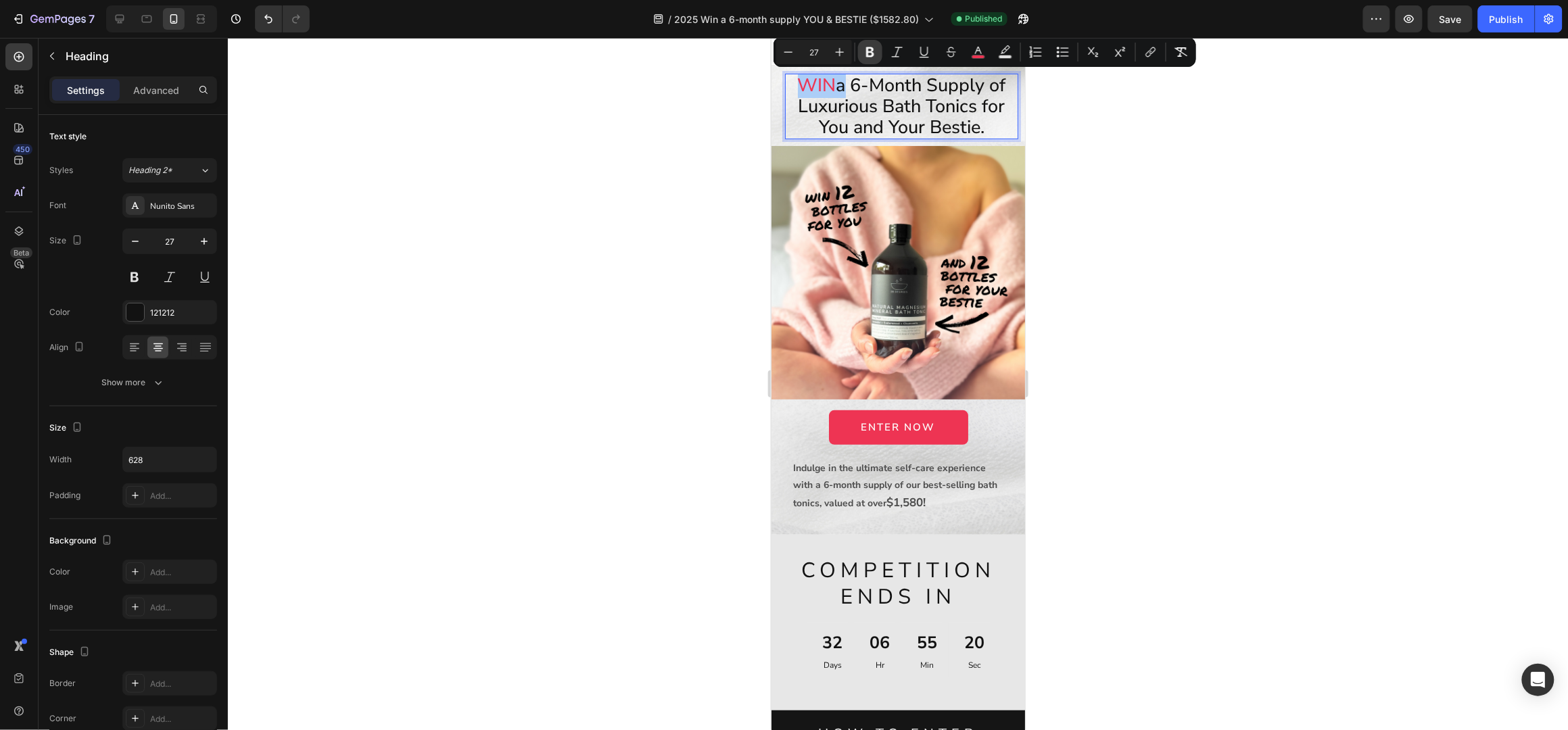
click at [867, 55] on icon "Editor contextual toolbar" at bounding box center [869, 52] width 8 height 10
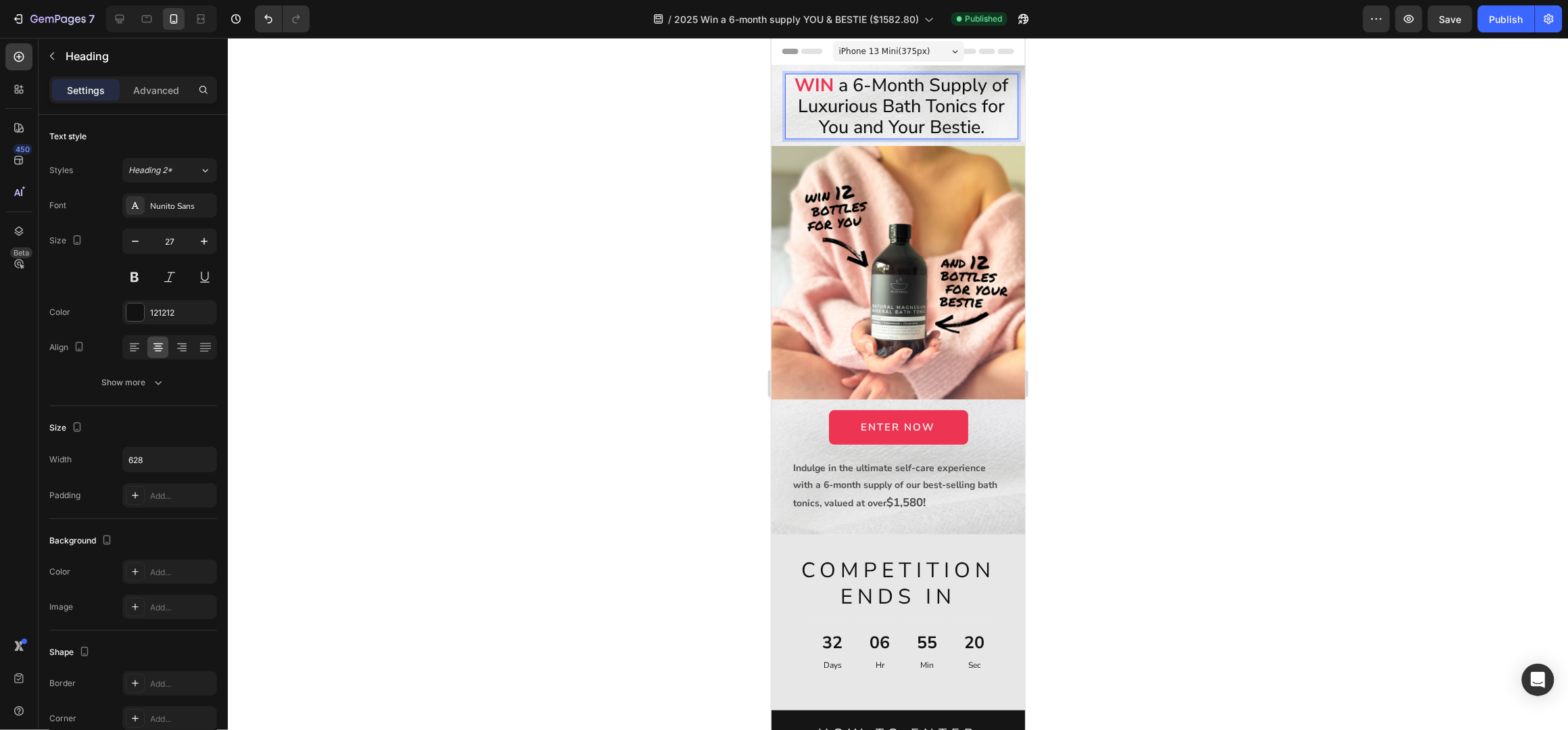
click at [1206, 186] on div at bounding box center [897, 384] width 1340 height 693
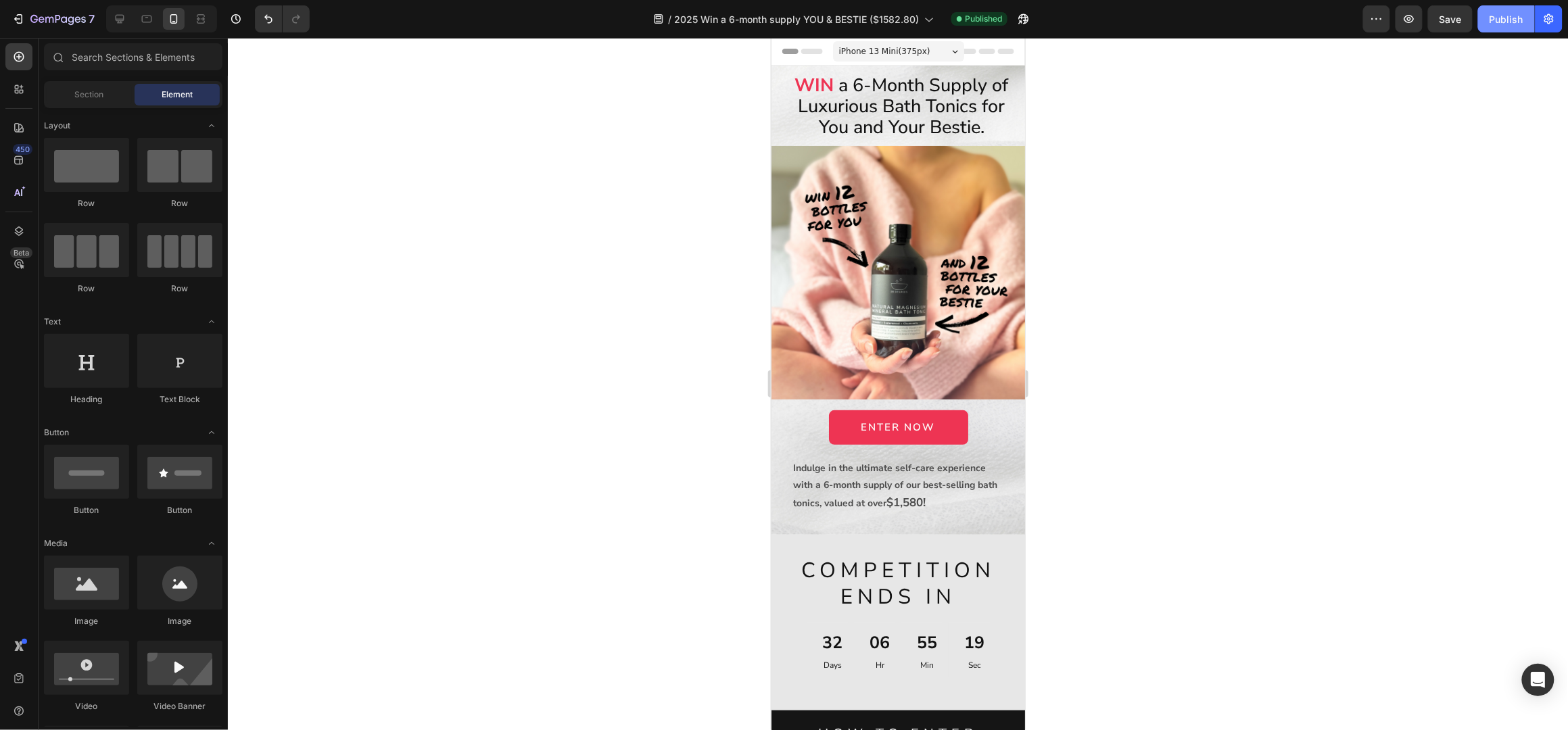
click at [1504, 10] on button "Publish" at bounding box center [1507, 19] width 57 height 27
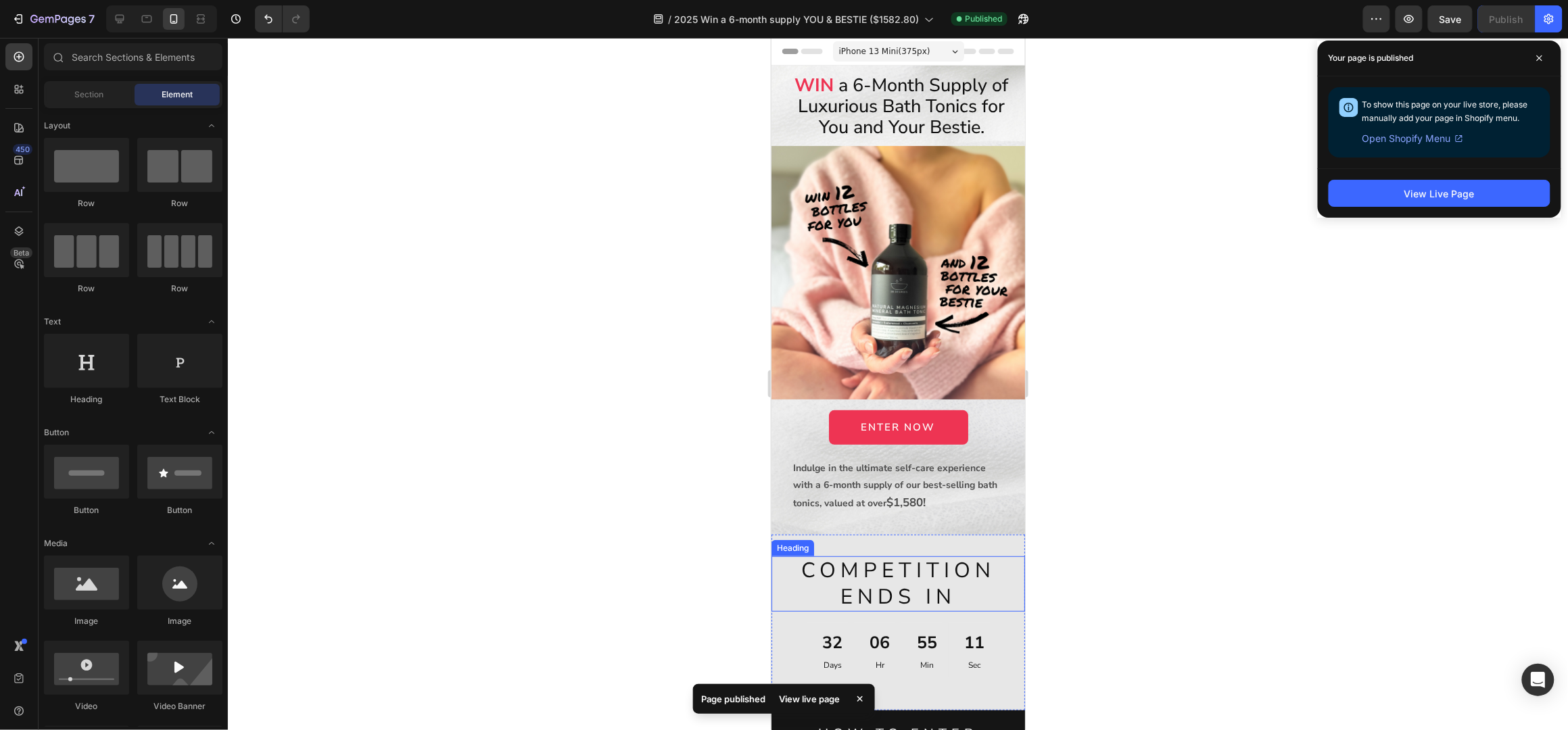
click at [887, 582] on span "ENDS IN" at bounding box center [898, 597] width 116 height 28
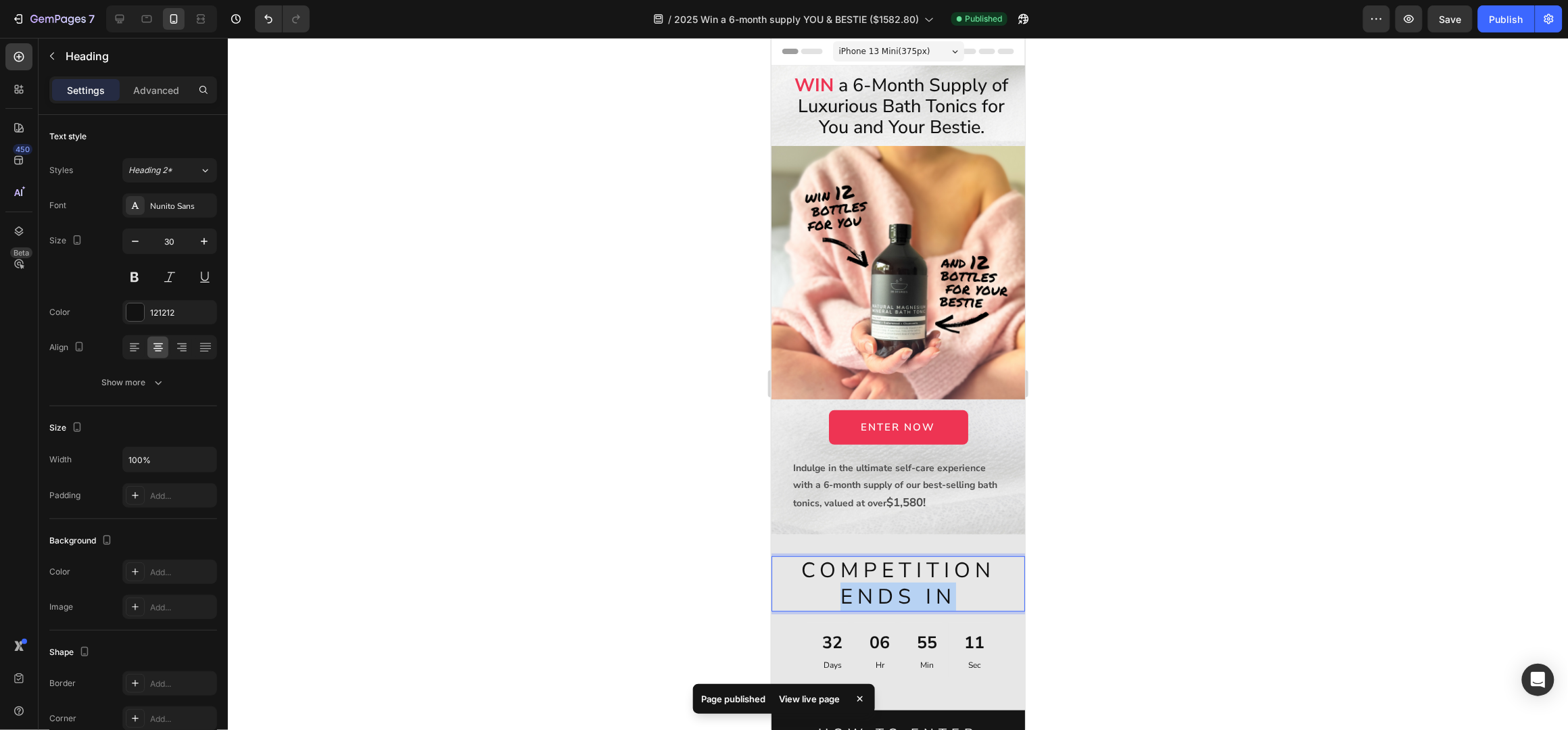
click at [887, 582] on span "ENDS IN" at bounding box center [898, 597] width 116 height 28
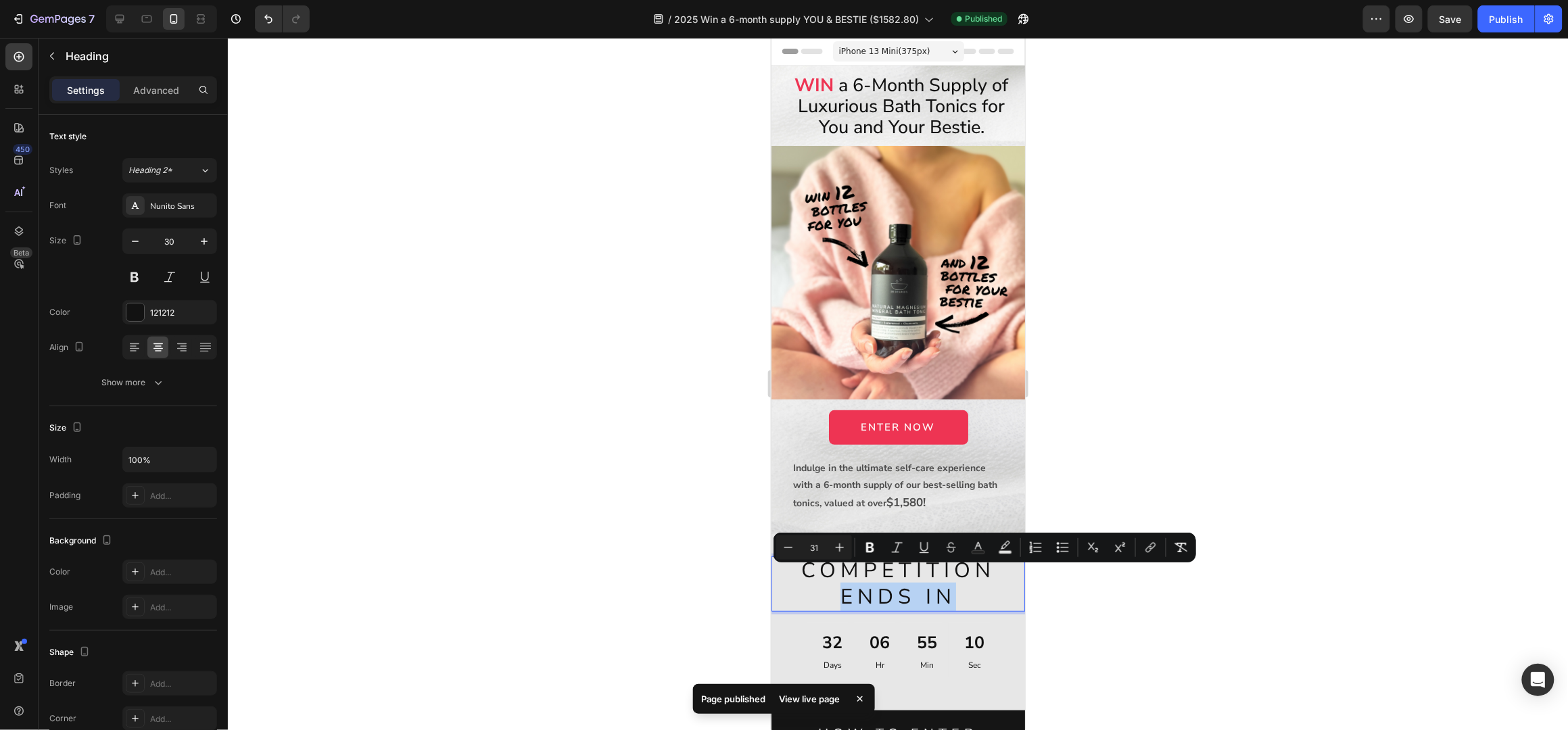
click at [928, 582] on span "ENDS IN" at bounding box center [898, 597] width 116 height 28
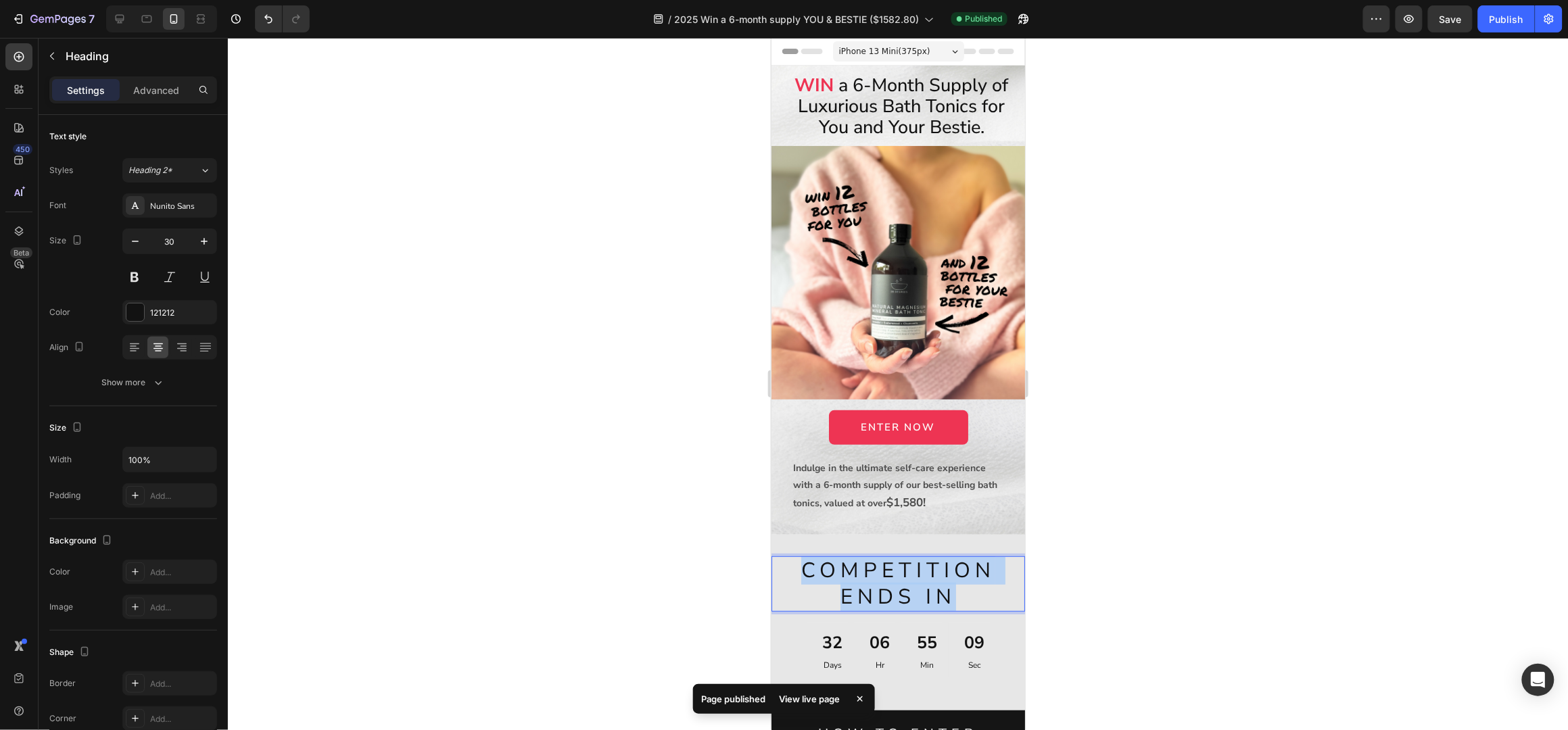
drag, startPoint x: 951, startPoint y: 583, endPoint x: 800, endPoint y: 550, distance: 154.6
click at [800, 558] on p "COMPETITION ENDS IN" at bounding box center [898, 583] width 251 height 52
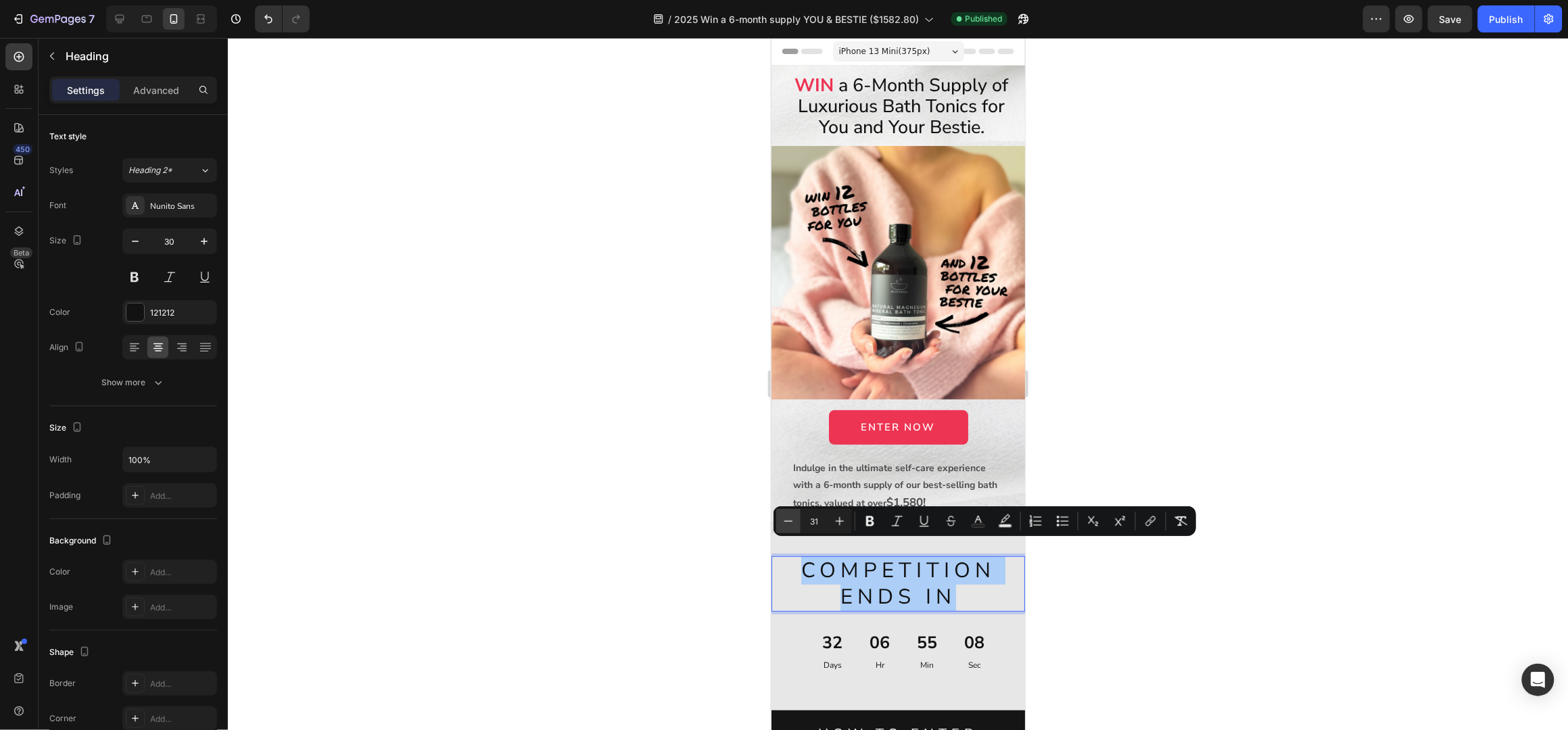
click at [794, 520] on icon "Editor contextual toolbar" at bounding box center [788, 521] width 13 height 13
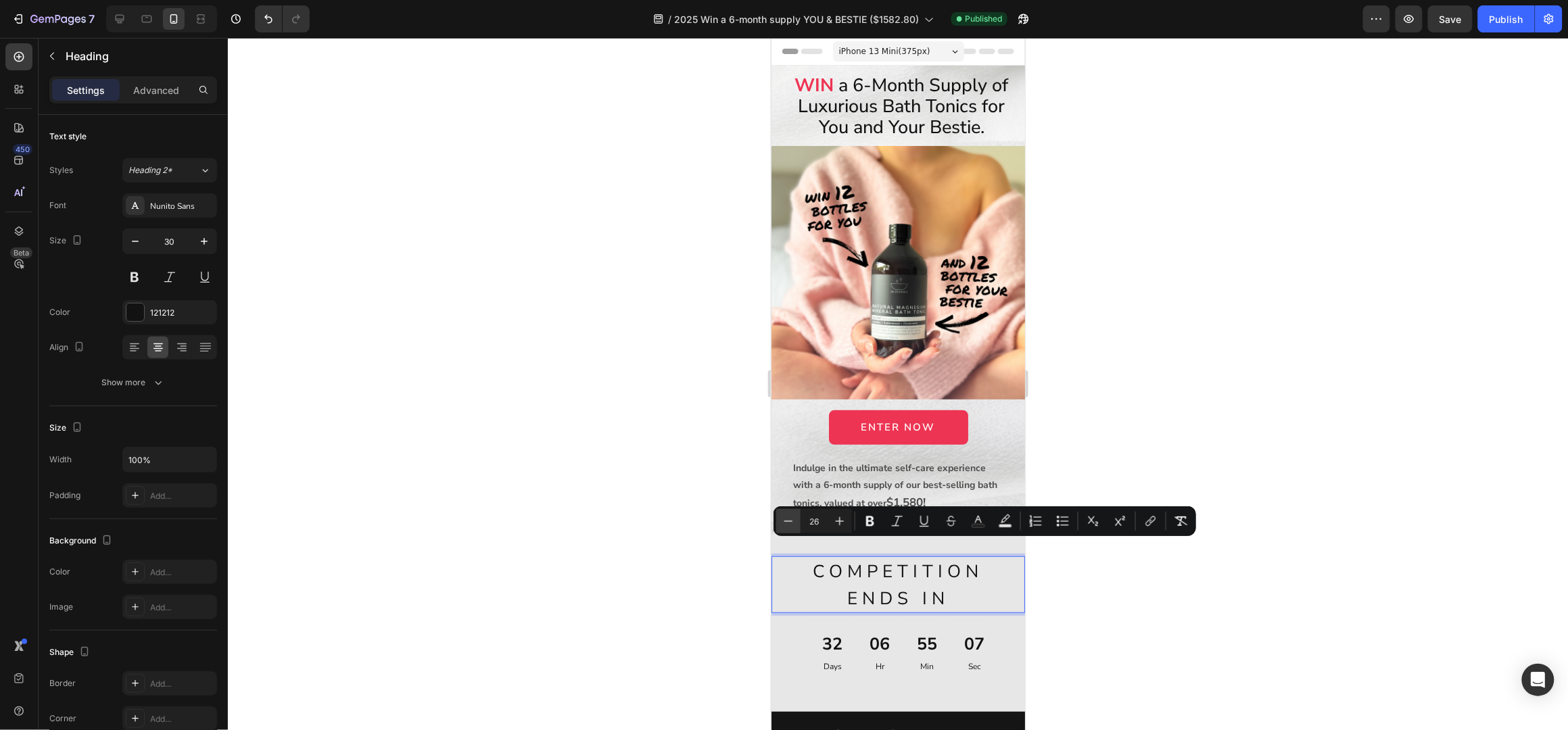
click at [794, 520] on icon "Editor contextual toolbar" at bounding box center [788, 521] width 13 height 13
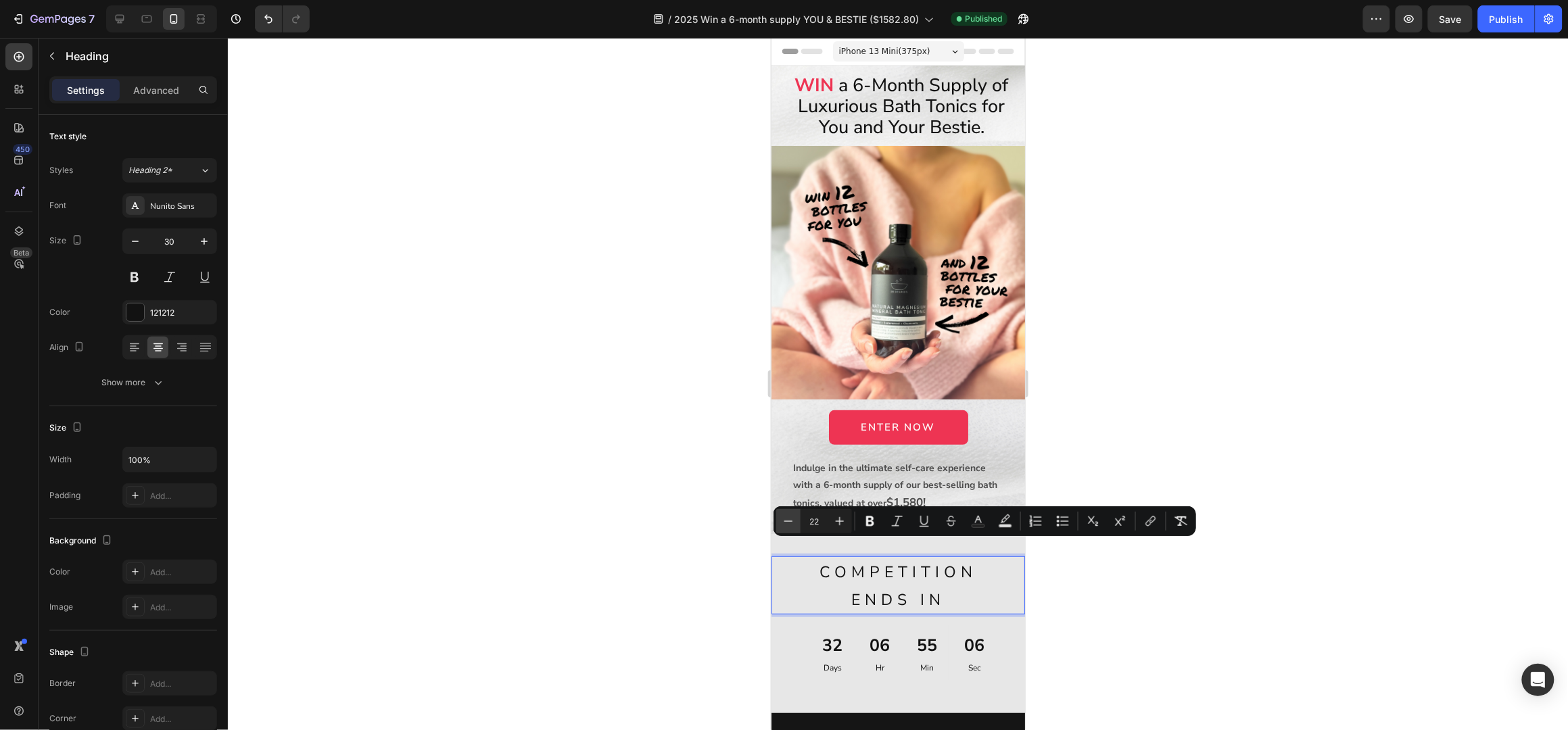
type input "21"
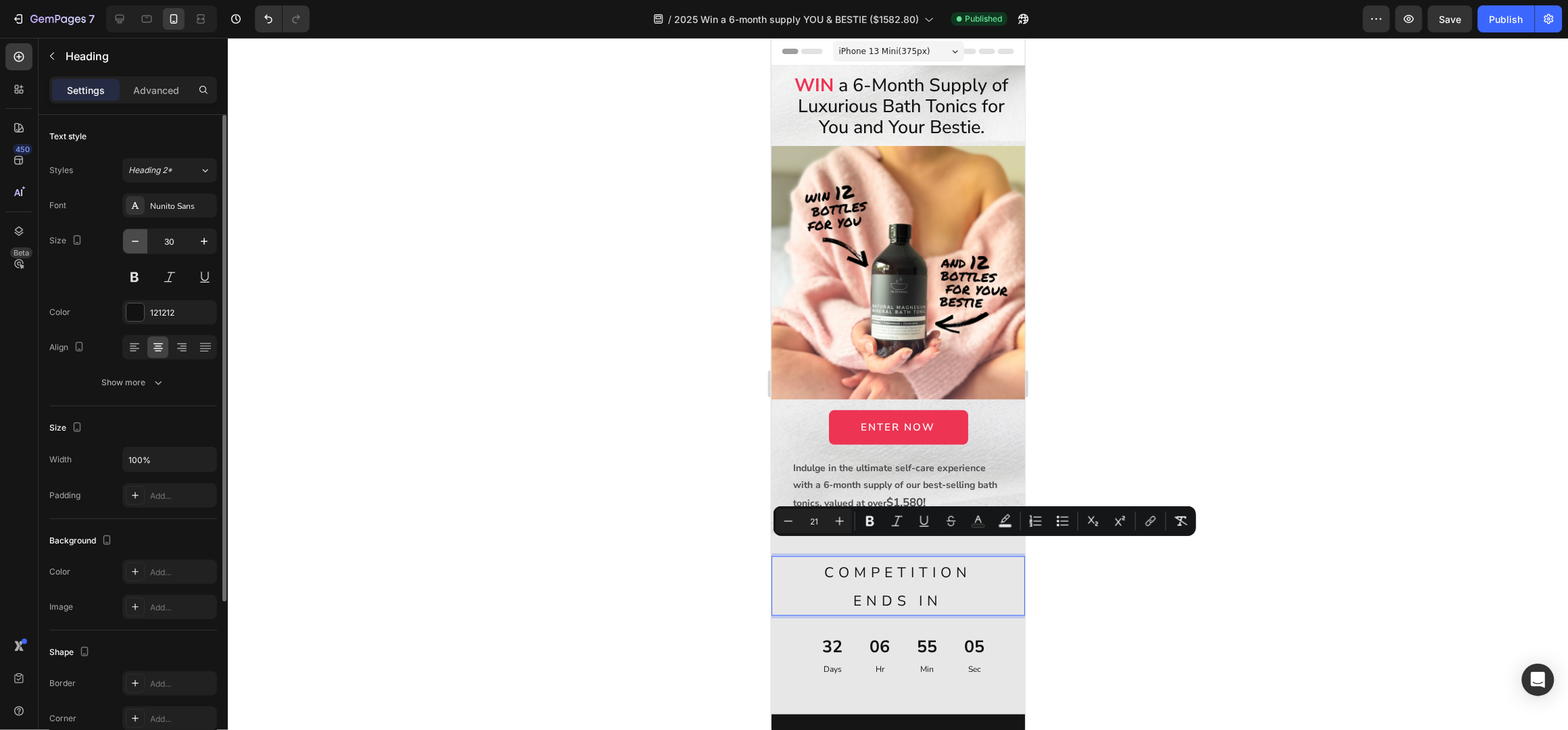
click at [134, 244] on icon "button" at bounding box center [135, 241] width 13 height 13
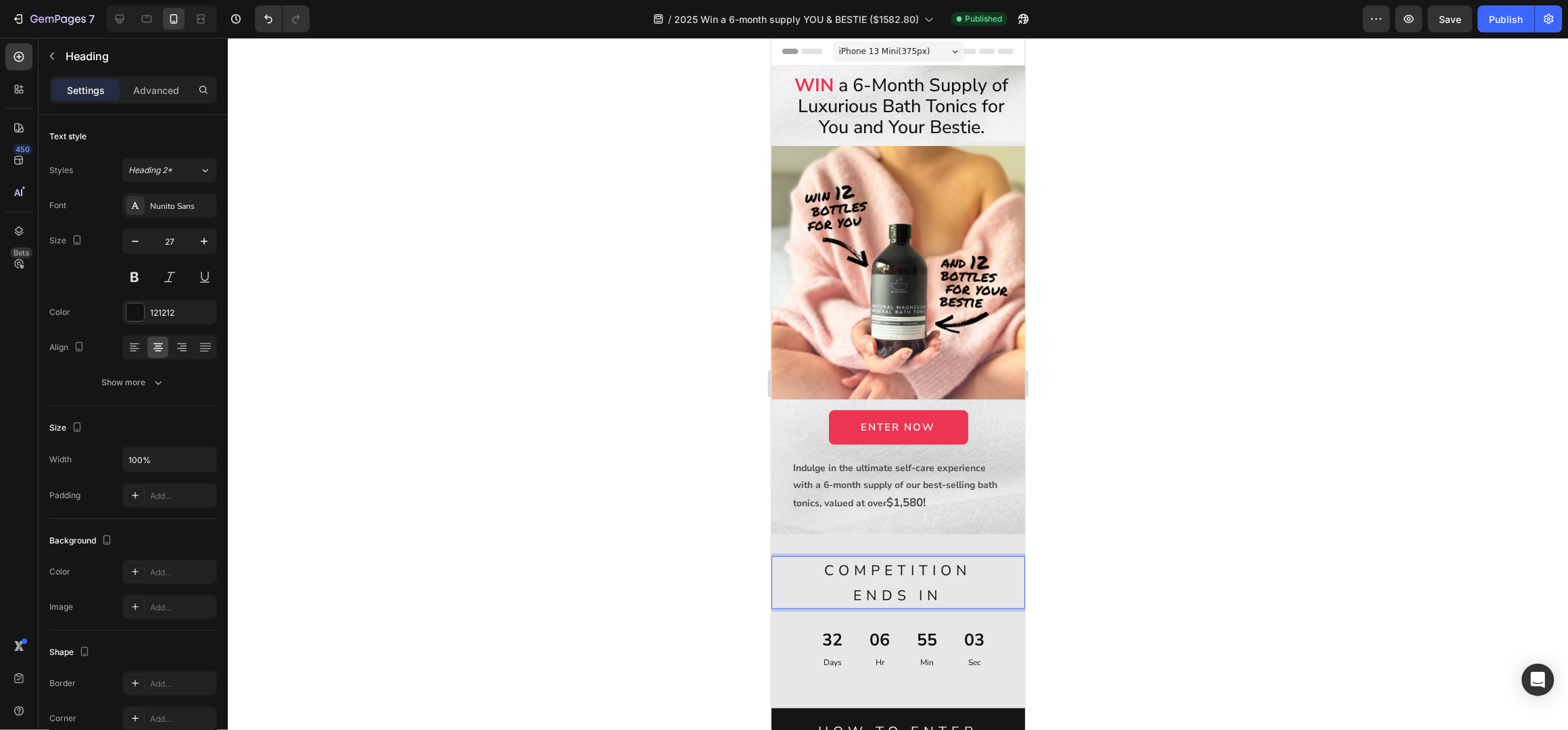
click at [948, 582] on p "COMPETITION ENDS IN" at bounding box center [898, 582] width 251 height 50
drag, startPoint x: 921, startPoint y: 590, endPoint x: 874, endPoint y: 574, distance: 49.6
click at [874, 574] on p "COMPETITION END" at bounding box center [898, 582] width 251 height 50
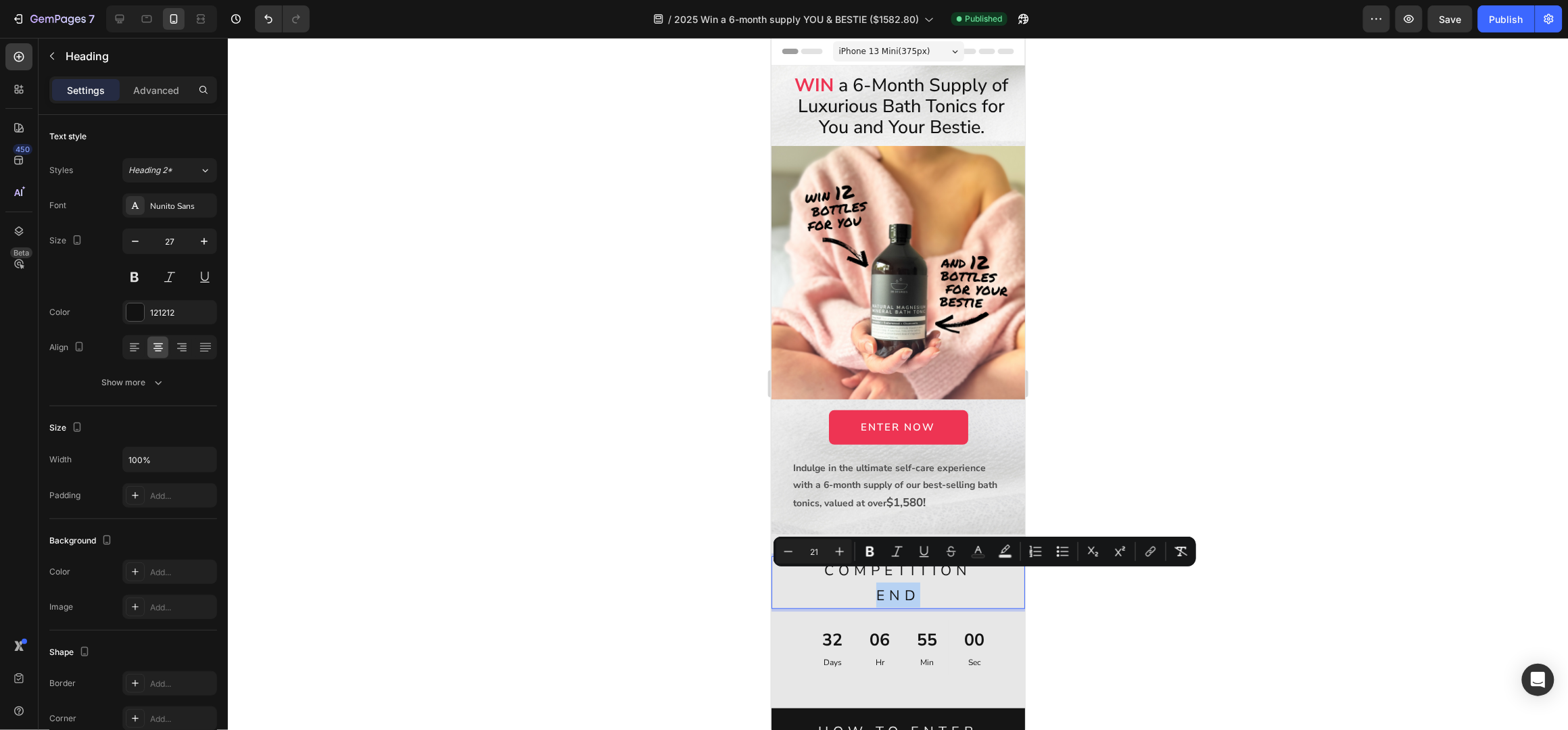
click at [914, 578] on p "COMPETITION END" at bounding box center [898, 582] width 251 height 50
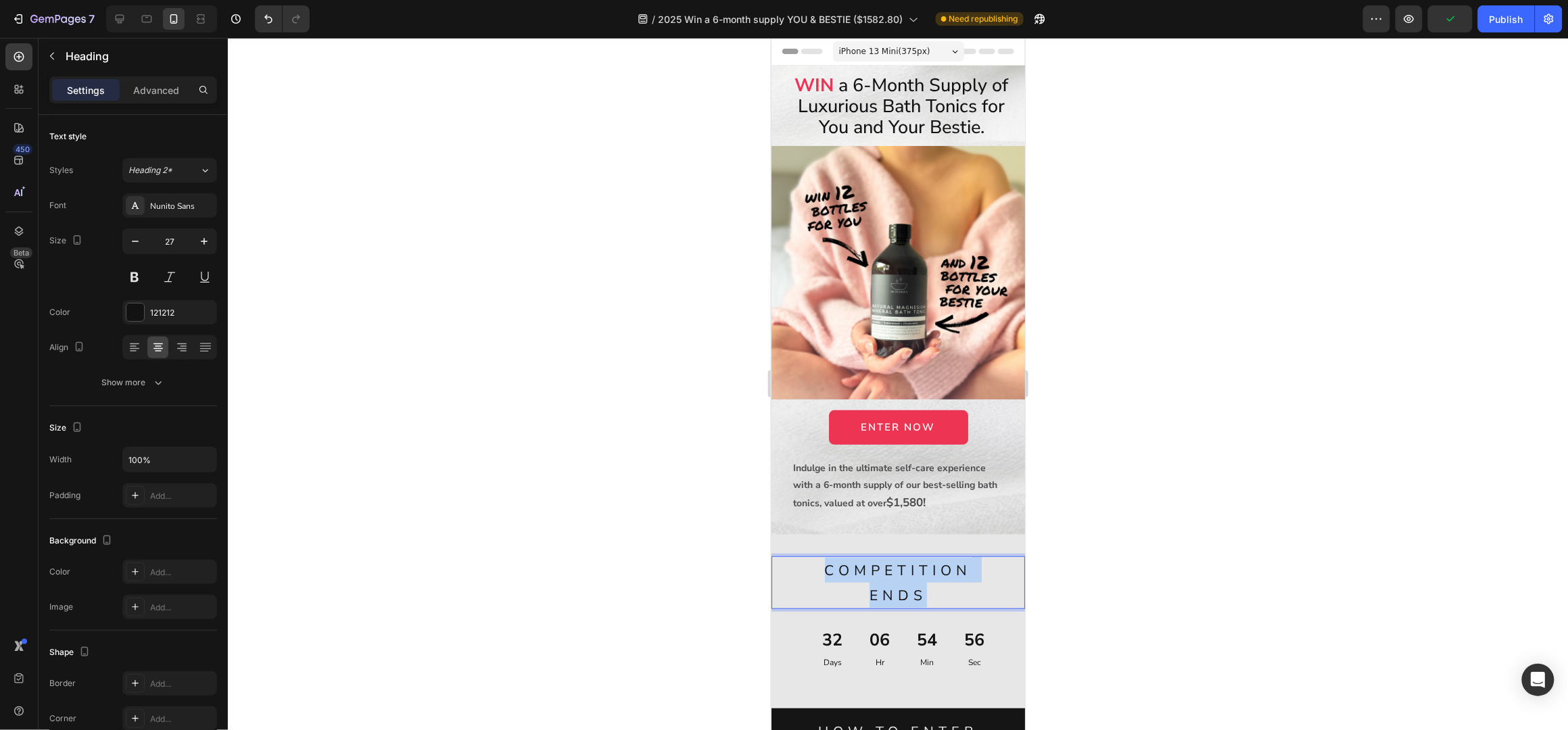
drag, startPoint x: 929, startPoint y: 585, endPoint x: 812, endPoint y: 555, distance: 120.8
click at [812, 558] on p "COMPETITION ENDS" at bounding box center [898, 582] width 251 height 50
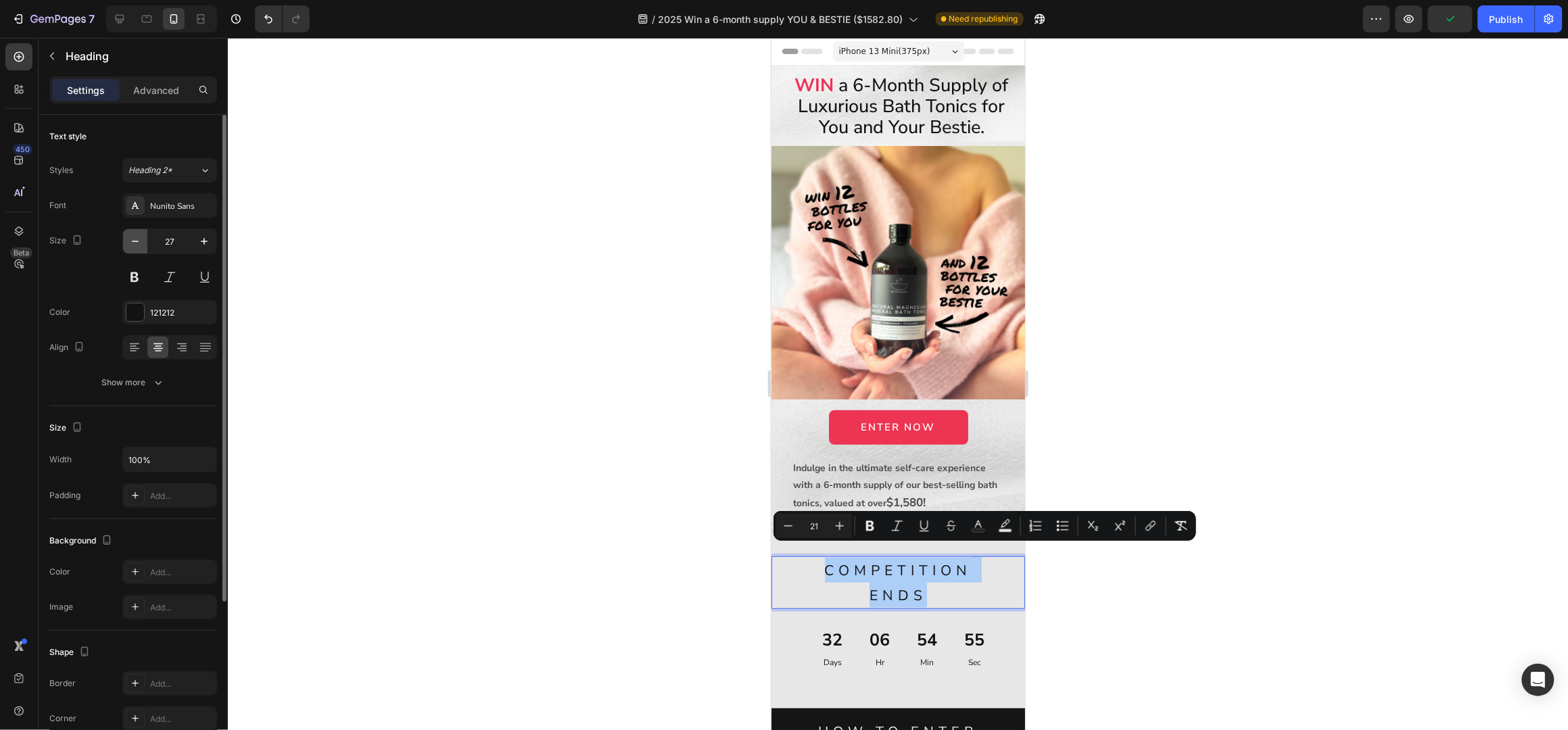
click at [134, 245] on icon "button" at bounding box center [135, 241] width 13 height 13
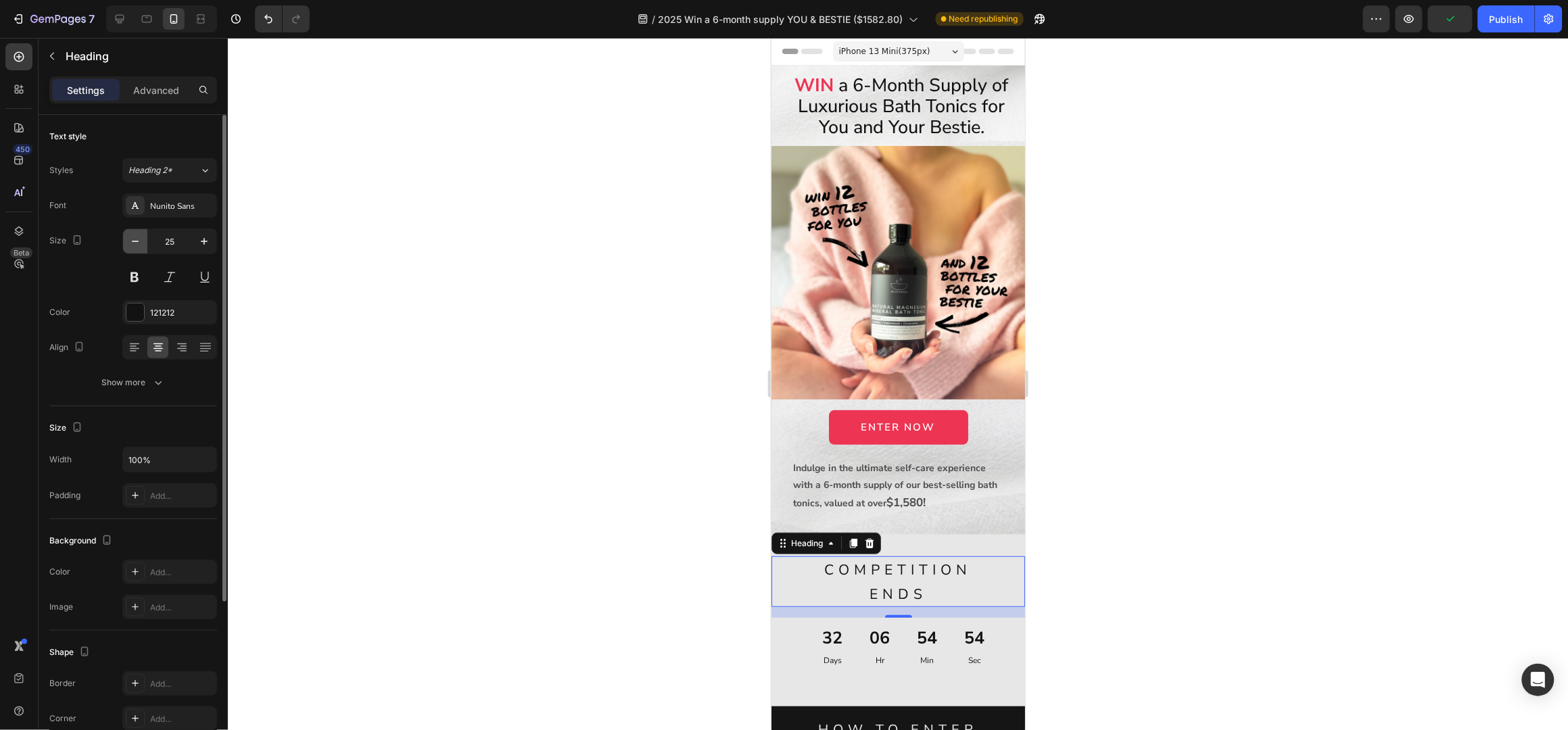
click at [134, 245] on icon "button" at bounding box center [135, 241] width 13 height 13
click at [135, 245] on icon "button" at bounding box center [135, 241] width 13 height 13
type input "21"
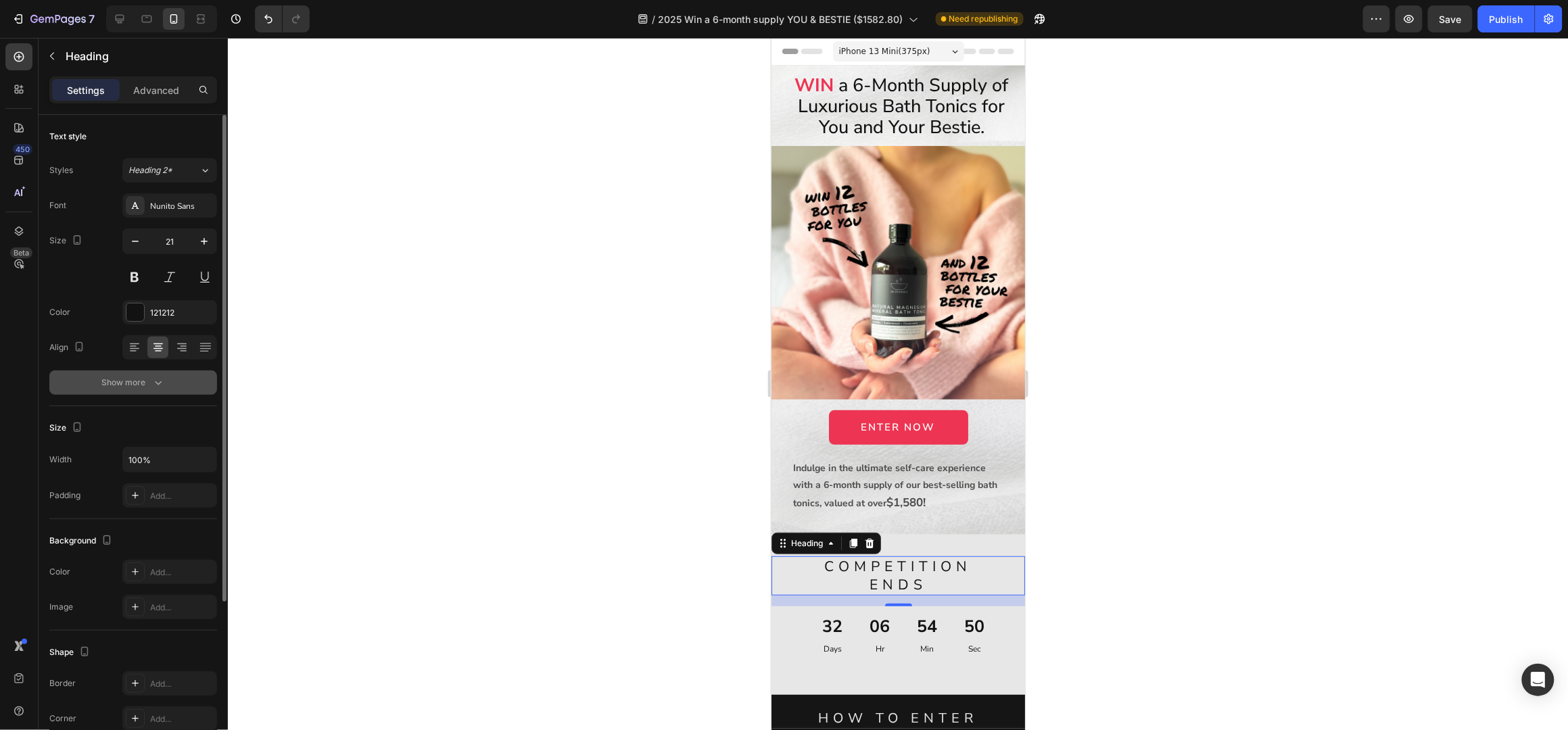
click at [148, 389] on div "Show more" at bounding box center [133, 382] width 63 height 13
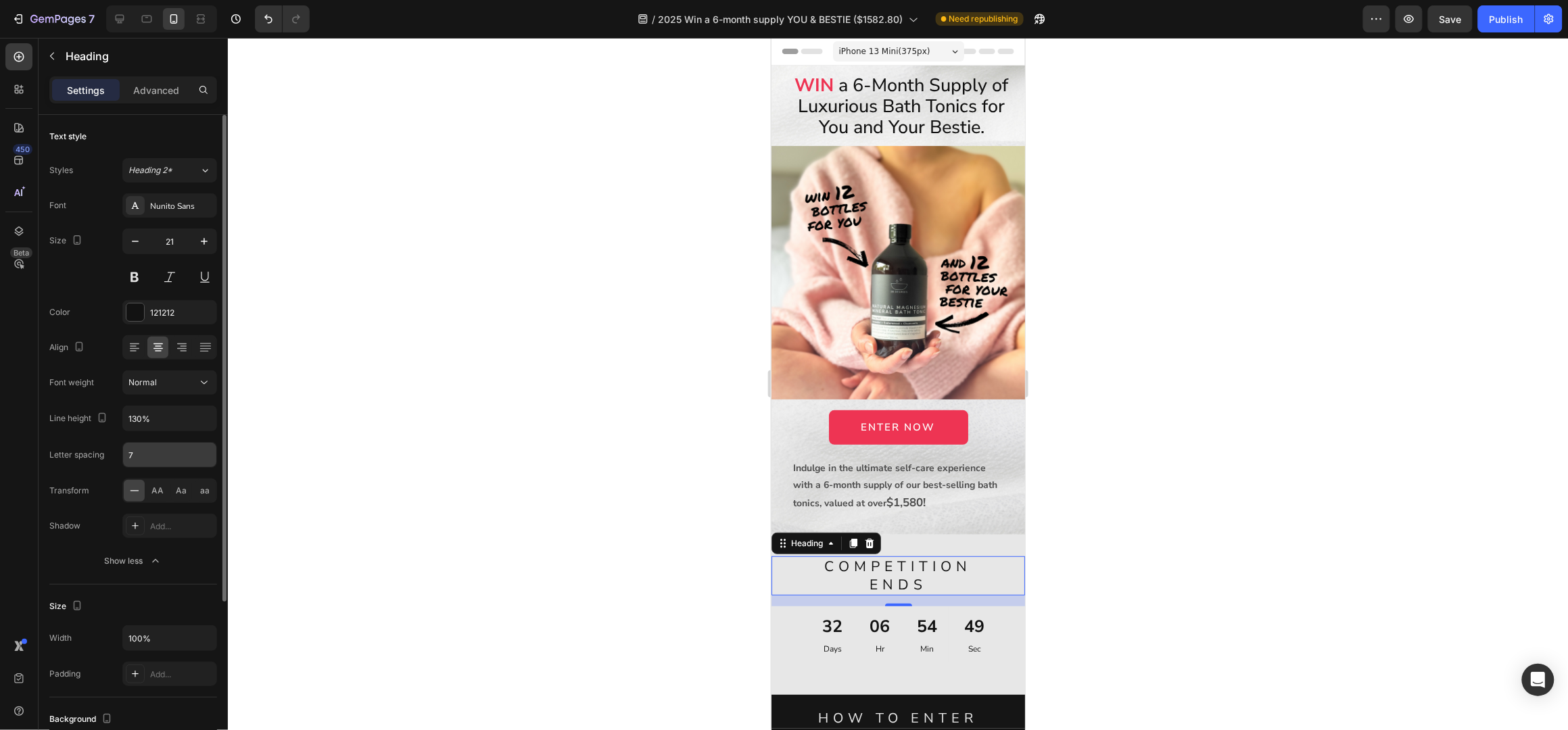
click at [158, 453] on input "7" at bounding box center [169, 454] width 93 height 24
type input "5"
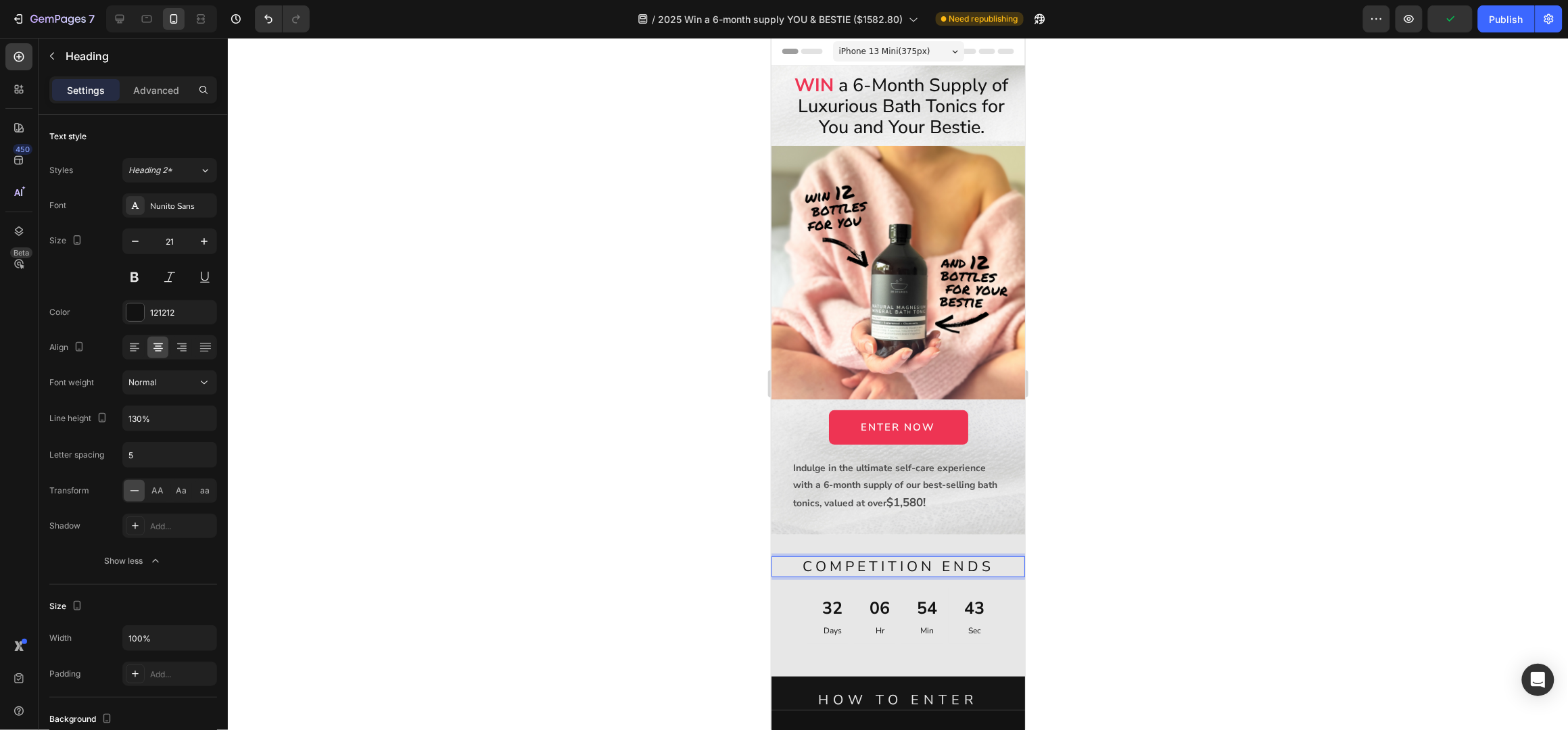
click at [983, 557] on span "COMPETITION ENDS" at bounding box center [897, 566] width 191 height 19
click at [1397, 165] on div at bounding box center [897, 384] width 1340 height 693
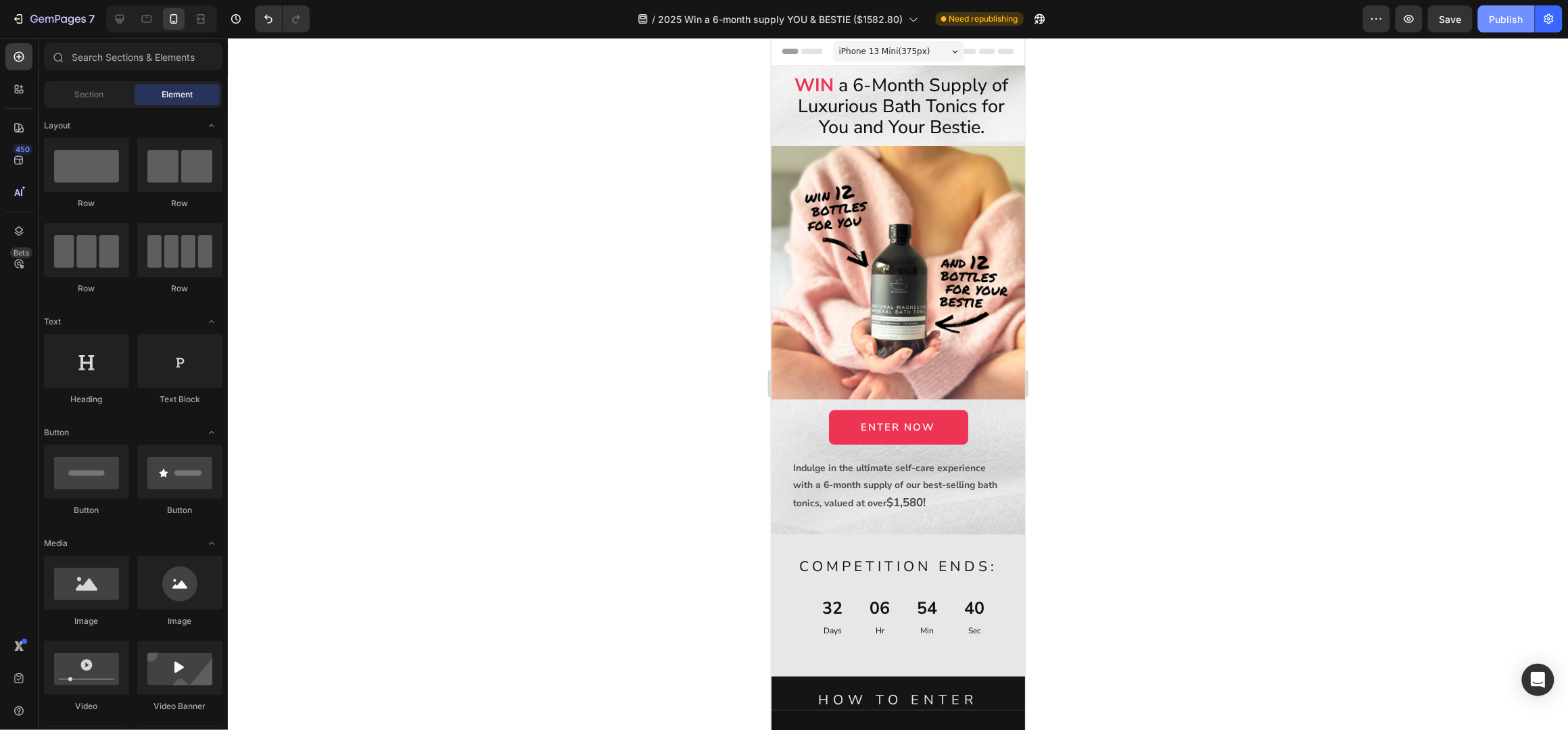
click at [1509, 15] on div "Publish" at bounding box center [1507, 20] width 34 height 14
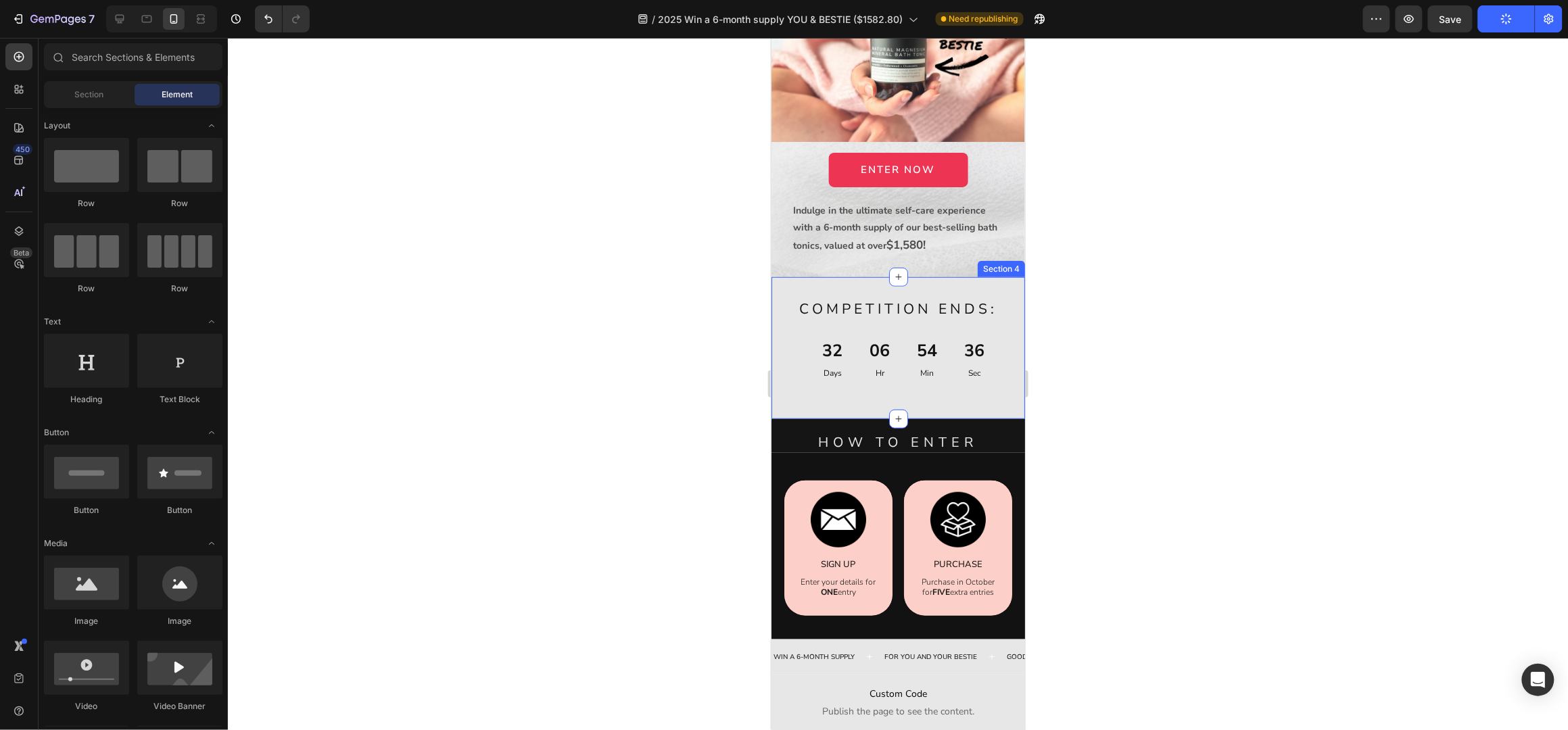
scroll to position [269, 0]
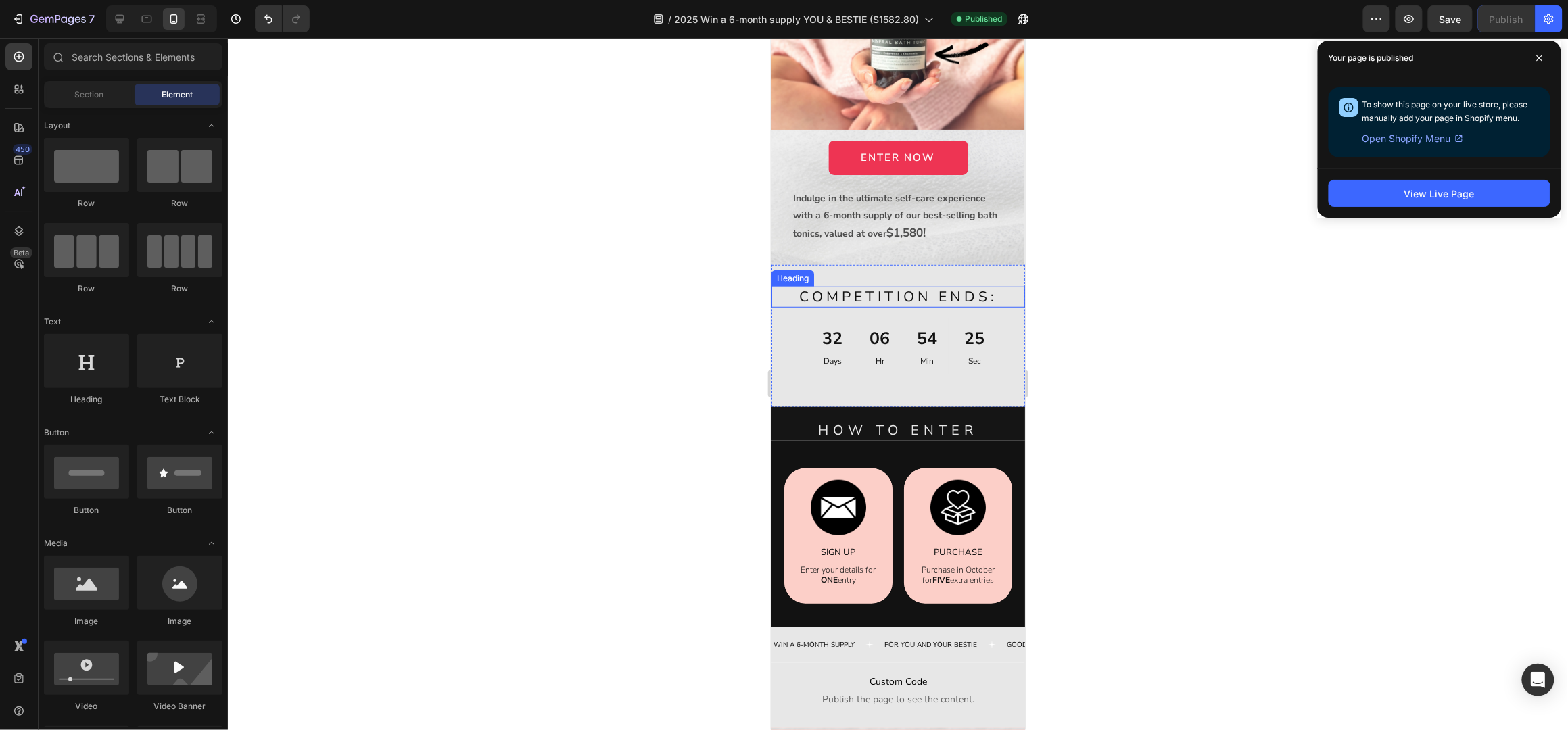
click at [969, 286] on span "COMPETITION ENDS:" at bounding box center [897, 295] width 198 height 19
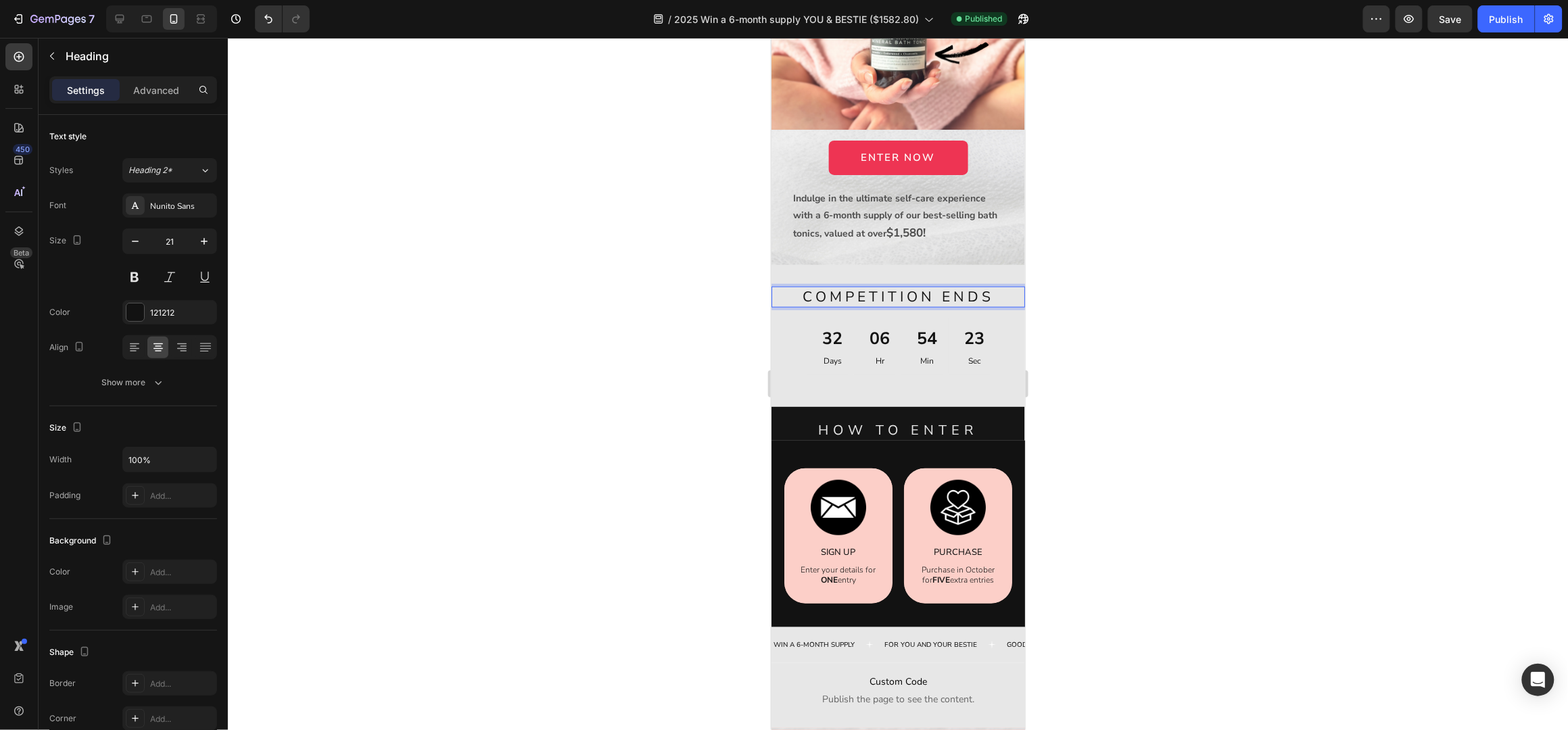
click at [1133, 270] on div at bounding box center [897, 384] width 1340 height 693
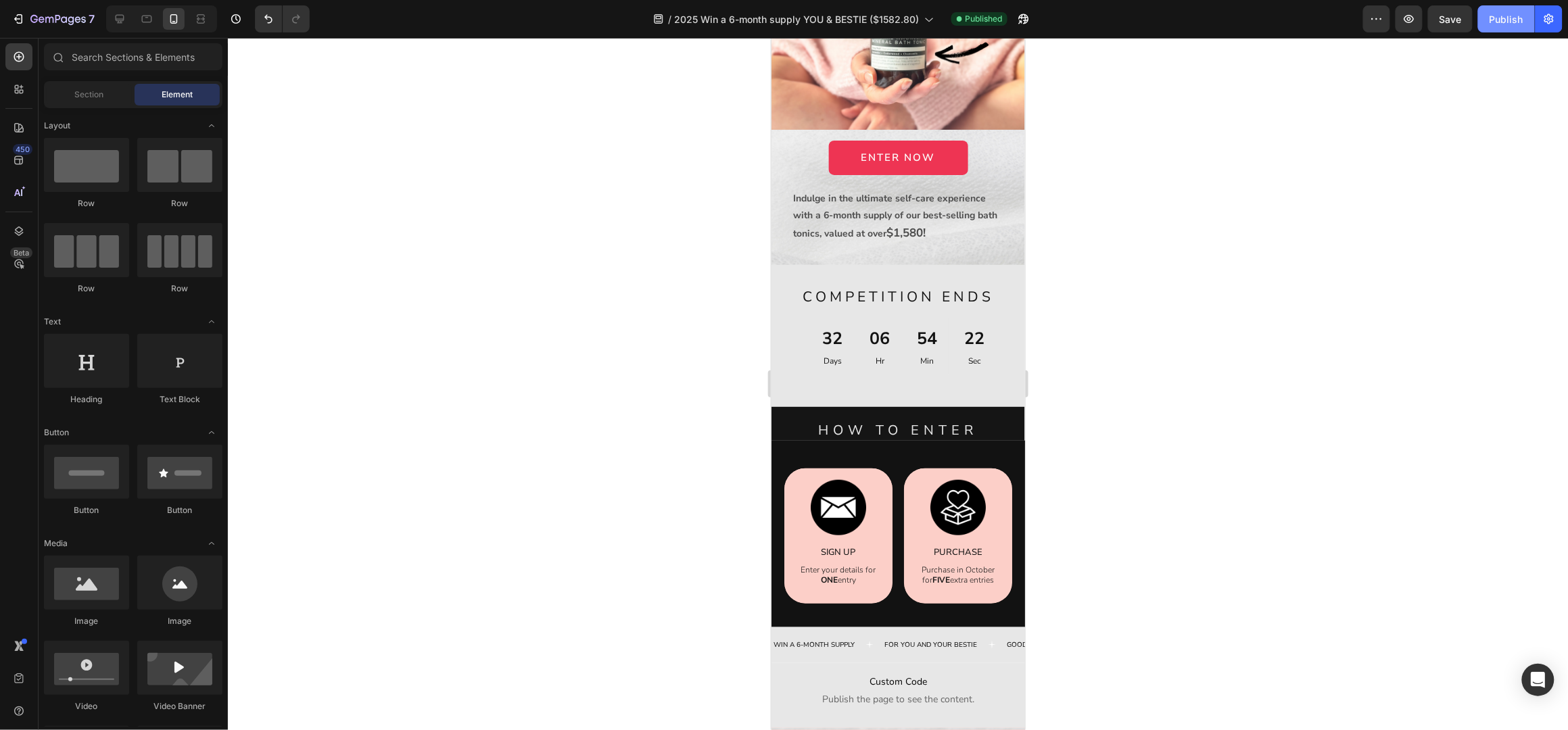
click at [1504, 16] on div "Publish" at bounding box center [1507, 20] width 34 height 14
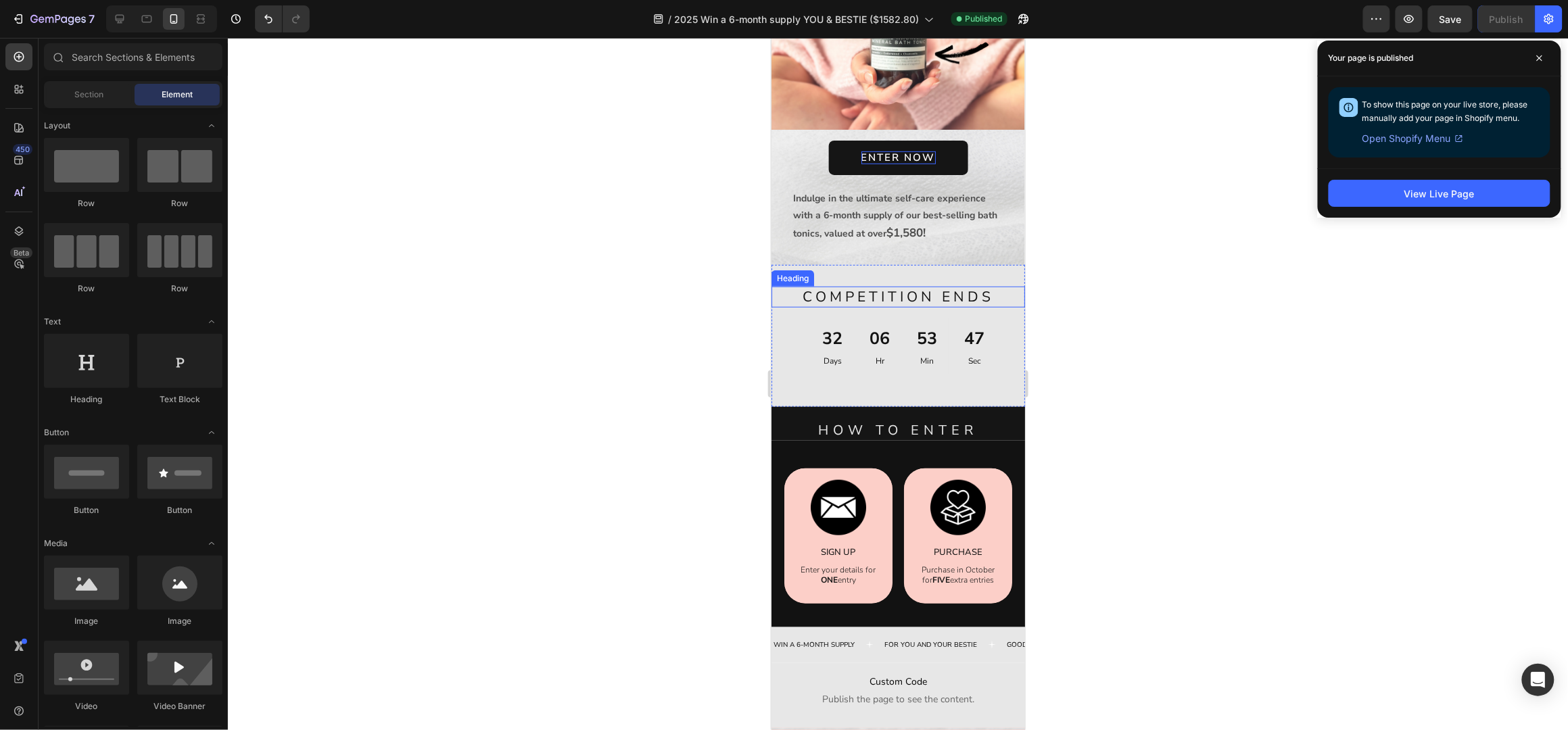
scroll to position [0, 0]
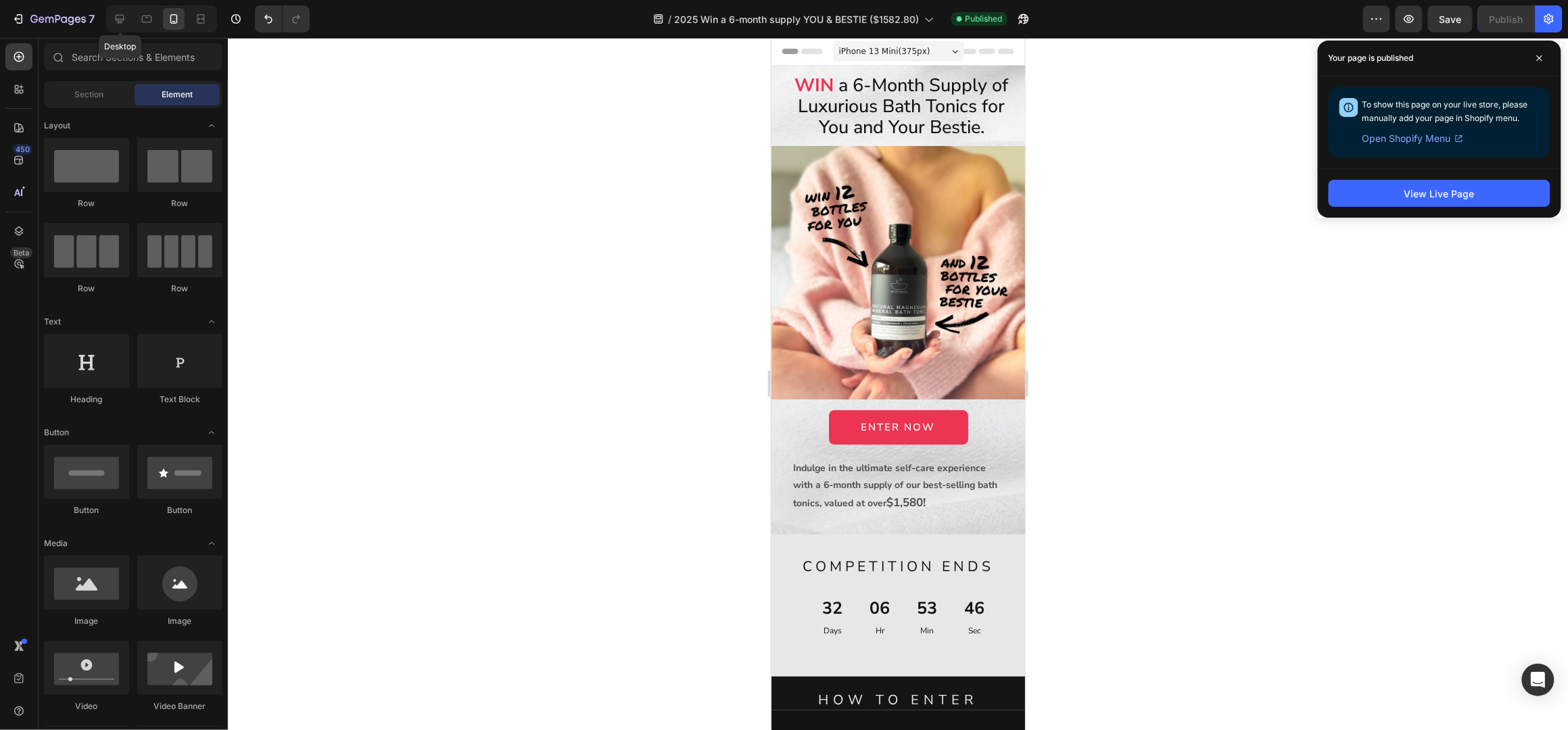
drag, startPoint x: 119, startPoint y: 17, endPoint x: 340, endPoint y: 55, distance: 224.2
click at [119, 16] on icon at bounding box center [119, 19] width 13 height 13
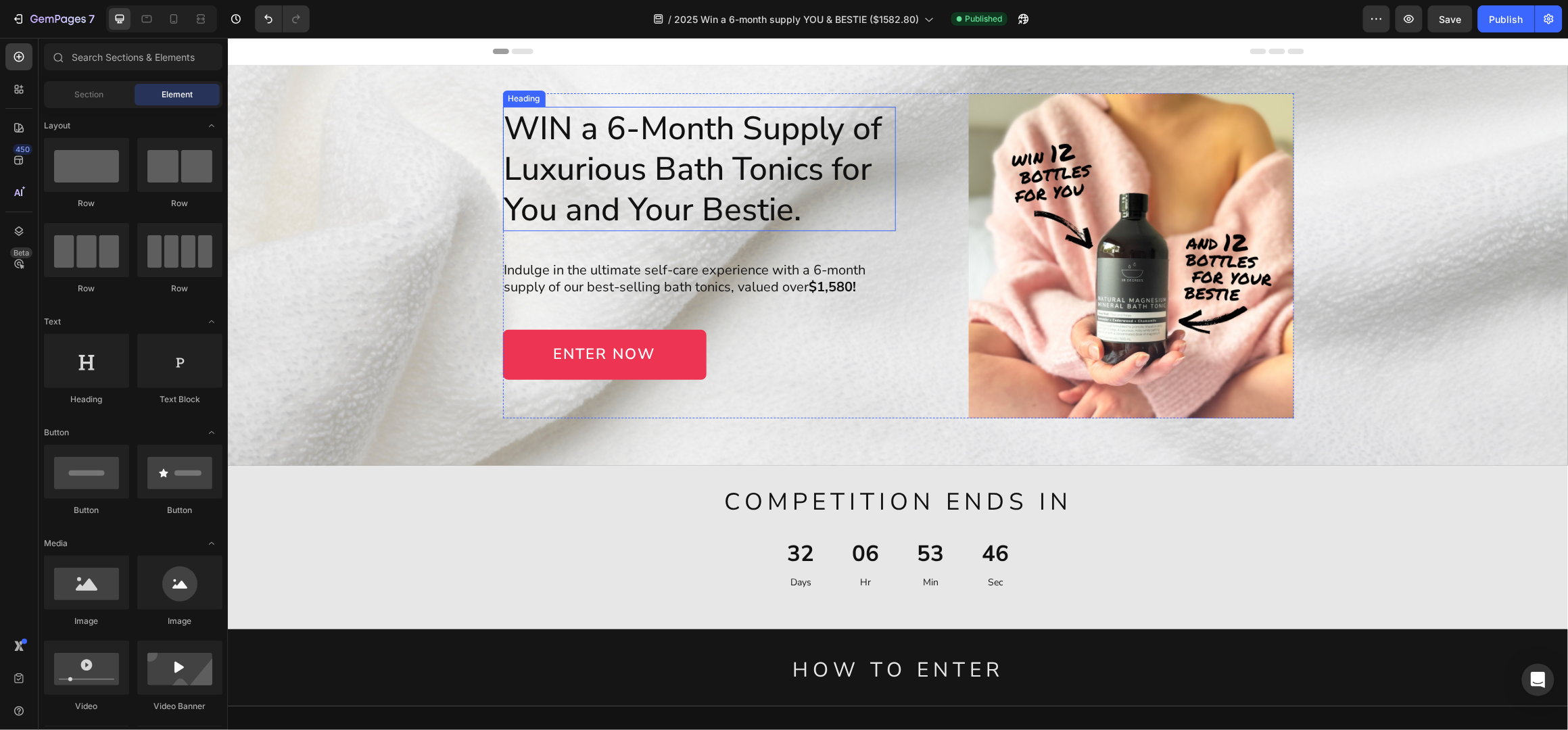
click at [666, 148] on h1 "WIN a 6-Month Supply of Luxurious Bath Tonics for You and Your Bestie." at bounding box center [699, 168] width 393 height 124
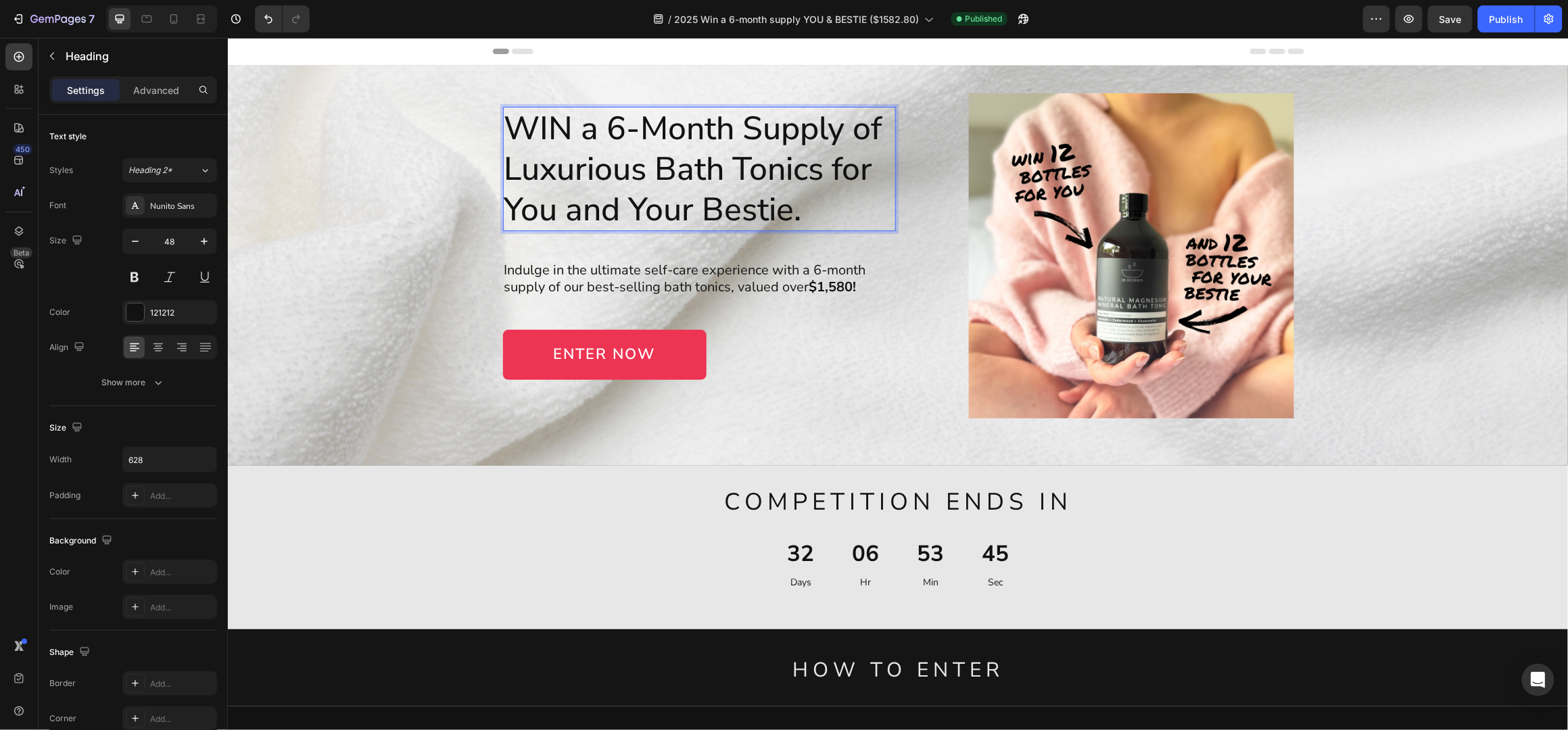
click at [563, 125] on h1 "WIN a 6-Month Supply of Luxurious Bath Tonics for You and Your Bestie." at bounding box center [699, 168] width 393 height 124
drag, startPoint x: 559, startPoint y: 129, endPoint x: 500, endPoint y: 130, distance: 59.0
click at [504, 130] on p "WIN a 6-Month Supply of Luxurious Bath Tonics for You and Your Bestie." at bounding box center [699, 168] width 390 height 122
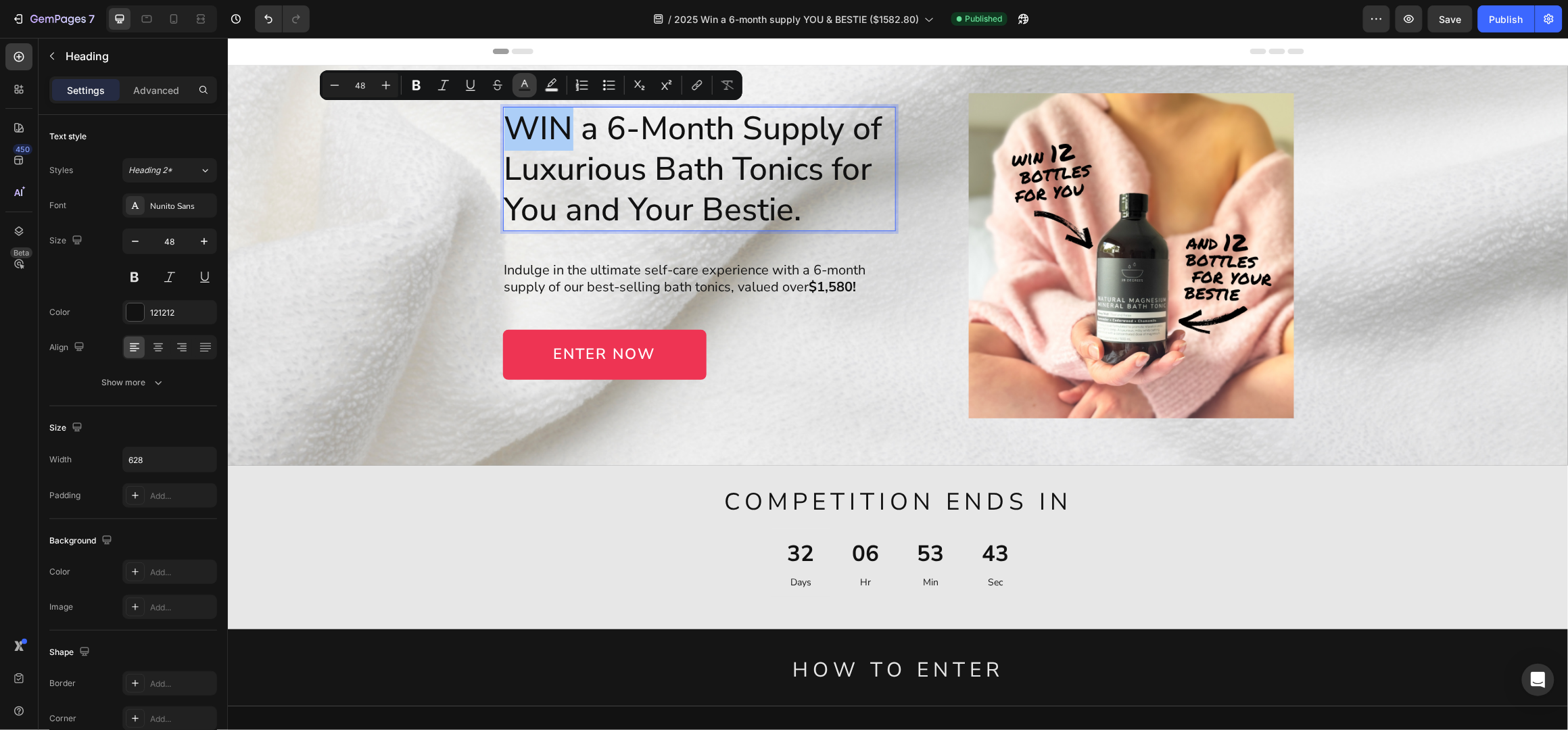
click at [520, 84] on icon "Editor contextual toolbar" at bounding box center [524, 84] width 13 height 13
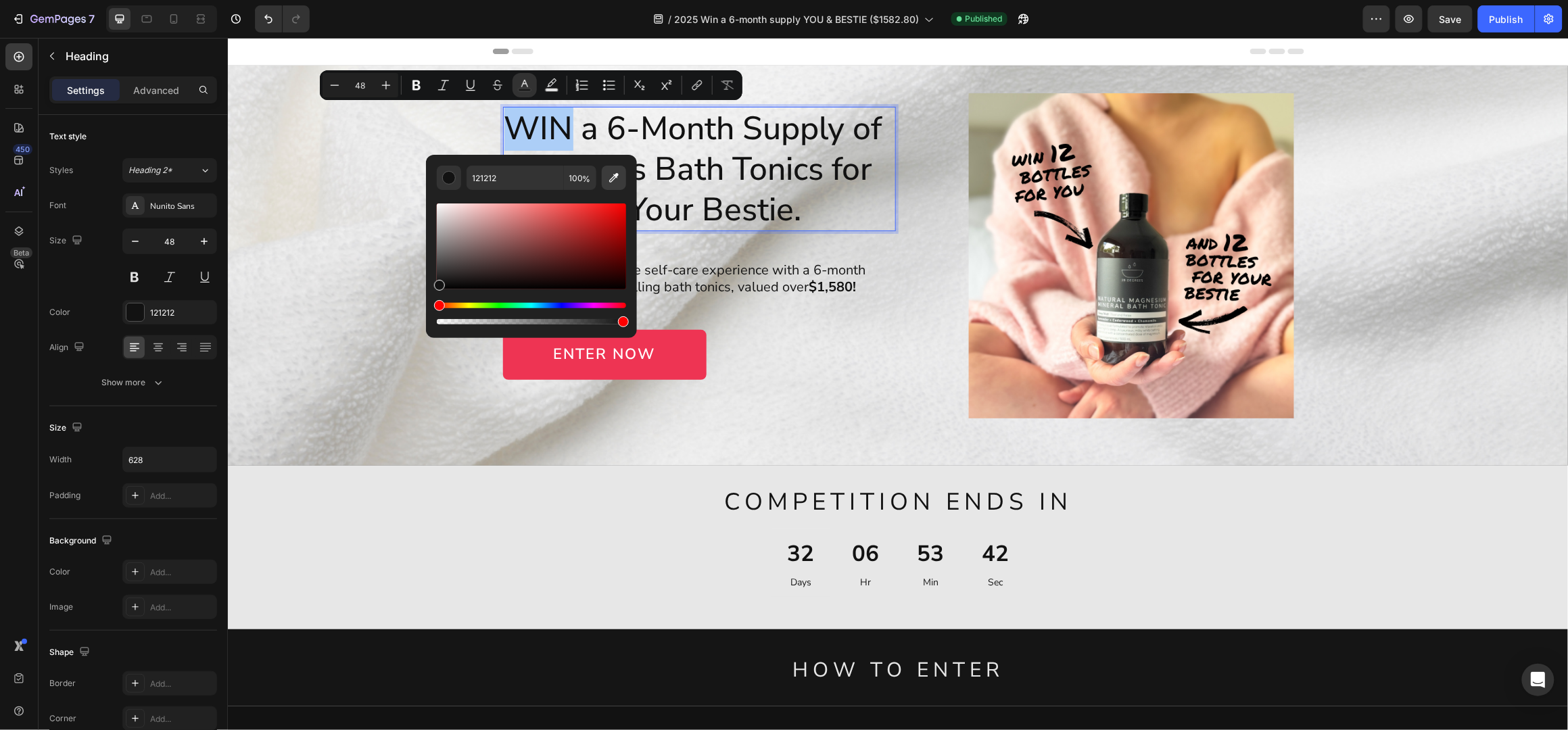
click at [612, 173] on icon "Editor contextual toolbar" at bounding box center [613, 177] width 13 height 13
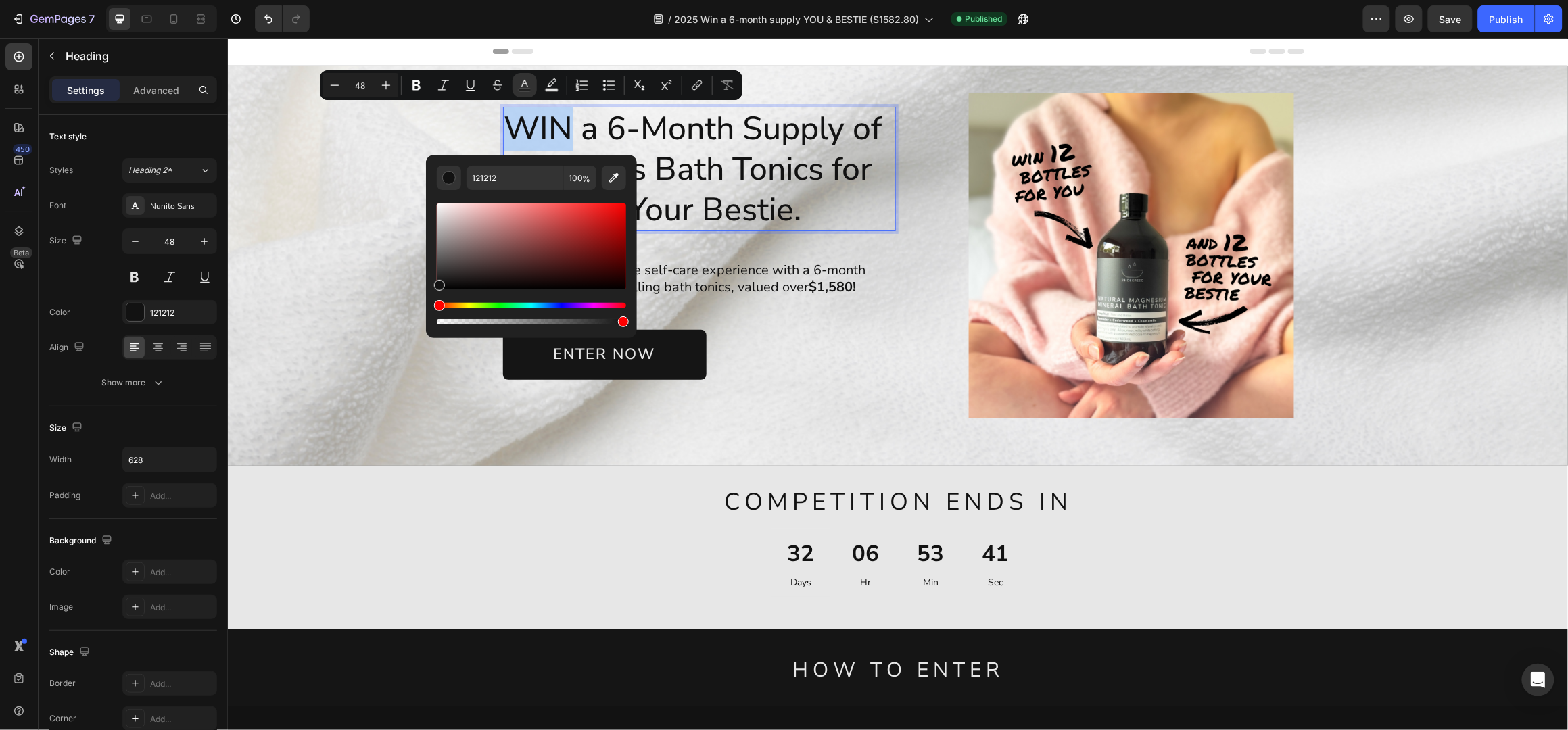
type input "EE3453"
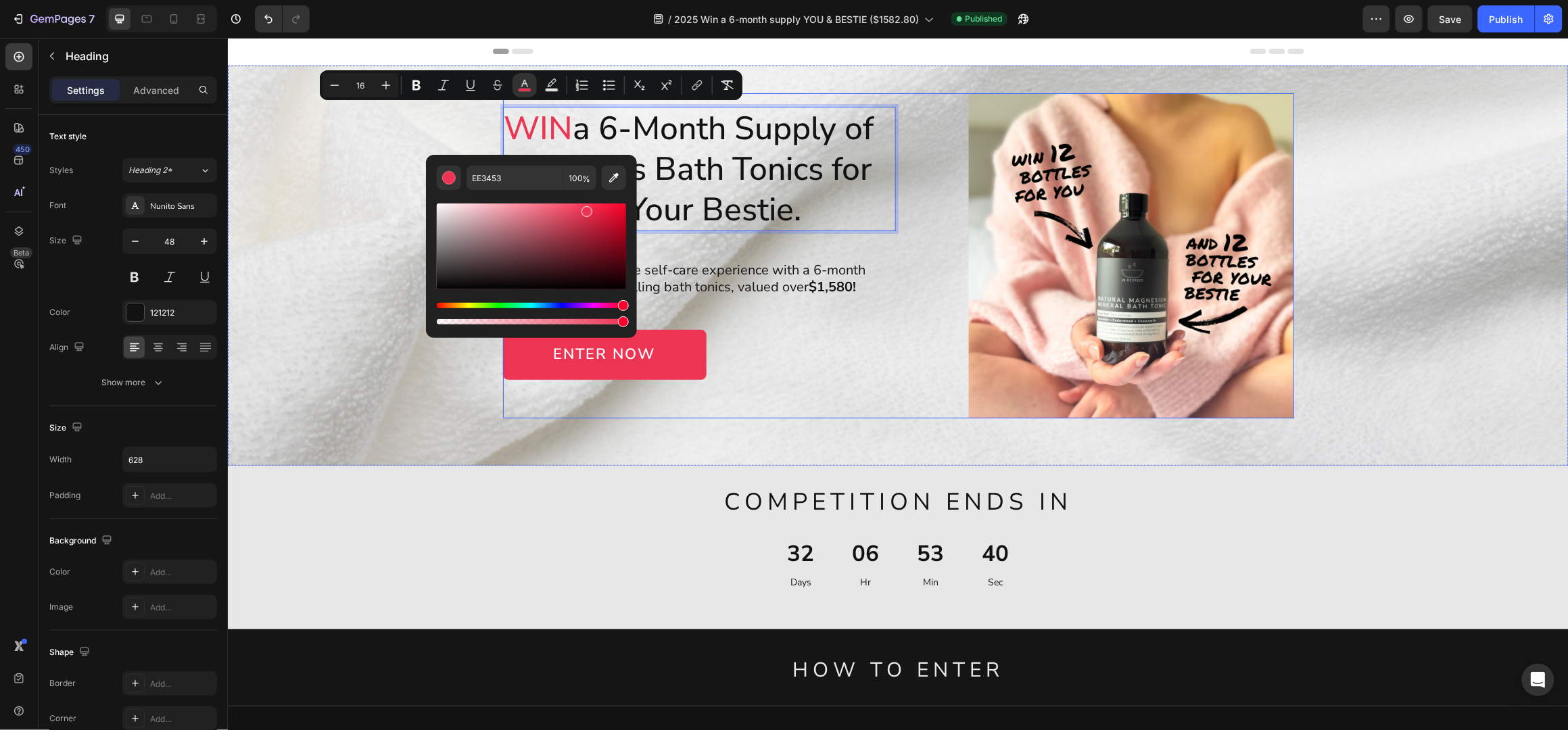
click at [874, 248] on div "WIN a 6-Month Supply of Luxurious Bath Tonics for You and Your Bestie. Heading …" at bounding box center [699, 255] width 393 height 325
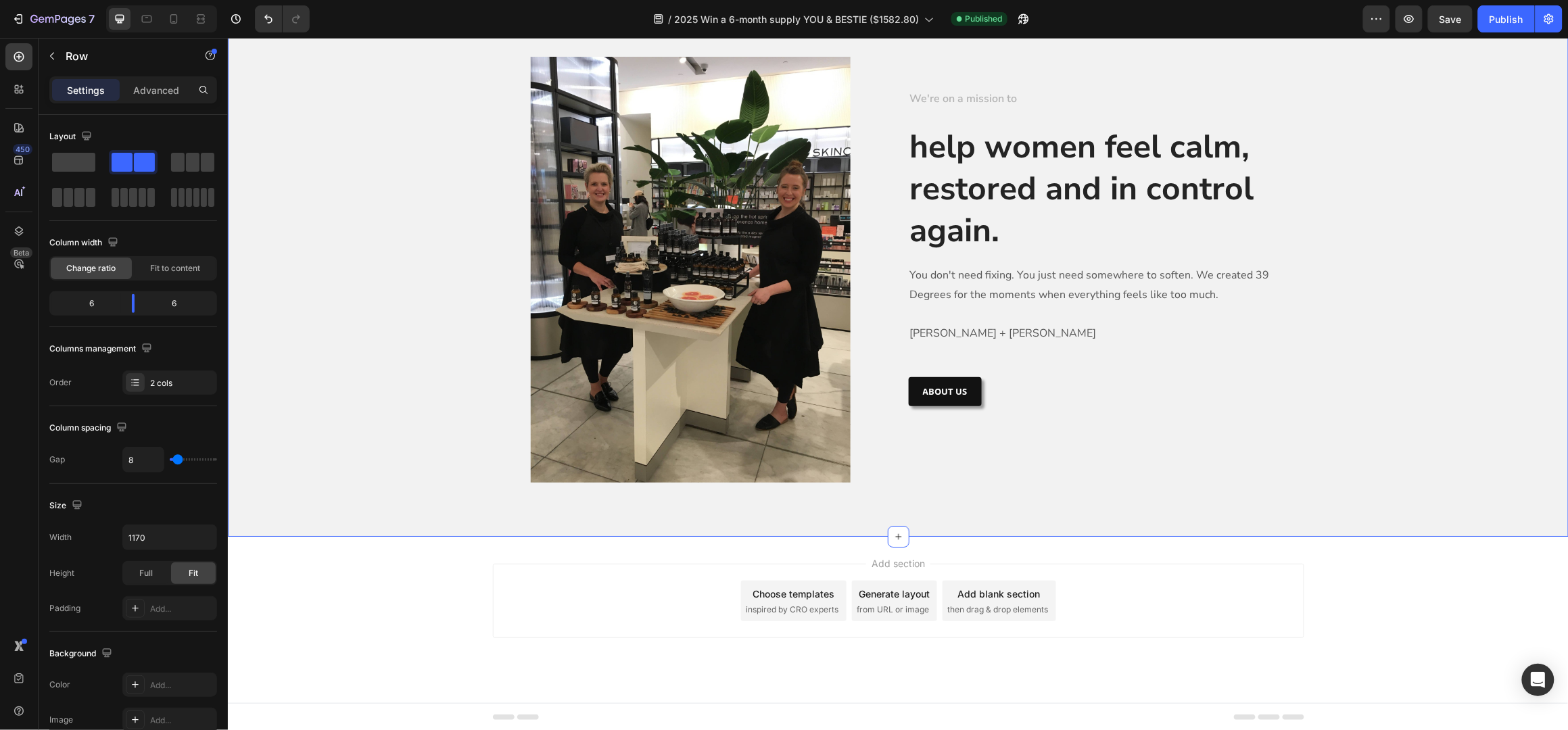
scroll to position [1812, 0]
click at [1509, 19] on div "Publish" at bounding box center [1507, 20] width 34 height 14
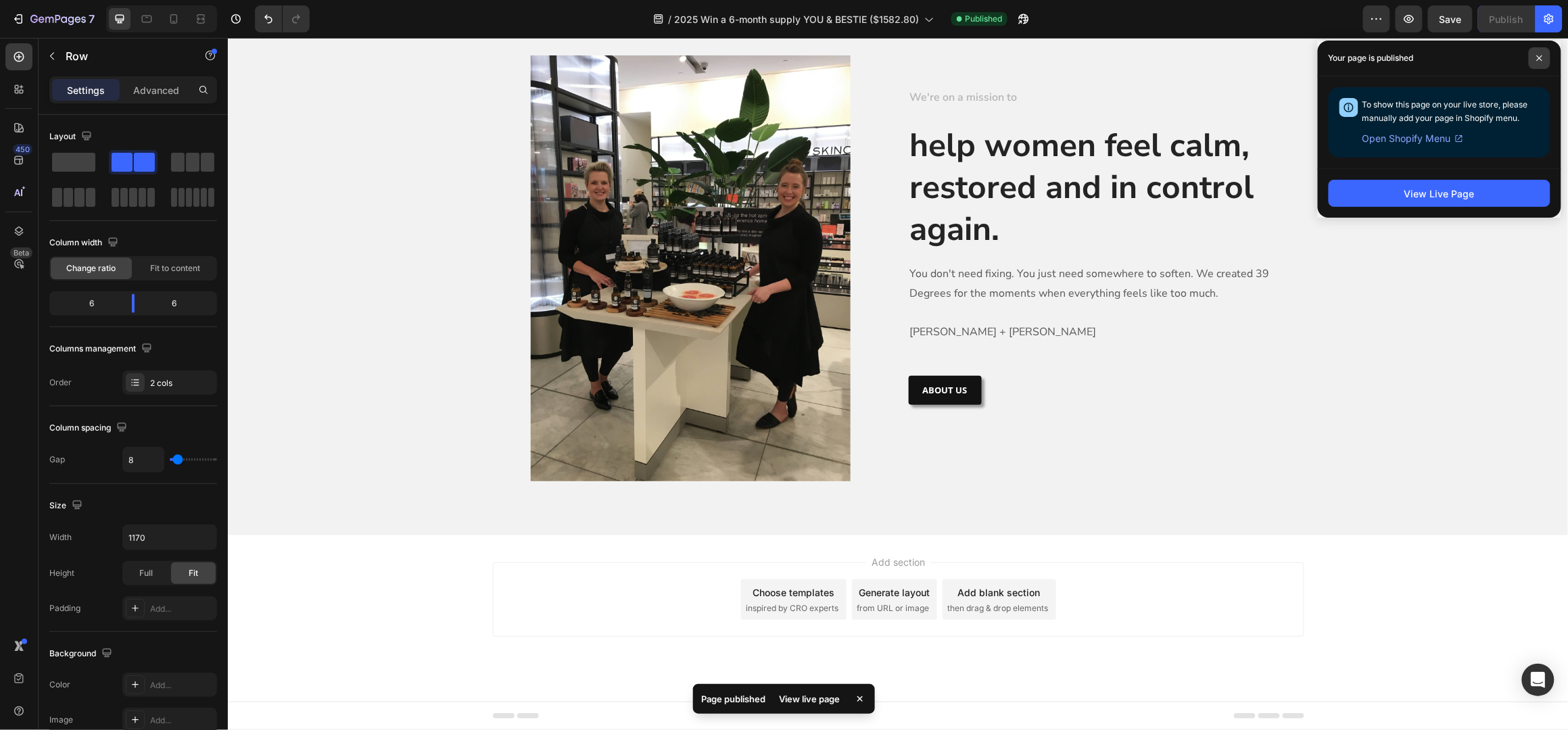
click at [1540, 59] on icon at bounding box center [1540, 58] width 5 height 5
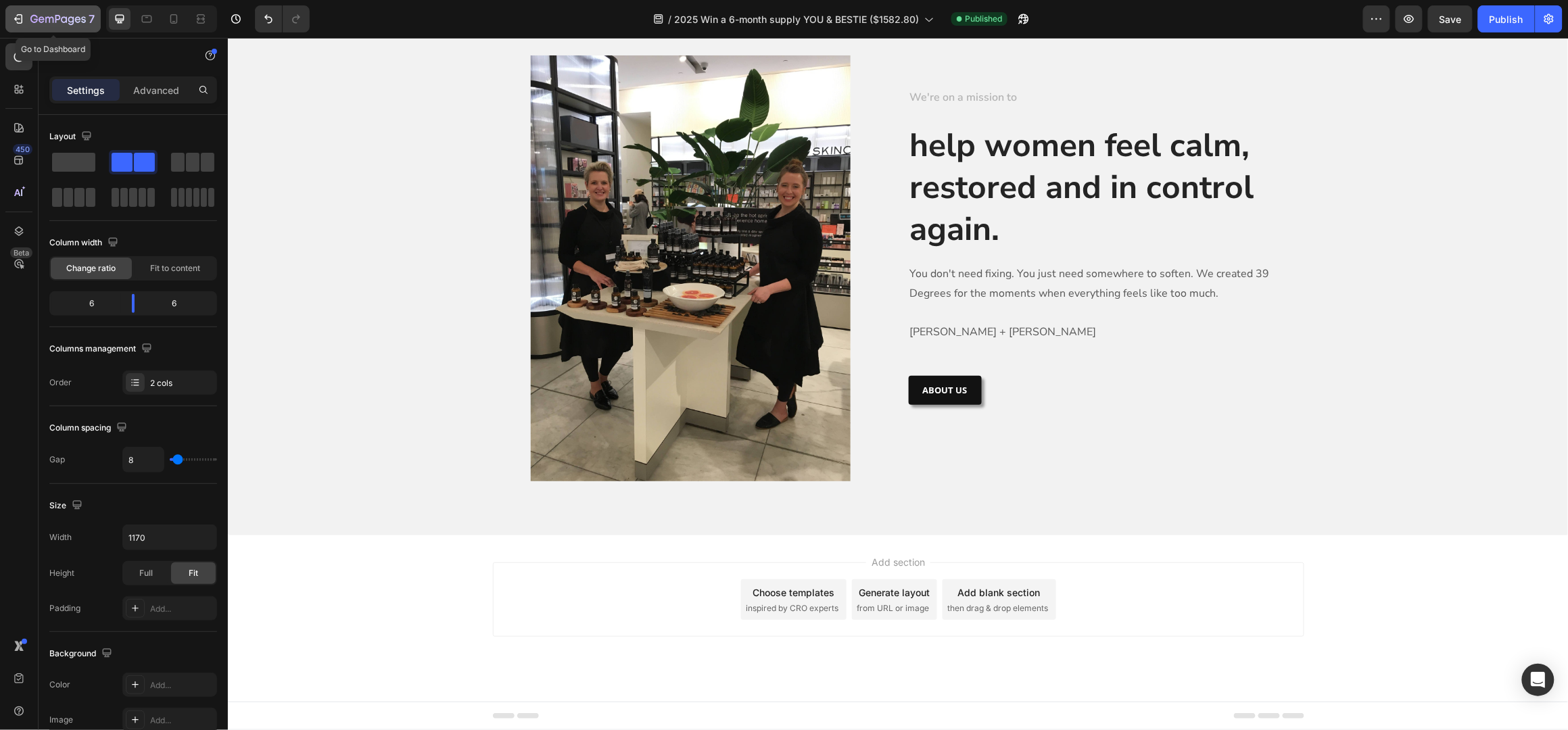
click at [35, 17] on icon "button" at bounding box center [58, 20] width 55 height 12
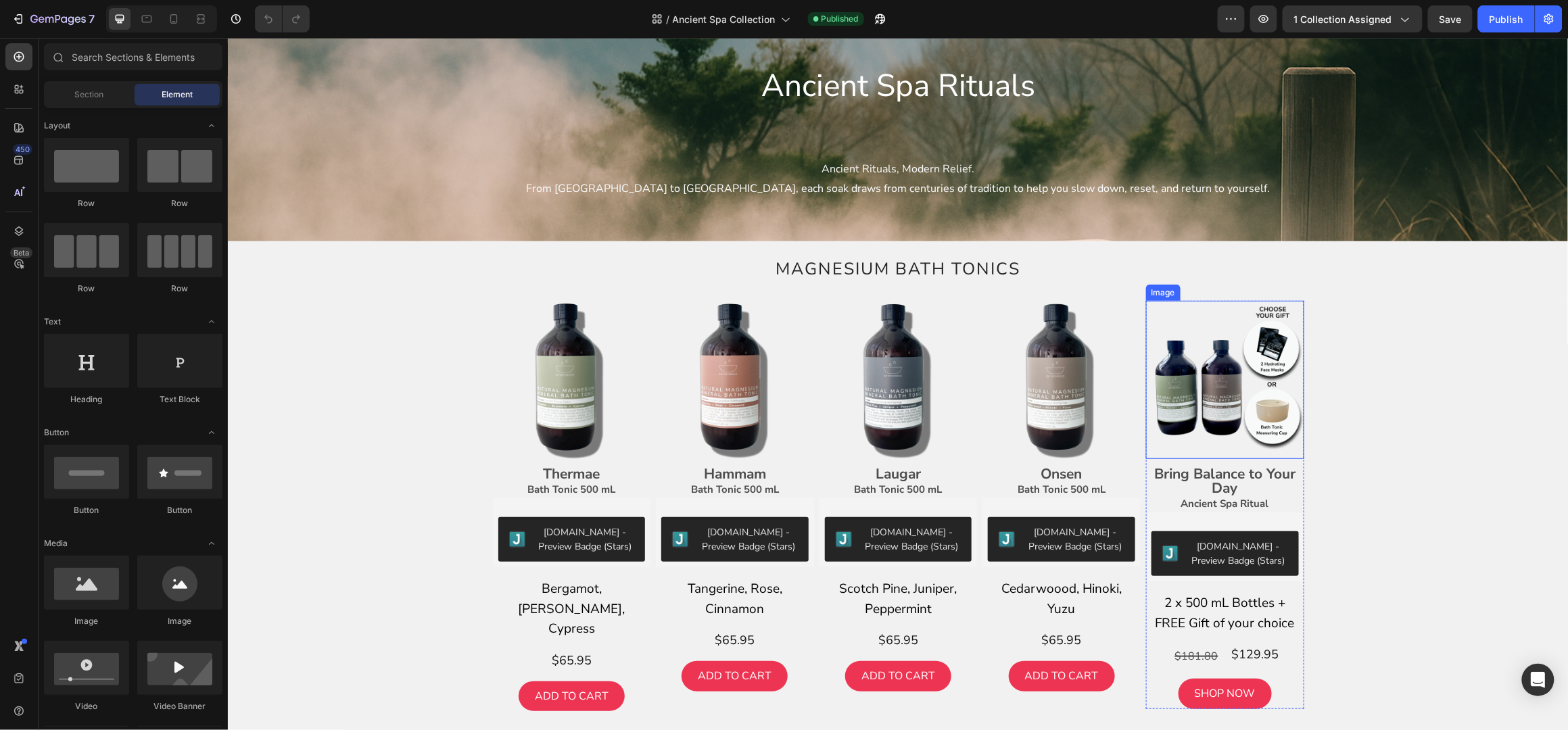
scroll to position [89, 0]
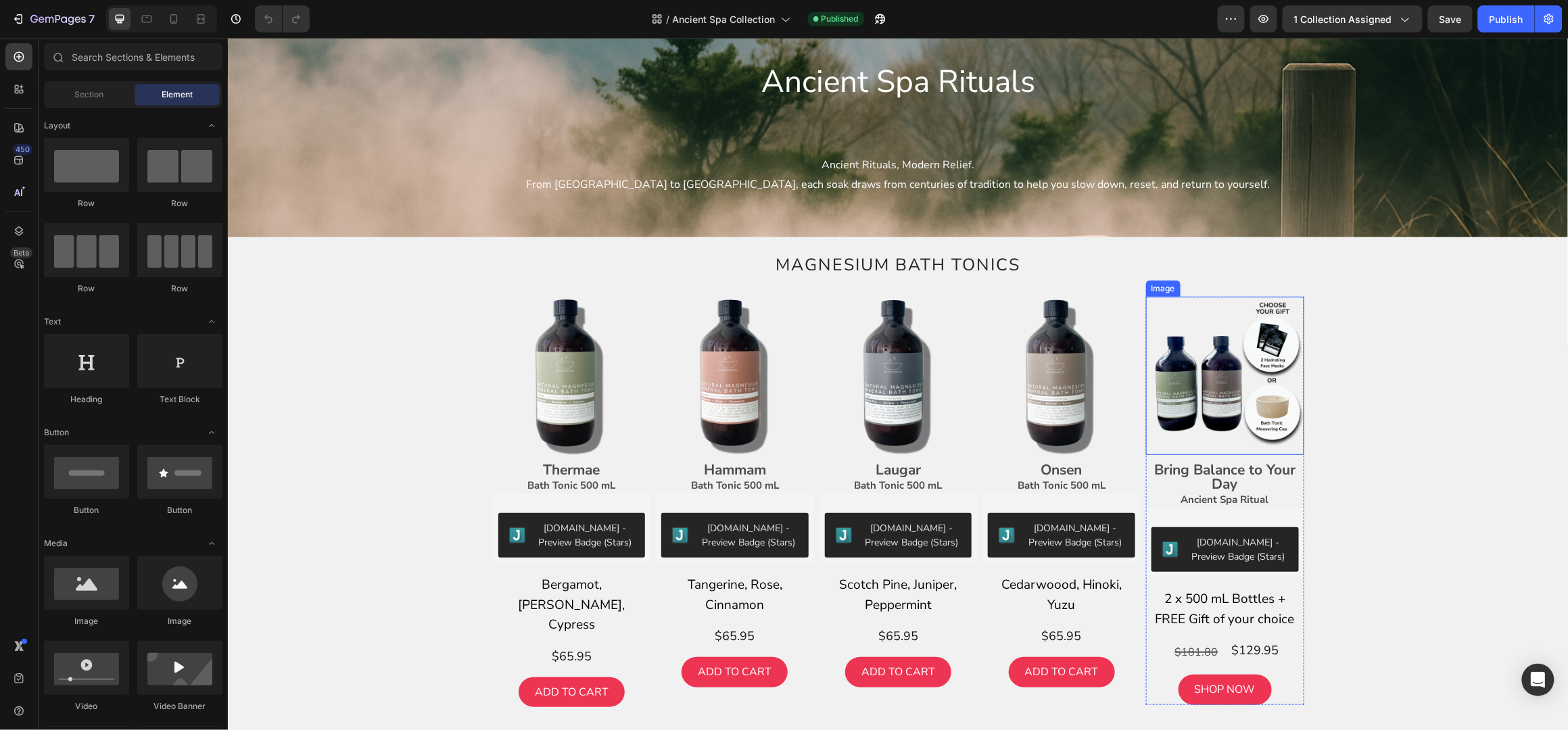
click at [1220, 370] on img at bounding box center [1224, 375] width 158 height 158
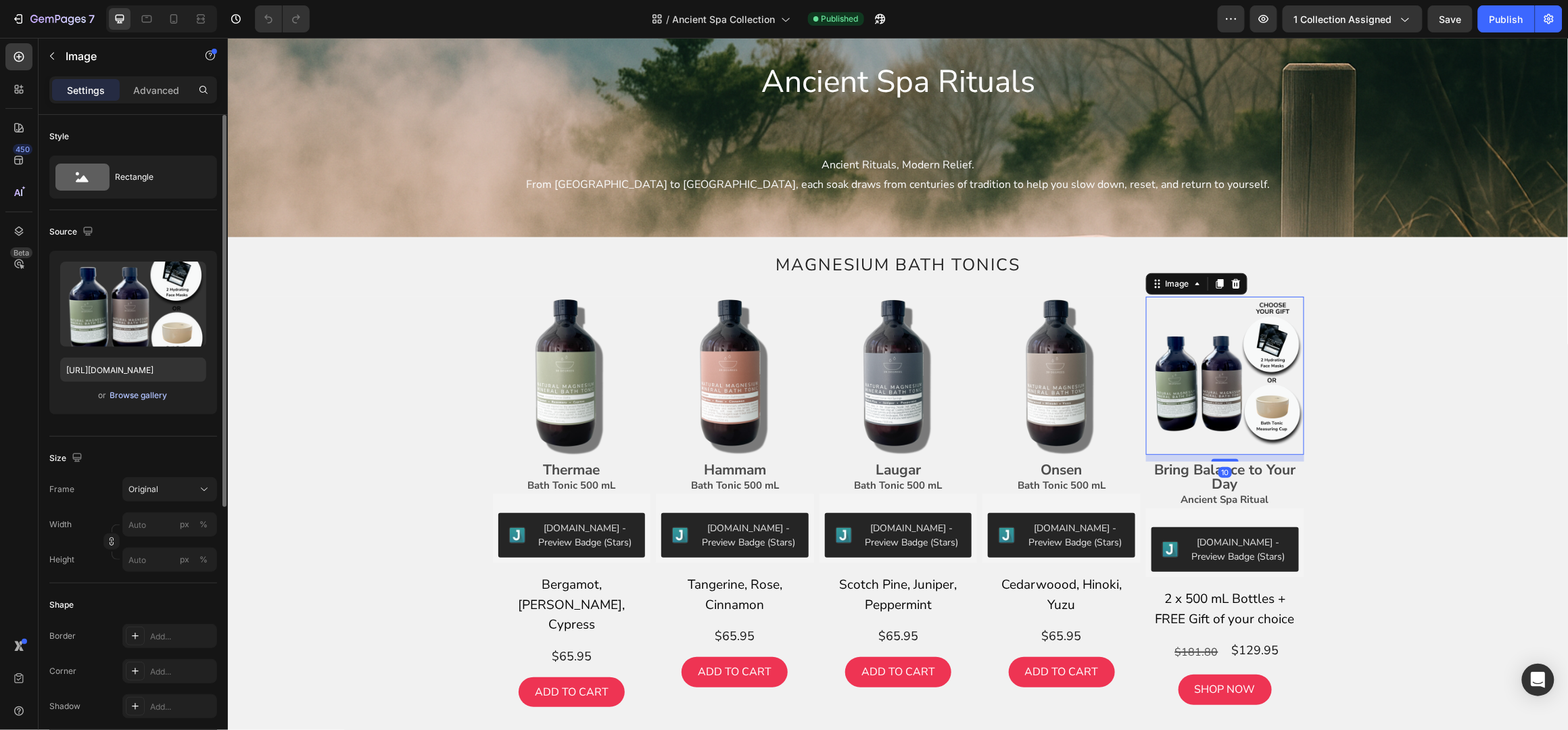
click at [142, 394] on div "Browse gallery" at bounding box center [139, 396] width 58 height 12
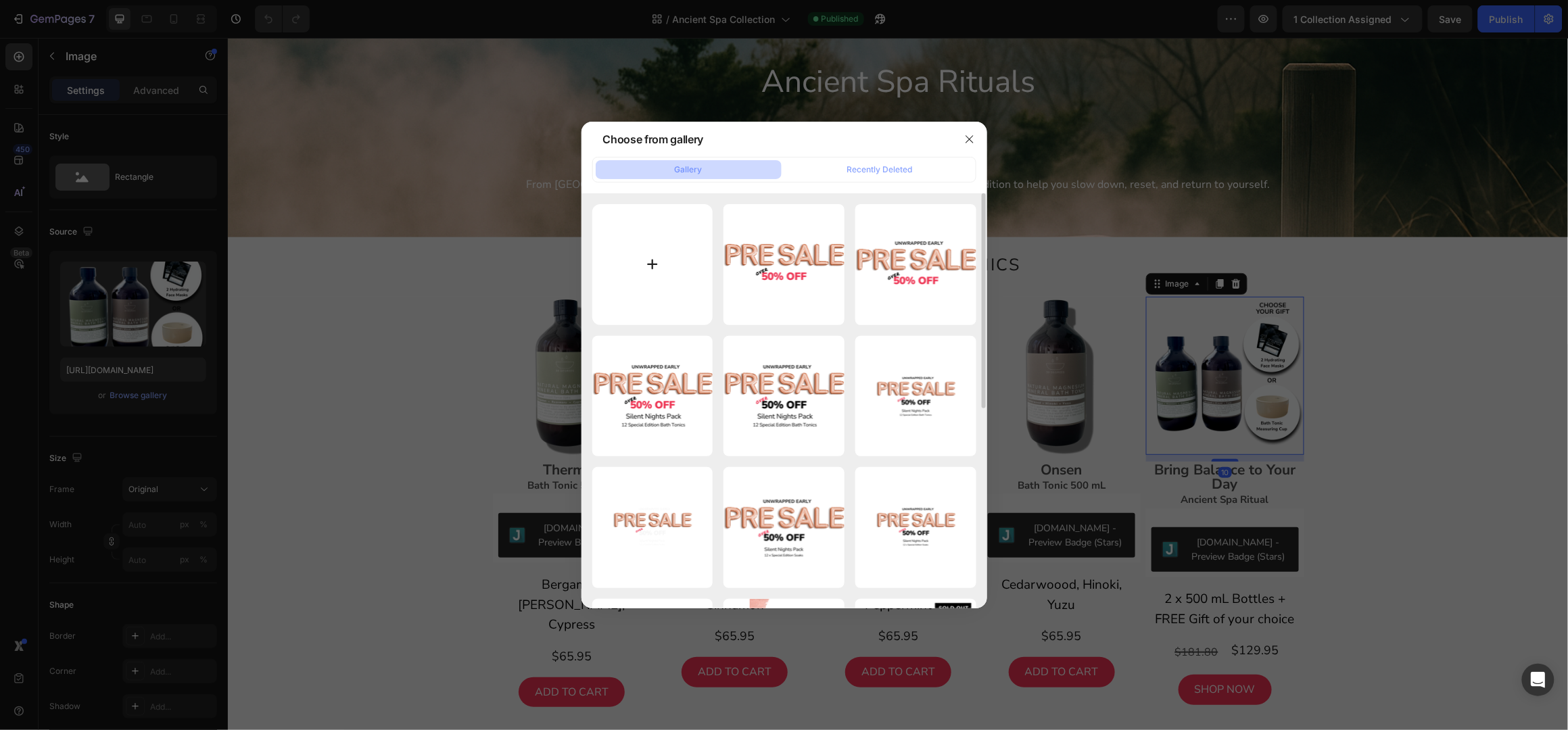
click at [660, 272] on input "file" at bounding box center [652, 265] width 121 height 121
type input "C:\fakepath\Shopify Product Images Standard - 2025-09-29T152105.735.png"
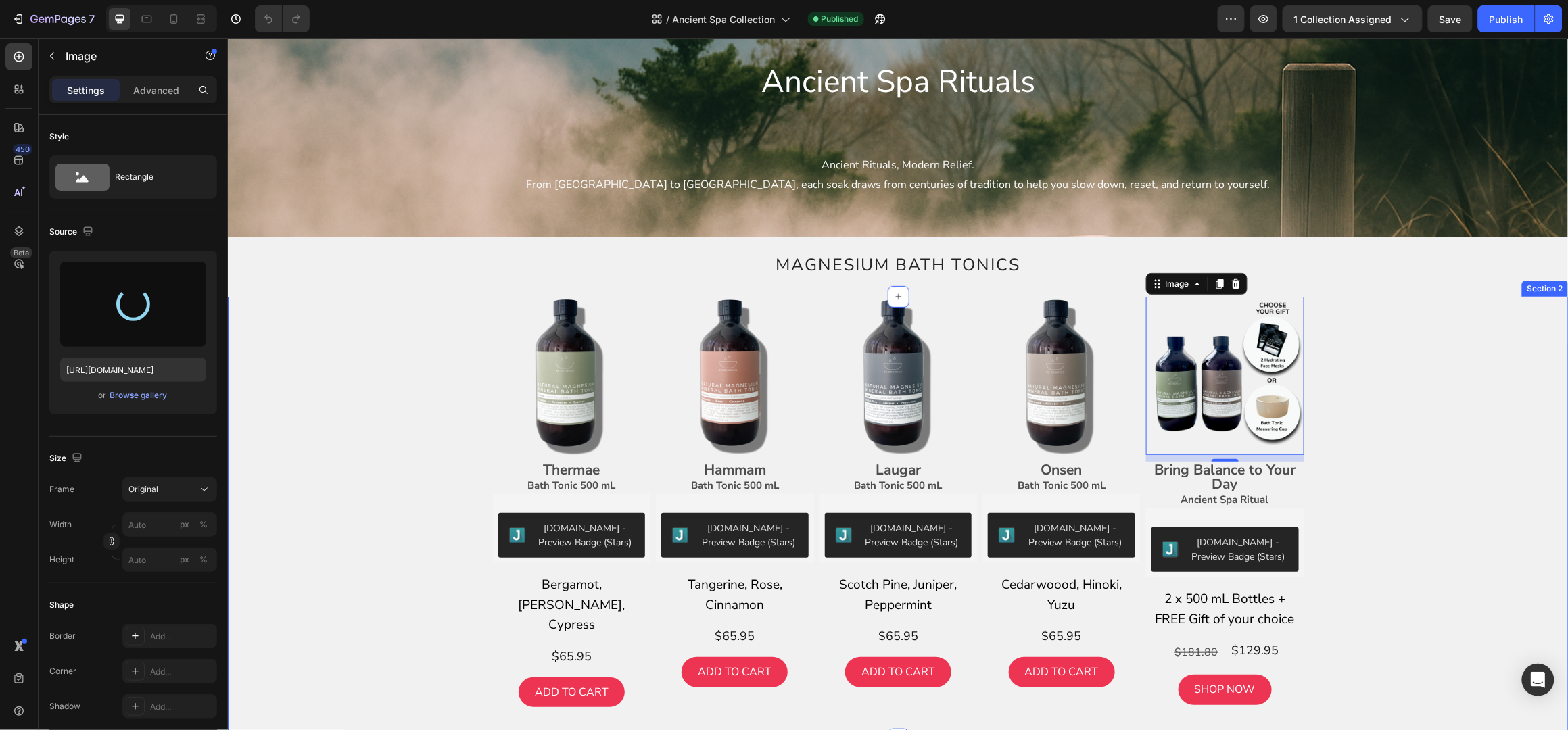
type input "https://cdn.shopify.com/s/files/1/0045/6828/5299/files/gempages_508703347822298…"
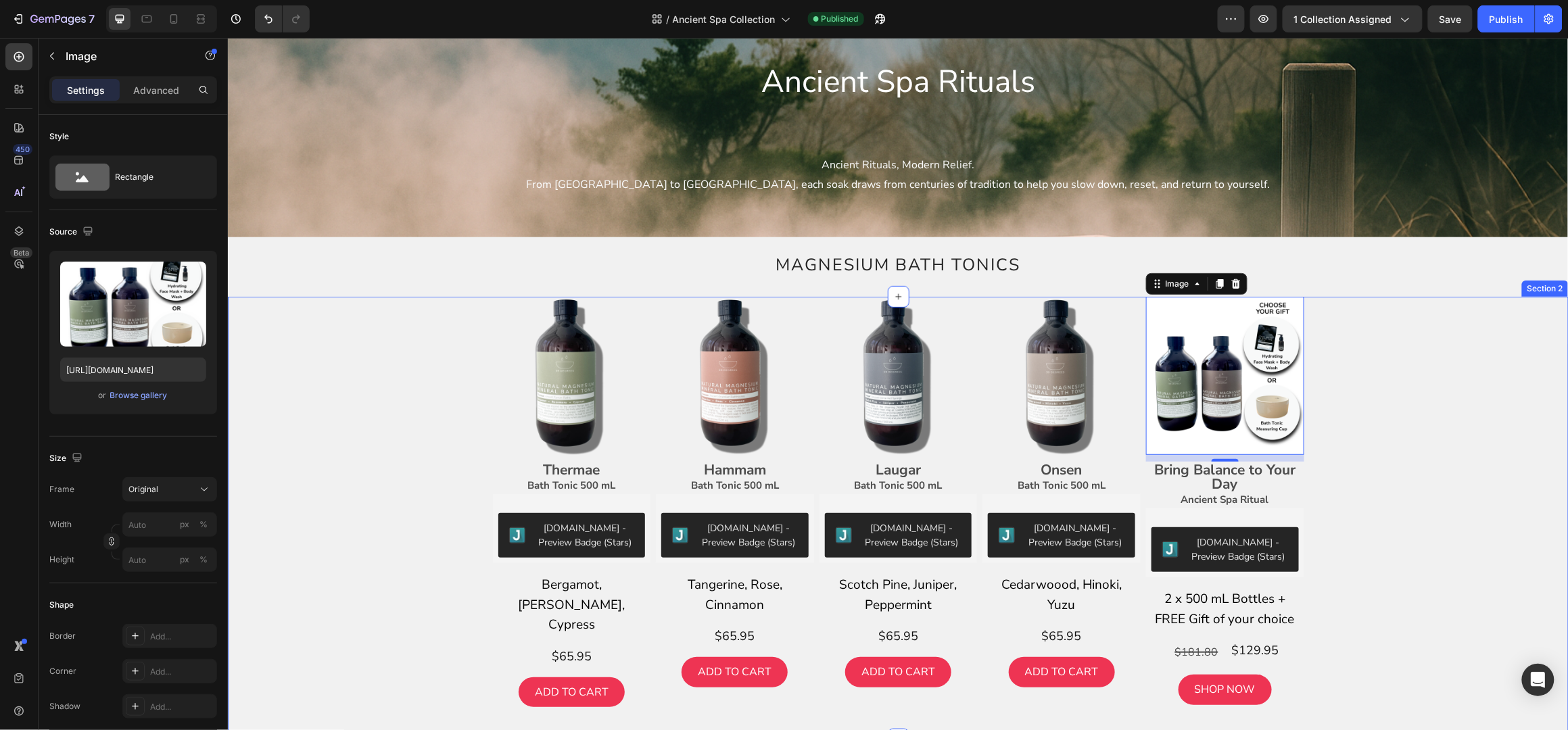
click at [1380, 441] on div "Image Thermae Bath Tonic 500 mL Text Block Judge.me - Preview Badge (Stars) Jud…" at bounding box center [897, 517] width 1320 height 443
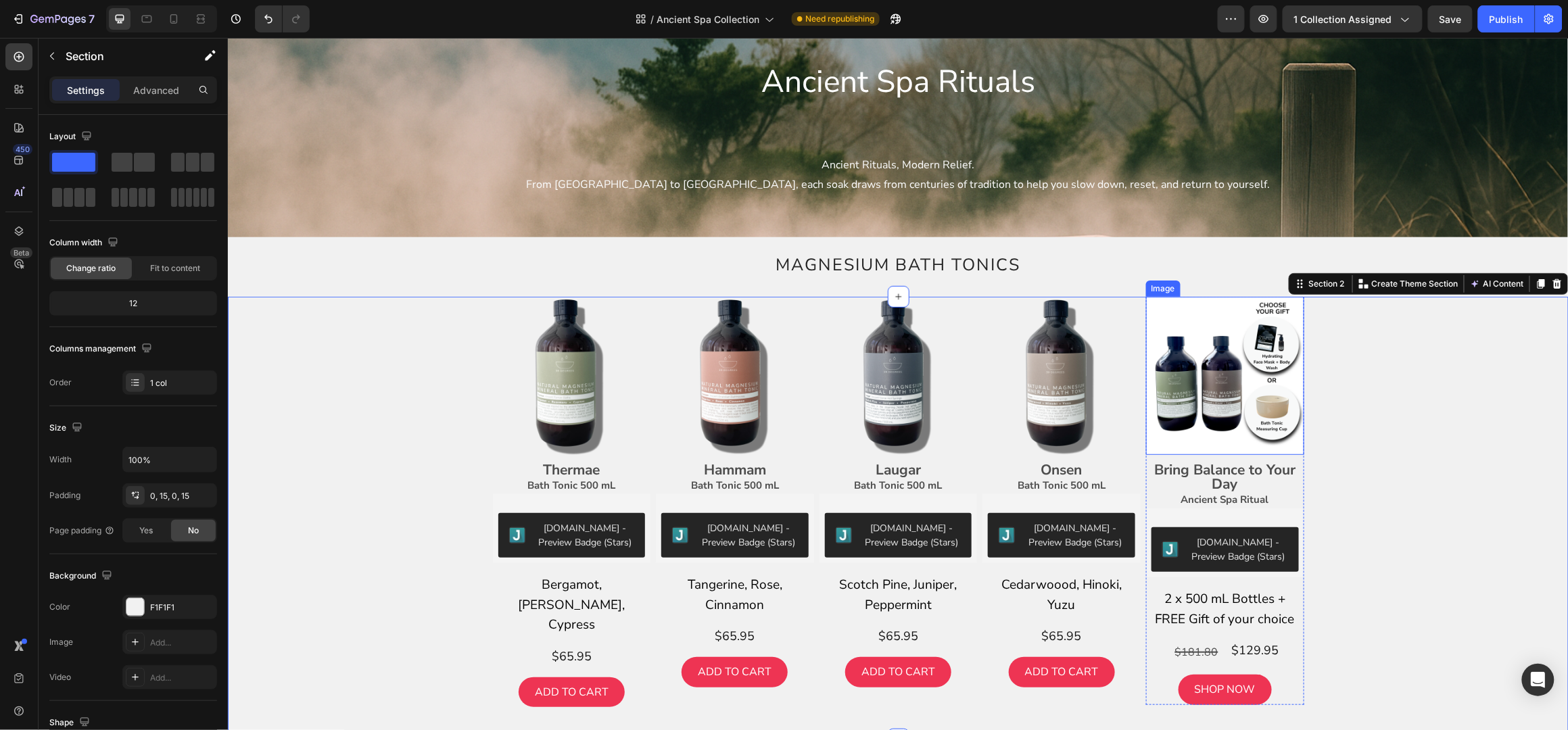
click at [1184, 420] on img at bounding box center [1224, 375] width 158 height 158
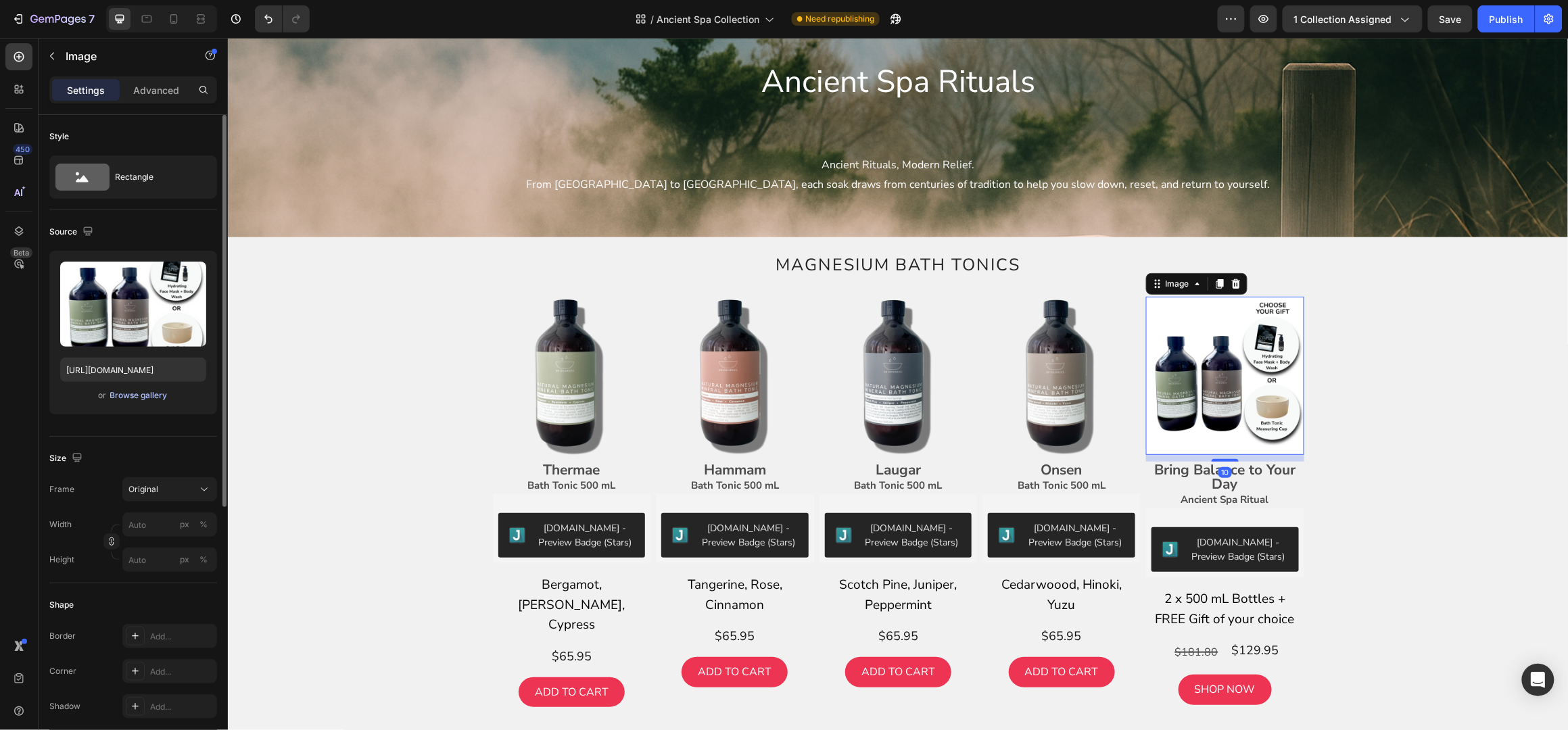
click at [140, 398] on div "Browse gallery" at bounding box center [139, 396] width 58 height 12
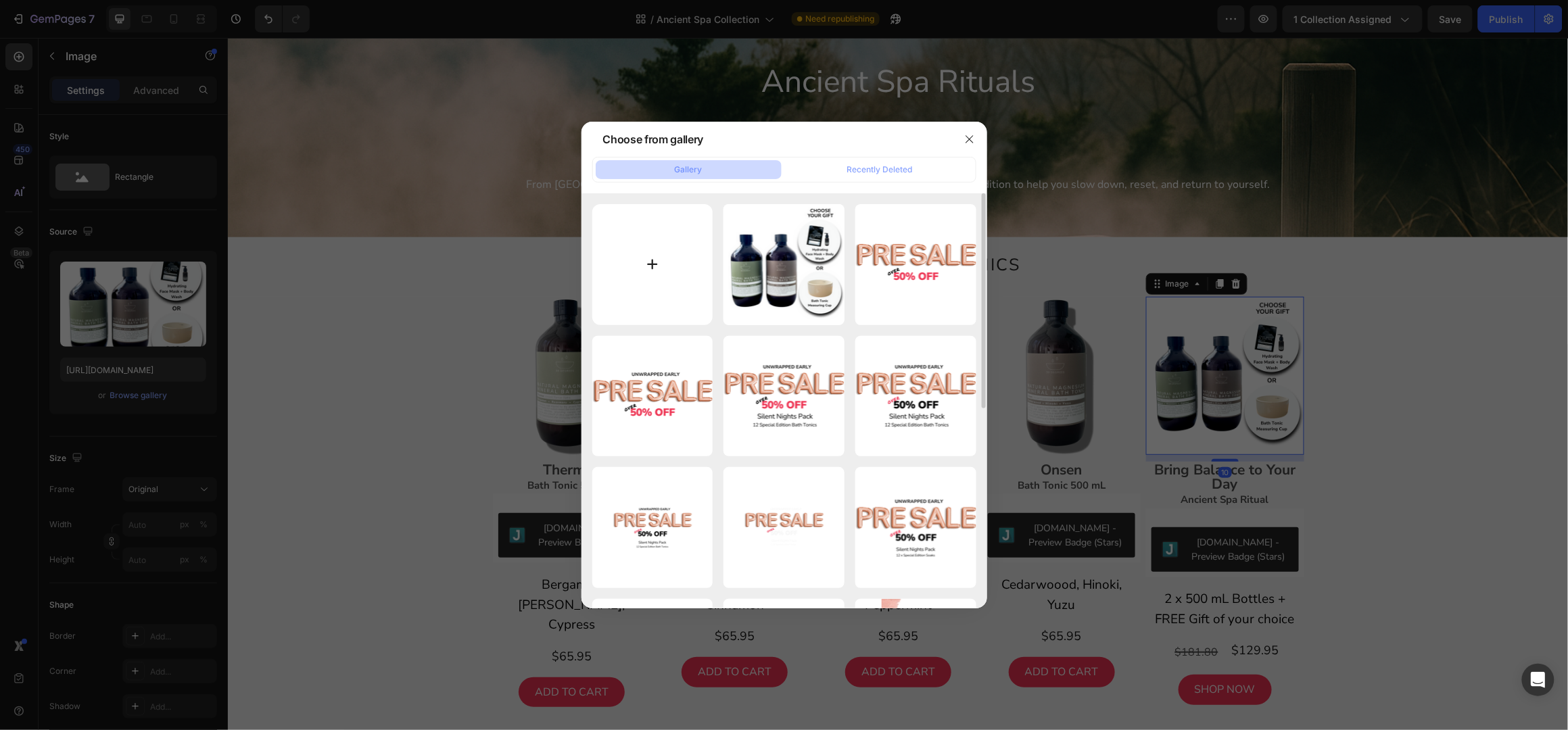
click at [649, 256] on input "file" at bounding box center [652, 265] width 121 height 121
type input "C:\fakepath\Shopify Product Images Standard - 2025-09-29T152355.943.png"
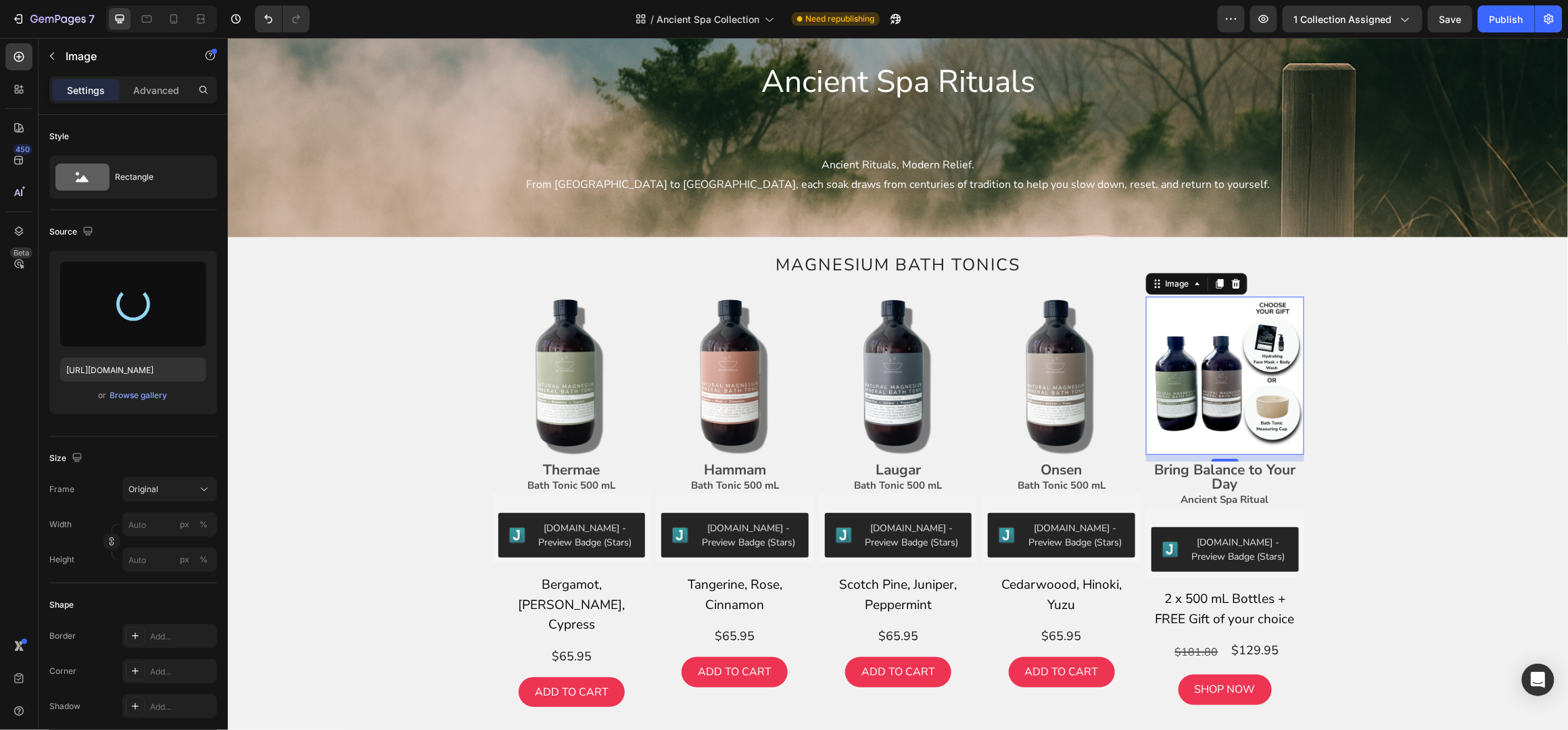
type input "https://cdn.shopify.com/s/files/1/0045/6828/5299/files/gempages_508703347822298…"
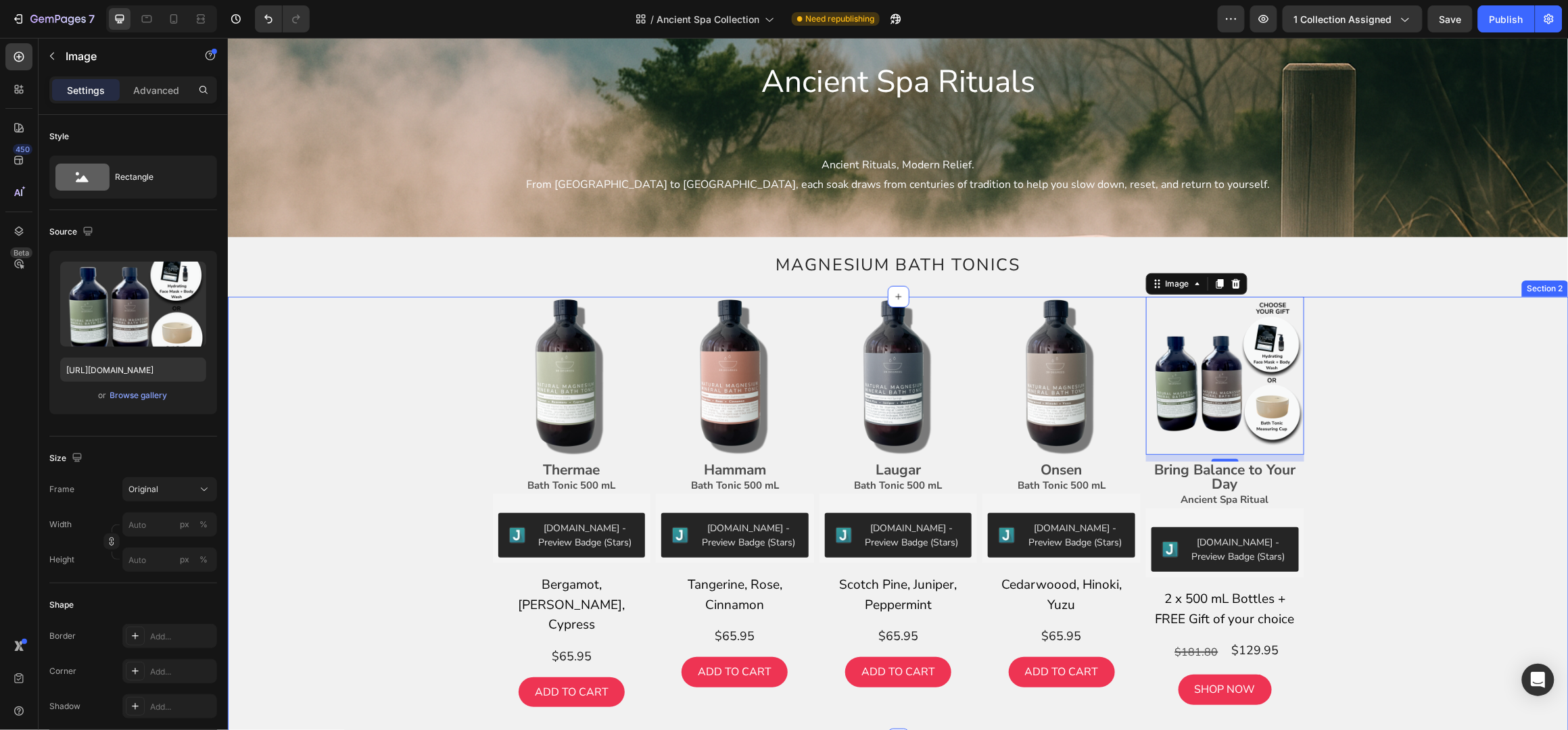
click at [1387, 448] on div "Image Thermae Bath Tonic 500 mL Text Block Judge.me - Preview Badge (Stars) Jud…" at bounding box center [897, 517] width 1320 height 443
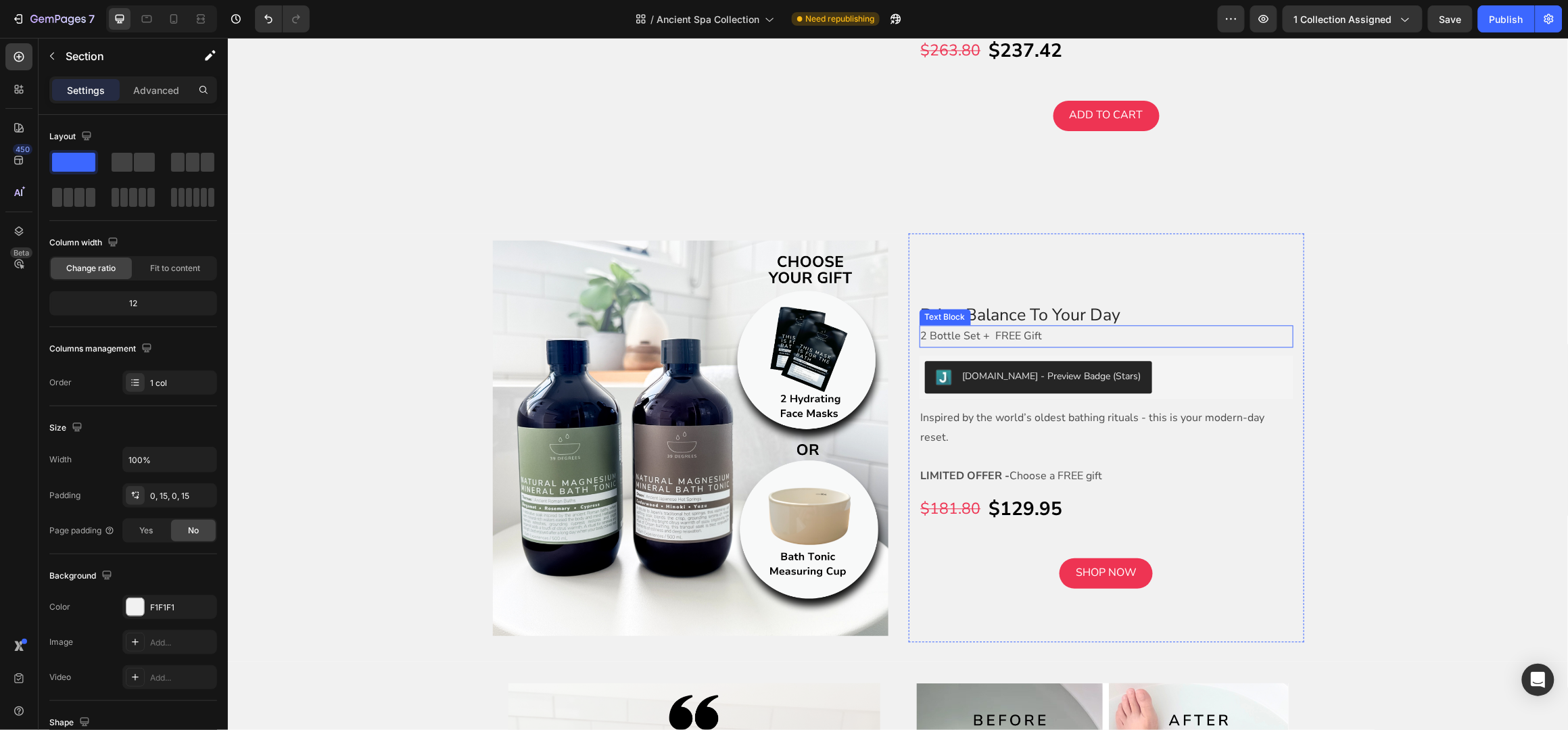
scroll to position [1171, 0]
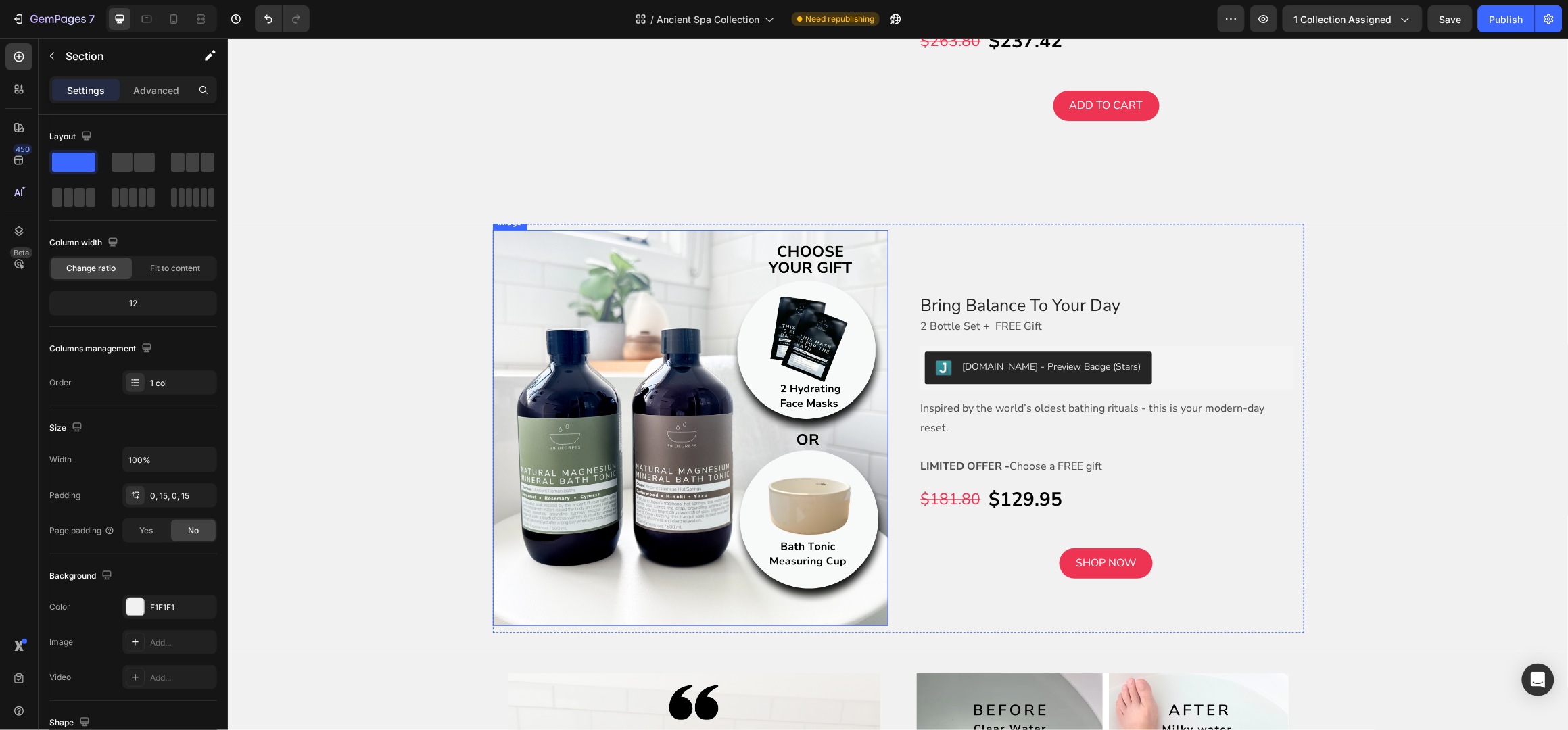
click at [645, 363] on img at bounding box center [690, 428] width 396 height 396
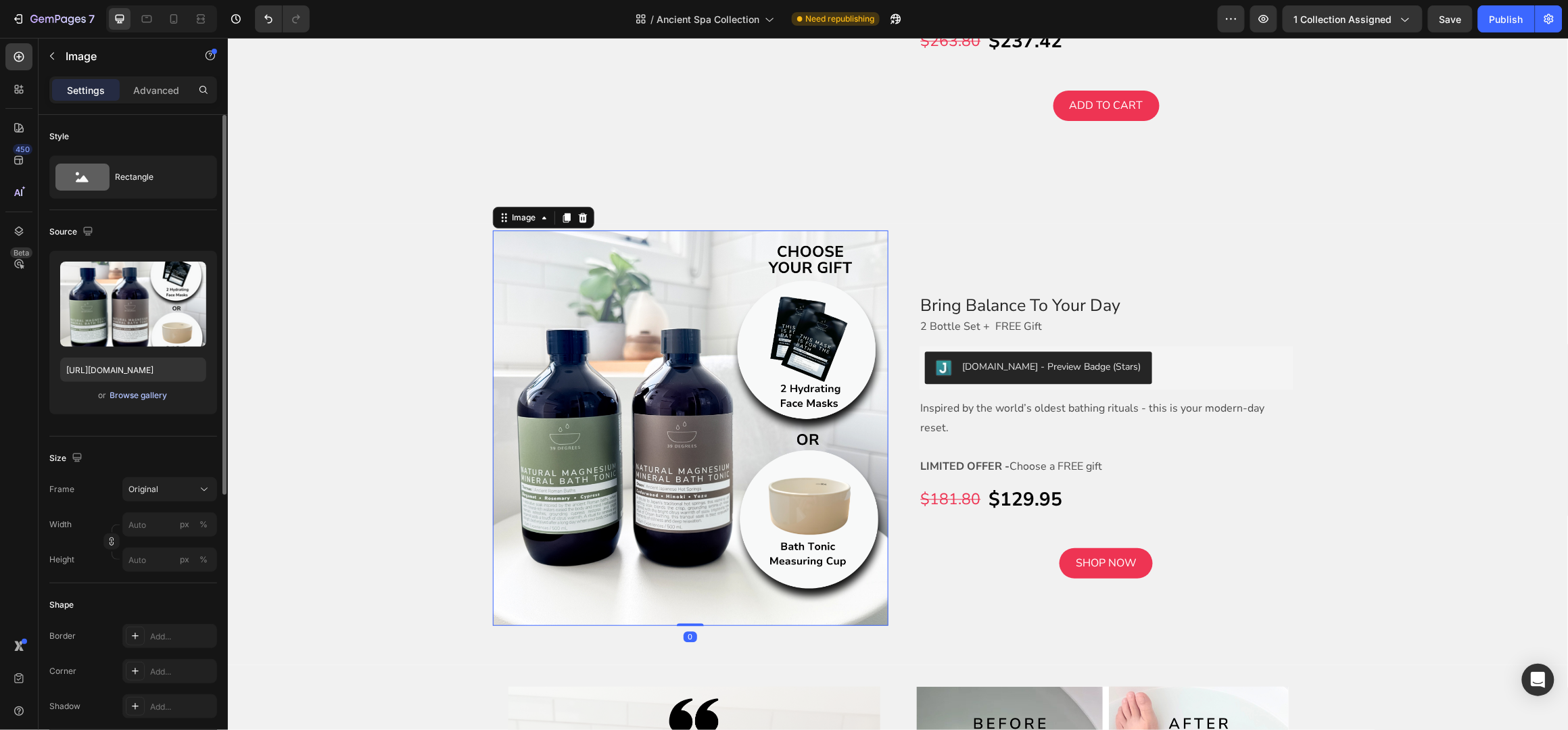
click at [150, 390] on div "Browse gallery" at bounding box center [139, 396] width 58 height 12
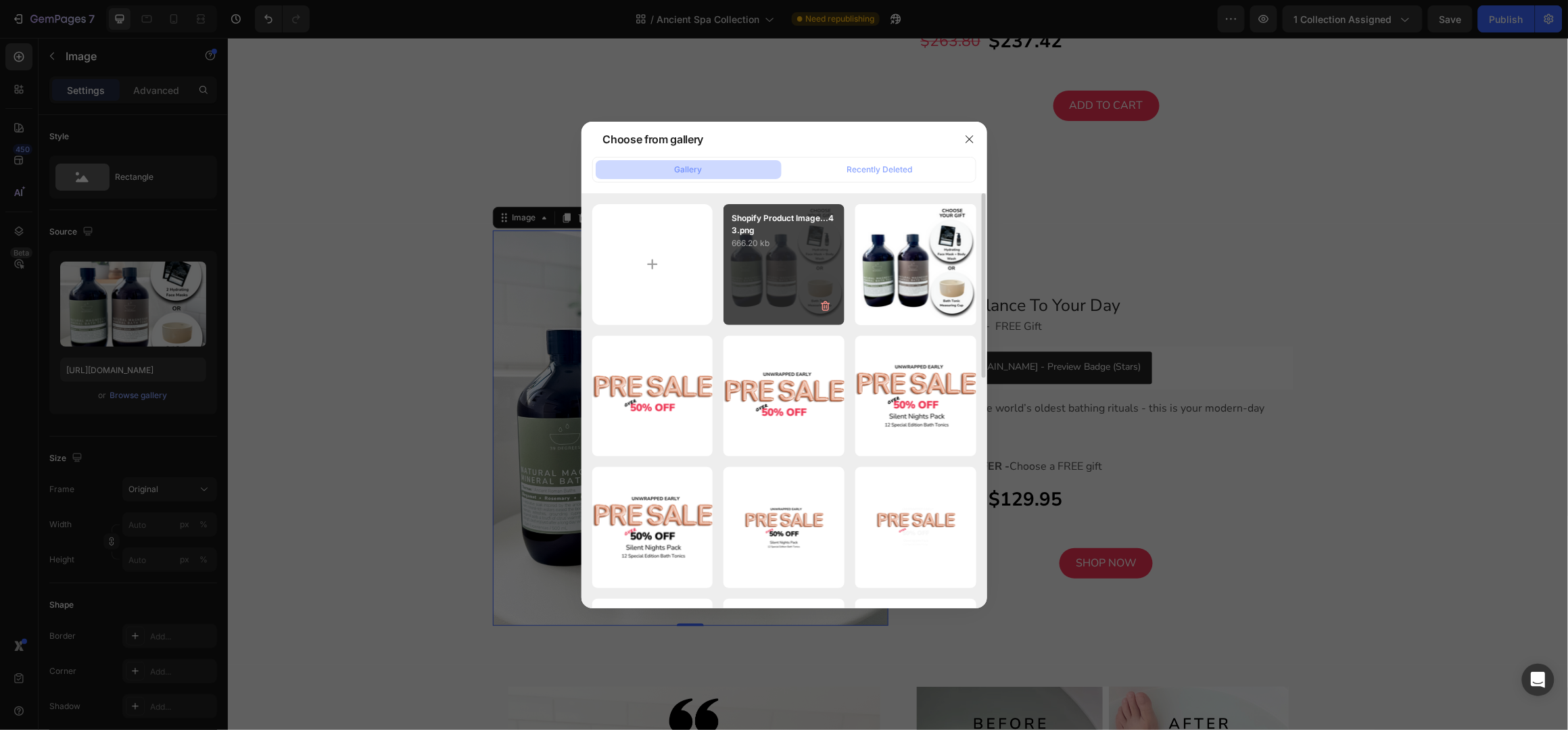
click at [804, 249] on p "666.20 kb" at bounding box center [784, 243] width 105 height 13
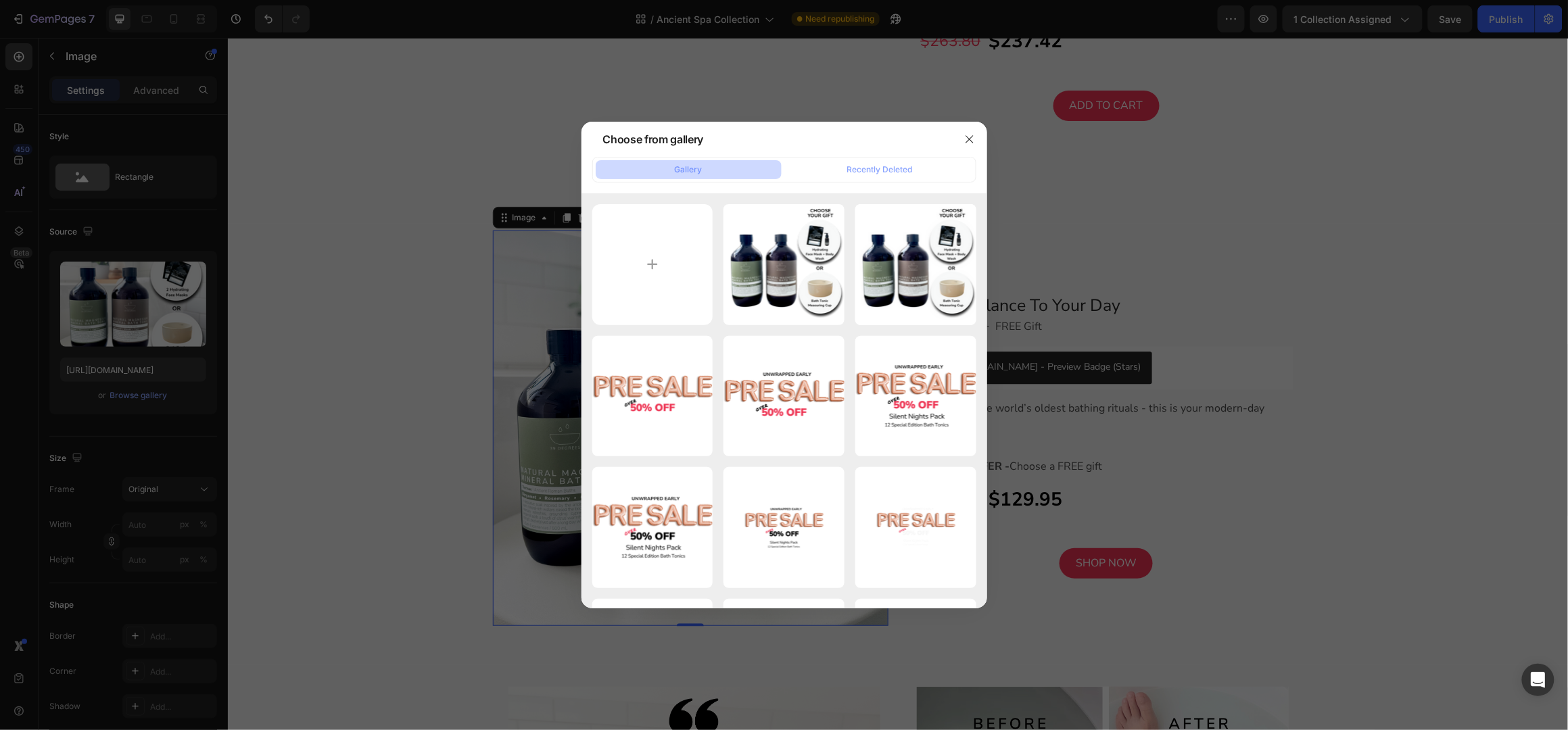
type input "https://cdn.shopify.com/s/files/1/0045/6828/5299/files/gempages_508703347822298…"
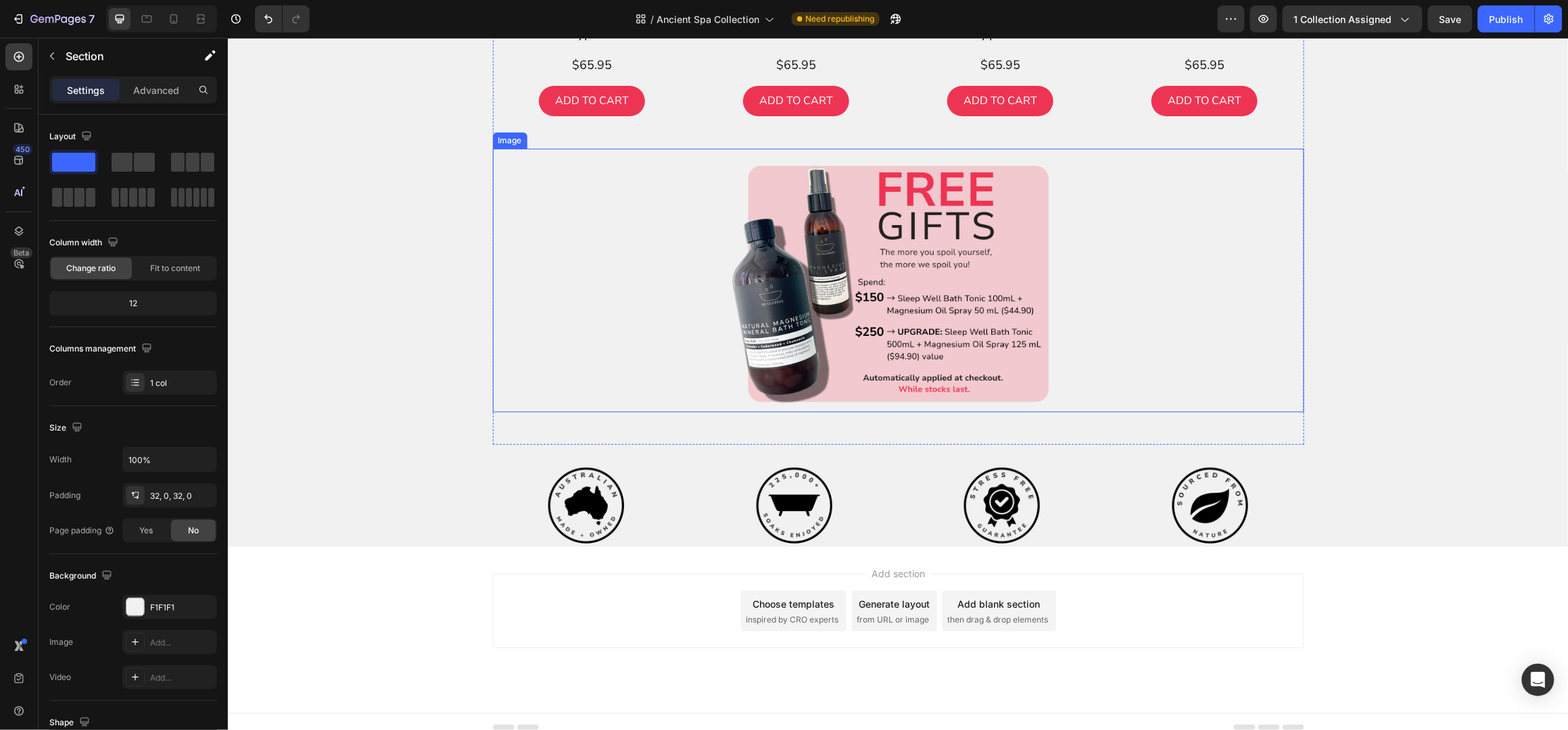
scroll to position [4427, 0]
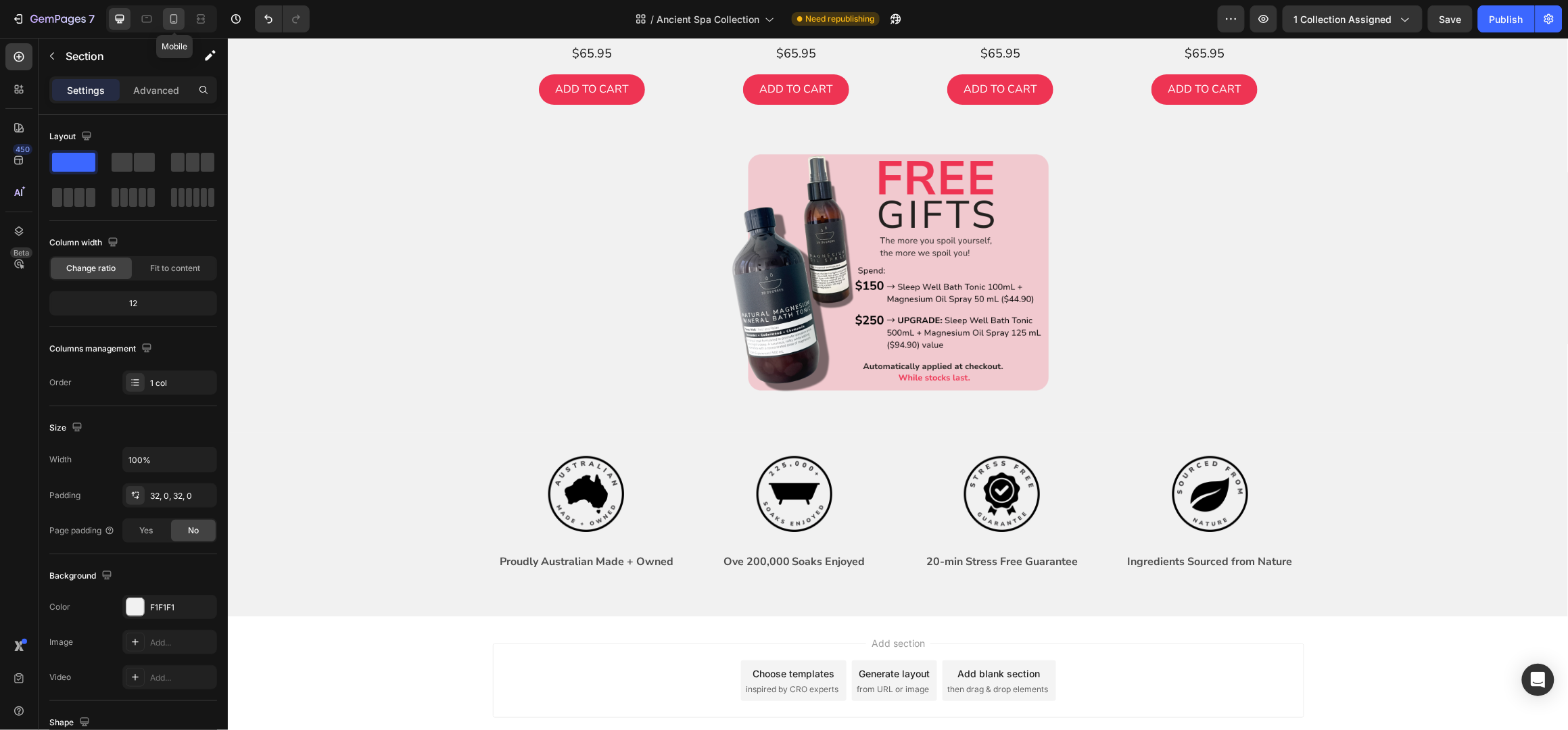
click at [175, 17] on icon at bounding box center [173, 19] width 13 height 13
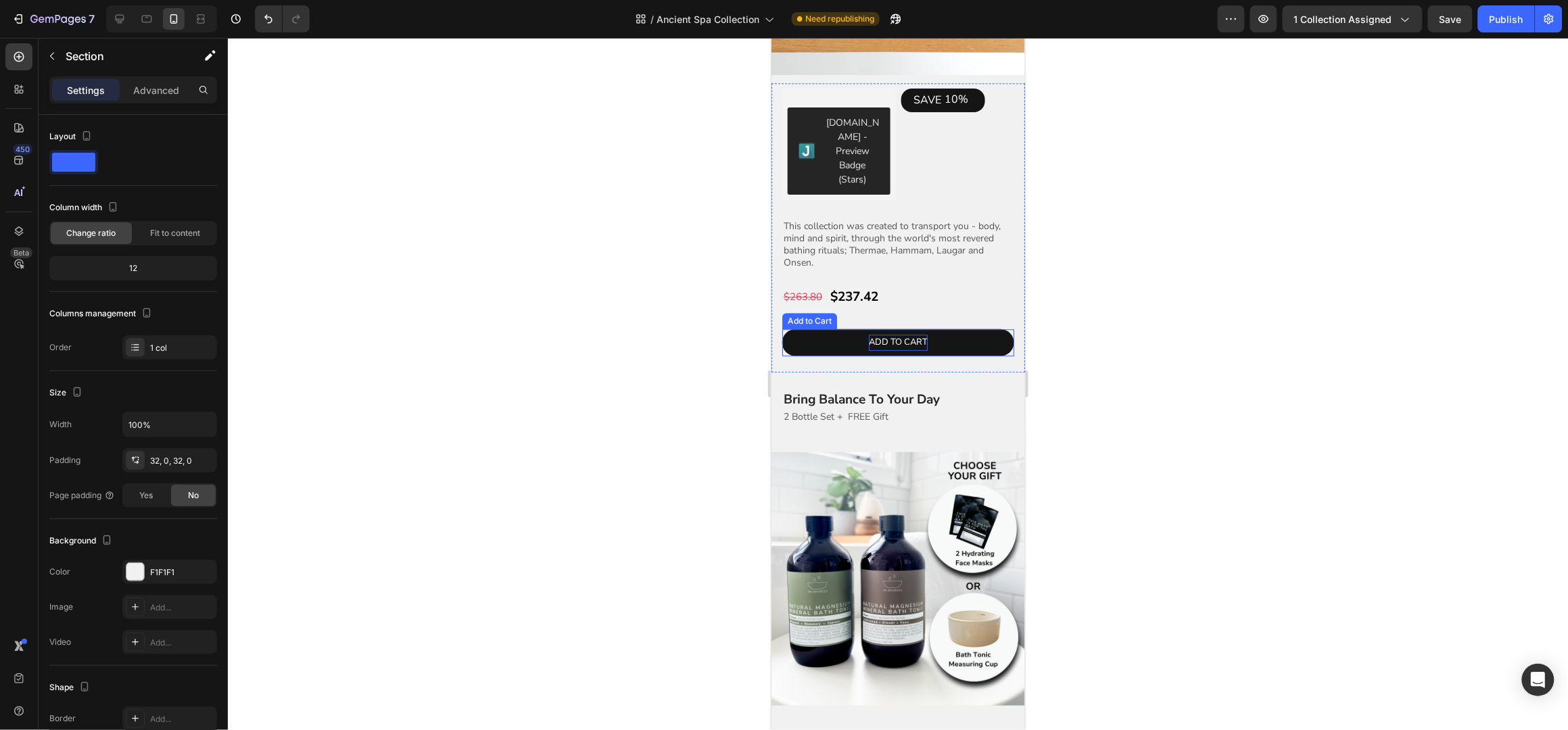
scroll to position [1532, 0]
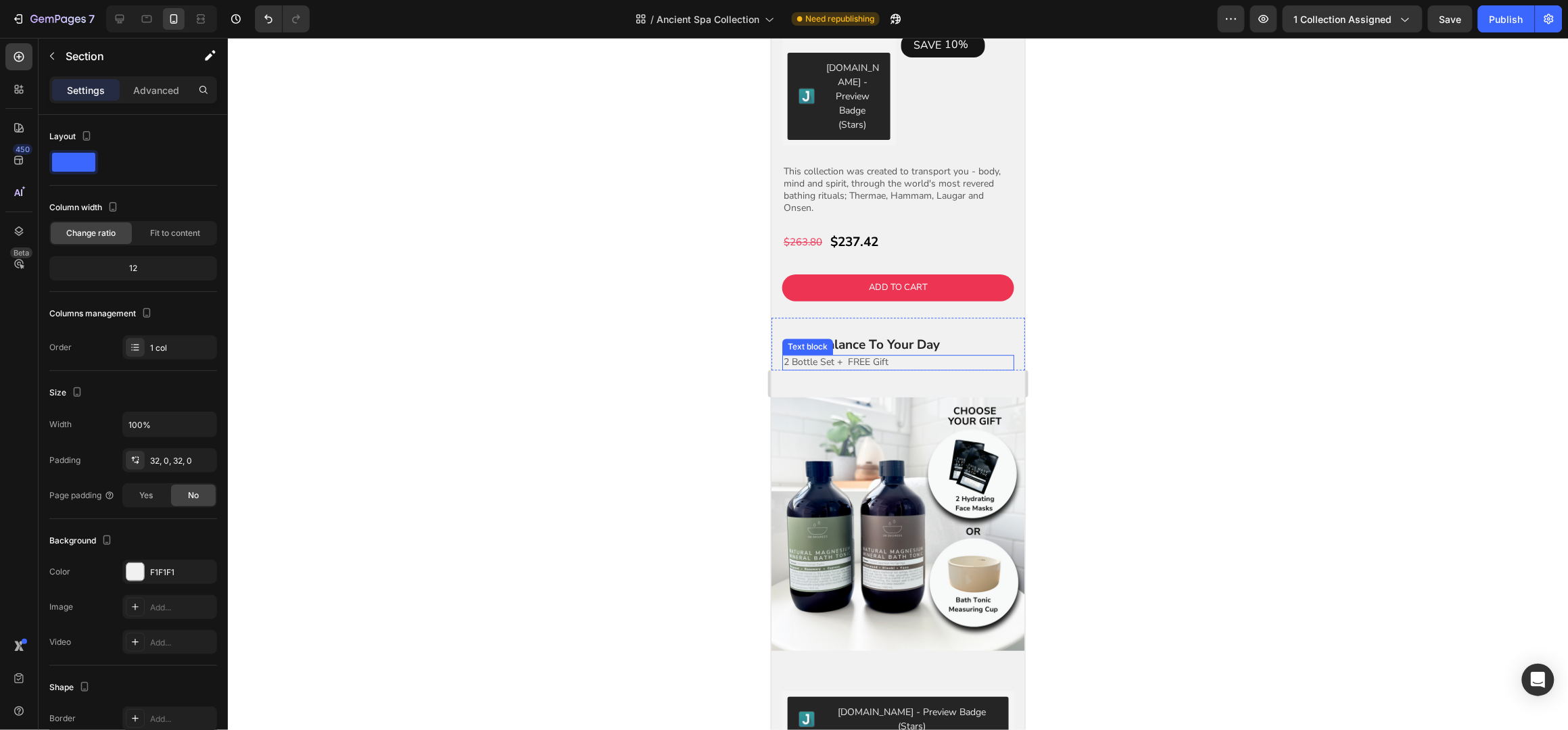
click at [905, 397] on img at bounding box center [897, 523] width 253 height 253
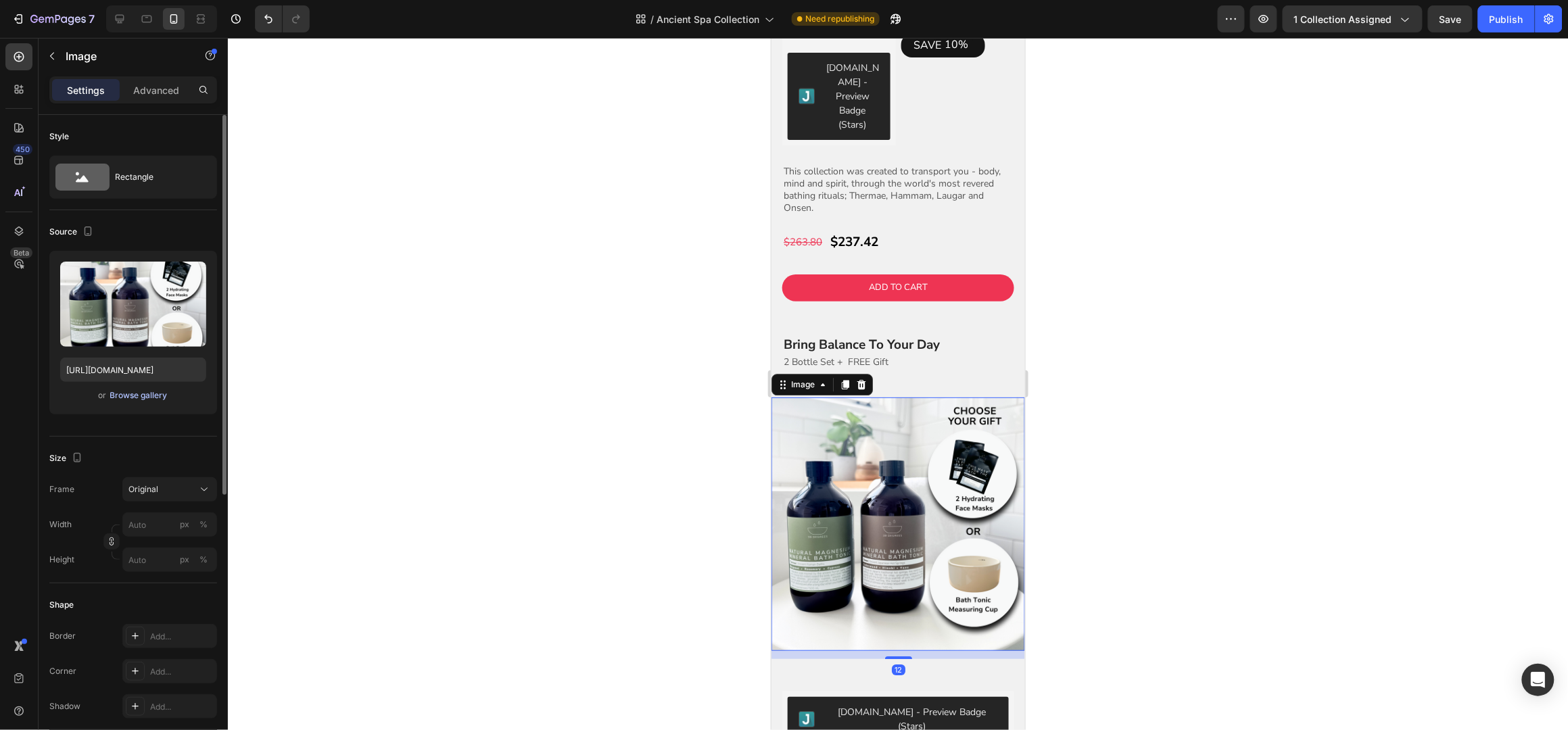
click at [137, 395] on div "Browse gallery" at bounding box center [139, 396] width 58 height 12
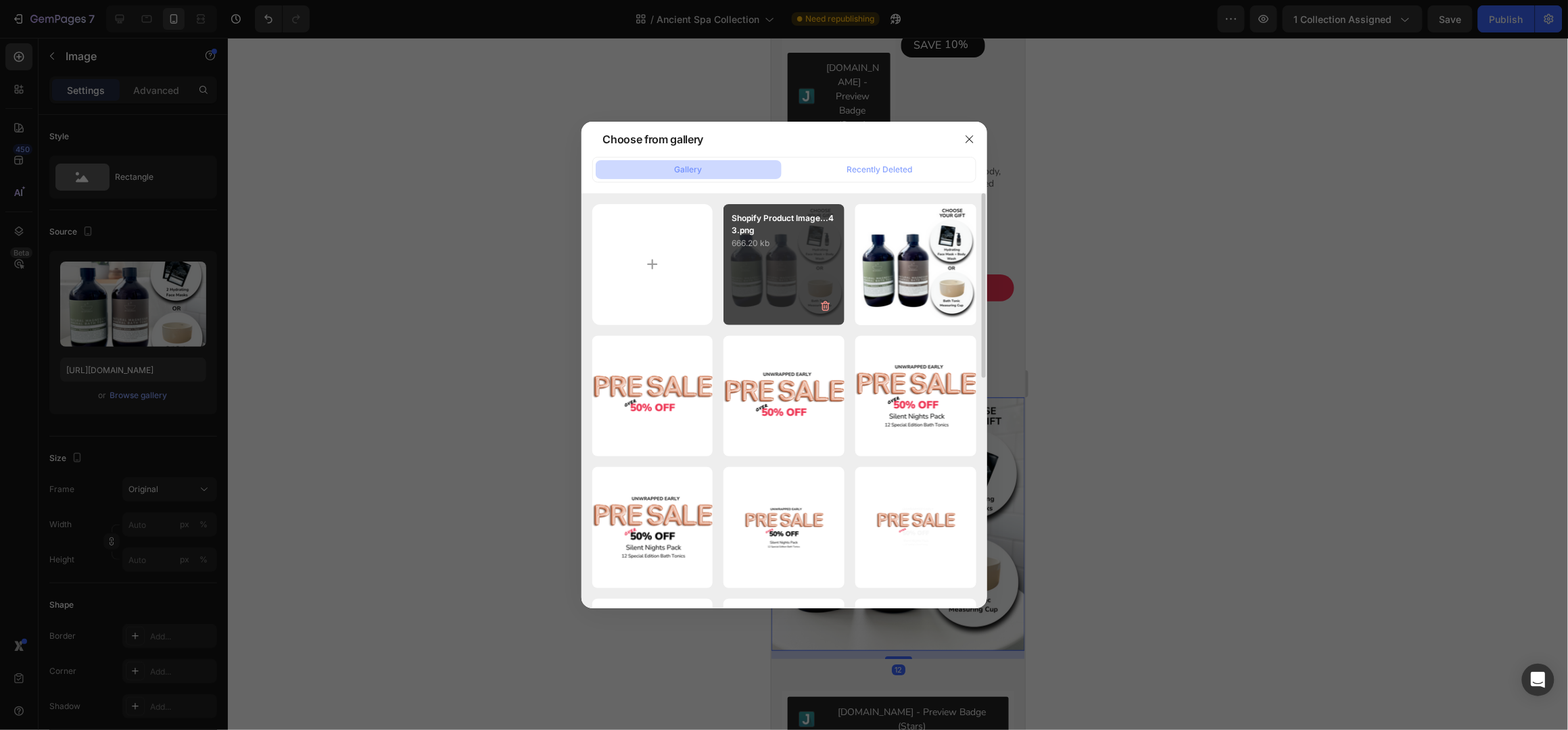
click at [772, 245] on p "666.20 kb" at bounding box center [784, 243] width 105 height 13
type input "[URL][DOMAIN_NAME]"
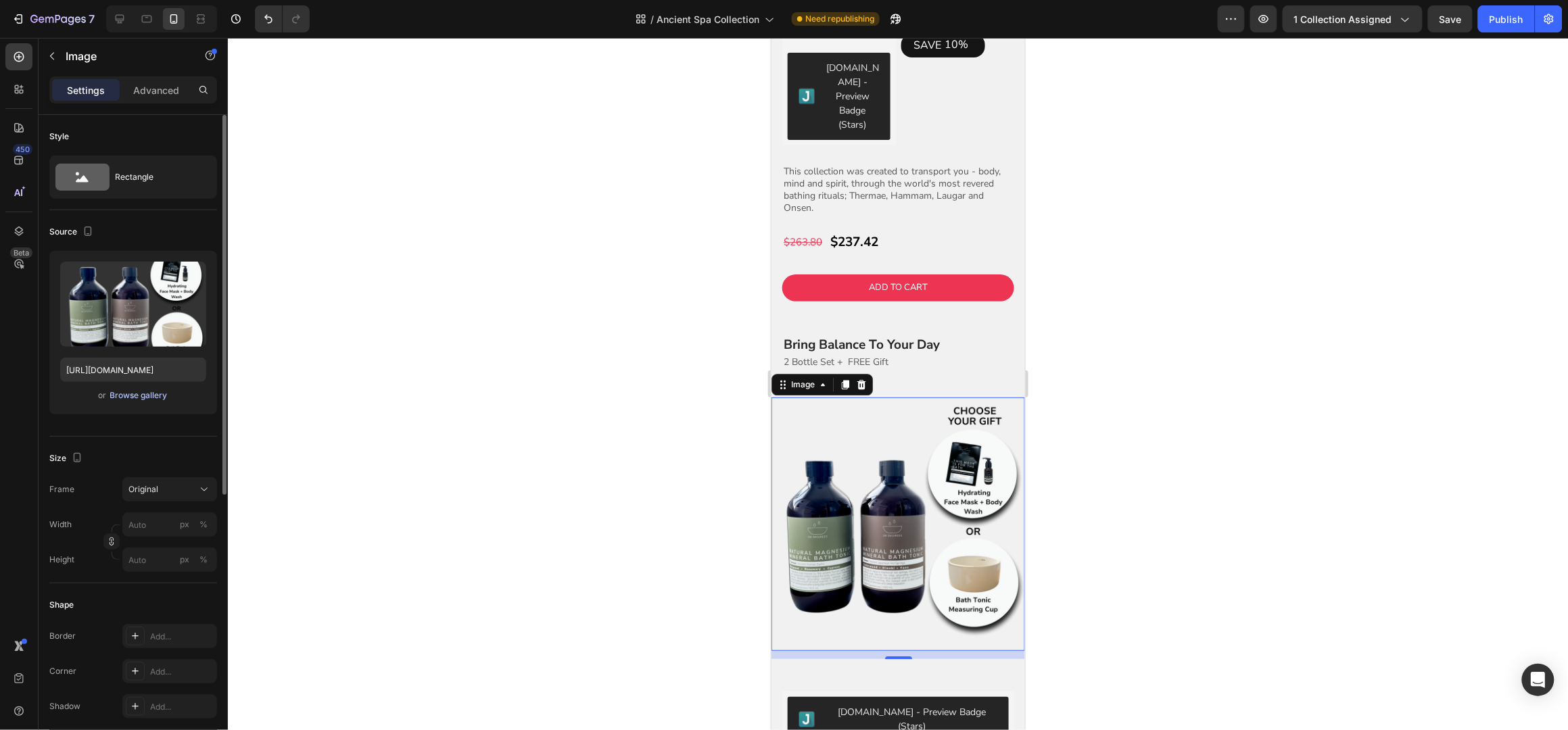
click at [128, 391] on div "Browse gallery" at bounding box center [139, 396] width 58 height 12
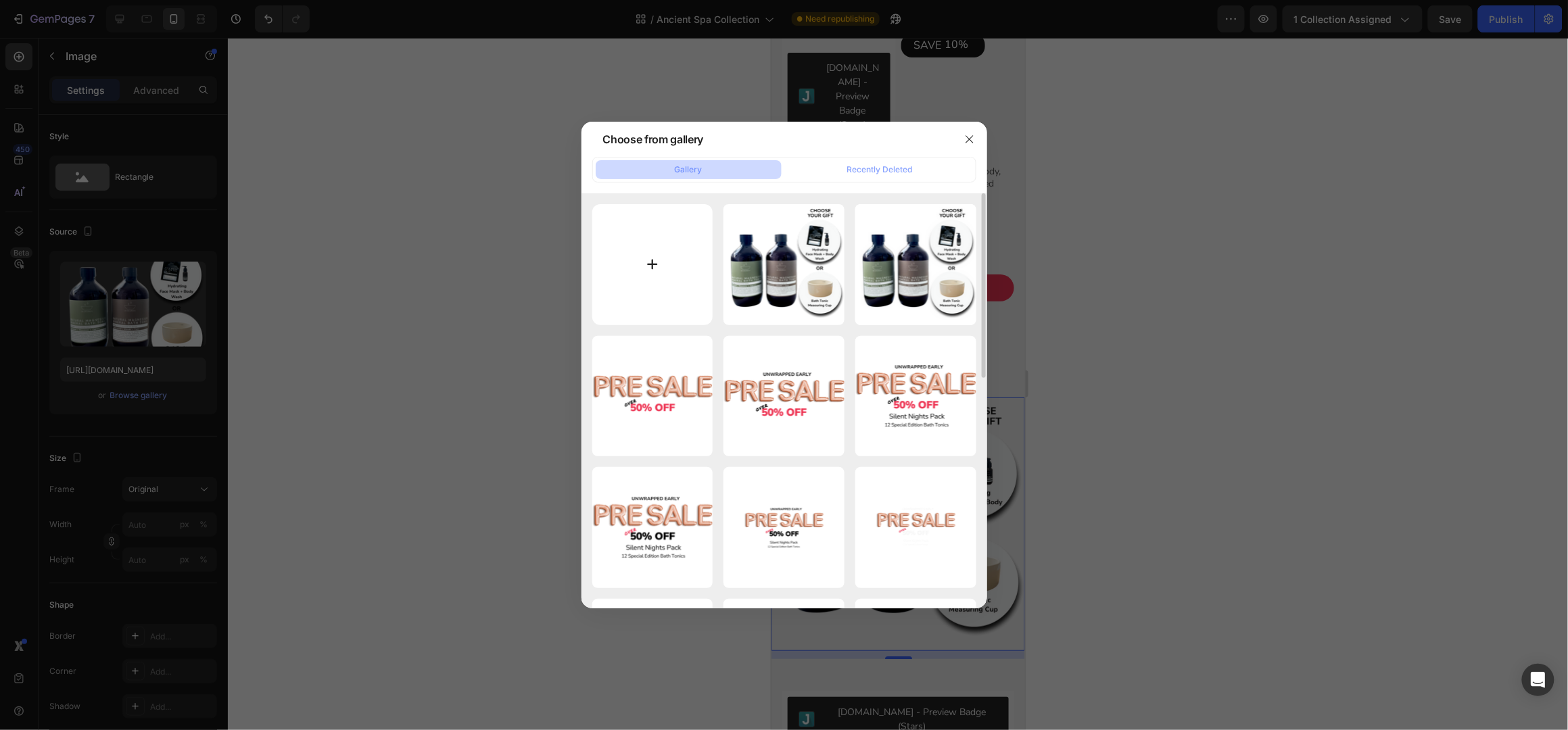
click at [654, 257] on input "file" at bounding box center [652, 265] width 121 height 121
type input "C:\fakepath\Shopify Product Images Standard - 2025-09-29T151833.547.png"
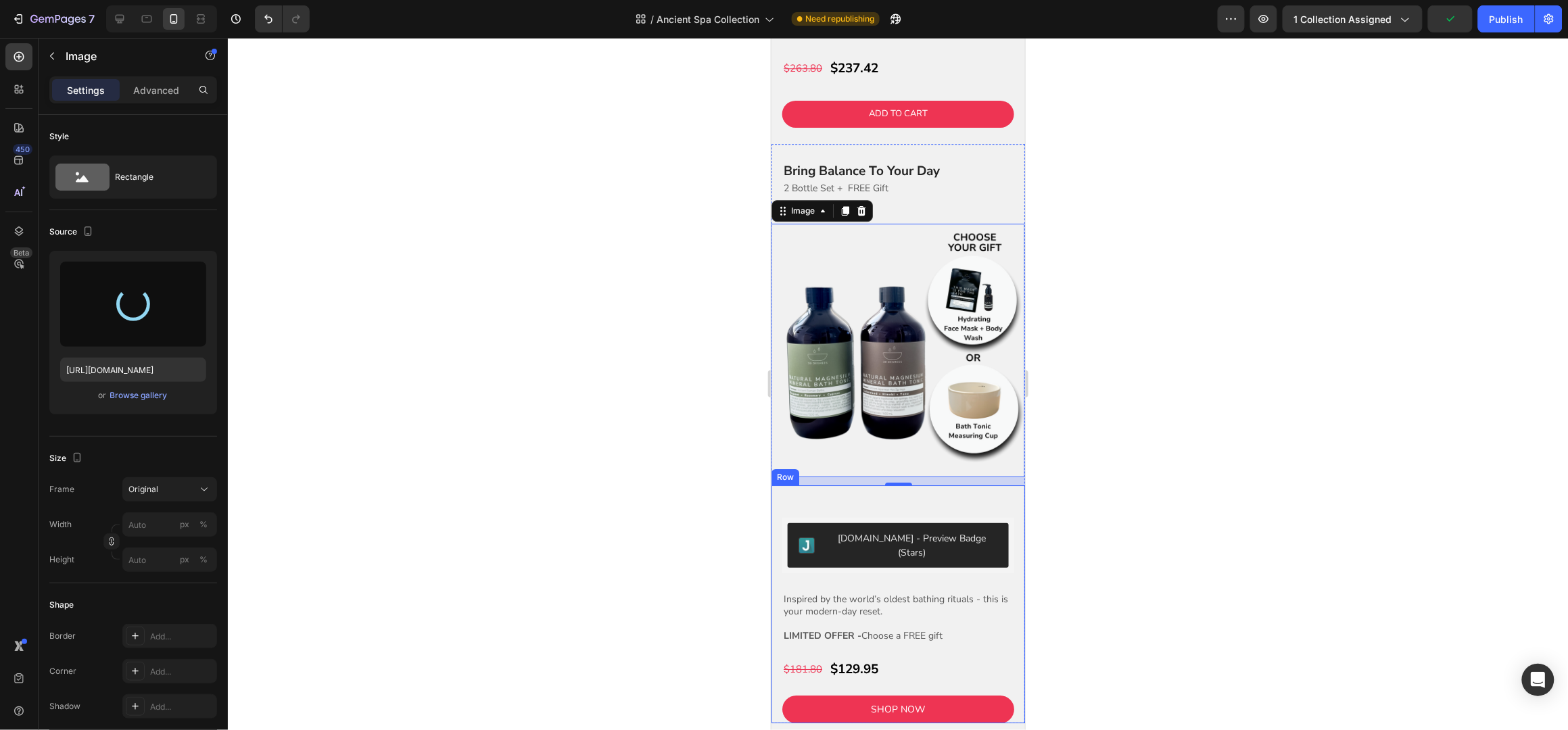
scroll to position [1803, 0]
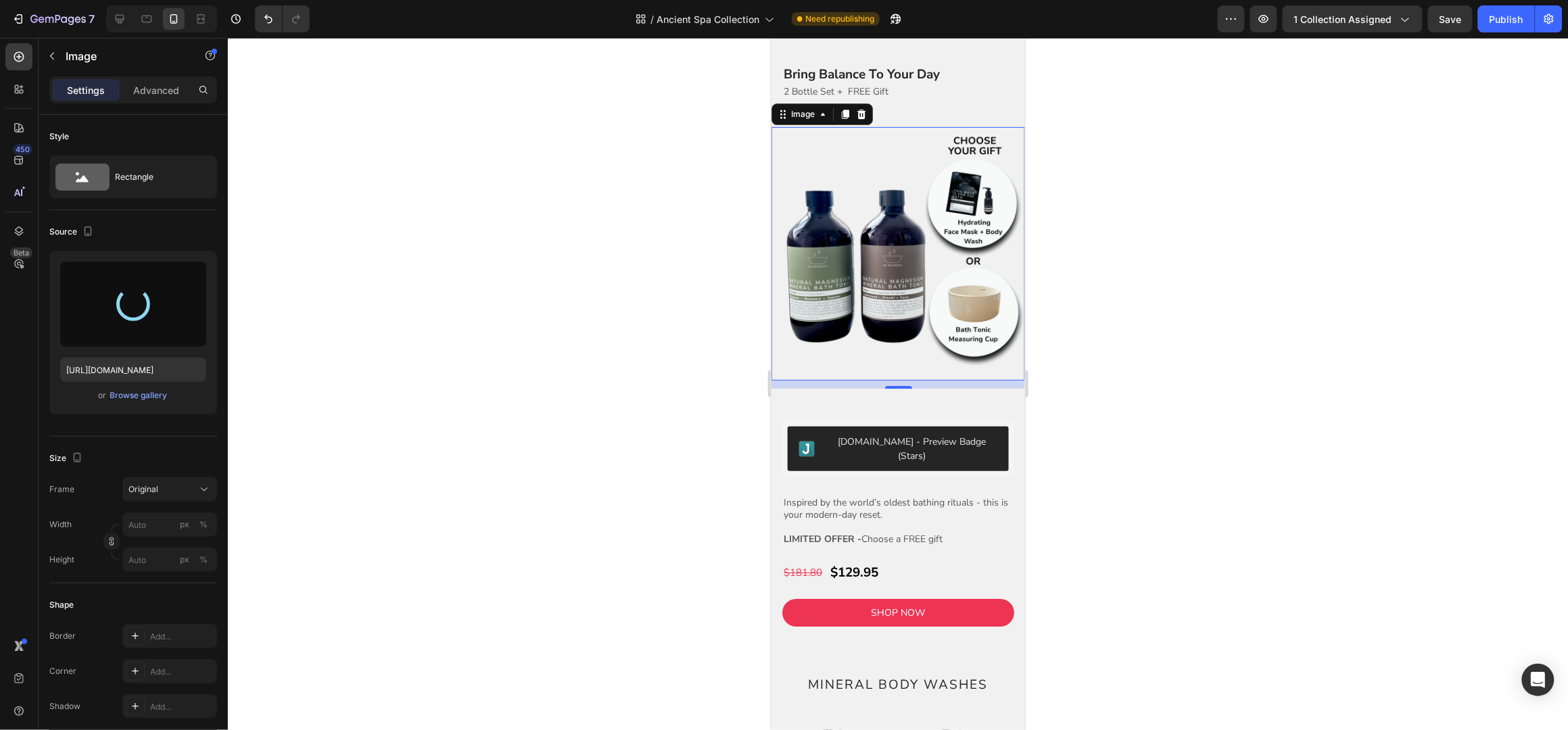
type input "https://cdn.shopify.com/s/files/1/0045/6828/5299/files/gempages_508703347822298…"
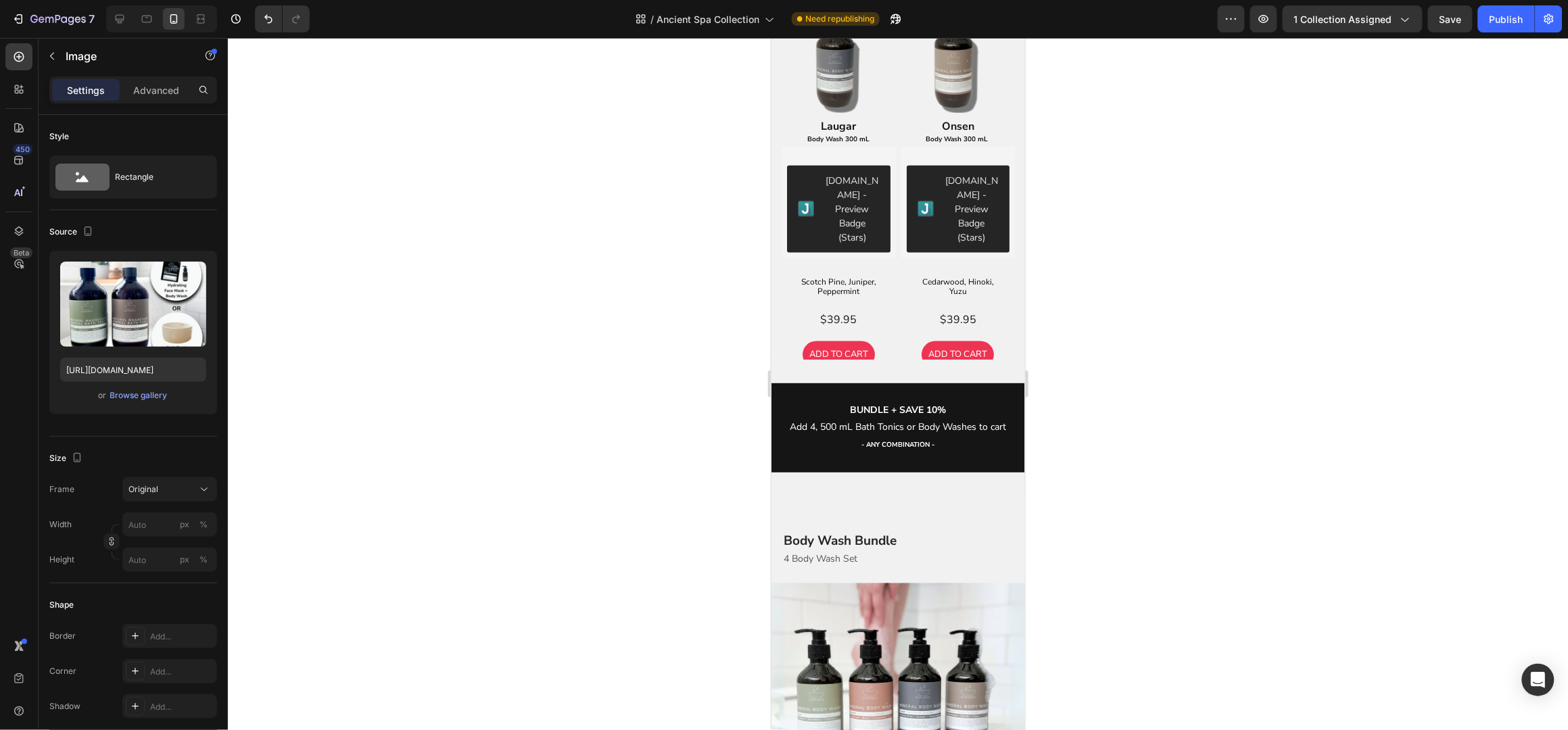
scroll to position [2711, 0]
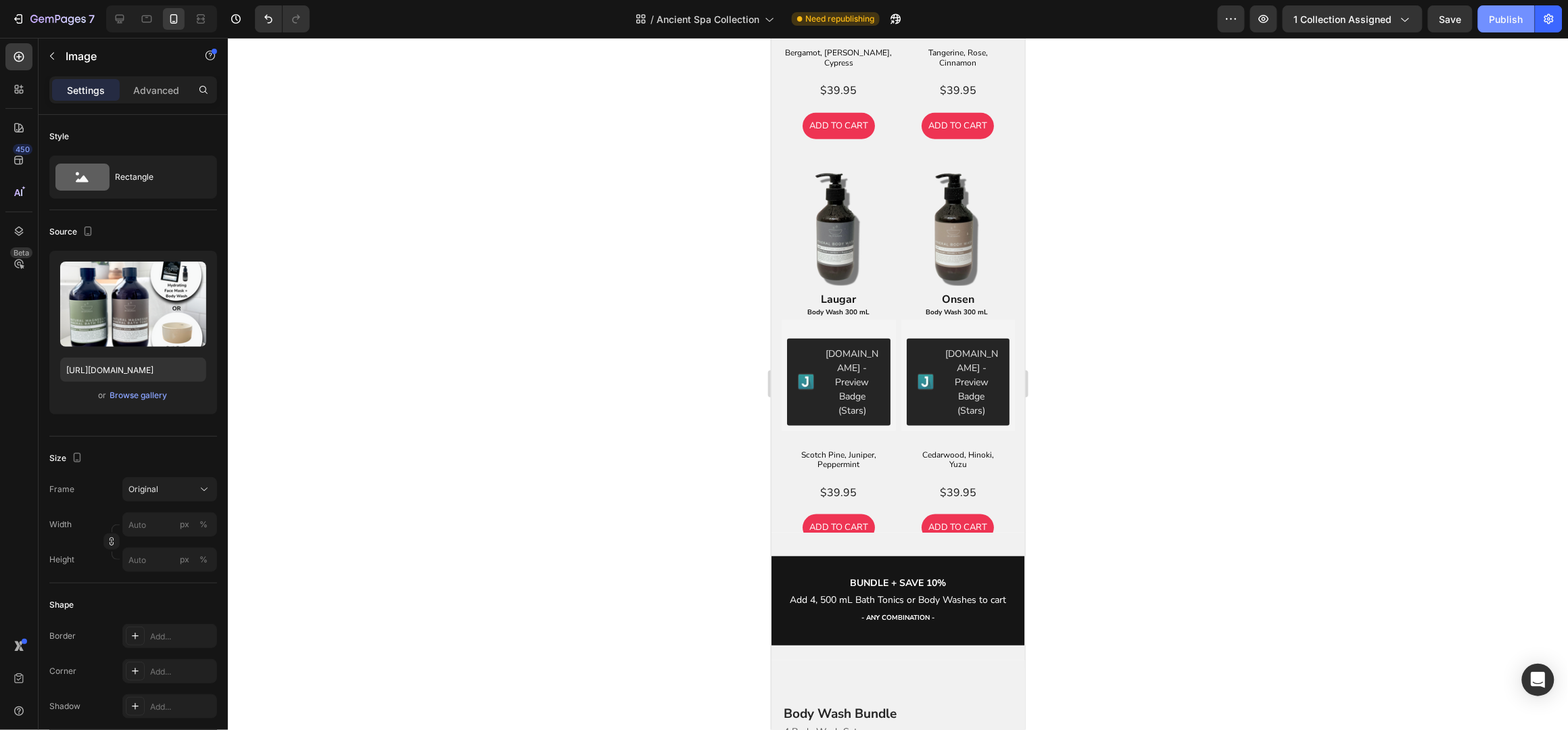
click at [1508, 27] on button "Publish" at bounding box center [1507, 19] width 57 height 27
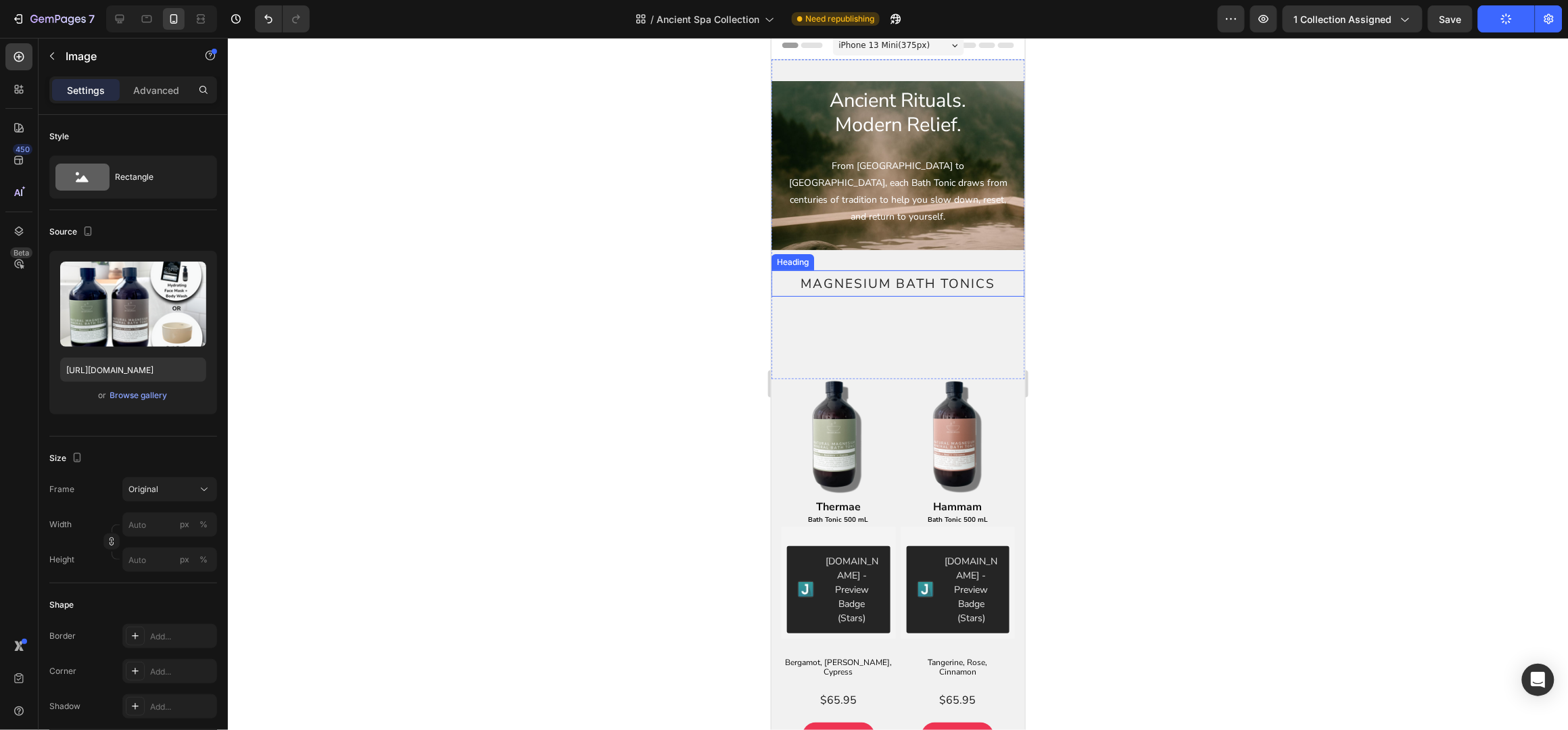
scroll to position [0, 0]
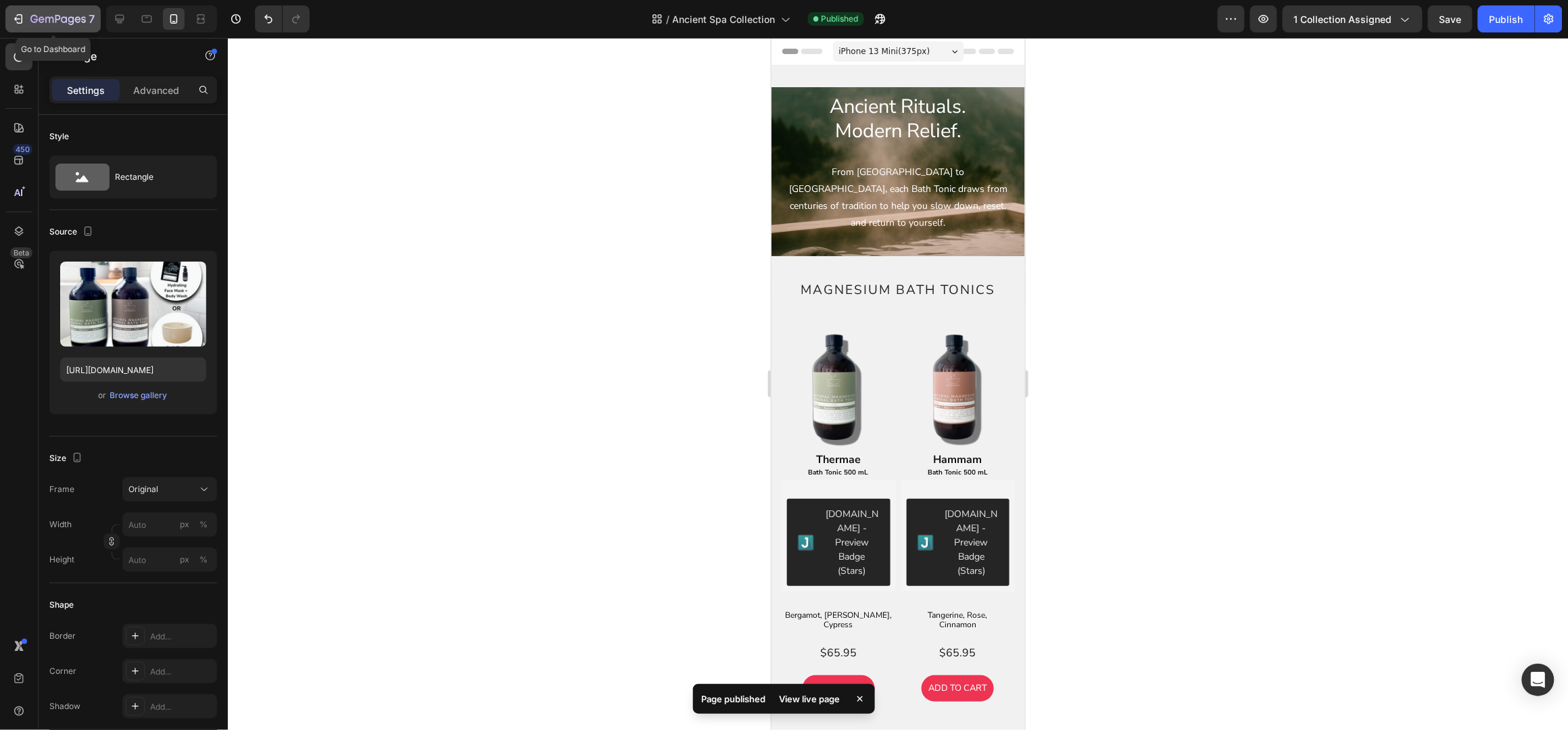
click at [21, 16] on icon "button" at bounding box center [18, 19] width 13 height 13
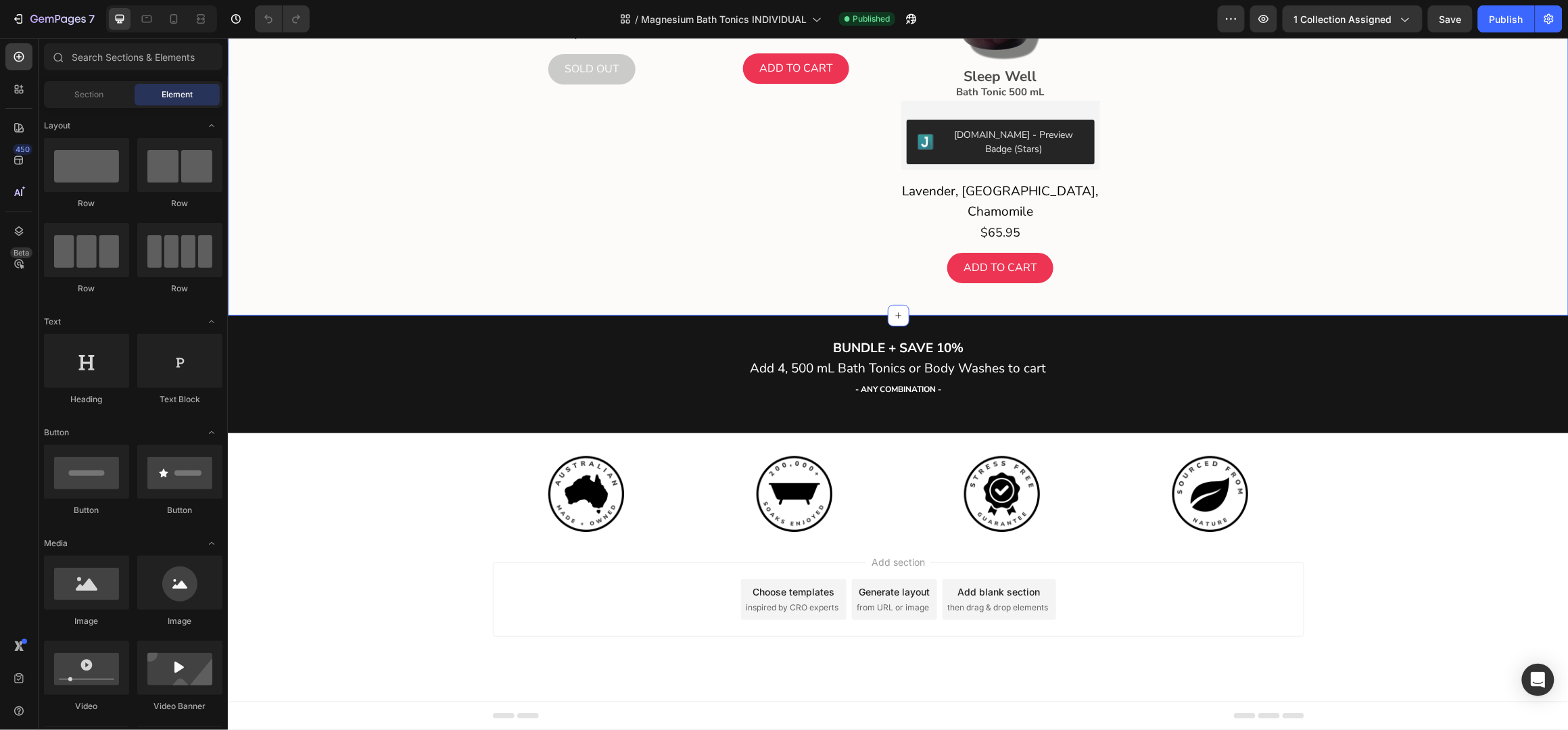
scroll to position [3189, 0]
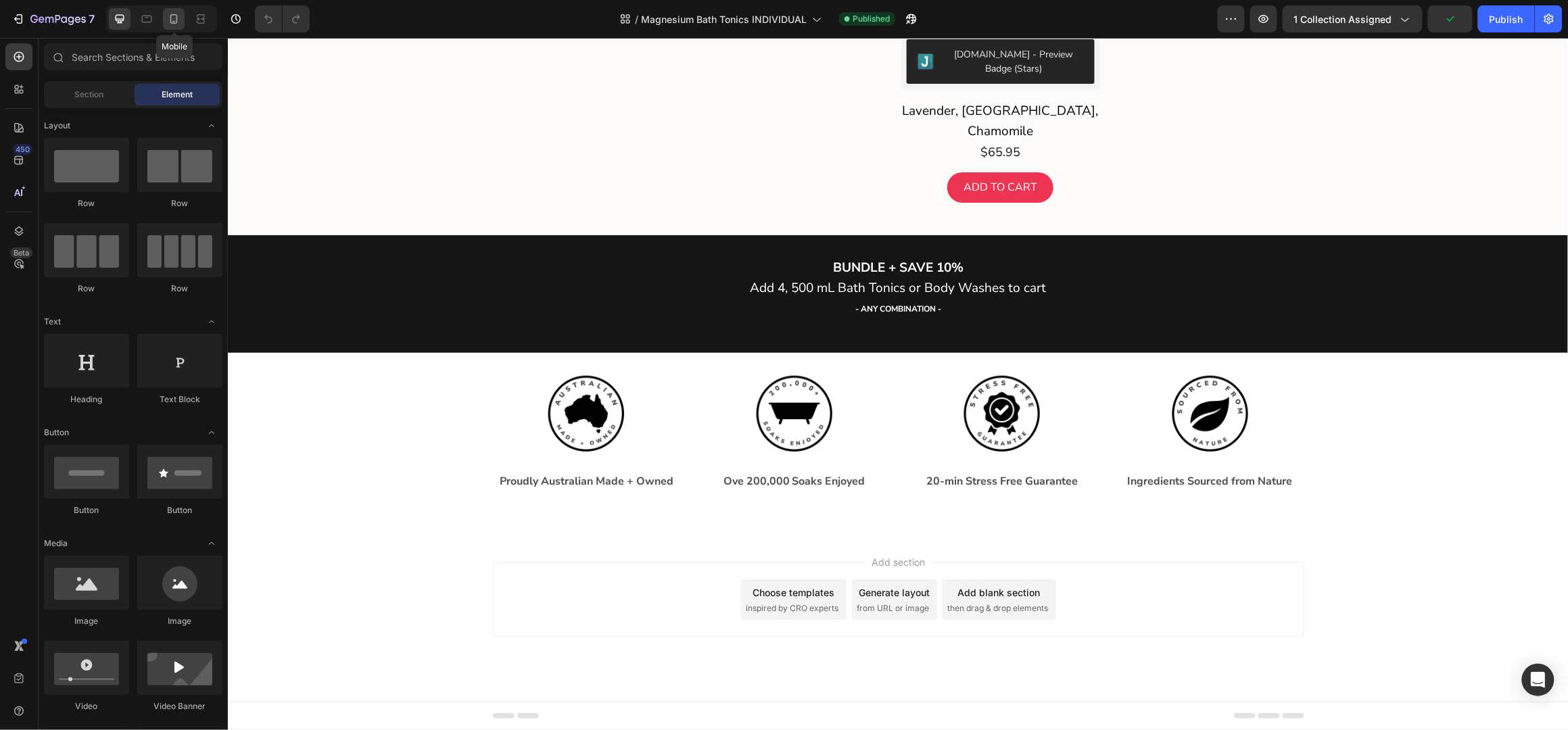
click at [180, 15] on icon at bounding box center [173, 19] width 13 height 13
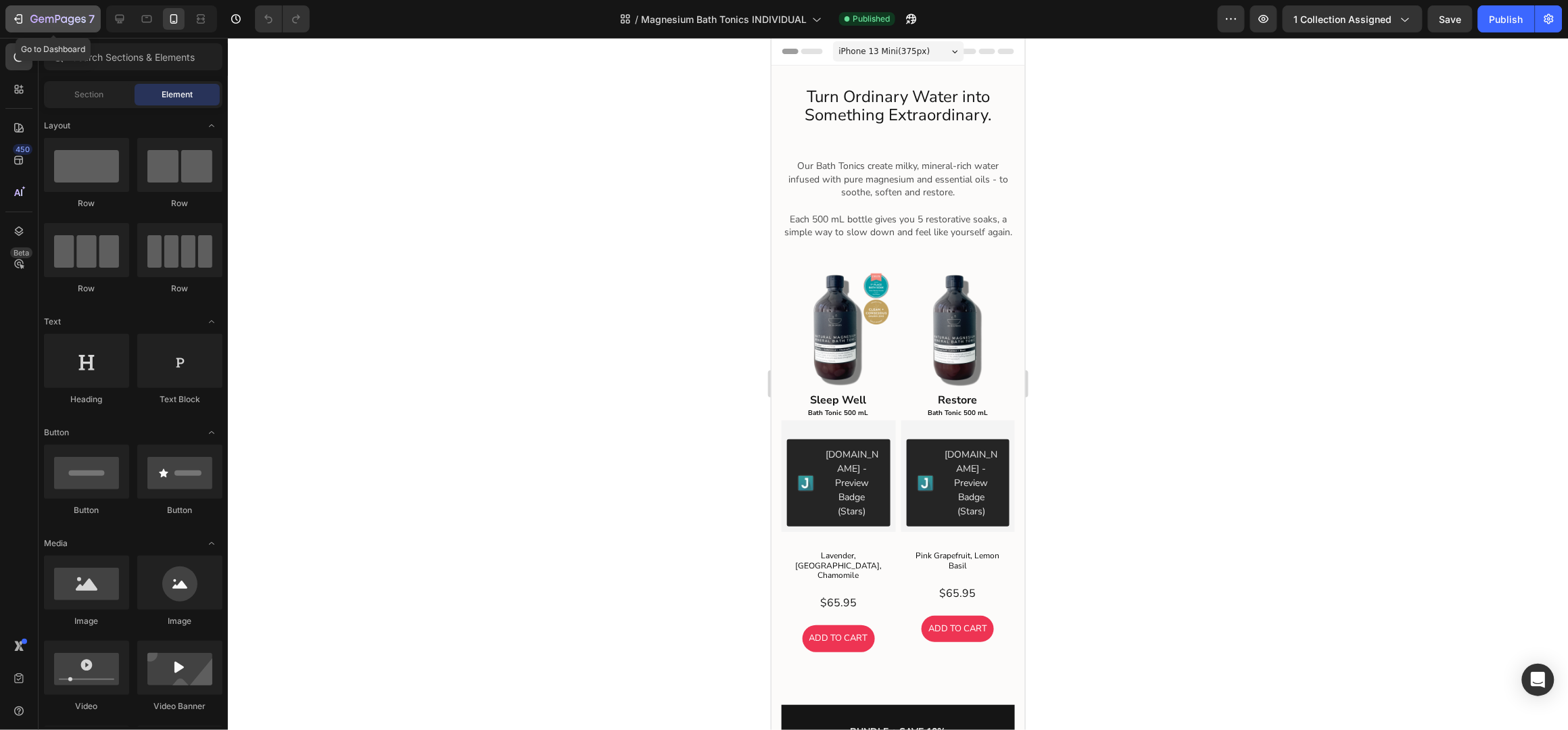
click at [25, 17] on div "7" at bounding box center [53, 19] width 84 height 16
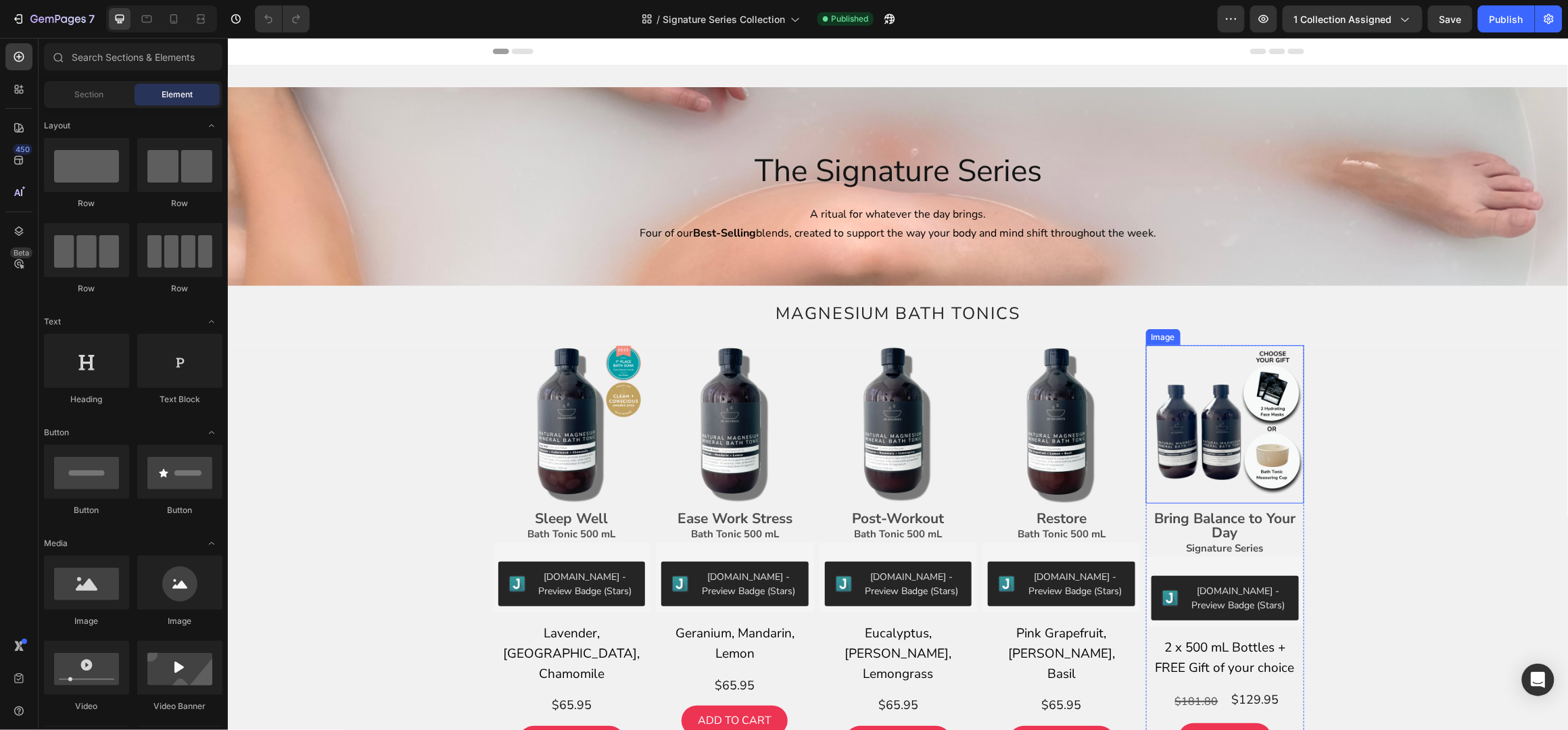
drag, startPoint x: 1189, startPoint y: 428, endPoint x: 860, endPoint y: 456, distance: 330.2
click at [1189, 427] on img at bounding box center [1224, 424] width 158 height 158
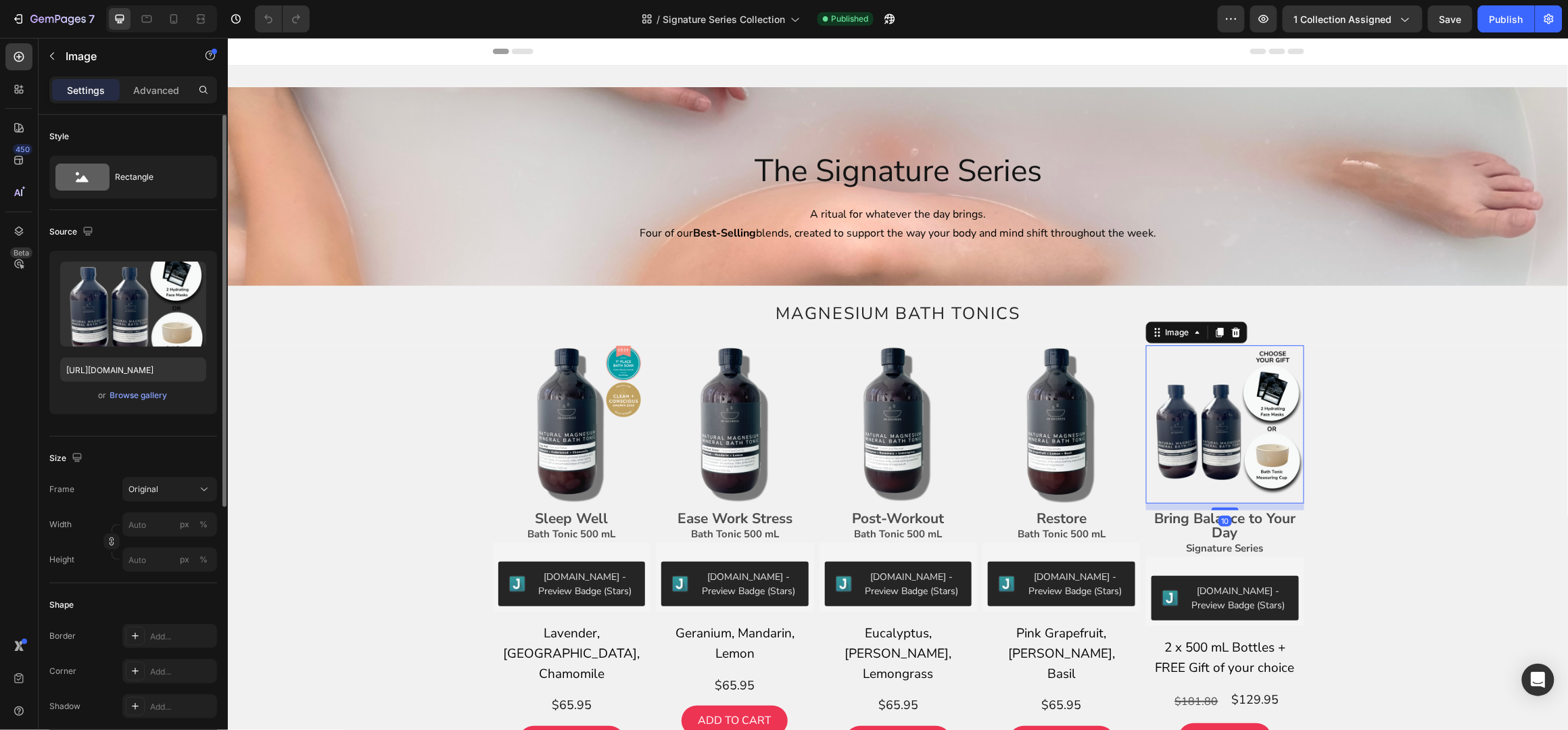
click at [136, 403] on div "or Browse gallery" at bounding box center [133, 396] width 146 height 16
click at [143, 394] on div "Browse gallery" at bounding box center [139, 396] width 58 height 12
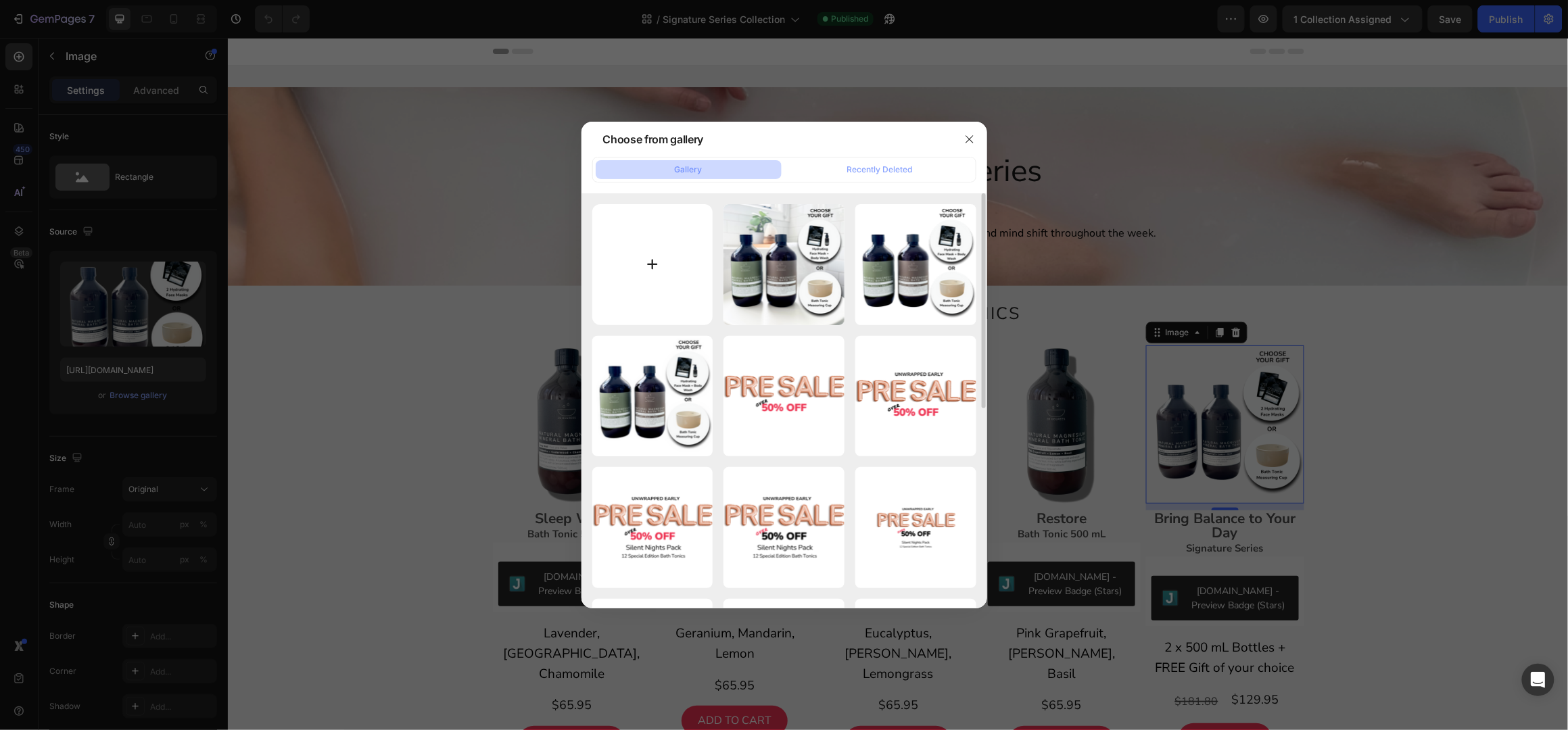
click at [651, 261] on input "file" at bounding box center [652, 265] width 121 height 121
type input "C:\fakepath\Shopify Product Images Standard - 2025-09-29T152410.640.png"
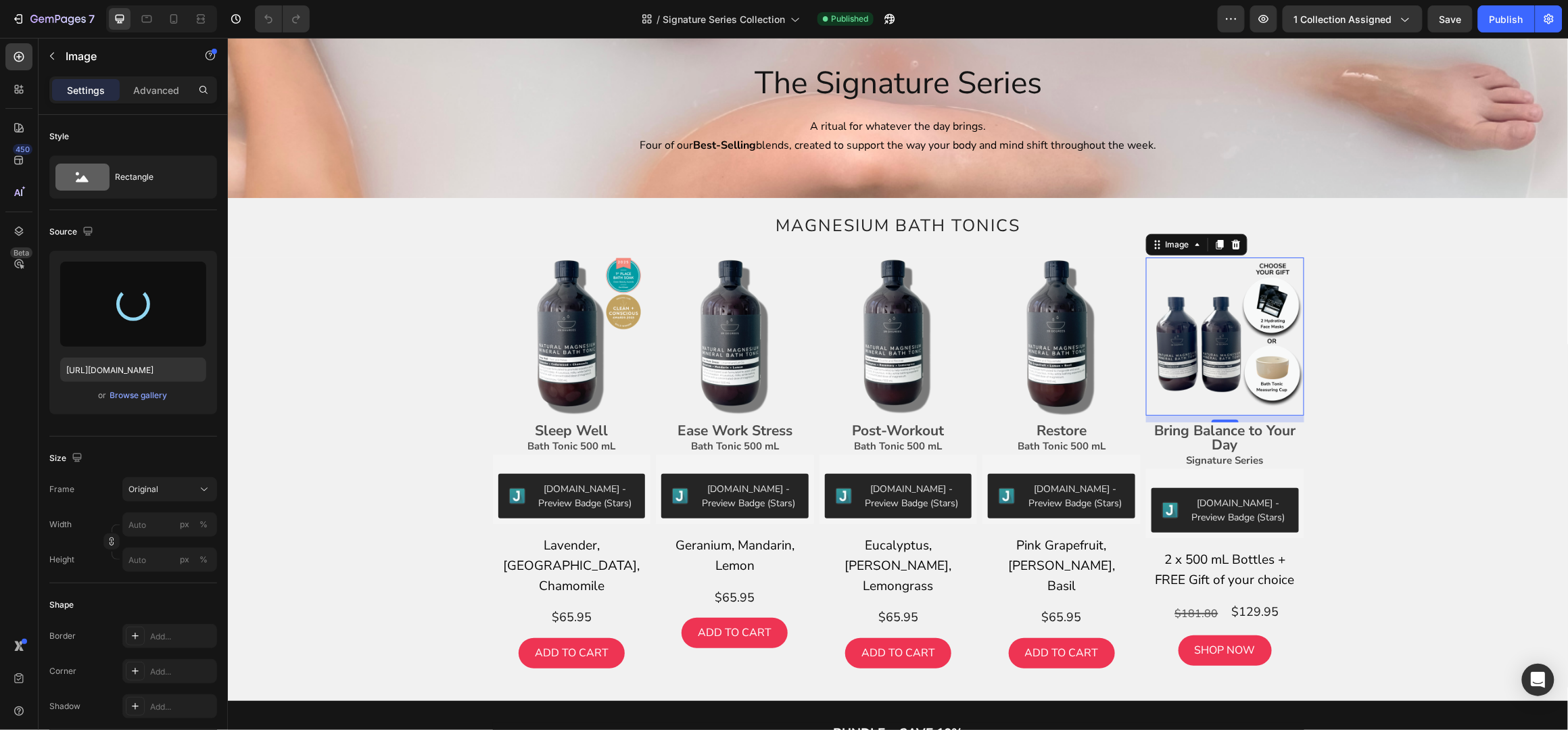
scroll to position [269, 0]
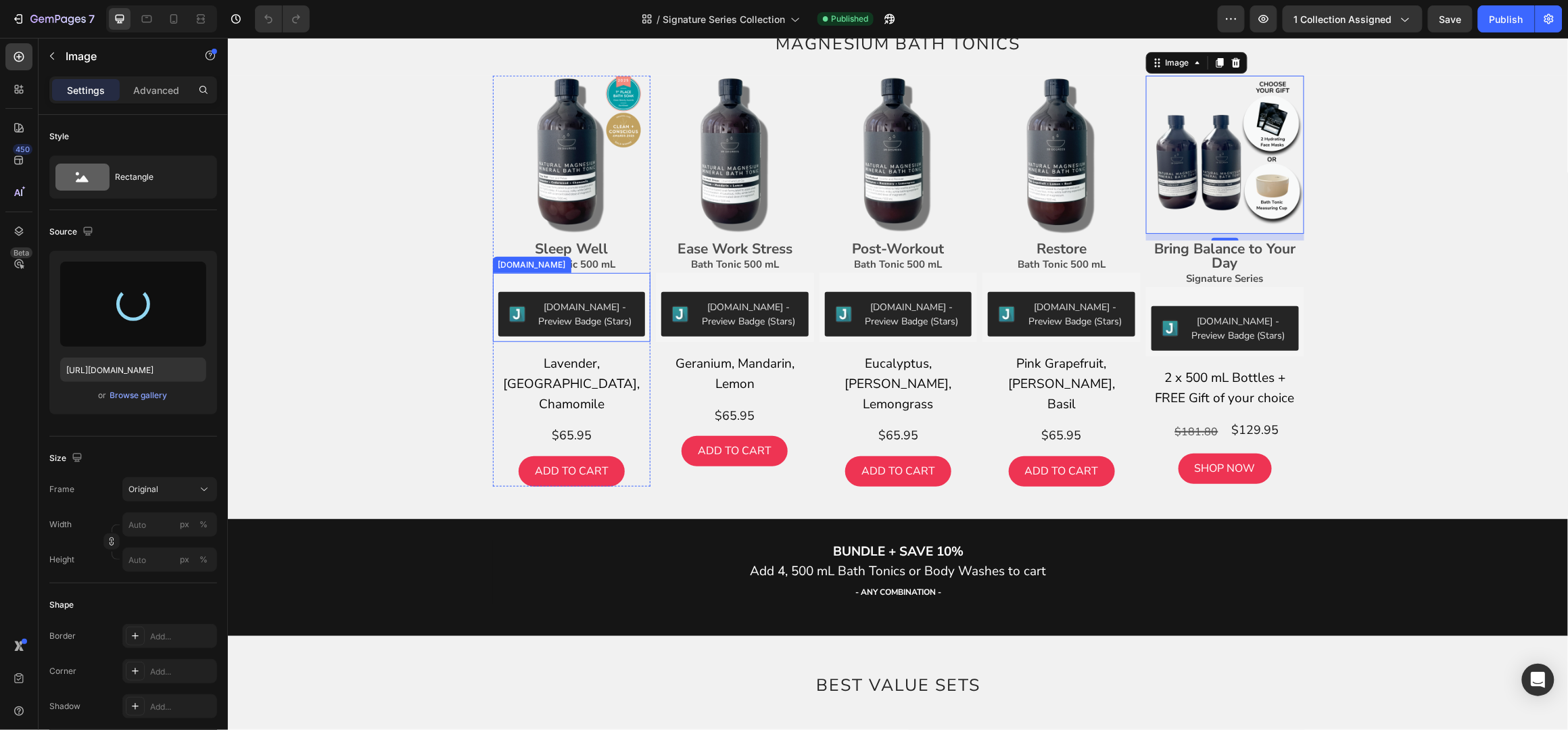
type input "[URL][DOMAIN_NAME]"
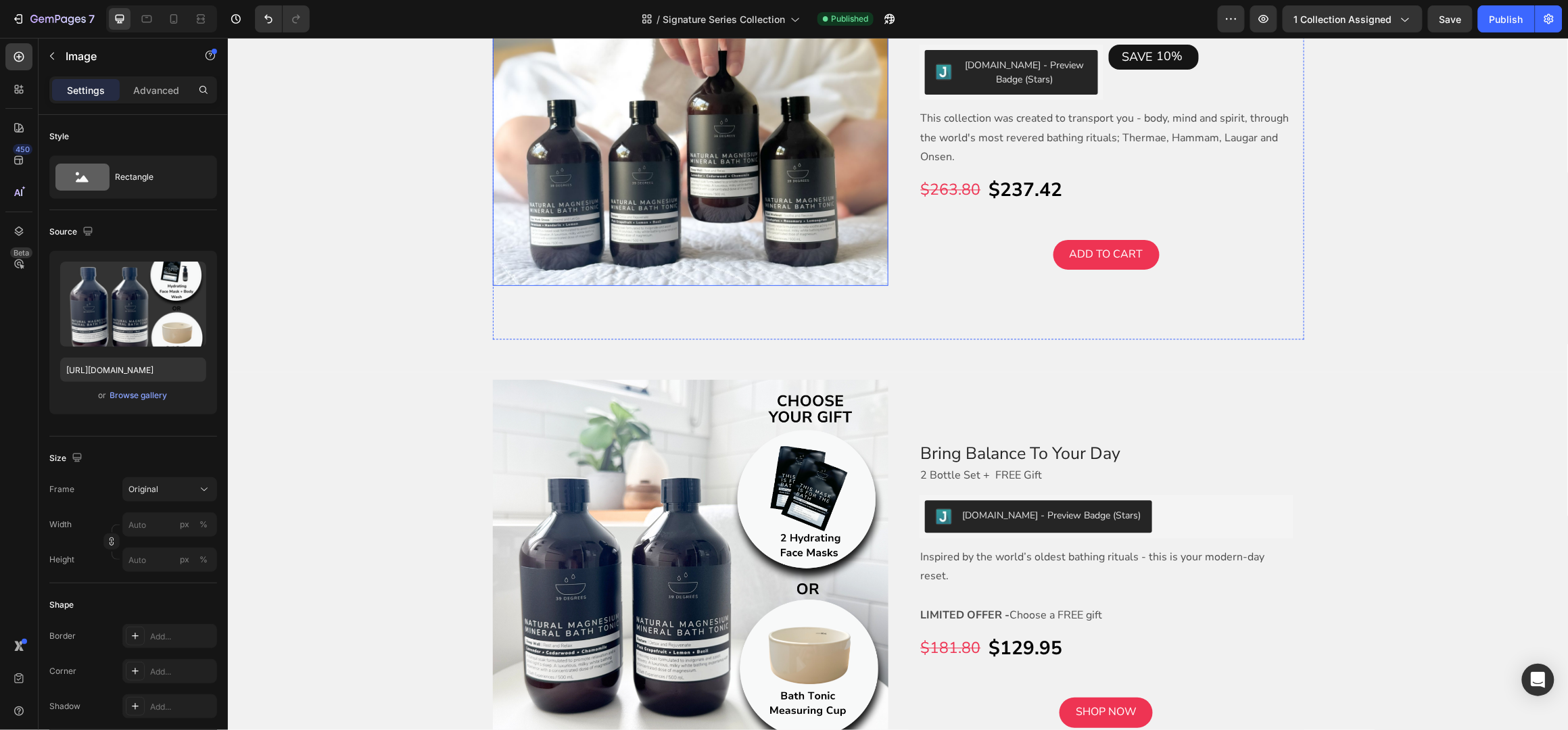
scroll to position [1262, 0]
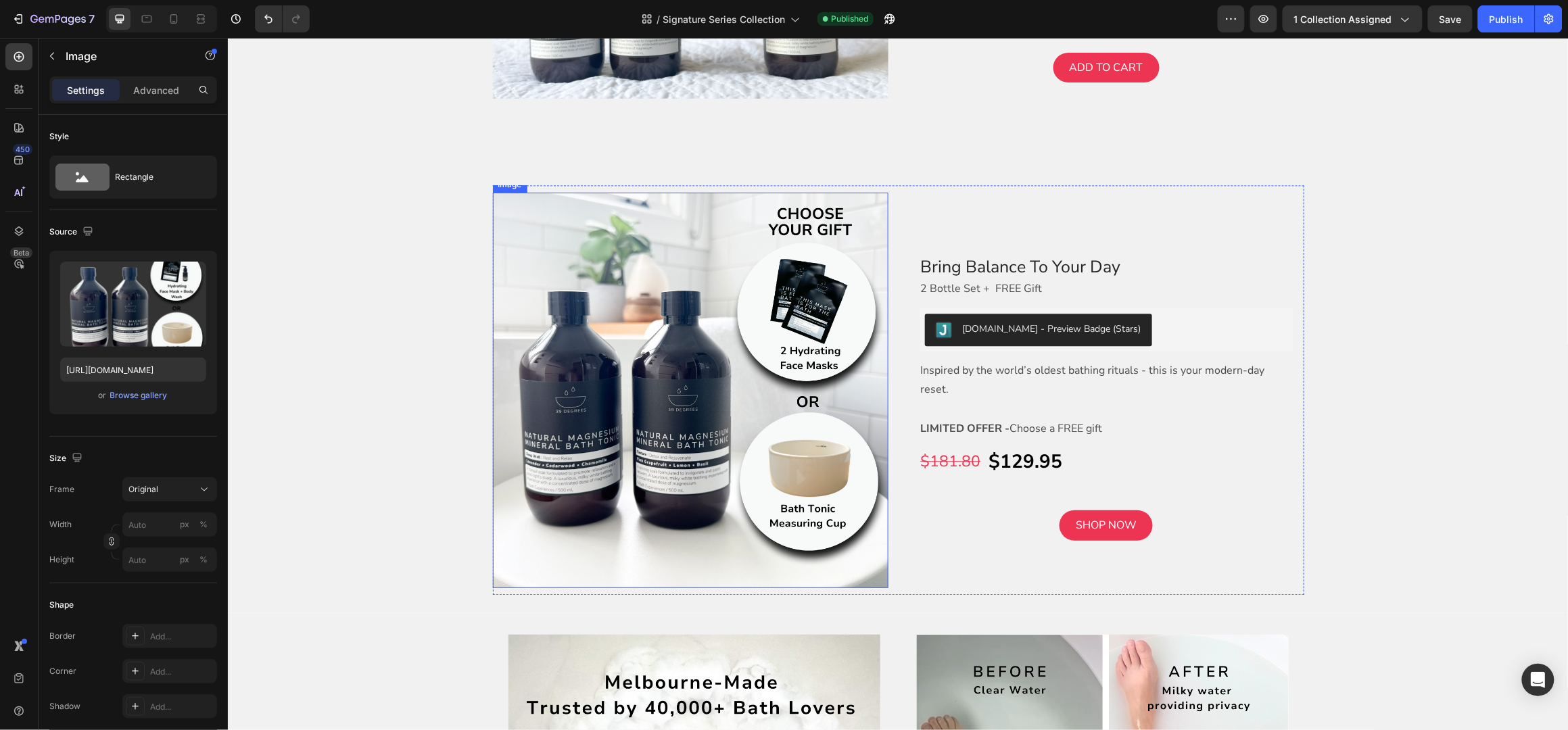
click at [670, 400] on img at bounding box center [690, 389] width 396 height 396
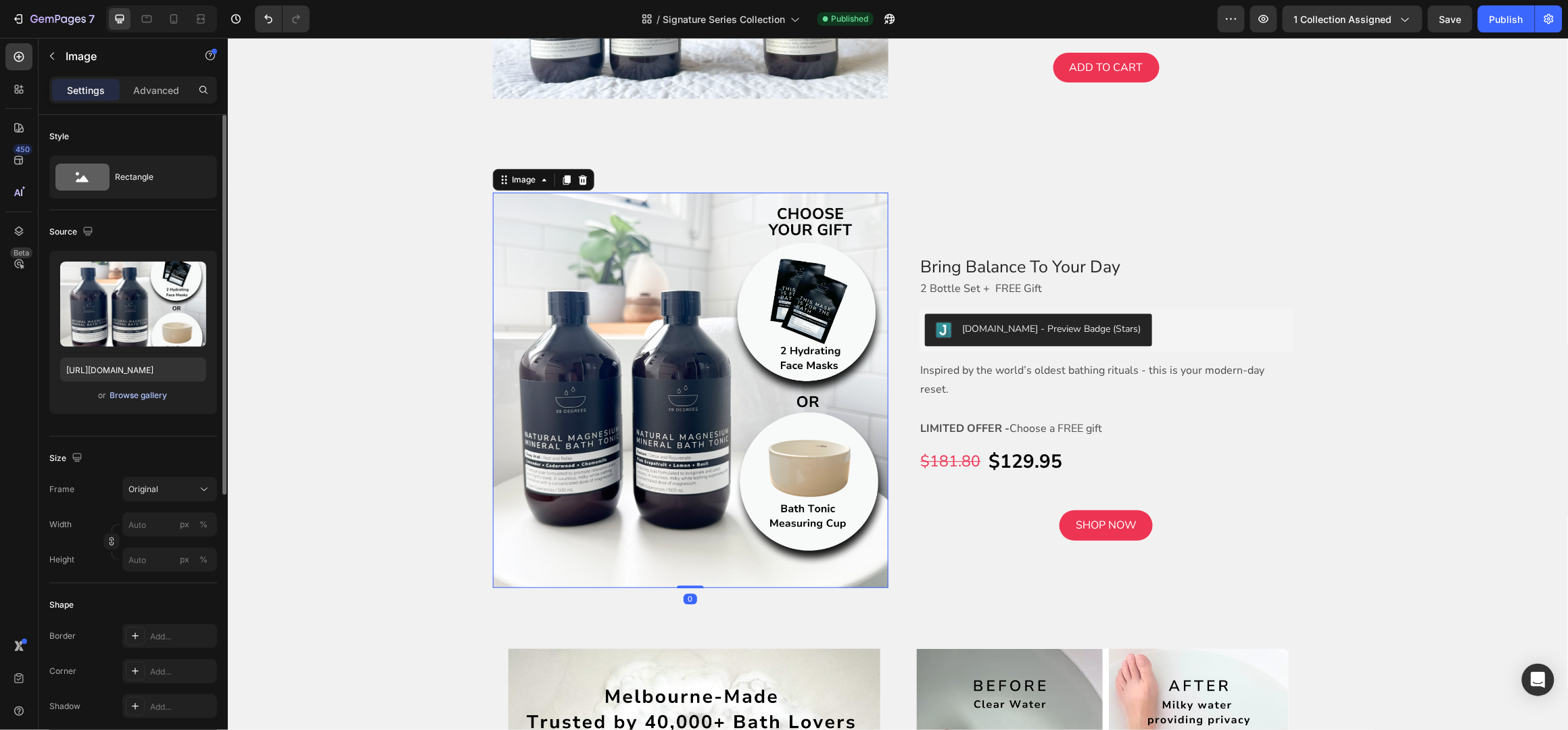
click at [136, 397] on div "Browse gallery" at bounding box center [139, 396] width 58 height 12
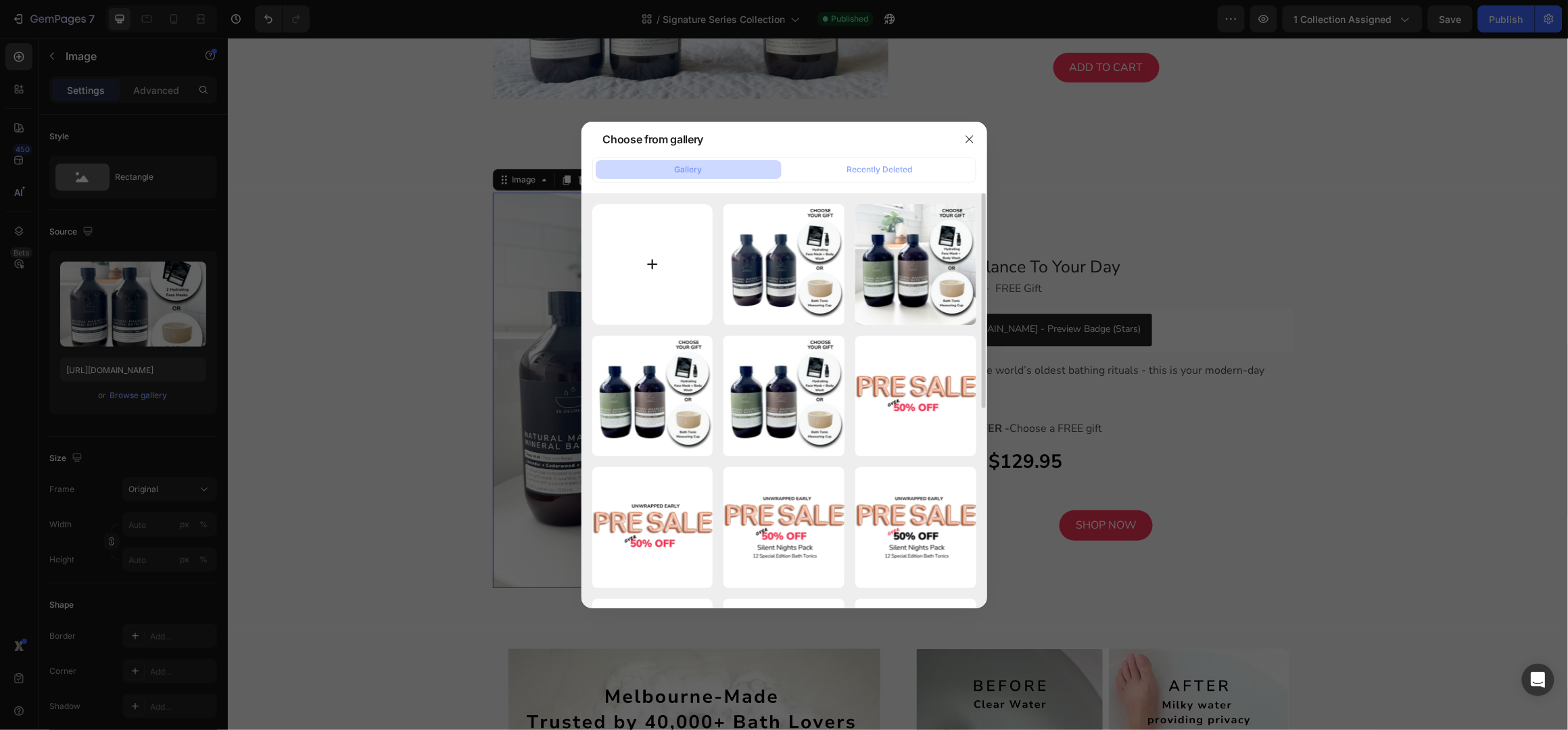
drag, startPoint x: 770, startPoint y: 262, endPoint x: 600, endPoint y: 315, distance: 178.1
click at [0, 0] on div "Shopify Product Image...40.png 676.46 kb" at bounding box center [0, 0] width 0 height 0
type input "[URL][DOMAIN_NAME]"
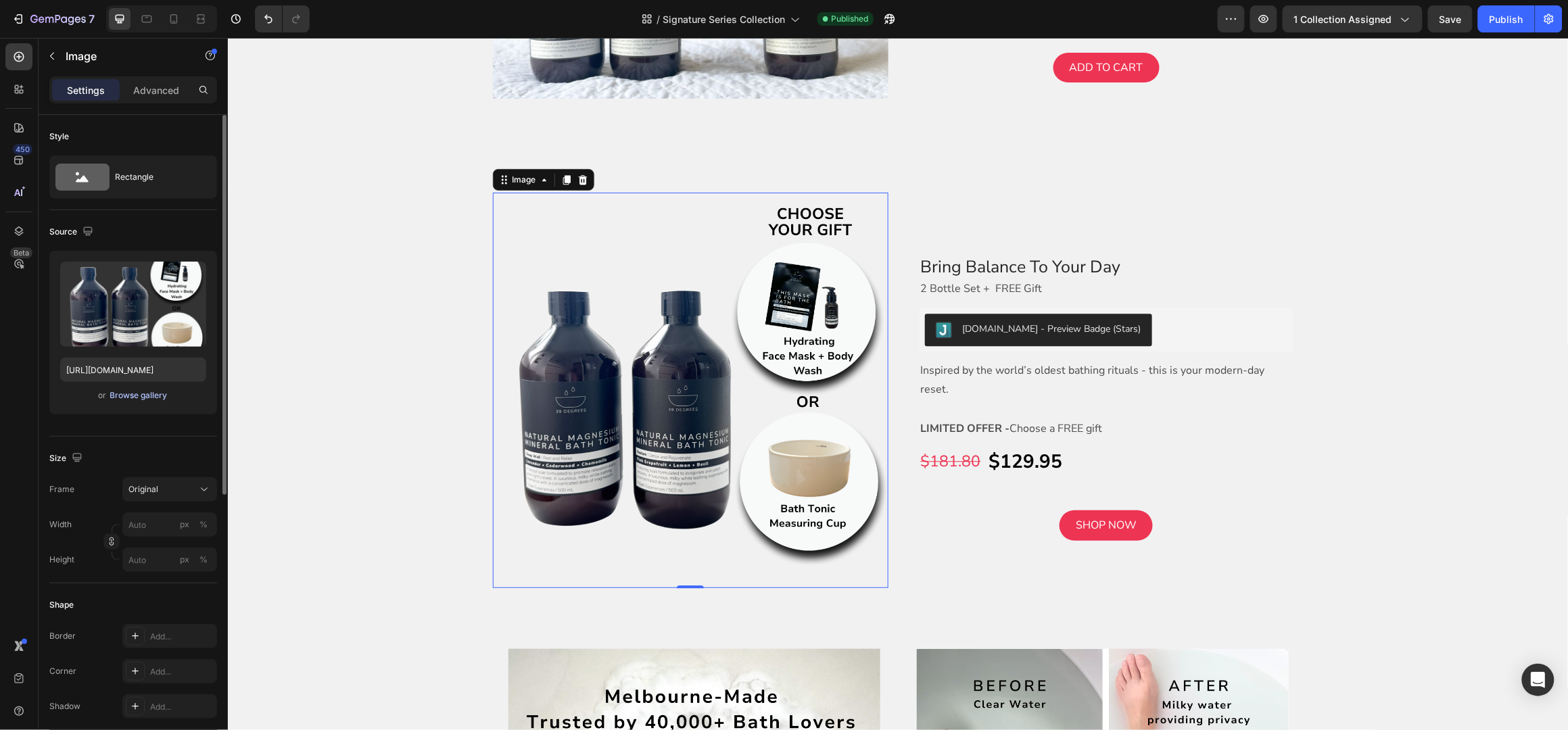
click at [140, 391] on div "Browse gallery" at bounding box center [139, 396] width 58 height 12
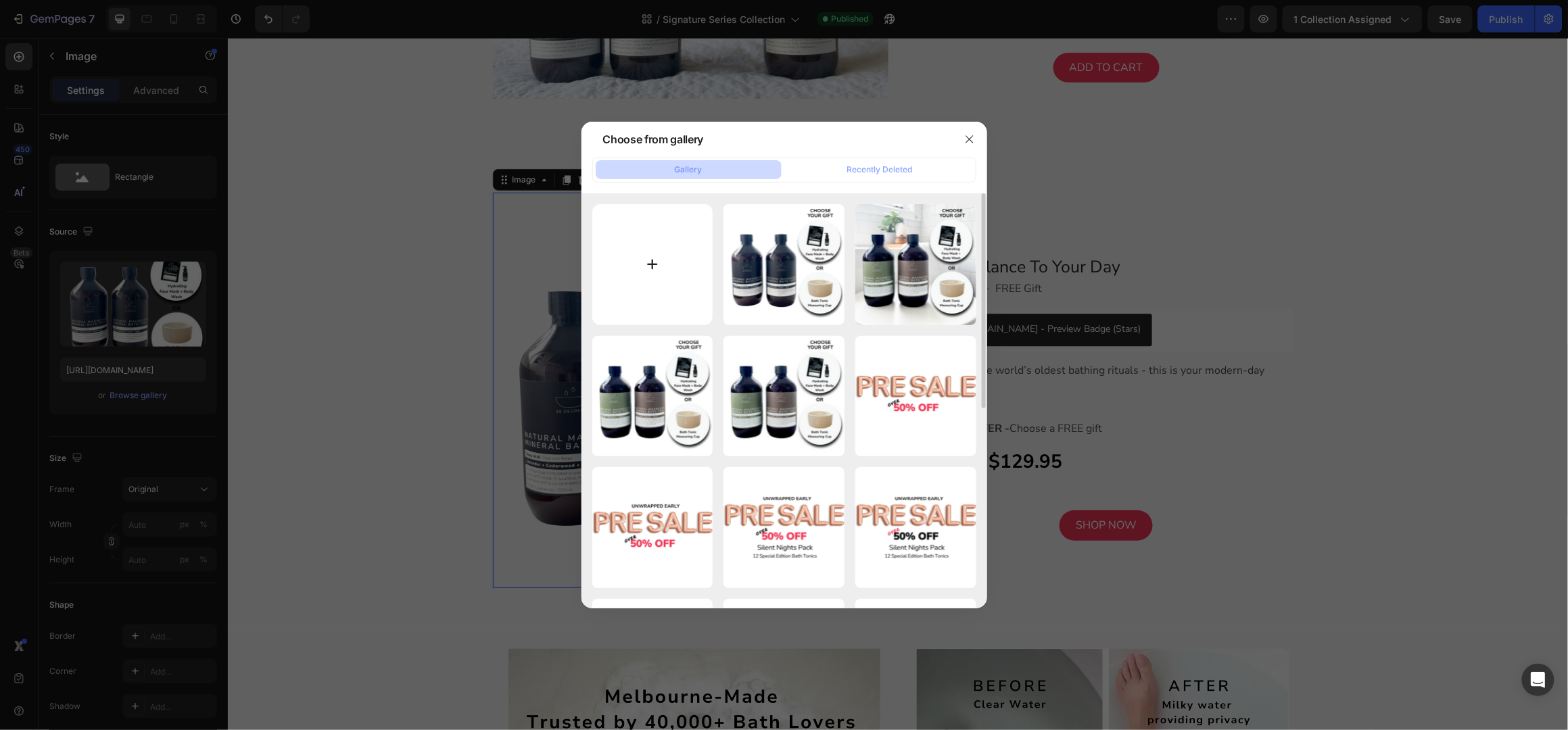
click at [644, 252] on input "file" at bounding box center [652, 265] width 121 height 121
type input "C:\fakepath\Shopify Product Images Standard - 2025-09-29T151837.529.png"
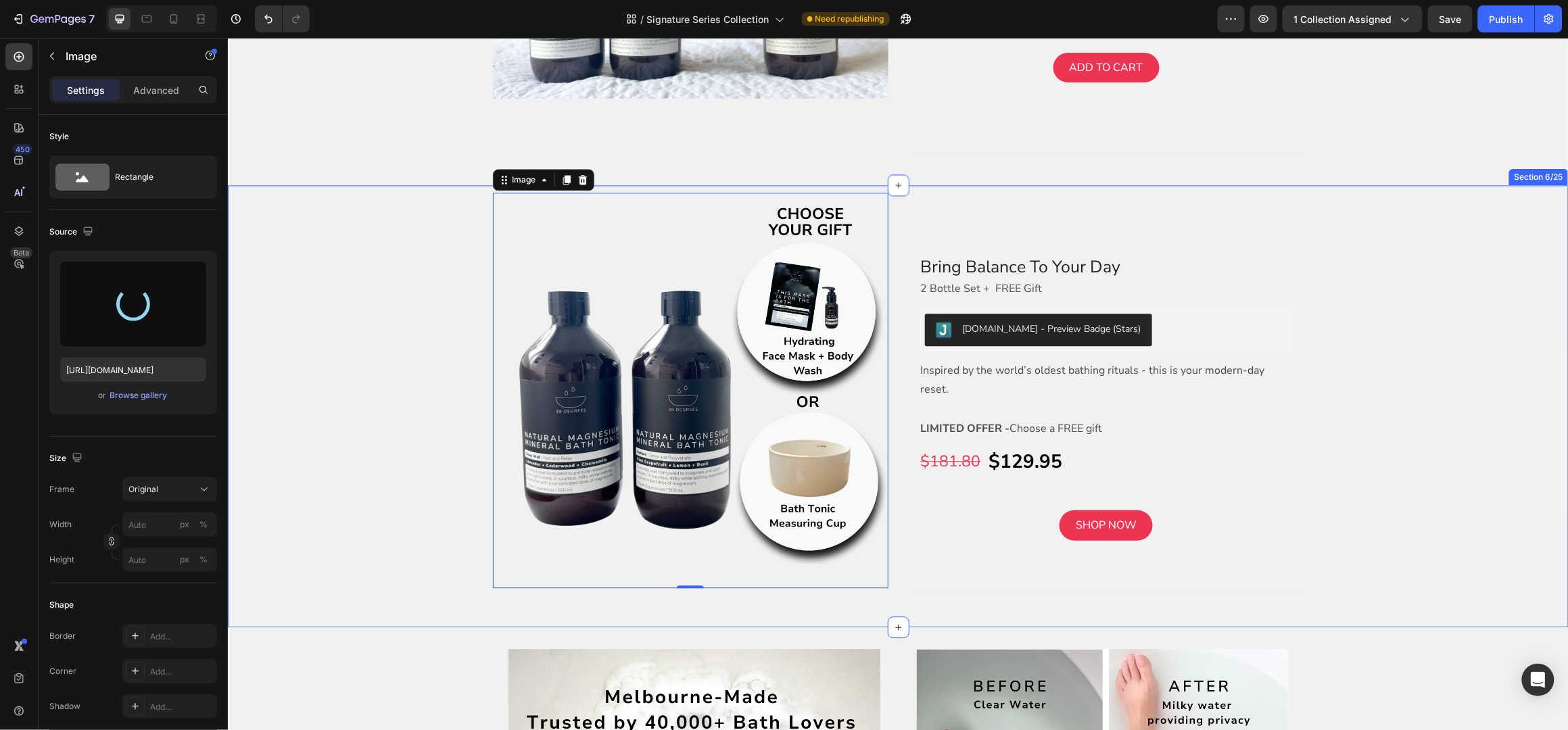
type input "https://cdn.shopify.com/s/files/1/0045/6828/5299/files/gempages_508703347822298…"
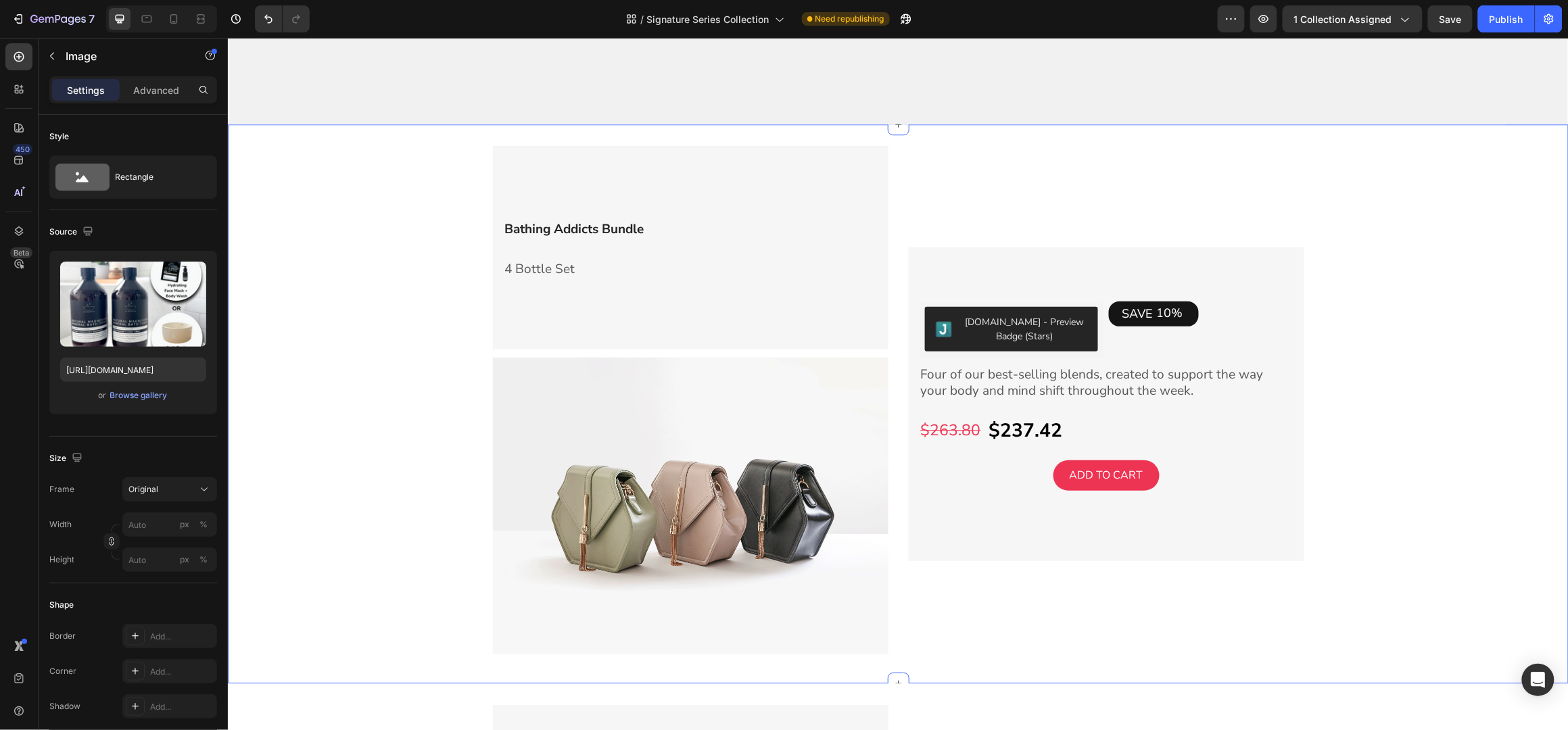
scroll to position [3877, 0]
click at [1523, 157] on div "Bathing Addicts Bundle Heading 4 Bottle Set Text block Row Image Judge.me - Pre…" at bounding box center [898, 404] width 1340 height 517
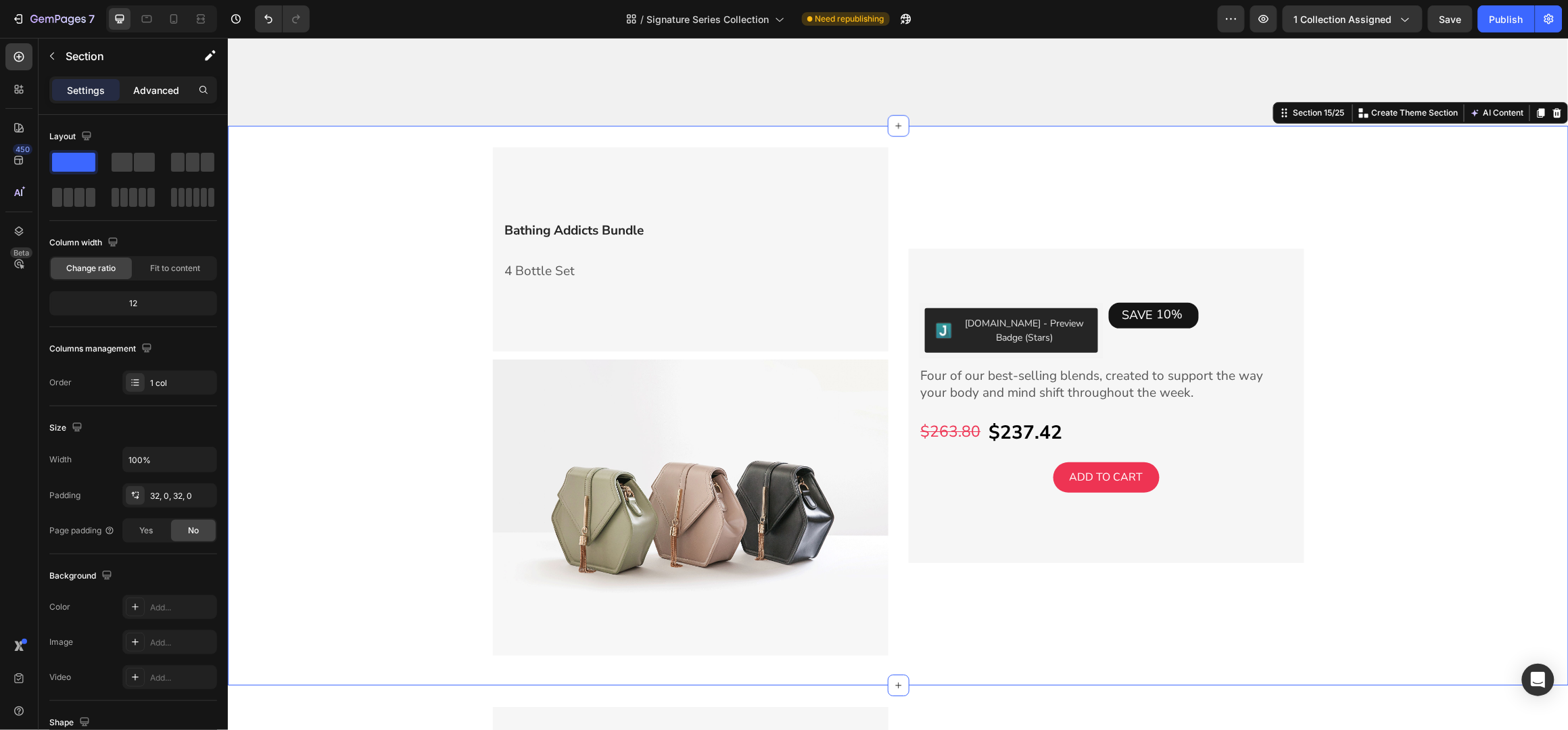
click at [156, 90] on p "Advanced" at bounding box center [156, 91] width 46 height 14
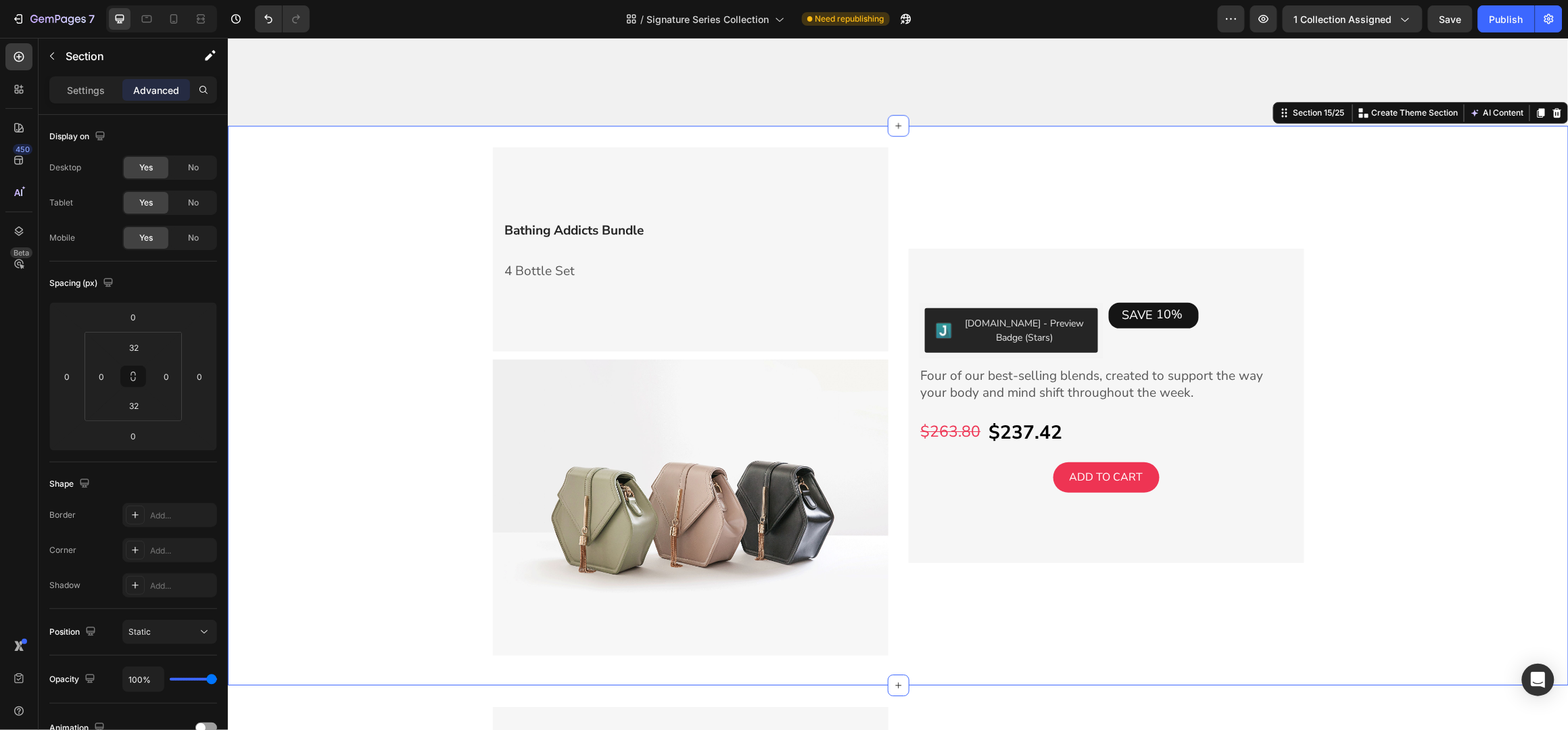
click at [156, 87] on p "Advanced" at bounding box center [156, 91] width 46 height 14
click at [190, 170] on span "No" at bounding box center [193, 168] width 11 height 12
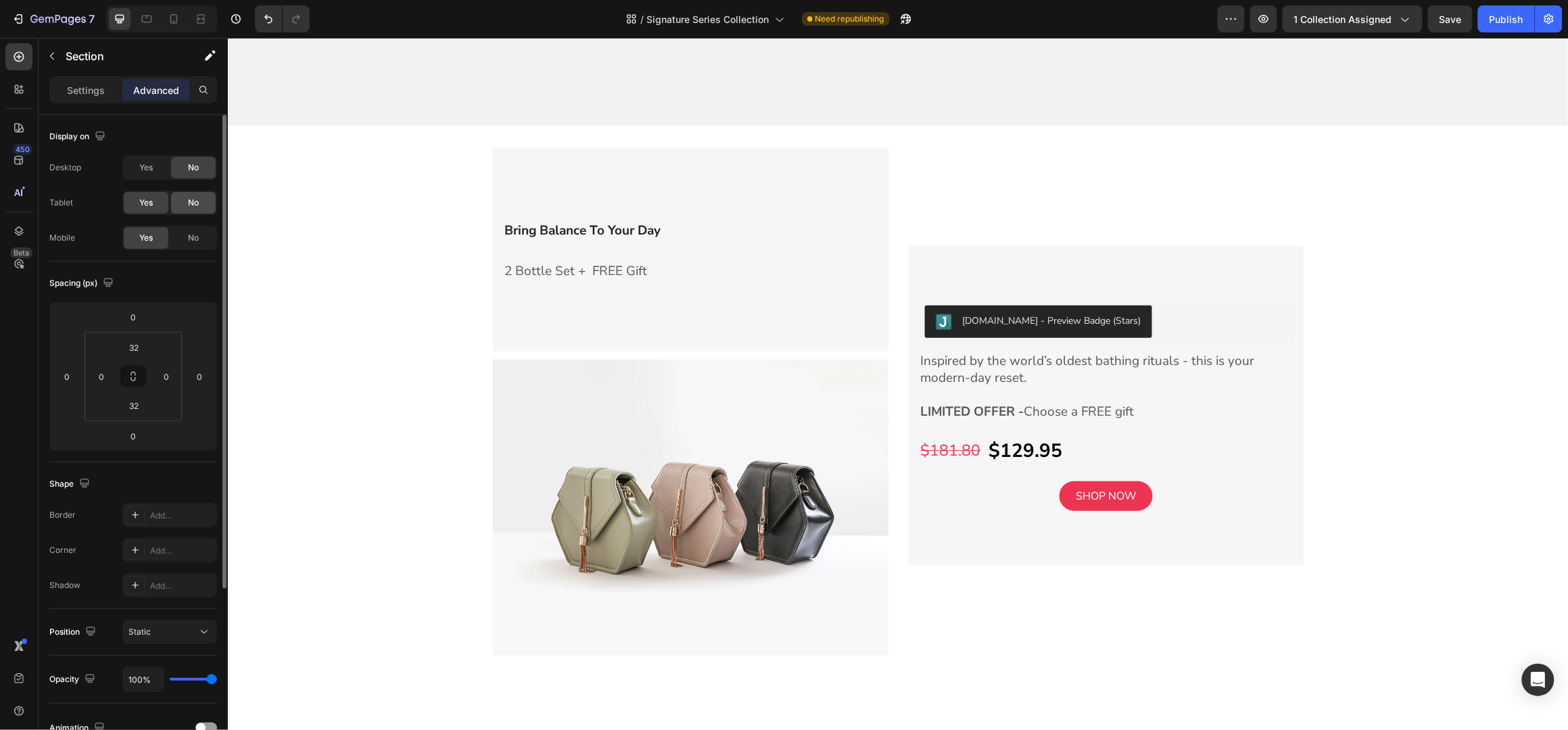
click at [196, 201] on span "No" at bounding box center [193, 203] width 11 height 12
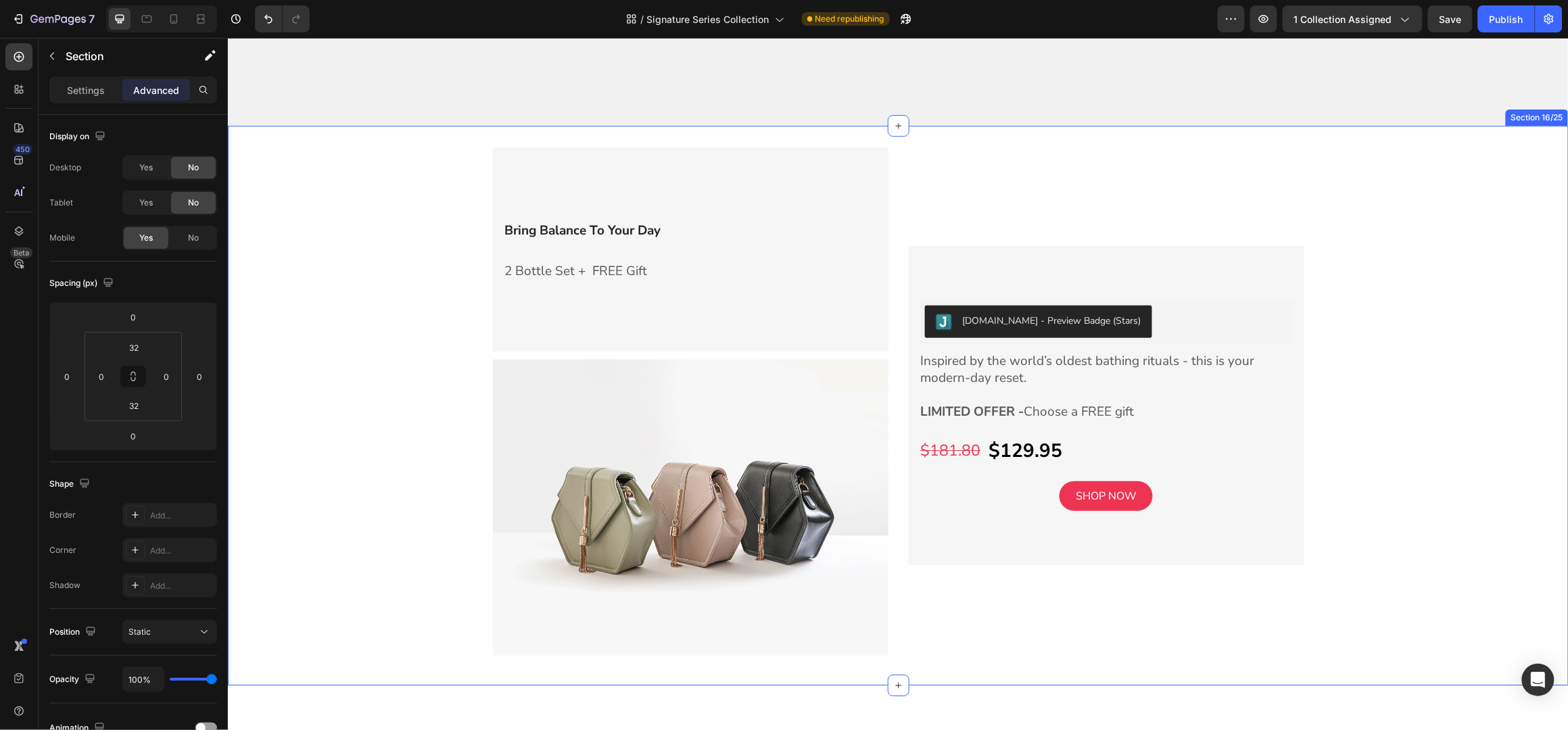
click at [385, 228] on div "Bring Balance To Your Day Heading 2 Bottle Set + FREE Gift Text block Row Image…" at bounding box center [898, 405] width 1340 height 517
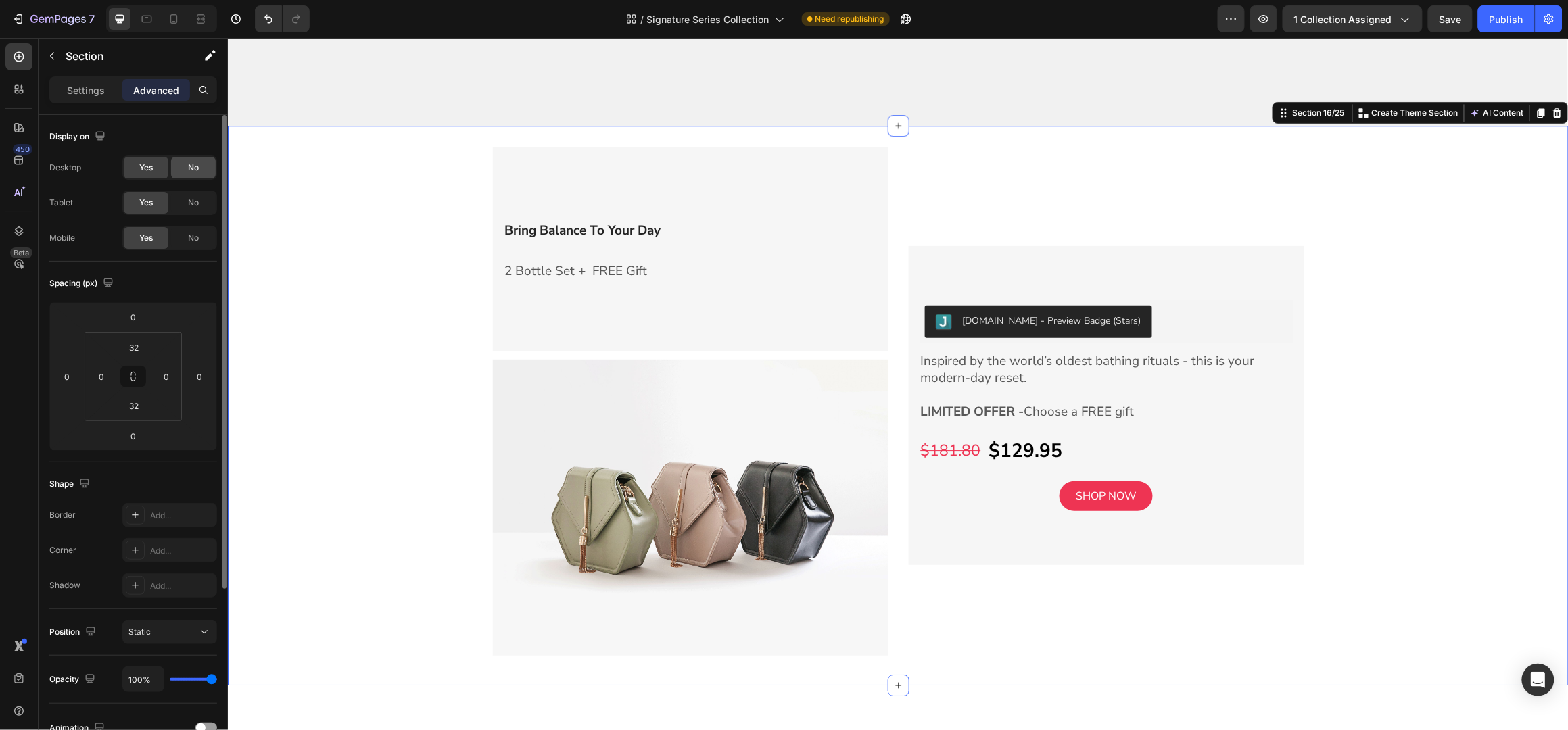
click at [192, 168] on span "No" at bounding box center [193, 168] width 11 height 12
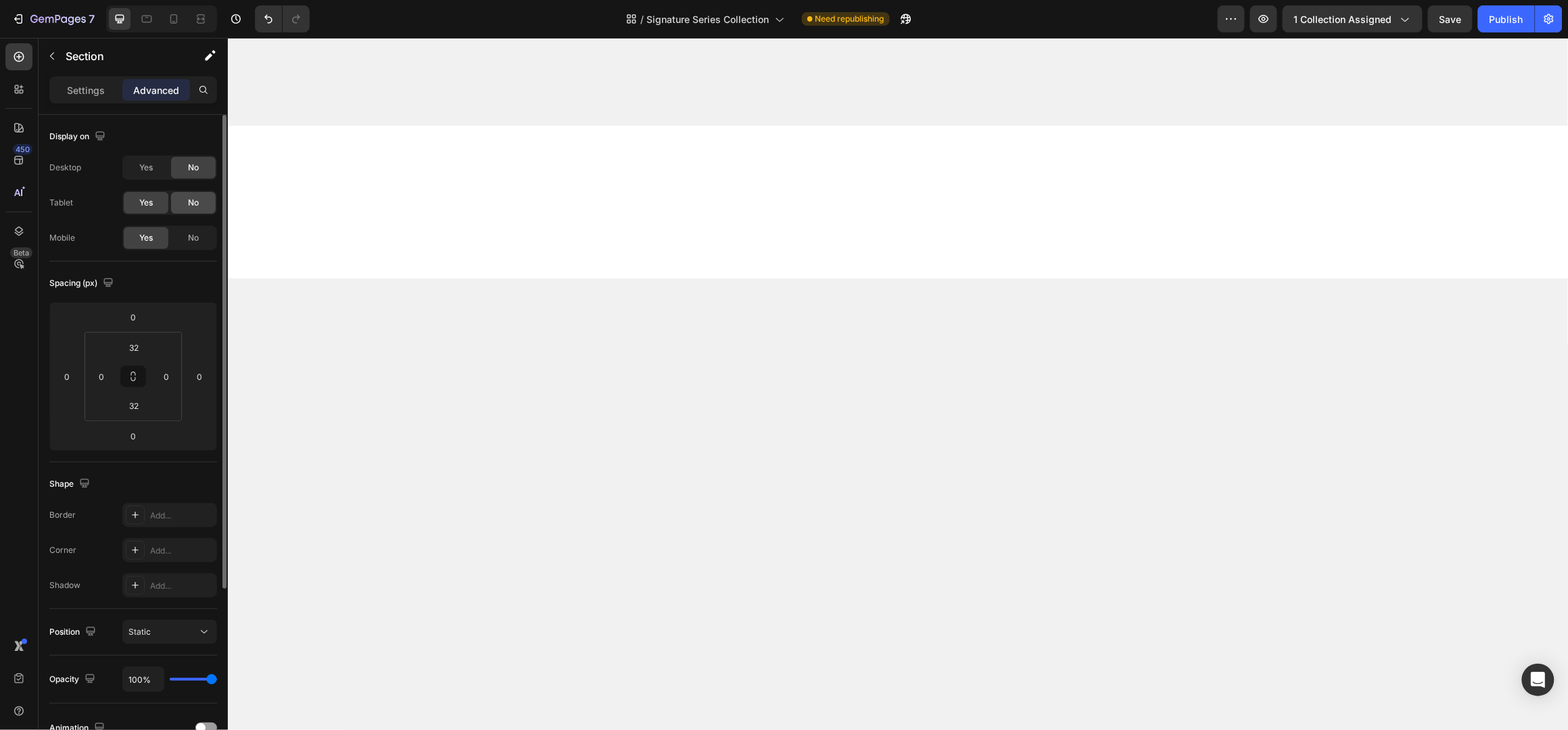
click at [199, 196] on div "No" at bounding box center [193, 203] width 44 height 21
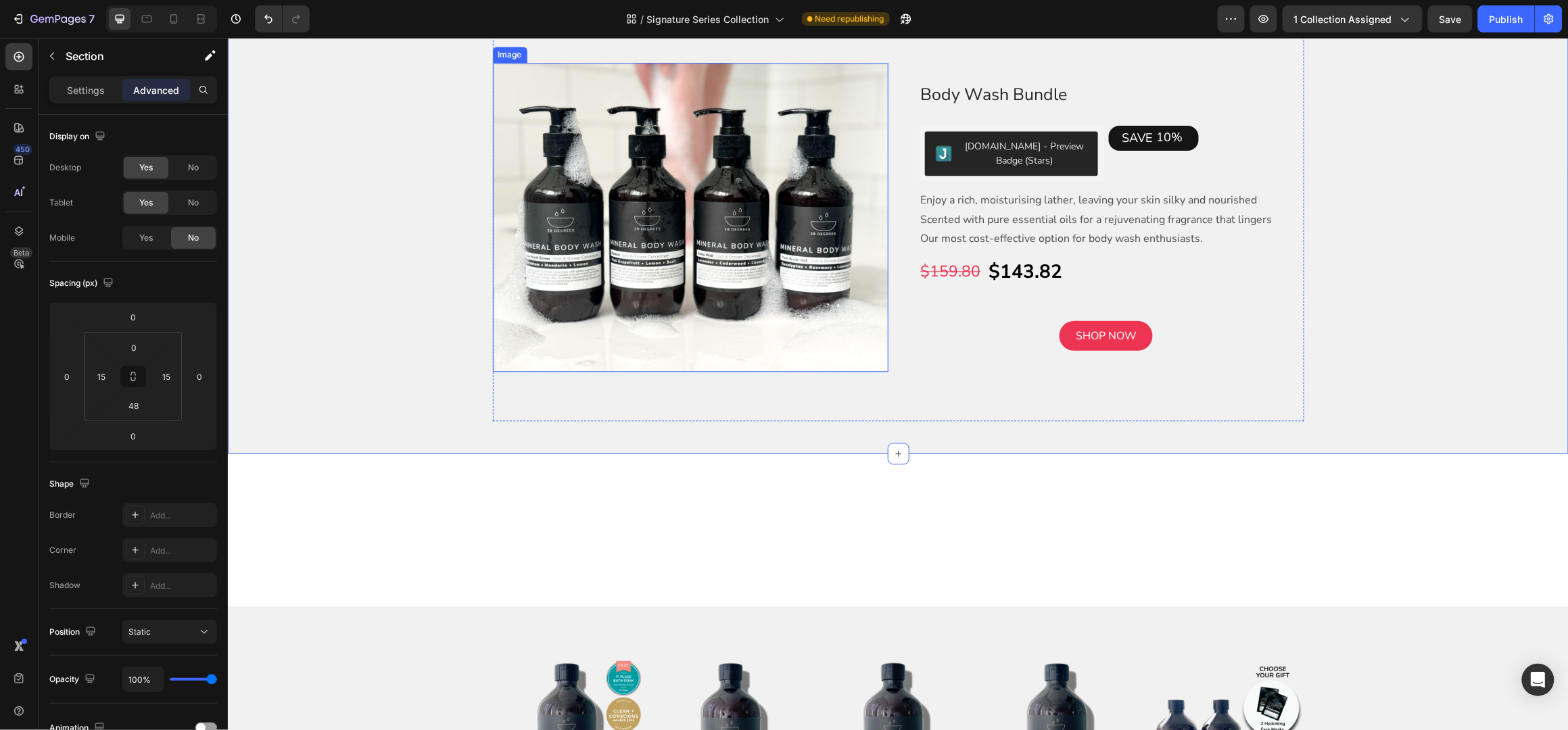
scroll to position [3606, 0]
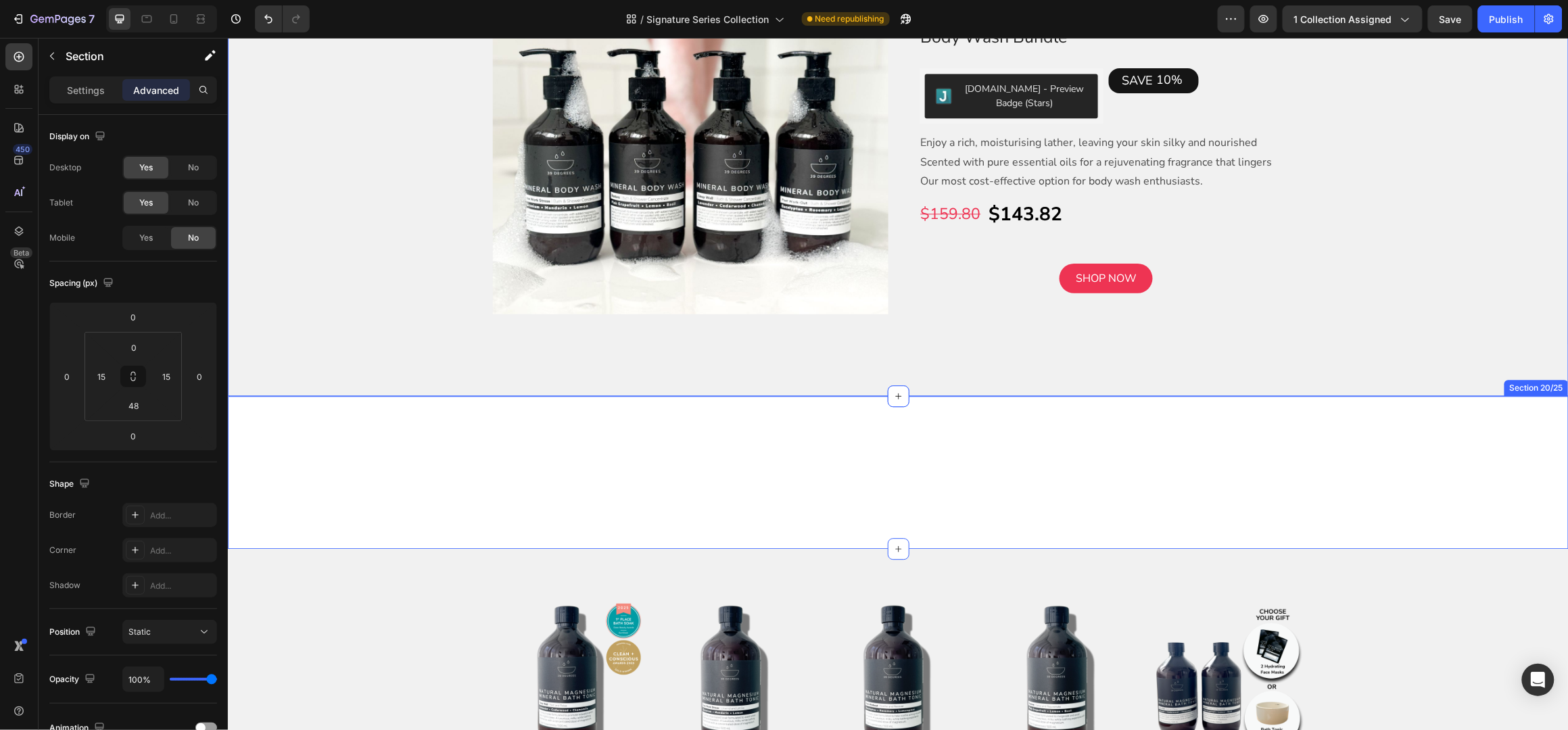
drag, startPoint x: 560, startPoint y: 408, endPoint x: 499, endPoint y: 413, distance: 61.2
click at [560, 408] on div "BUNDLE + SAVE 10% Add 4, 500 mL Bath Tonics or Body Washes to cart - ANY COMBIN…" at bounding box center [898, 472] width 1340 height 153
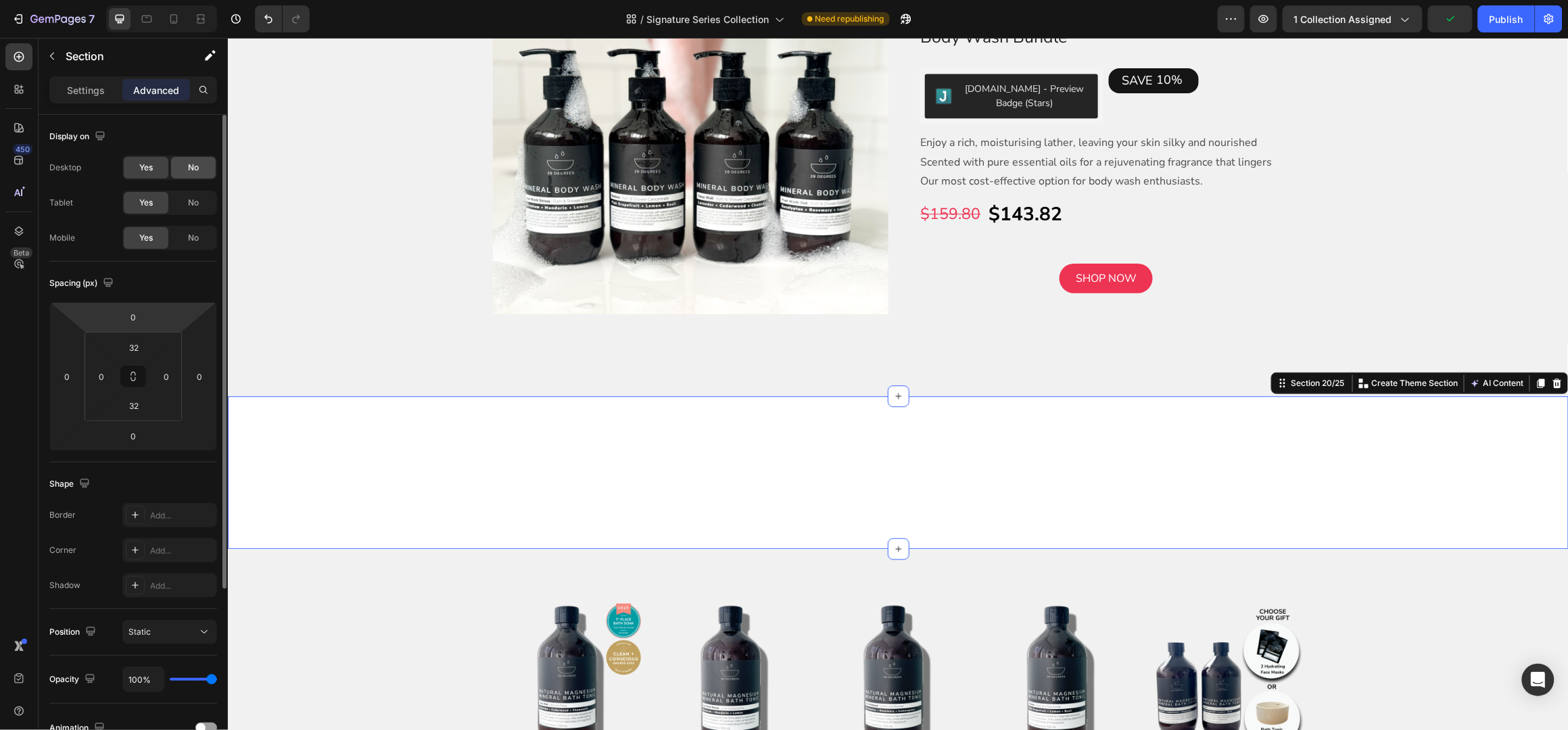
click at [189, 168] on span "No" at bounding box center [193, 168] width 11 height 12
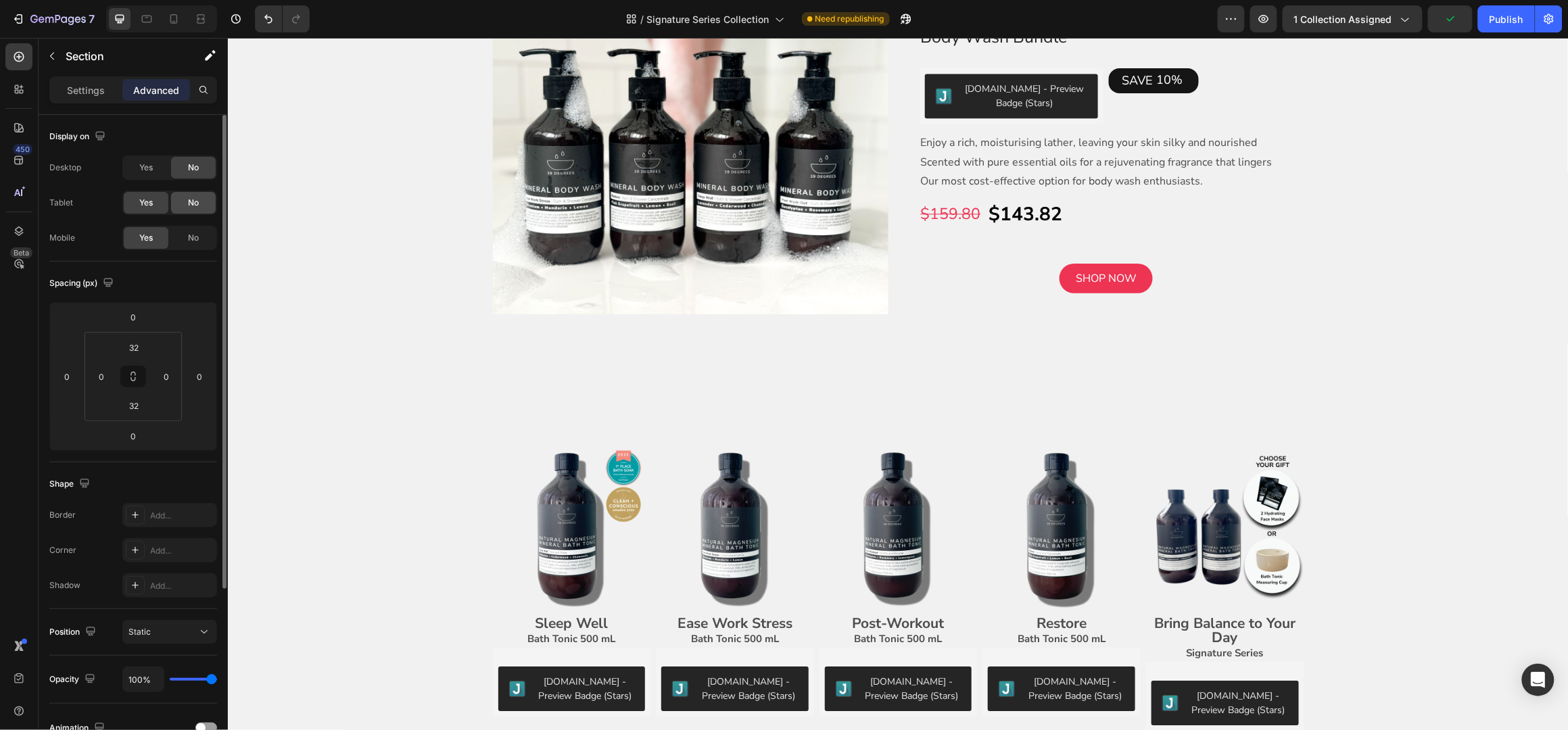
click at [194, 204] on span "No" at bounding box center [193, 203] width 11 height 12
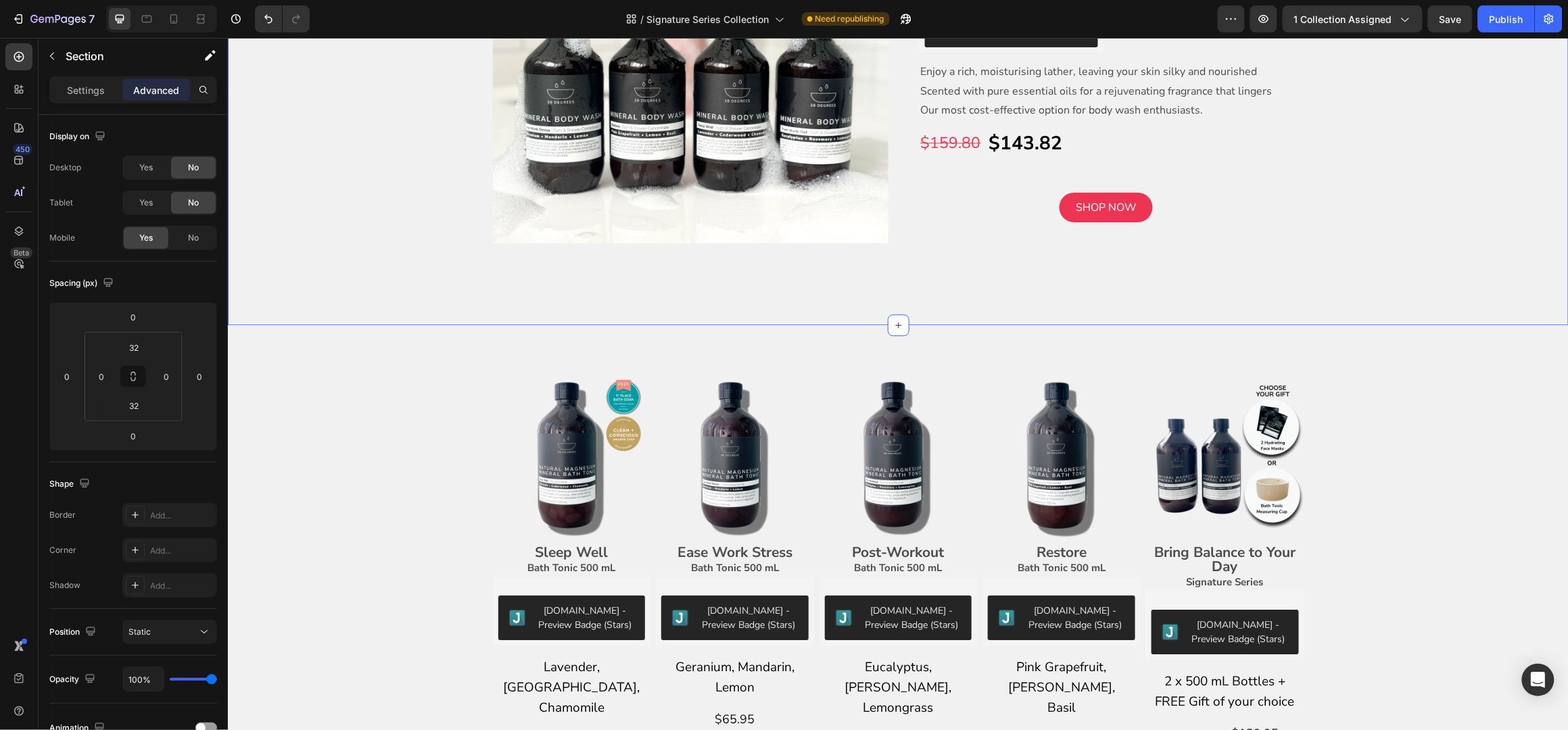
scroll to position [3696, 0]
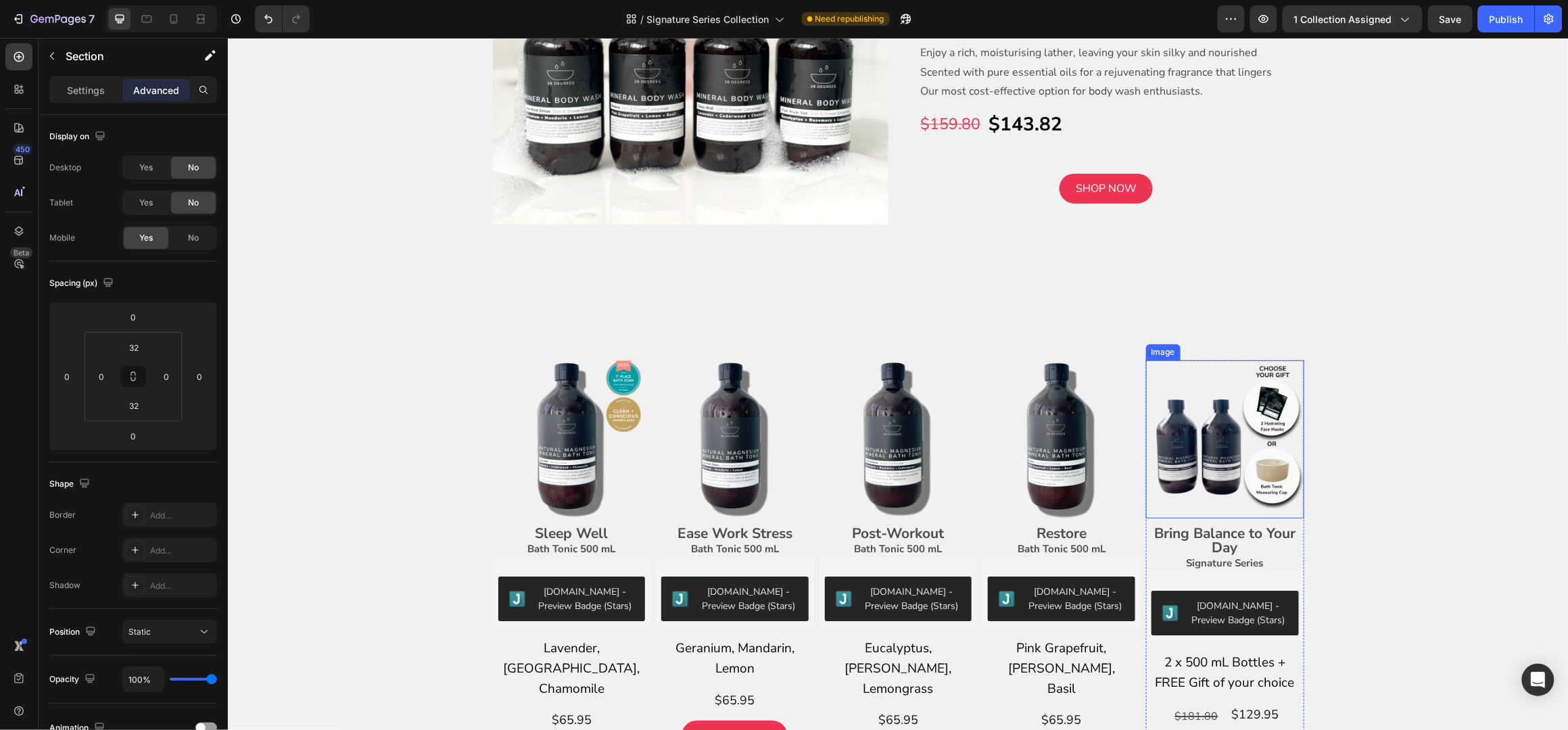
click at [1270, 430] on img at bounding box center [1224, 439] width 158 height 158
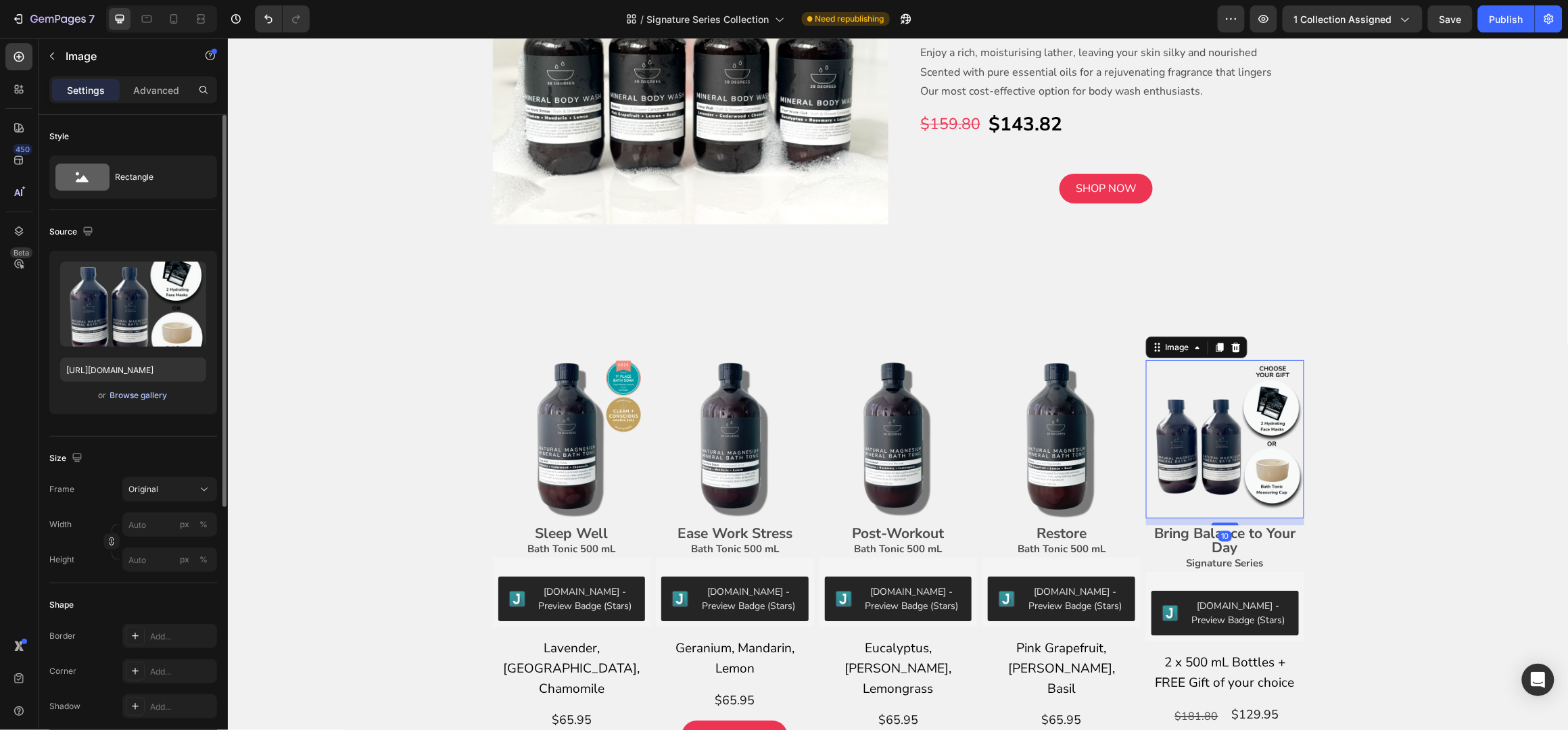
click at [129, 393] on div "Browse gallery" at bounding box center [139, 396] width 58 height 12
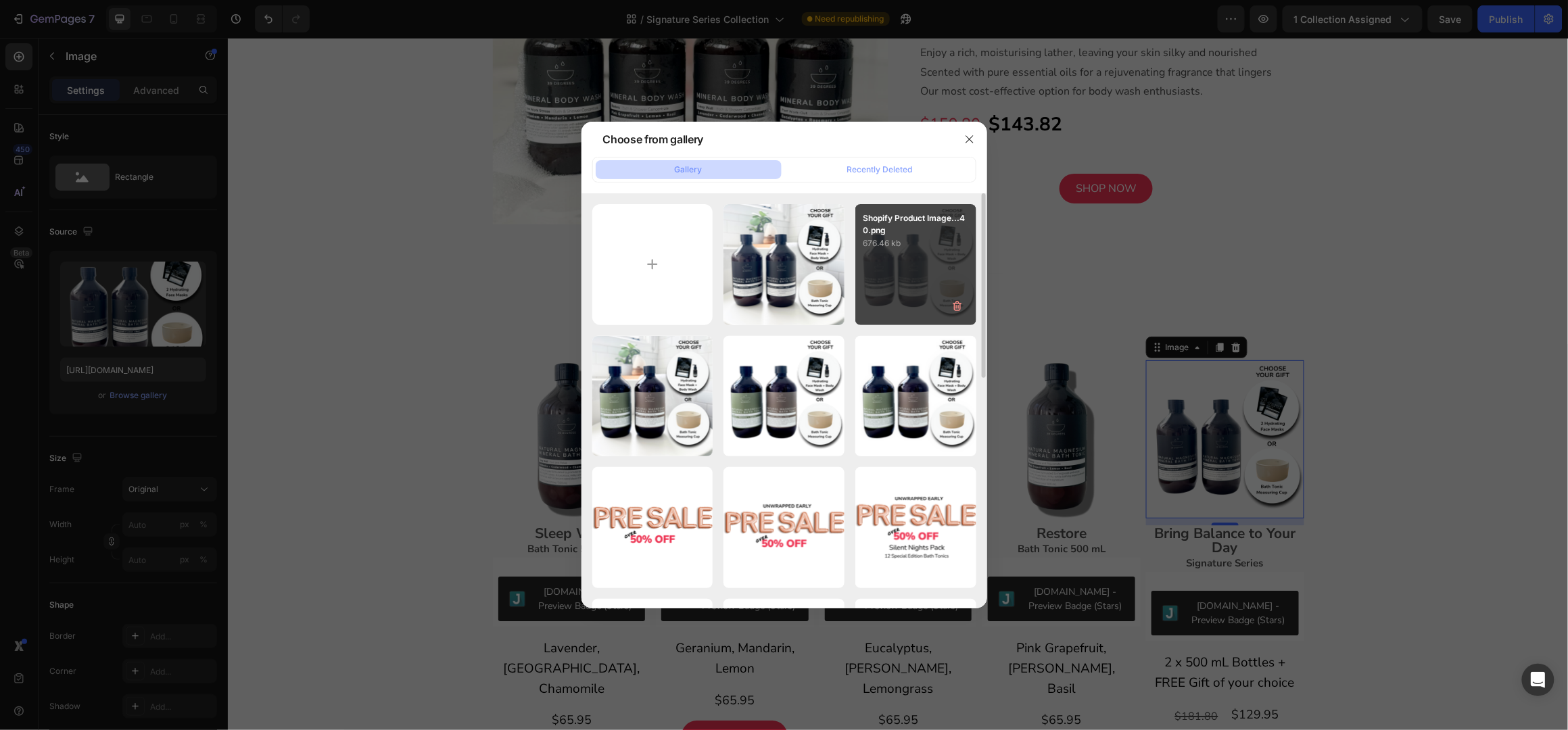
click at [913, 253] on div "Shopify Product Image...40.png 676.46 kb" at bounding box center [916, 265] width 121 height 121
type input "[URL][DOMAIN_NAME]"
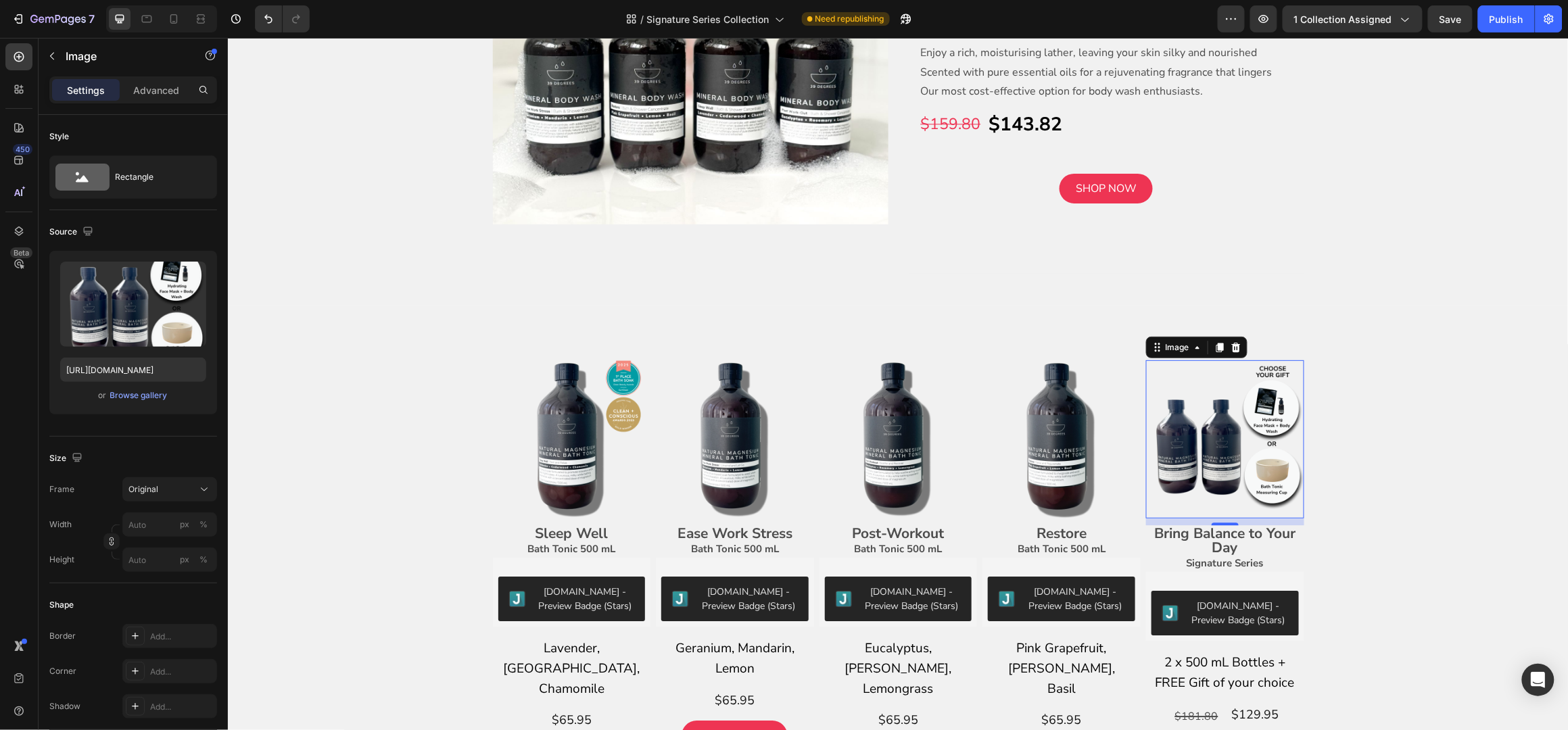
click at [1430, 355] on div "Image Sleep Well Bath Tonic 500 mL Text Block Judge.me - Preview Badge (Stars) …" at bounding box center [898, 571] width 1340 height 530
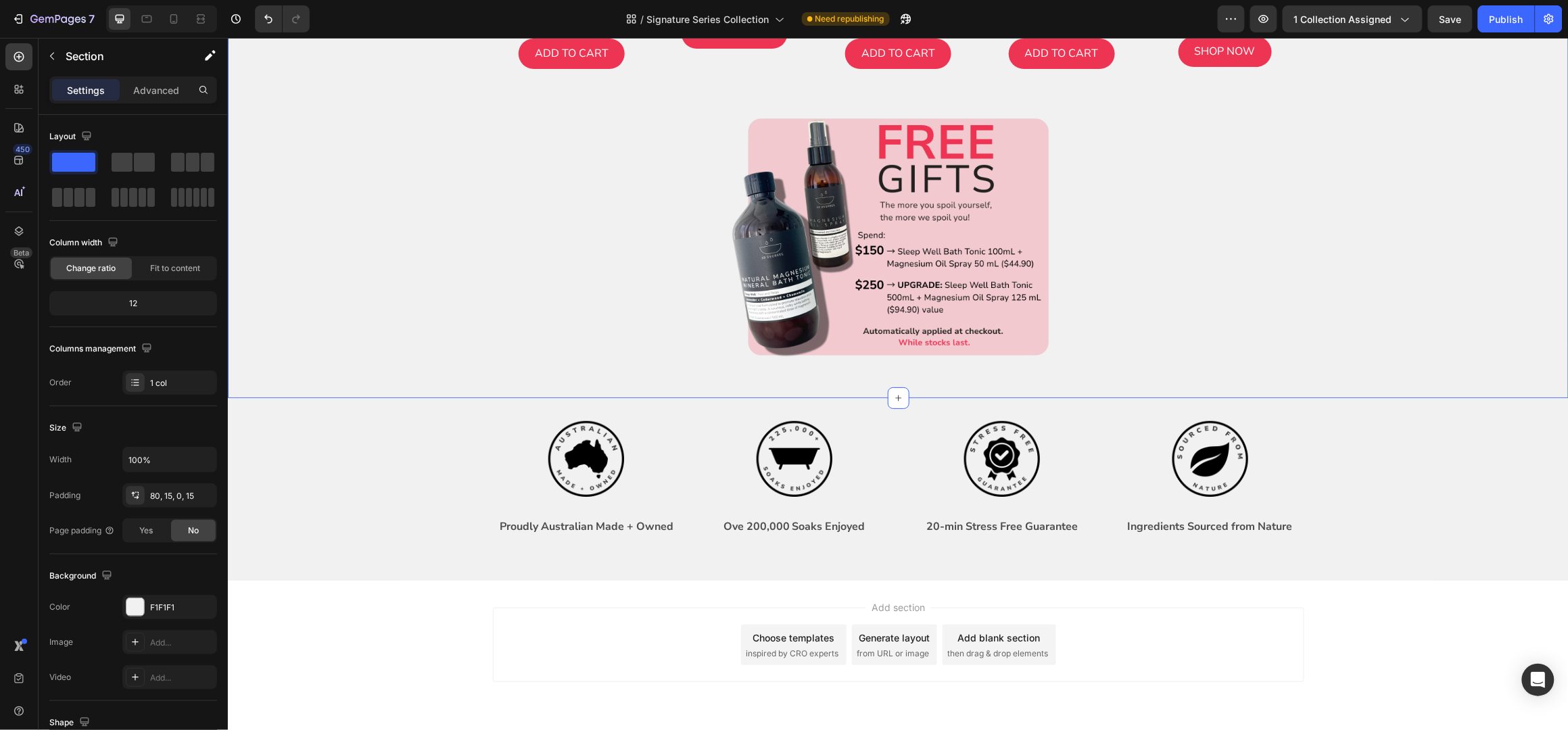
scroll to position [4440, 0]
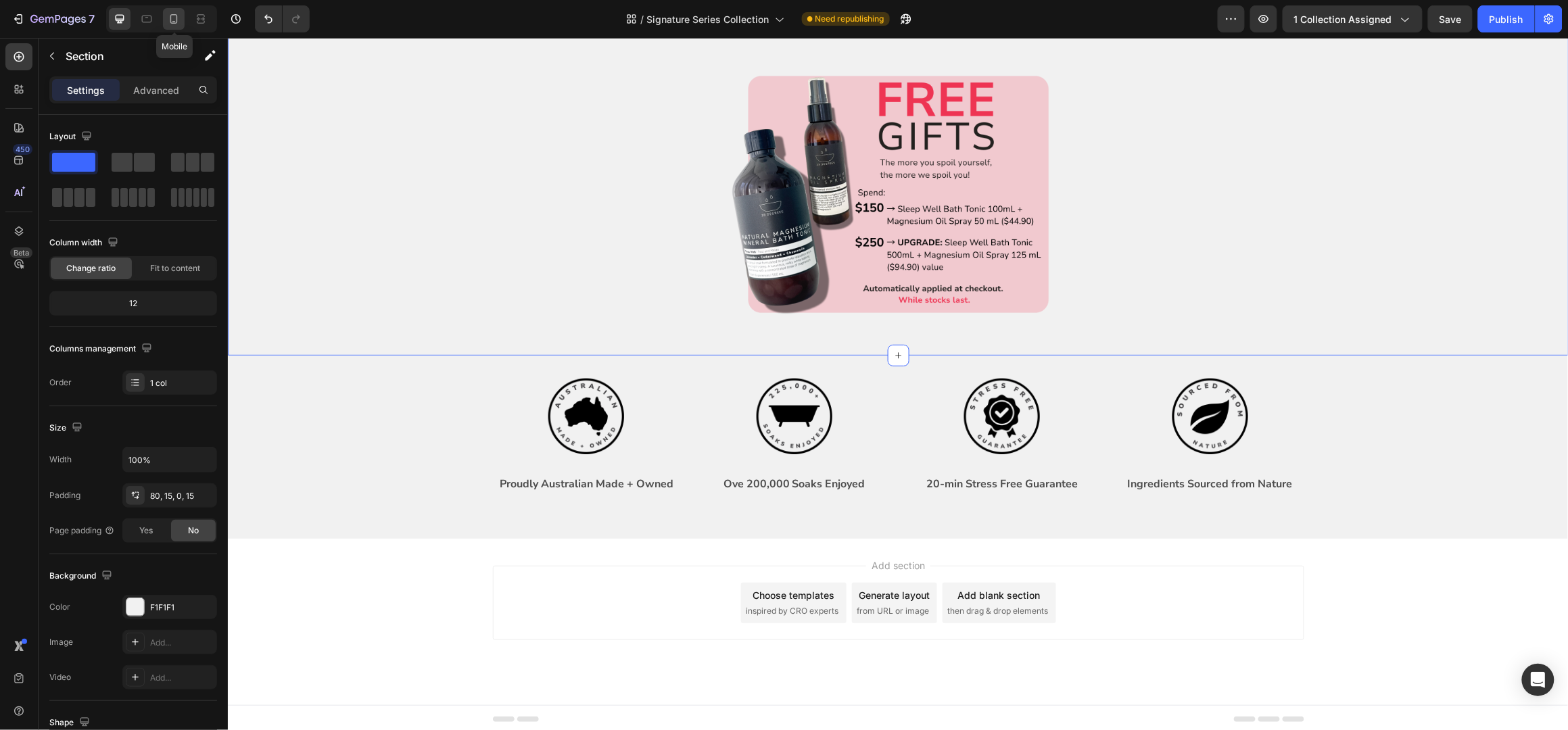
drag, startPoint x: 176, startPoint y: 16, endPoint x: 250, endPoint y: 63, distance: 87.7
click at [176, 16] on icon at bounding box center [173, 19] width 13 height 13
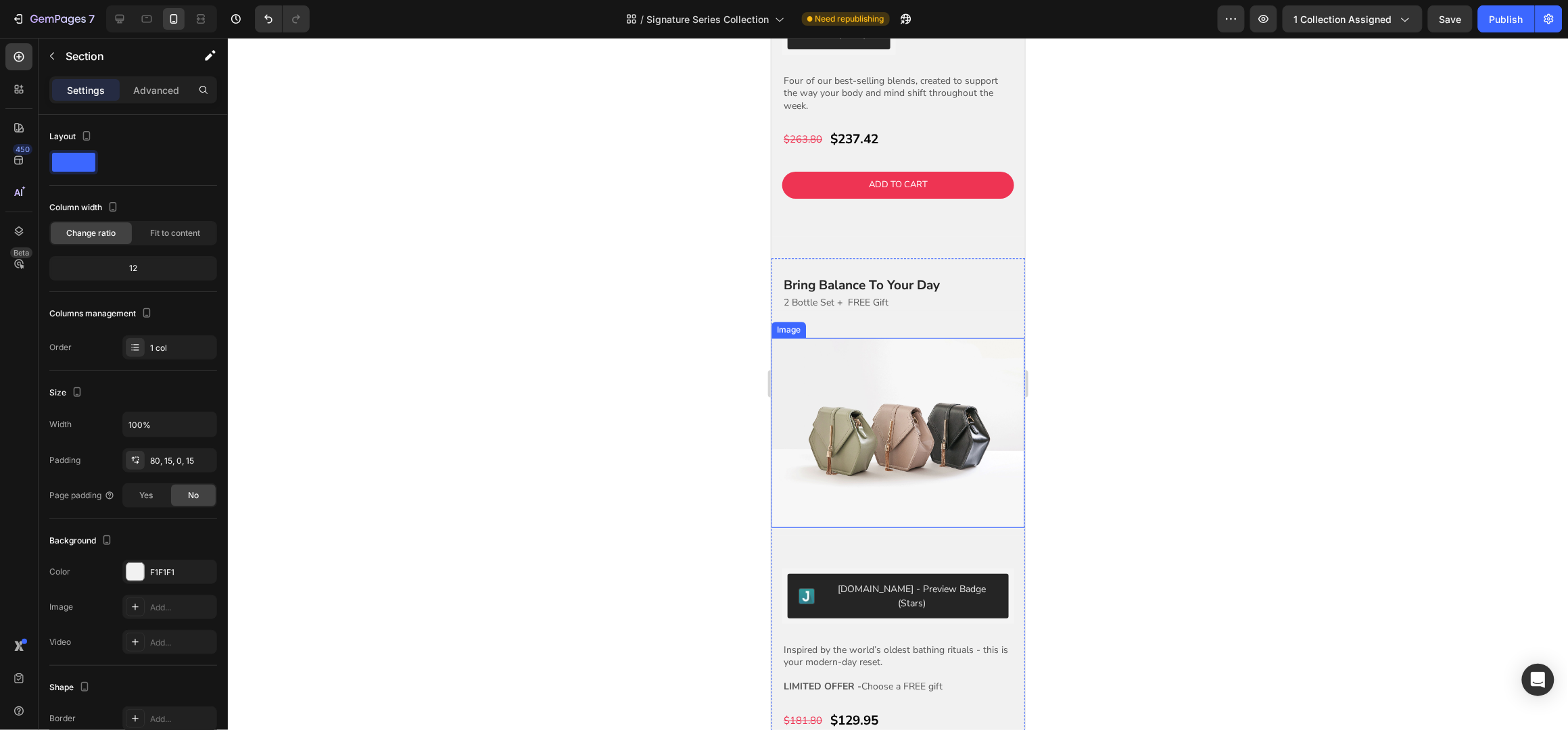
scroll to position [1713, 0]
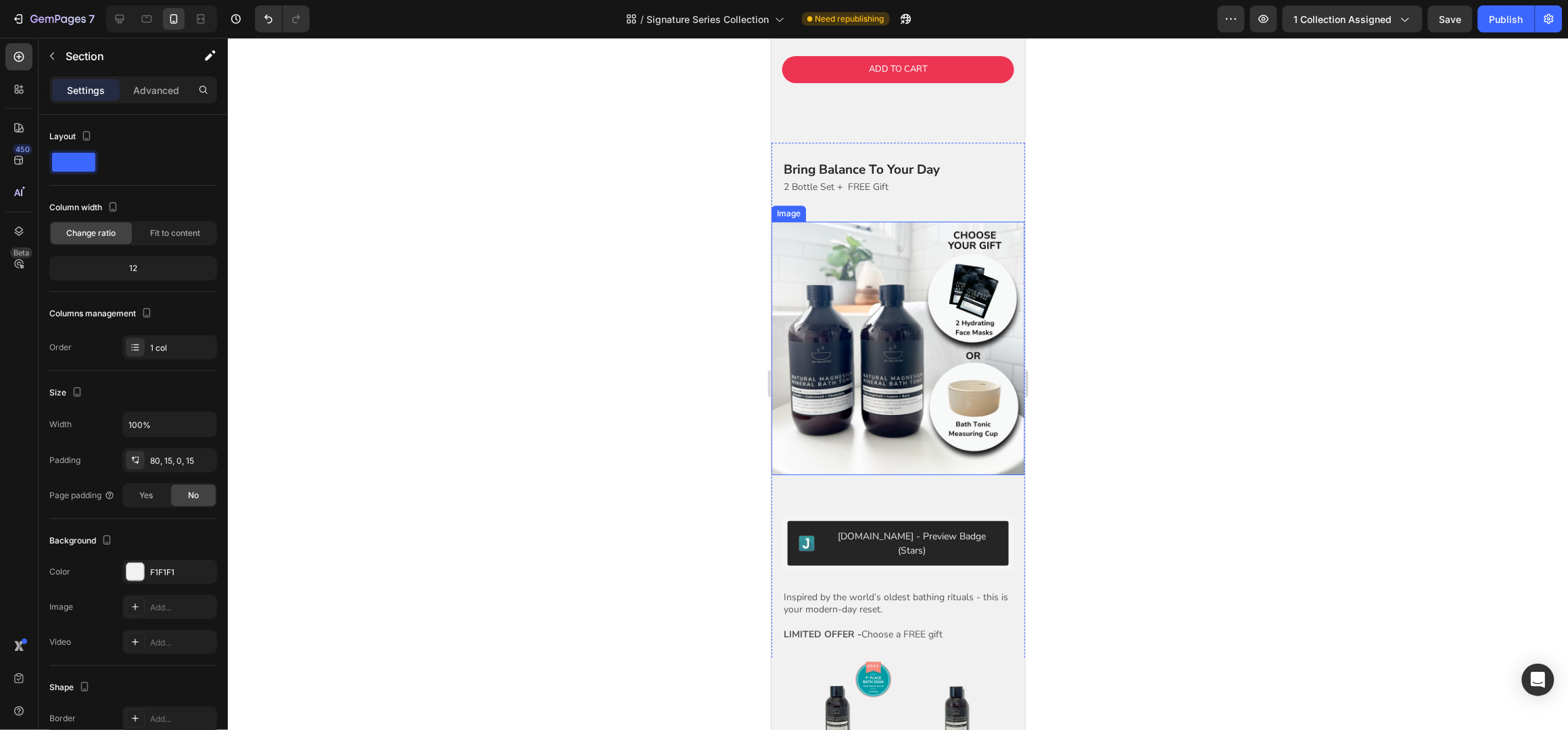
click at [930, 276] on img at bounding box center [897, 348] width 253 height 253
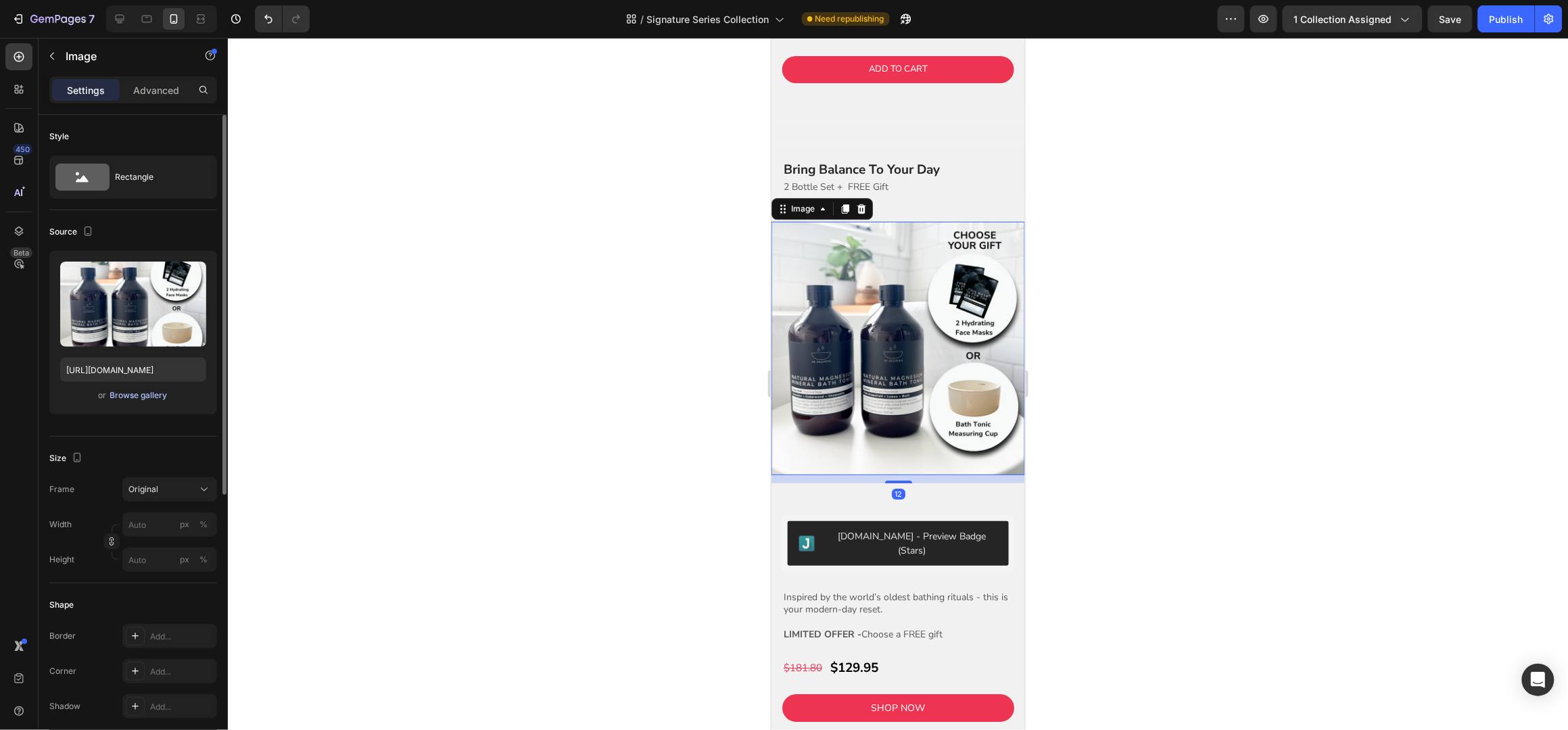
click at [144, 399] on div "Browse gallery" at bounding box center [139, 396] width 58 height 12
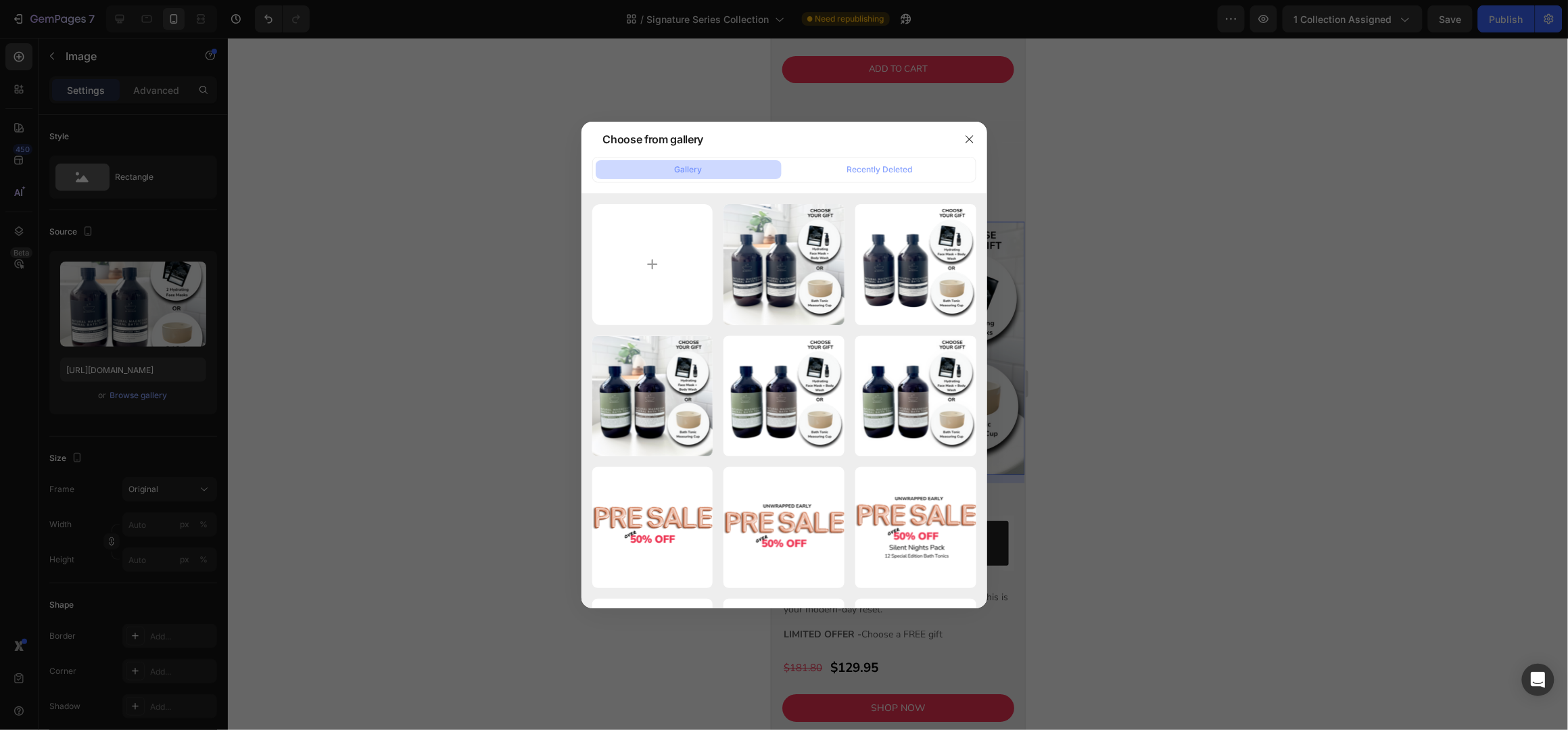
click at [0, 0] on div "Shopify Product Image...29.png 1126.73 kb" at bounding box center [0, 0] width 0 height 0
type input "https://cdn.shopify.com/s/files/1/0045/6828/5299/files/gempages_508703347822298…"
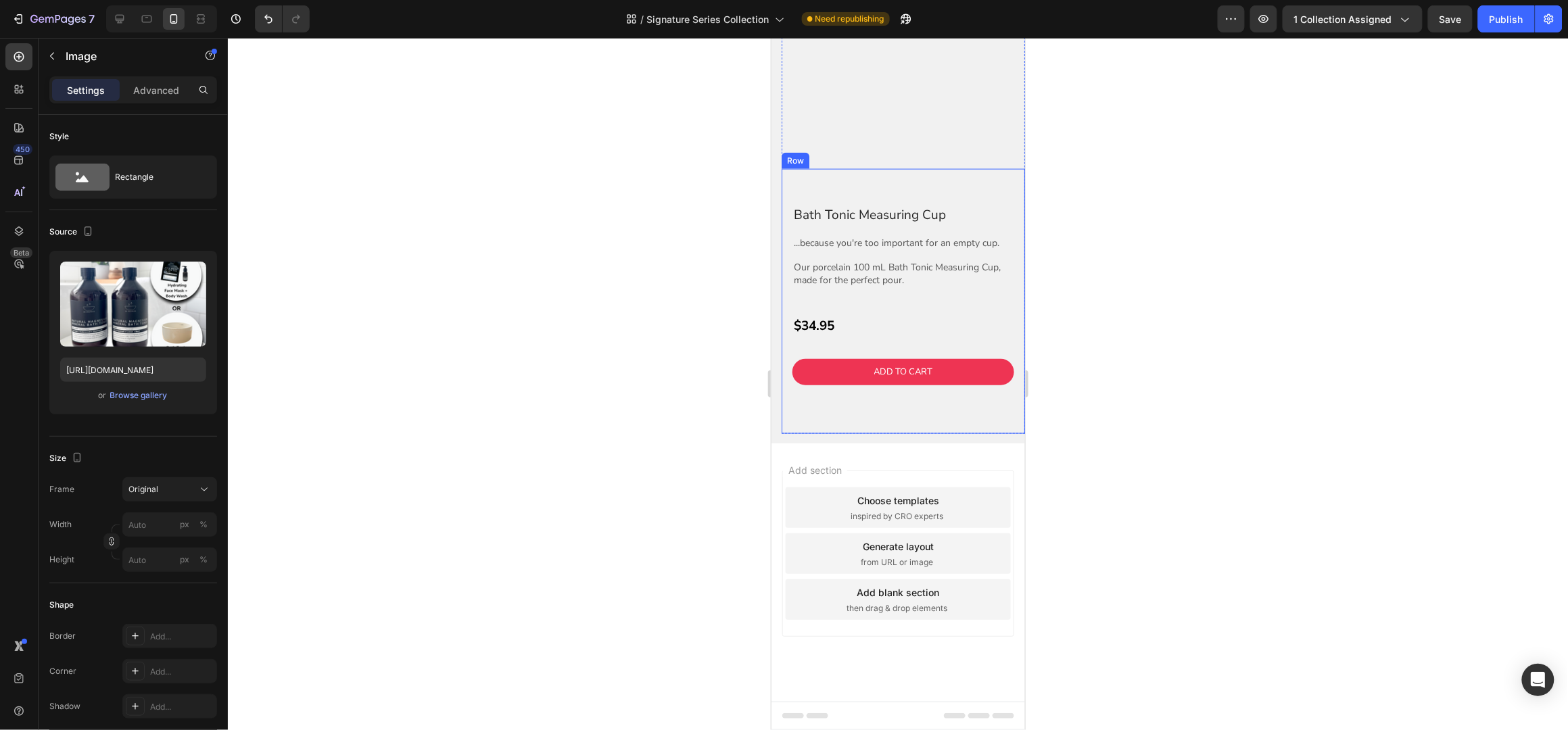
scroll to position [5549, 0]
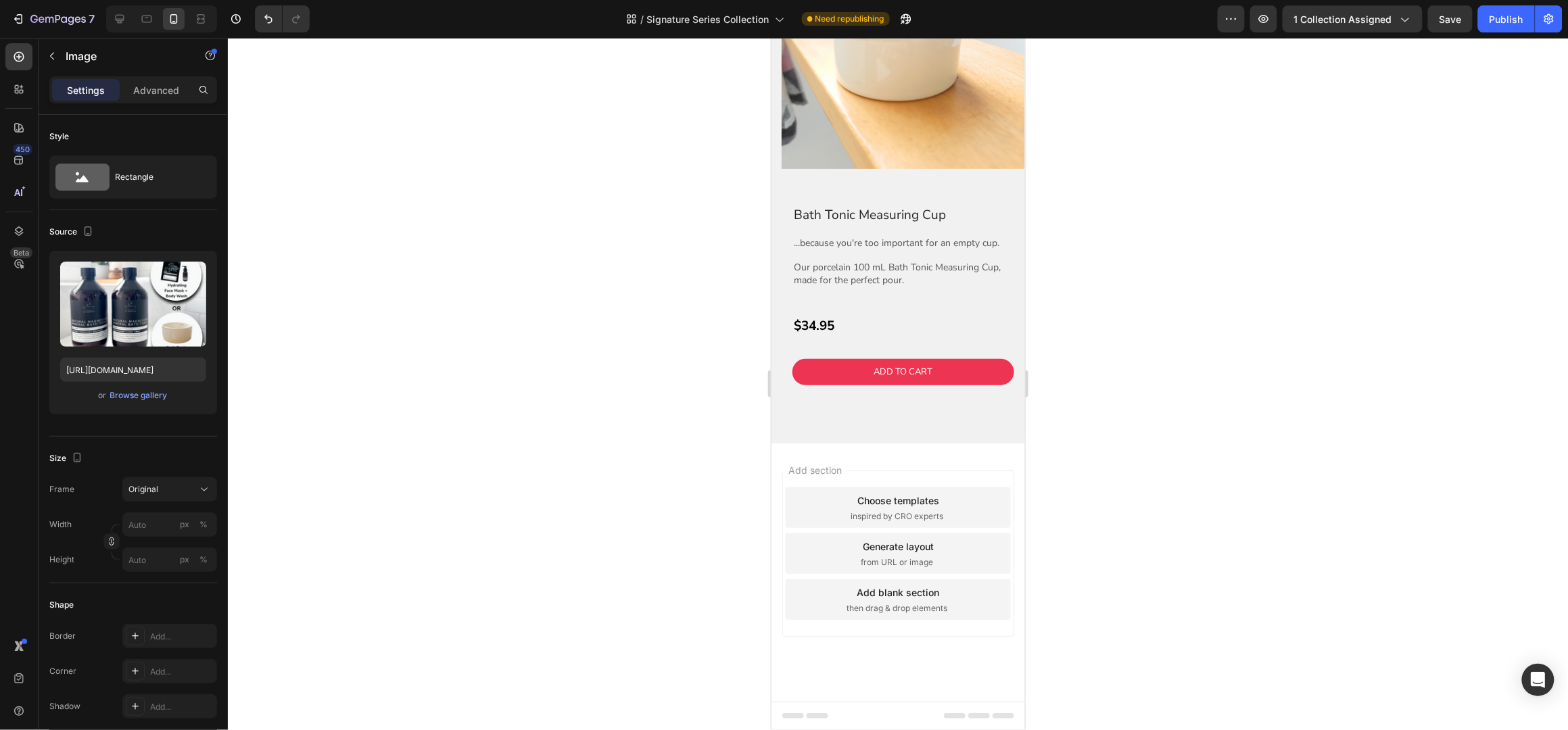
drag, startPoint x: 1500, startPoint y: 21, endPoint x: 1473, endPoint y: 55, distance: 43.4
click at [1500, 20] on div "Publish" at bounding box center [1507, 20] width 34 height 14
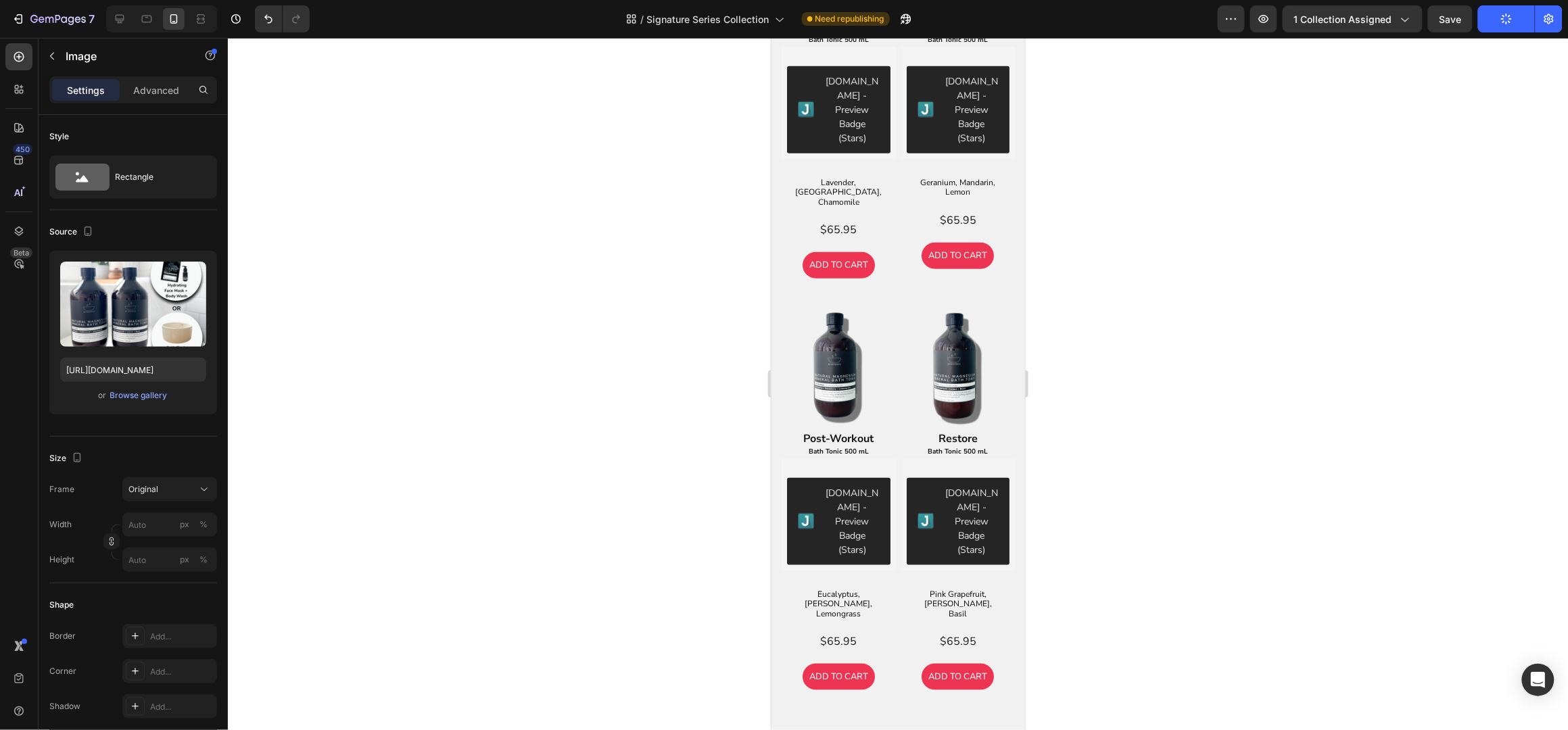
scroll to position [0, 0]
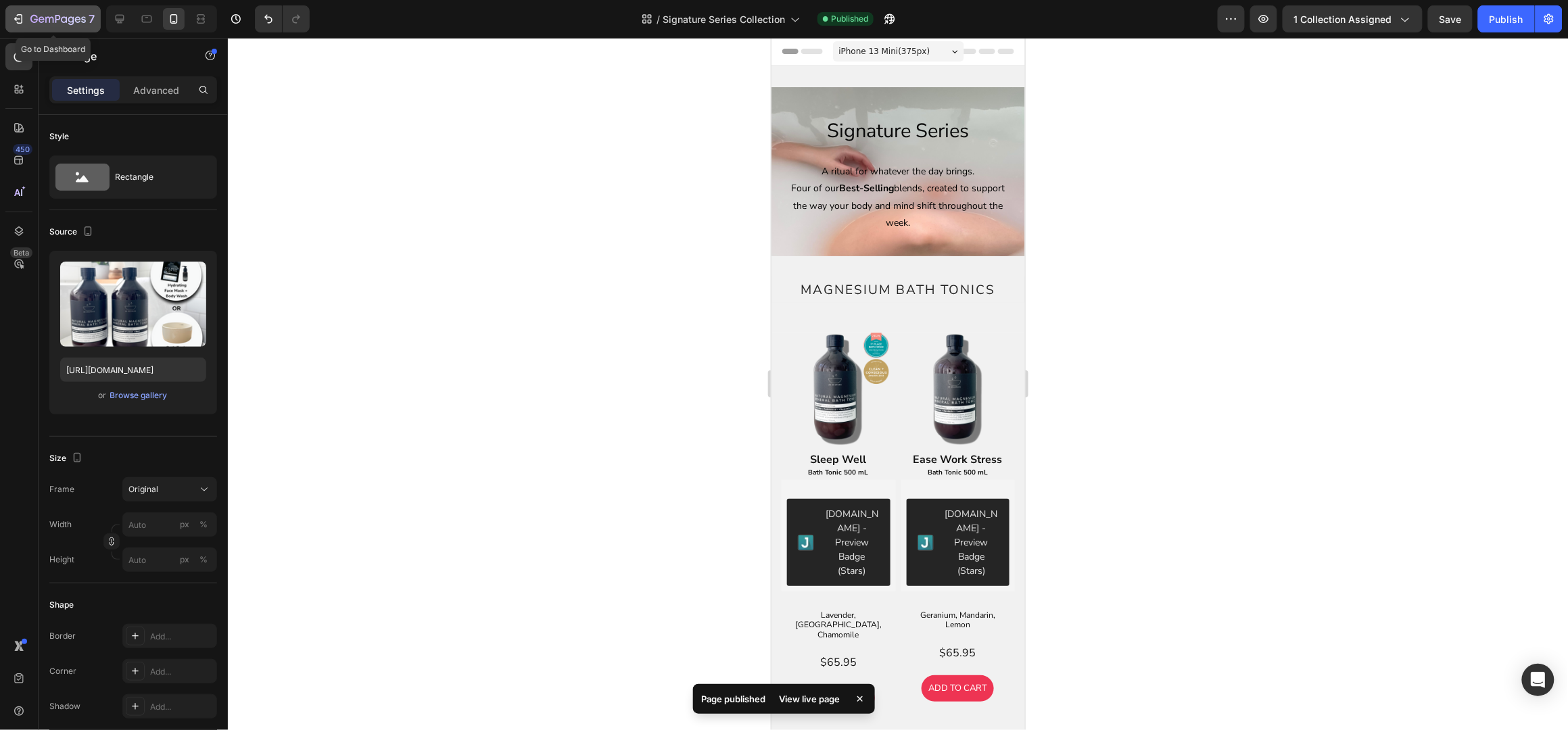
click at [10, 20] on button "7" at bounding box center [52, 19] width 95 height 27
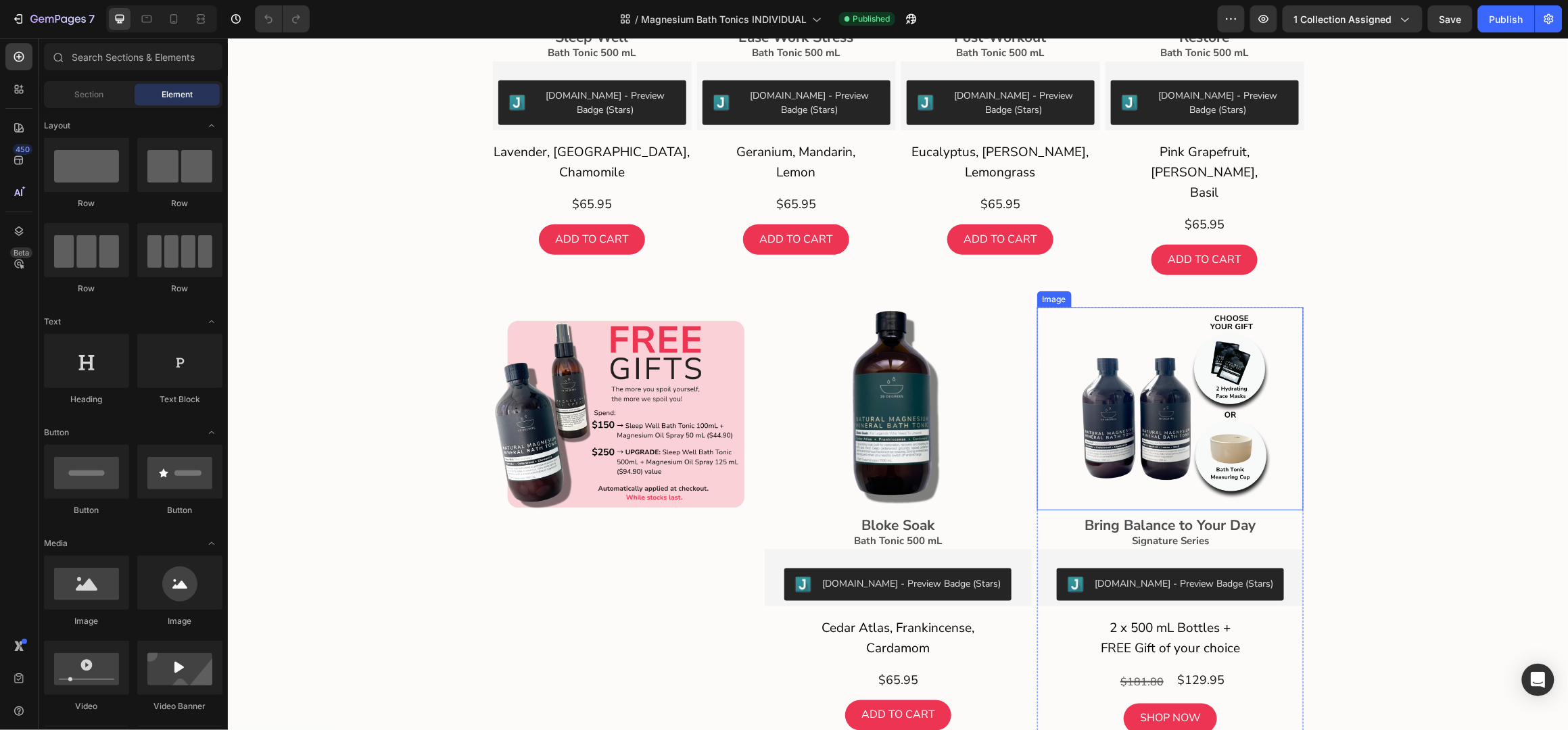
click at [1170, 389] on img at bounding box center [1170, 408] width 203 height 203
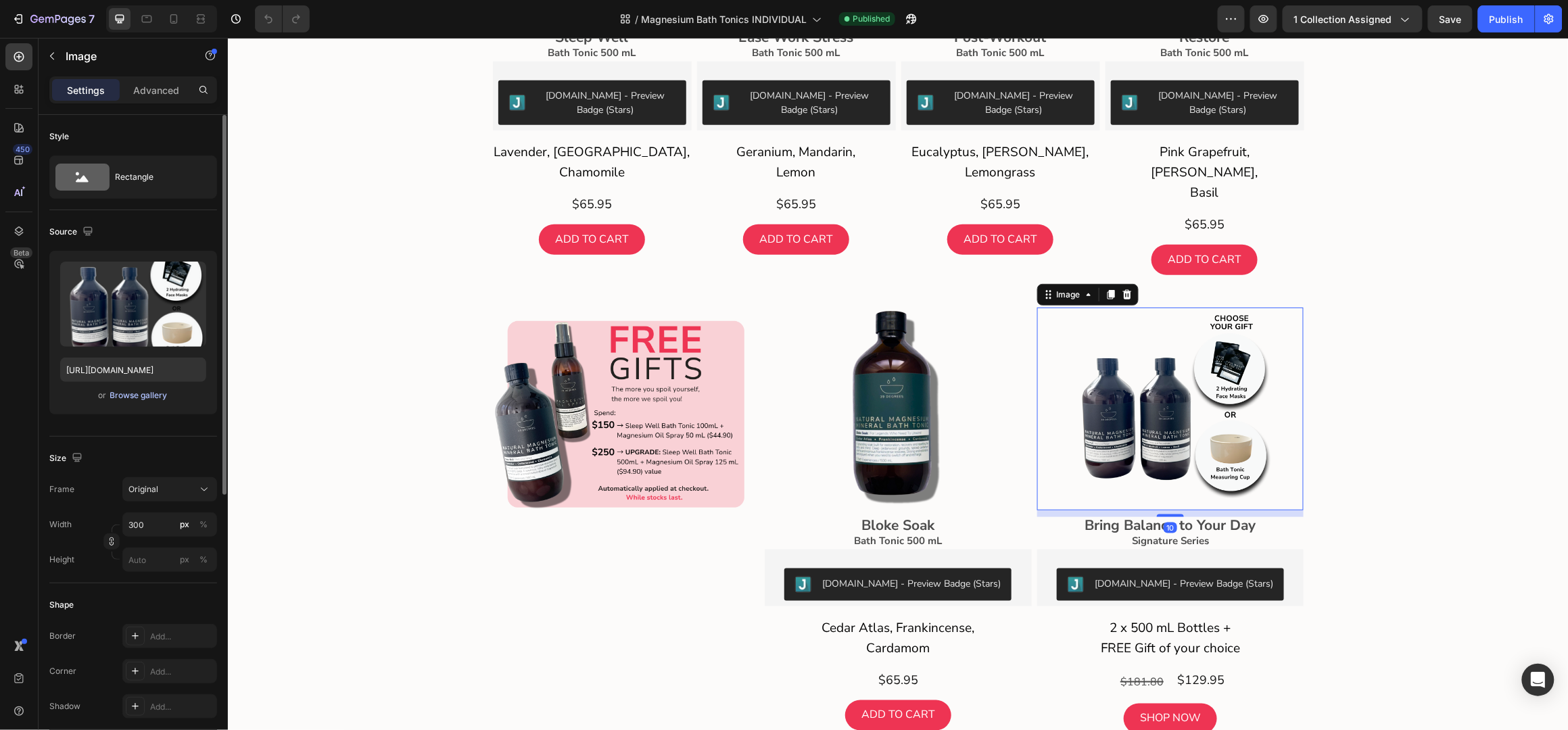
click at [140, 393] on div "Browse gallery" at bounding box center [139, 396] width 58 height 12
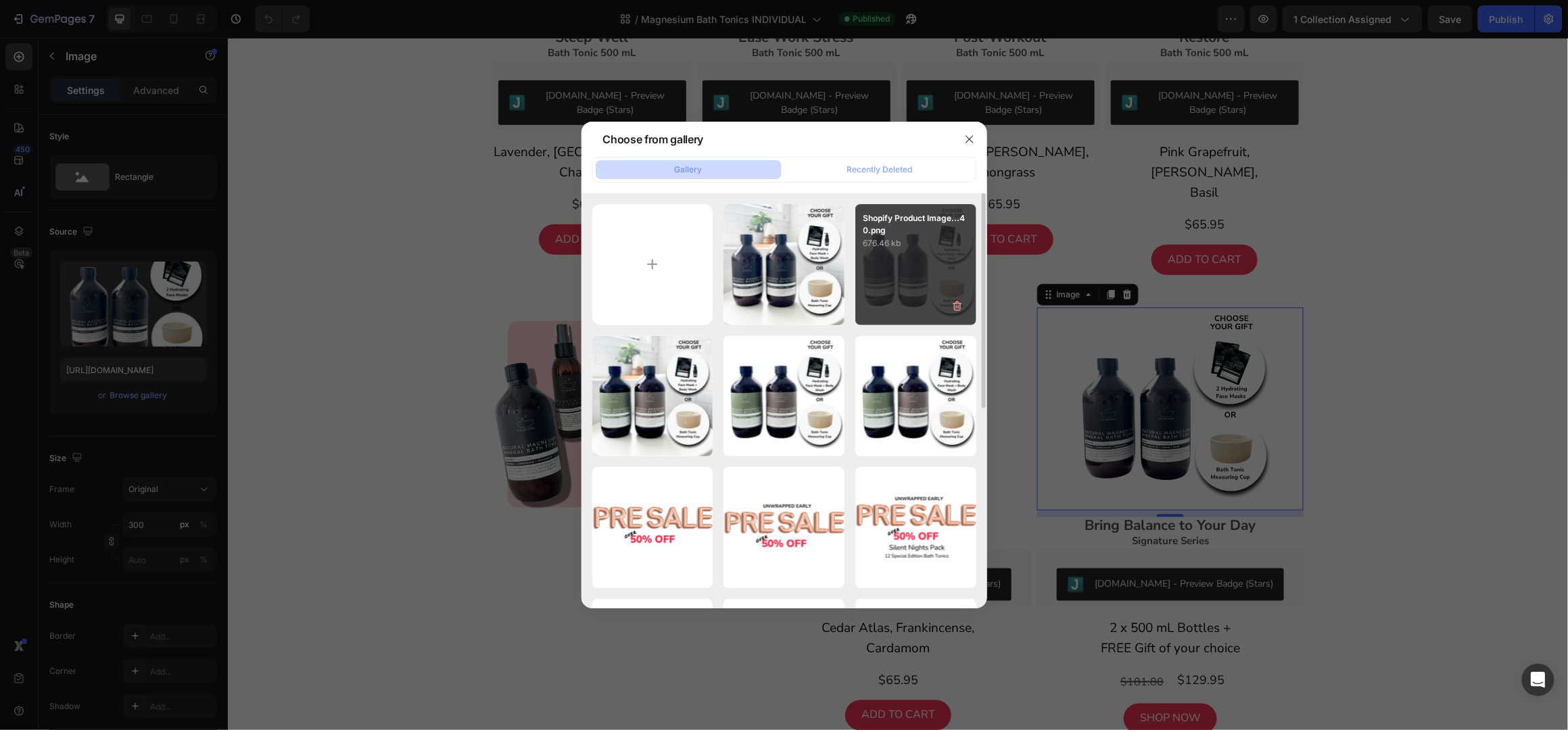
click at [894, 256] on div "Shopify Product Image...40.png 676.46 kb" at bounding box center [916, 265] width 121 height 121
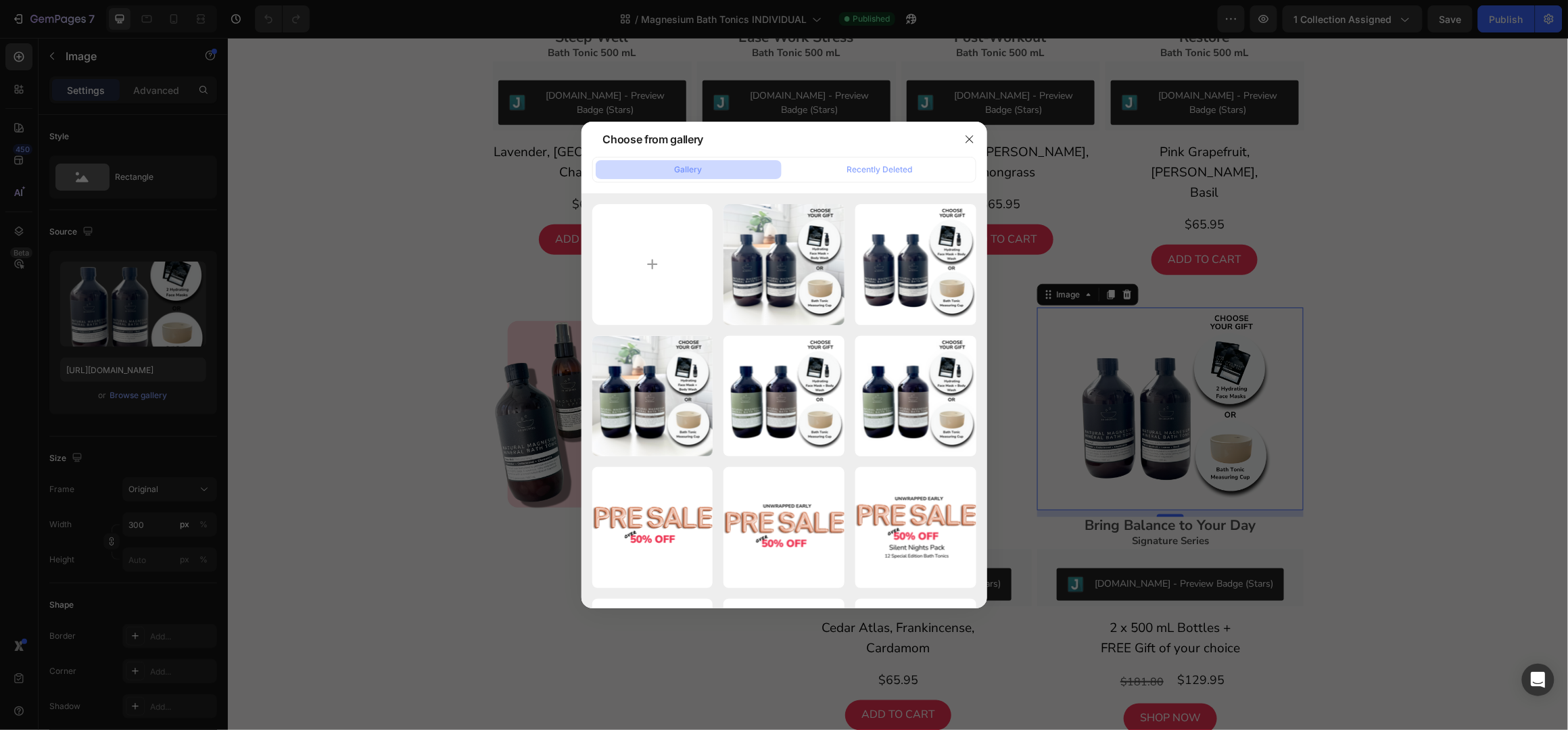
type input "[URL][DOMAIN_NAME]"
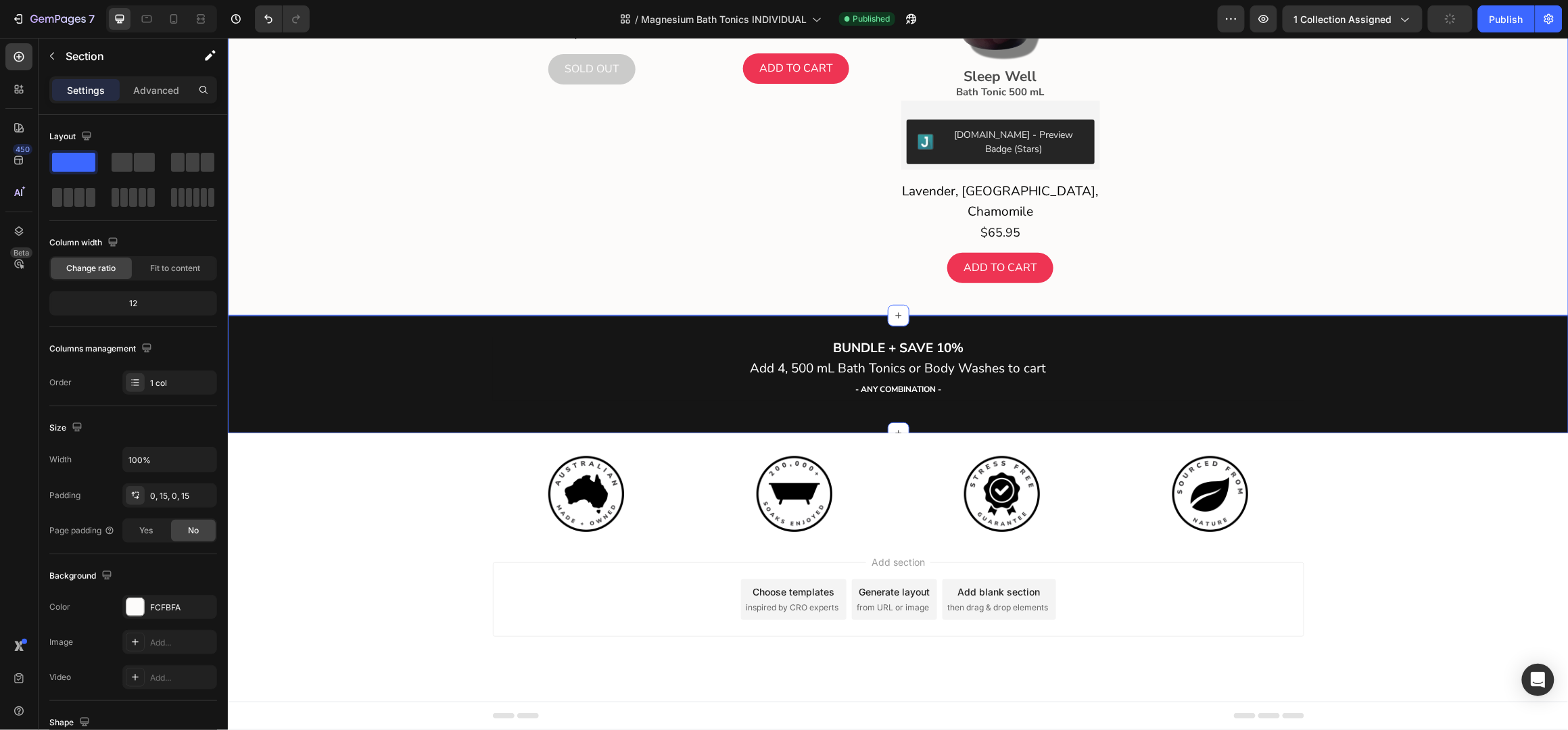
scroll to position [3189, 0]
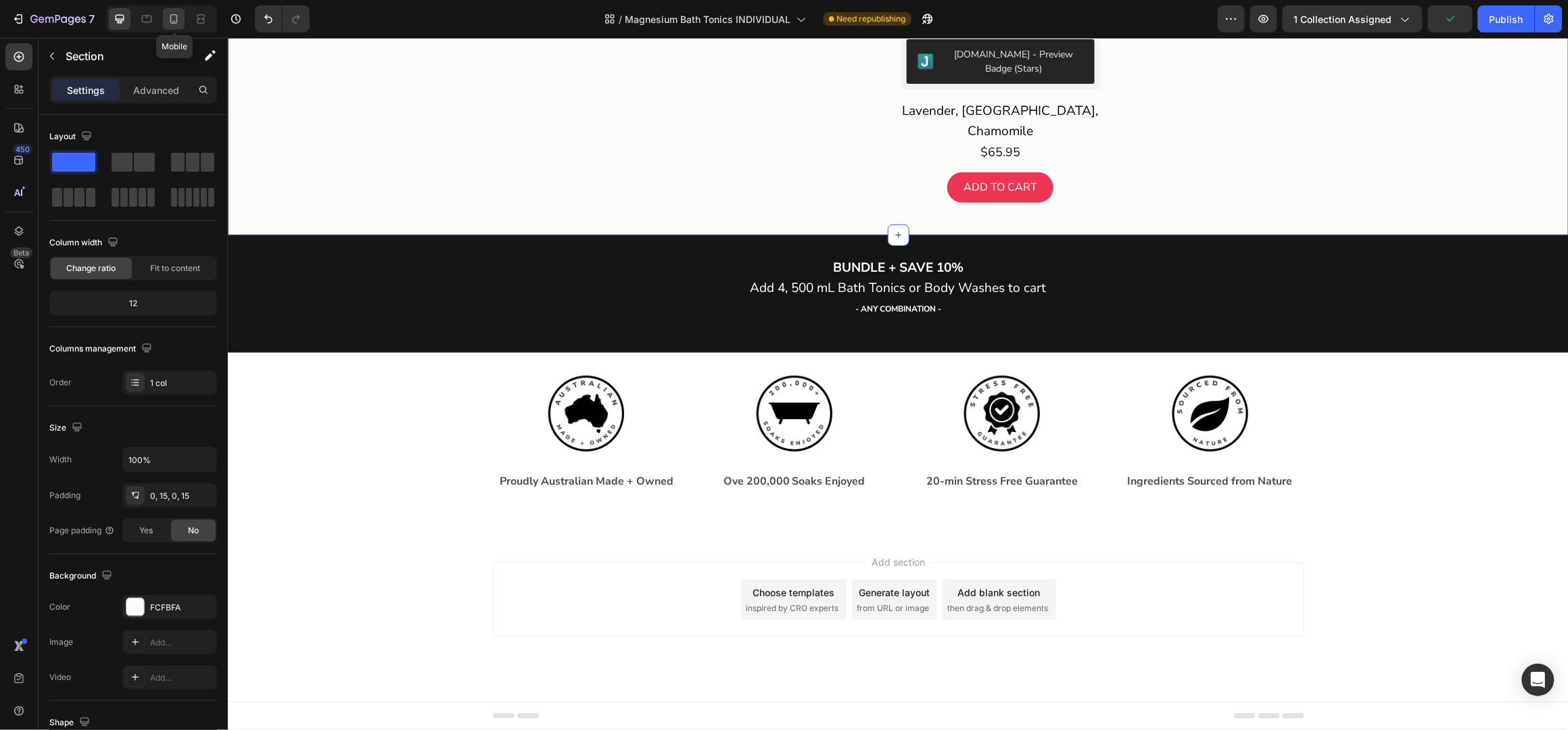
click at [172, 22] on icon at bounding box center [173, 19] width 13 height 13
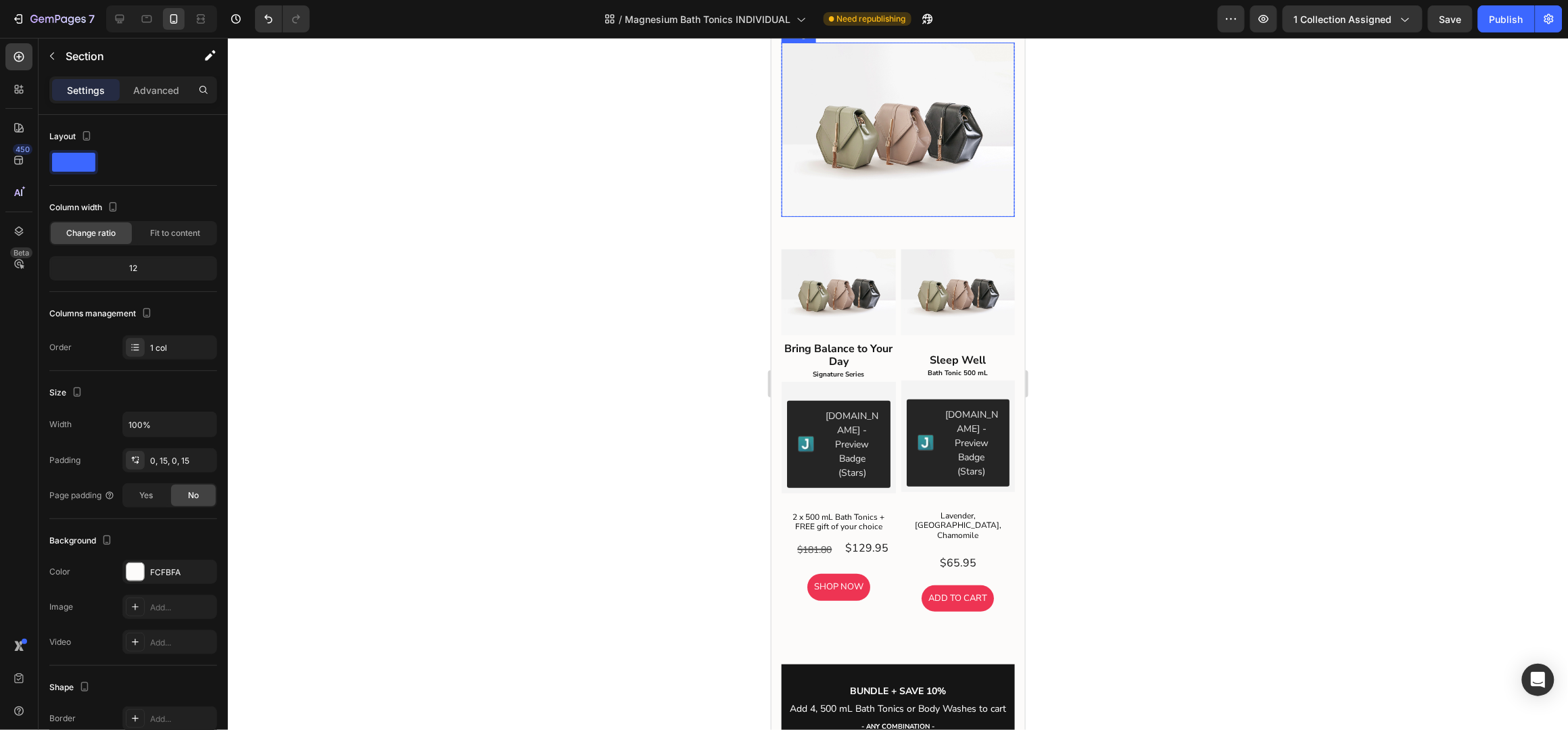
scroll to position [2462, 0]
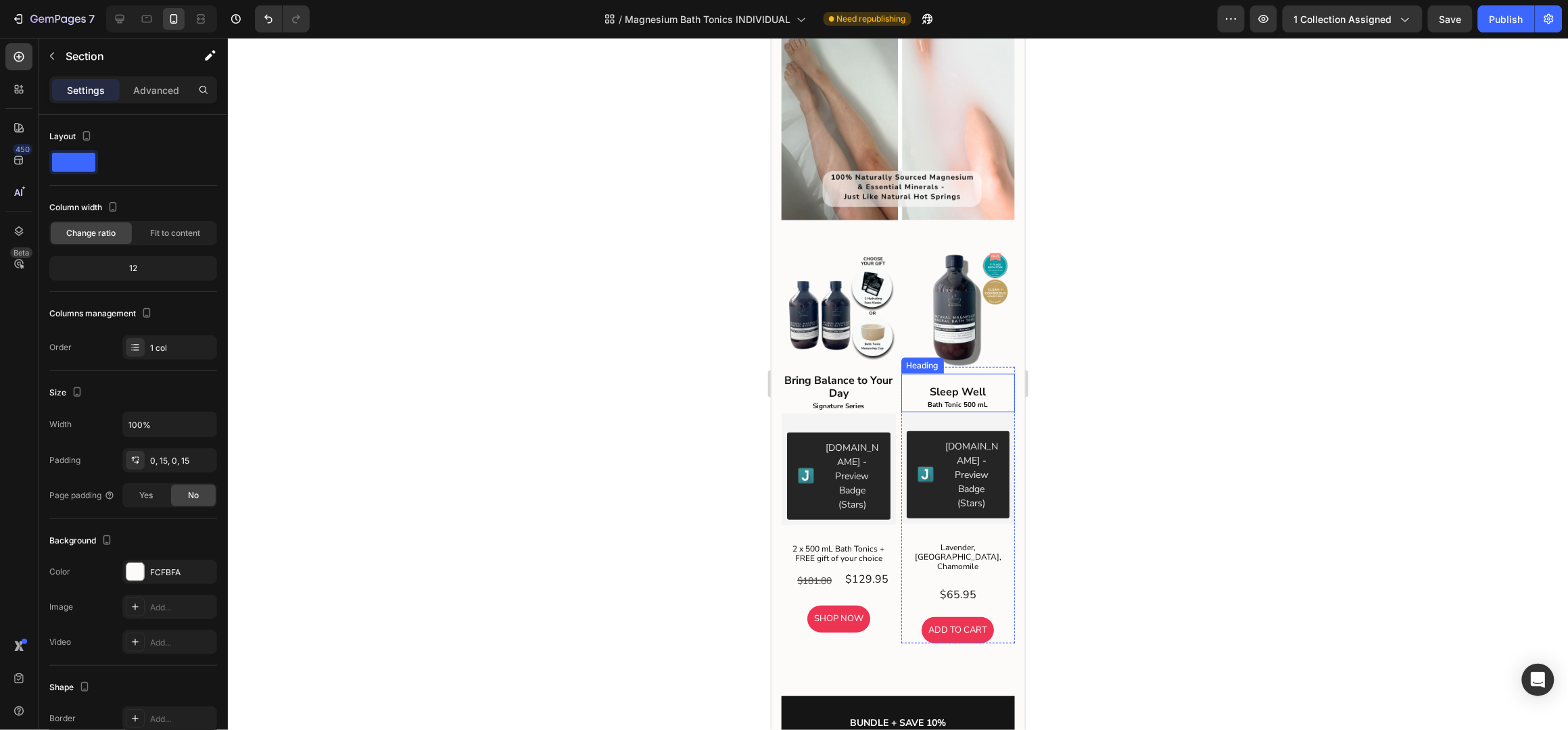
click at [837, 253] on img at bounding box center [837, 309] width 115 height 115
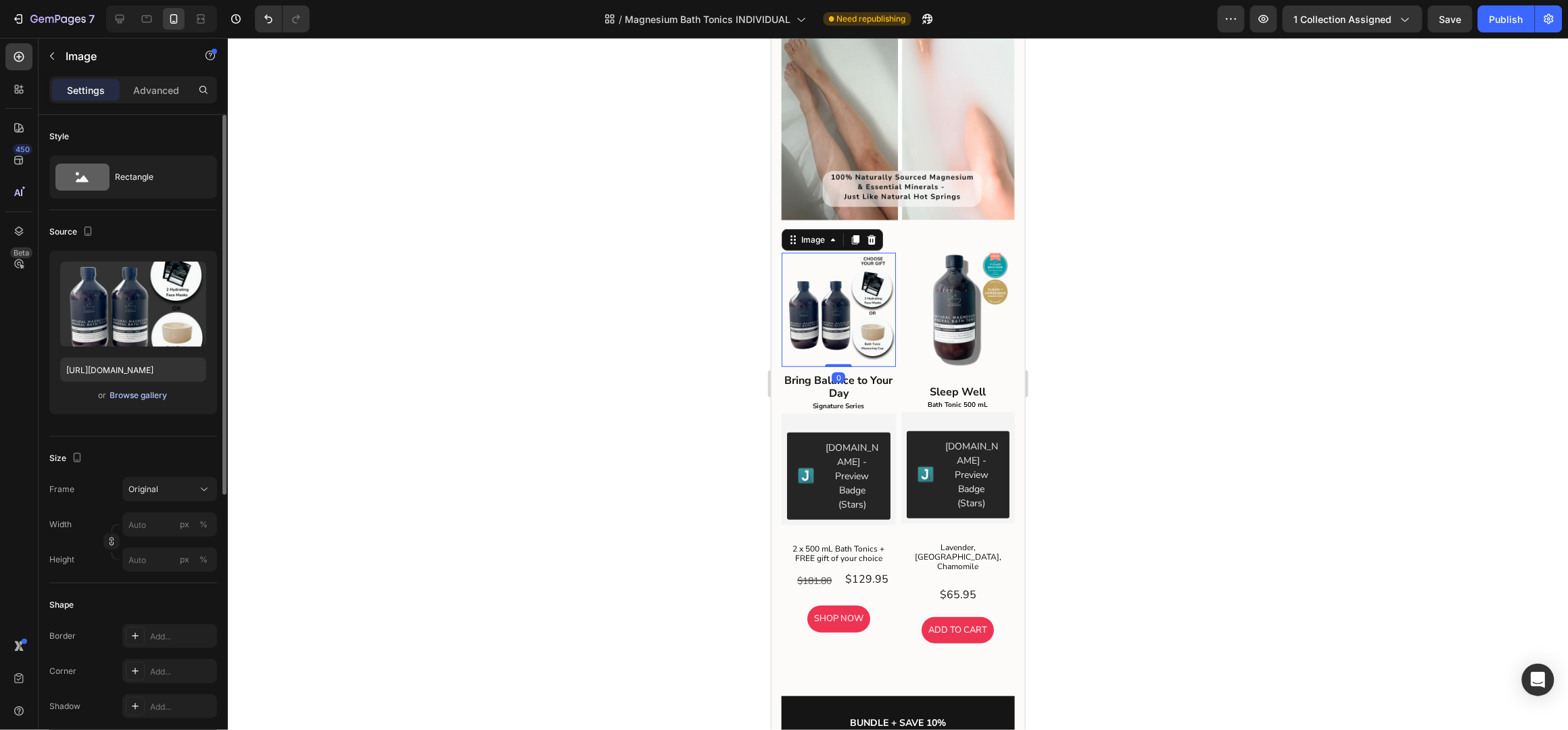
click at [118, 400] on div "Browse gallery" at bounding box center [139, 396] width 58 height 12
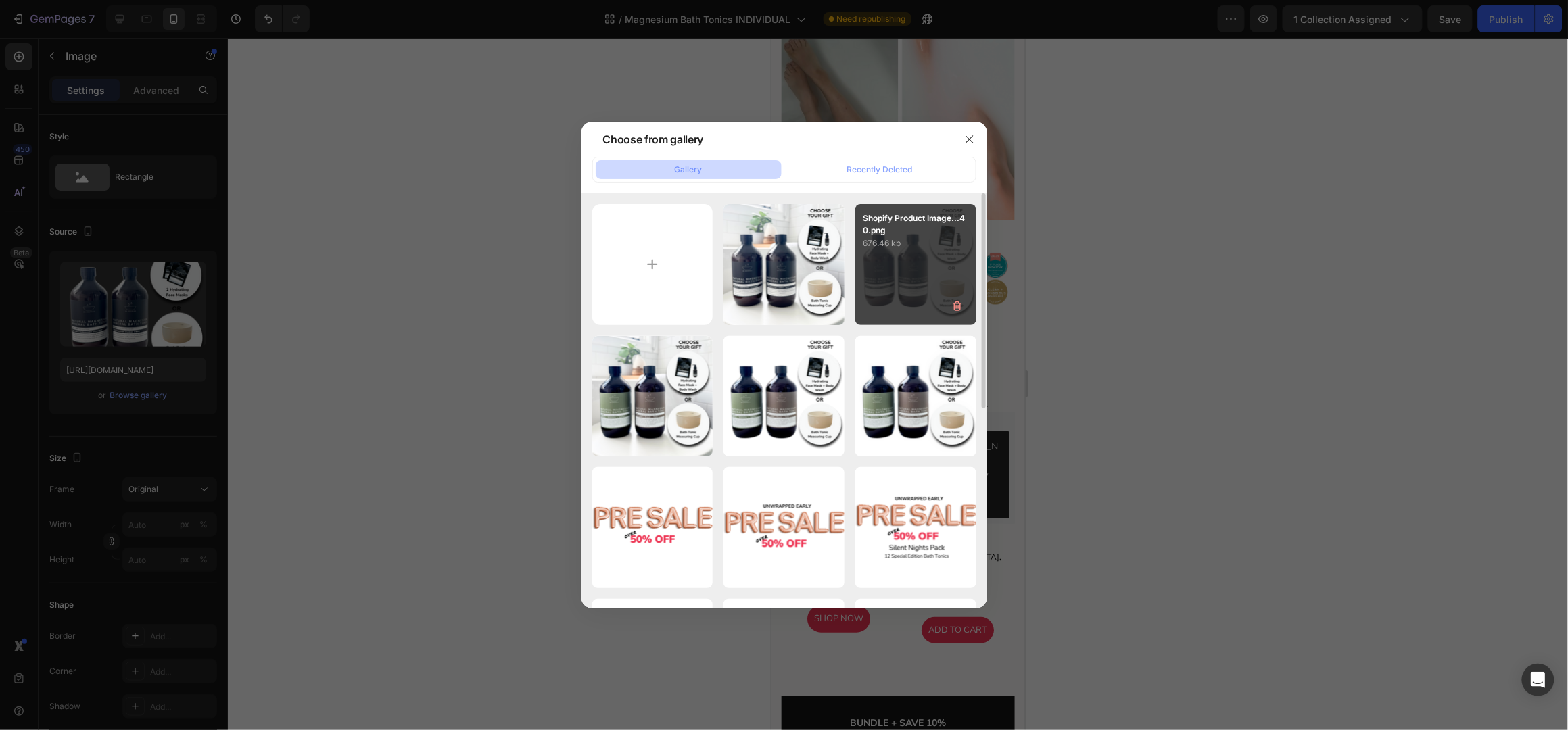
click at [921, 269] on div "Shopify Product Image...40.png 676.46 kb" at bounding box center [916, 265] width 121 height 121
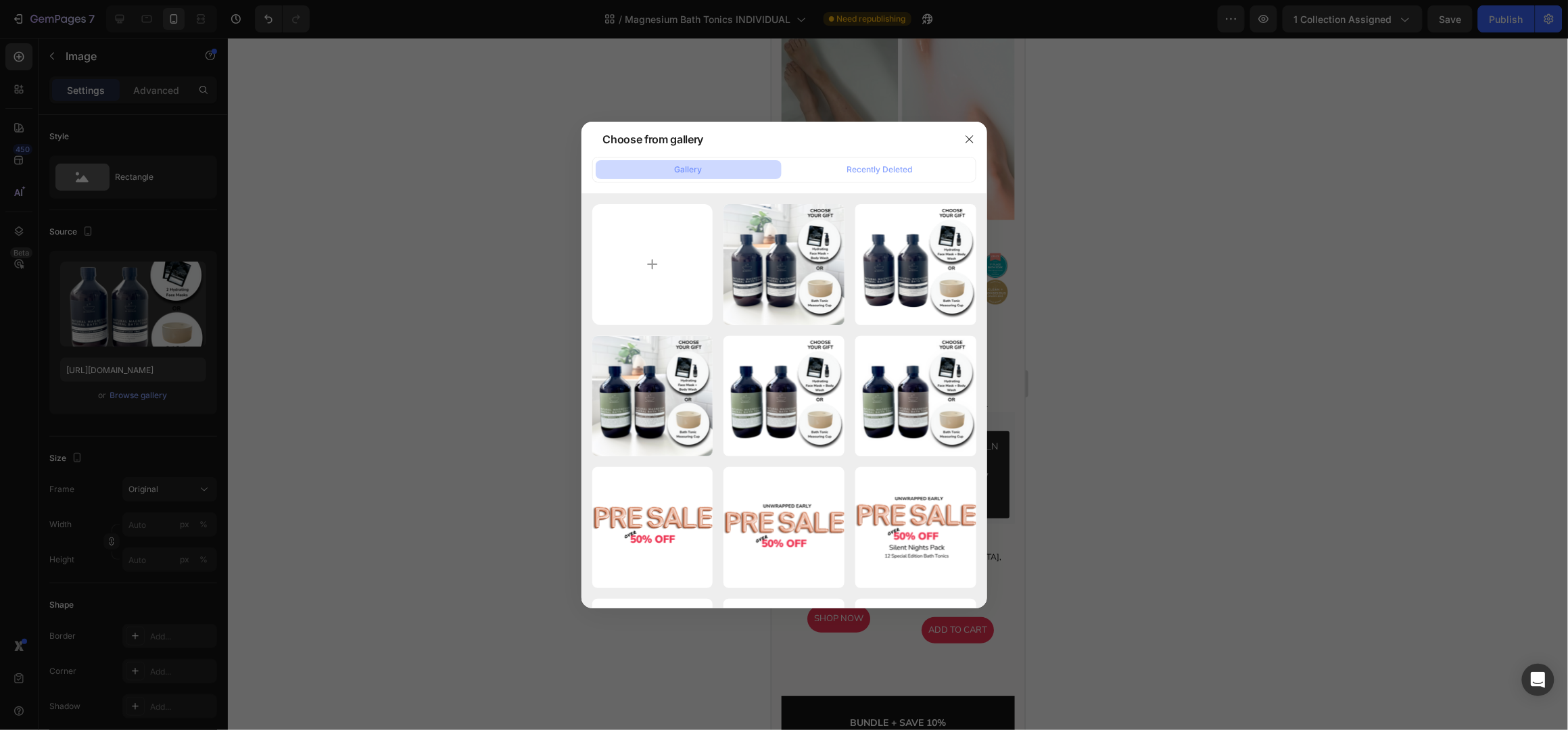
type input "[URL][DOMAIN_NAME]"
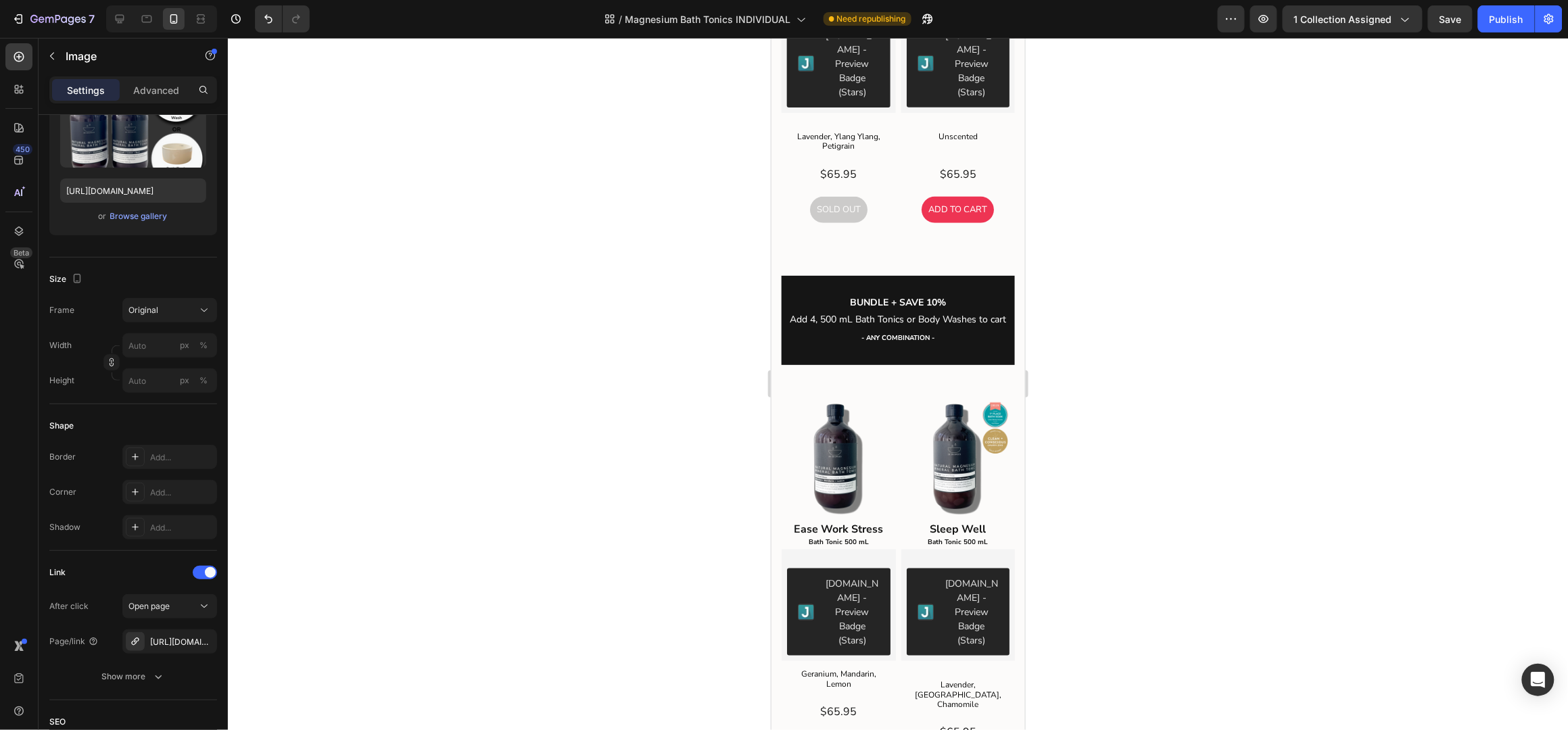
scroll to position [5348, 0]
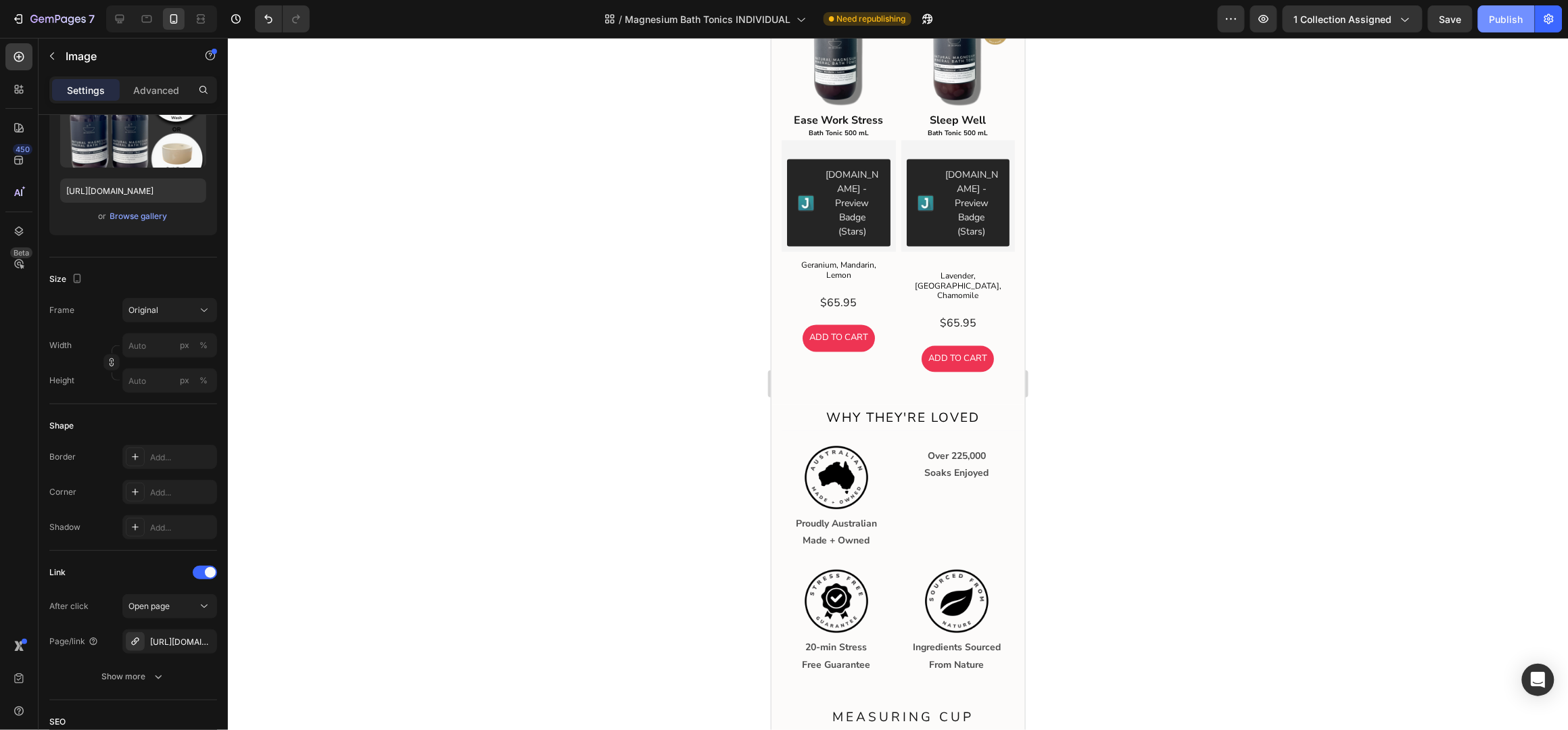
click at [1504, 16] on div "Publish" at bounding box center [1507, 20] width 34 height 14
click at [28, 7] on button "7" at bounding box center [52, 19] width 95 height 27
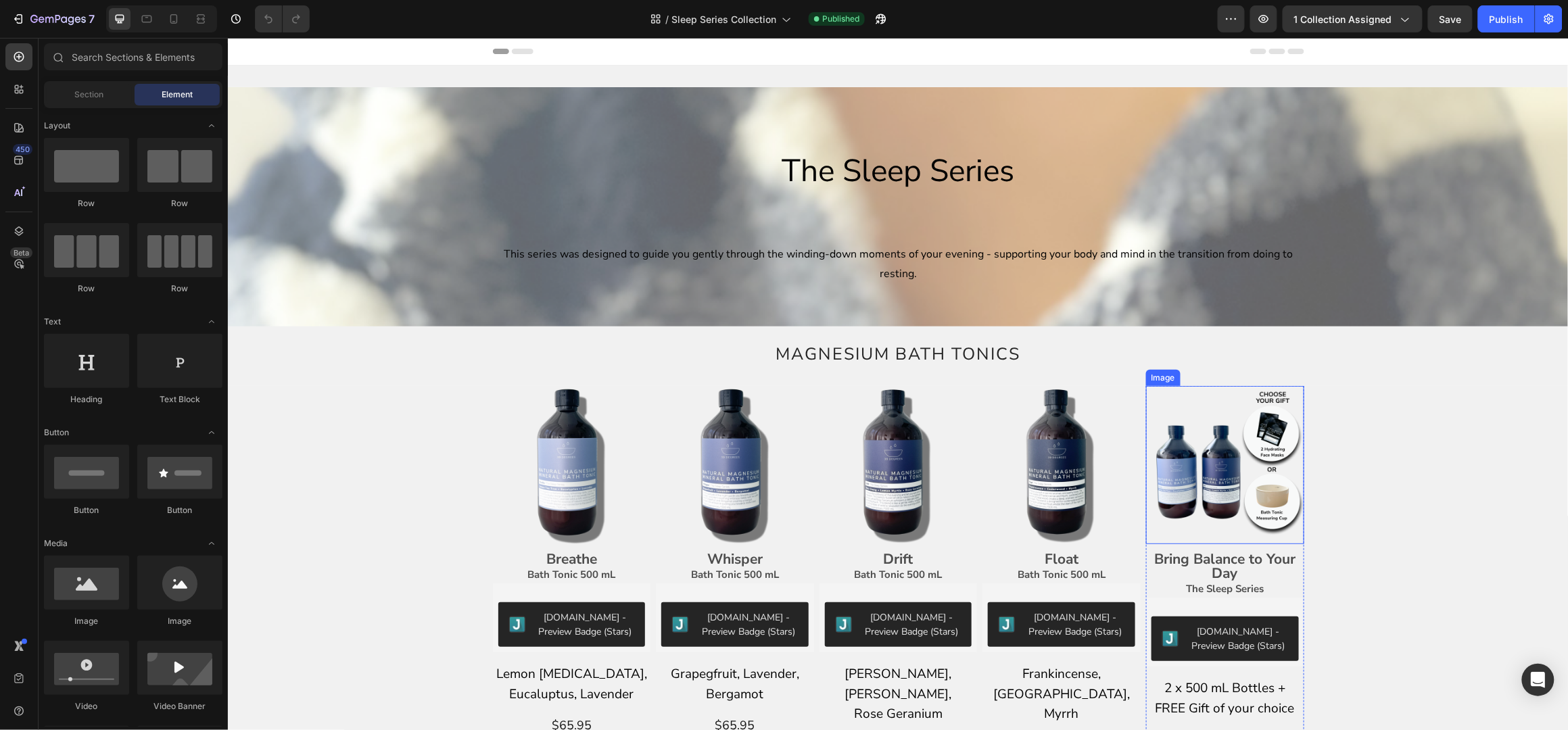
click at [1264, 451] on img at bounding box center [1224, 465] width 158 height 158
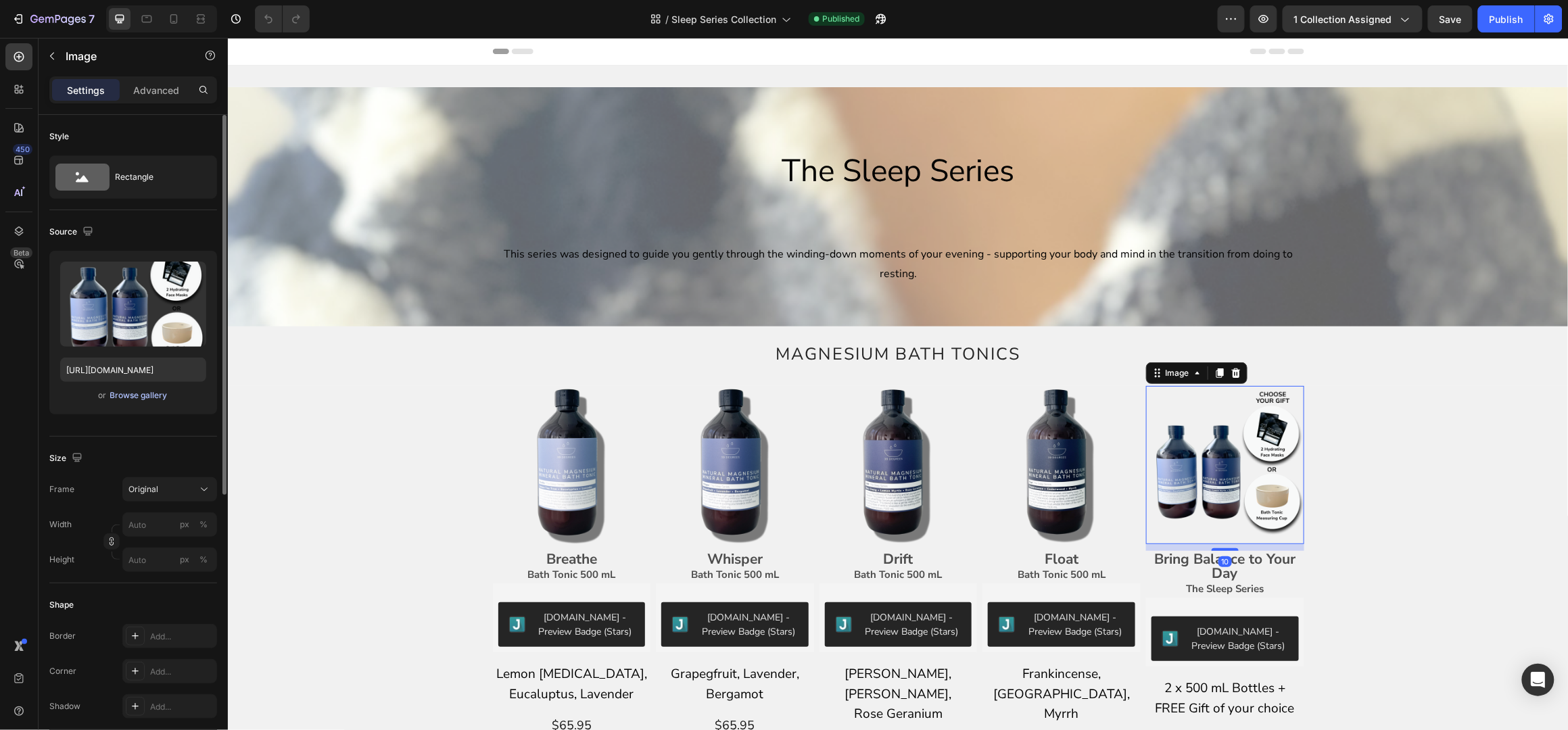
click at [132, 394] on div "Browse gallery" at bounding box center [139, 396] width 58 height 12
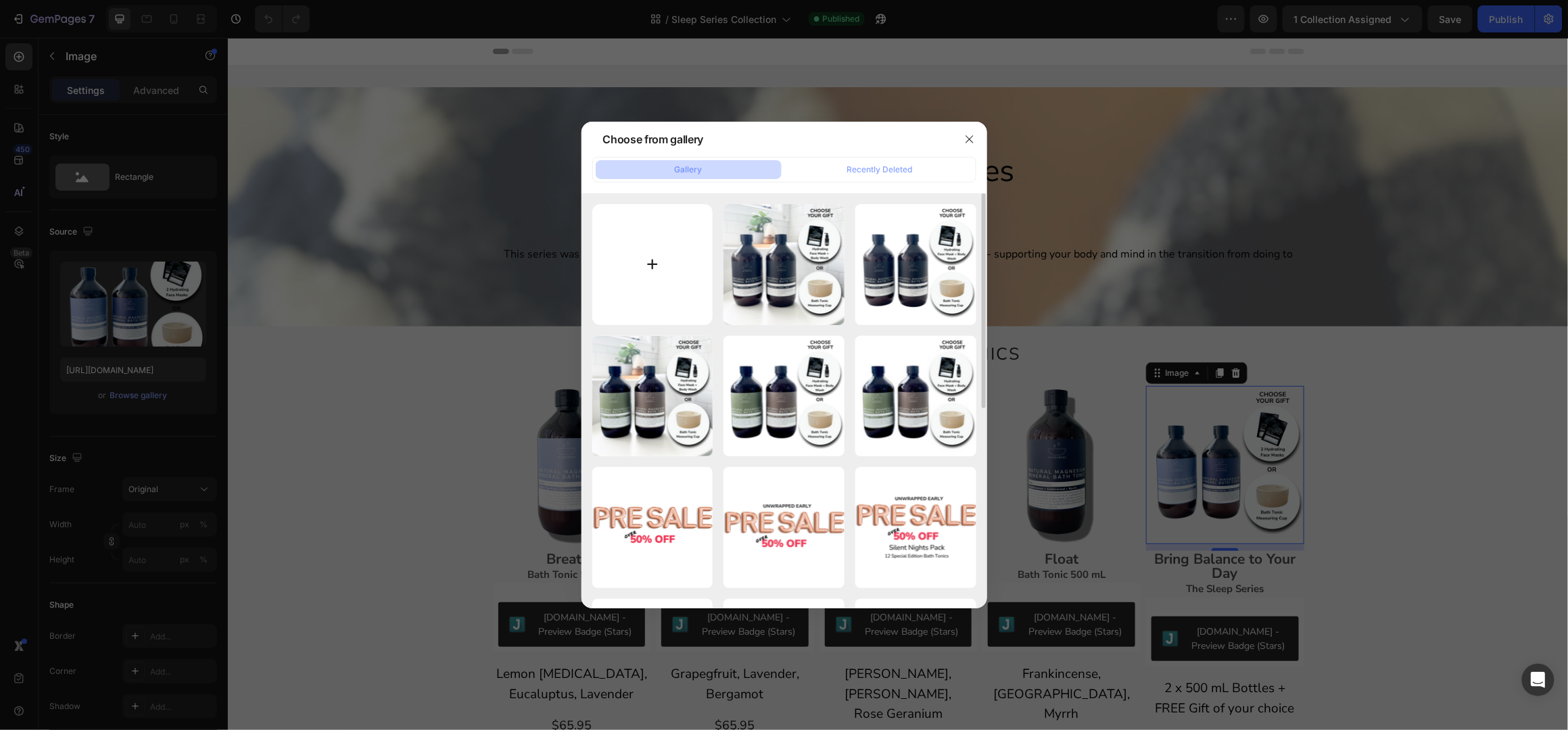
click at [666, 256] on input "file" at bounding box center [652, 265] width 121 height 121
type input "C:\fakepath\Shopify Product Images Standard - 2025-09-29T152403.078.png"
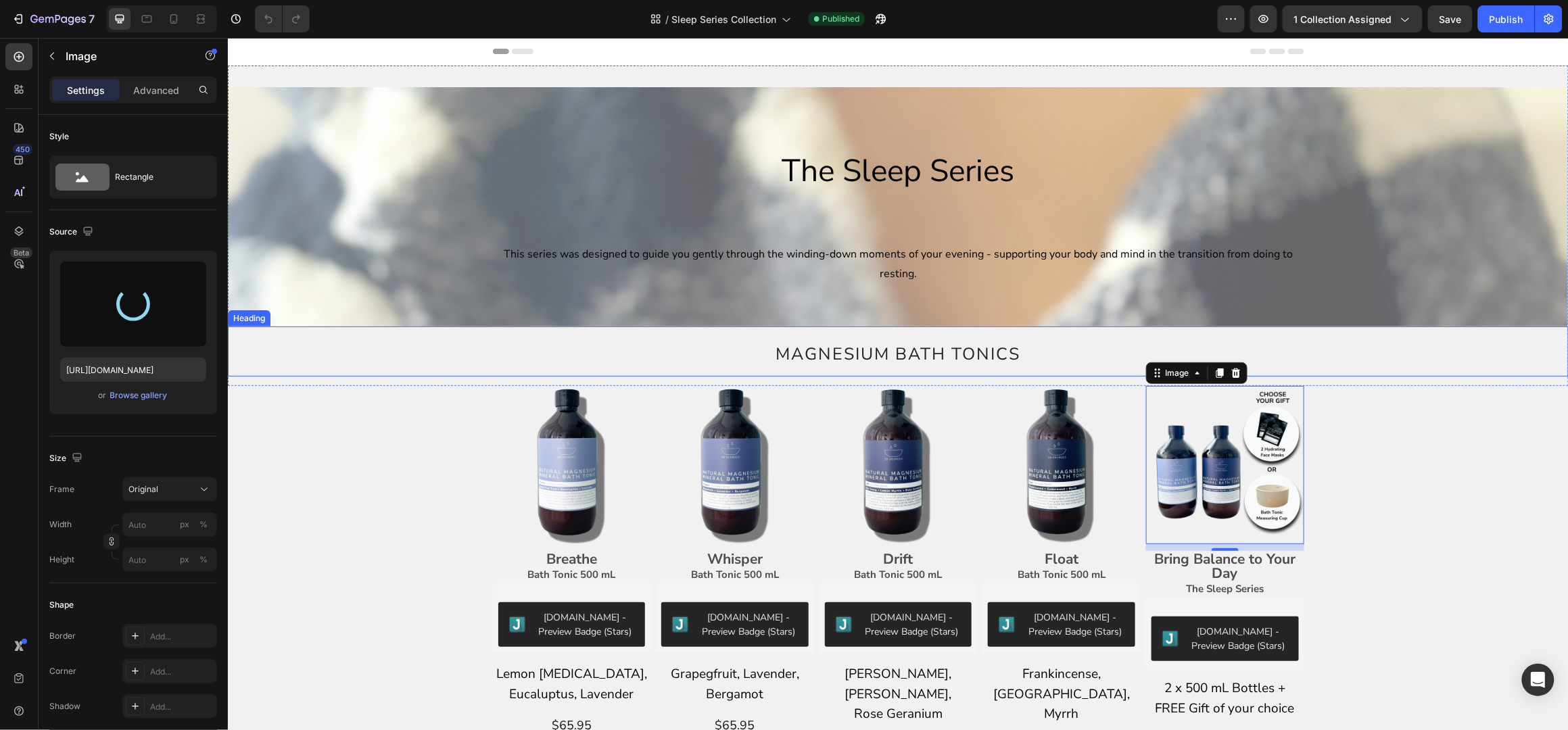
type input "https://cdn.shopify.com/s/files/1/0045/6828/5299/files/gempages_508703347822298…"
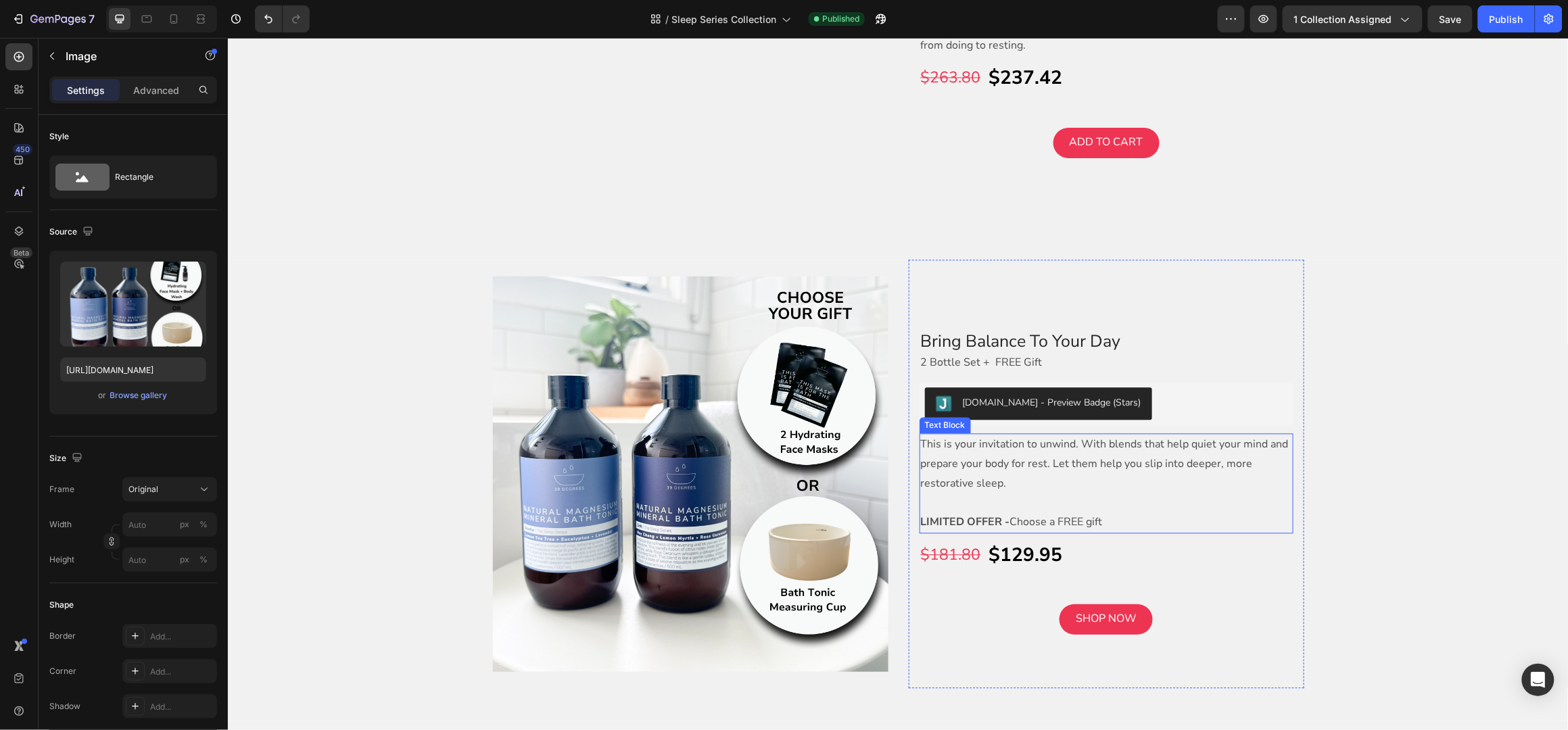
scroll to position [1171, 0]
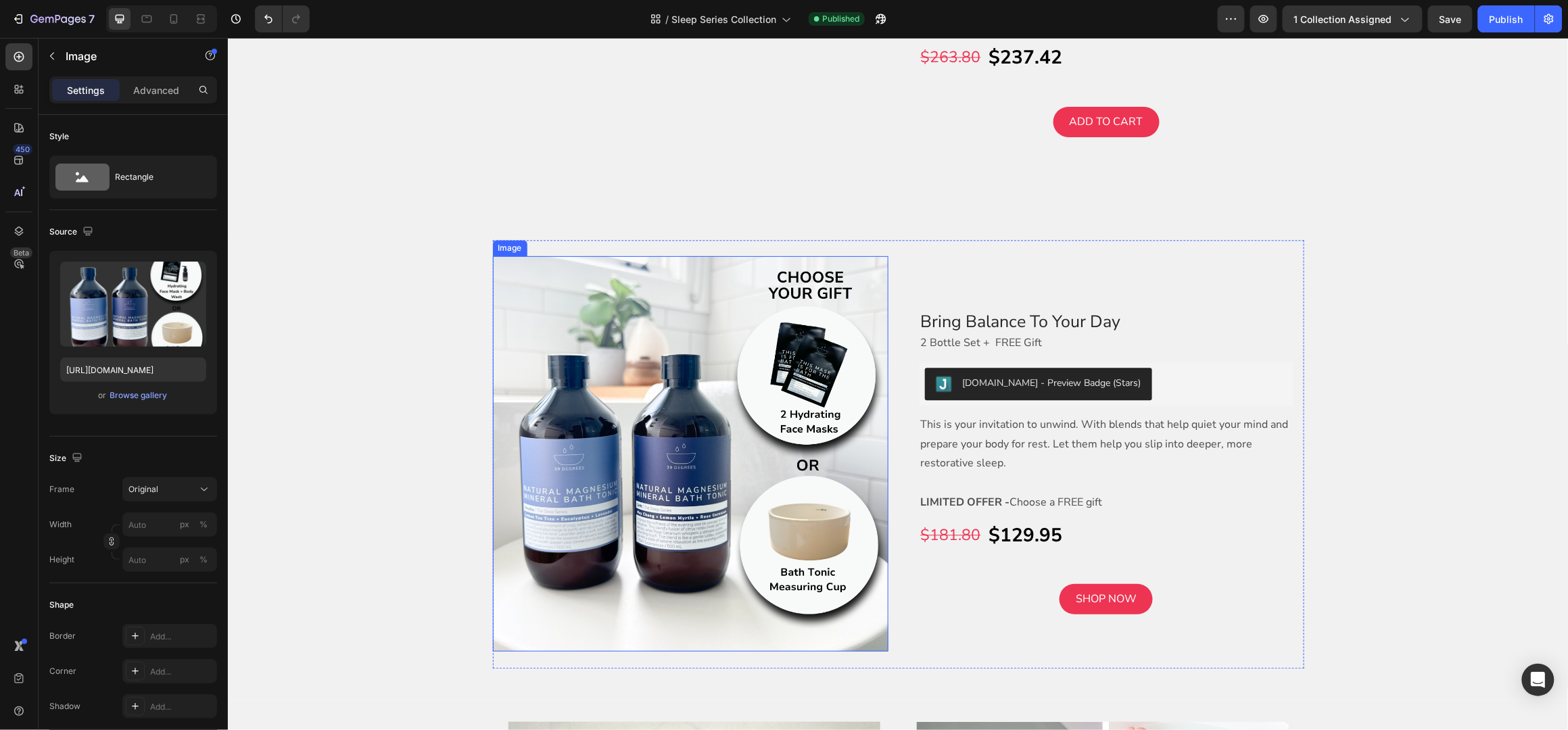
click at [629, 377] on img at bounding box center [690, 453] width 396 height 396
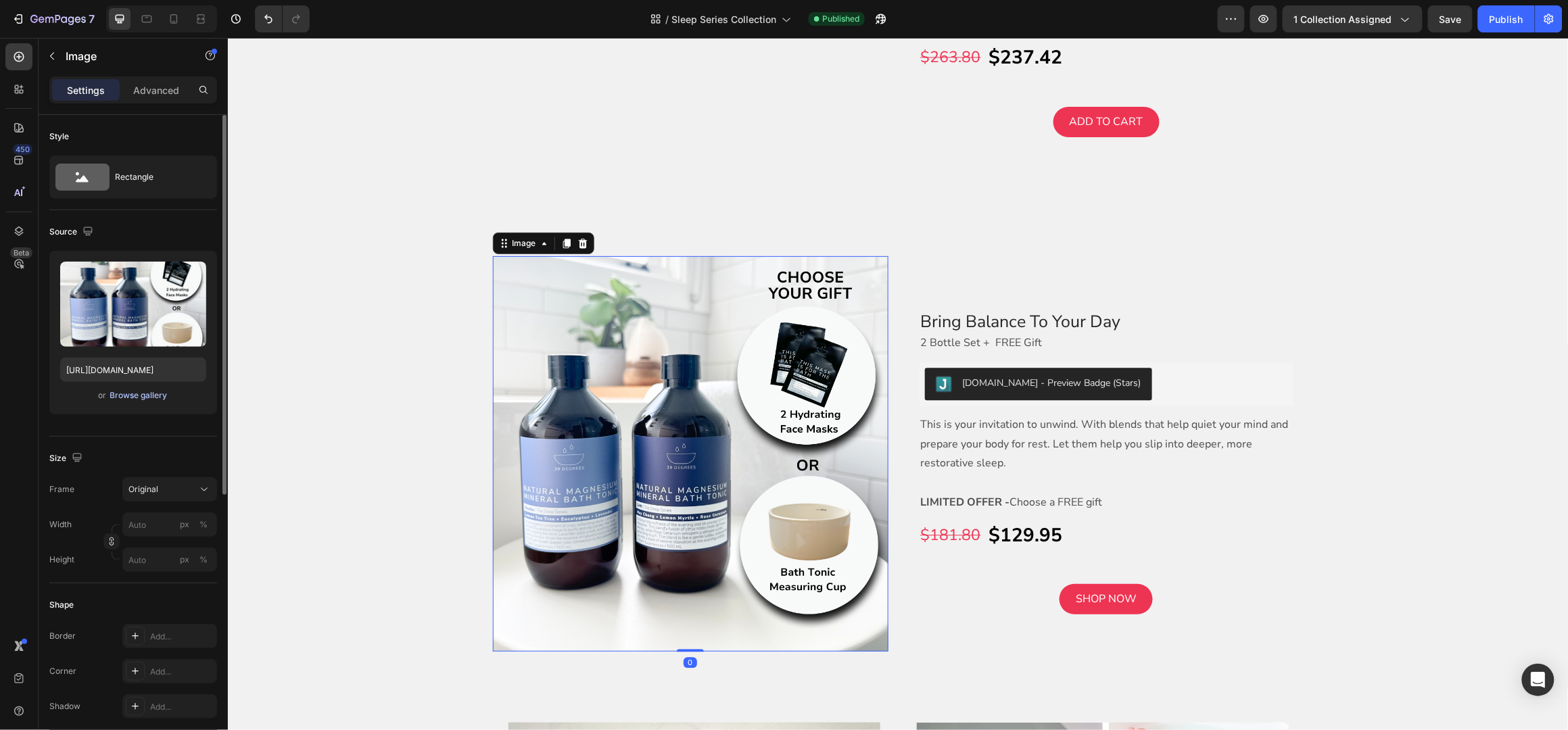
click at [136, 393] on div "Browse gallery" at bounding box center [139, 396] width 58 height 12
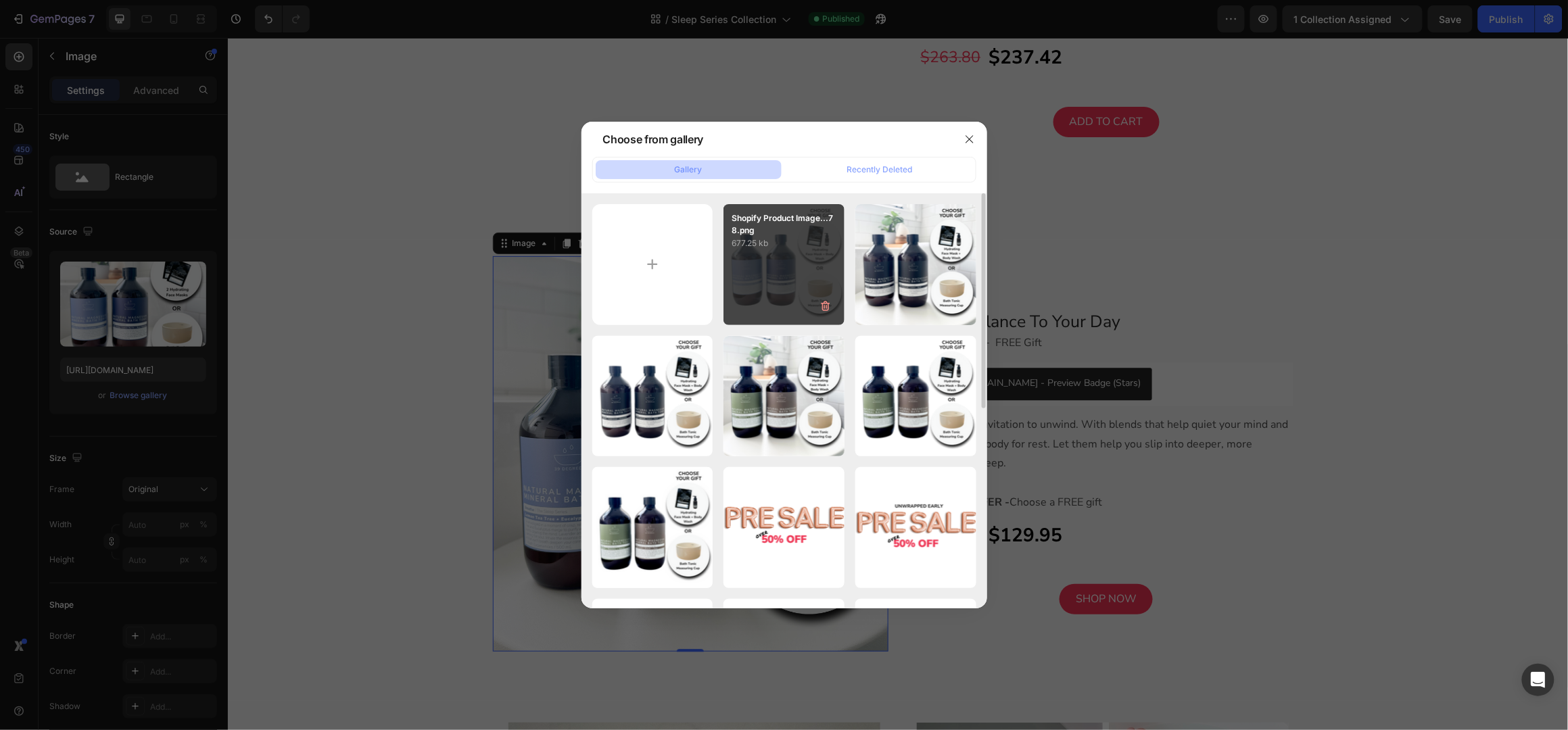
click at [778, 263] on div "Shopify Product Image...78.png 677.25 kb" at bounding box center [784, 265] width 121 height 121
type input "https://cdn.shopify.com/s/files/1/0045/6828/5299/files/gempages_508703347822298…"
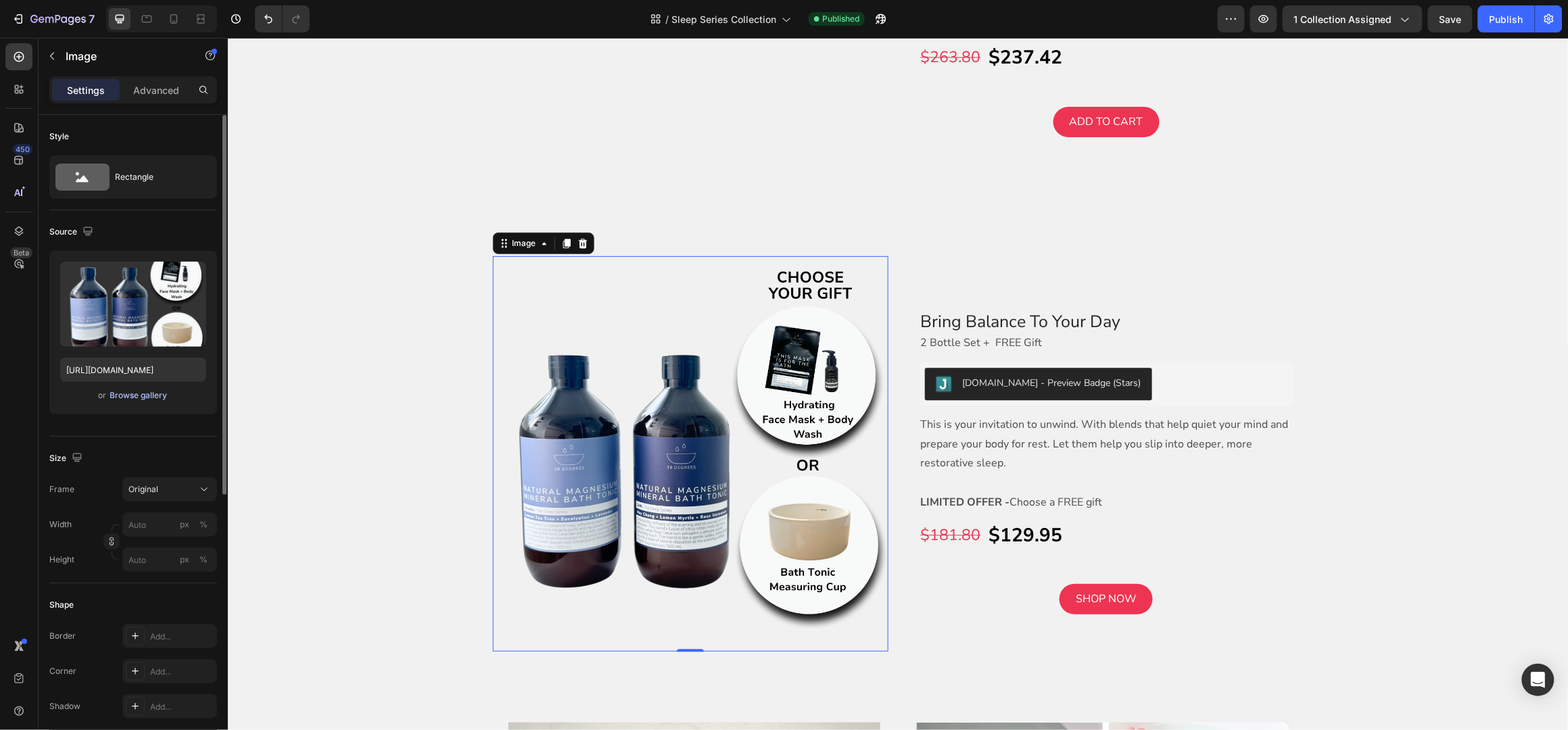
click at [137, 399] on div "Browse gallery" at bounding box center [139, 396] width 58 height 12
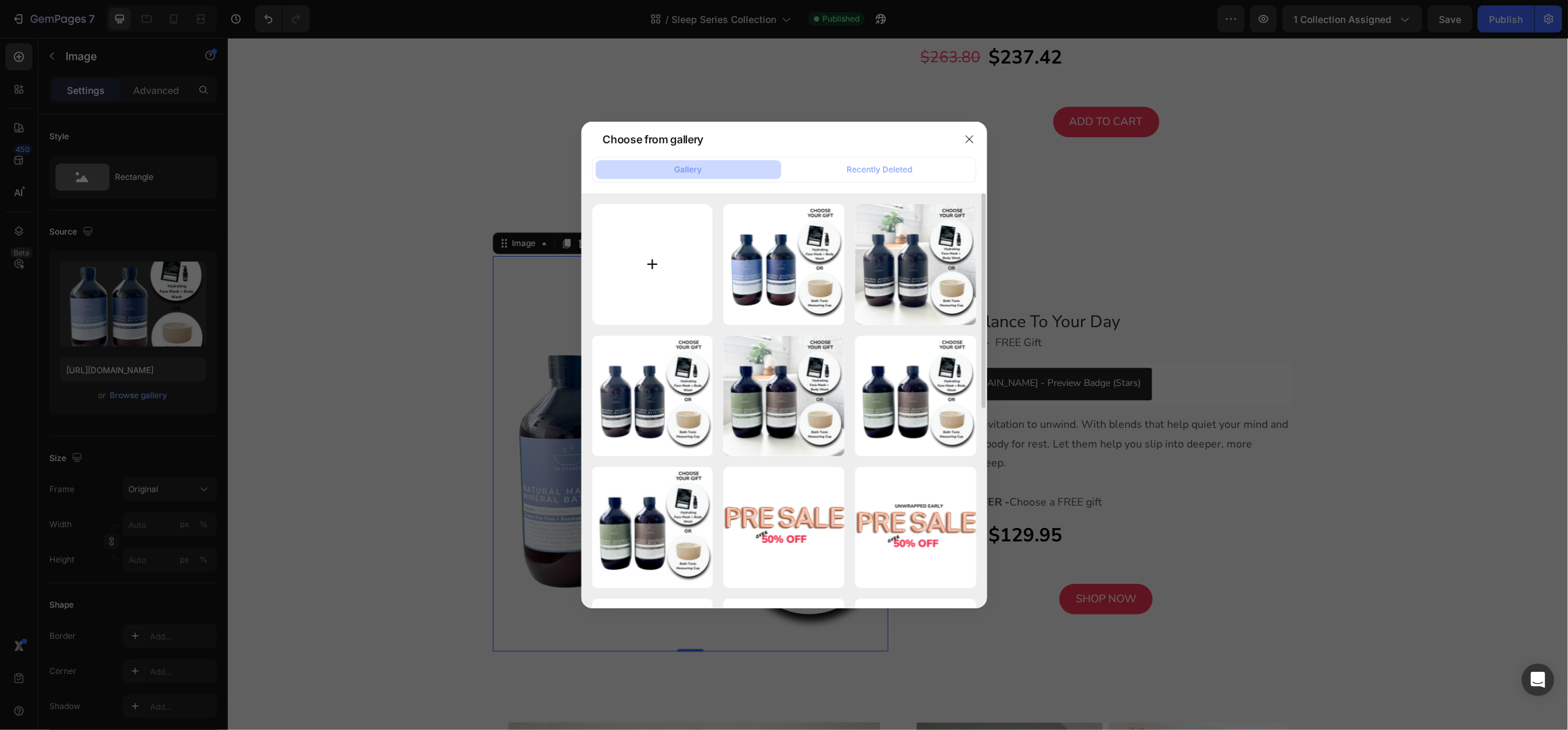
click at [675, 273] on input "file" at bounding box center [652, 265] width 121 height 121
type input "C:\fakepath\Shopify Product Images Standard - 2025-09-29T151845.422.png"
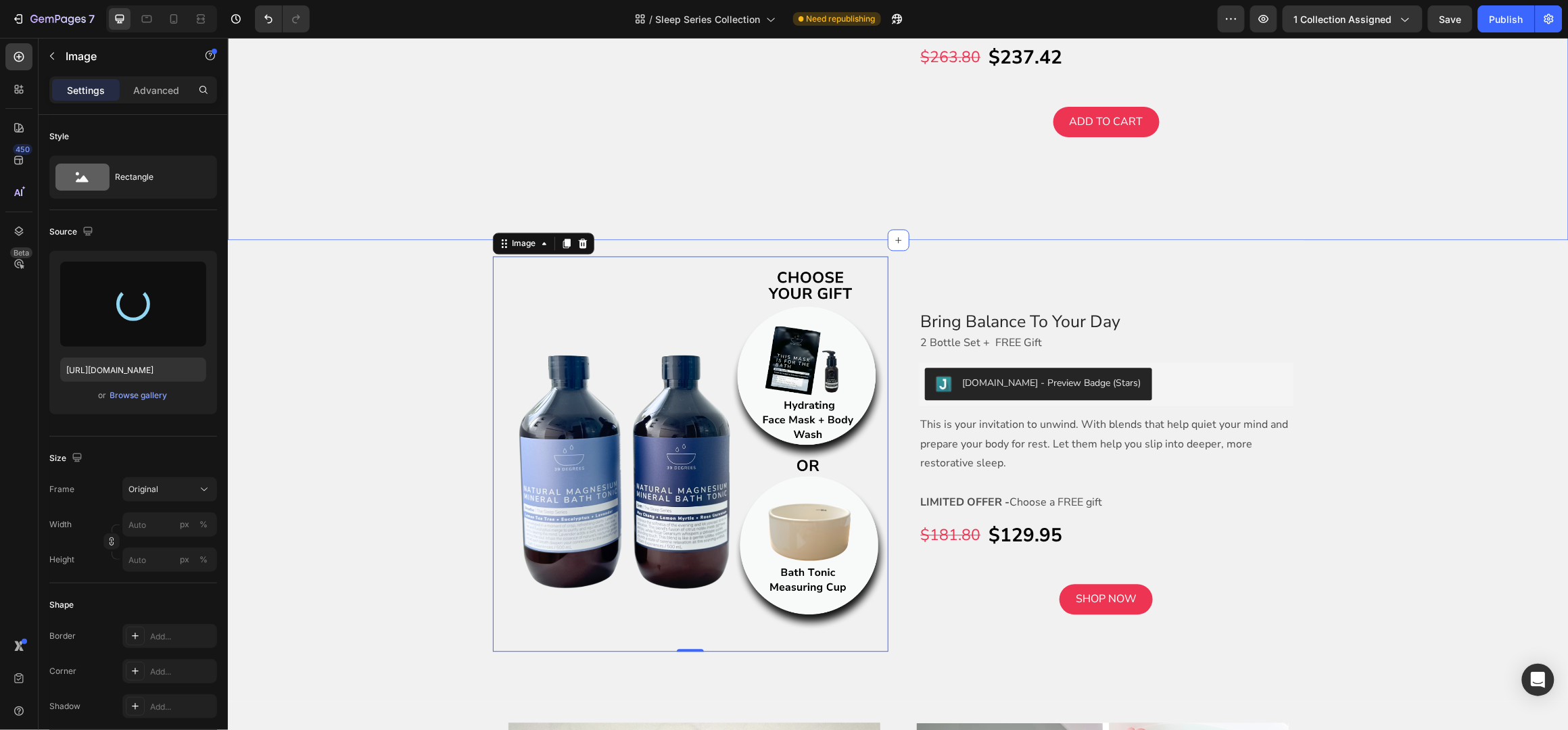
type input "https://cdn.shopify.com/s/files/1/0045/6828/5299/files/gempages_508703347822298…"
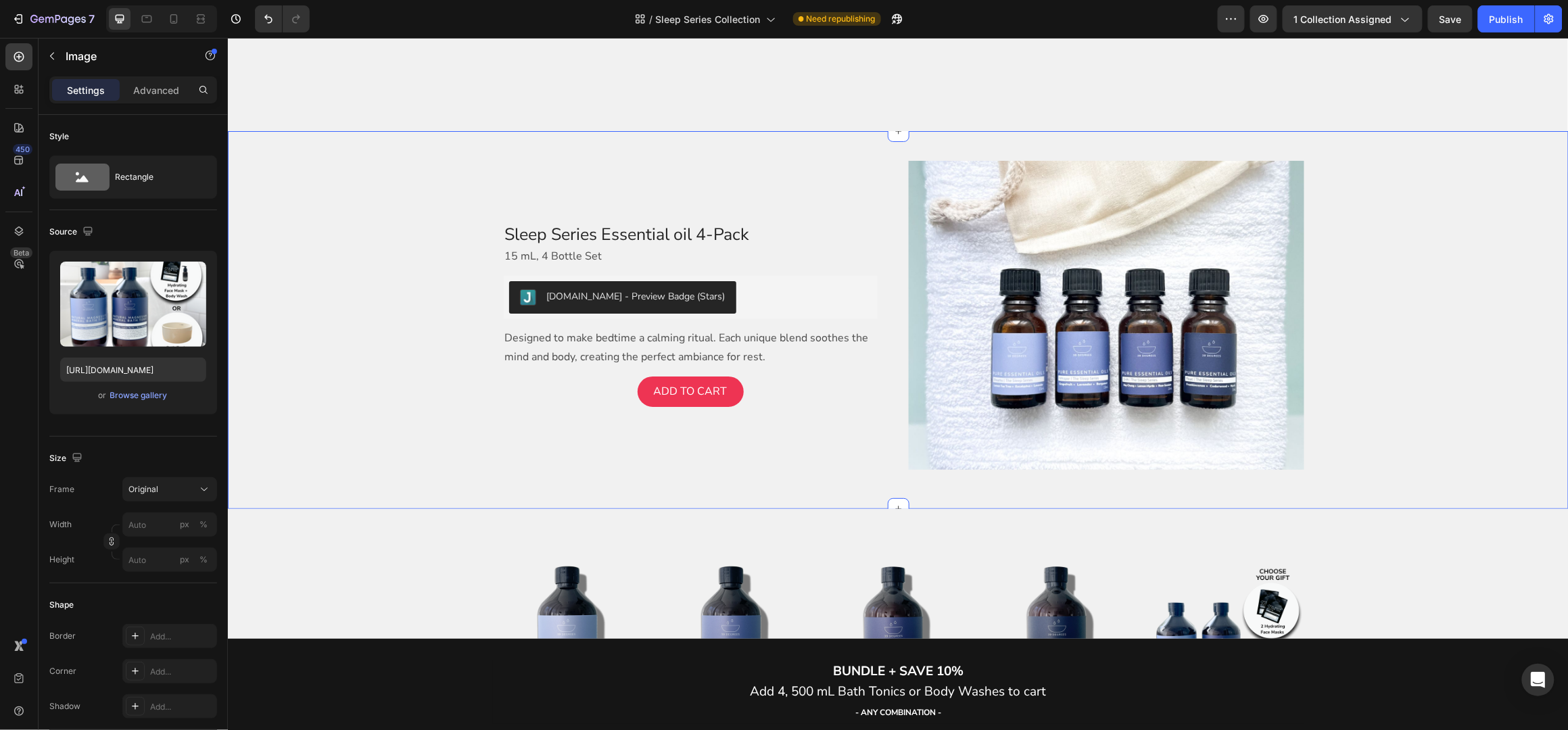
scroll to position [2344, 0]
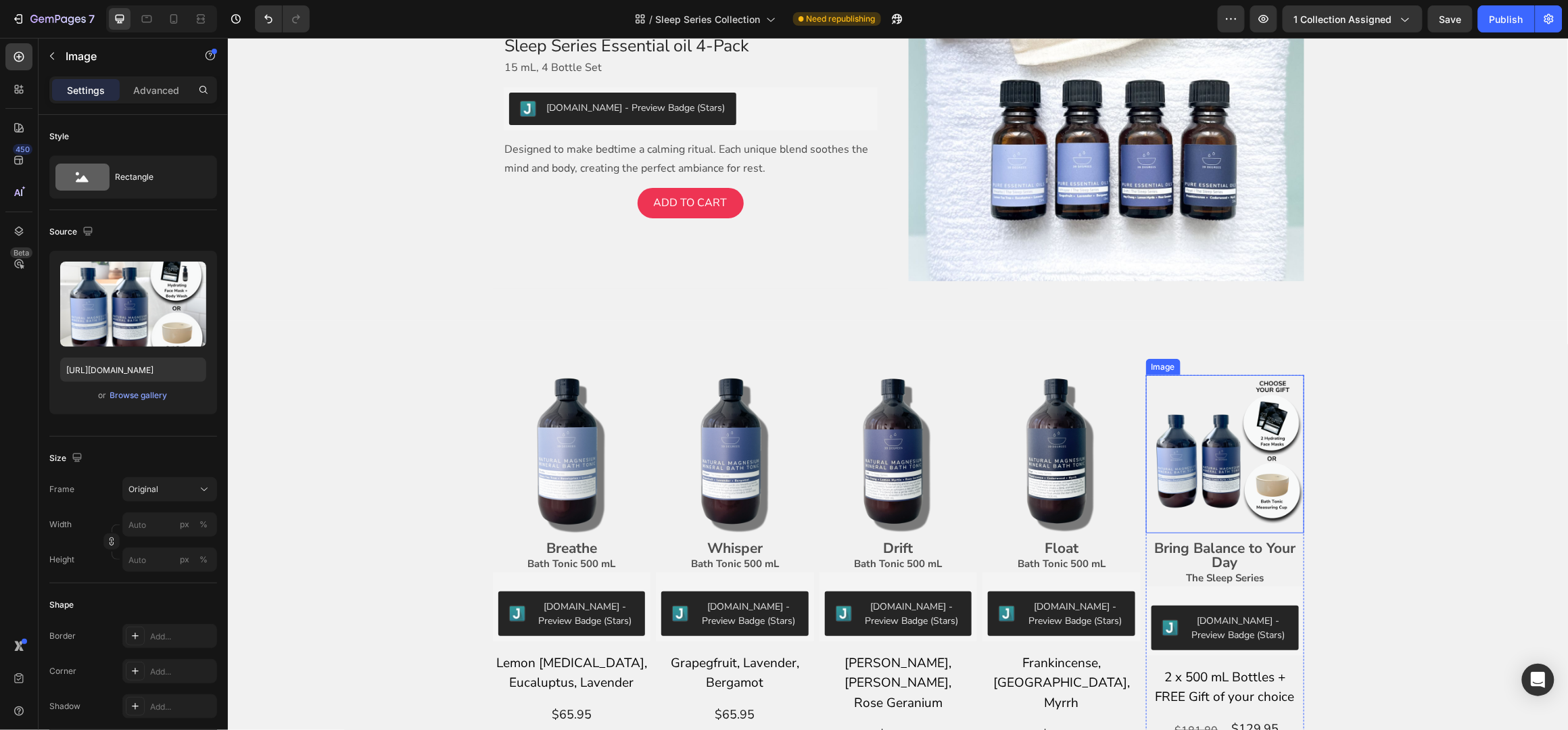
drag, startPoint x: 1216, startPoint y: 448, endPoint x: 1186, endPoint y: 464, distance: 34.0
click at [1216, 448] on img at bounding box center [1224, 453] width 158 height 158
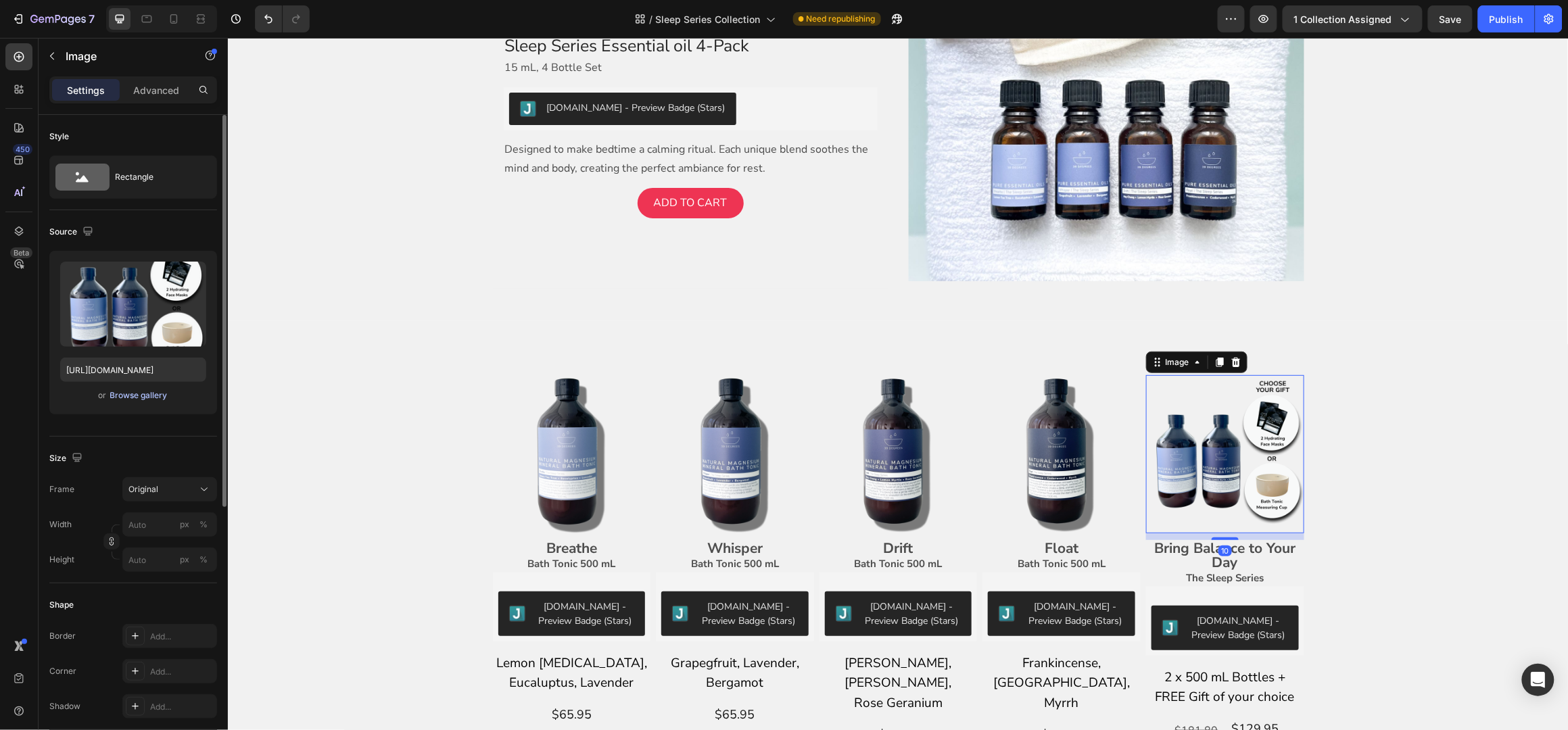
click at [129, 395] on div "Browse gallery" at bounding box center [139, 396] width 58 height 12
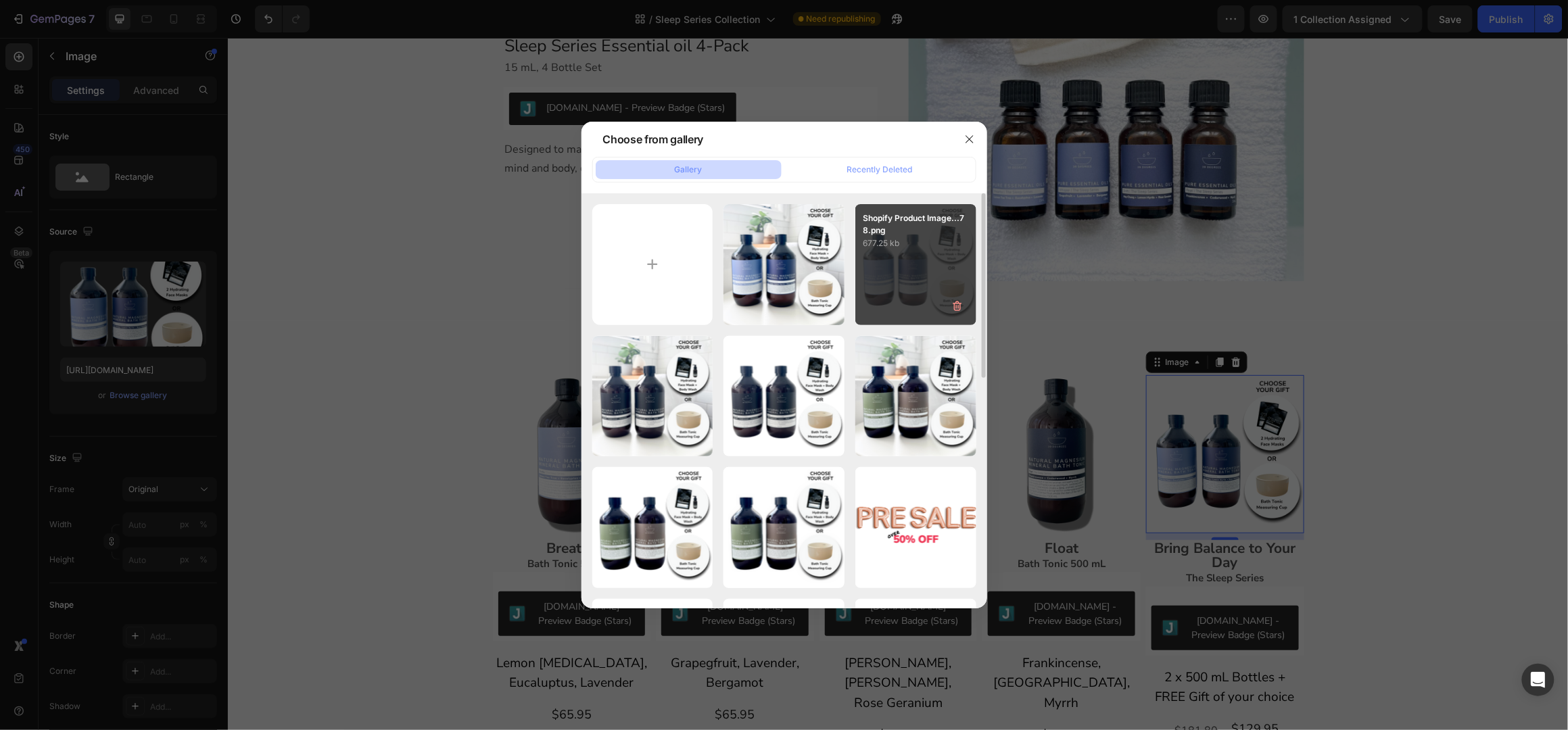
click at [908, 262] on div "Shopify Product Image...78.png 677.25 kb" at bounding box center [916, 265] width 121 height 121
type input "https://cdn.shopify.com/s/files/1/0045/6828/5299/files/gempages_508703347822298…"
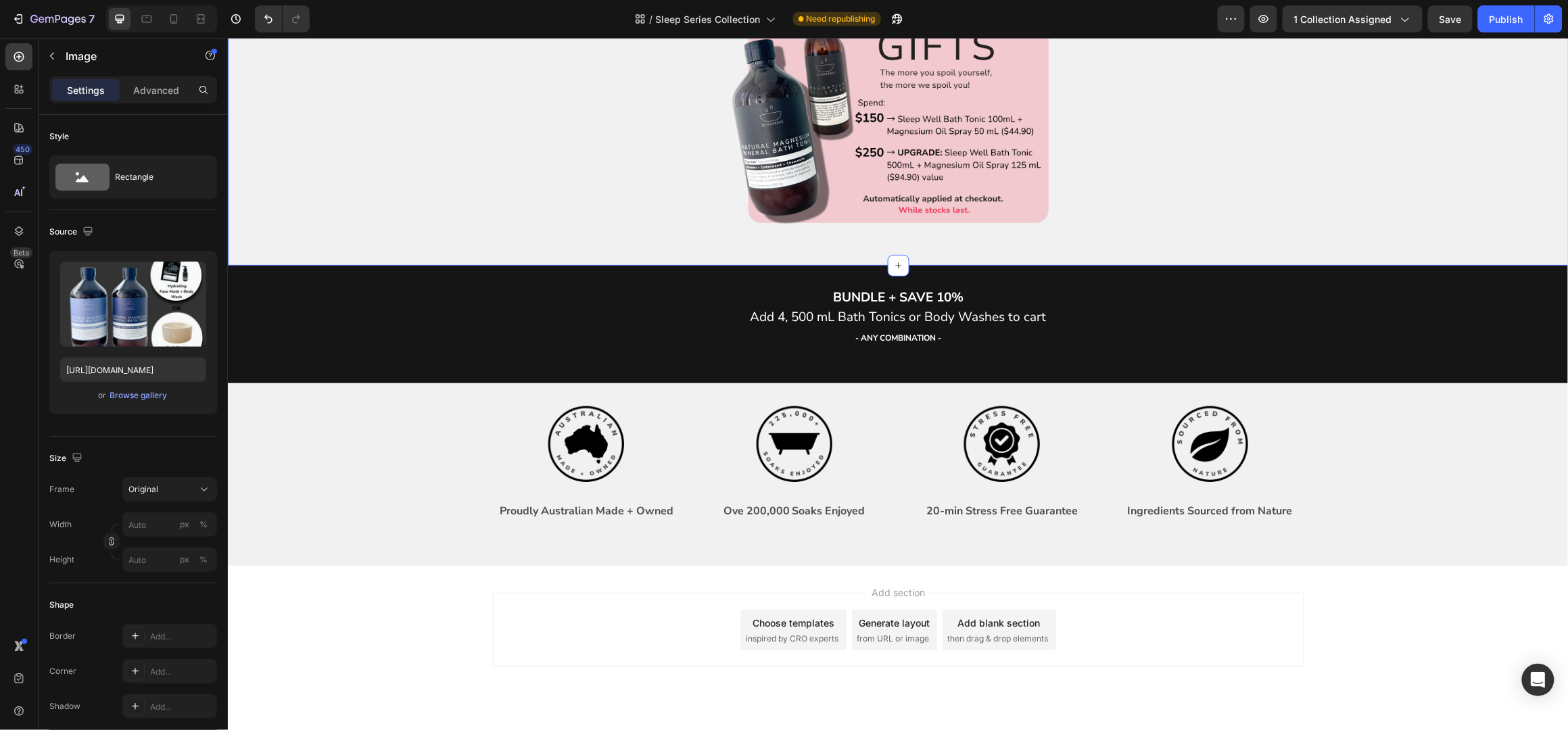
scroll to position [3269, 0]
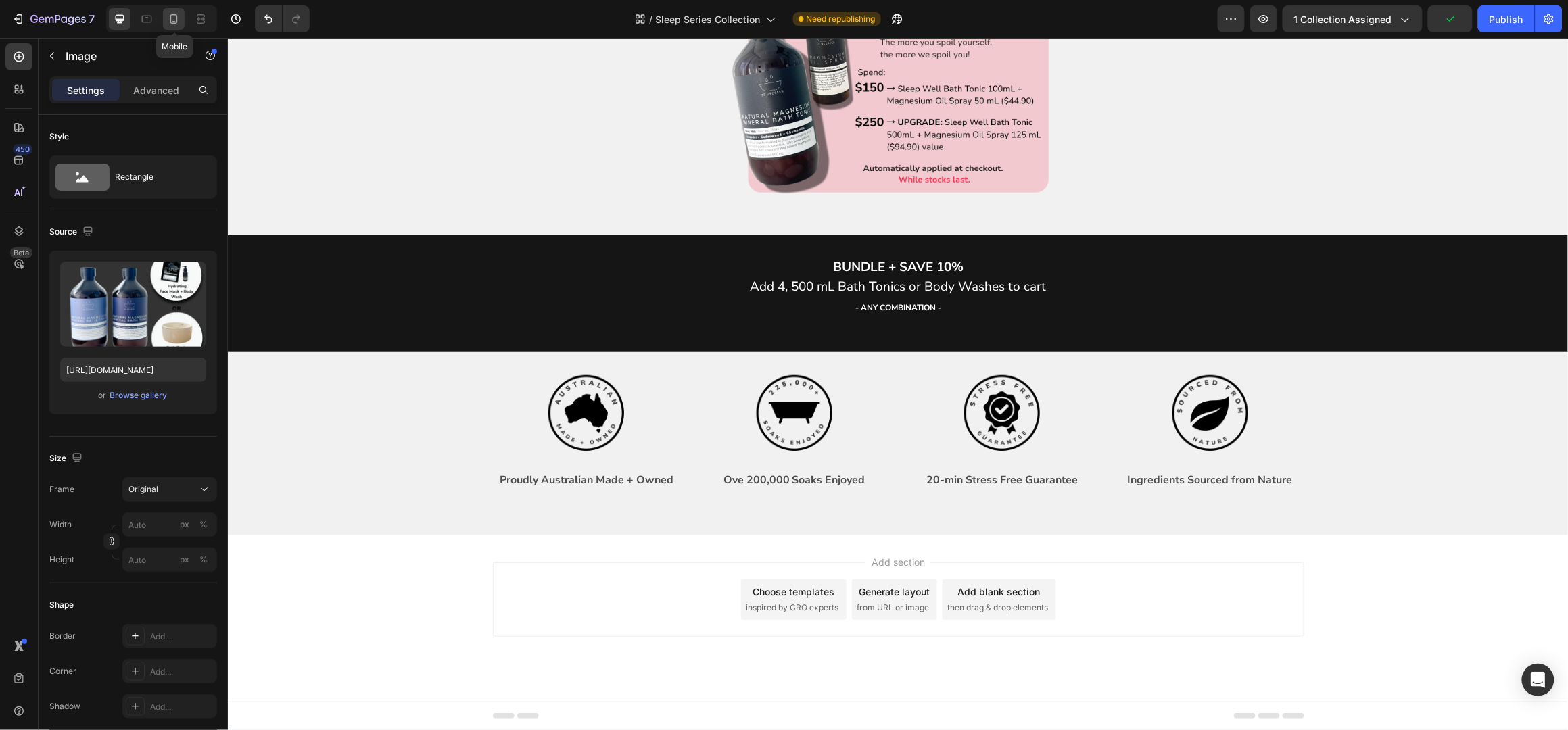
drag, startPoint x: 177, startPoint y: 19, endPoint x: 63, endPoint y: 137, distance: 164.1
click at [177, 19] on icon at bounding box center [174, 19] width 7 height 10
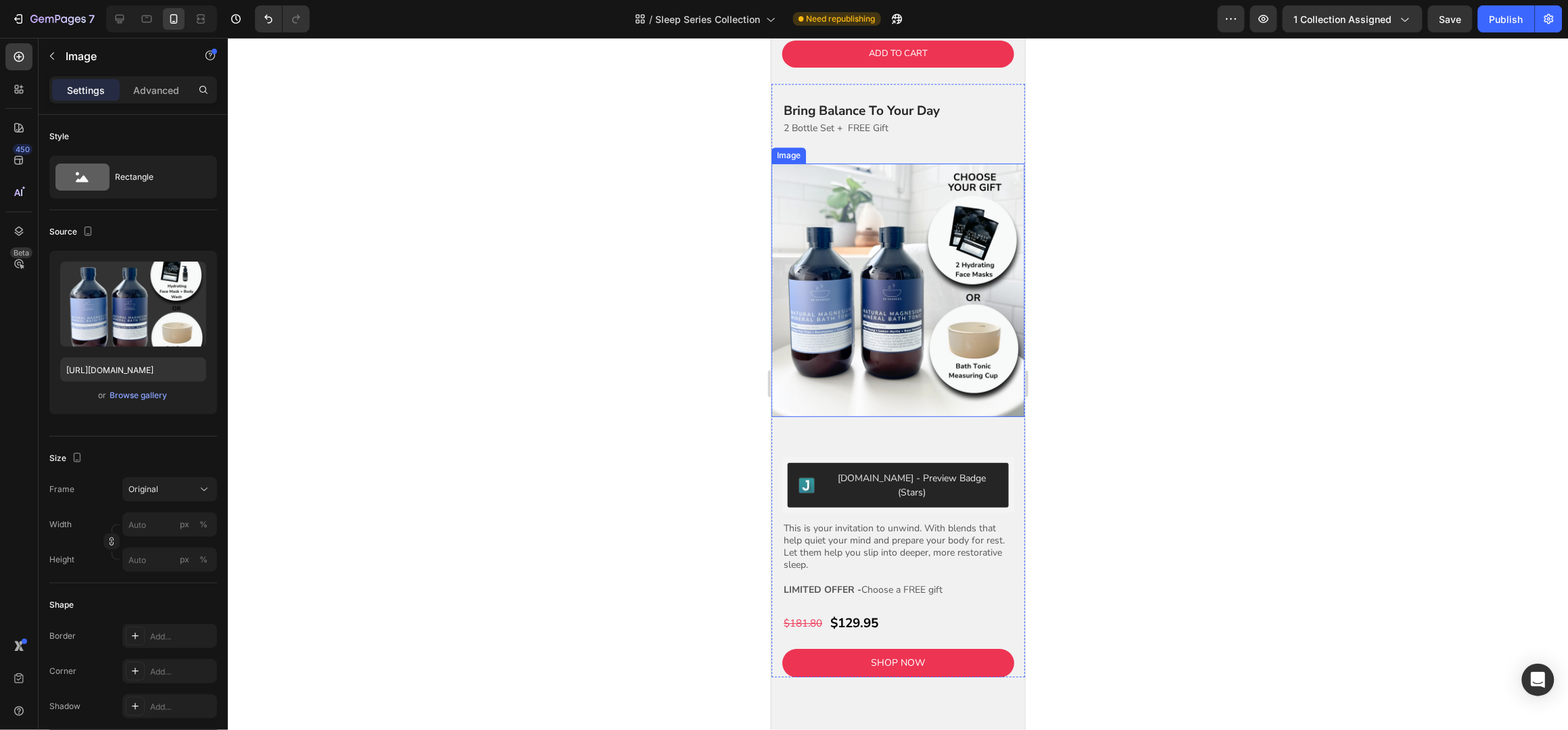
scroll to position [1442, 0]
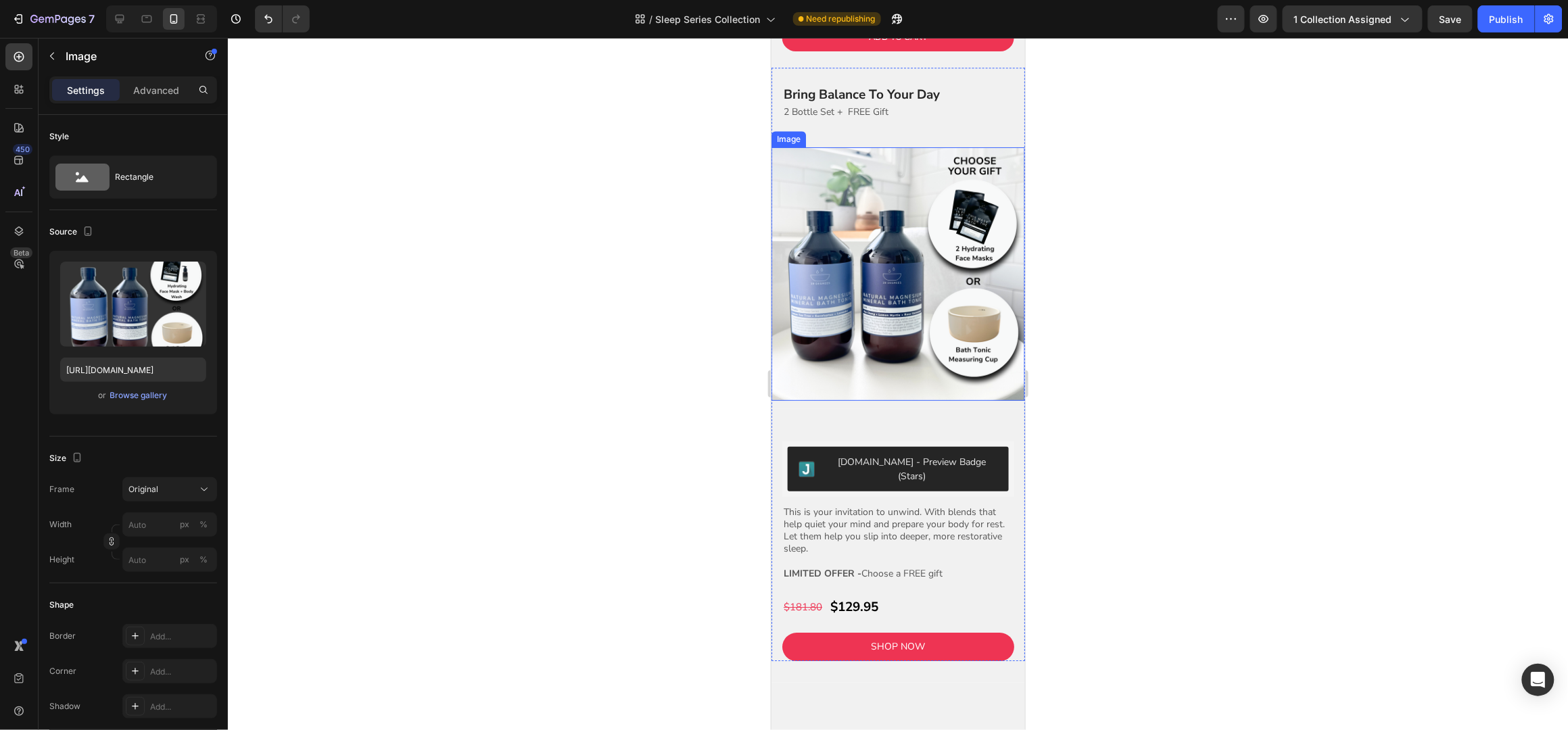
click at [898, 365] on img at bounding box center [897, 273] width 253 height 253
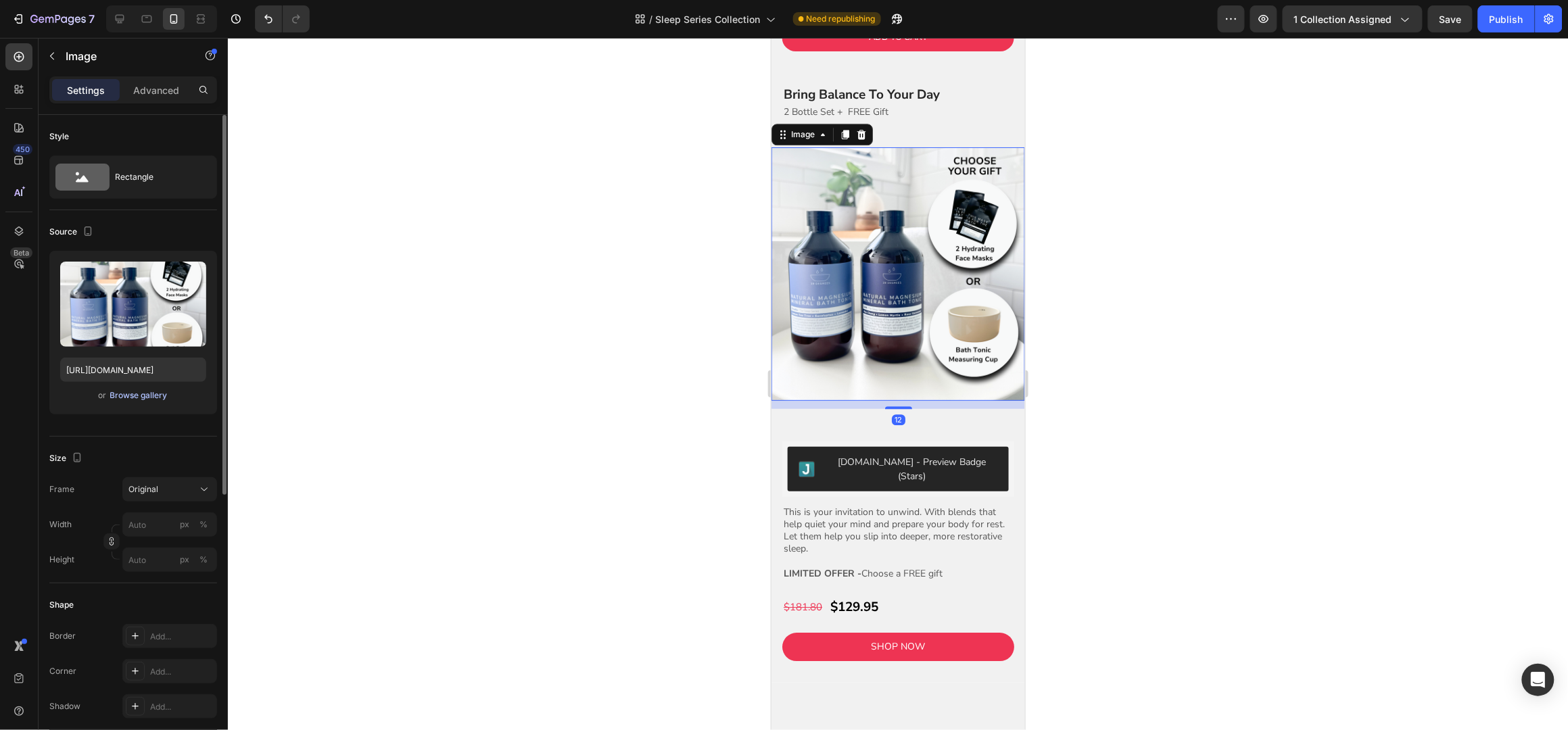
click at [123, 397] on div "Browse gallery" at bounding box center [139, 396] width 58 height 12
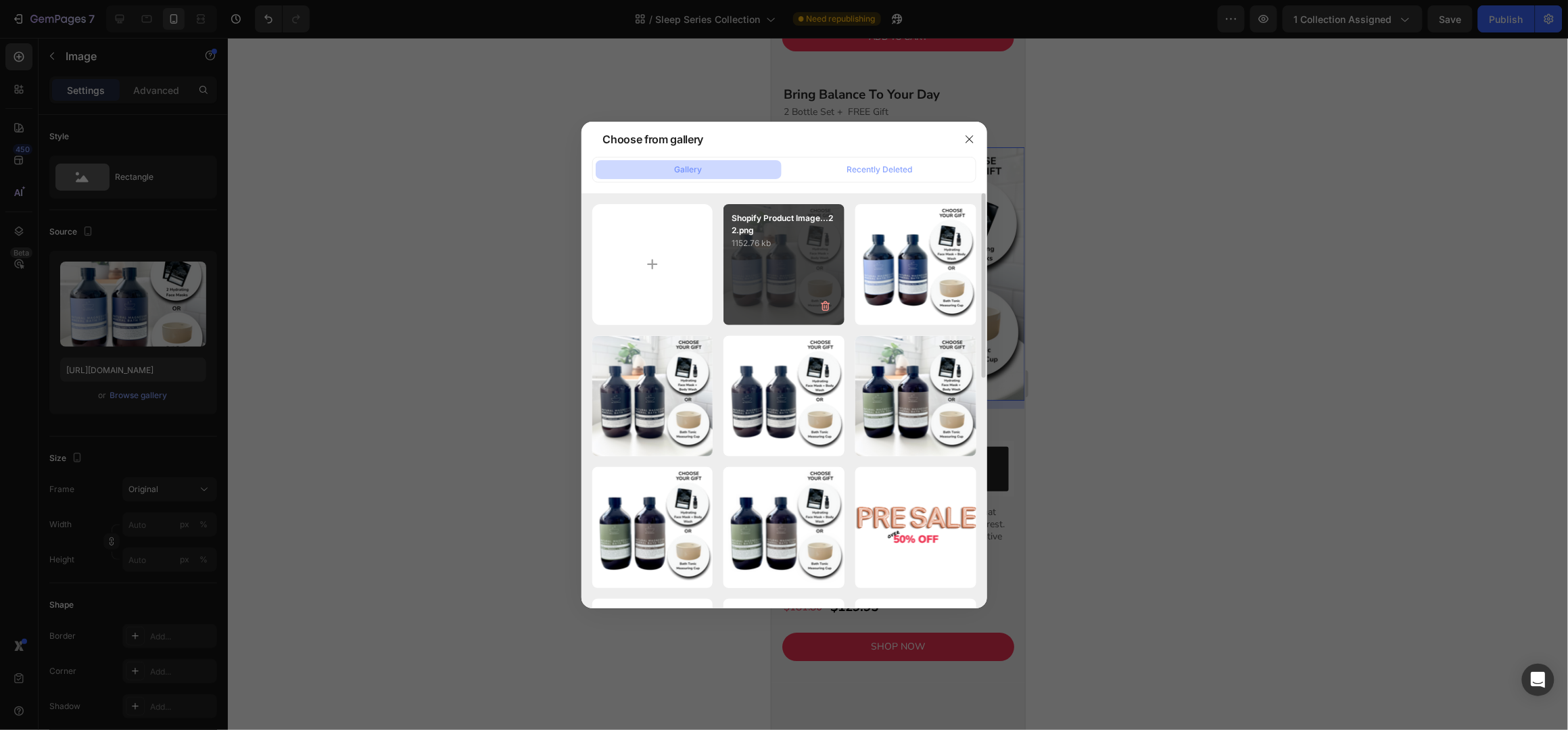
click at [764, 251] on div "Shopify Product Image...22.png 1152.76 kb" at bounding box center [784, 265] width 121 height 121
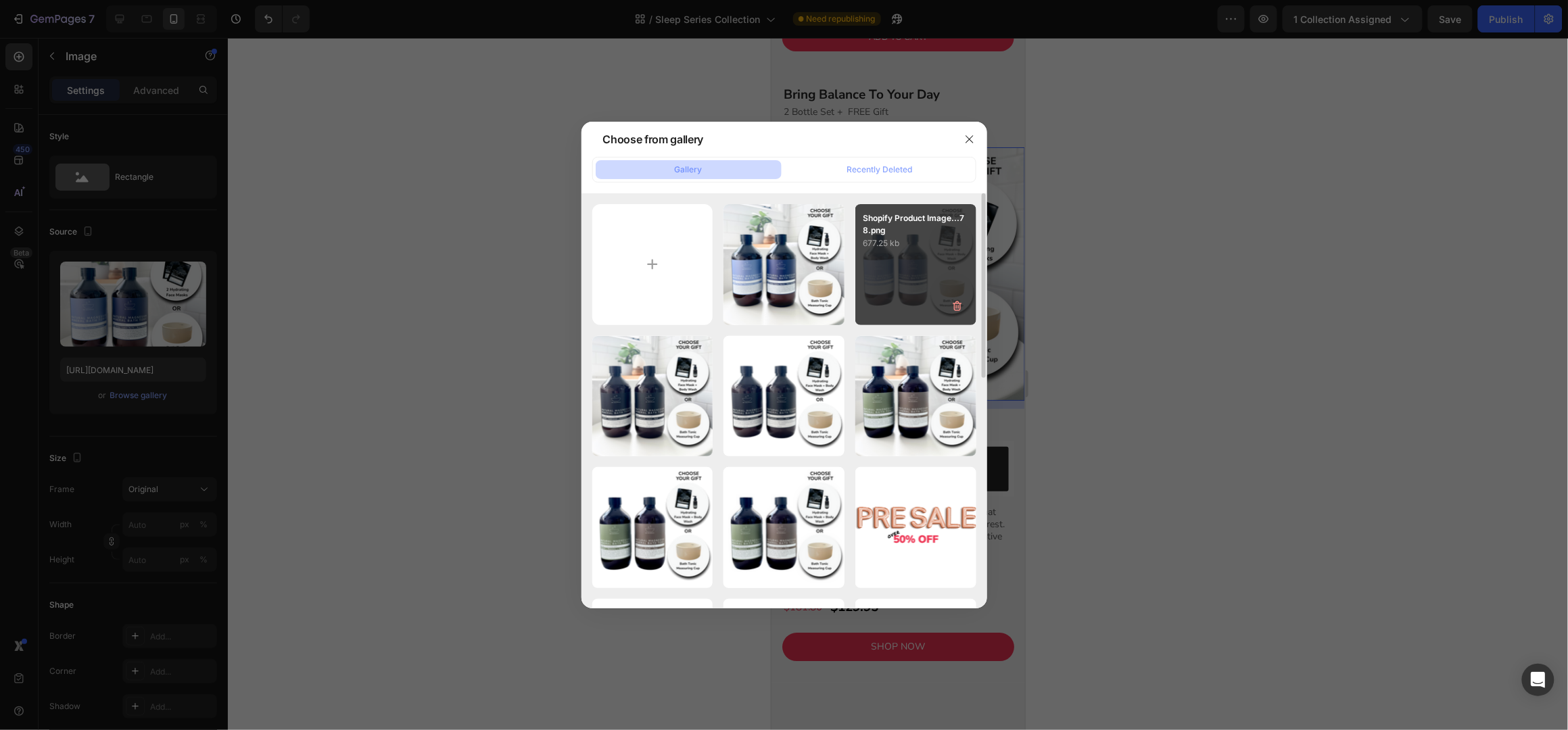
type input "https://cdn.shopify.com/s/files/1/0045/6828/5299/files/gempages_508703347822298…"
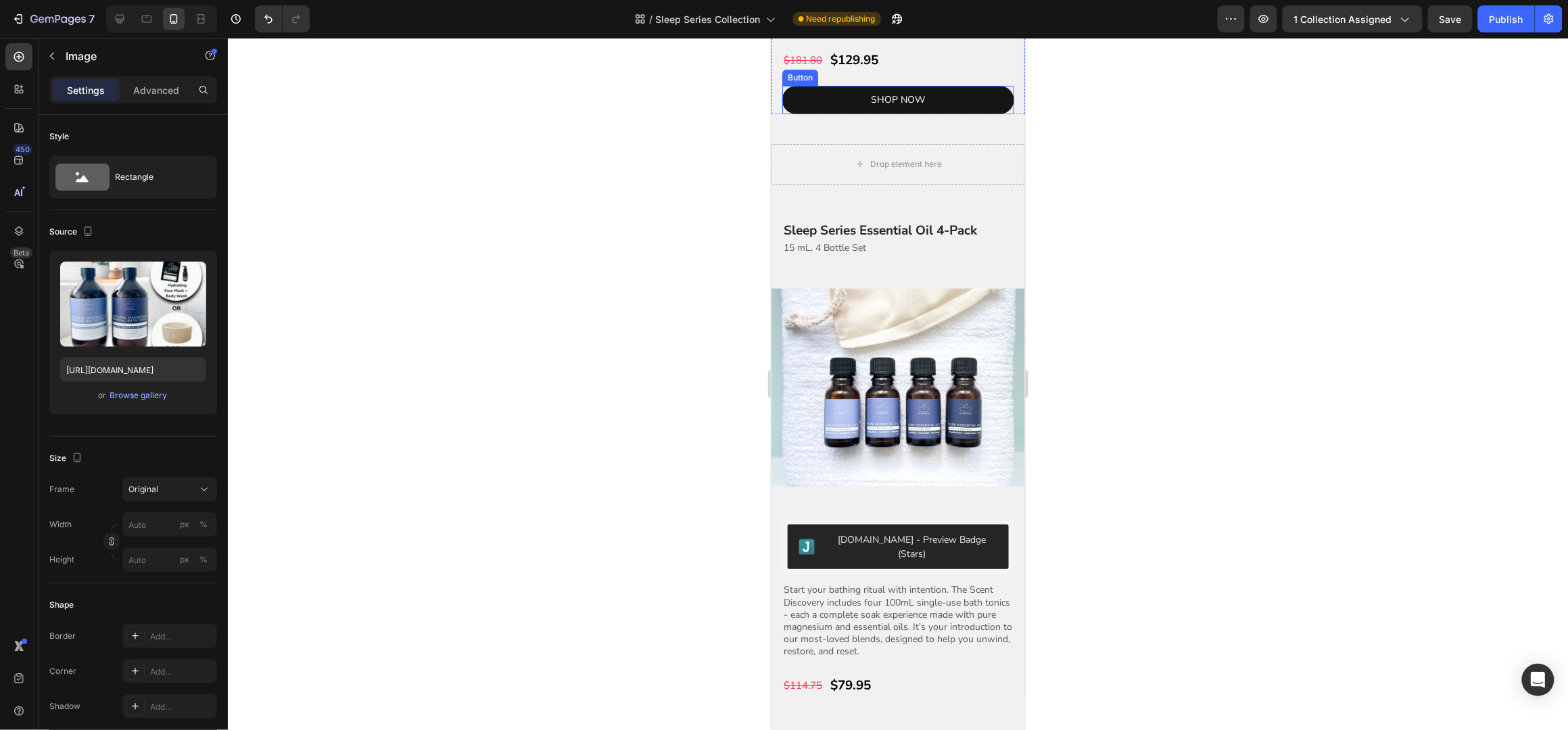
scroll to position [2074, 0]
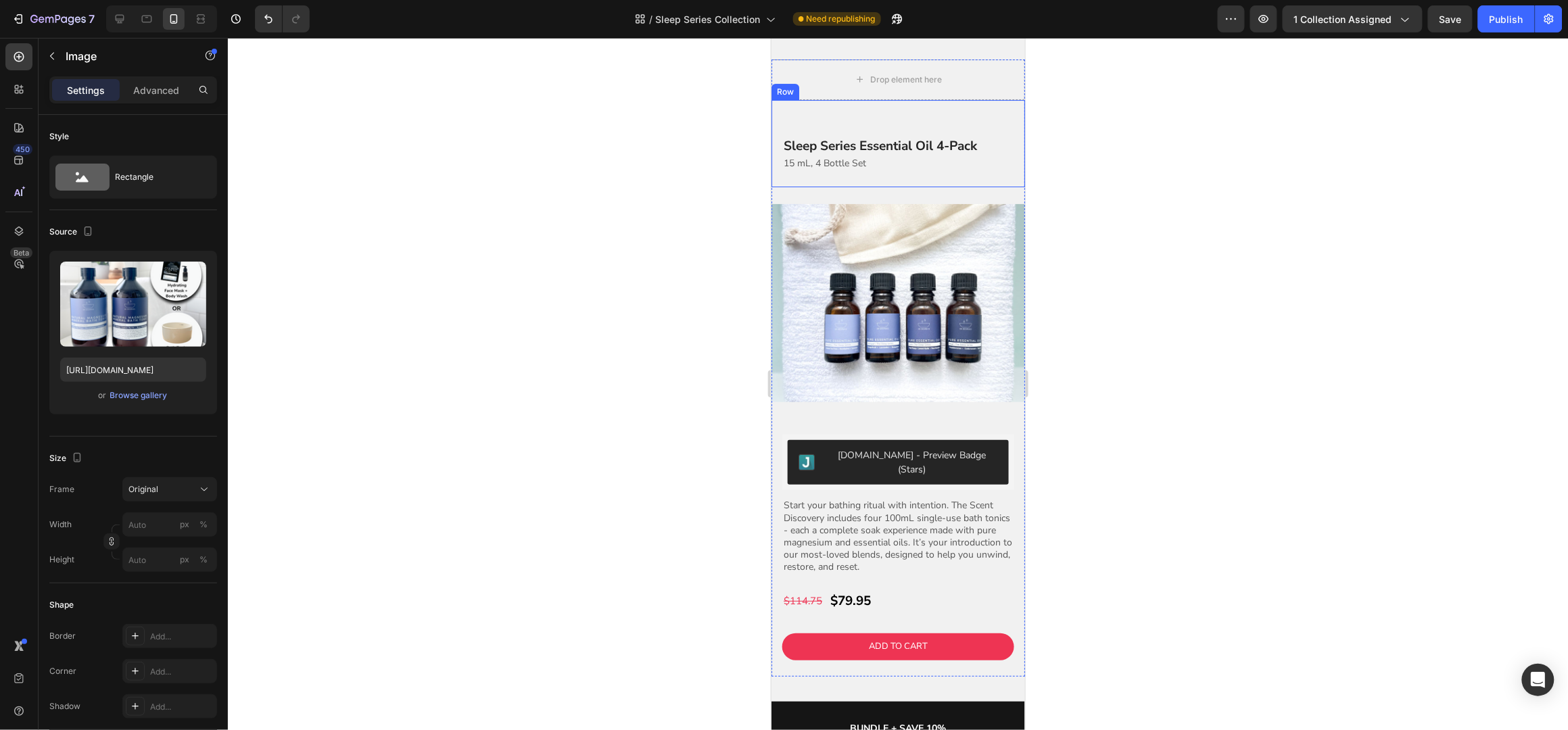
click at [885, 188] on div "Sleep Series Essential Oil 4-Pack Heading 15 mL, 4 Bottle Set Text block Row" at bounding box center [897, 143] width 253 height 88
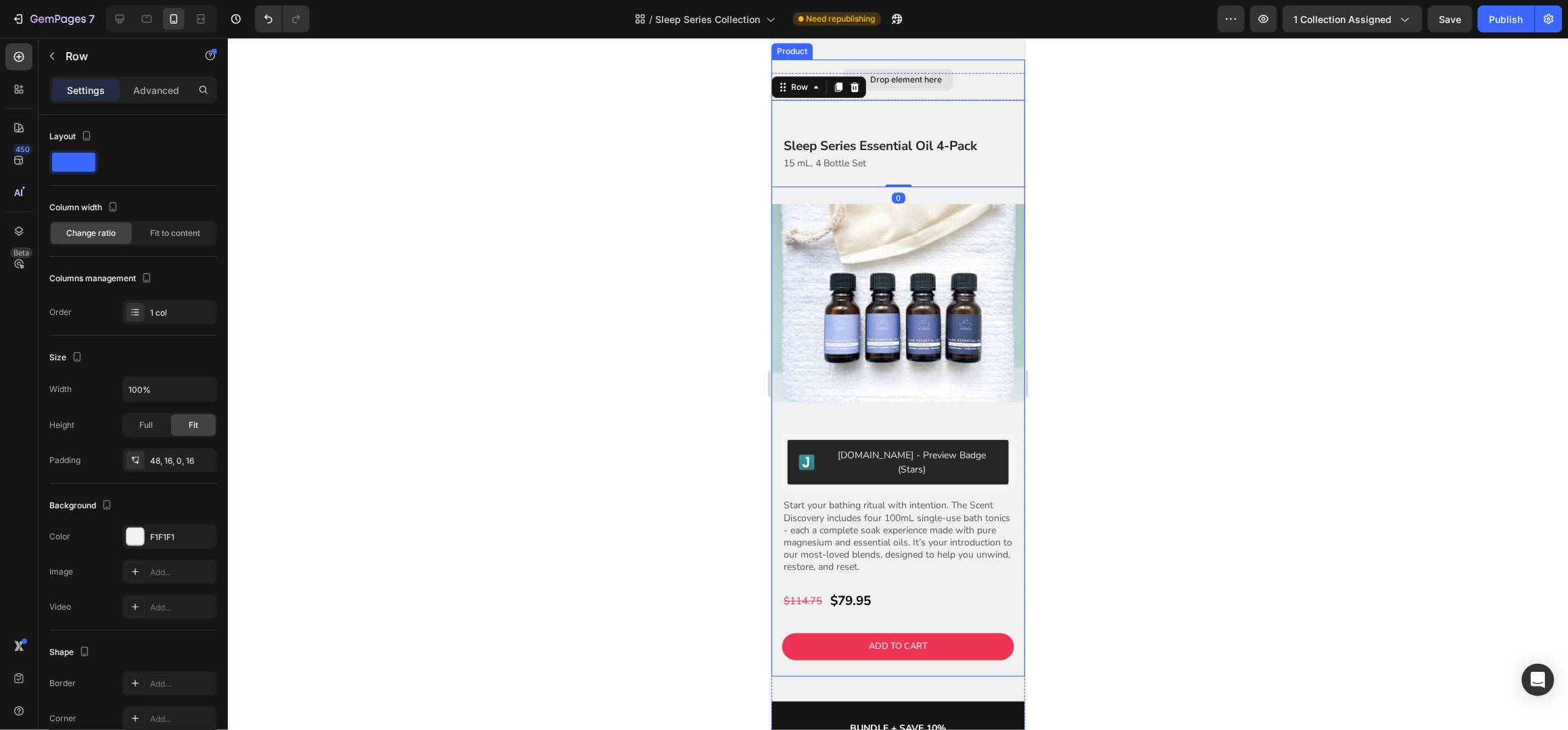
click at [911, 100] on div "Drop element here" at bounding box center [897, 79] width 253 height 41
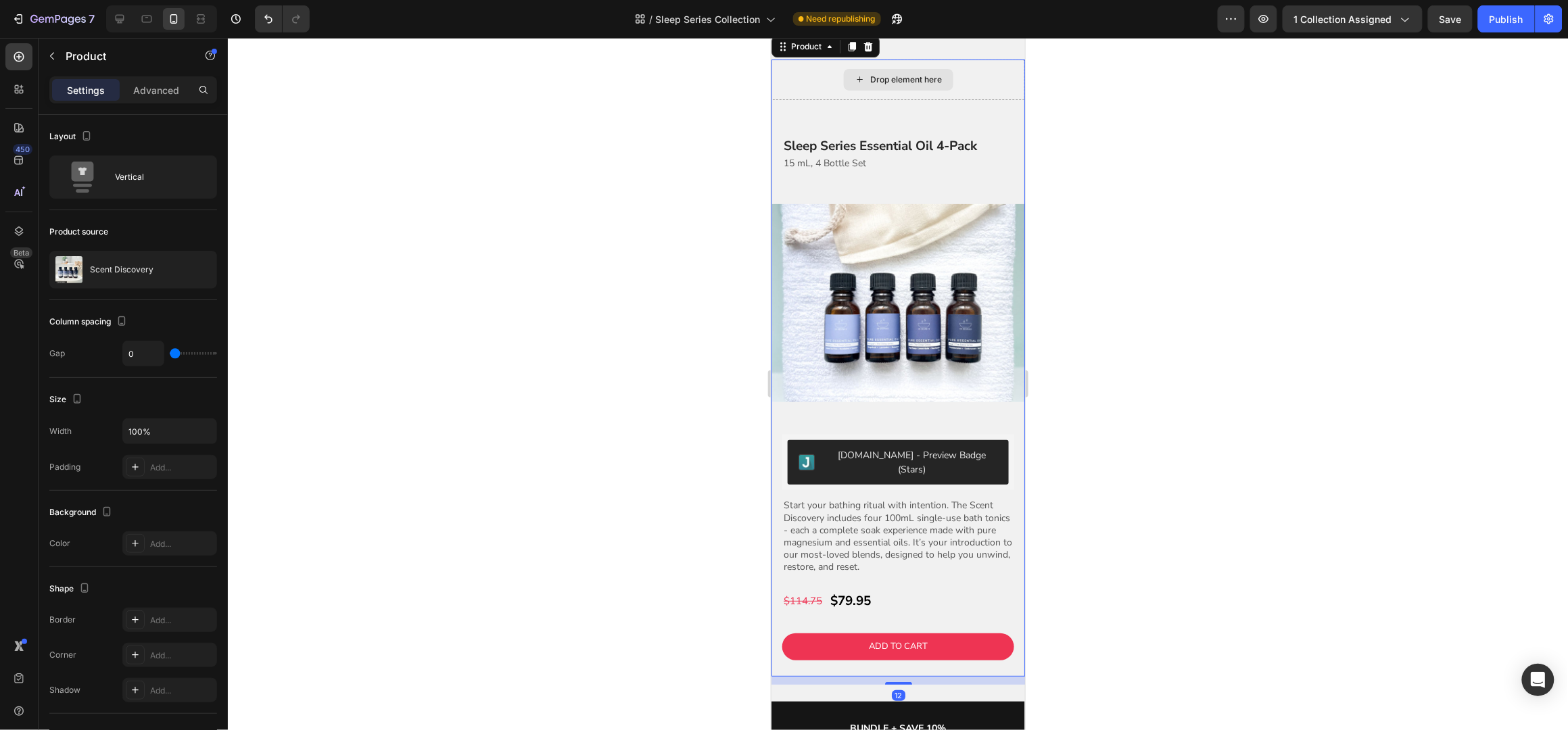
click at [899, 84] on div "Drop element here" at bounding box center [906, 79] width 72 height 11
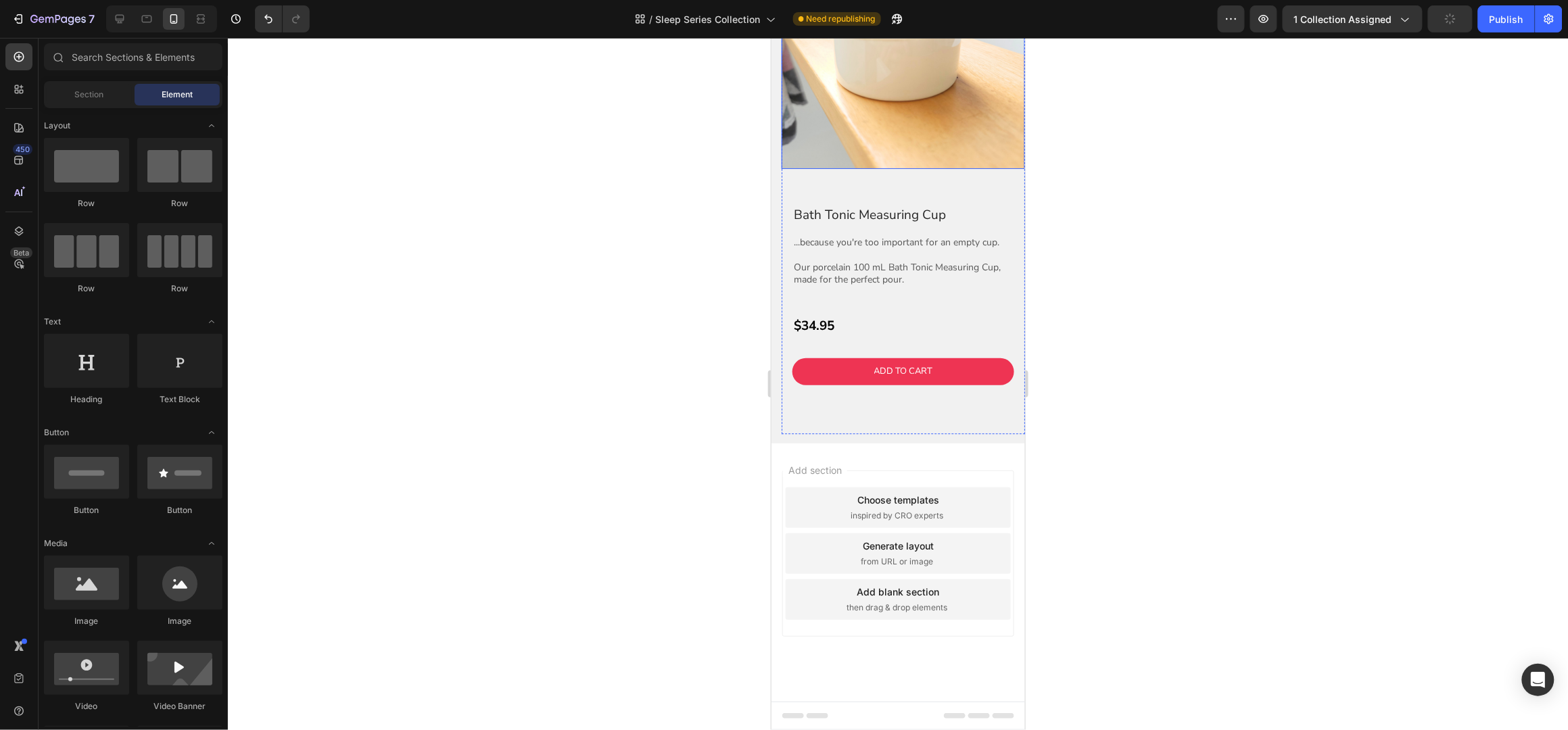
scroll to position [3846, 0]
click at [1507, 19] on div "Publish" at bounding box center [1507, 20] width 34 height 14
click at [24, 19] on icon "button" at bounding box center [18, 19] width 13 height 13
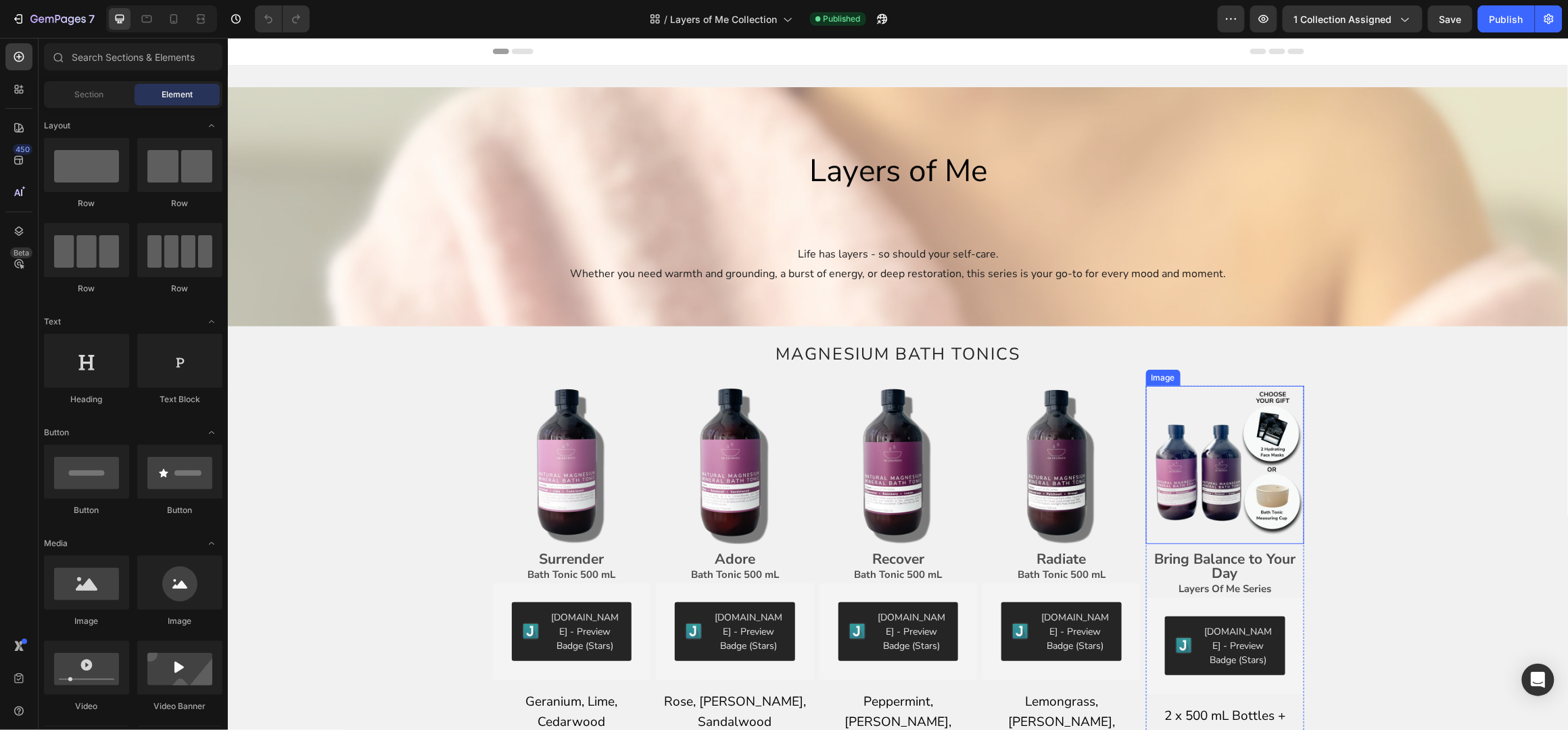
click at [1216, 471] on img at bounding box center [1224, 465] width 158 height 158
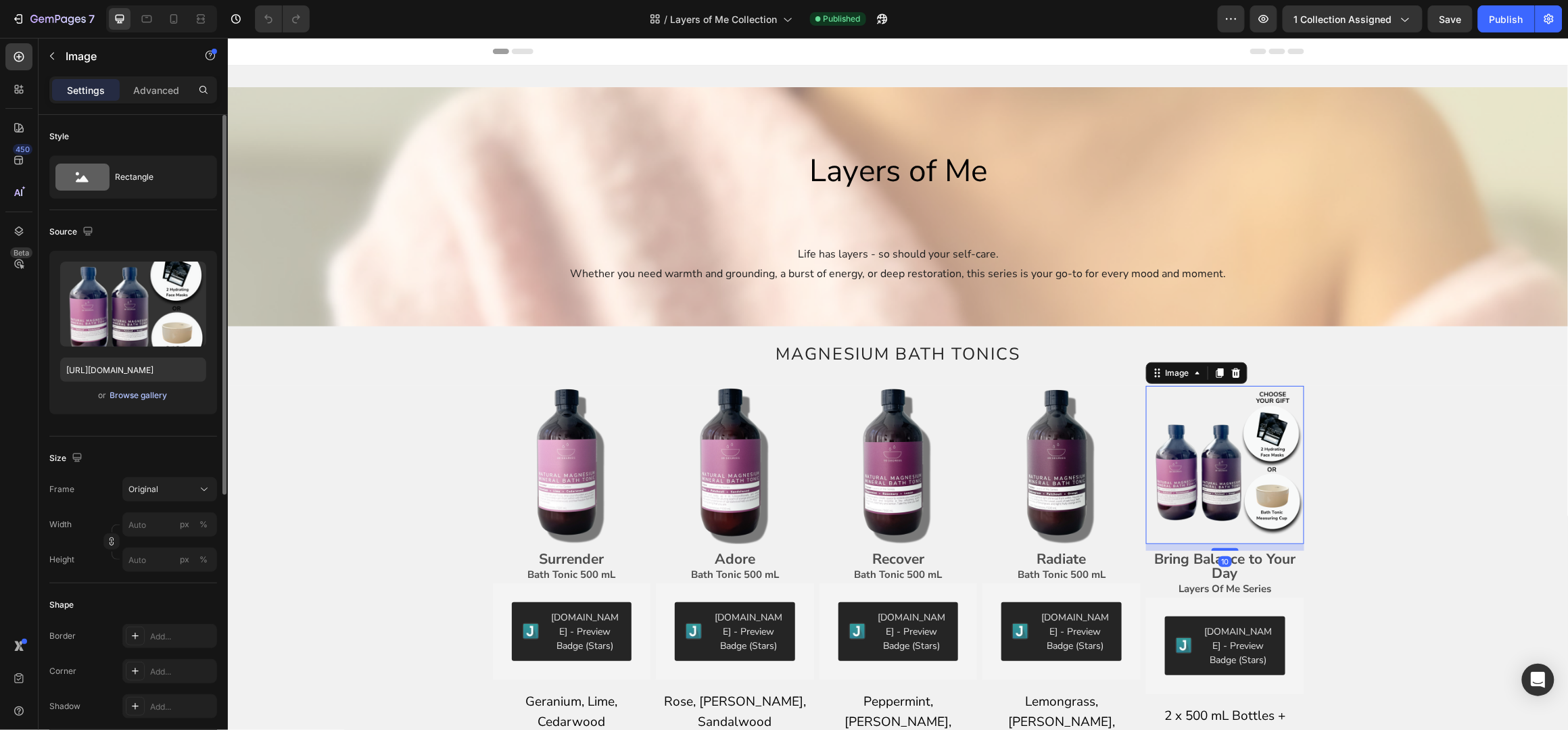
click at [142, 397] on div "Browse gallery" at bounding box center [139, 396] width 58 height 12
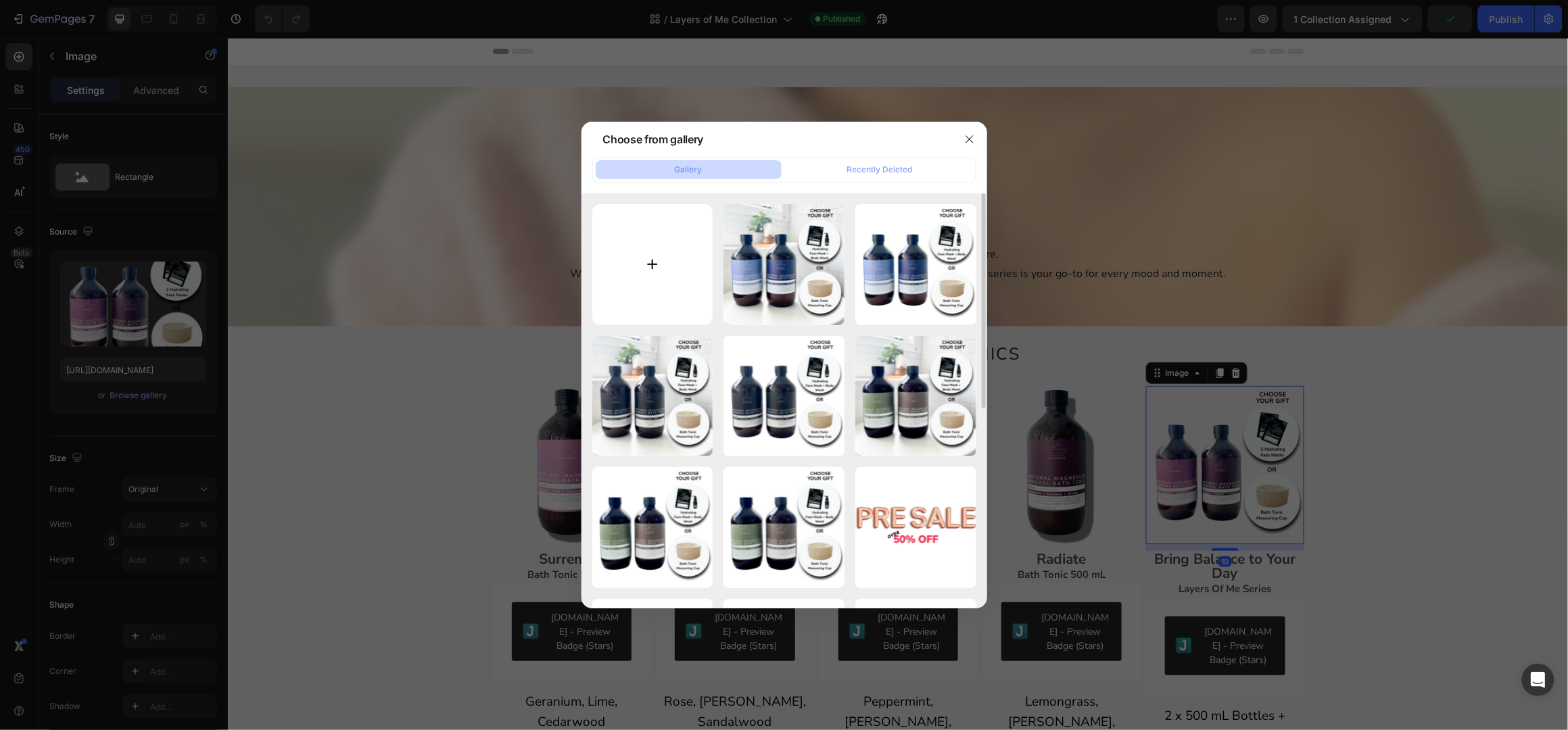
click at [640, 259] on input "file" at bounding box center [652, 265] width 121 height 121
type input "C:\fakepath\Shopify Product Images Standard - 2025-09-29T152435.268.png"
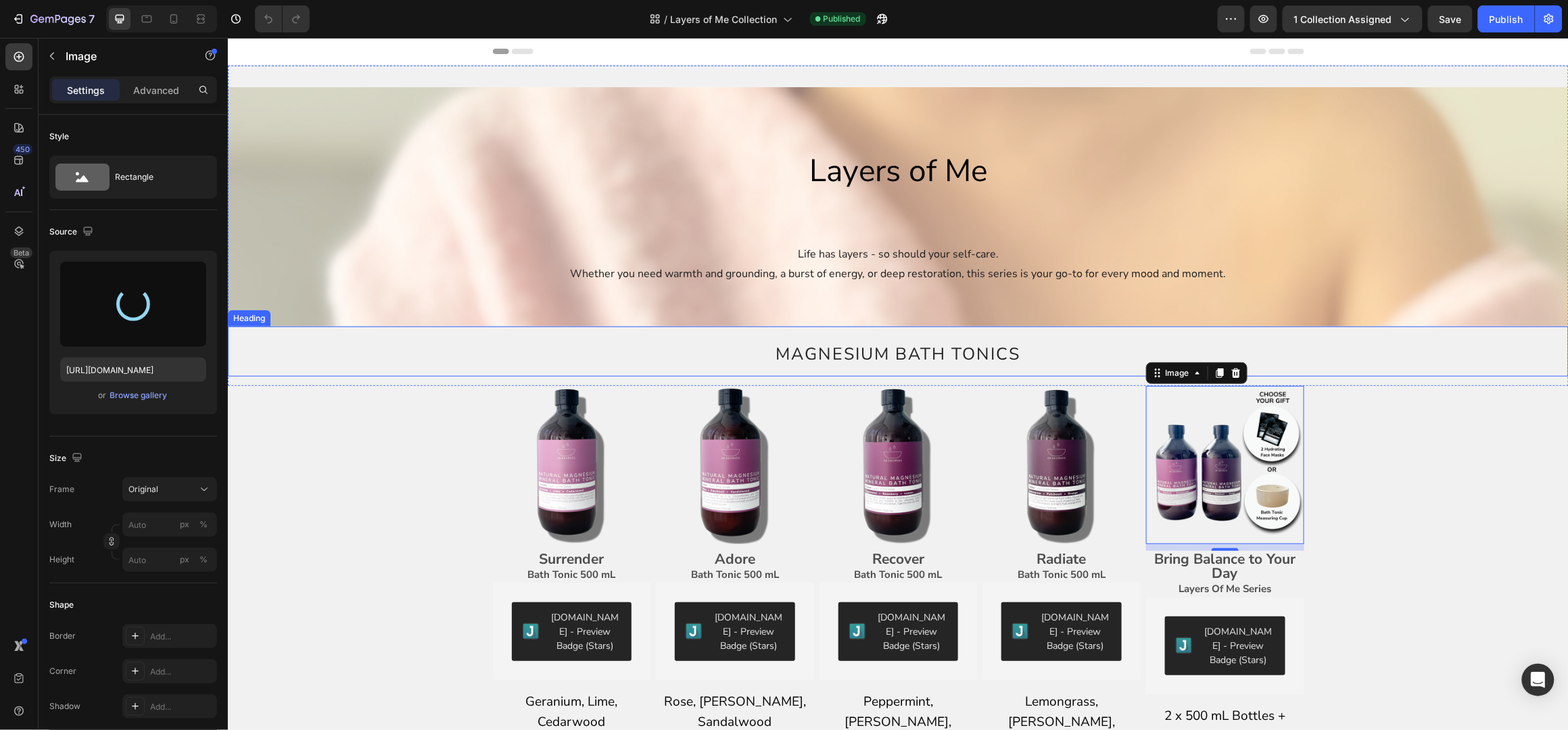
type input "[URL][DOMAIN_NAME]"
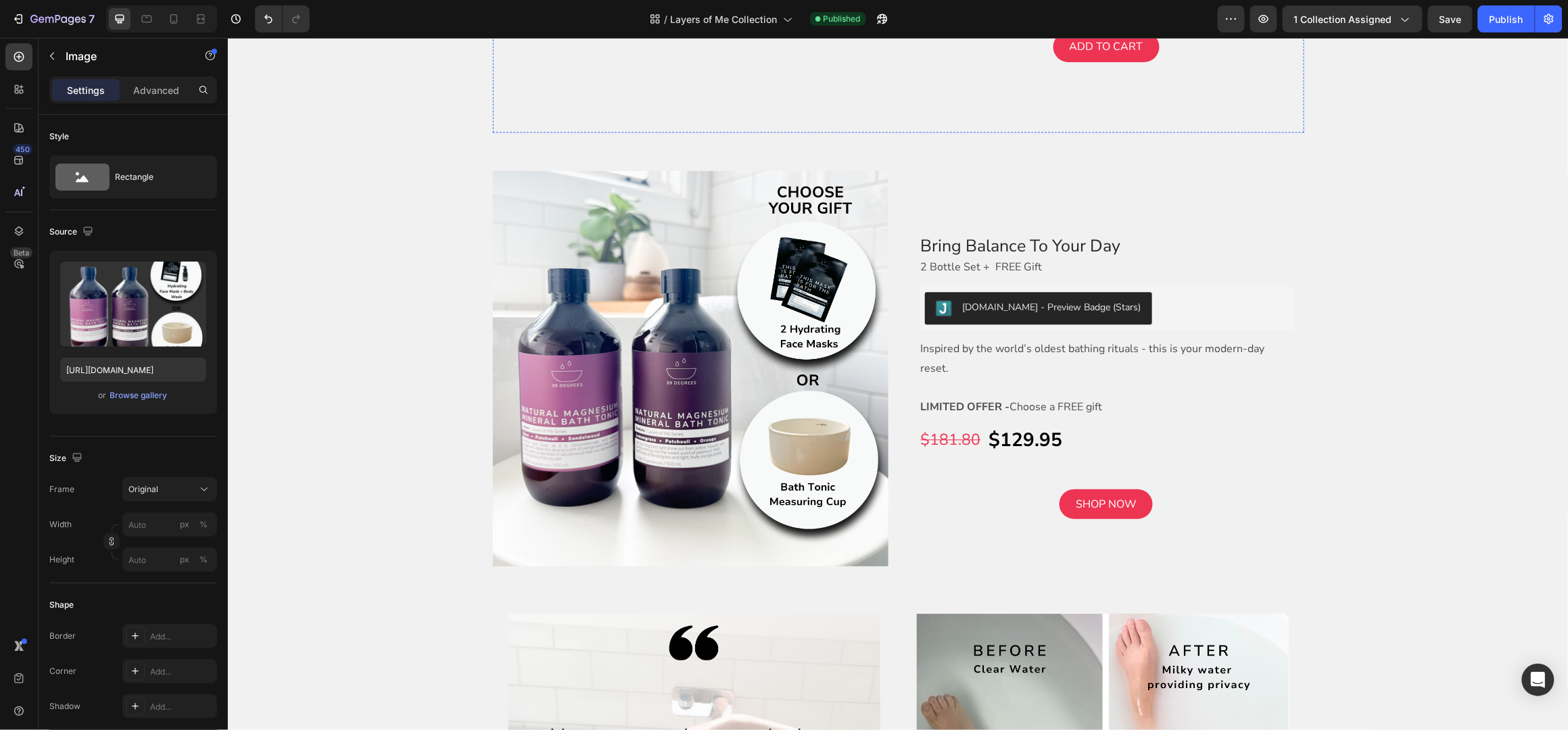
scroll to position [1262, 0]
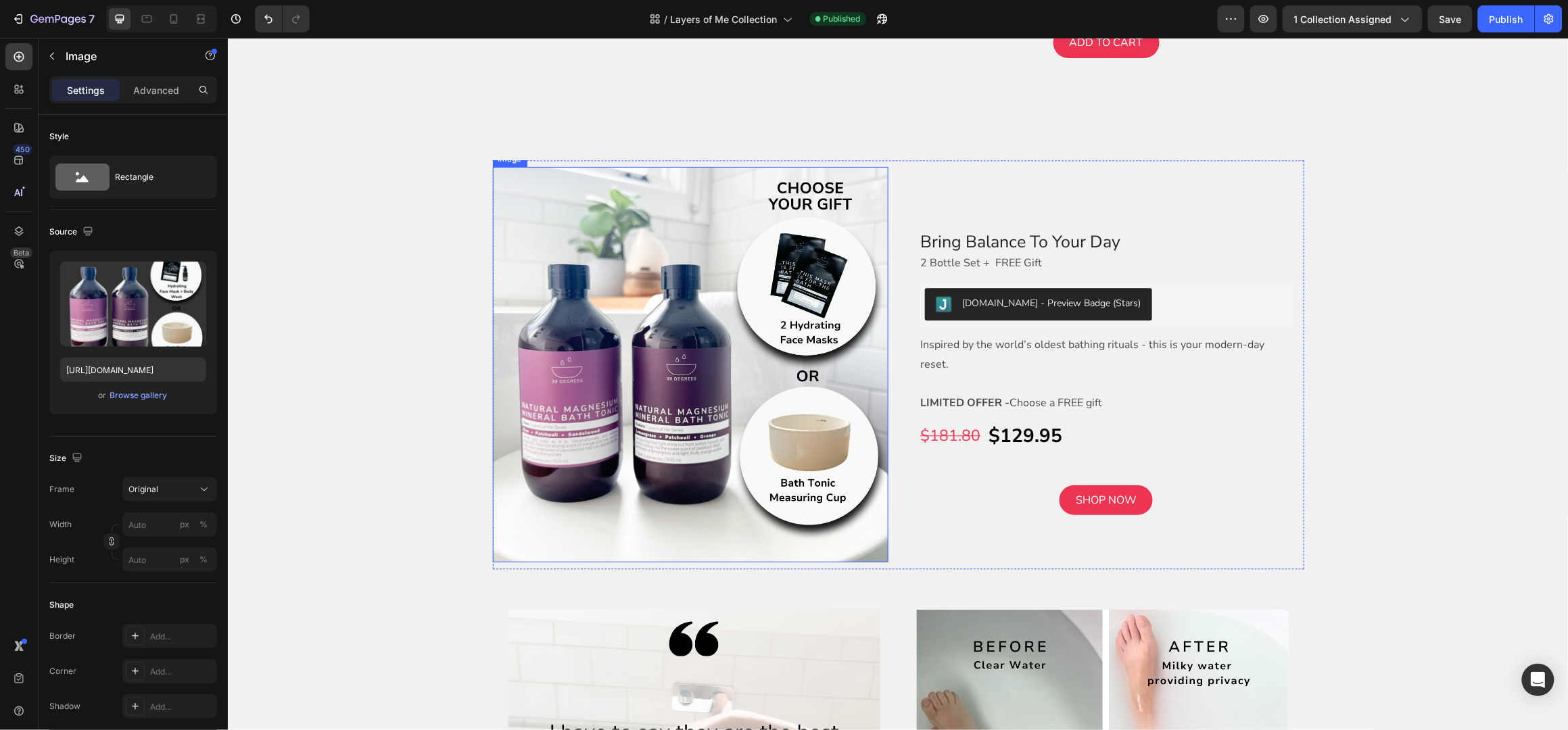
click at [674, 360] on img at bounding box center [690, 364] width 396 height 396
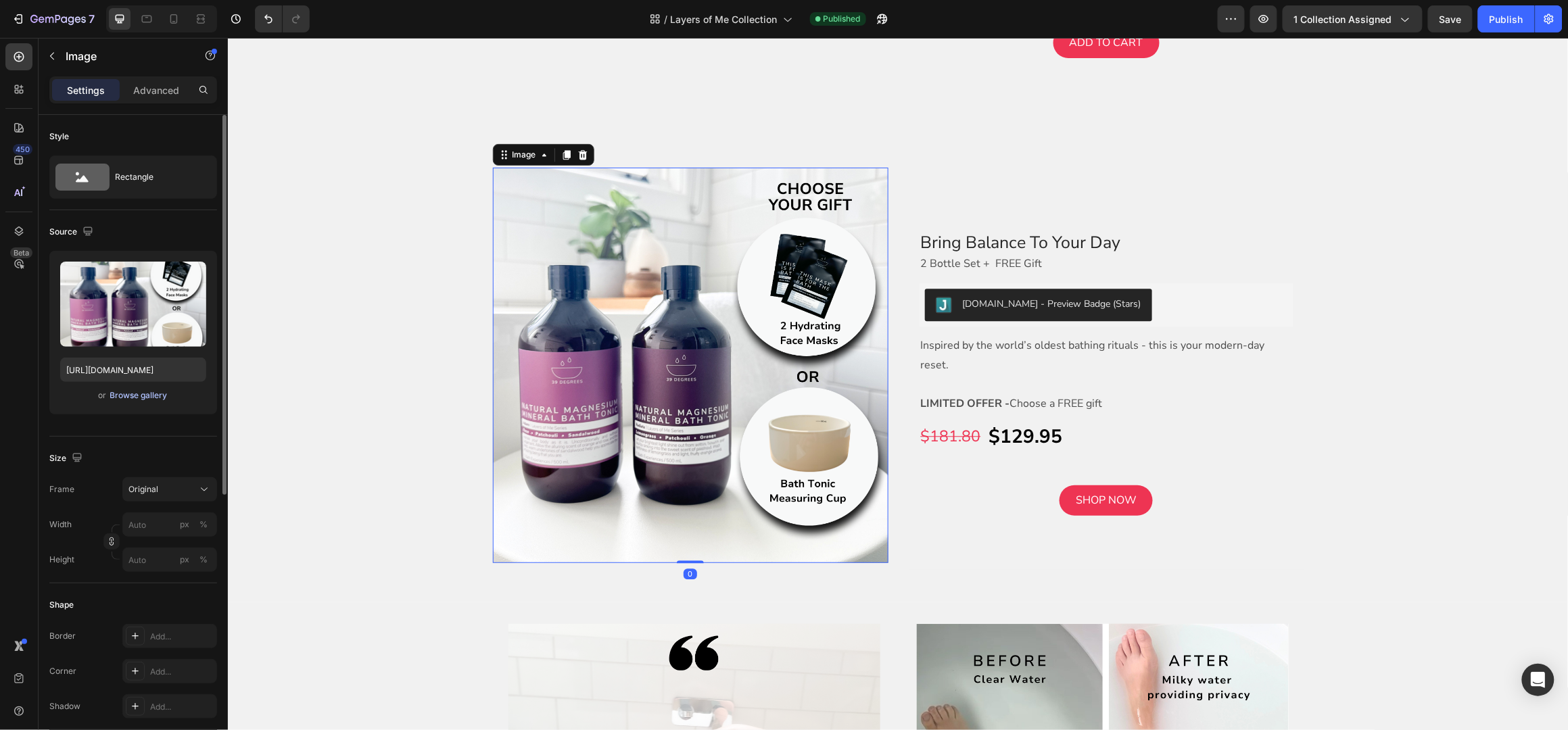
click at [154, 394] on div "Browse gallery" at bounding box center [139, 396] width 58 height 12
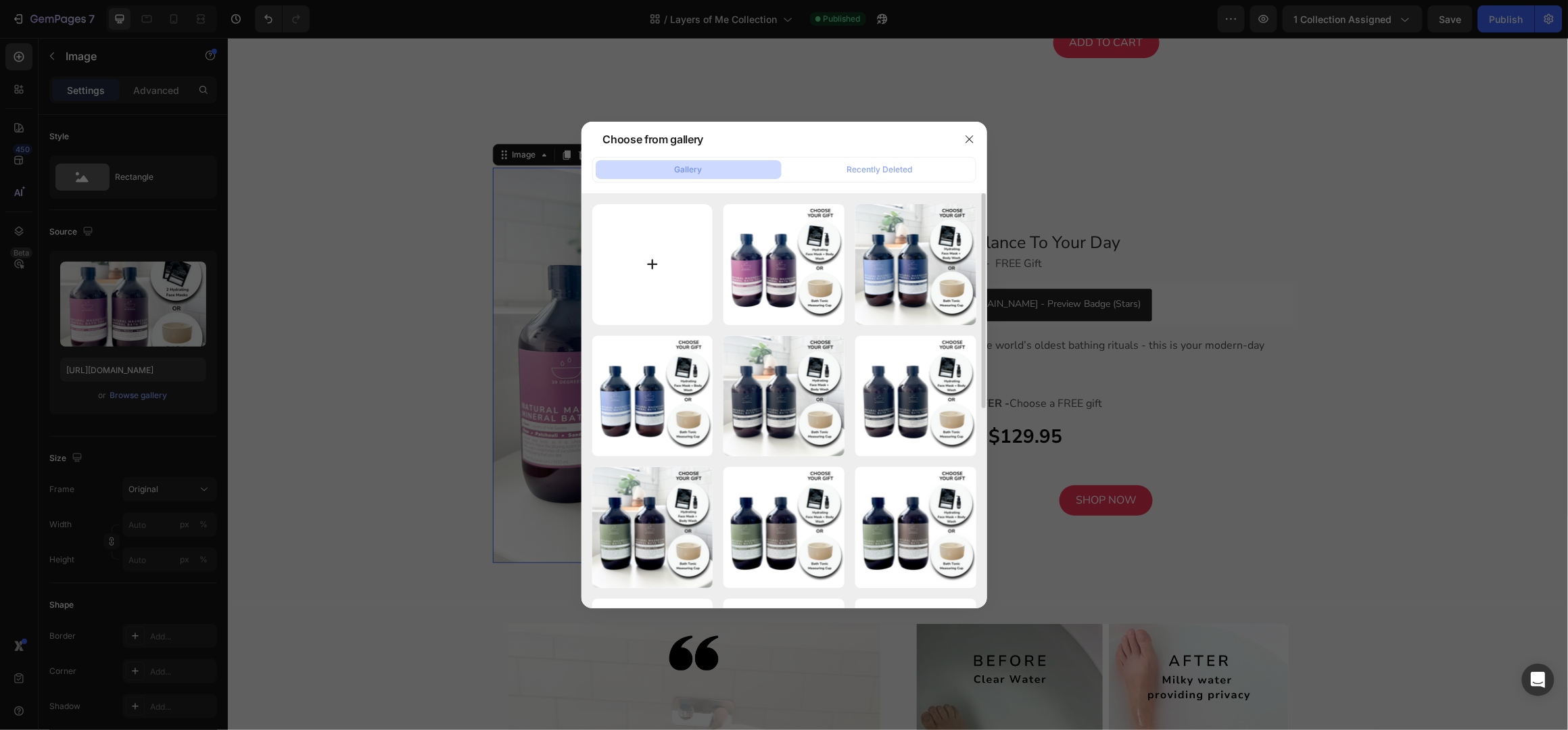
click at [638, 259] on input "file" at bounding box center [652, 265] width 121 height 121
type input "C:\fakepath\Shopify Product Images Standard - 2025-09-29T151841.876.png"
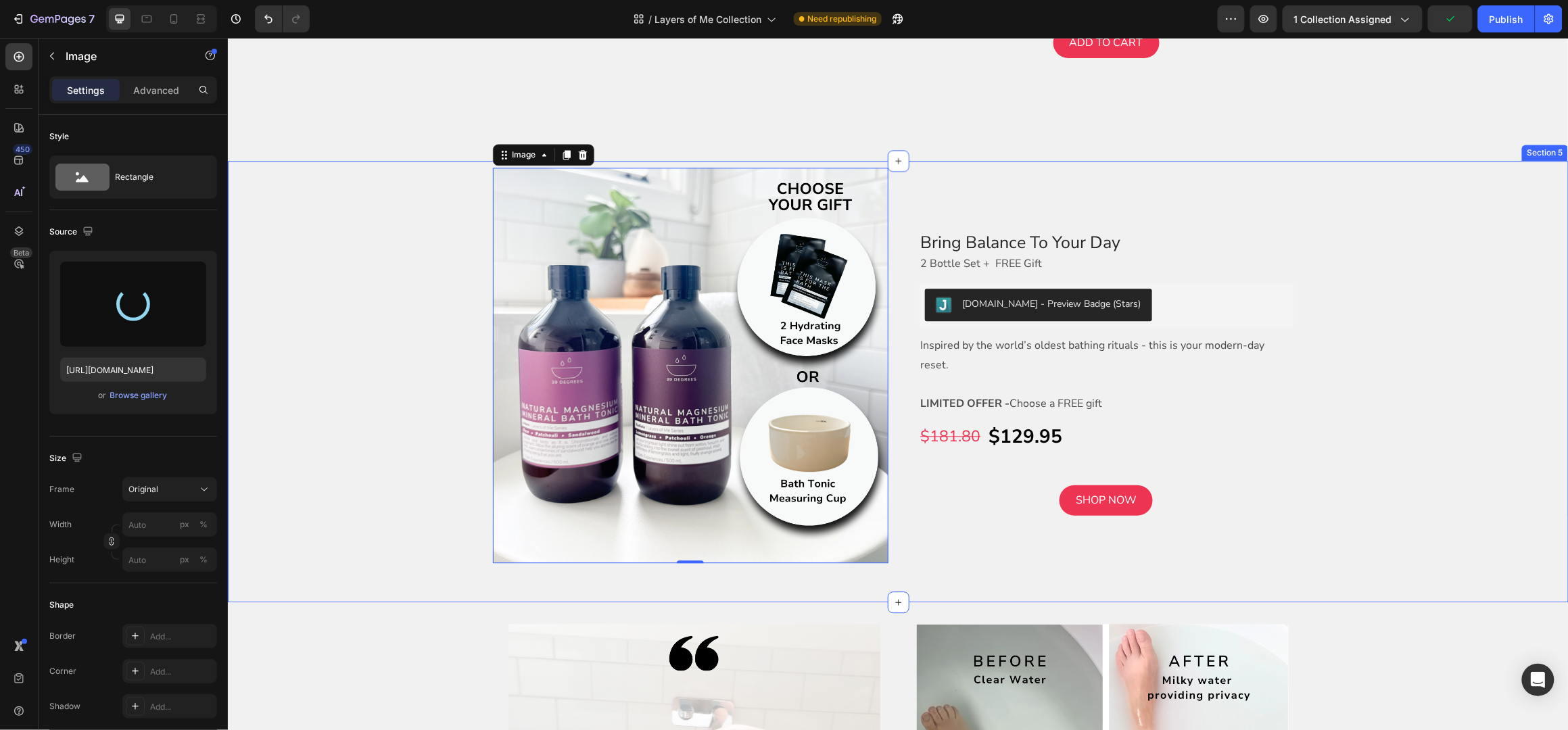
type input "[URL][DOMAIN_NAME]"
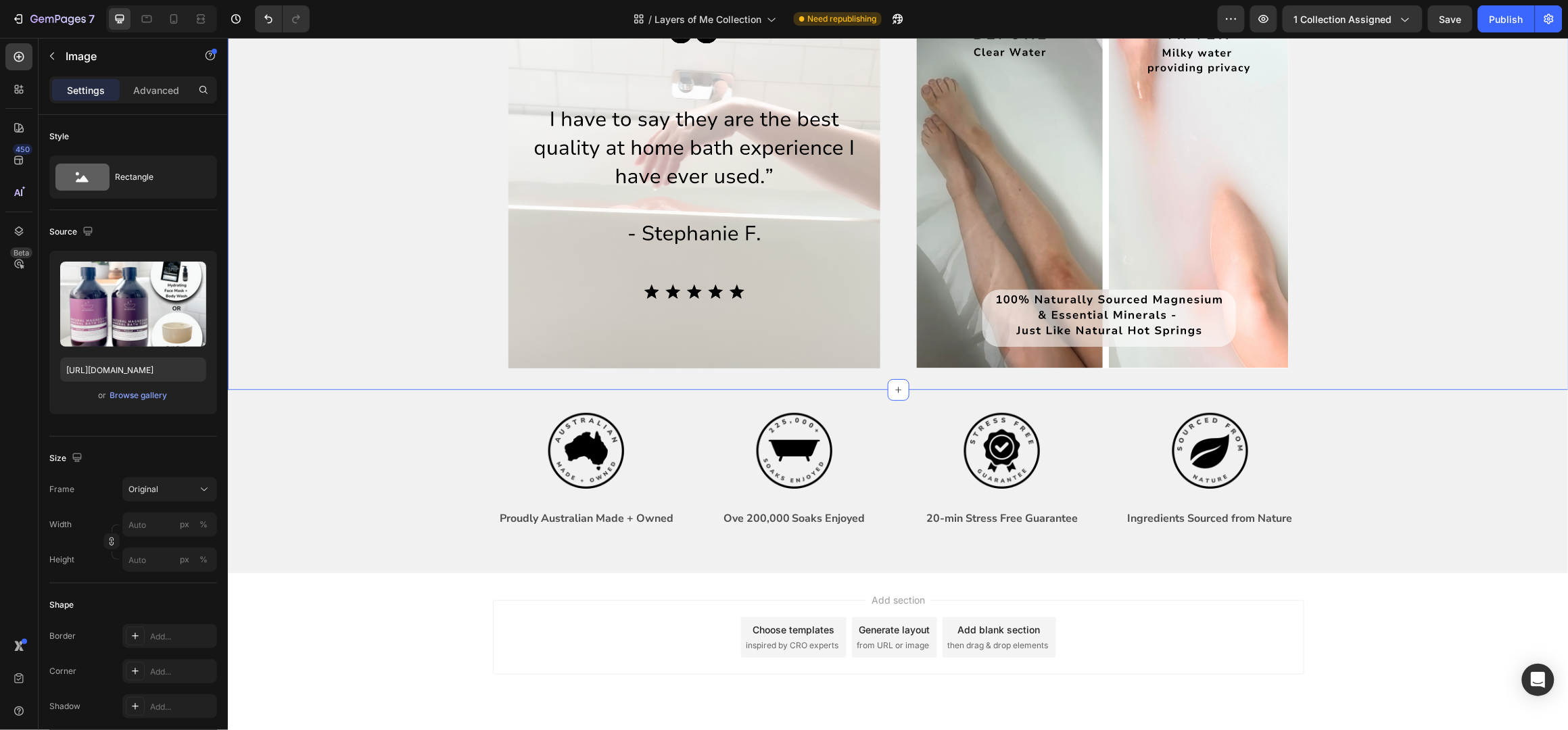
scroll to position [1913, 0]
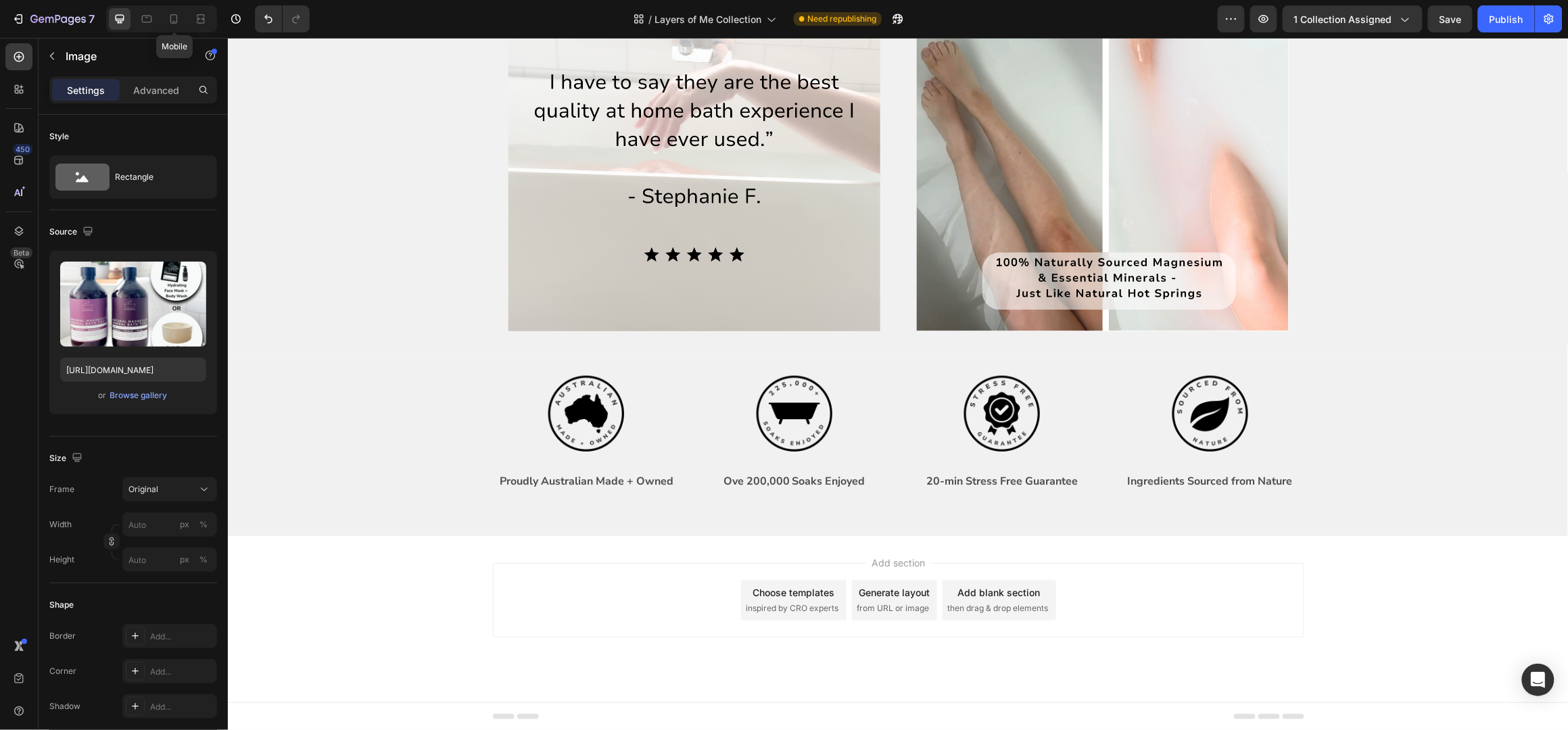
drag, startPoint x: 174, startPoint y: 19, endPoint x: 282, endPoint y: 91, distance: 129.8
click at [175, 19] on icon at bounding box center [173, 19] width 13 height 13
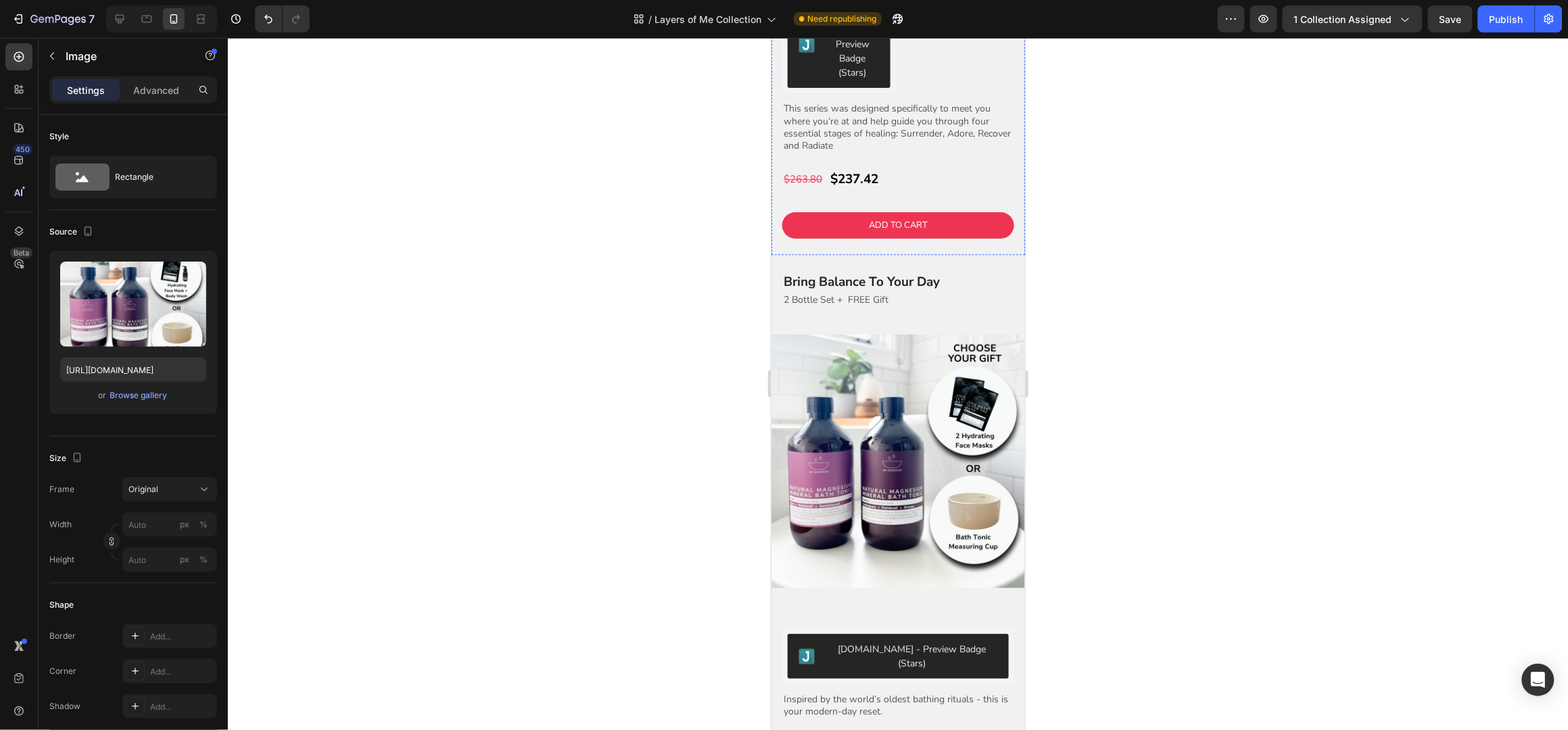
scroll to position [1442, 0]
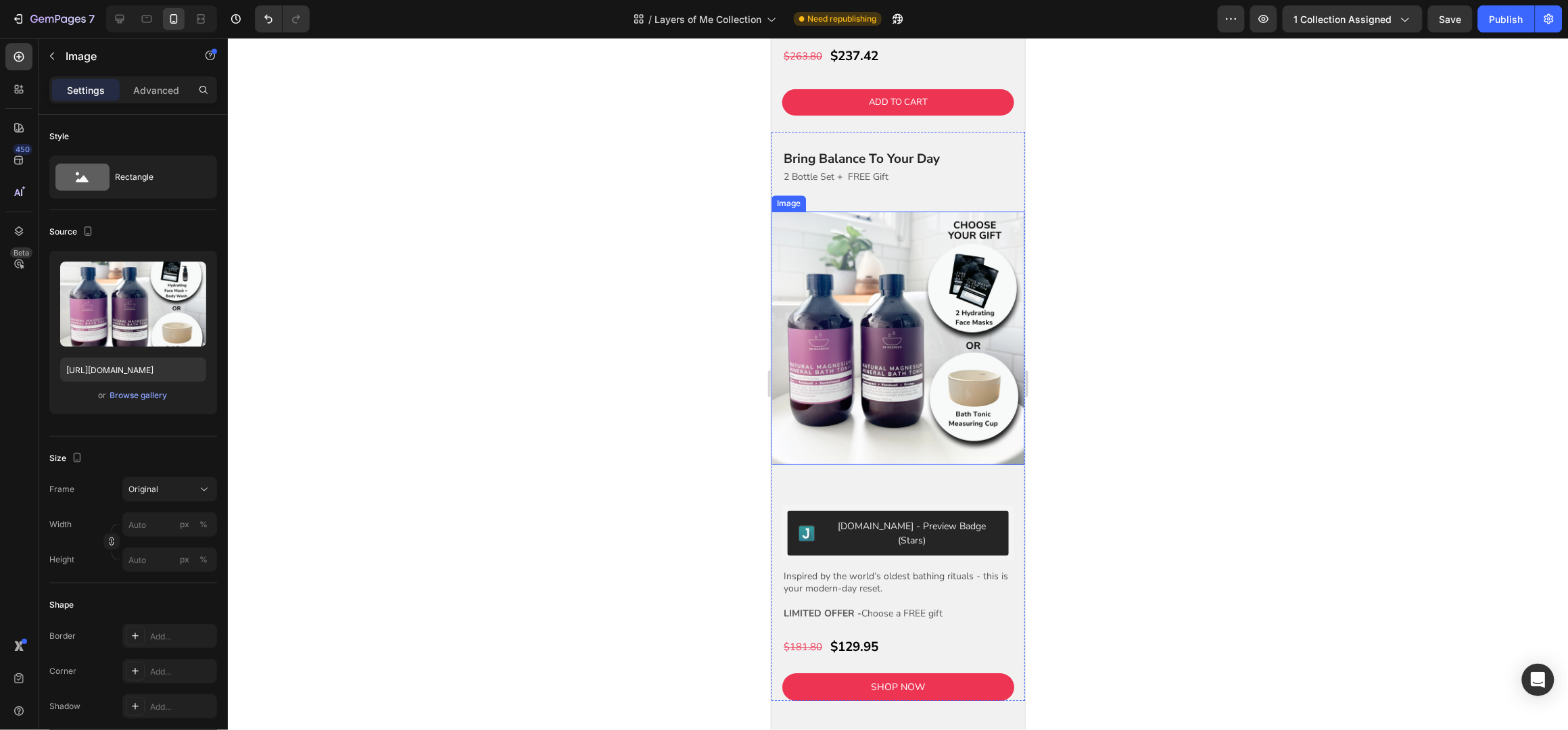
click at [906, 447] on img at bounding box center [897, 337] width 253 height 253
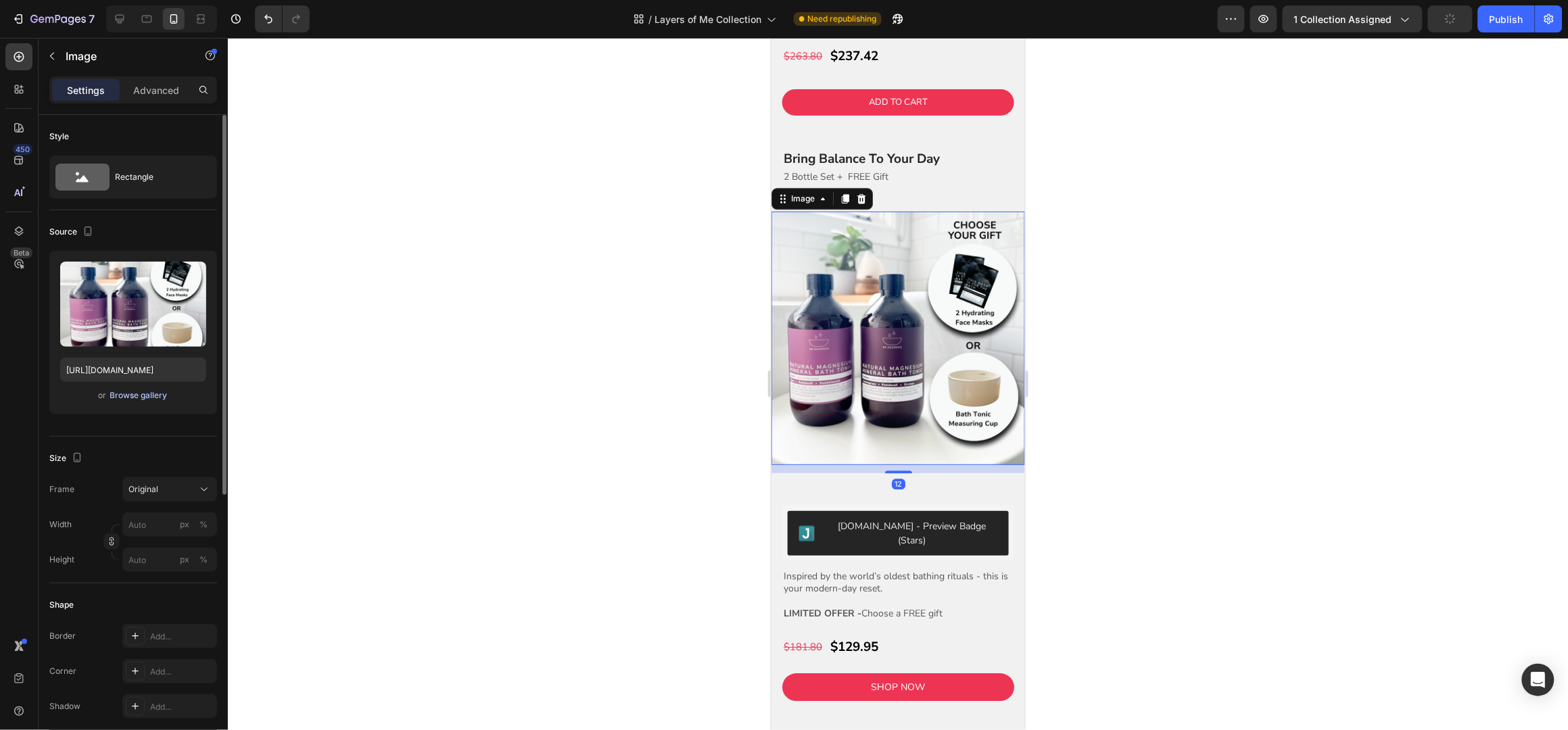
click at [132, 395] on div "Browse gallery" at bounding box center [139, 396] width 58 height 12
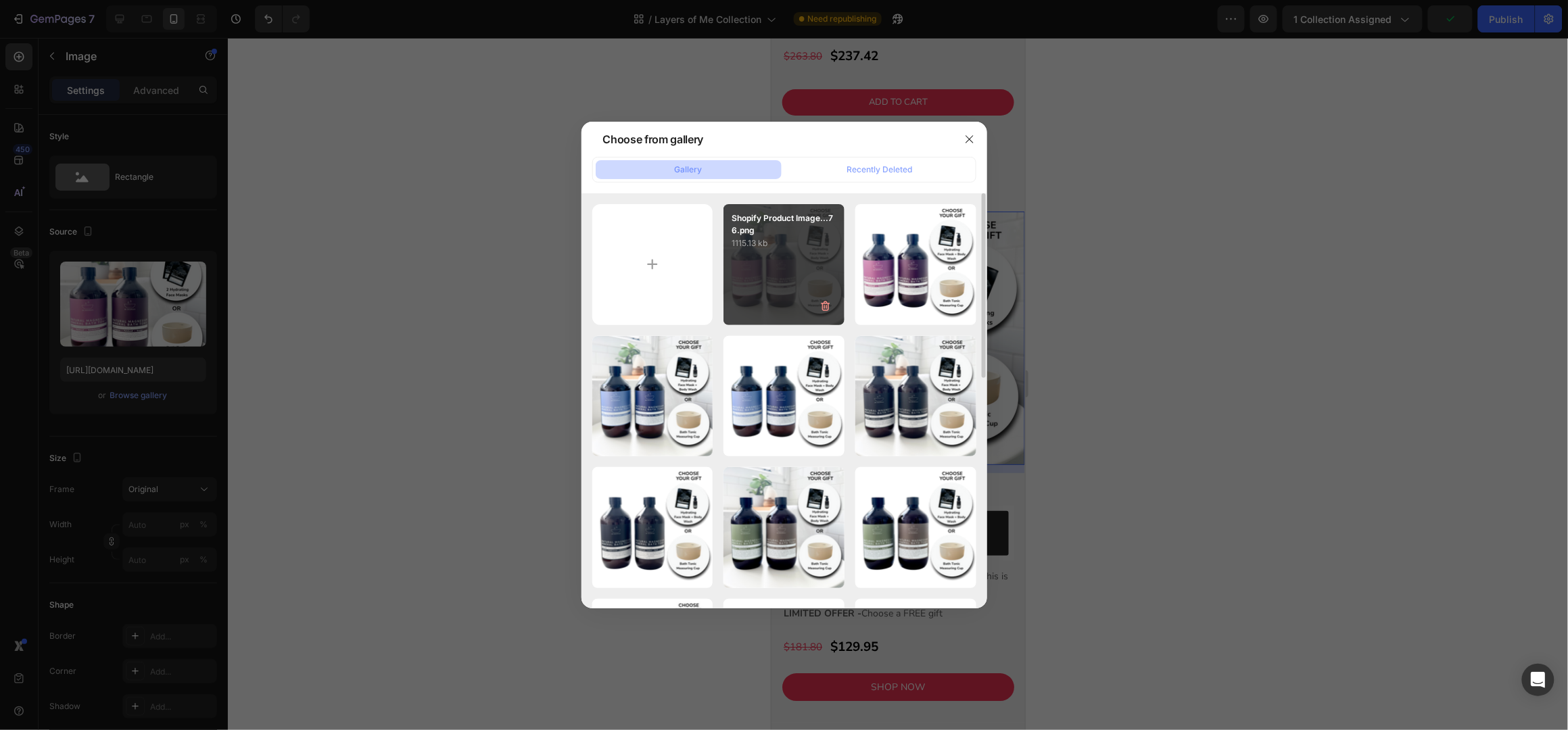
click at [780, 272] on div "Shopify Product Image...76.png 1115.13 kb" at bounding box center [784, 265] width 121 height 121
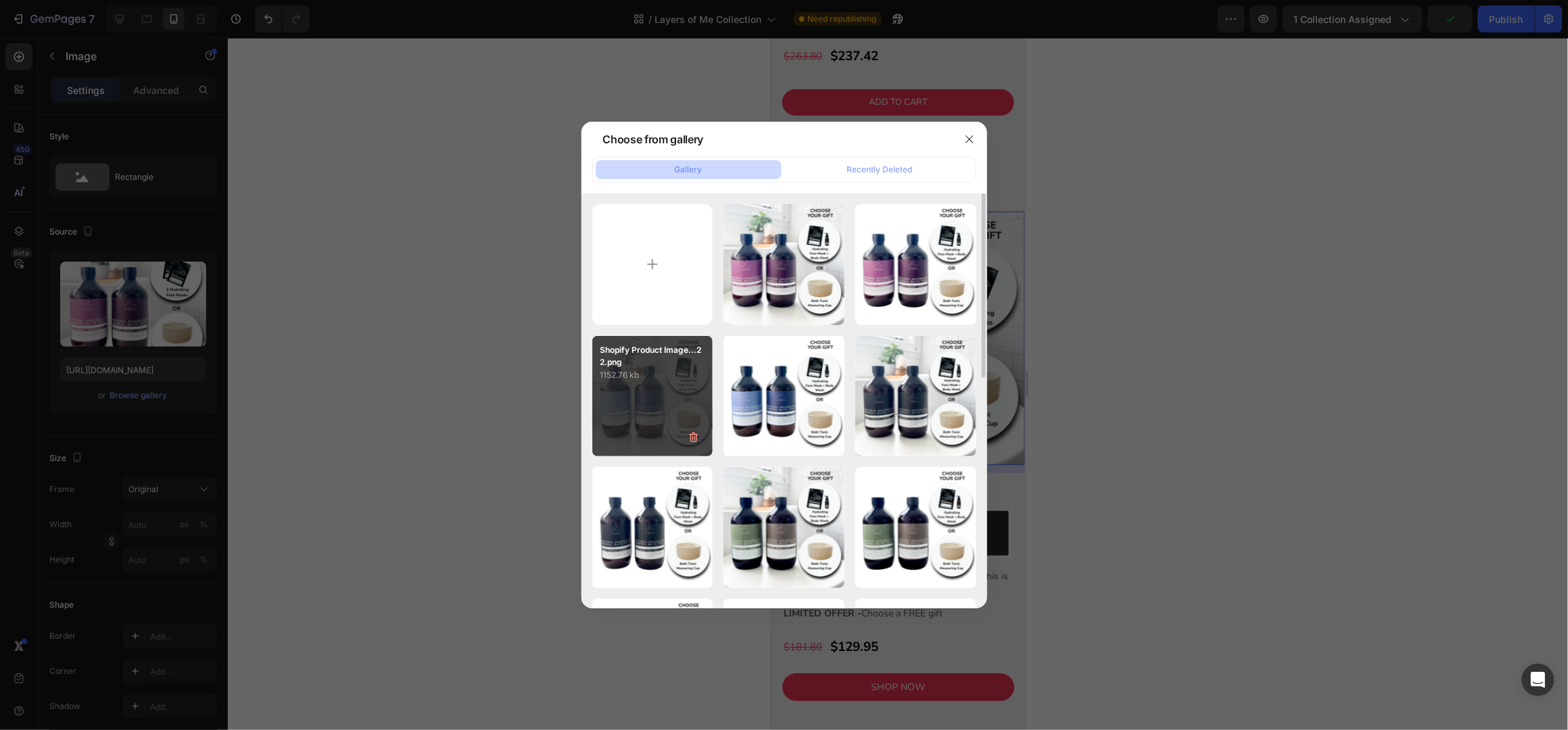
type input "[URL][DOMAIN_NAME]"
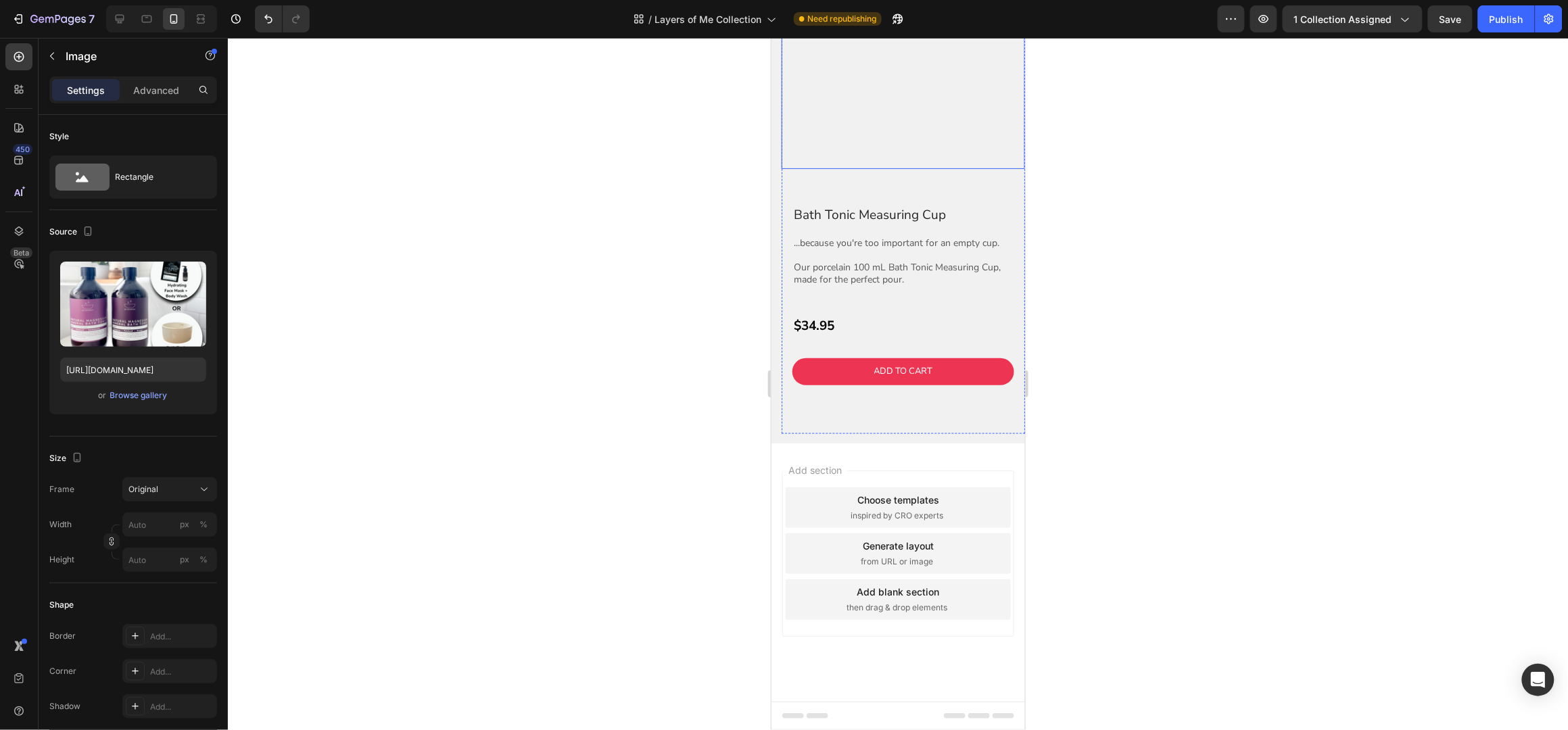
scroll to position [3138, 0]
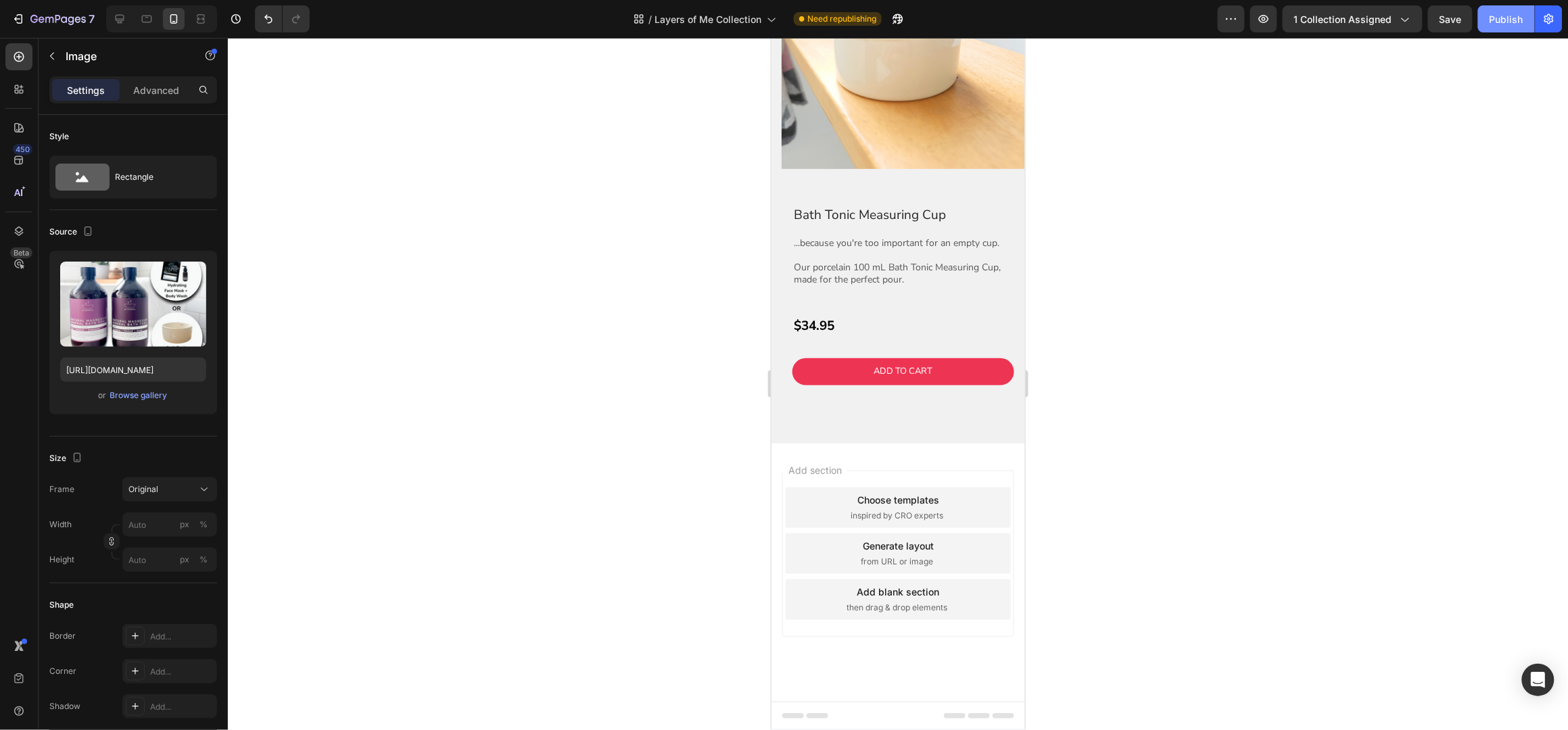
click at [1507, 15] on div "Publish" at bounding box center [1507, 20] width 34 height 14
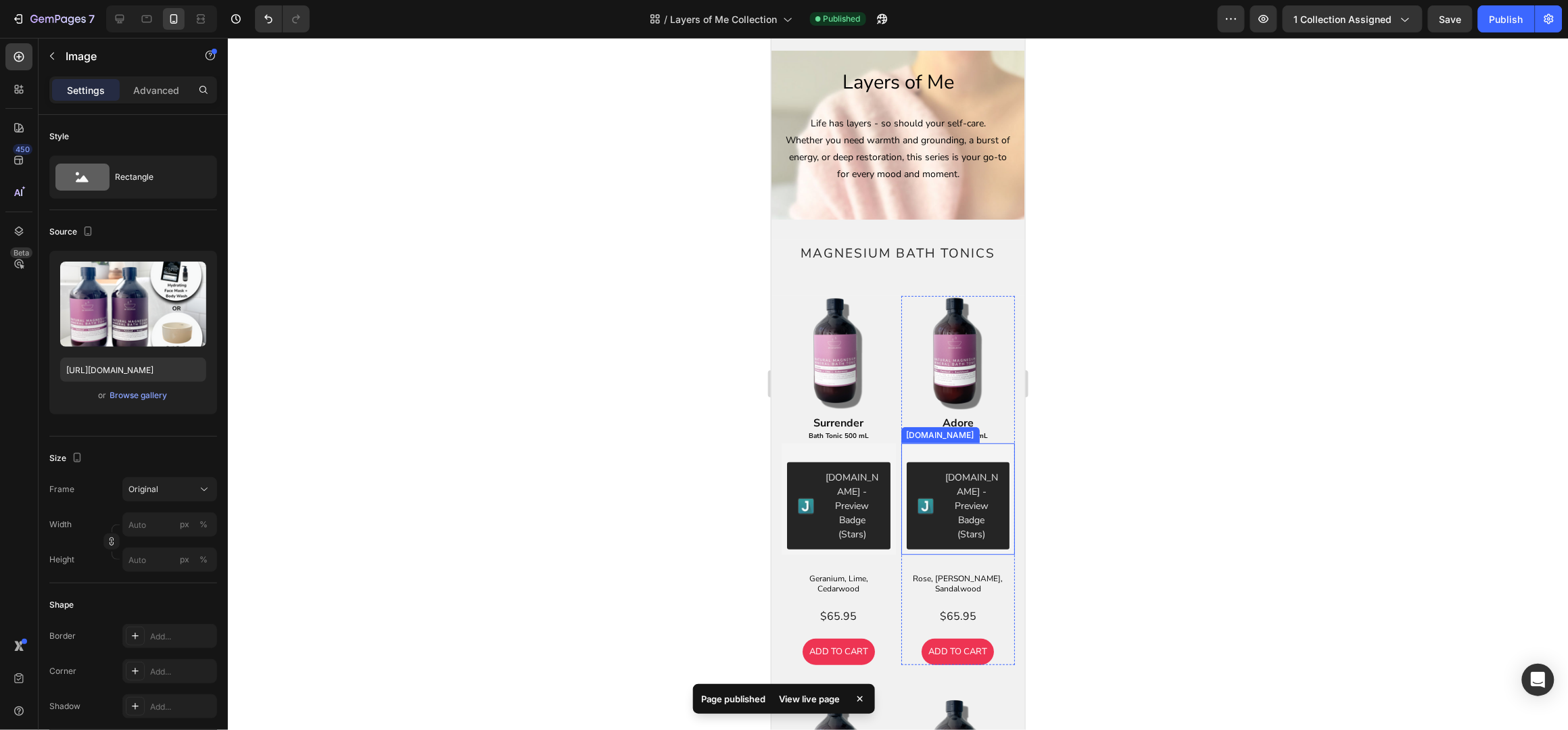
scroll to position [0, 0]
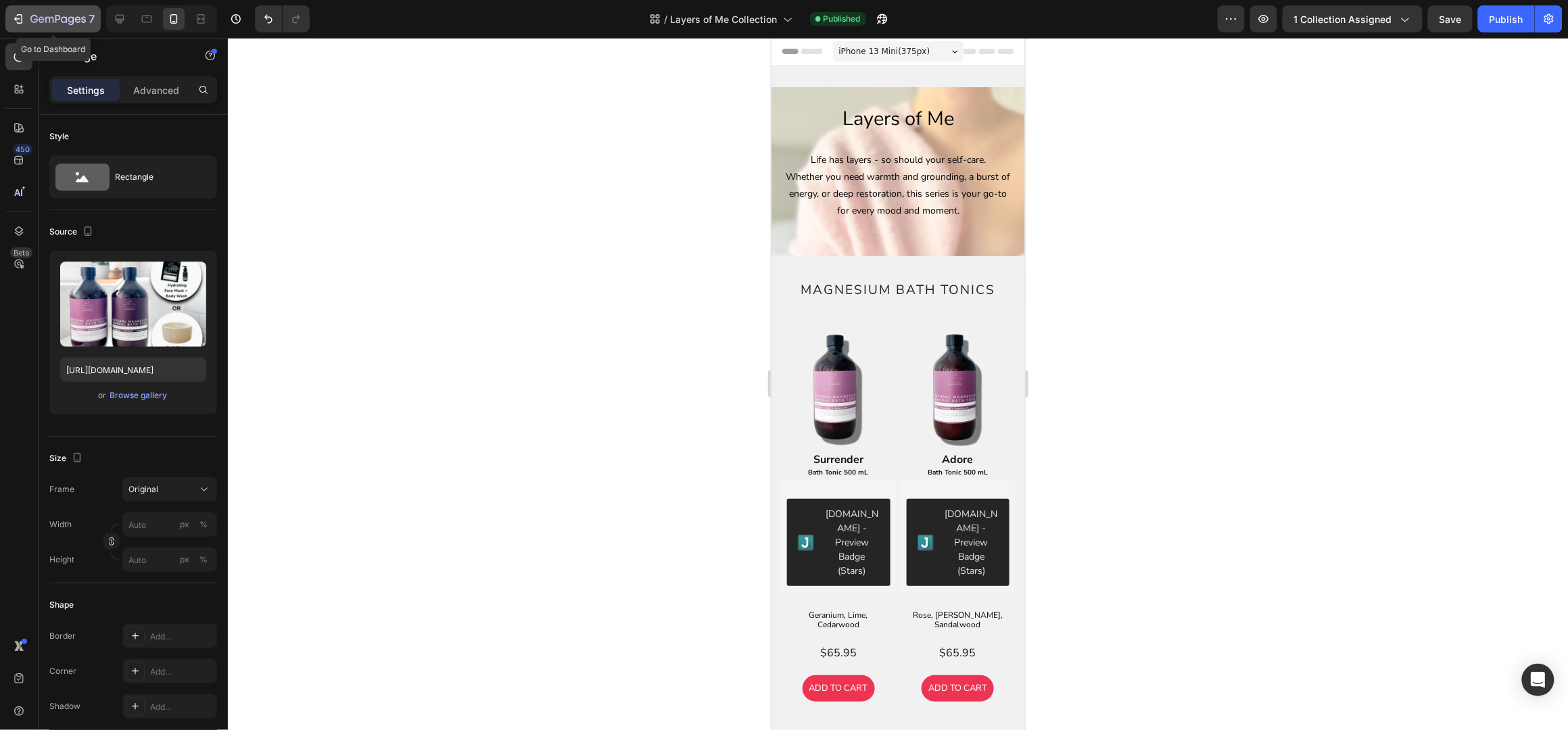
click at [13, 22] on icon "button" at bounding box center [18, 19] width 13 height 13
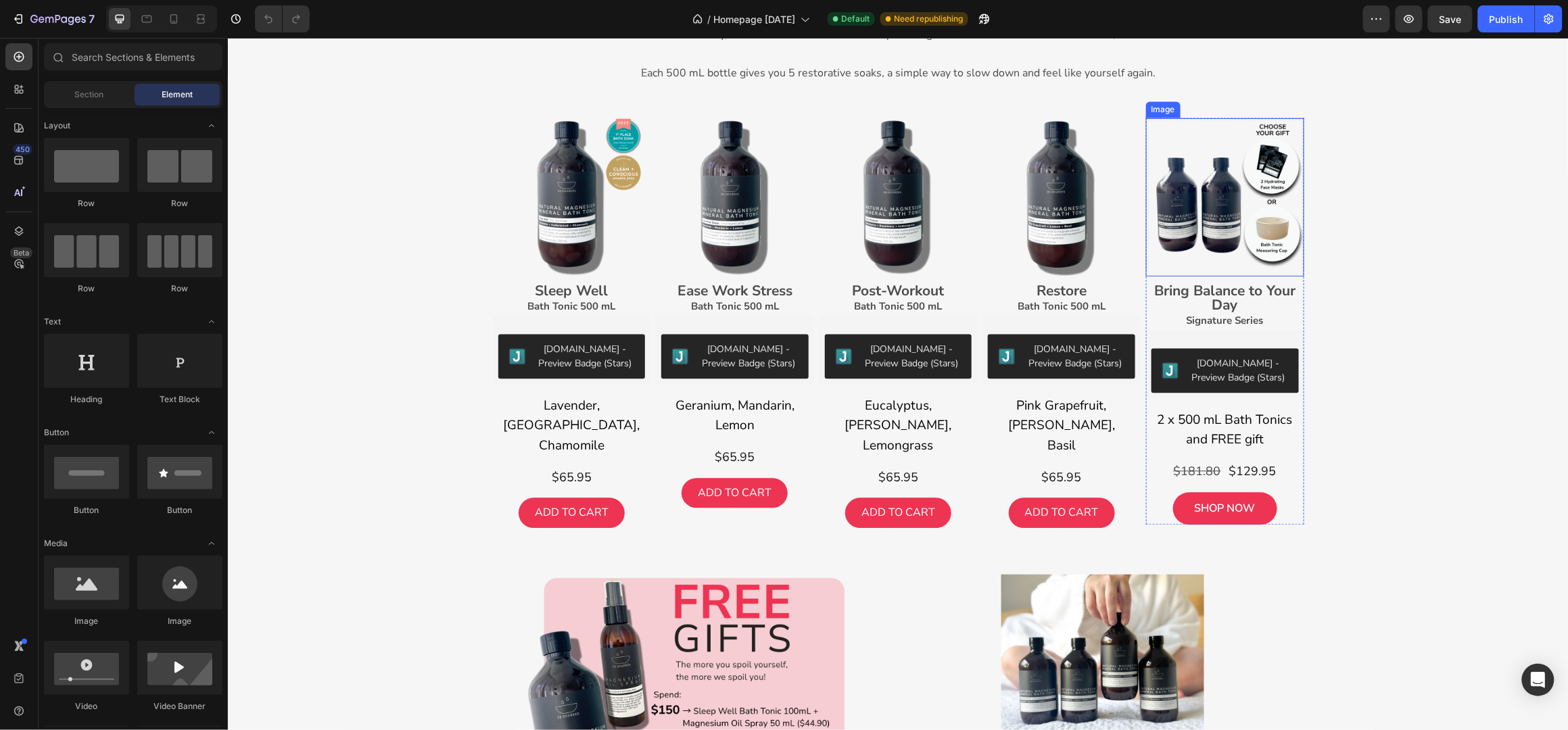
click at [1262, 211] on img at bounding box center [1224, 197] width 158 height 158
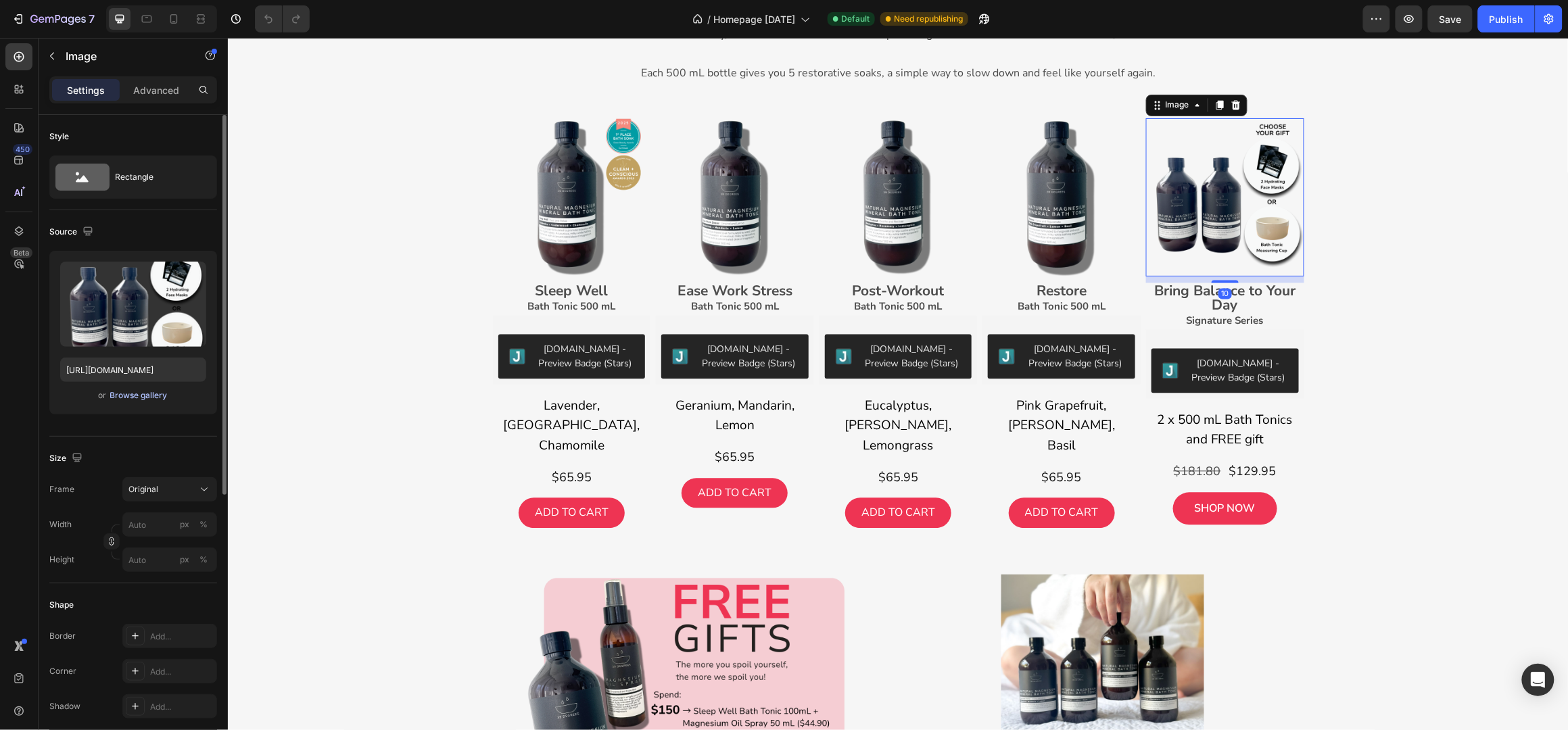
click at [152, 395] on div "Browse gallery" at bounding box center [139, 396] width 58 height 12
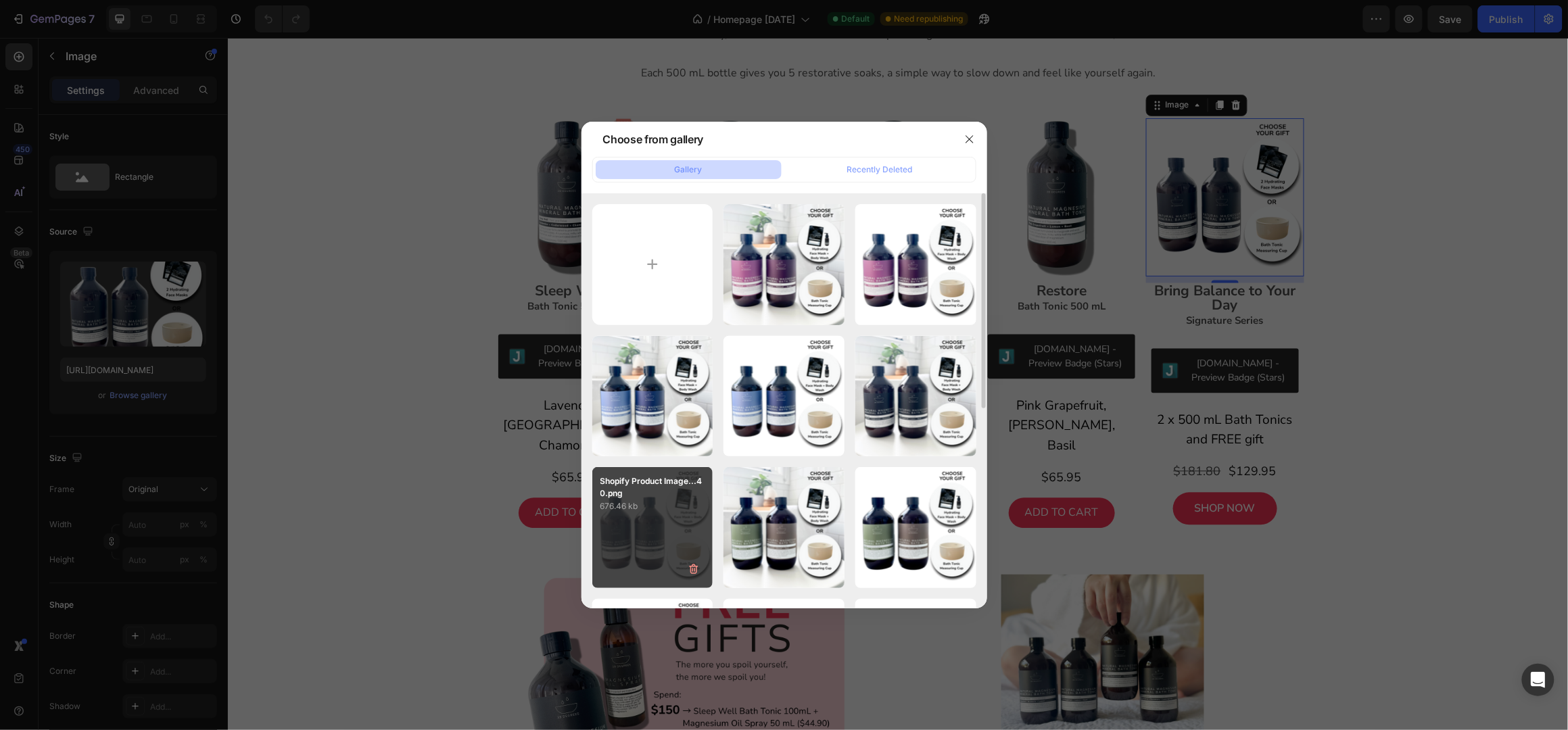
click at [651, 521] on div "Shopify Product Image...40.png 676.46 kb" at bounding box center [652, 528] width 121 height 121
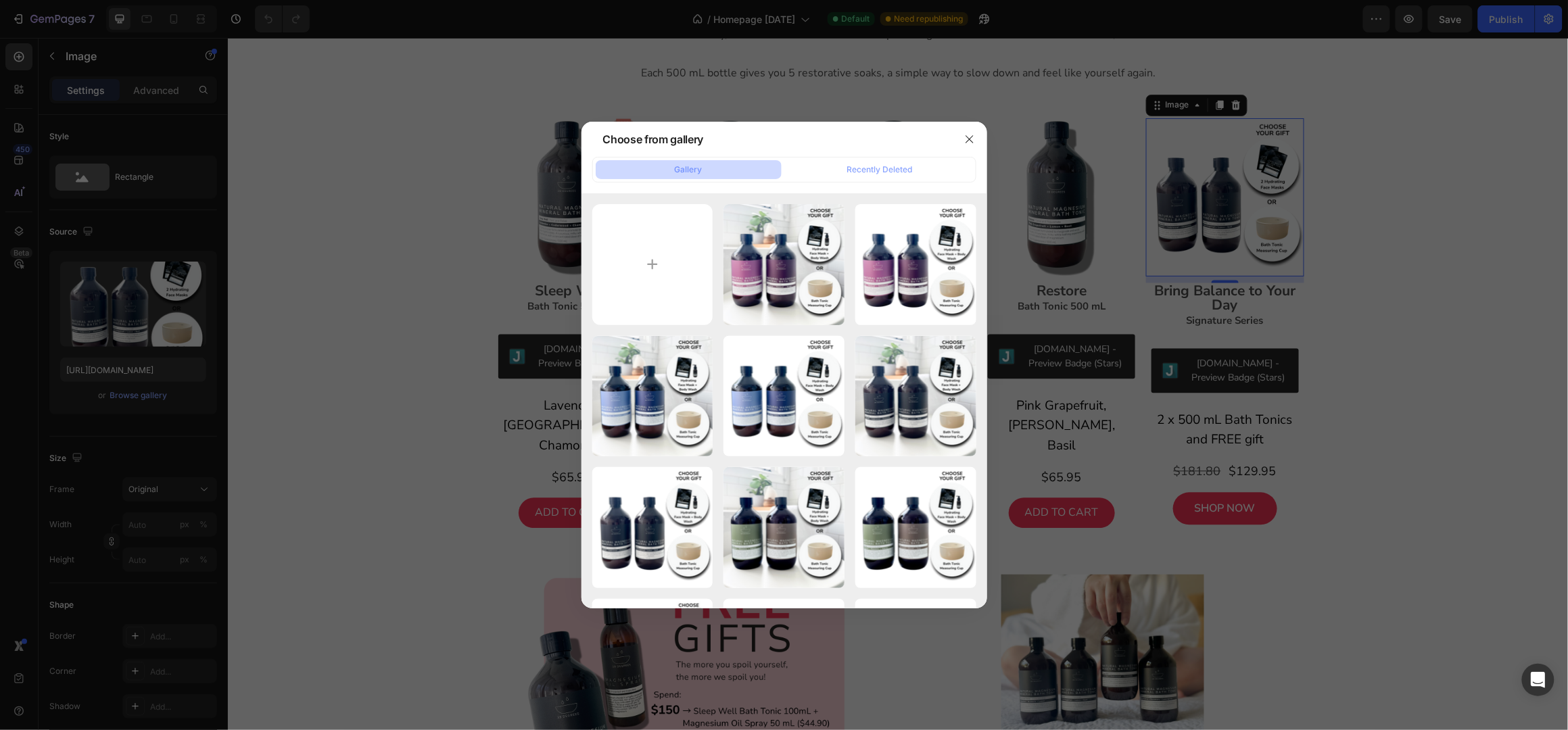
type input "[URL][DOMAIN_NAME]"
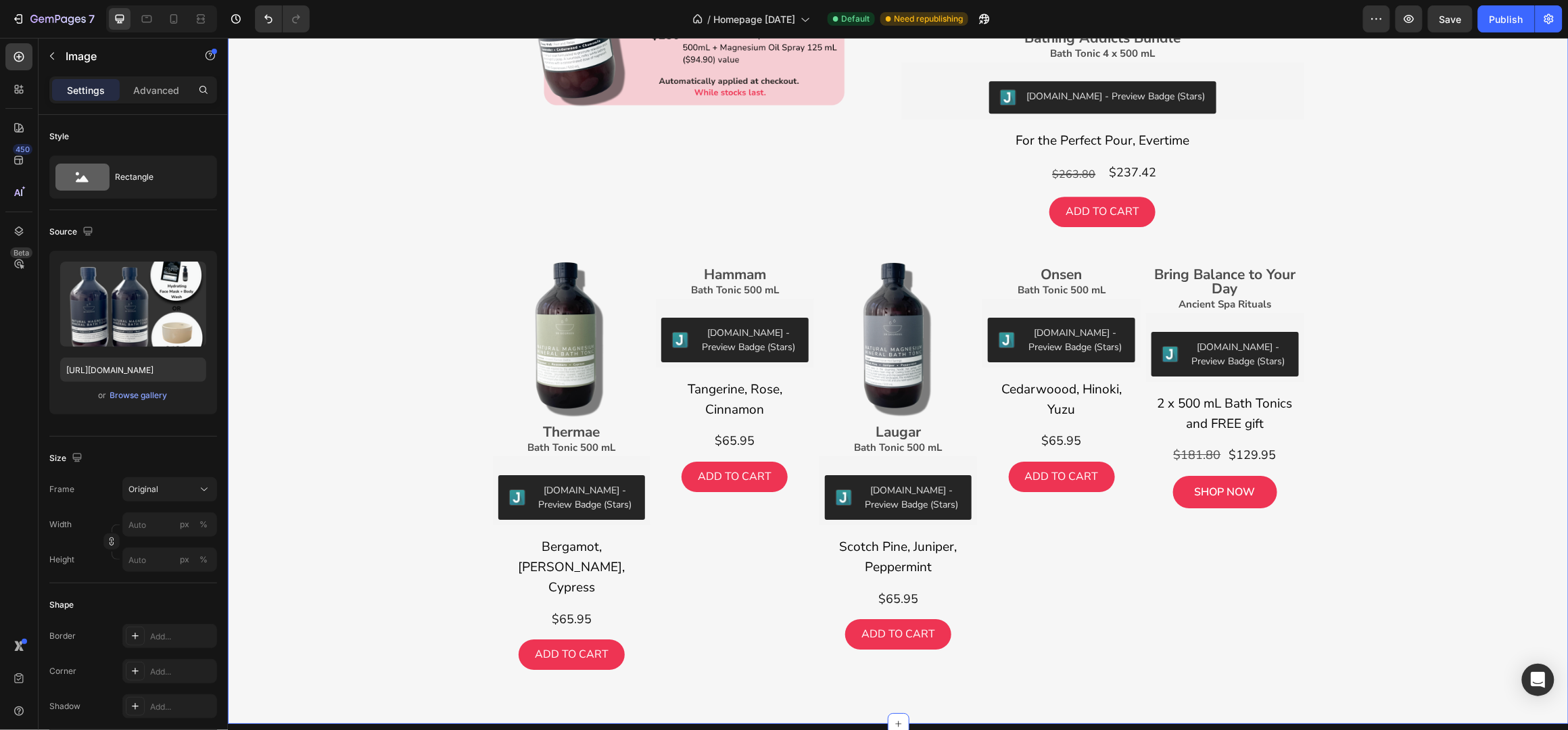
scroll to position [1803, 0]
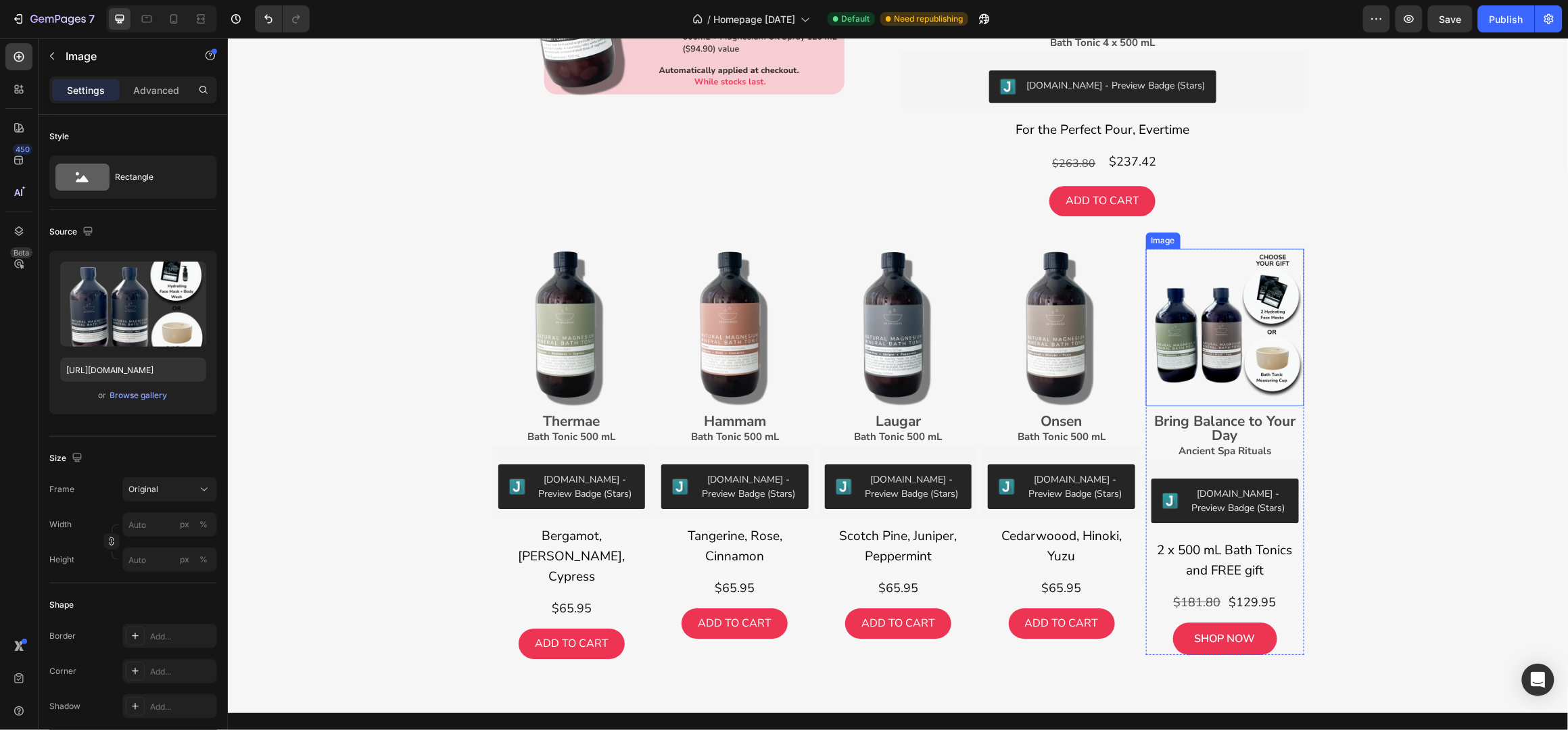
click at [1204, 312] on img at bounding box center [1224, 327] width 158 height 158
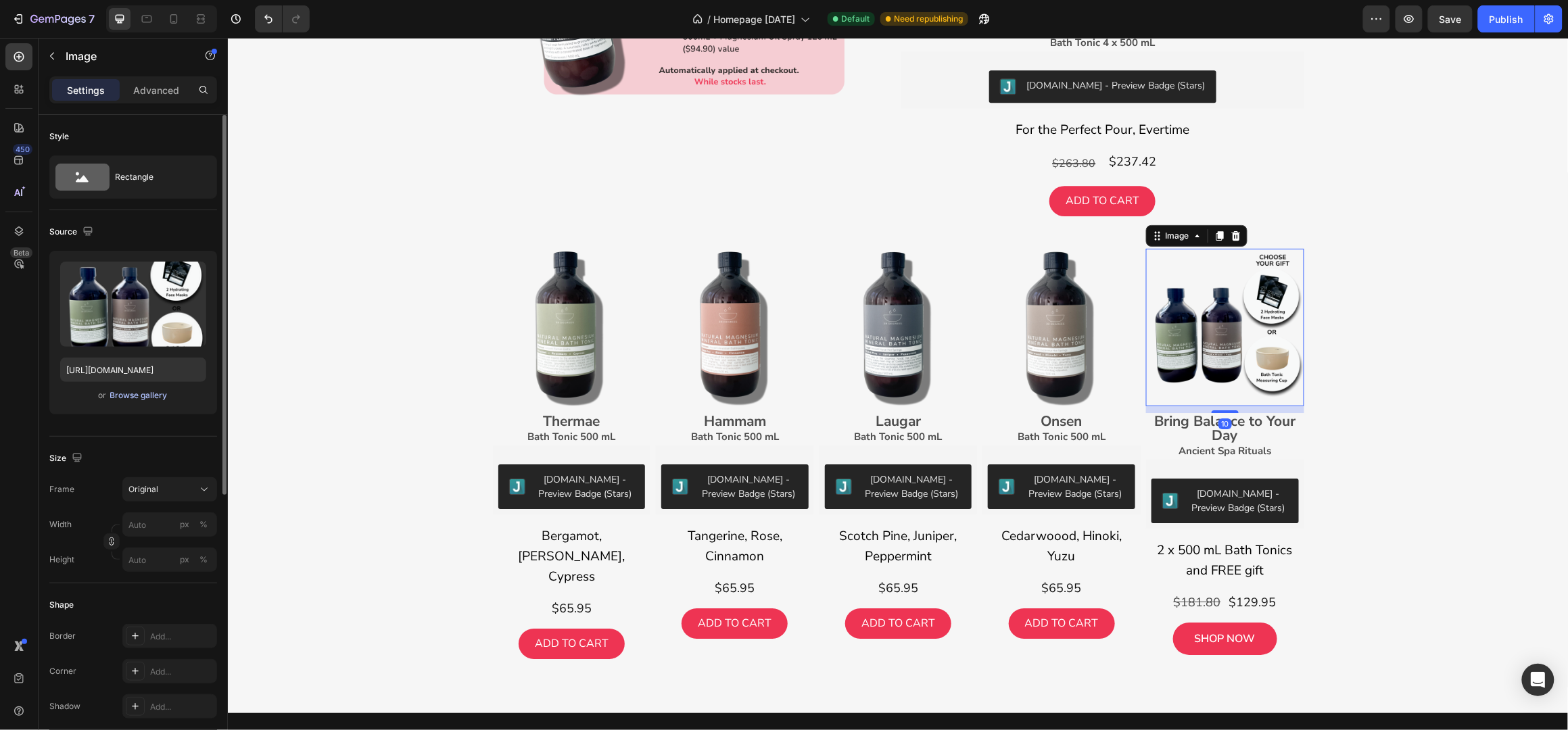
click at [124, 393] on div "Browse gallery" at bounding box center [139, 396] width 58 height 12
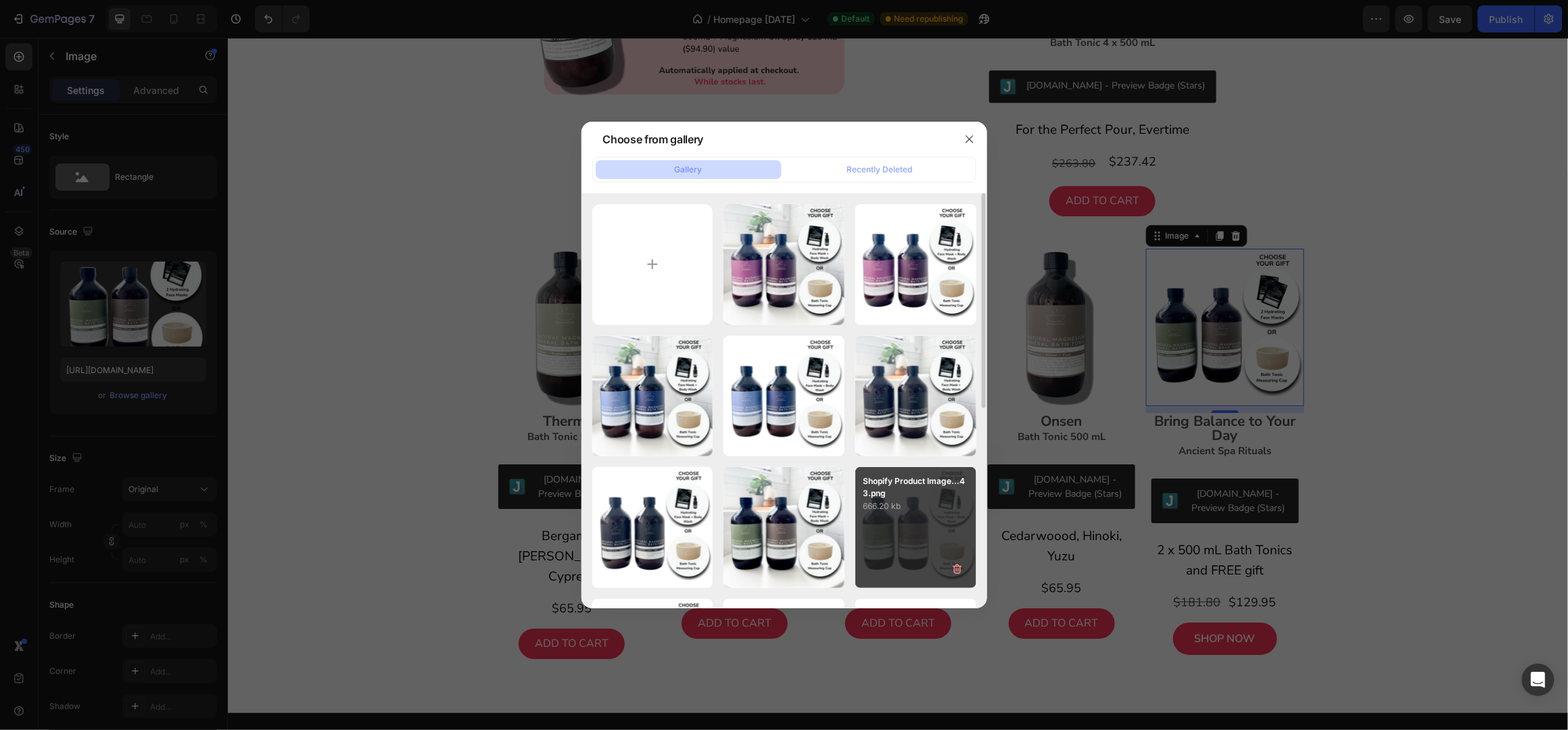
click at [891, 492] on p "Shopify Product Image...43.png" at bounding box center [916, 487] width 105 height 24
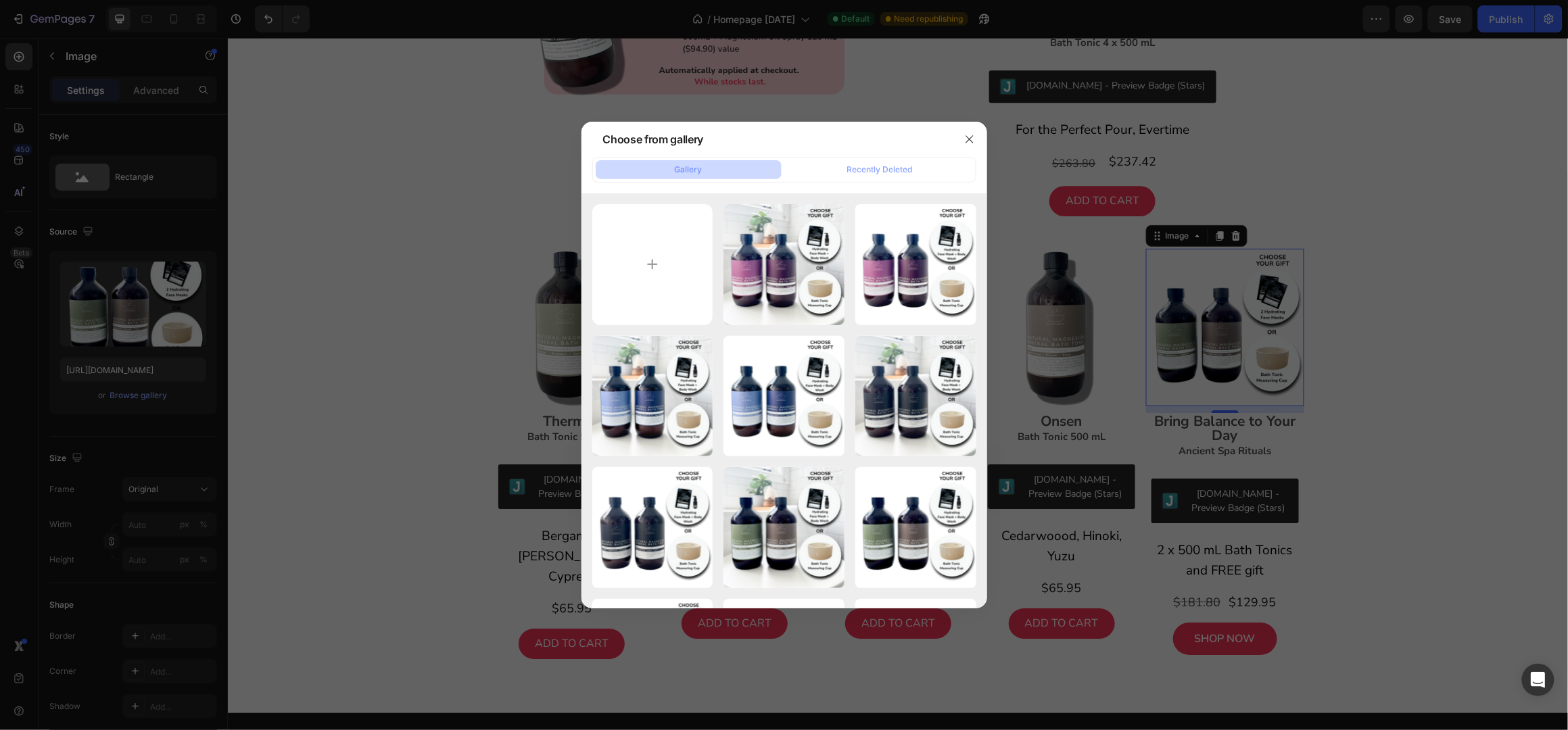
type input "[URL][DOMAIN_NAME]"
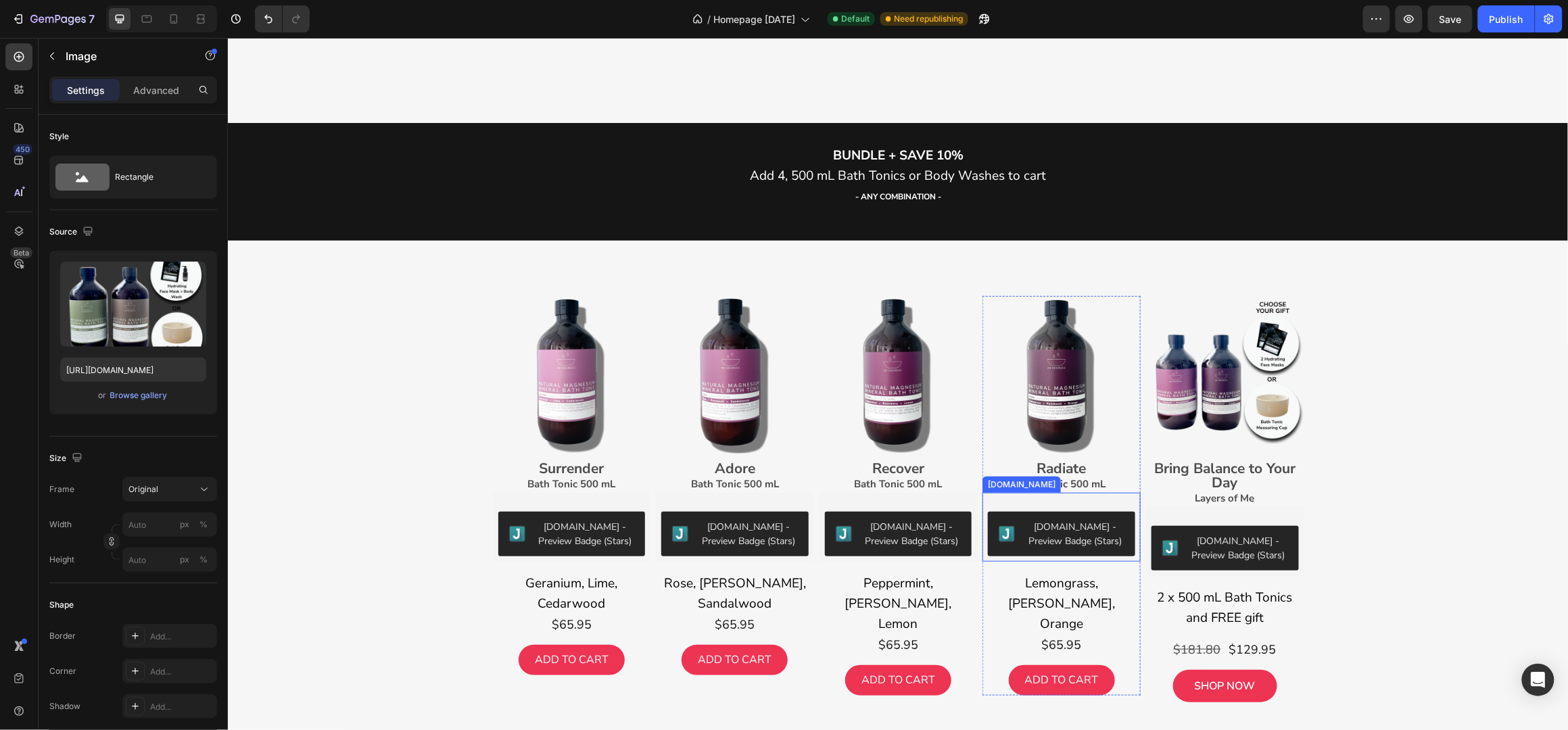
scroll to position [2524, 0]
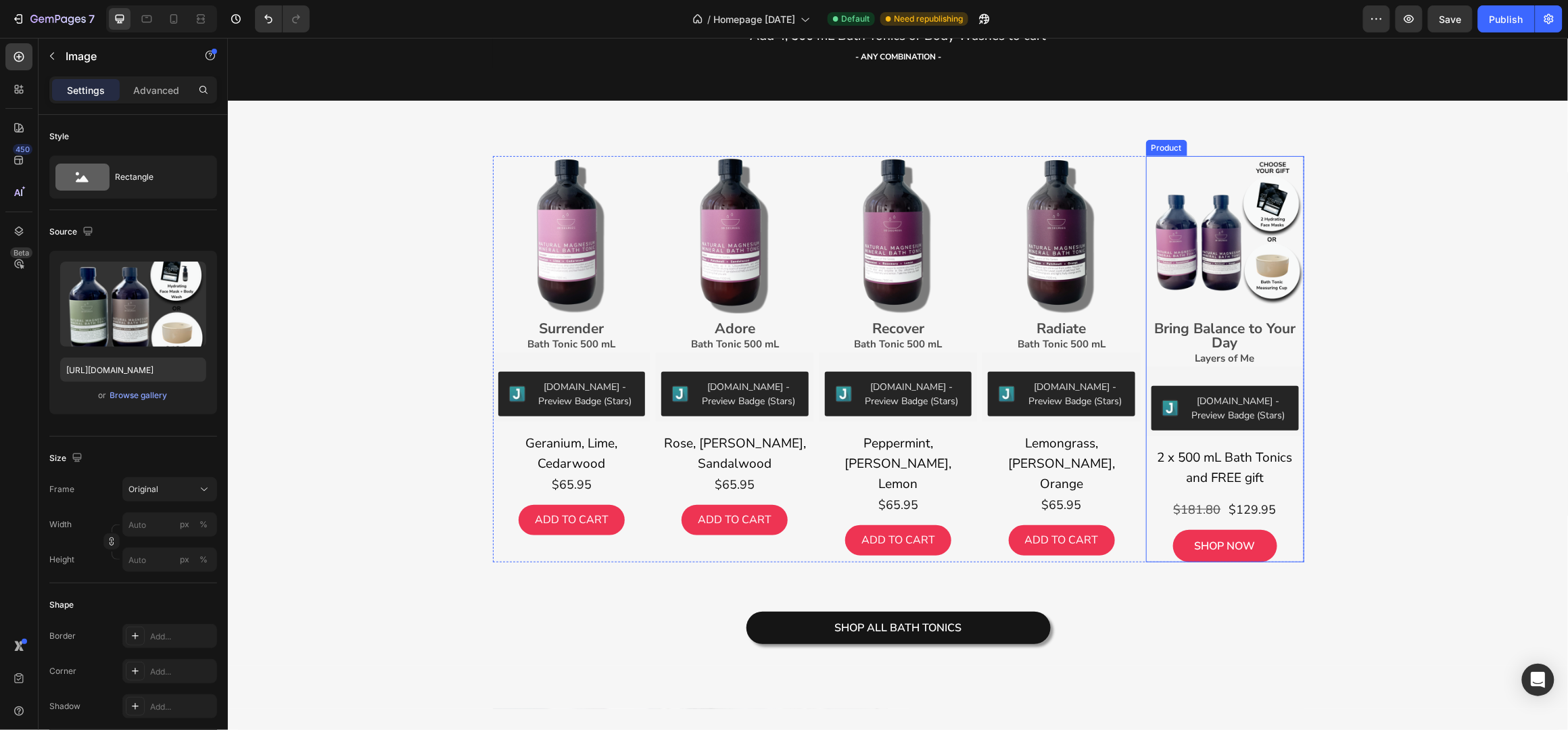
click at [1238, 260] on img at bounding box center [1224, 235] width 158 height 158
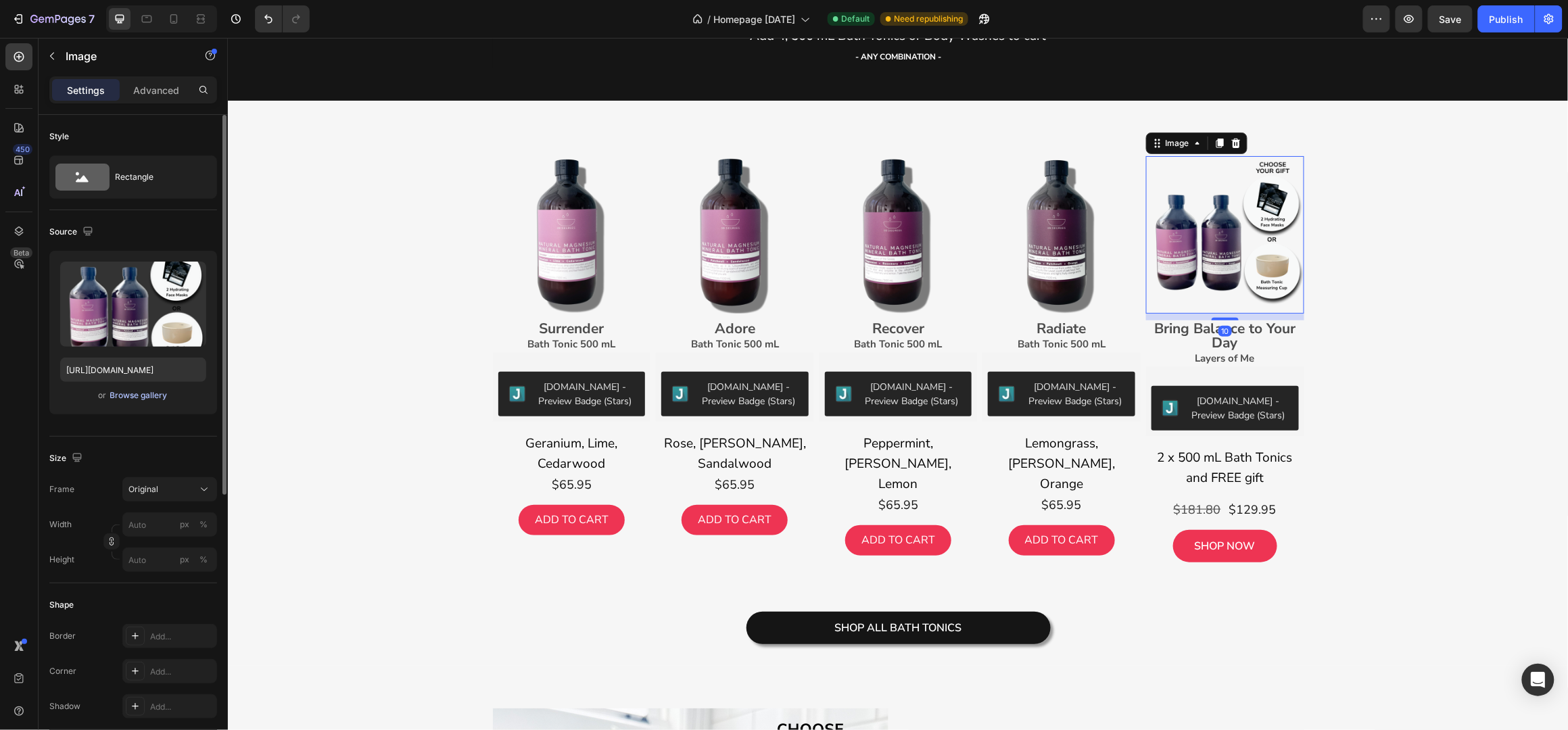
click at [130, 394] on div "Browse gallery" at bounding box center [139, 396] width 58 height 12
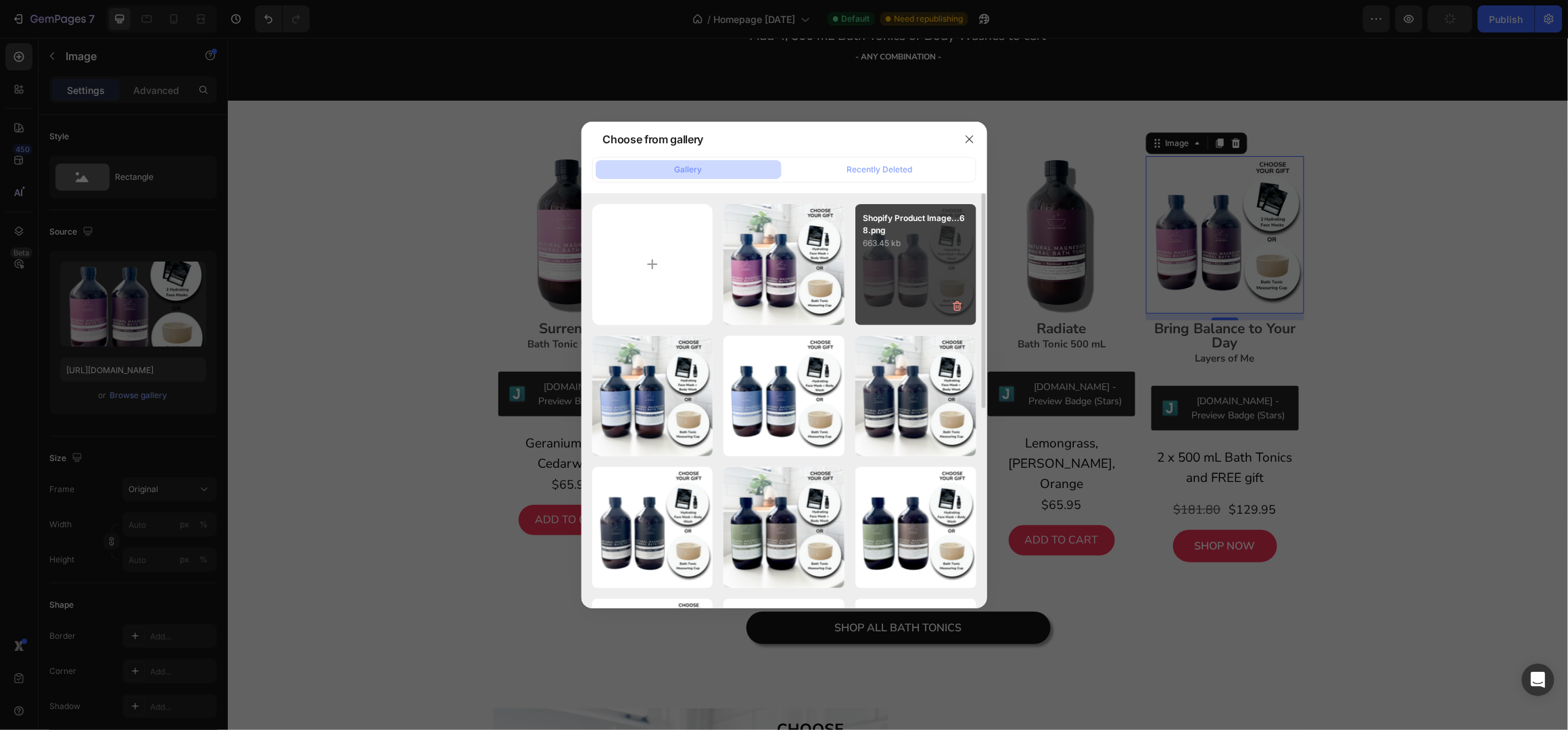
click at [924, 272] on div "Shopify Product Image...68.png 663.45 kb" at bounding box center [916, 265] width 121 height 121
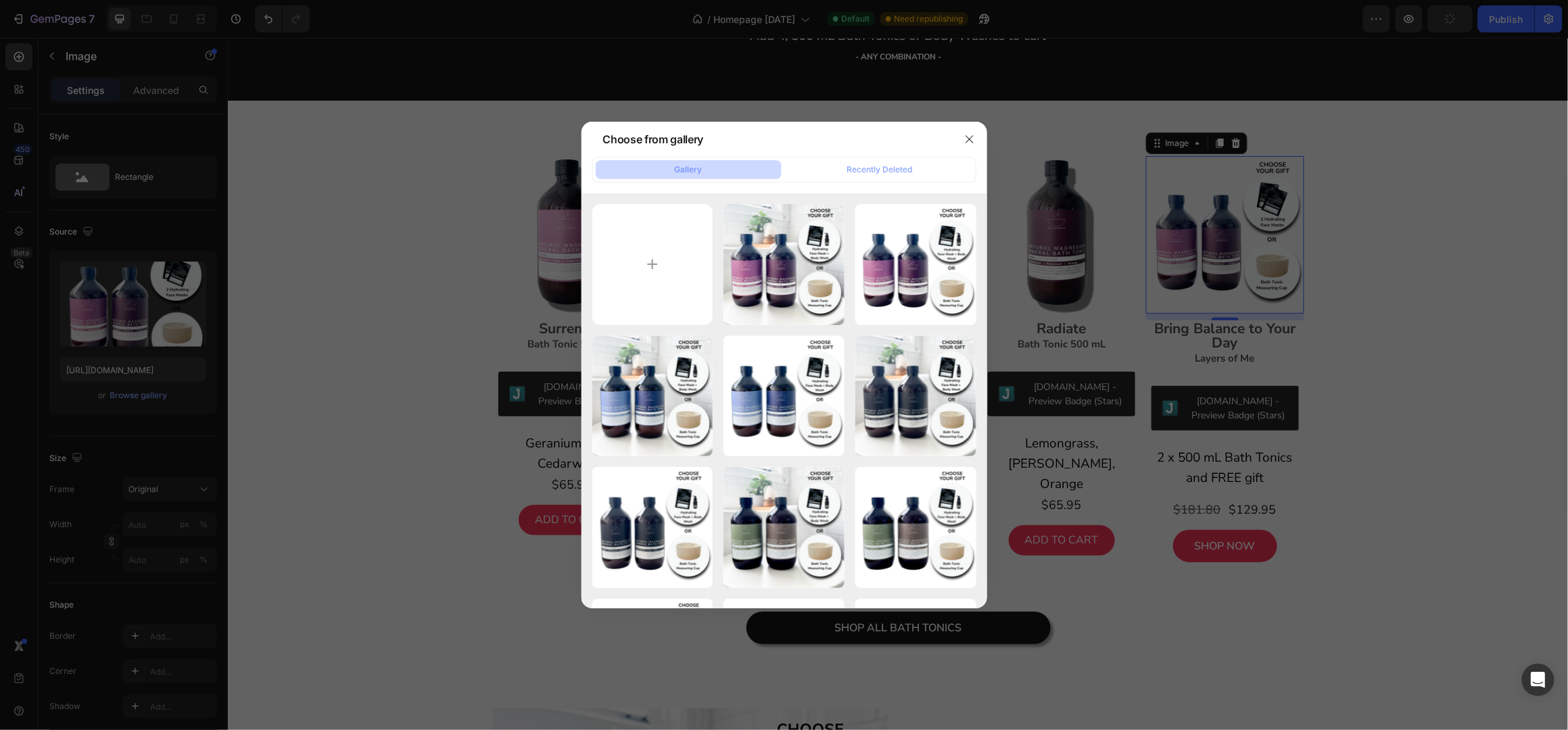
type input "[URL][DOMAIN_NAME]"
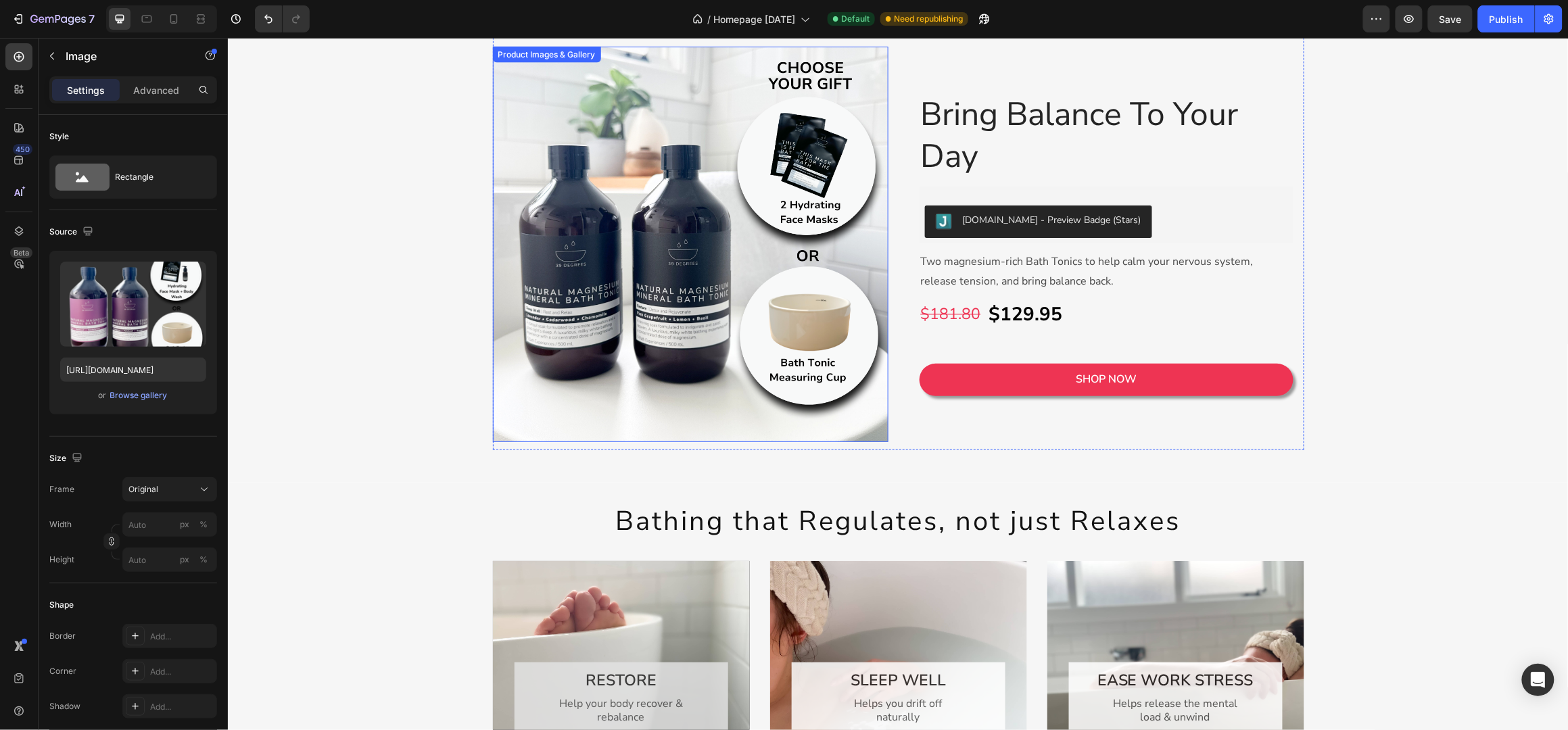
scroll to position [3157, 0]
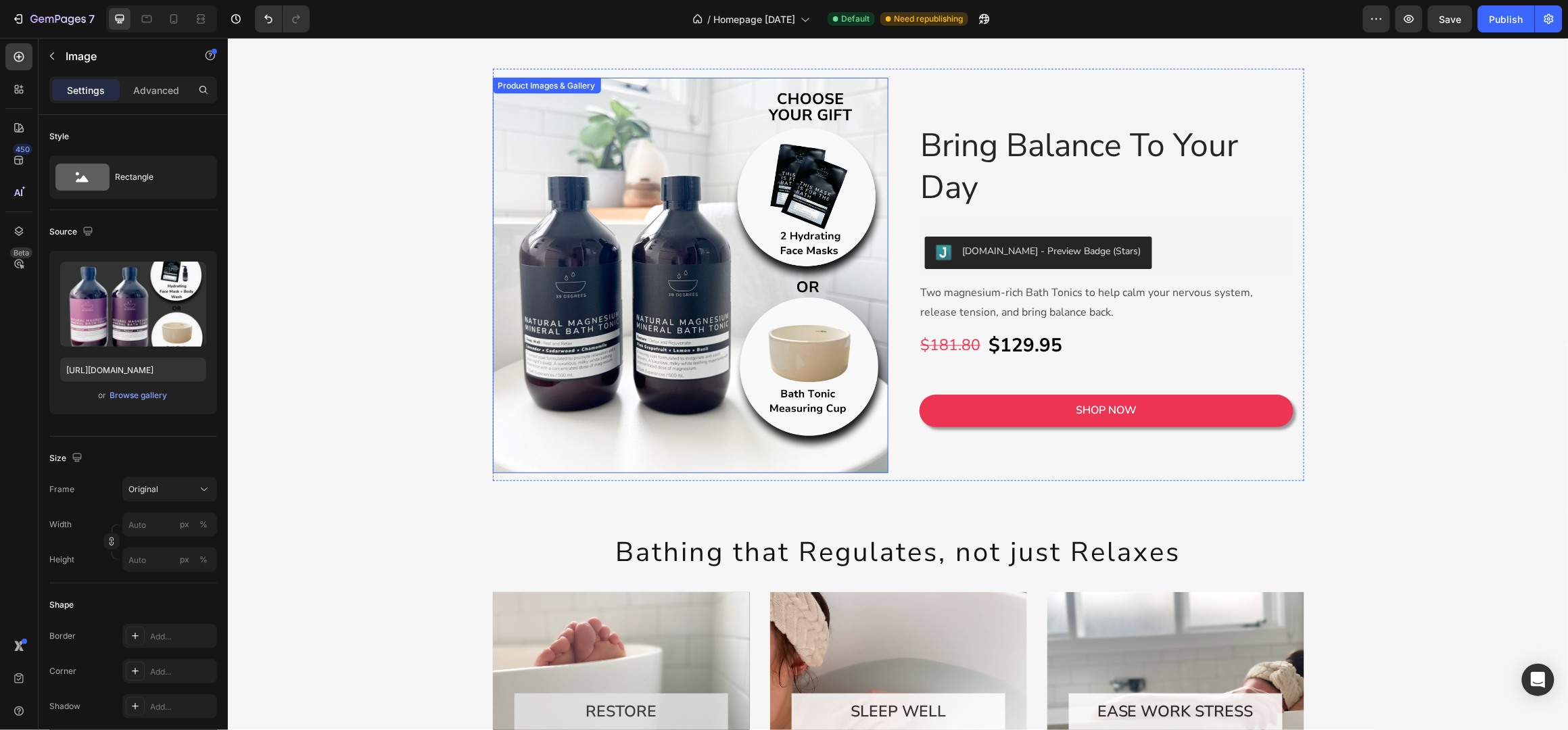
click at [720, 325] on img at bounding box center [690, 275] width 396 height 396
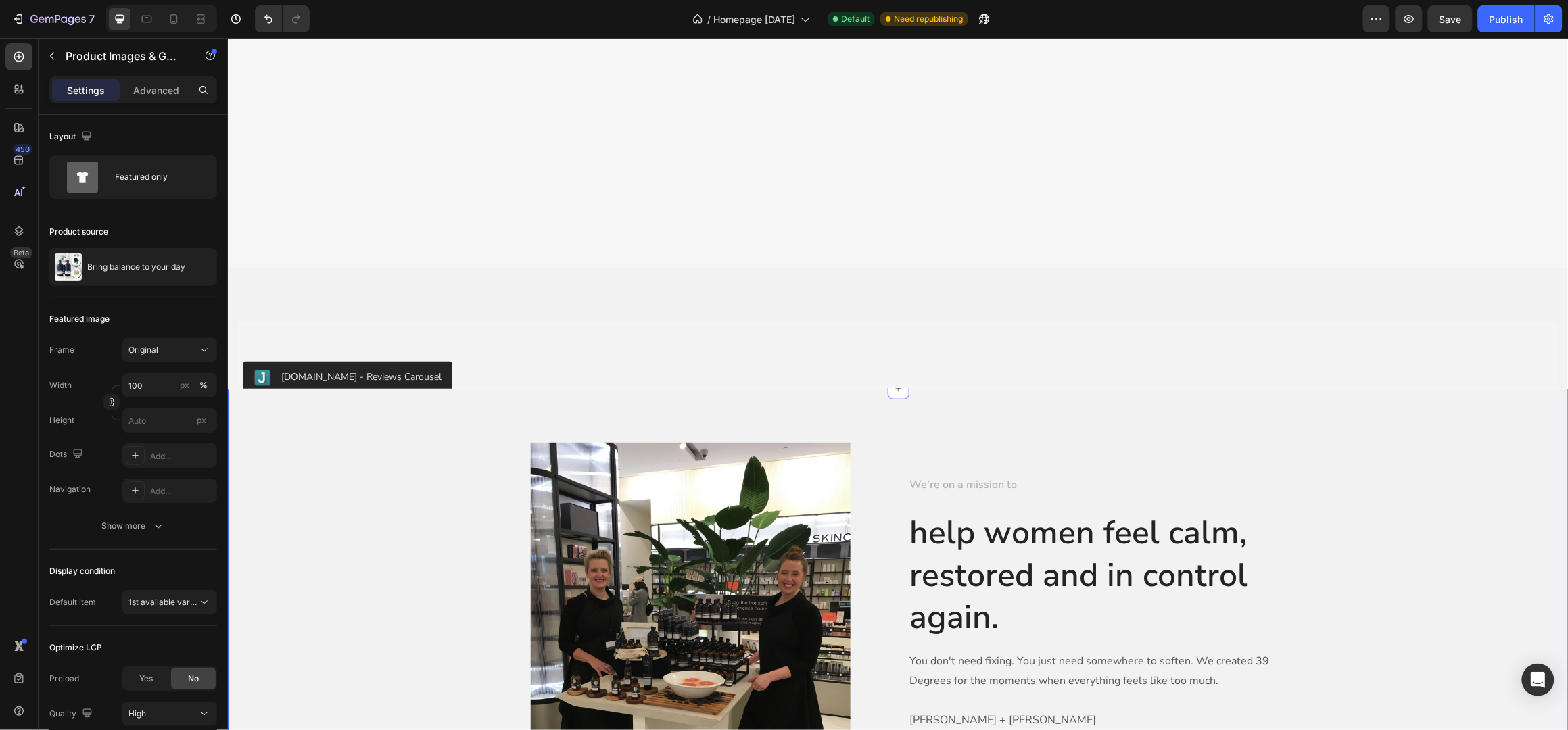
scroll to position [5155, 0]
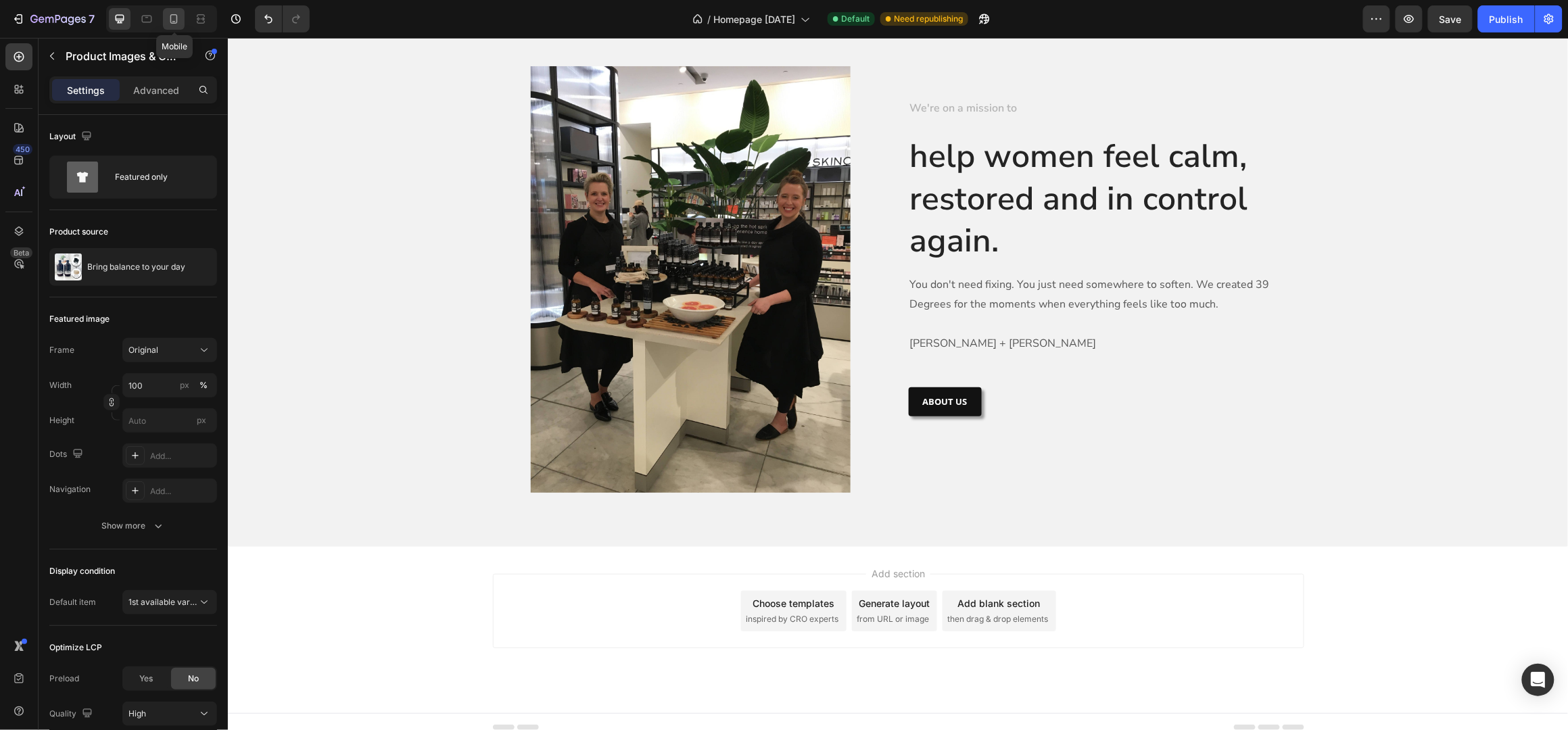
drag, startPoint x: 178, startPoint y: 21, endPoint x: 33, endPoint y: 12, distance: 145.3
click at [178, 21] on icon at bounding box center [173, 19] width 13 height 13
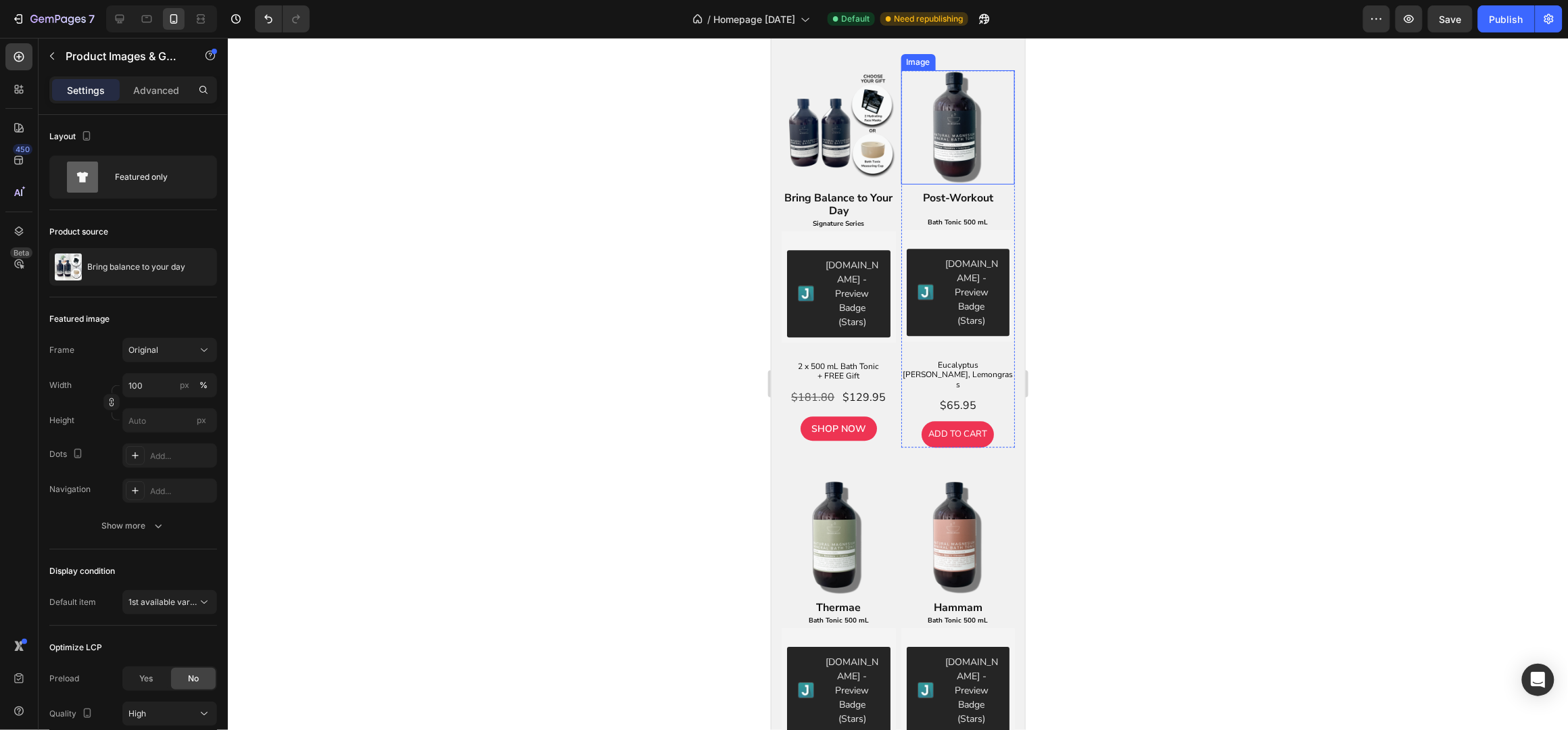
scroll to position [1442, 0]
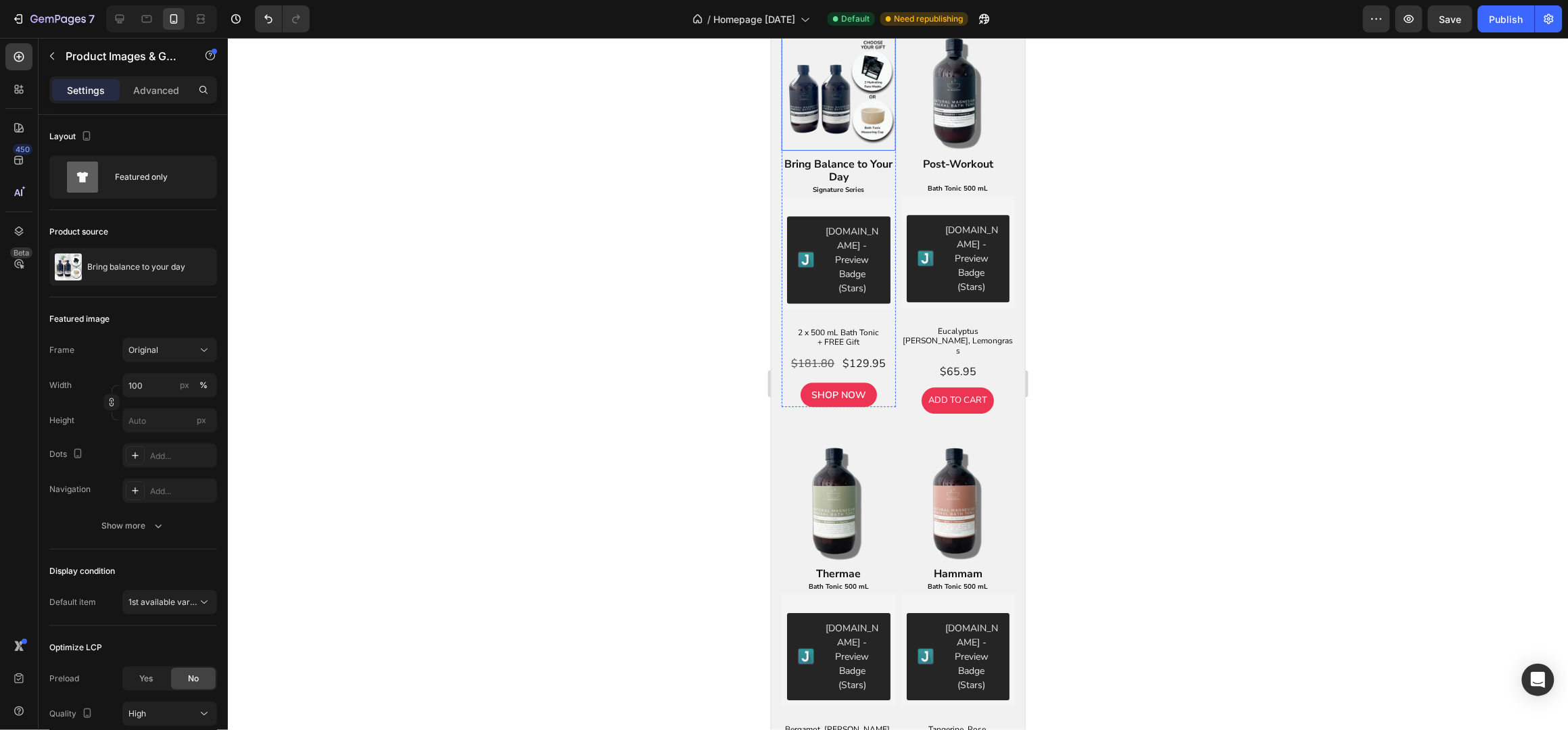
click at [850, 150] on img at bounding box center [837, 92] width 115 height 115
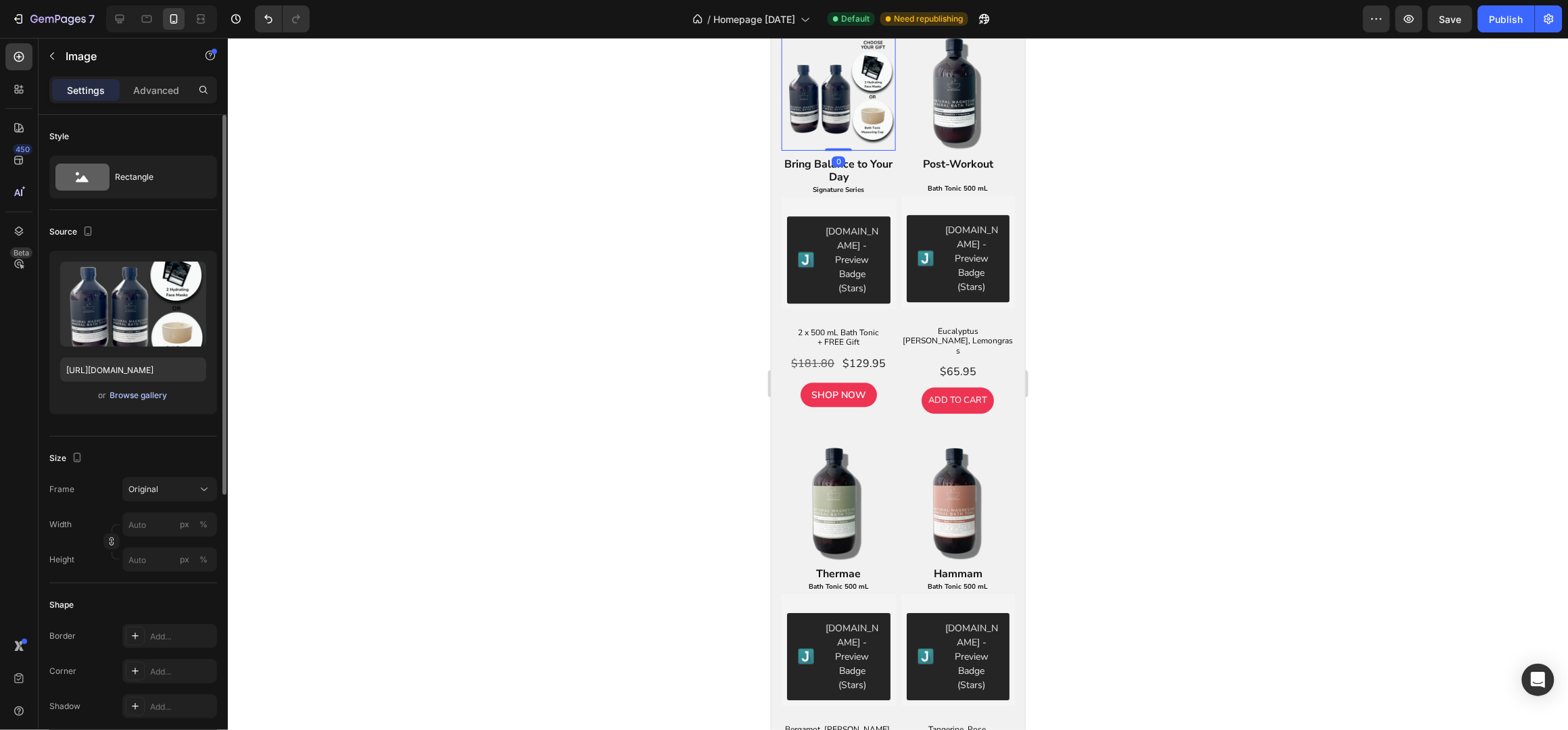
click at [160, 394] on div "Browse gallery" at bounding box center [139, 396] width 58 height 12
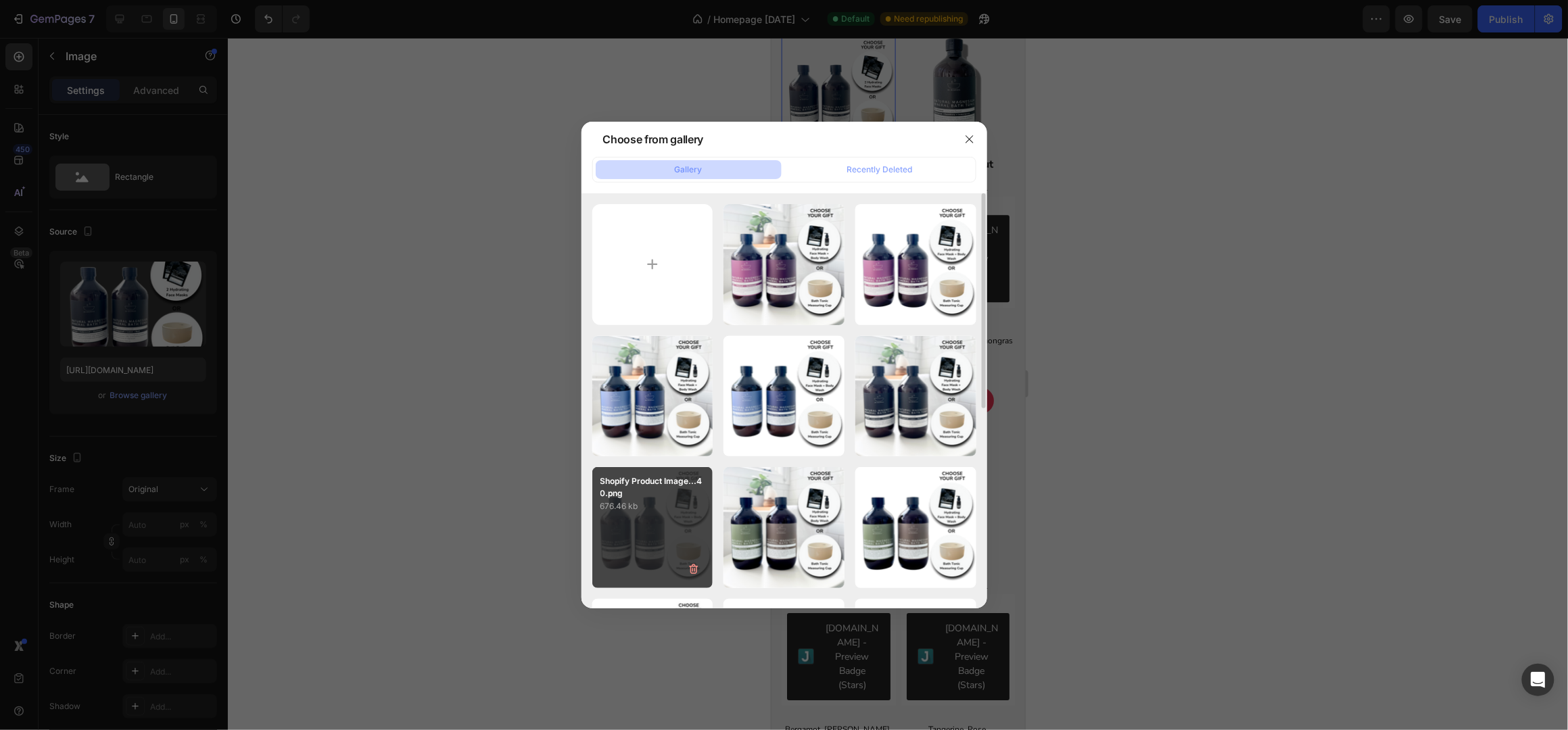
click at [629, 514] on div "Shopify Product Image...40.png 676.46 kb" at bounding box center [652, 528] width 121 height 121
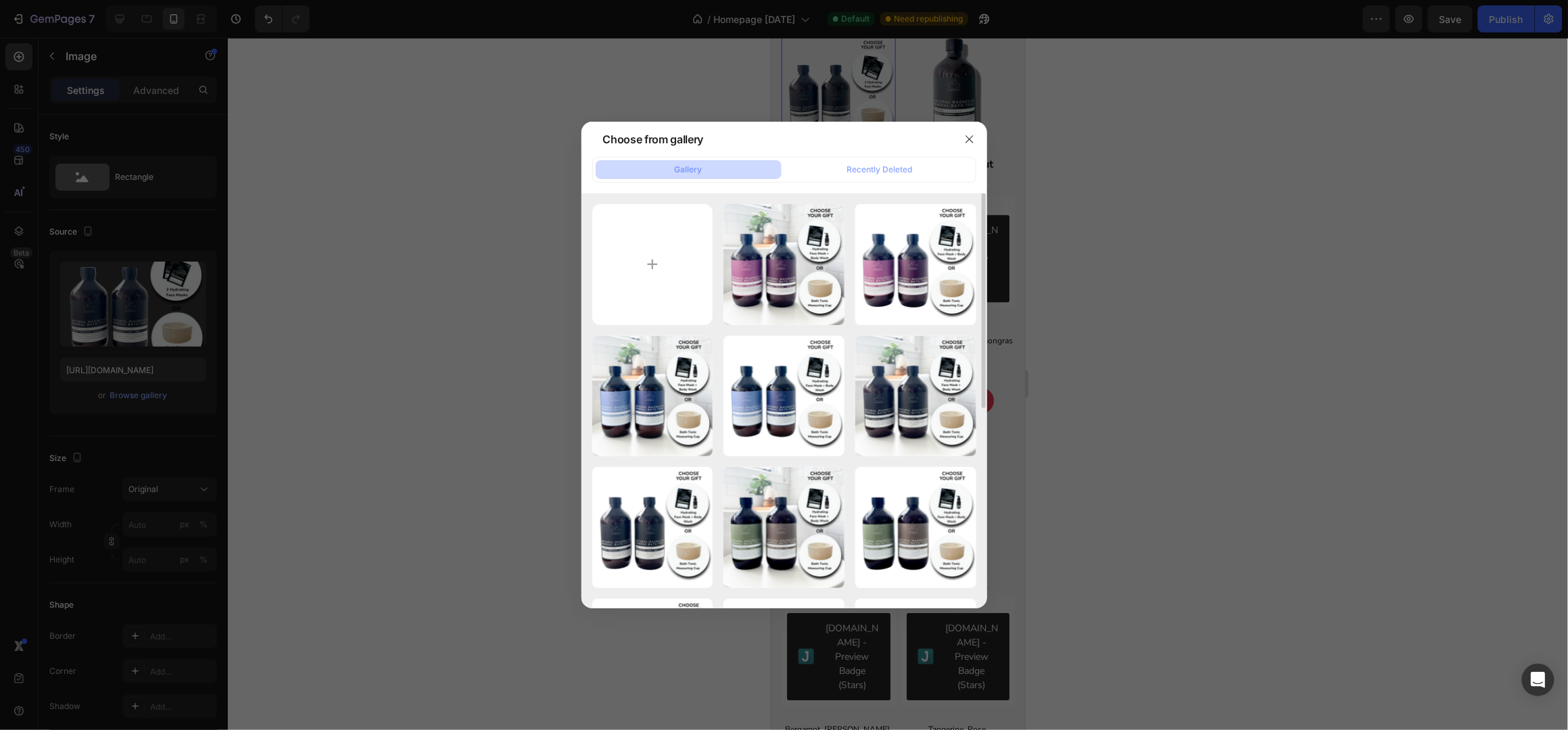
type input "[URL][DOMAIN_NAME]"
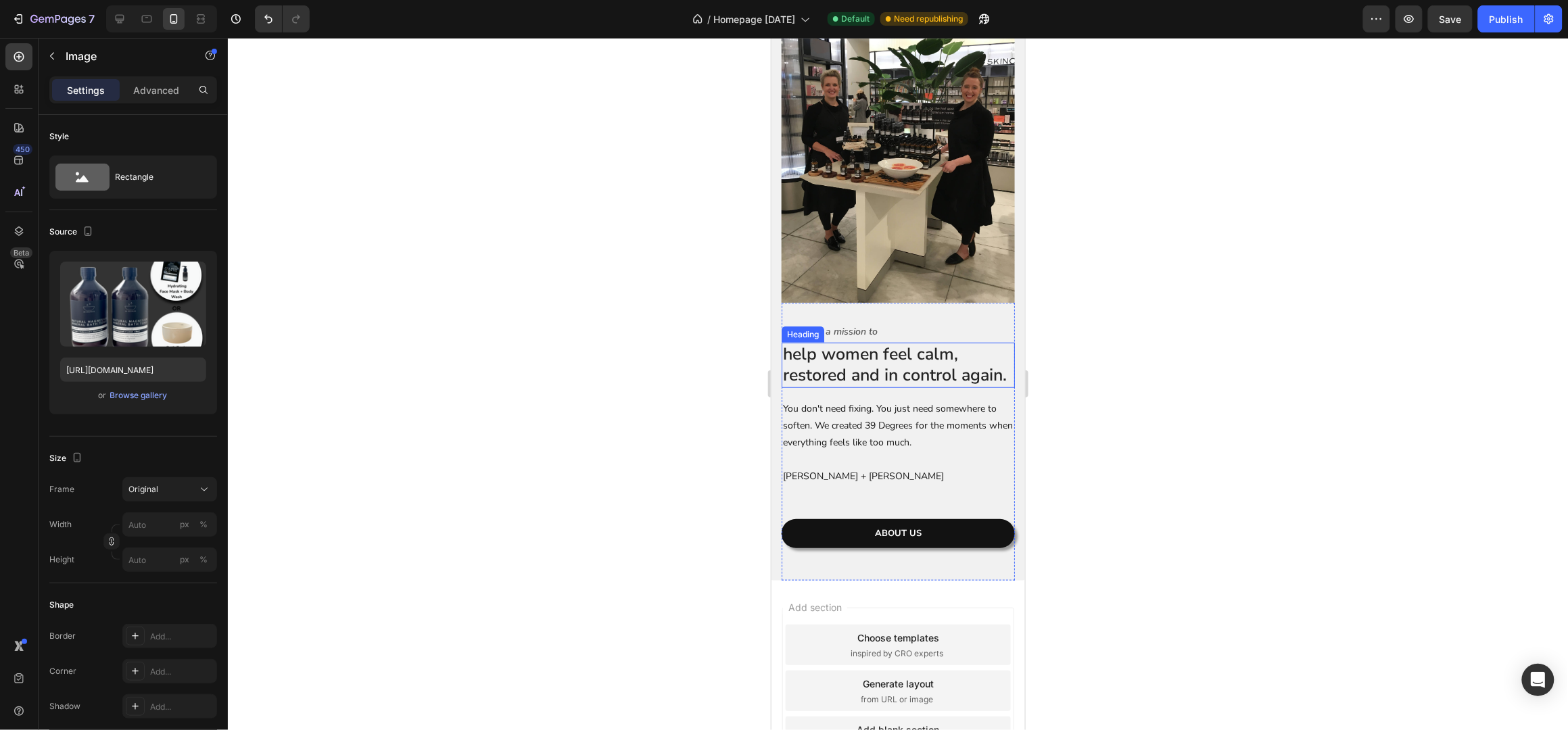
scroll to position [4778, 0]
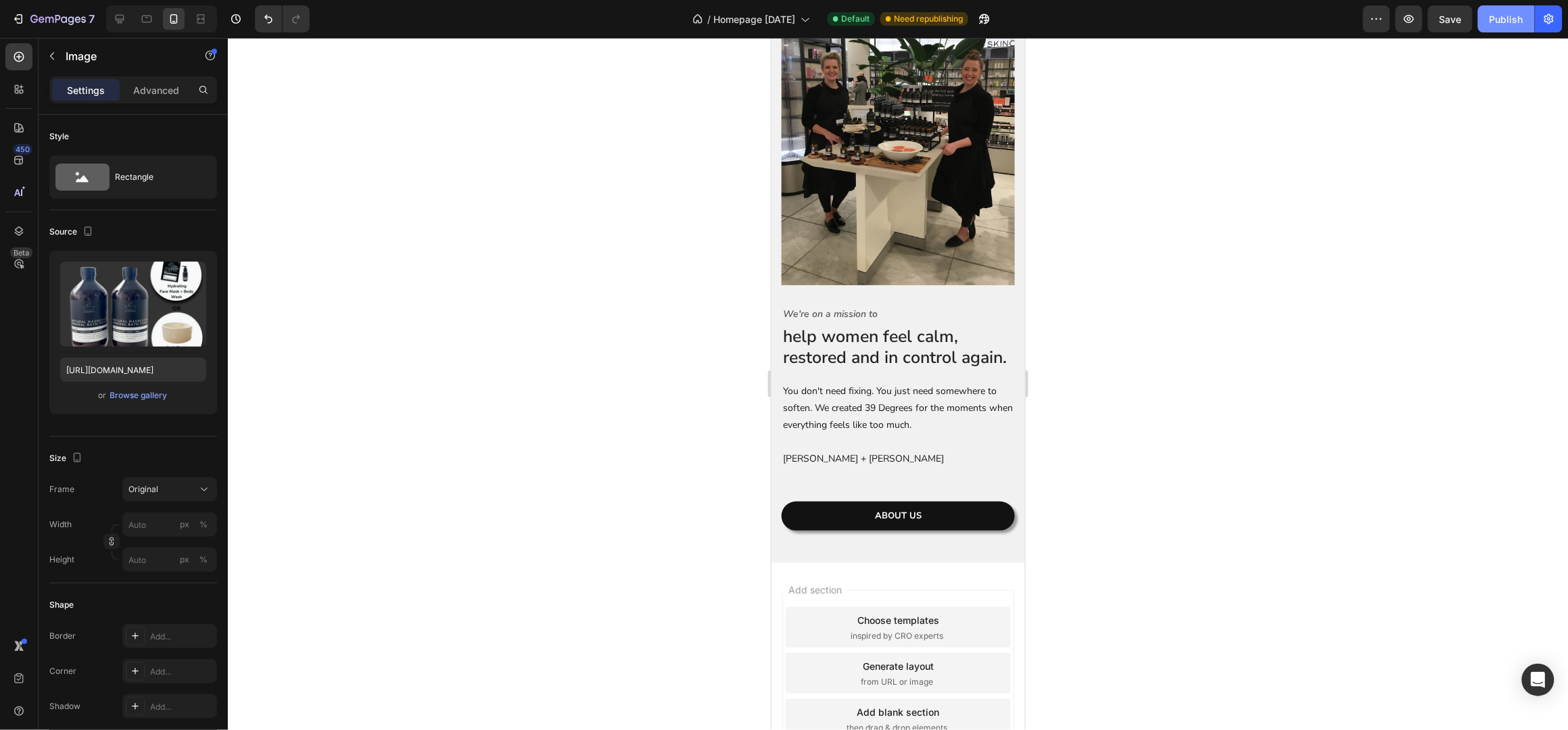
click at [1501, 12] on div "Publish" at bounding box center [1507, 20] width 34 height 14
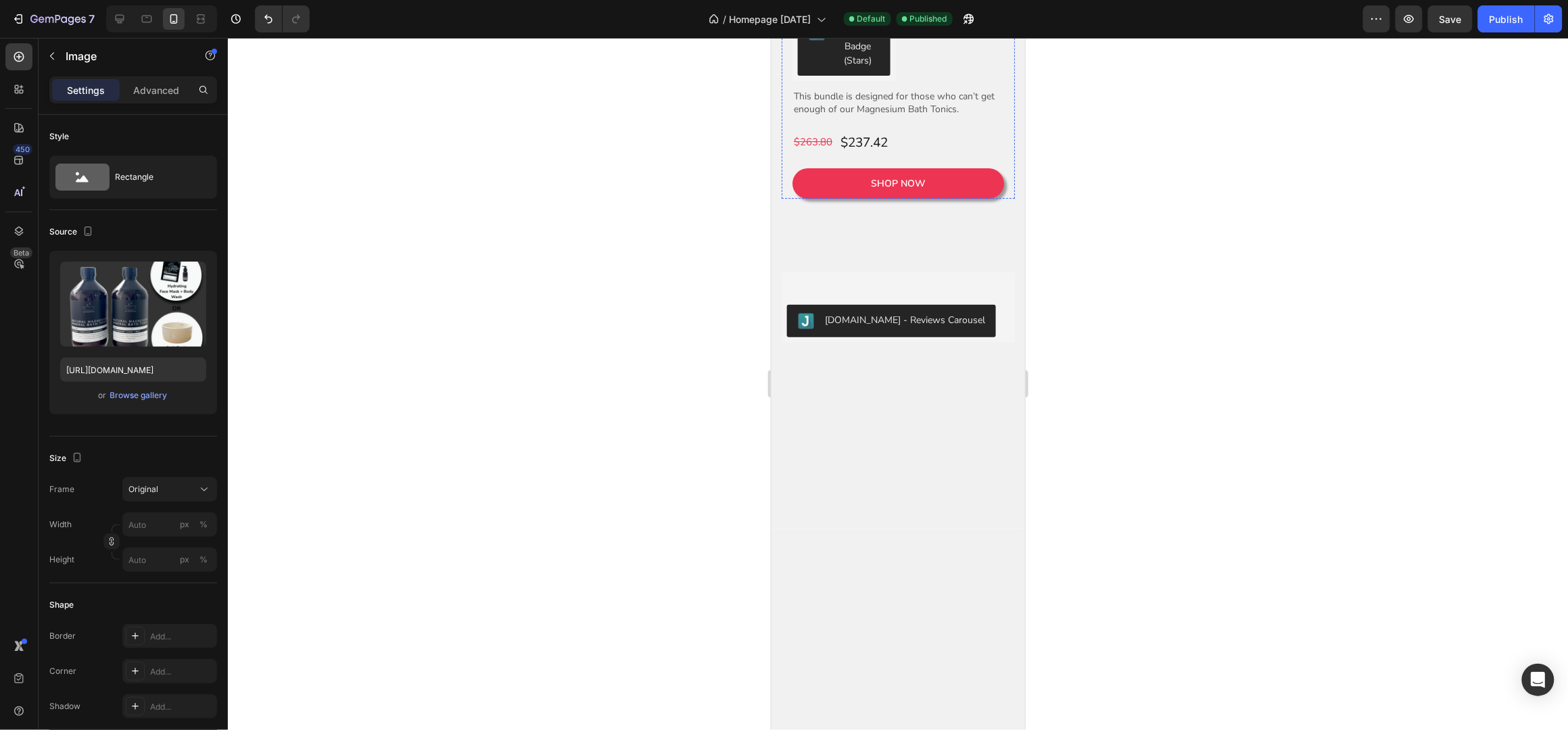
scroll to position [3700, 0]
